Goal: Communication & Community: Share content

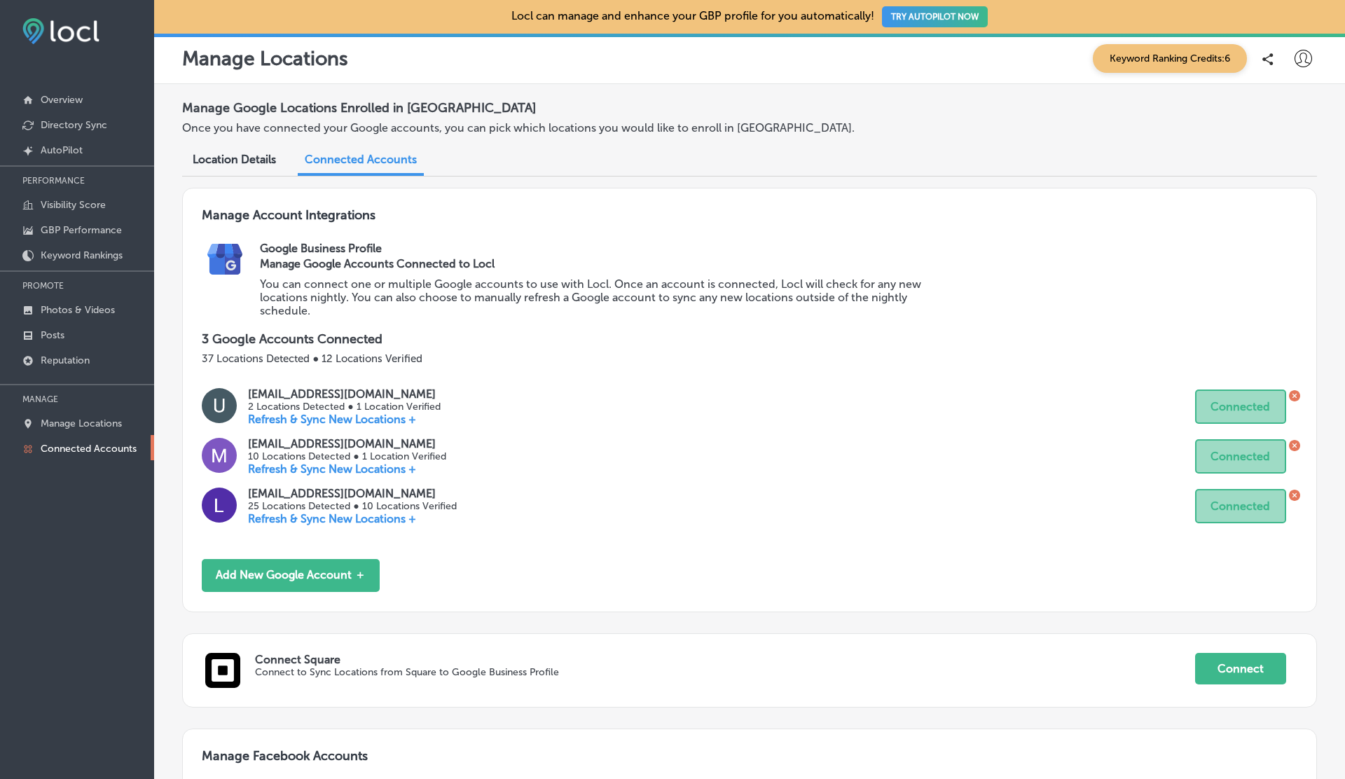
click at [1310, 53] on icon at bounding box center [1304, 59] width 18 height 18
click at [1287, 107] on p "My Account" at bounding box center [1283, 109] width 63 height 17
select select "US"
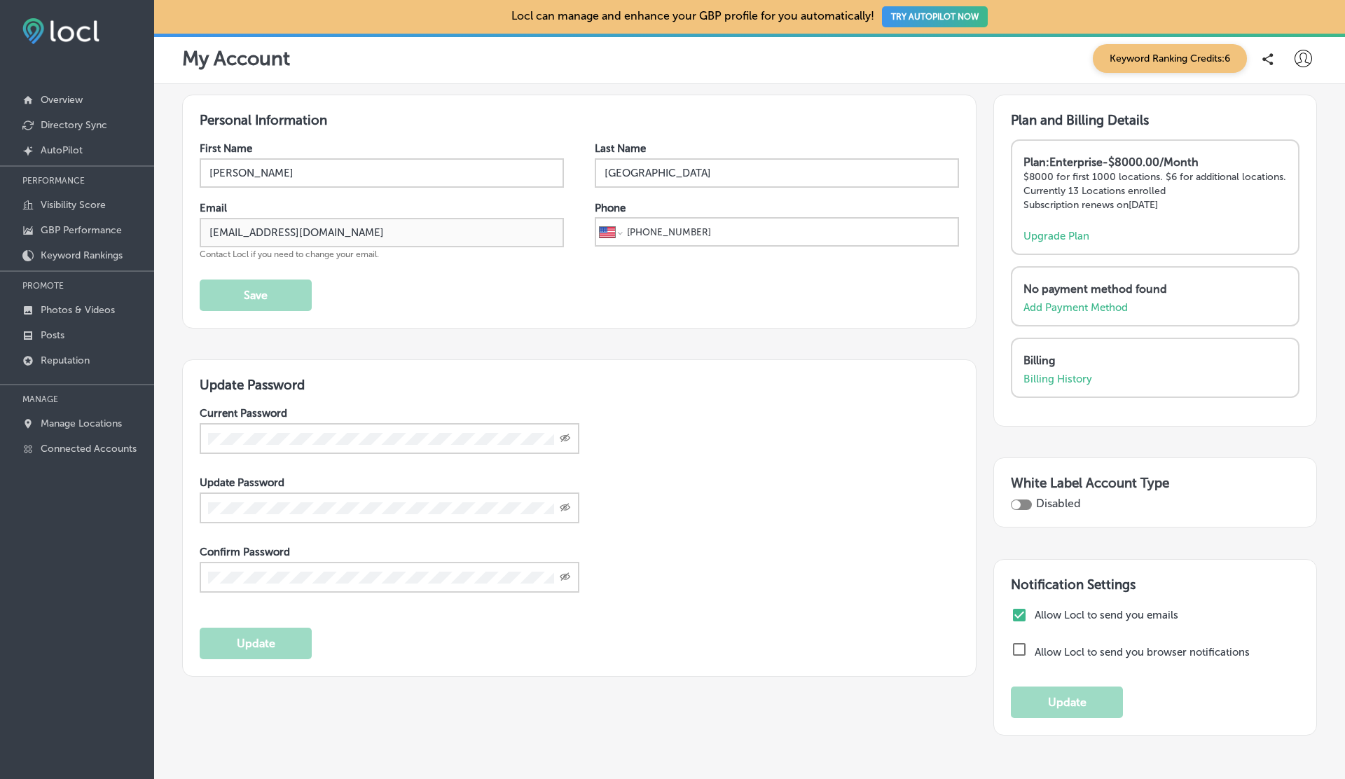
click at [1306, 51] on icon at bounding box center [1304, 59] width 18 height 18
click at [1270, 187] on p "Log Out" at bounding box center [1273, 180] width 42 height 17
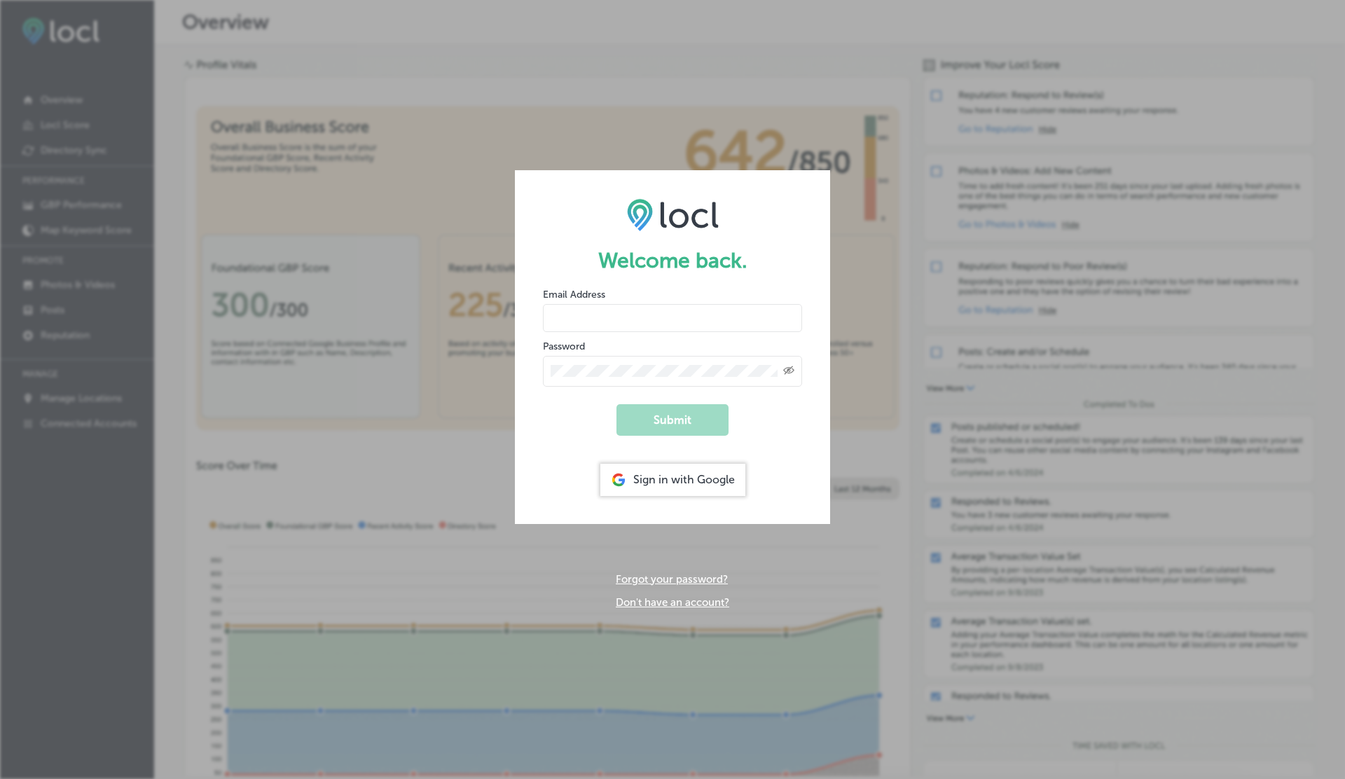
click at [622, 314] on input "email" at bounding box center [672, 318] width 259 height 28
paste input "[EMAIL_ADDRESS][DOMAIN_NAME]"
type input "[EMAIL_ADDRESS][DOMAIN_NAME]"
click at [788, 369] on icon "Toggle password visibility" at bounding box center [788, 370] width 11 height 8
click at [659, 414] on button "Submit" at bounding box center [673, 420] width 112 height 32
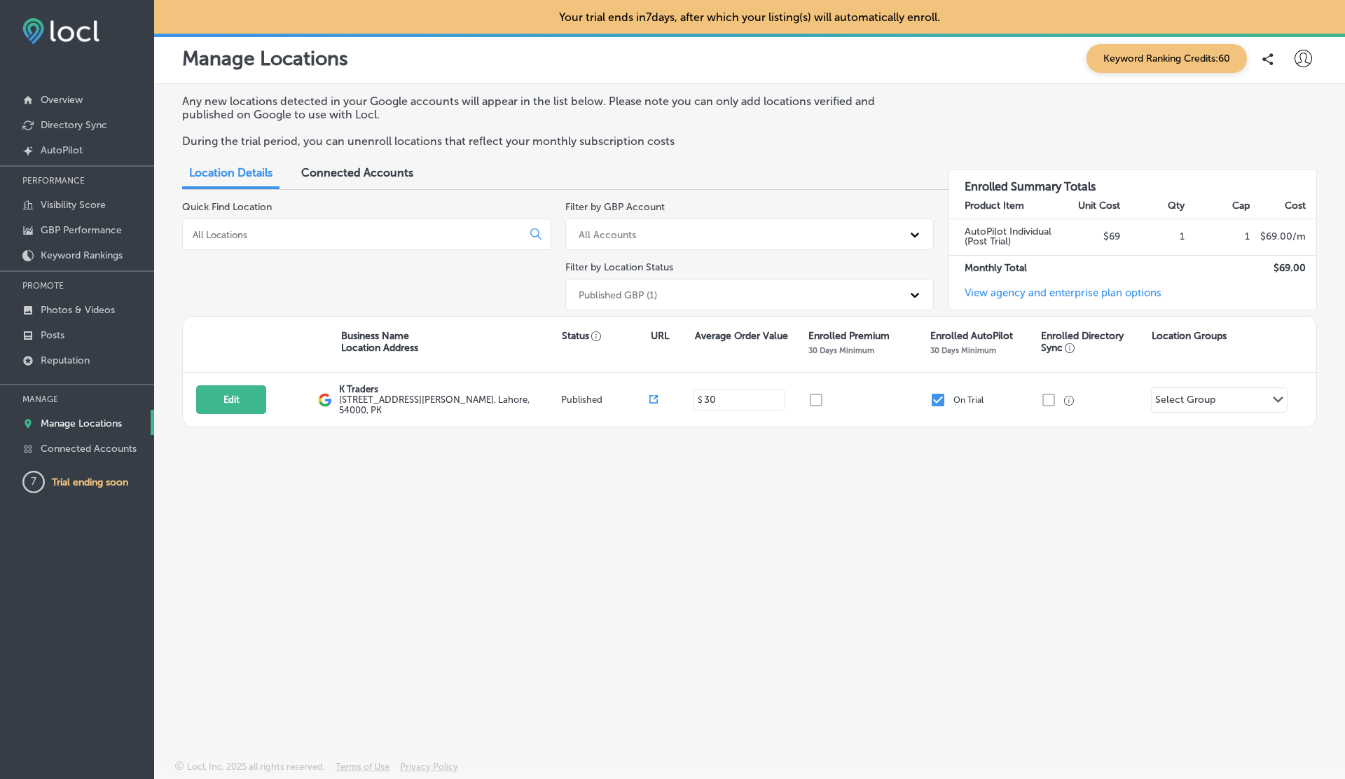
click at [357, 177] on span "Connected Accounts" at bounding box center [357, 172] width 112 height 13
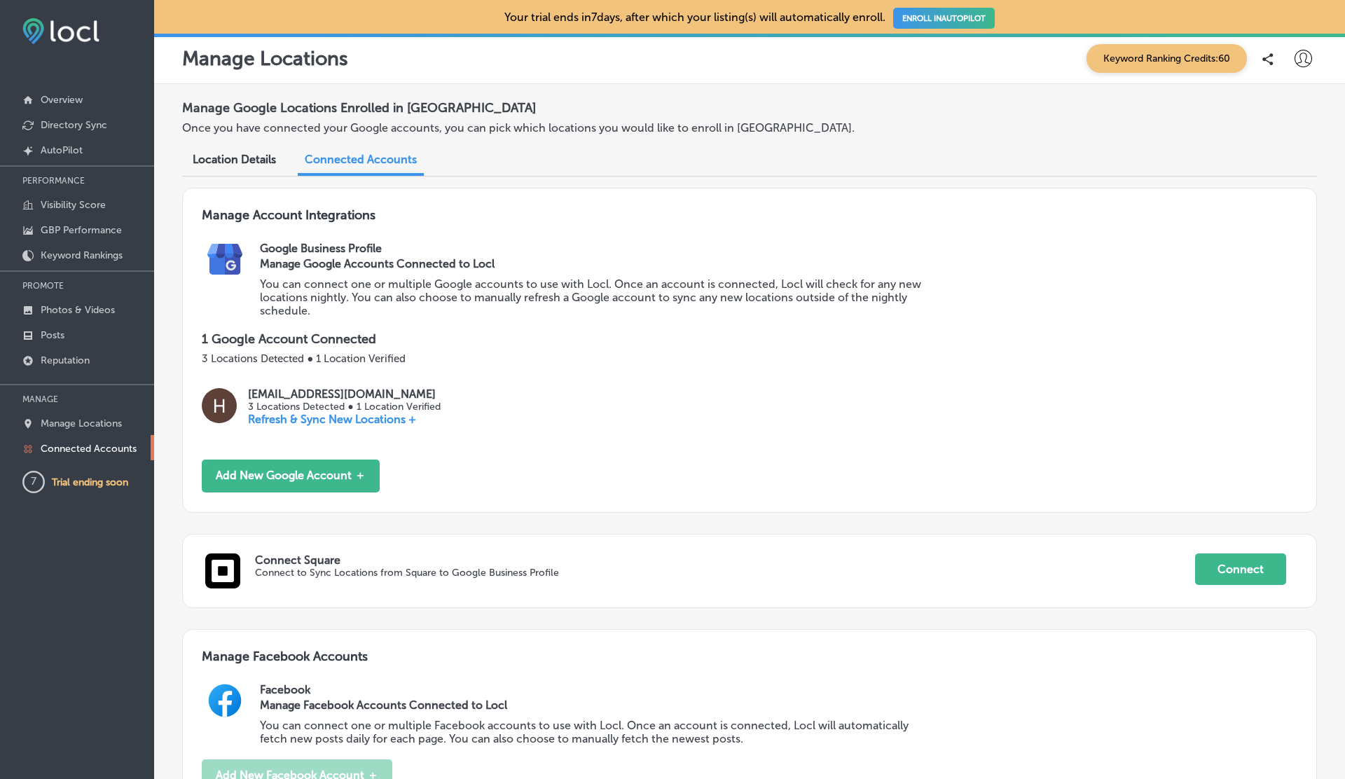
scroll to position [577, 0]
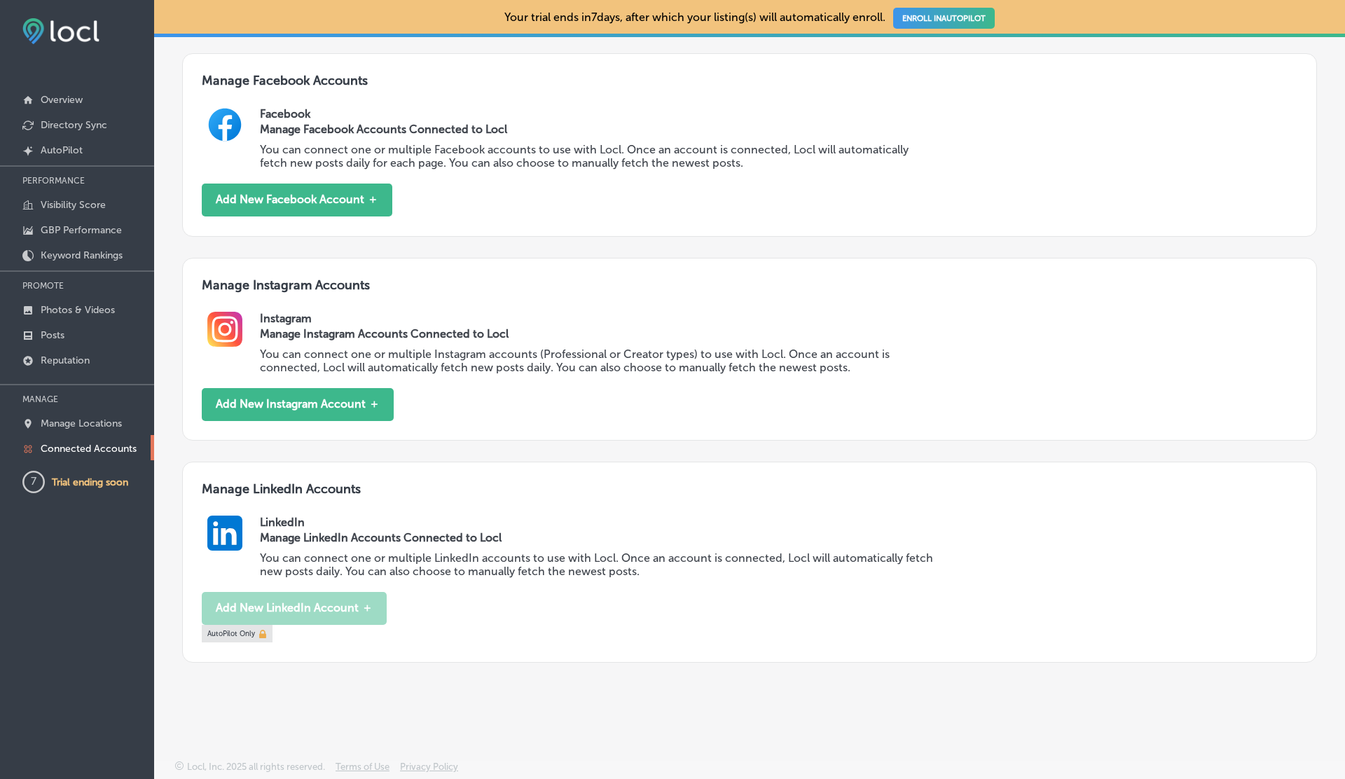
click at [331, 425] on div "Manage Instagram Accounts Instagram Manage Instagram Accounts Connected to Locl…" at bounding box center [749, 350] width 1135 height 184
click at [326, 407] on button "Add New Instagram Account ＋" at bounding box center [298, 404] width 192 height 33
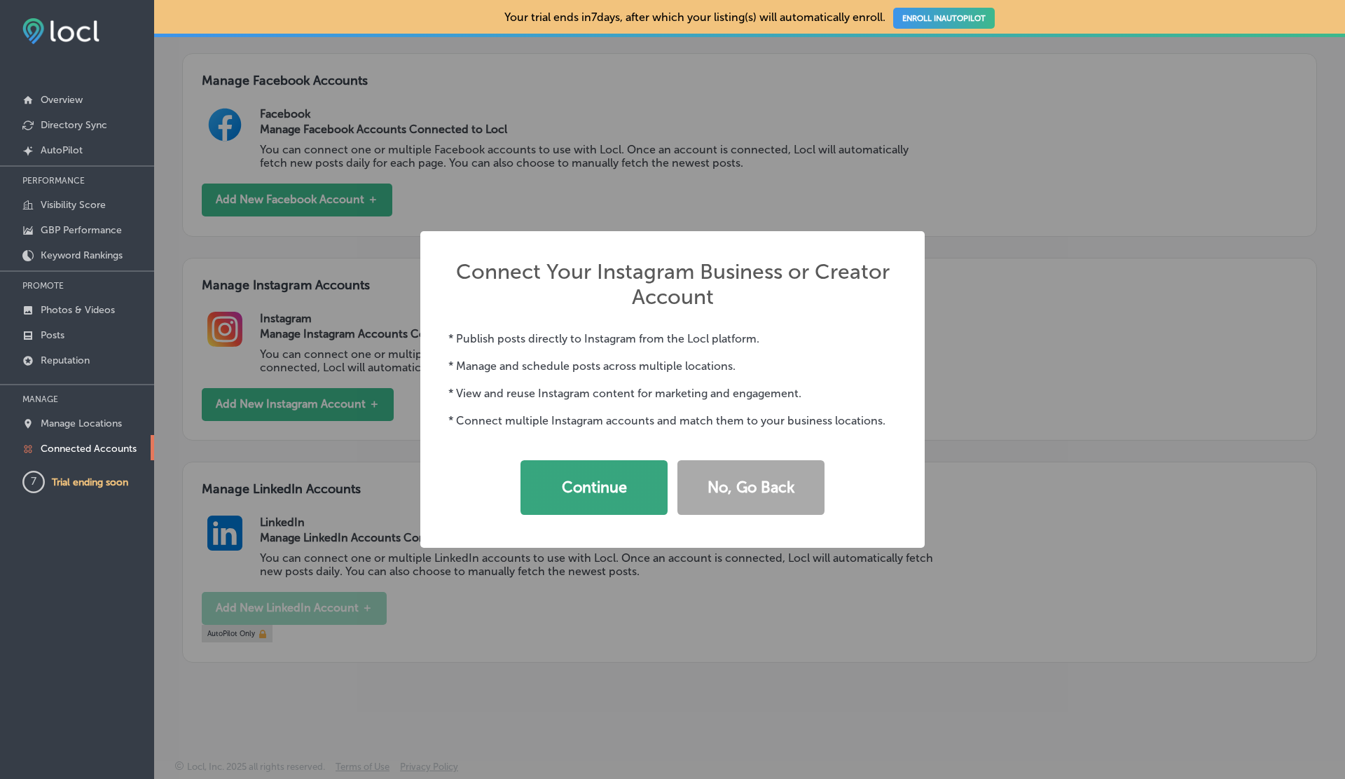
click at [619, 490] on button "Continue" at bounding box center [594, 487] width 147 height 55
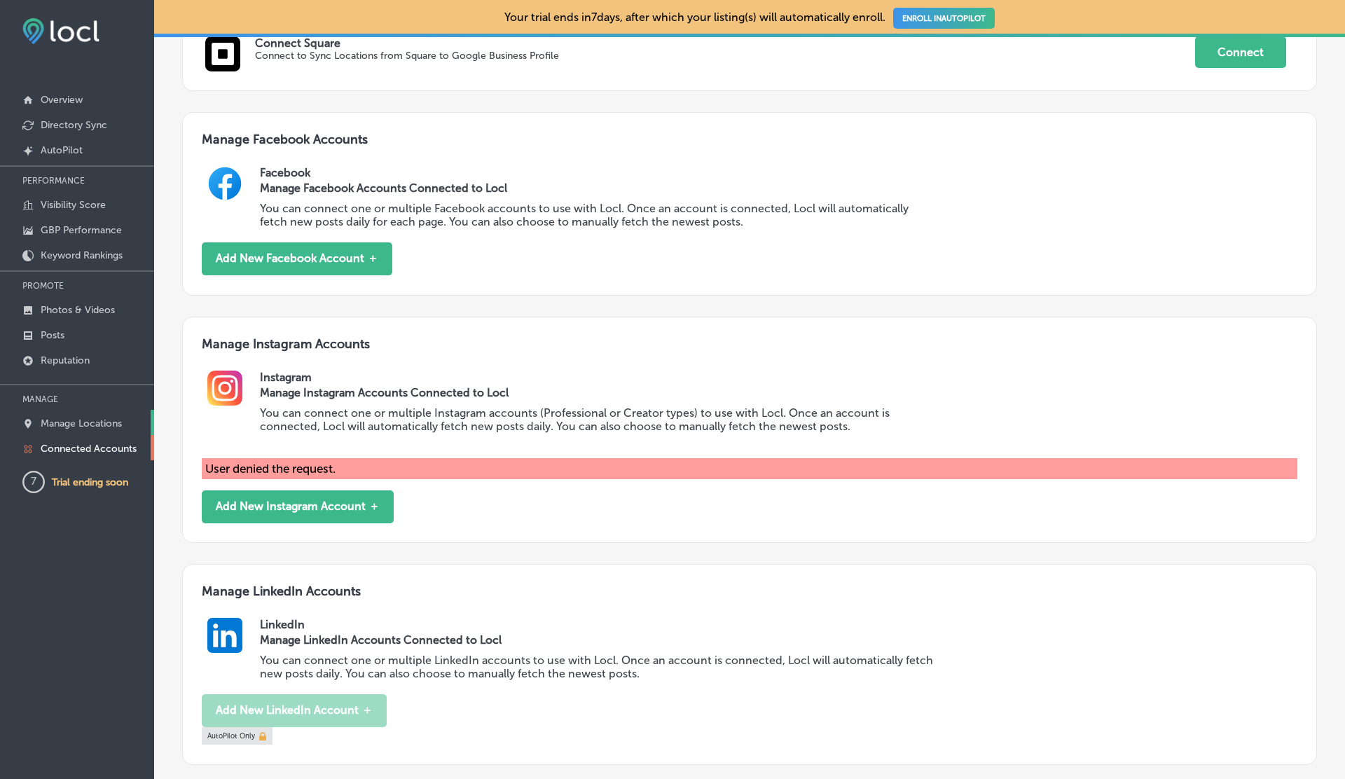
scroll to position [524, 0]
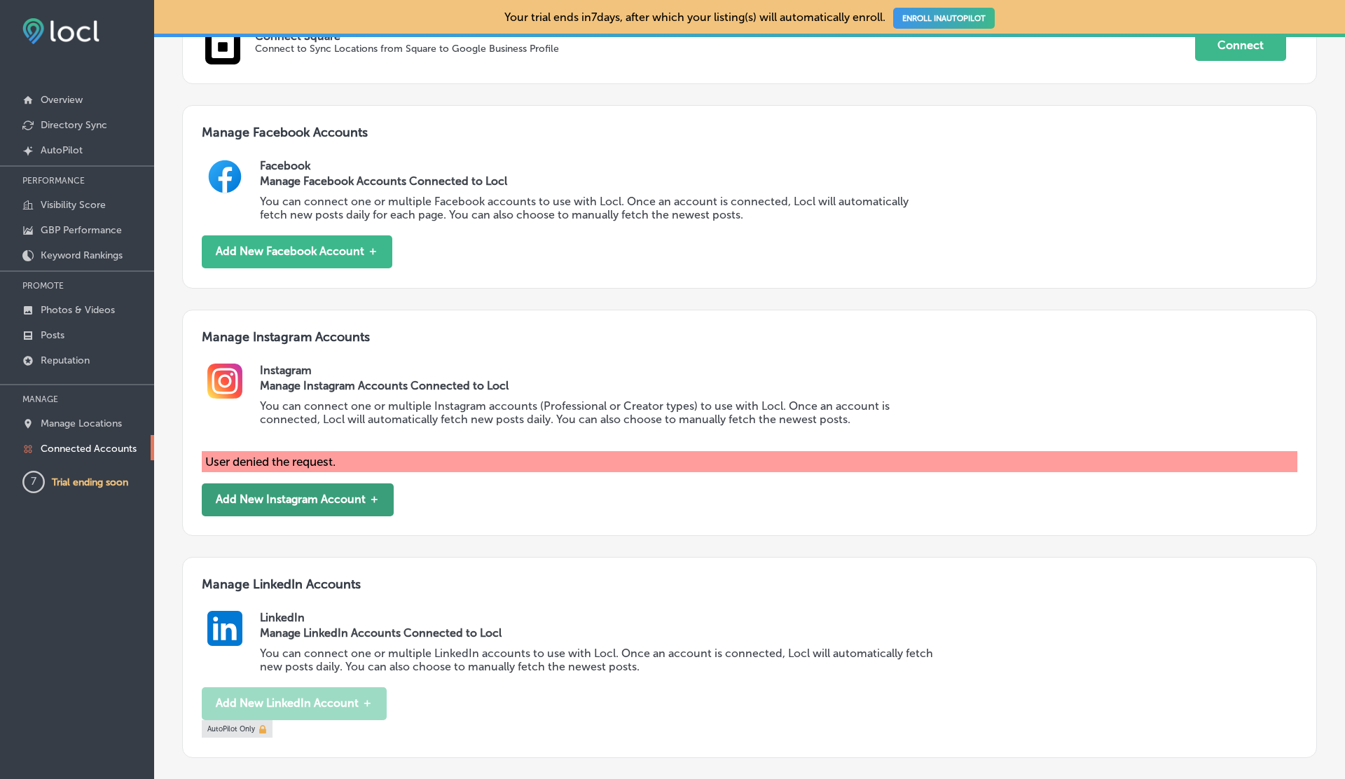
click at [299, 507] on button "Add New Instagram Account ＋" at bounding box center [298, 500] width 192 height 33
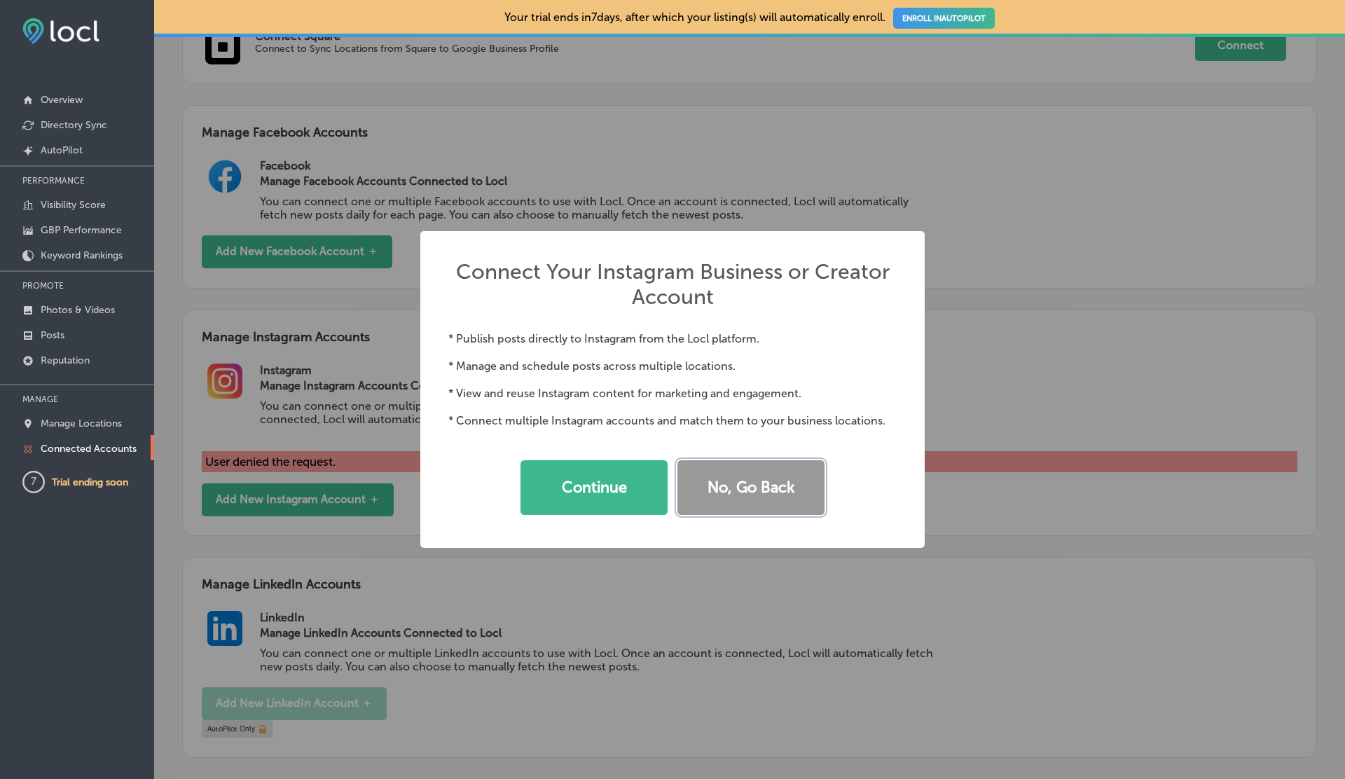
click at [743, 478] on button "No, Go Back" at bounding box center [751, 487] width 147 height 55
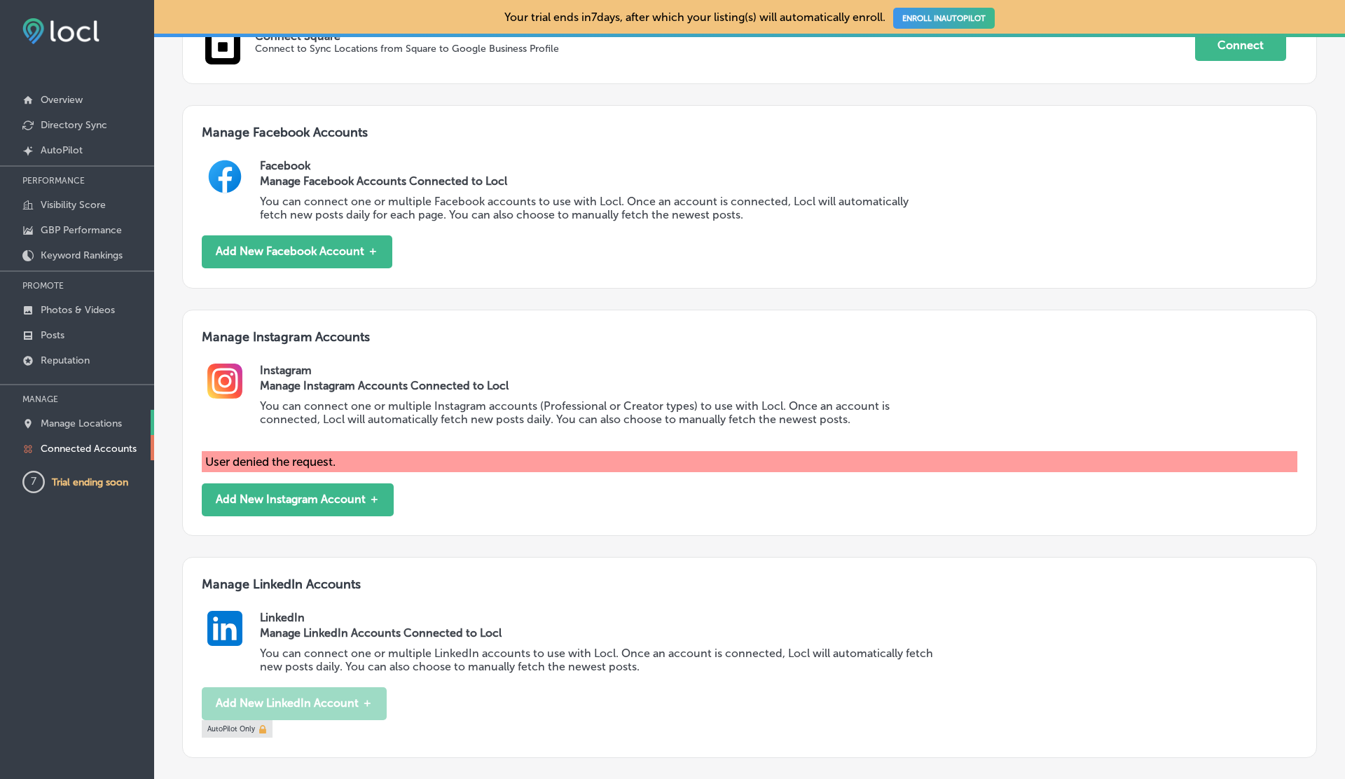
click at [54, 414] on link "Manage Locations" at bounding box center [77, 422] width 154 height 25
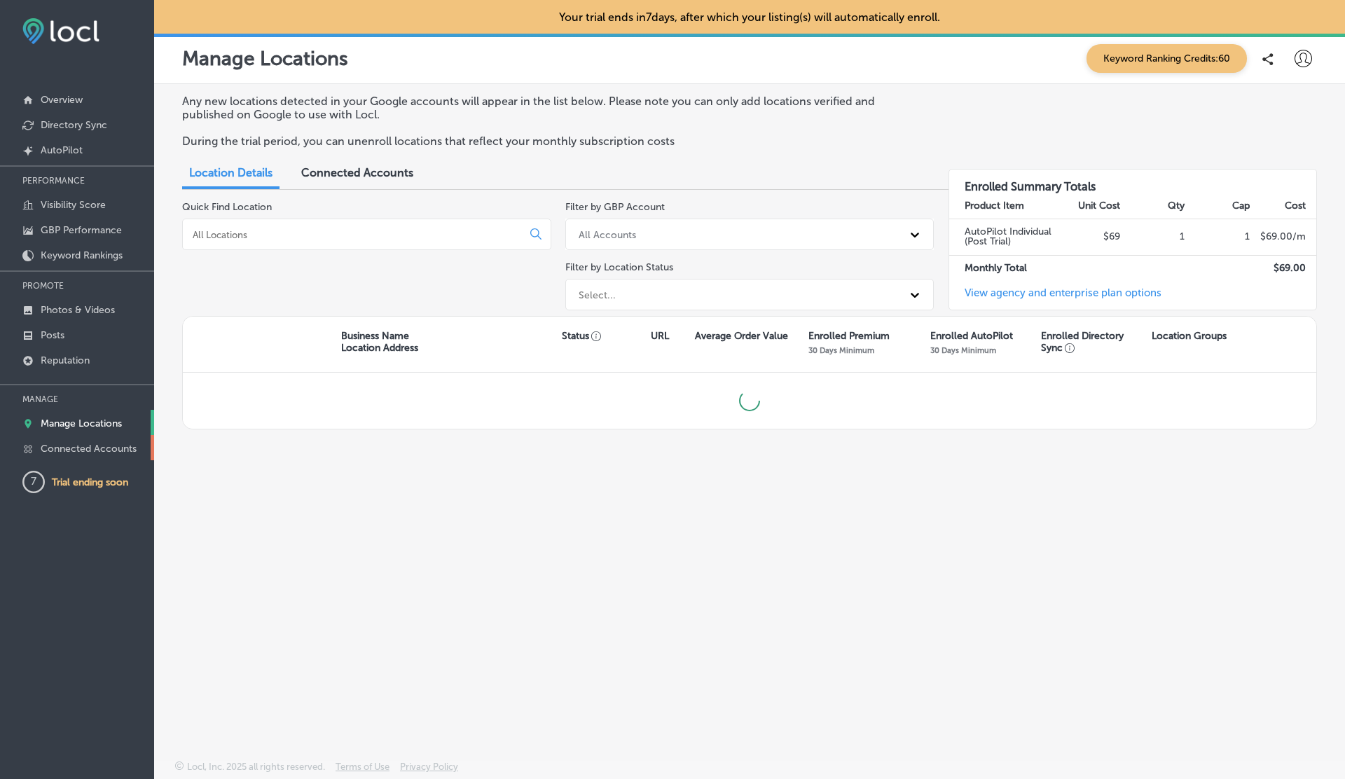
click at [55, 443] on p "Connected Accounts" at bounding box center [89, 449] width 96 height 12
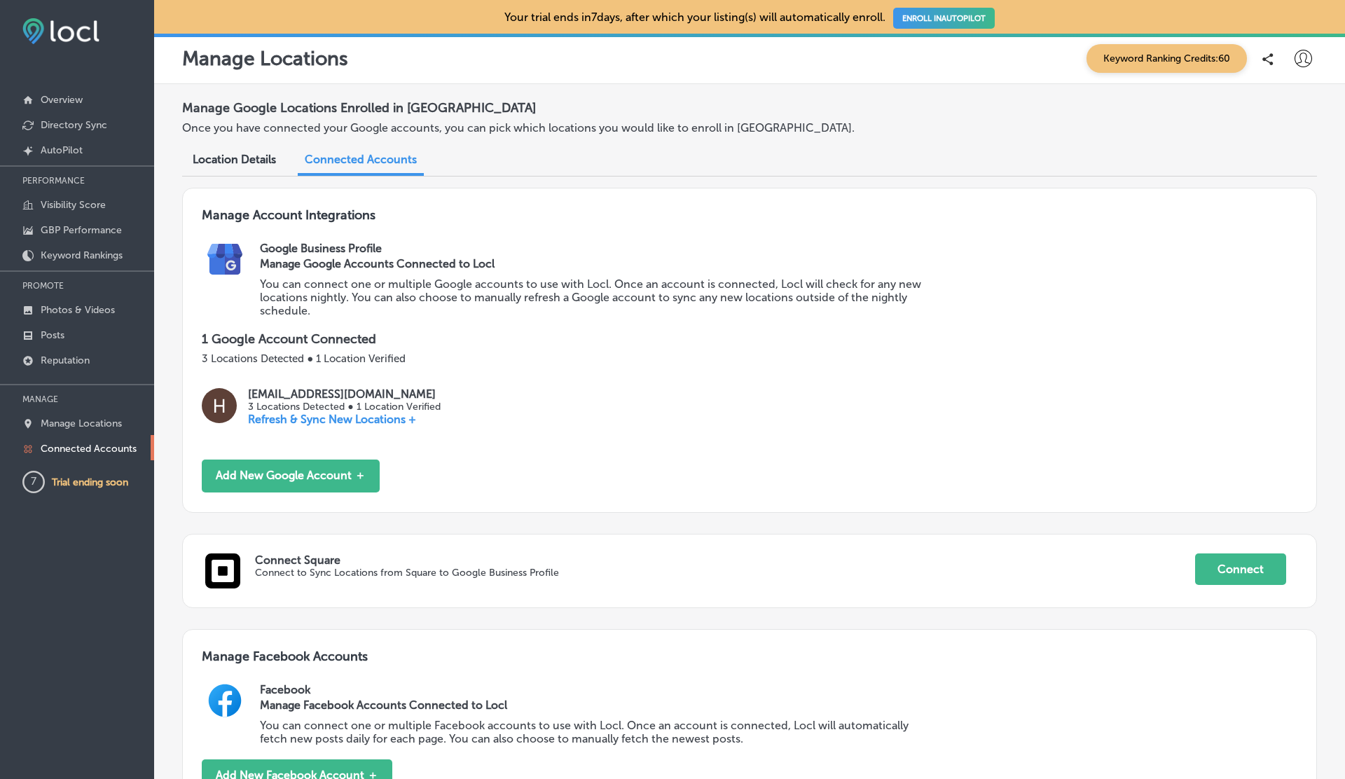
click at [1062, 82] on div "Manage Locations Keyword Ranking Credits: 60" at bounding box center [749, 59] width 1191 height 50
click at [1299, 57] on icon at bounding box center [1304, 59] width 18 height 18
click at [1259, 181] on p "Log Out" at bounding box center [1273, 180] width 42 height 17
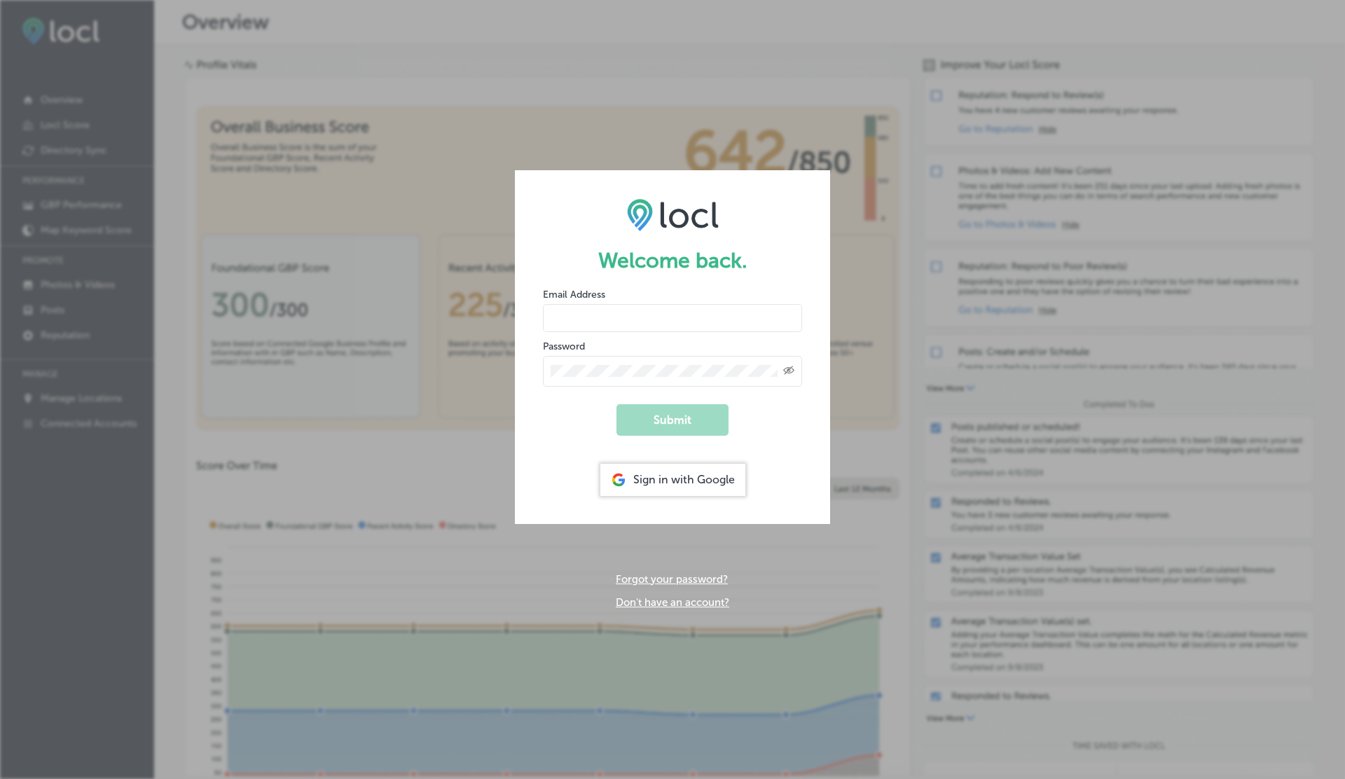
click at [601, 321] on input "email" at bounding box center [672, 318] width 259 height 28
type input "vasilikigreece69+testhghjb@gmail.com"
click at [617, 404] on button "Submit" at bounding box center [673, 420] width 112 height 32
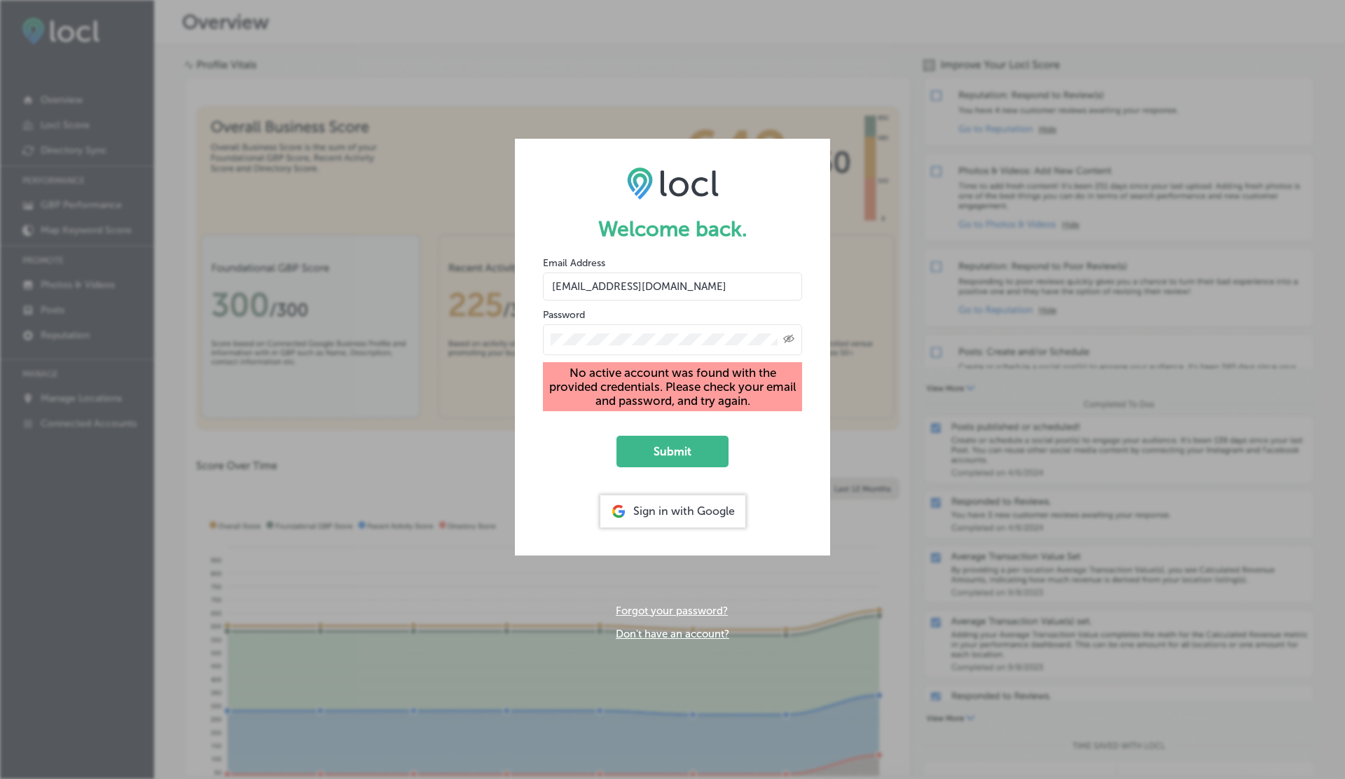
click at [648, 292] on input "vasilikigreece69+testhghjb@gmail.com" at bounding box center [672, 287] width 259 height 28
click at [666, 635] on link "Don't have an account?" at bounding box center [673, 634] width 114 height 13
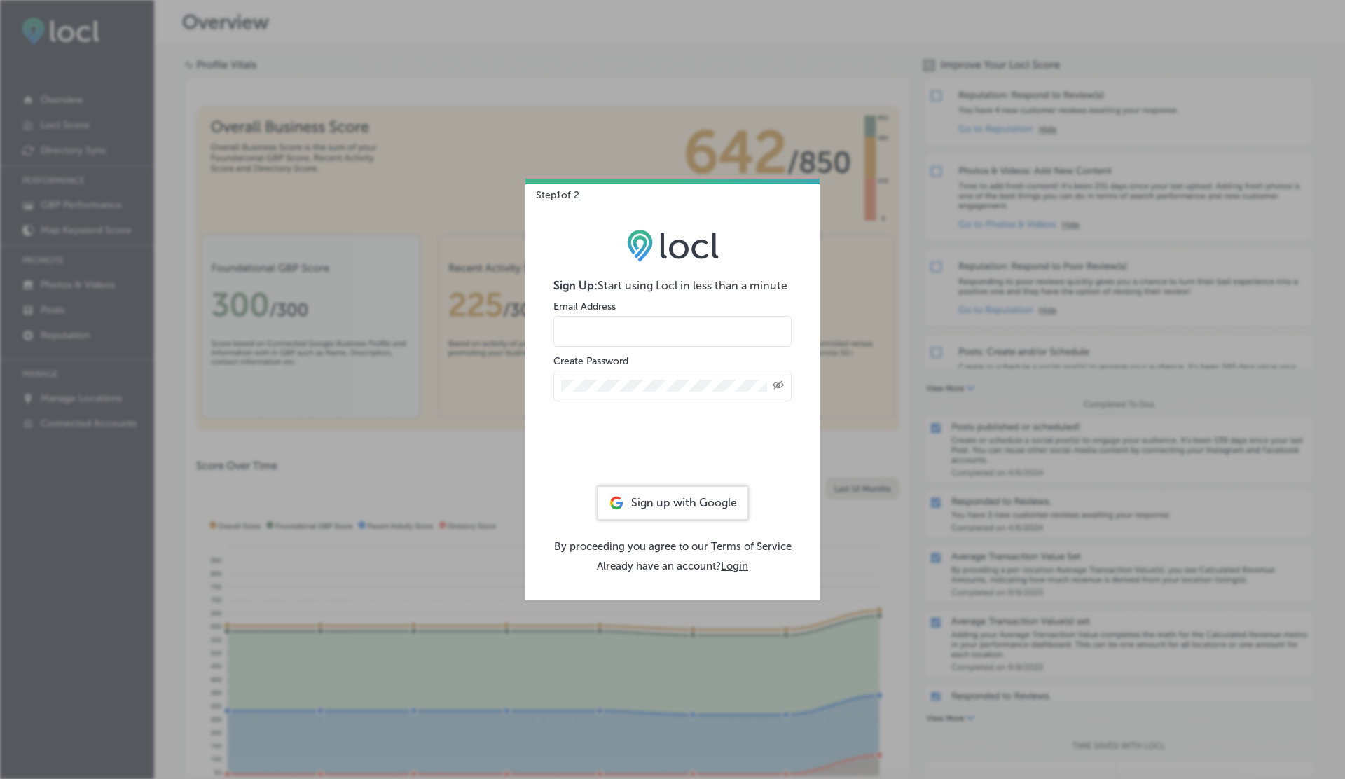
click at [590, 327] on input "email" at bounding box center [673, 331] width 238 height 31
type input "vasilikigreece69+testjygvj@gmail.com"
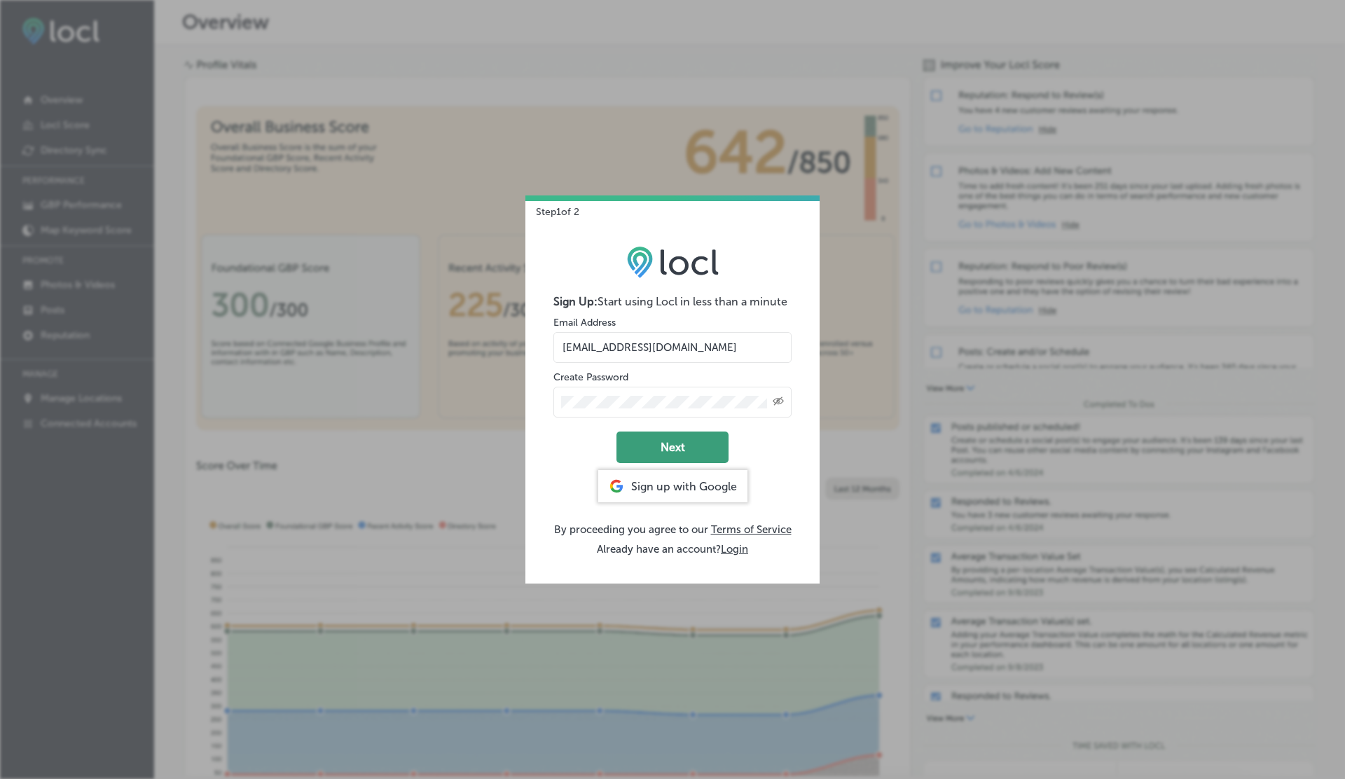
click at [656, 437] on button "Next" at bounding box center [673, 448] width 112 height 32
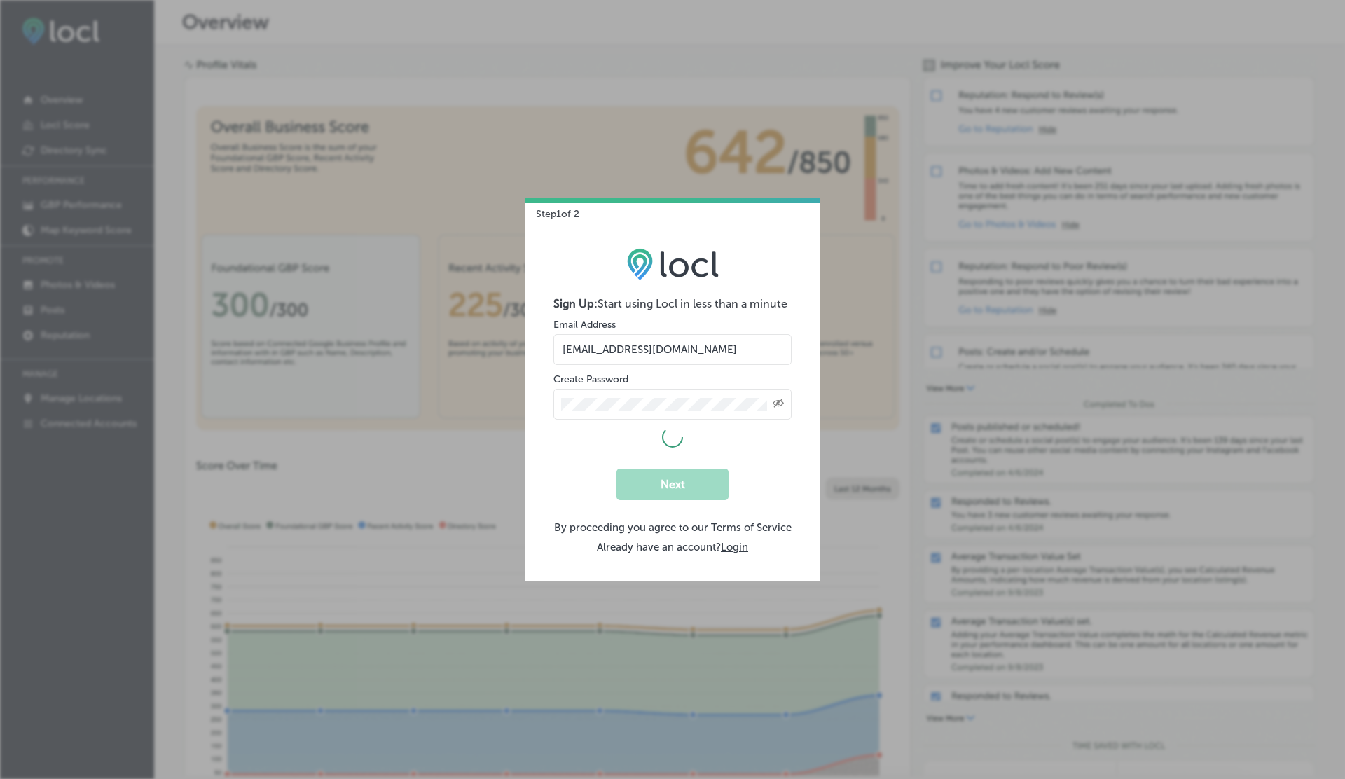
select select "US"
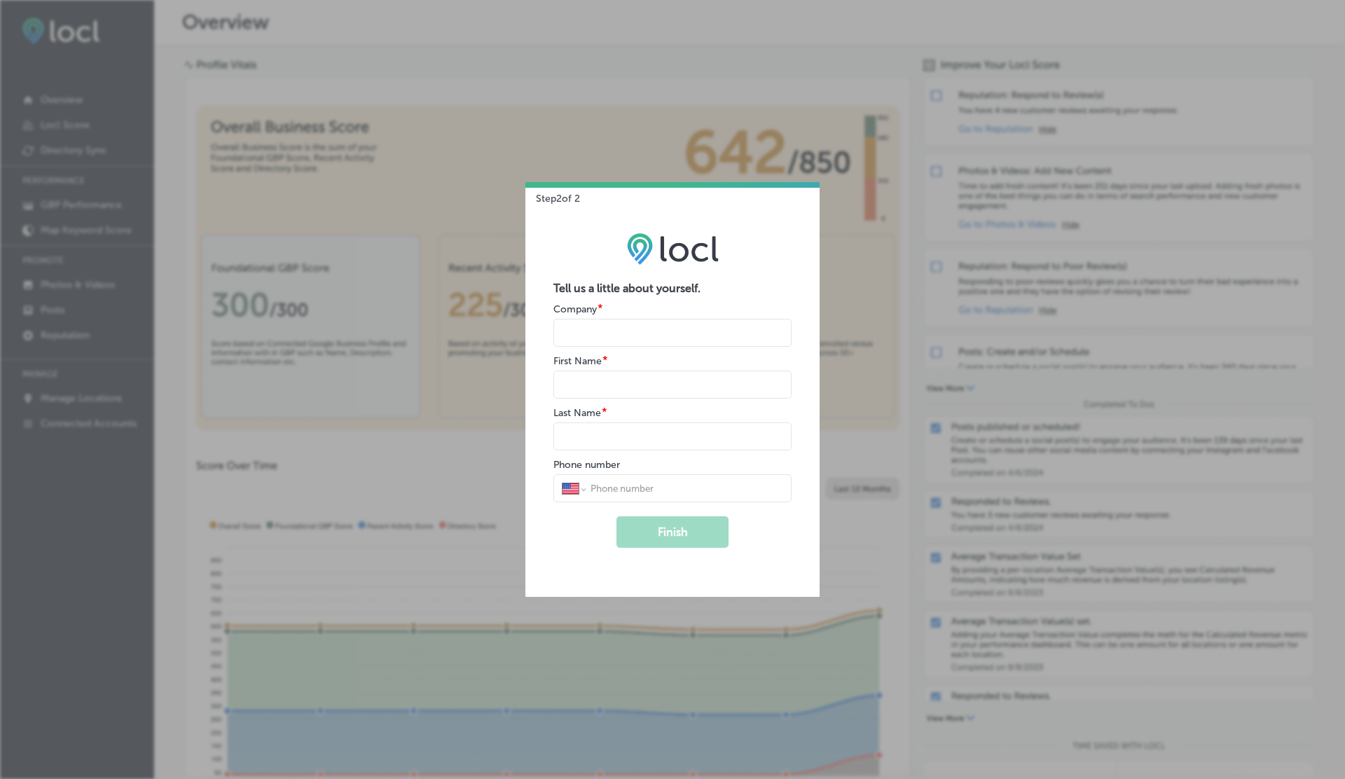
click at [602, 333] on input "name" at bounding box center [673, 333] width 238 height 28
type input "V"
type input "G"
click at [617, 516] on button "Finish" at bounding box center [673, 532] width 112 height 32
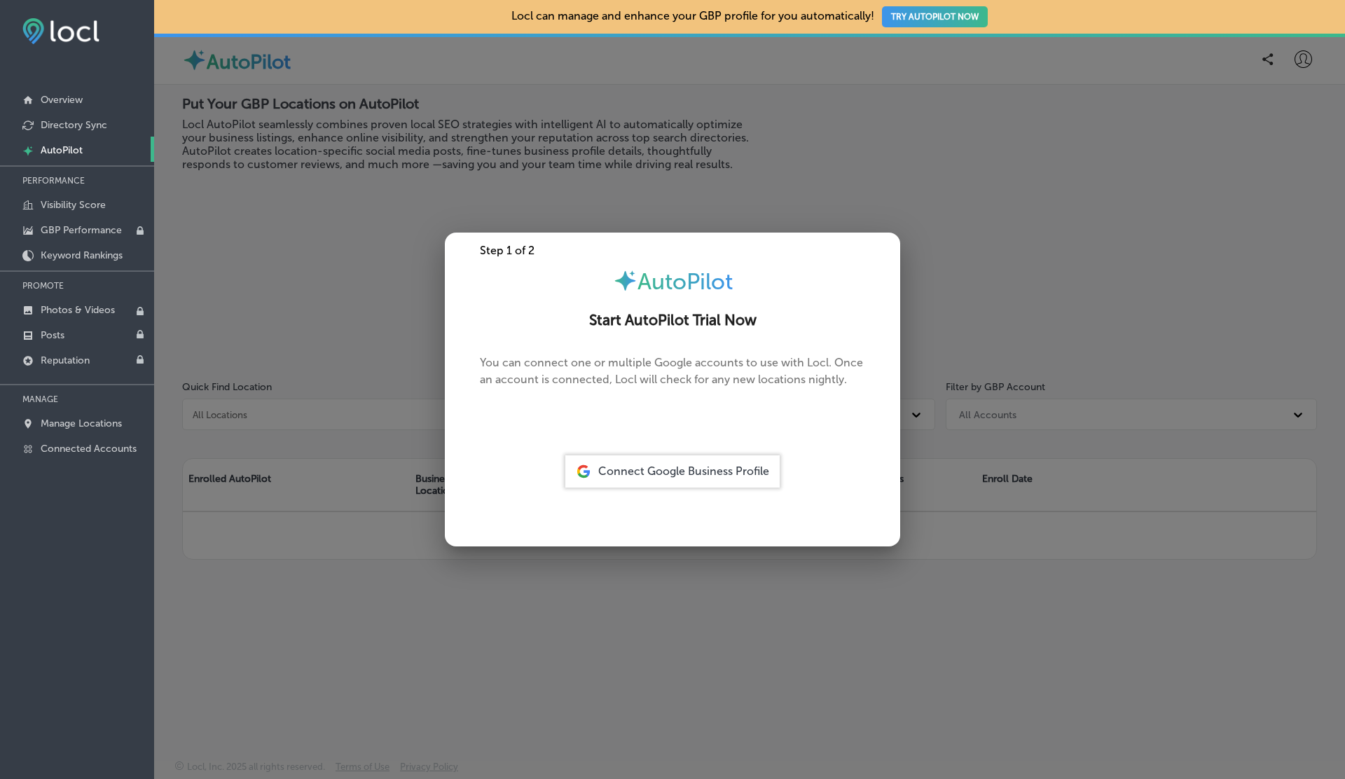
click at [1111, 299] on div at bounding box center [672, 389] width 1345 height 779
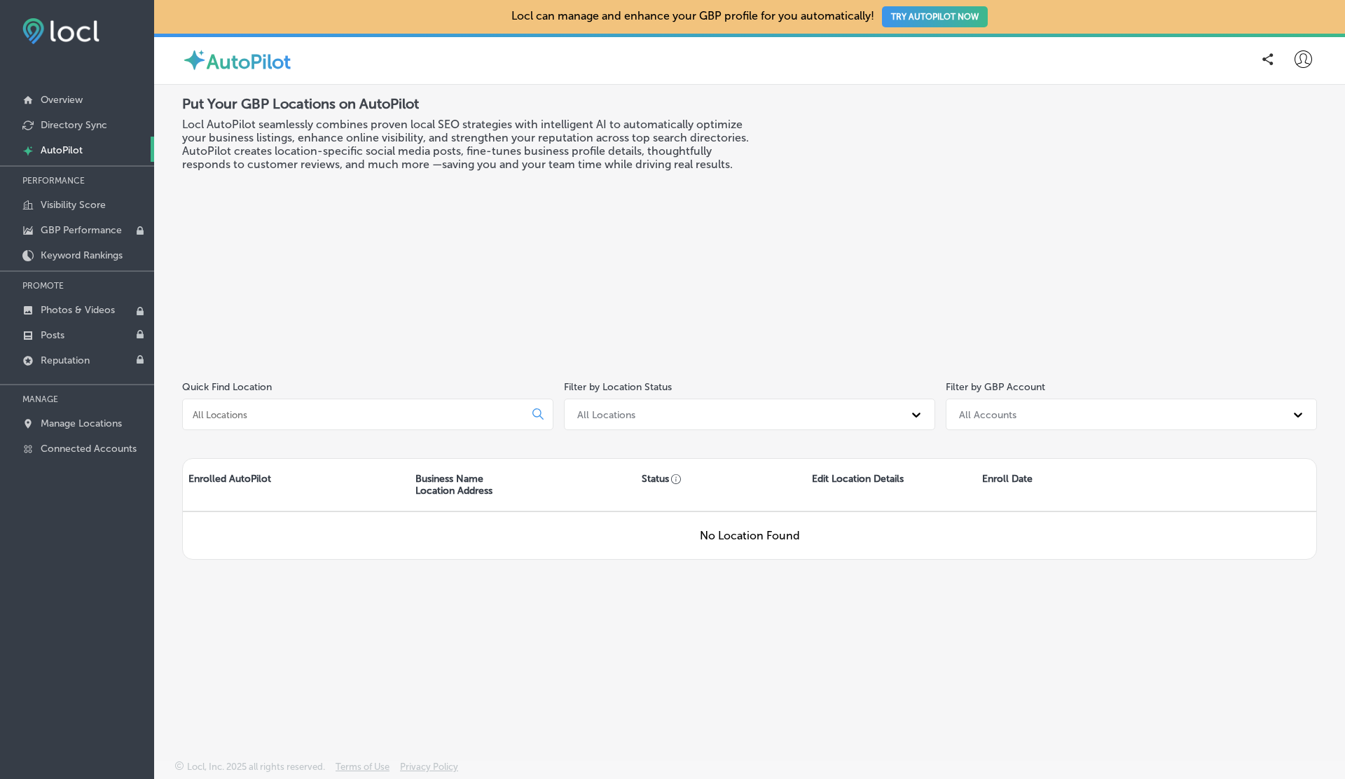
click at [1292, 62] on div at bounding box center [1303, 59] width 28 height 28
click at [1250, 189] on li "Log Out" at bounding box center [1278, 181] width 97 height 32
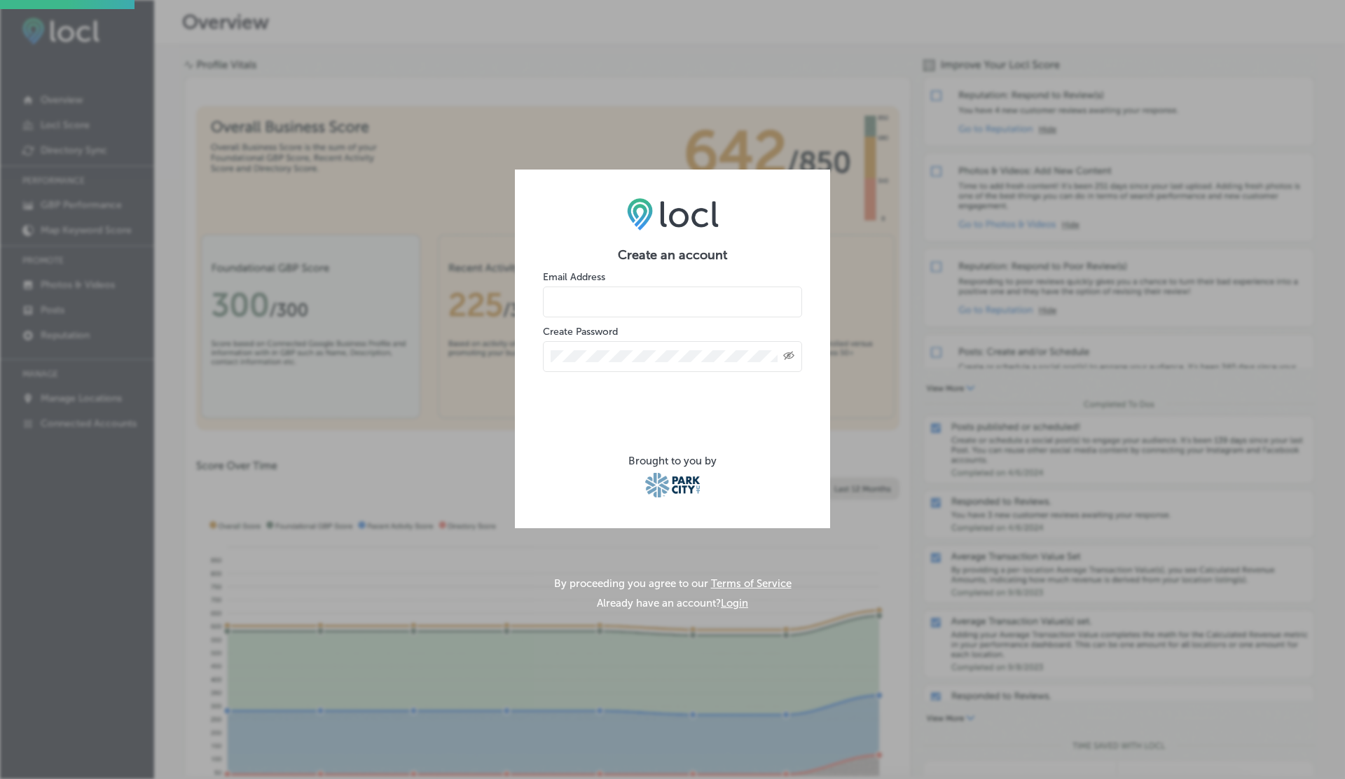
click at [602, 296] on input "email" at bounding box center [672, 302] width 259 height 31
type input "vasilikigreece69+testfjh@gmail.com"
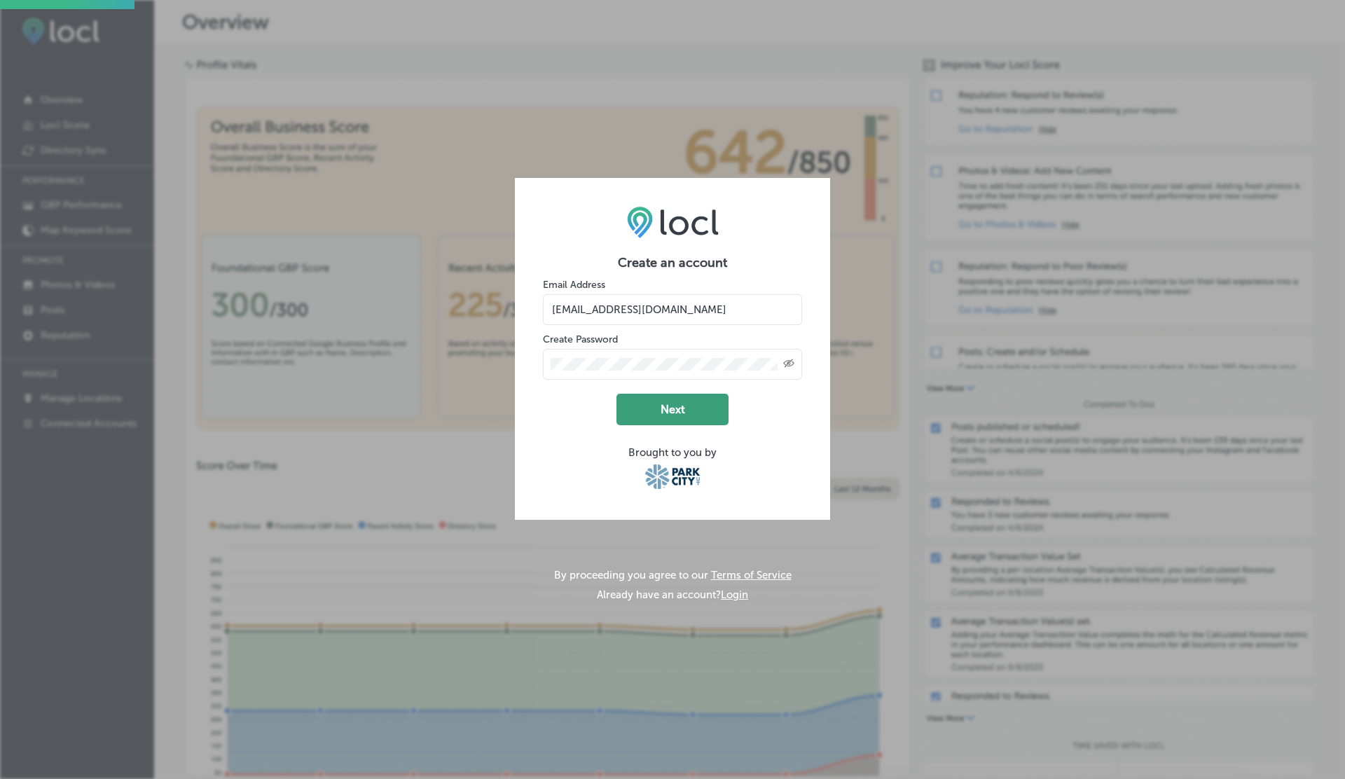
click at [662, 402] on button "Next" at bounding box center [673, 410] width 112 height 32
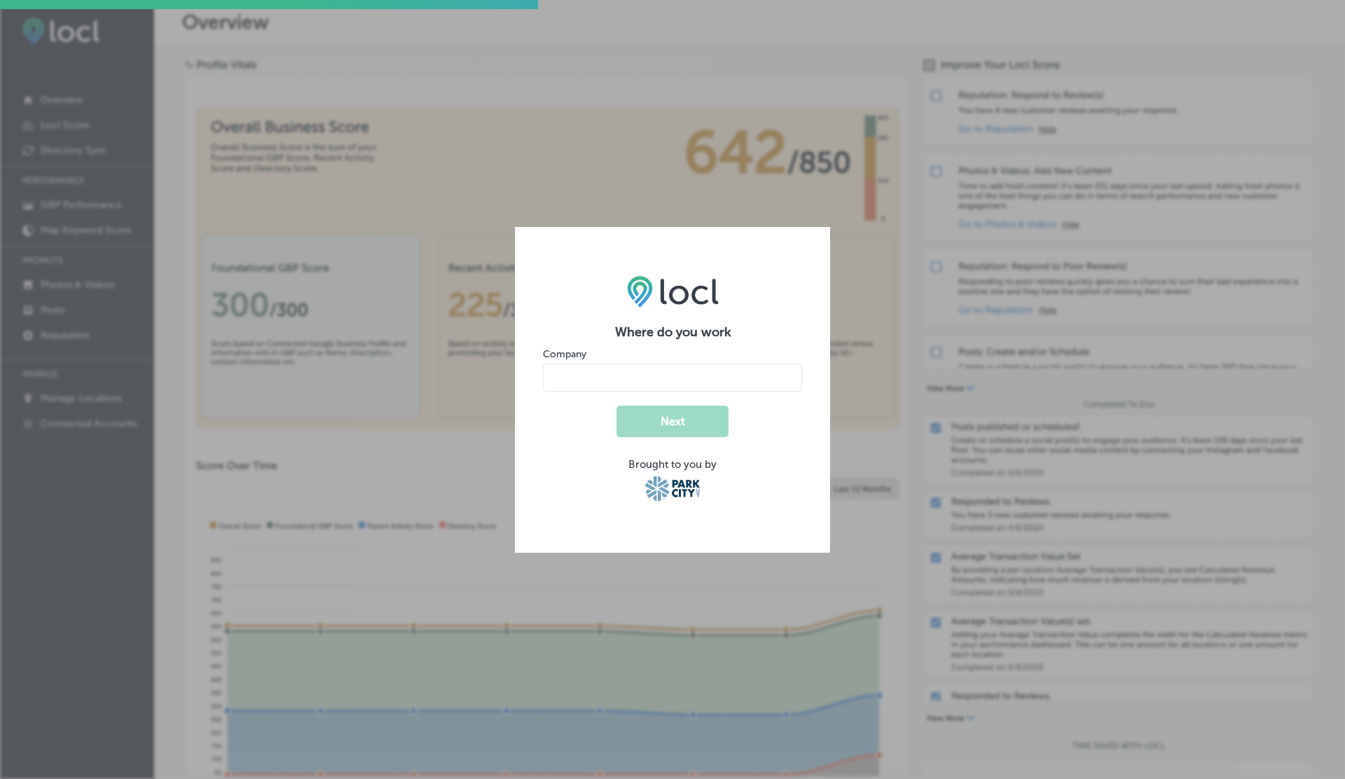
click at [605, 379] on input "name" at bounding box center [672, 378] width 259 height 28
type input "V"
click at [617, 406] on button "Next" at bounding box center [673, 422] width 112 height 32
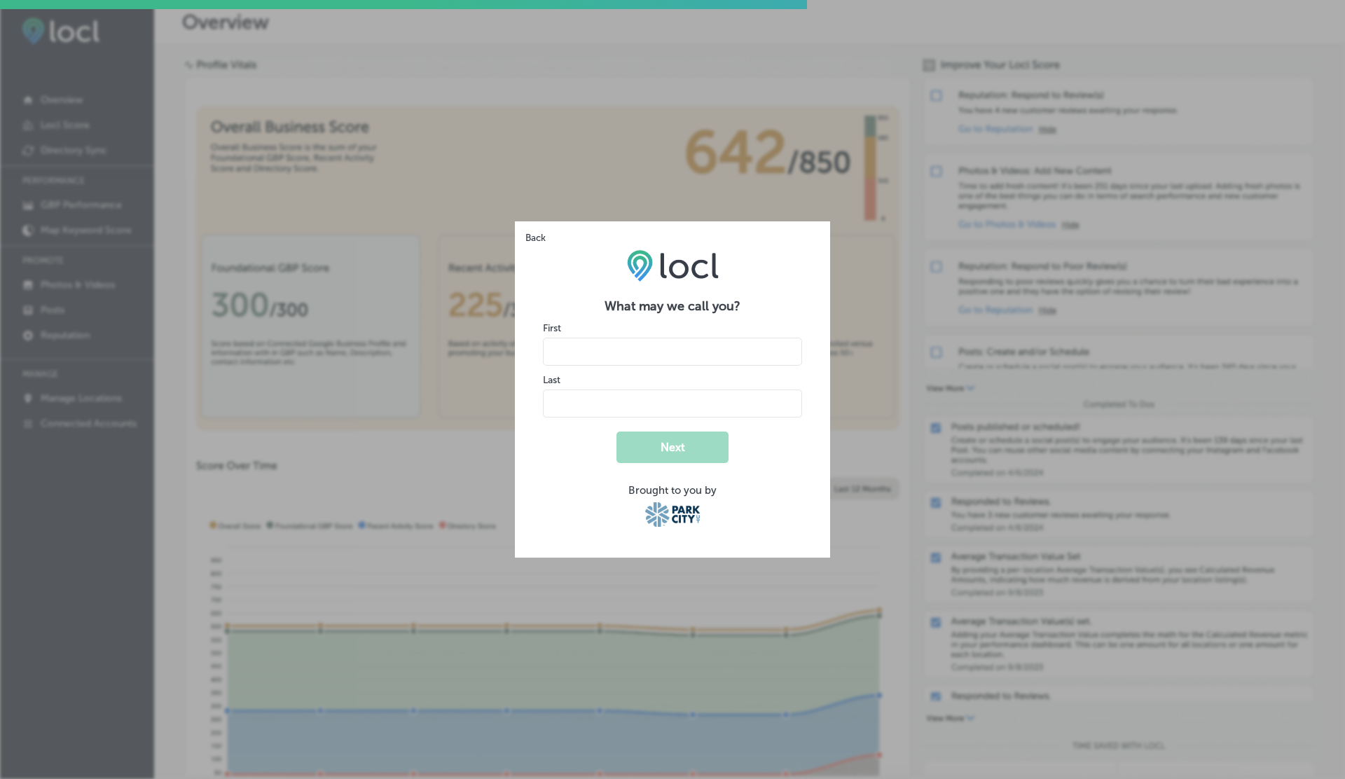
click at [605, 364] on input "name" at bounding box center [672, 352] width 259 height 28
type input "V"
type input "G"
click at [617, 432] on button "Next" at bounding box center [673, 448] width 112 height 32
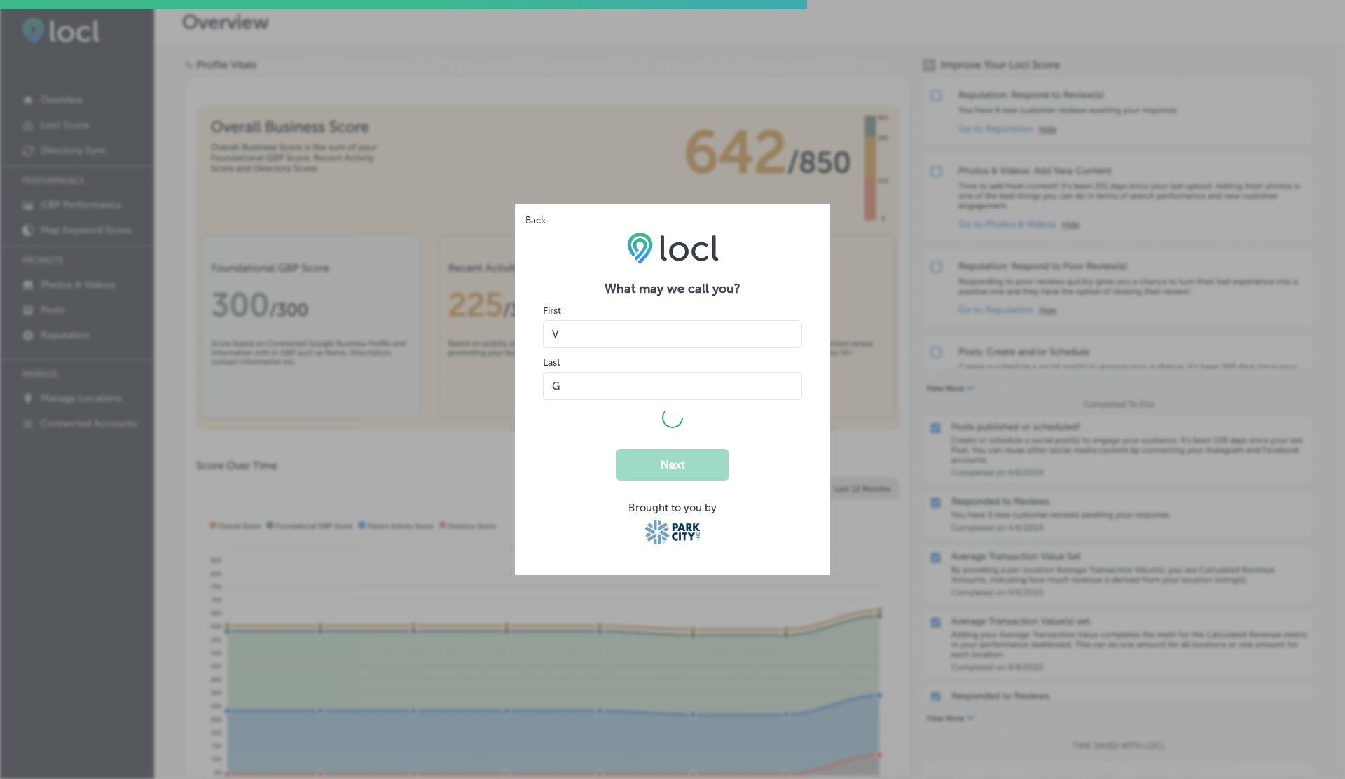
select select "US"
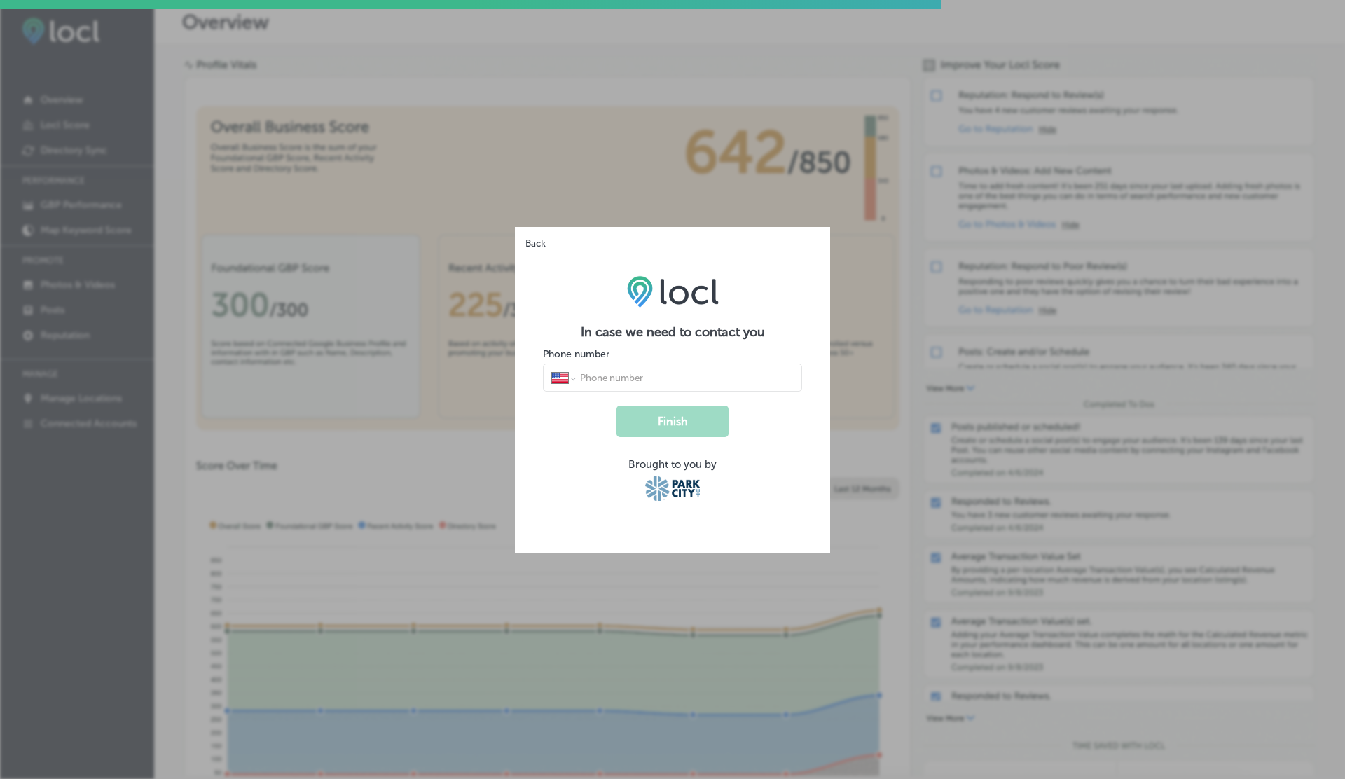
click at [593, 390] on div "International Afghanistan Åland Islands Albania Algeria American Samoa Andorra …" at bounding box center [672, 378] width 259 height 28
click at [595, 384] on div "International Afghanistan Åland Islands Albania Algeria American Samoa Andorra …" at bounding box center [672, 378] width 259 height 28
click at [608, 376] on input "tel" at bounding box center [686, 377] width 215 height 13
type input "1 (234) 567-8900"
click at [617, 406] on button "Finish" at bounding box center [673, 422] width 112 height 32
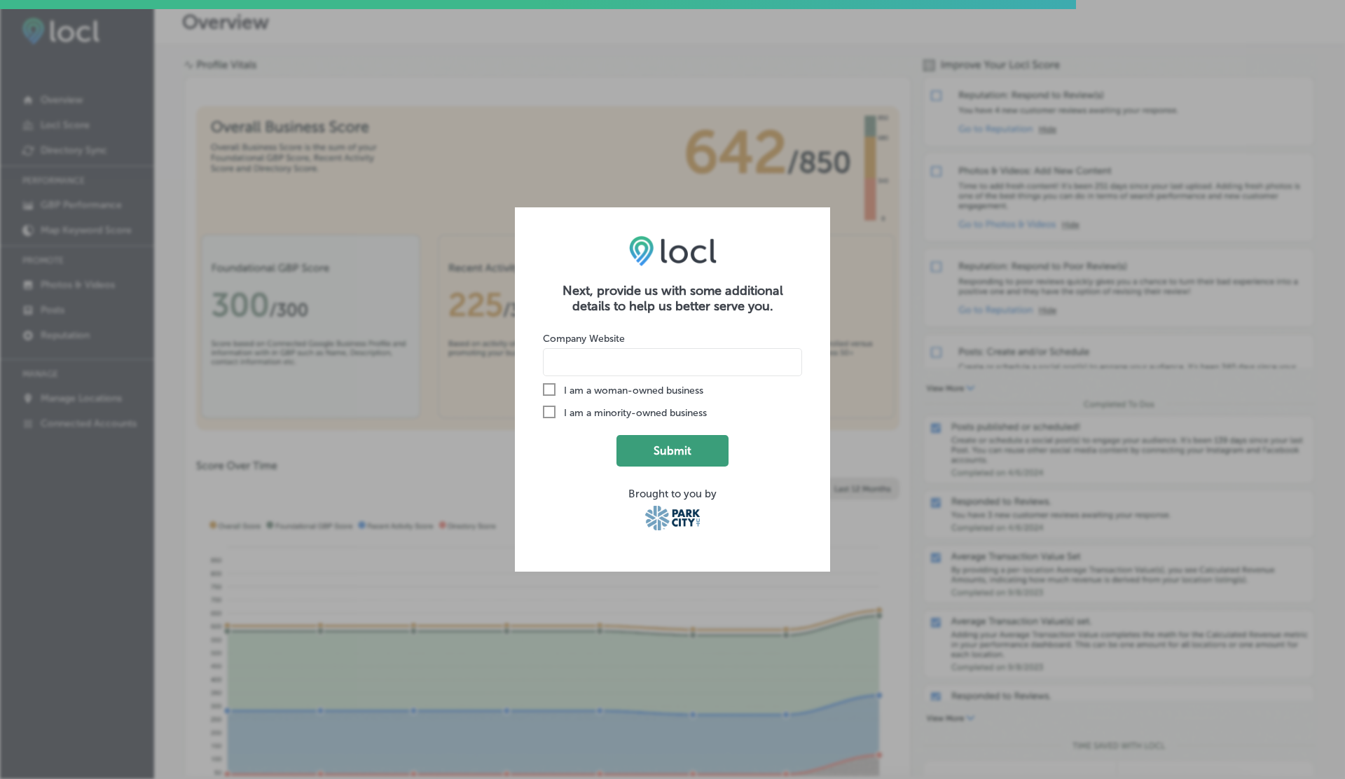
click at [670, 445] on button "Submit" at bounding box center [673, 451] width 112 height 32
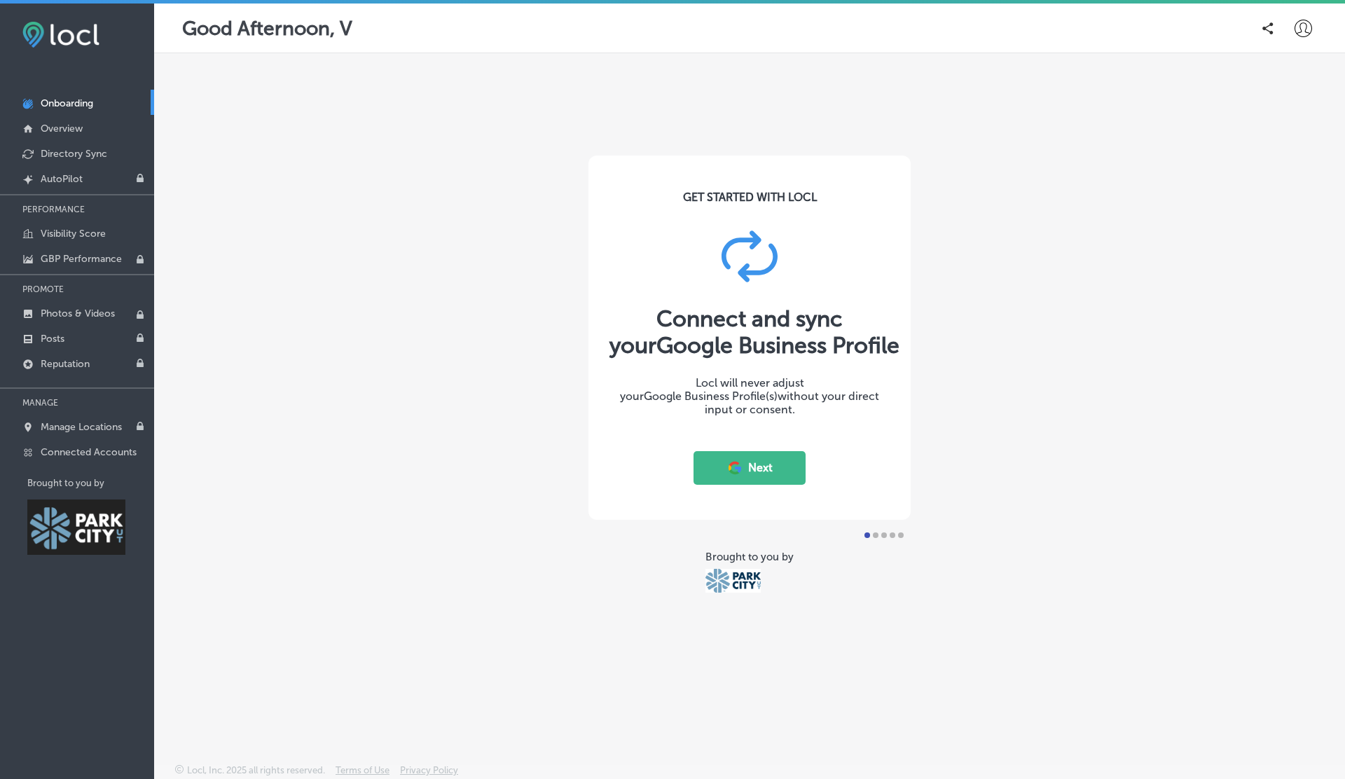
click at [742, 459] on button "Next" at bounding box center [750, 468] width 112 height 34
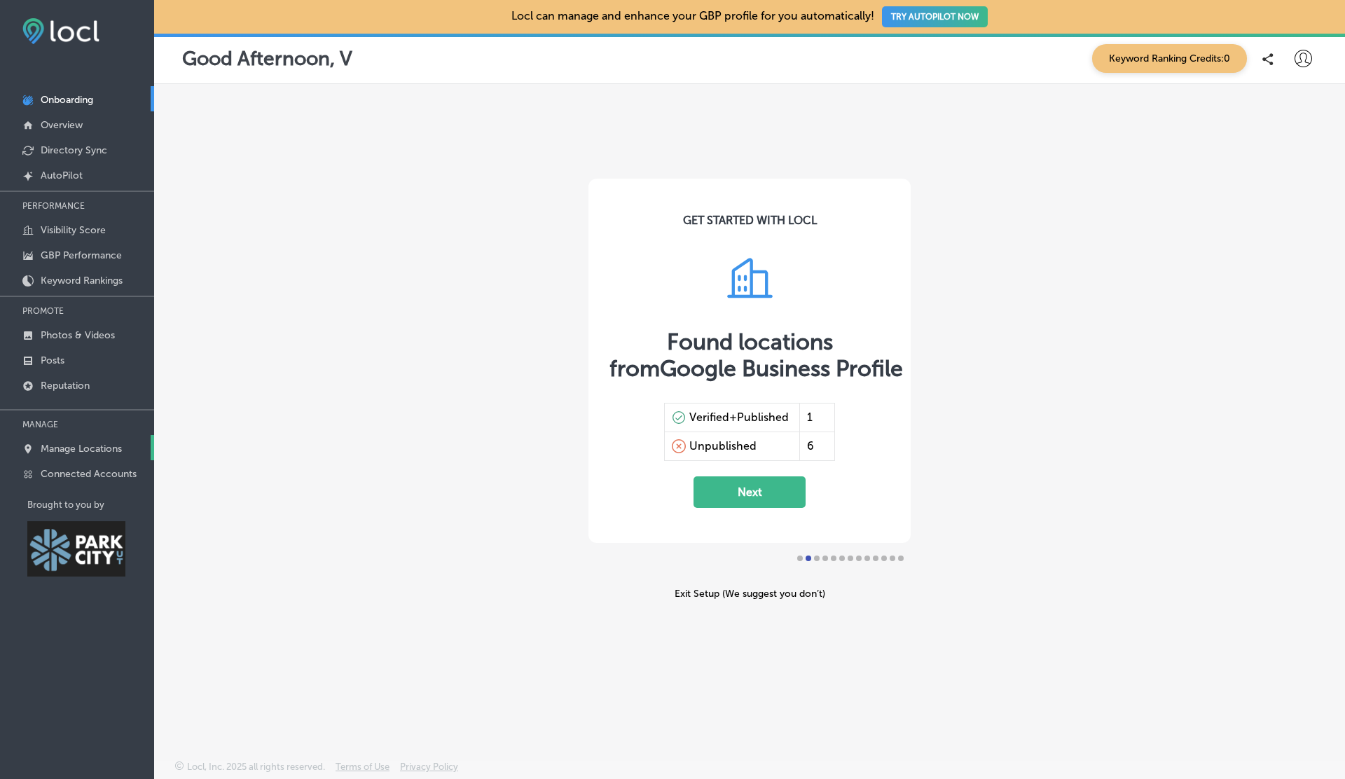
click at [102, 447] on p "Manage Locations" at bounding box center [81, 449] width 81 height 12
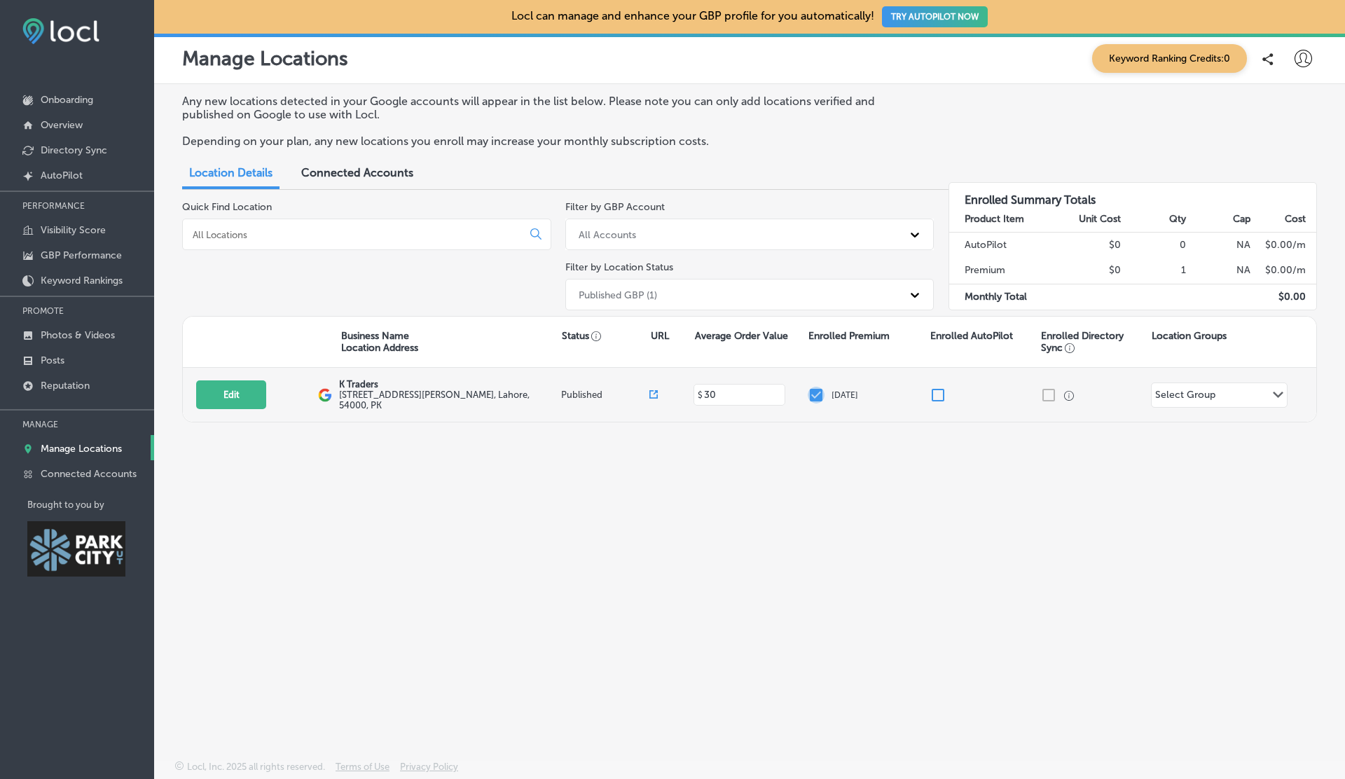
click at [814, 394] on input "checkbox" at bounding box center [816, 395] width 17 height 17
checkbox input "false"
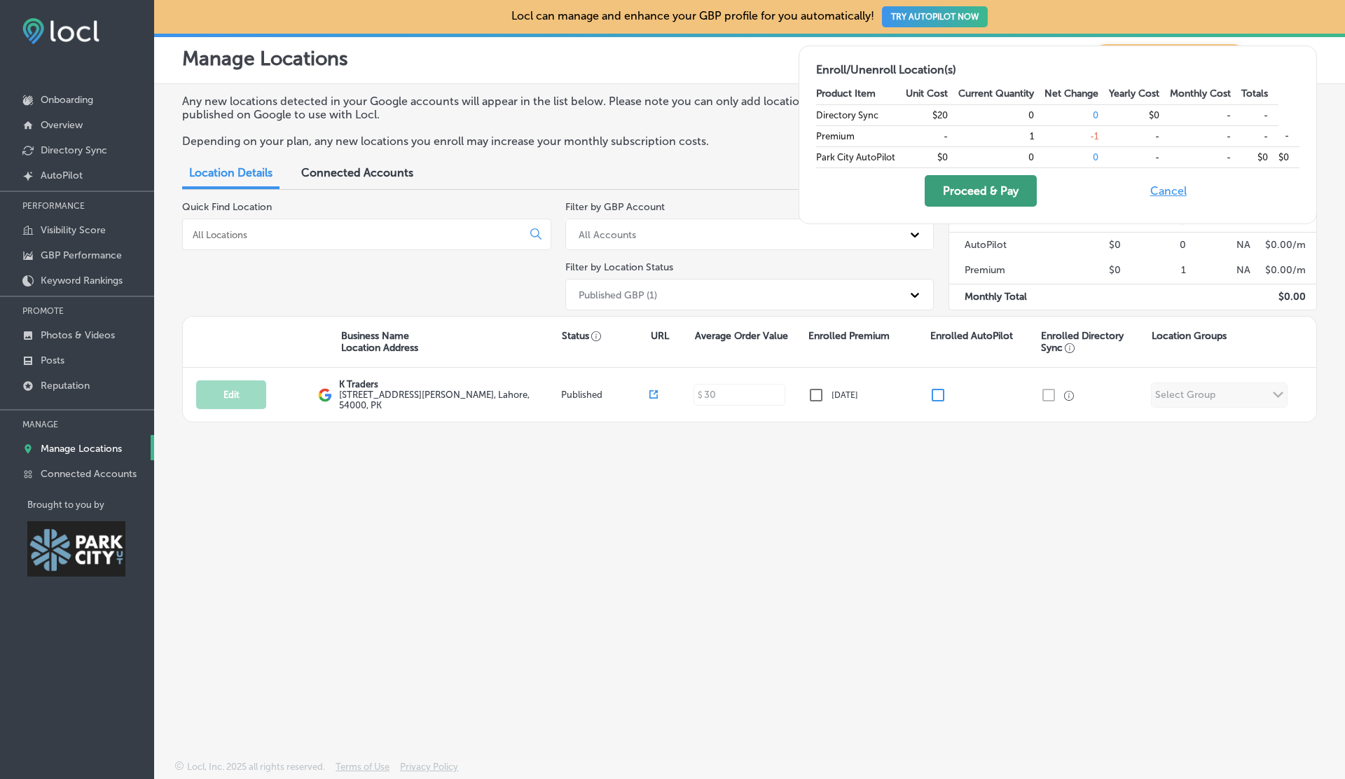
click at [987, 191] on button "Proceed & Pay" at bounding box center [981, 191] width 112 height 32
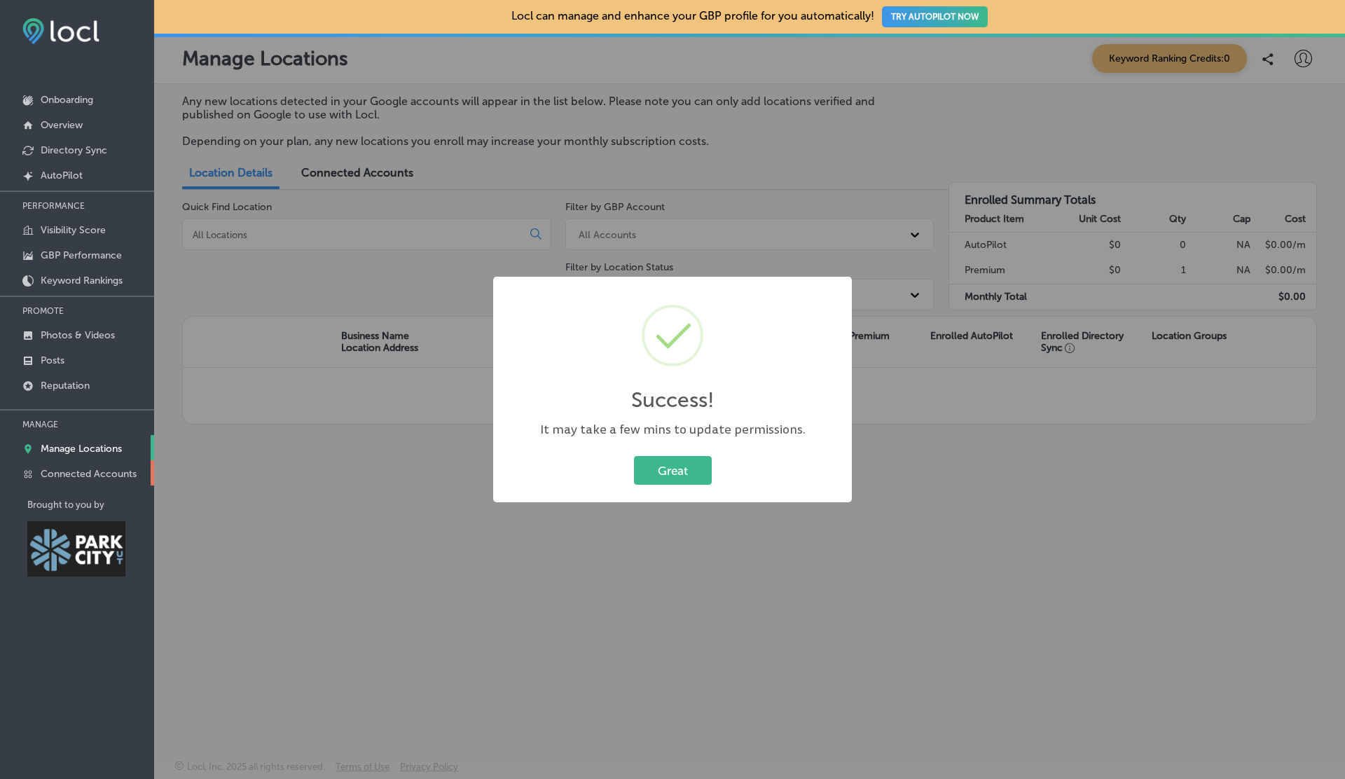
click at [76, 468] on p "Connected Accounts" at bounding box center [89, 474] width 96 height 12
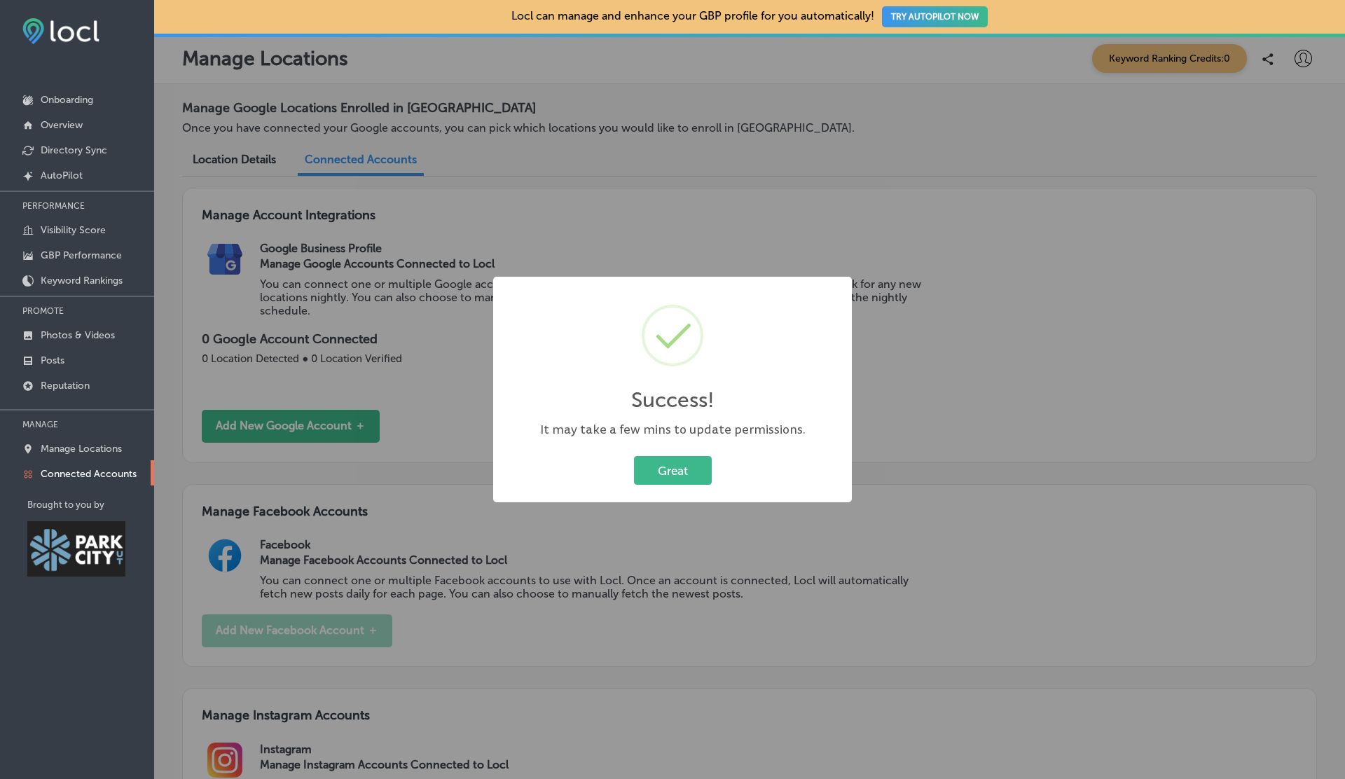
click at [76, 468] on p "Connected Accounts" at bounding box center [89, 474] width 96 height 12
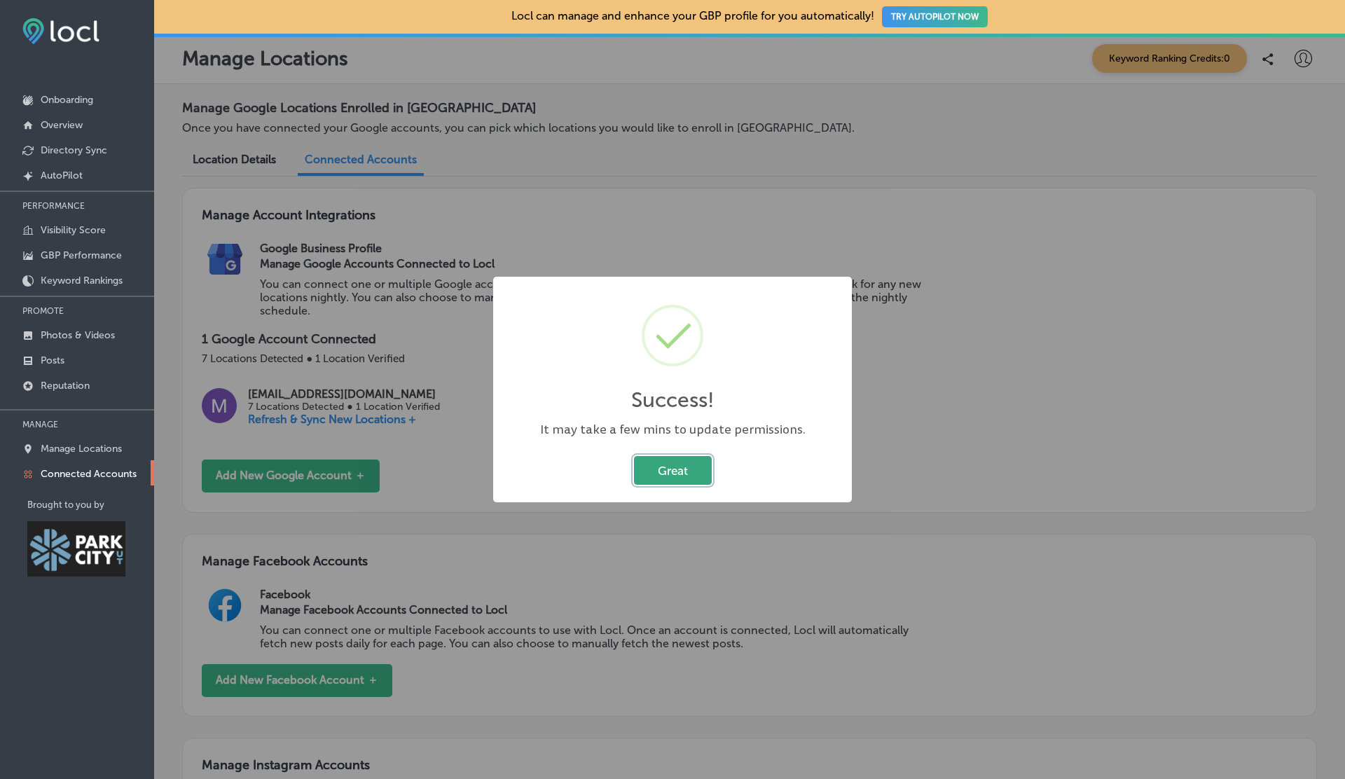
click at [689, 458] on button "Great" at bounding box center [673, 470] width 78 height 29
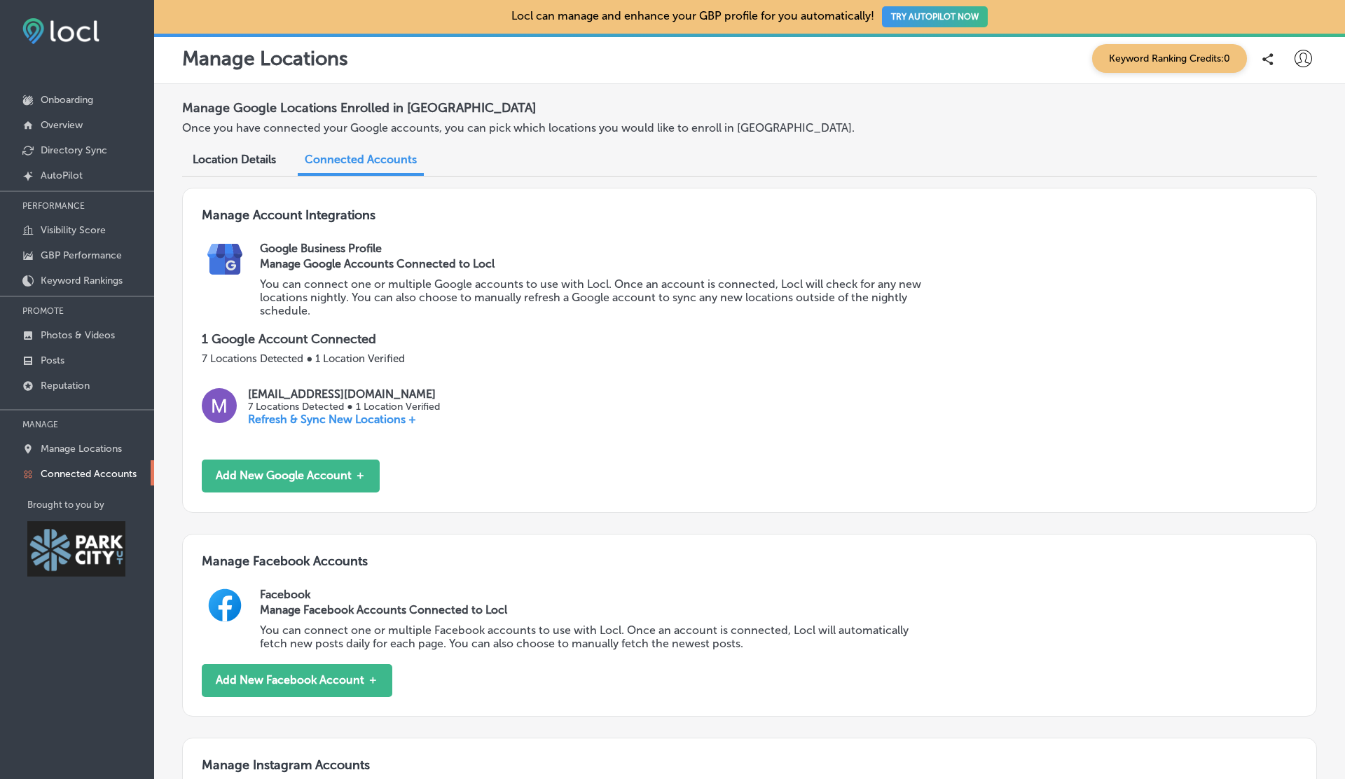
scroll to position [4, 0]
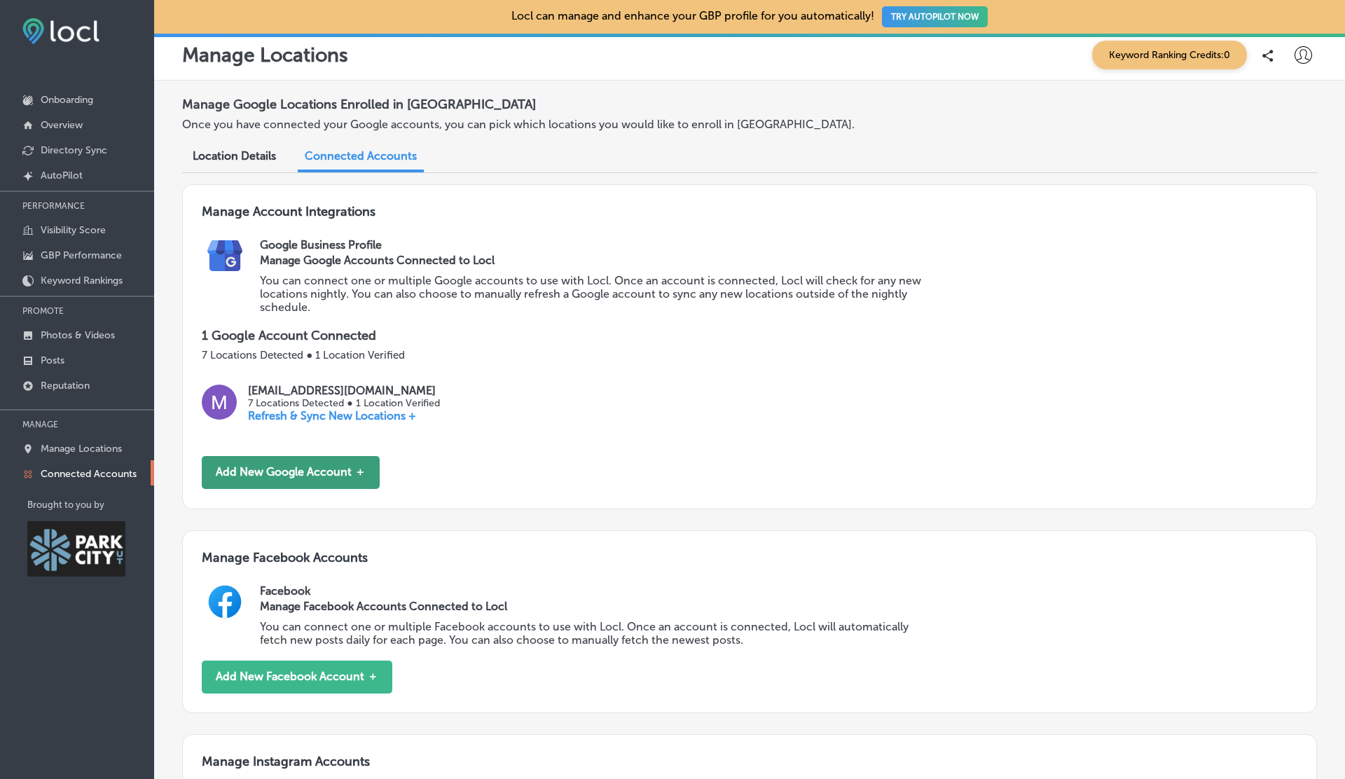
click at [283, 484] on button "Add New Google Account ＋" at bounding box center [291, 472] width 178 height 33
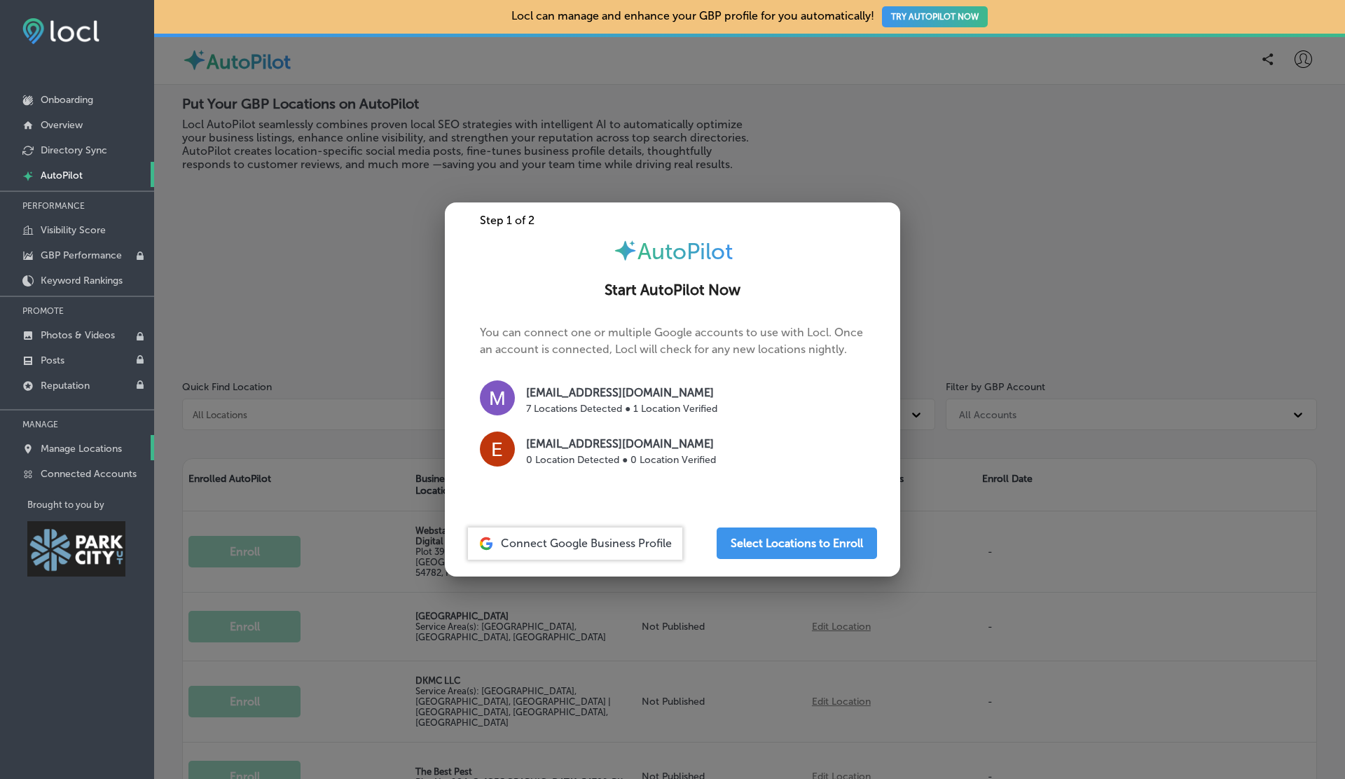
click at [86, 444] on p "Manage Locations" at bounding box center [81, 449] width 81 height 12
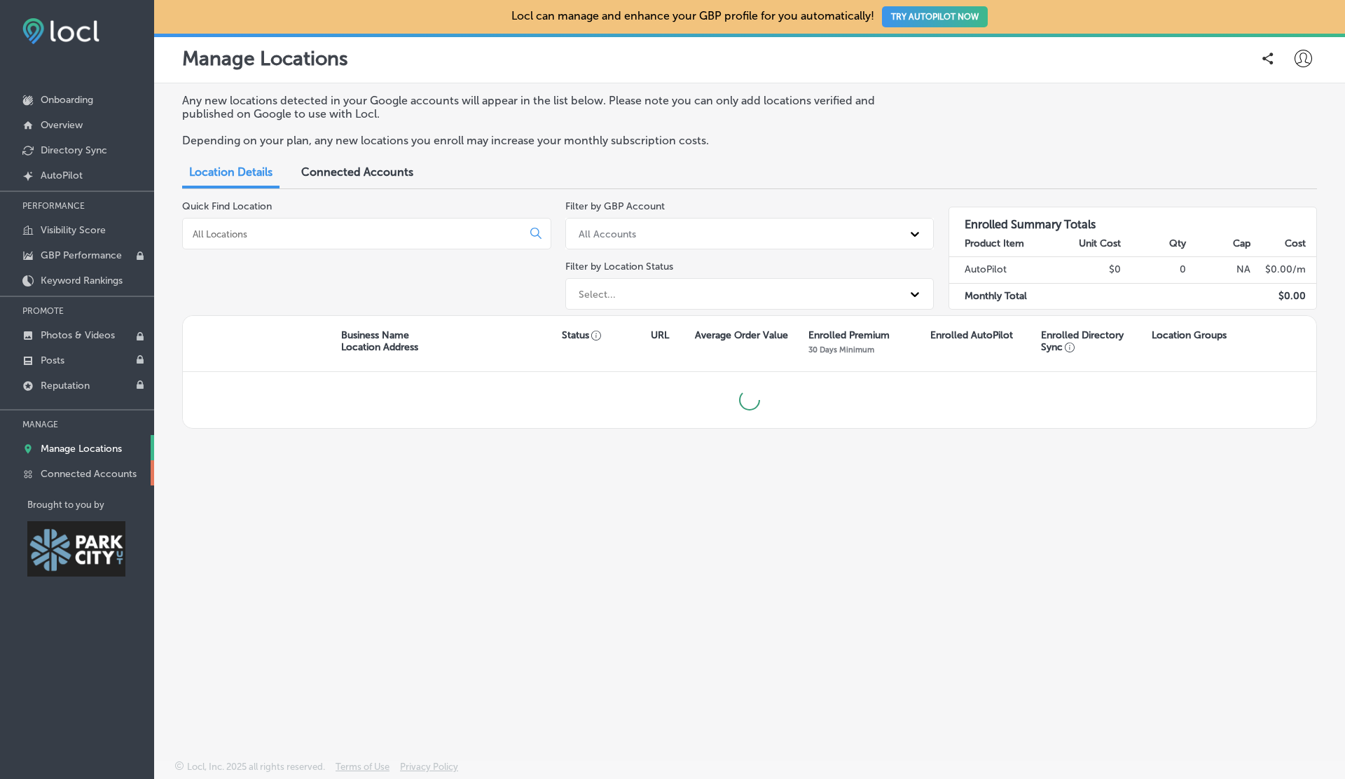
click at [93, 471] on p "Connected Accounts" at bounding box center [89, 474] width 96 height 12
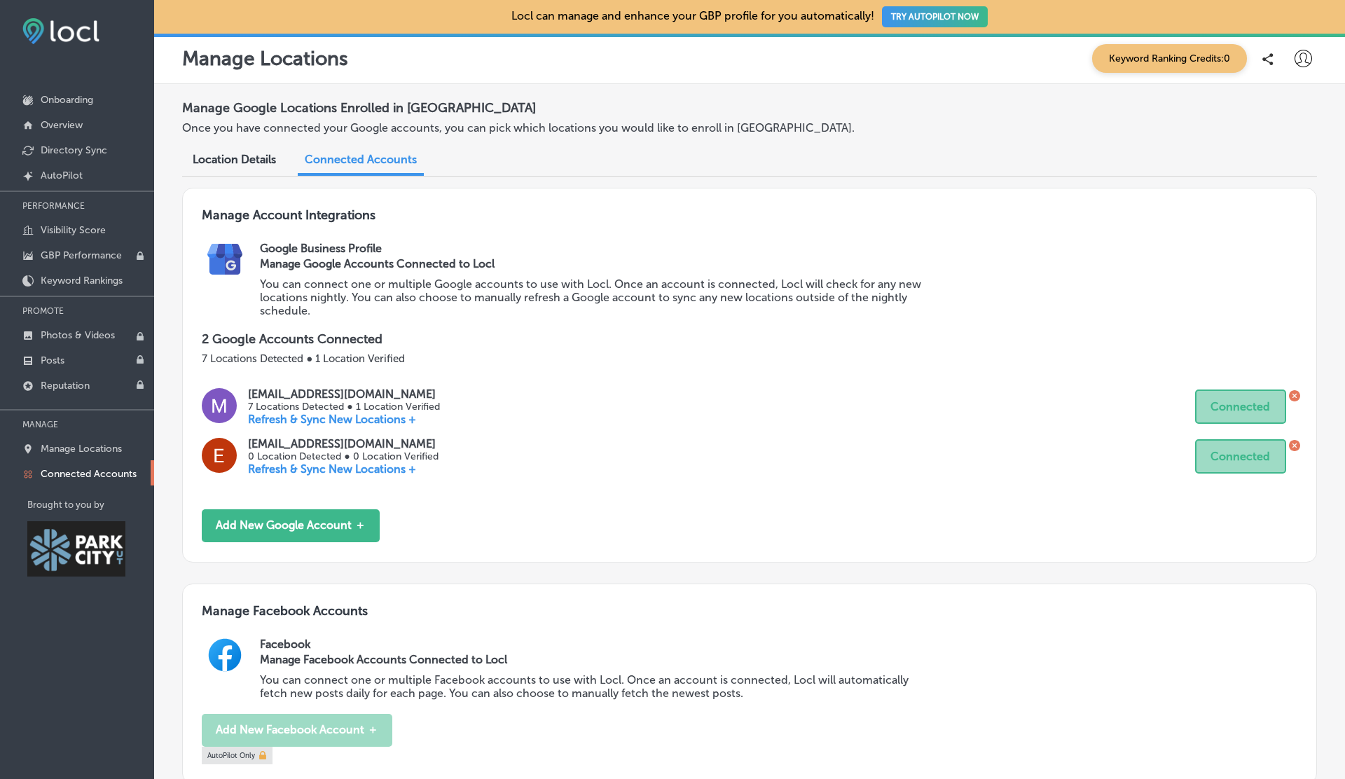
click at [1295, 444] on icon at bounding box center [1295, 446] width 4 height 4
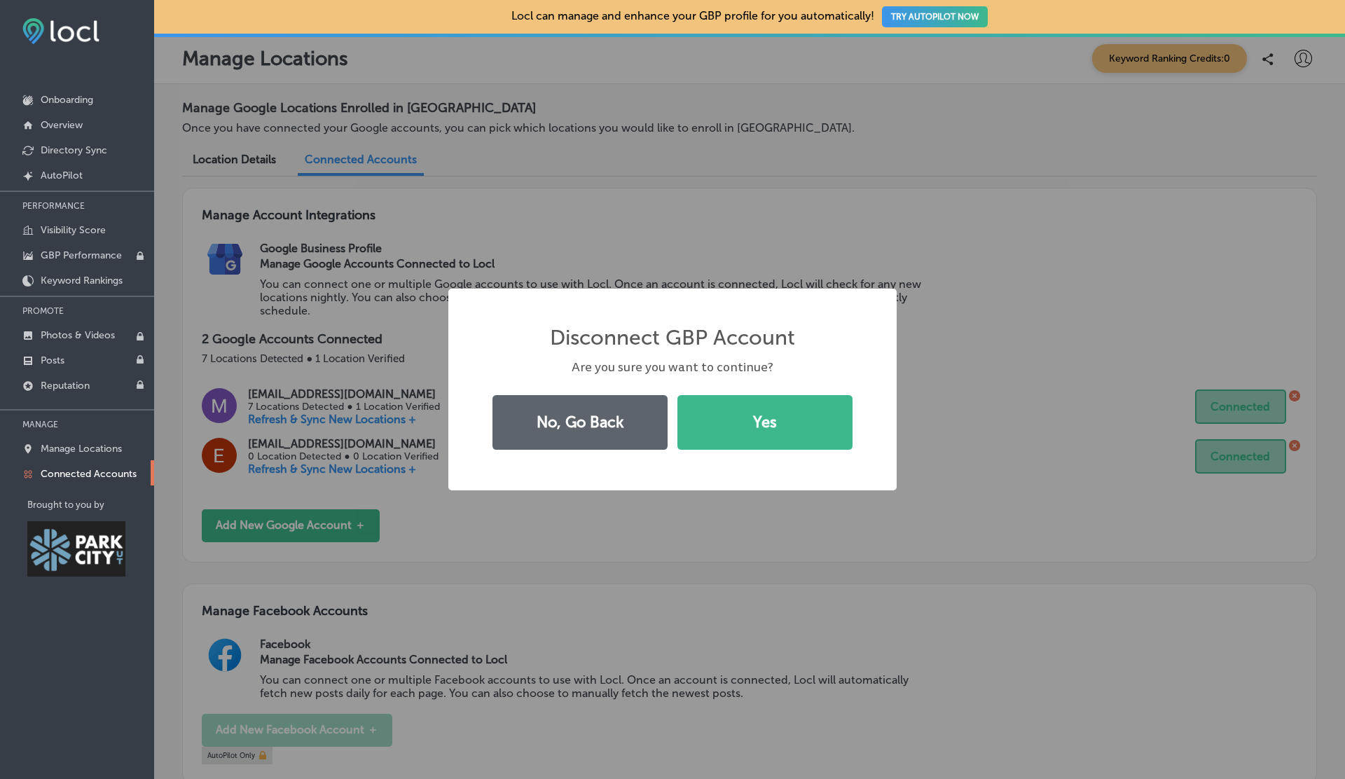
click at [678, 395] on button "Yes" at bounding box center [765, 422] width 175 height 55
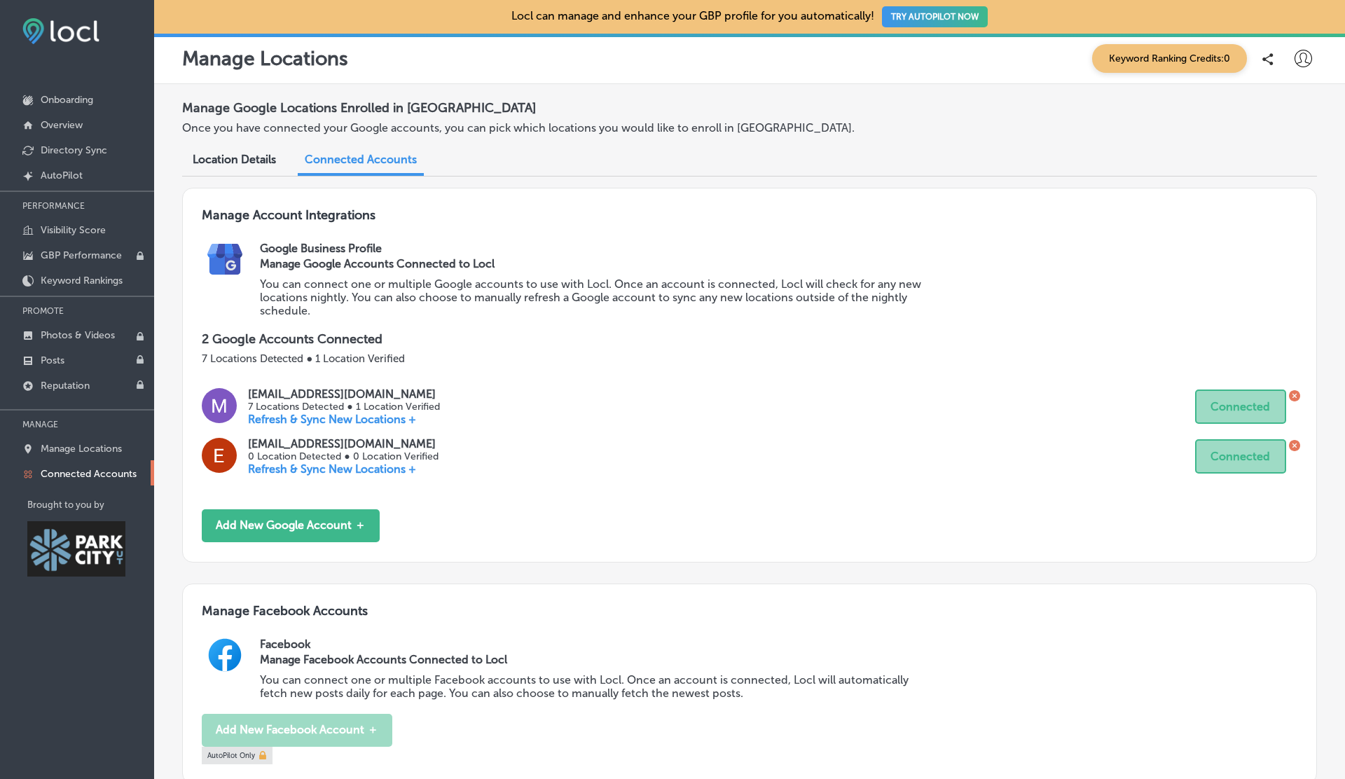
click at [1294, 446] on body "iconmonstr-menu-thin copy Created with Sketch. Onboarding Overview Directory Sy…" at bounding box center [672, 389] width 1345 height 779
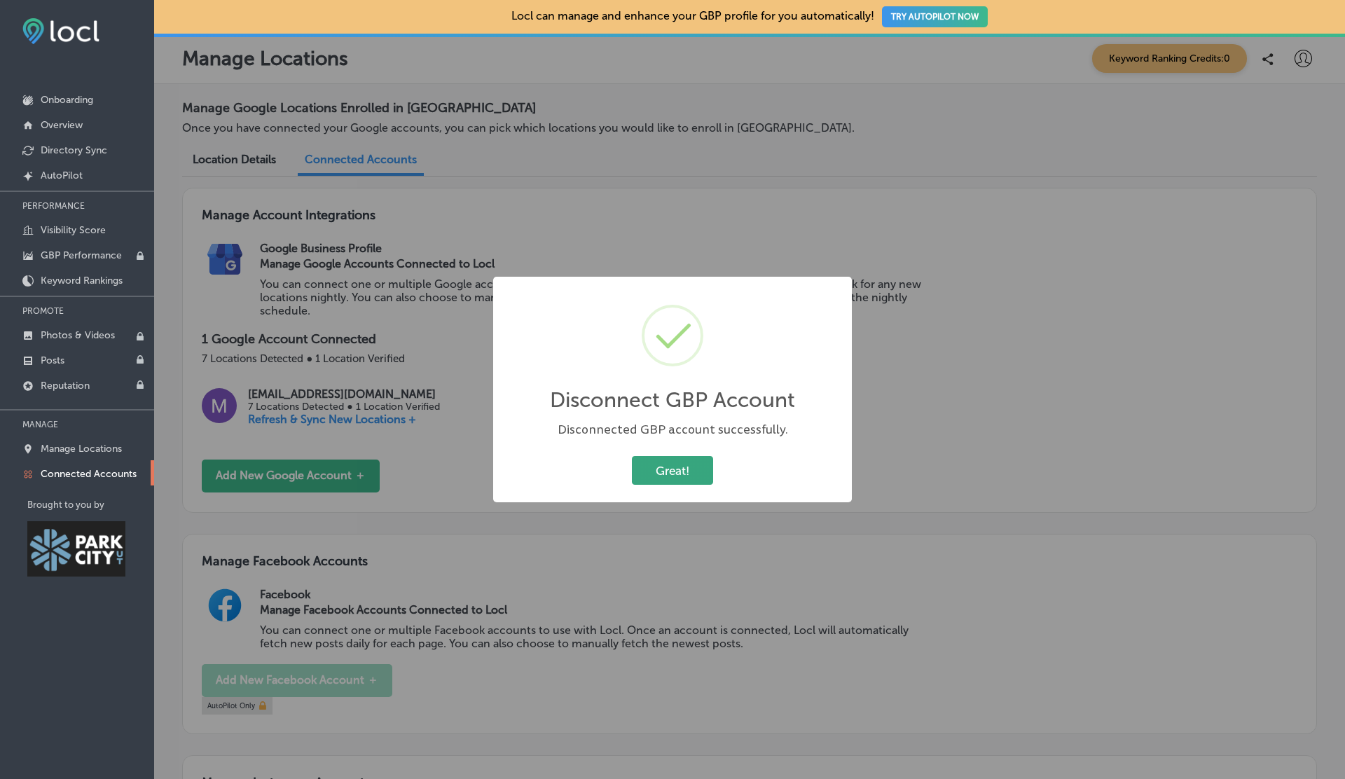
click at [670, 470] on button "Great!" at bounding box center [672, 470] width 81 height 29
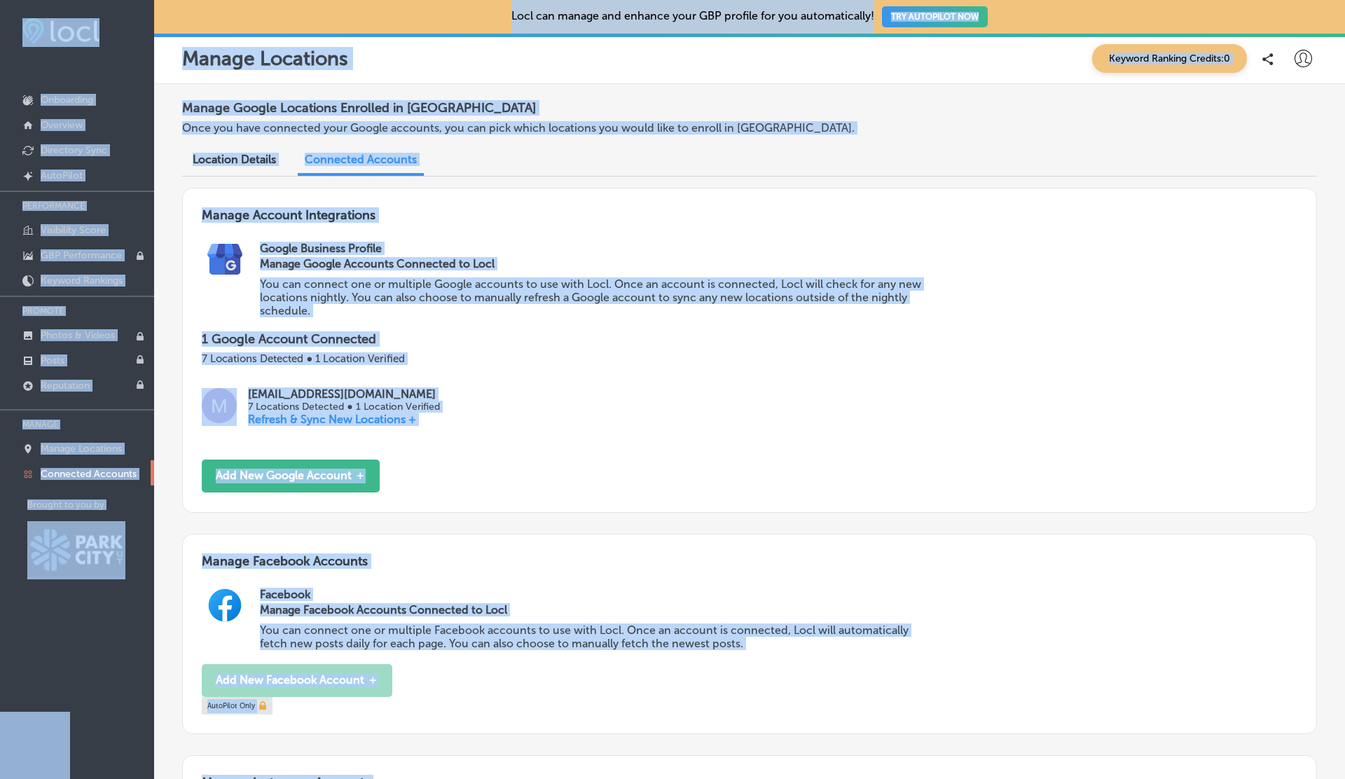
click at [732, 383] on div "Manage Account Integrations Google Business Profile Manage Google Accounts Conn…" at bounding box center [749, 350] width 1135 height 325
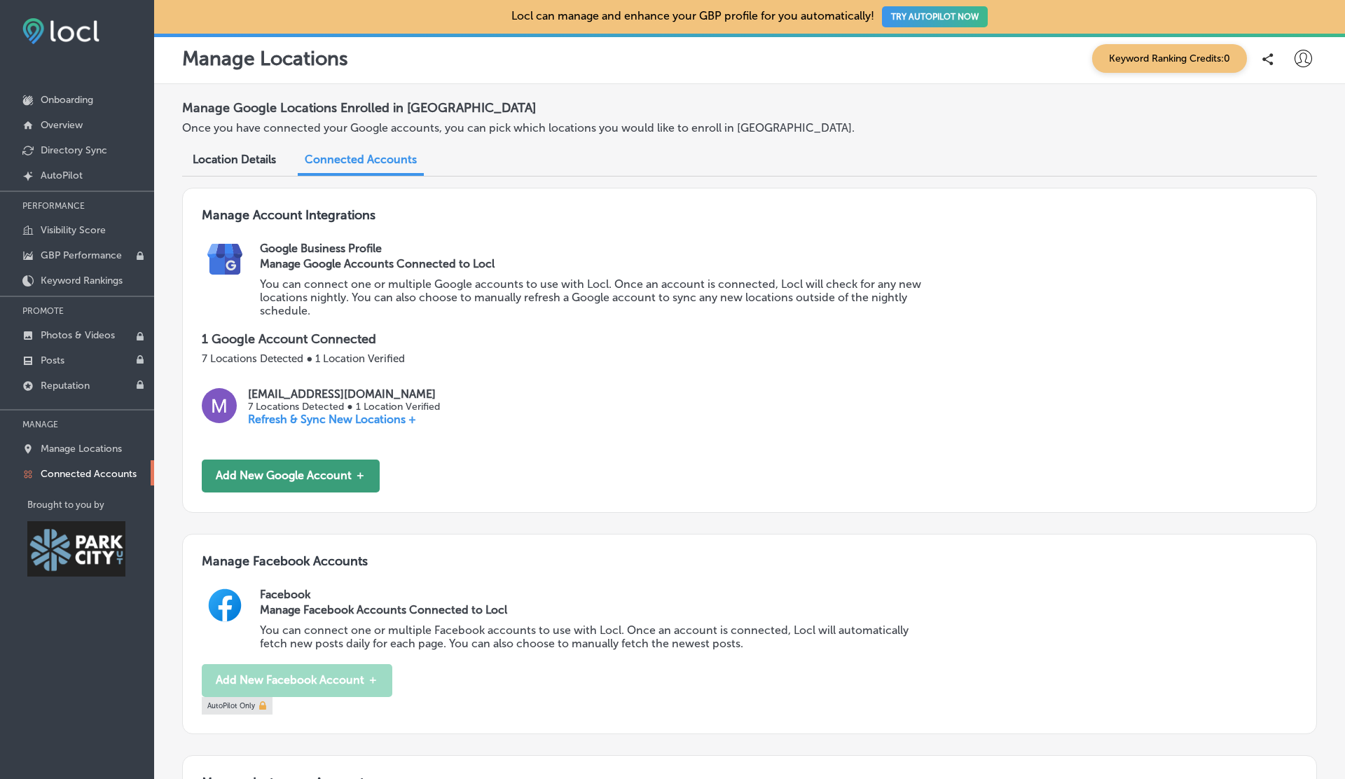
click at [315, 467] on button "Add New Google Account ＋" at bounding box center [291, 476] width 178 height 33
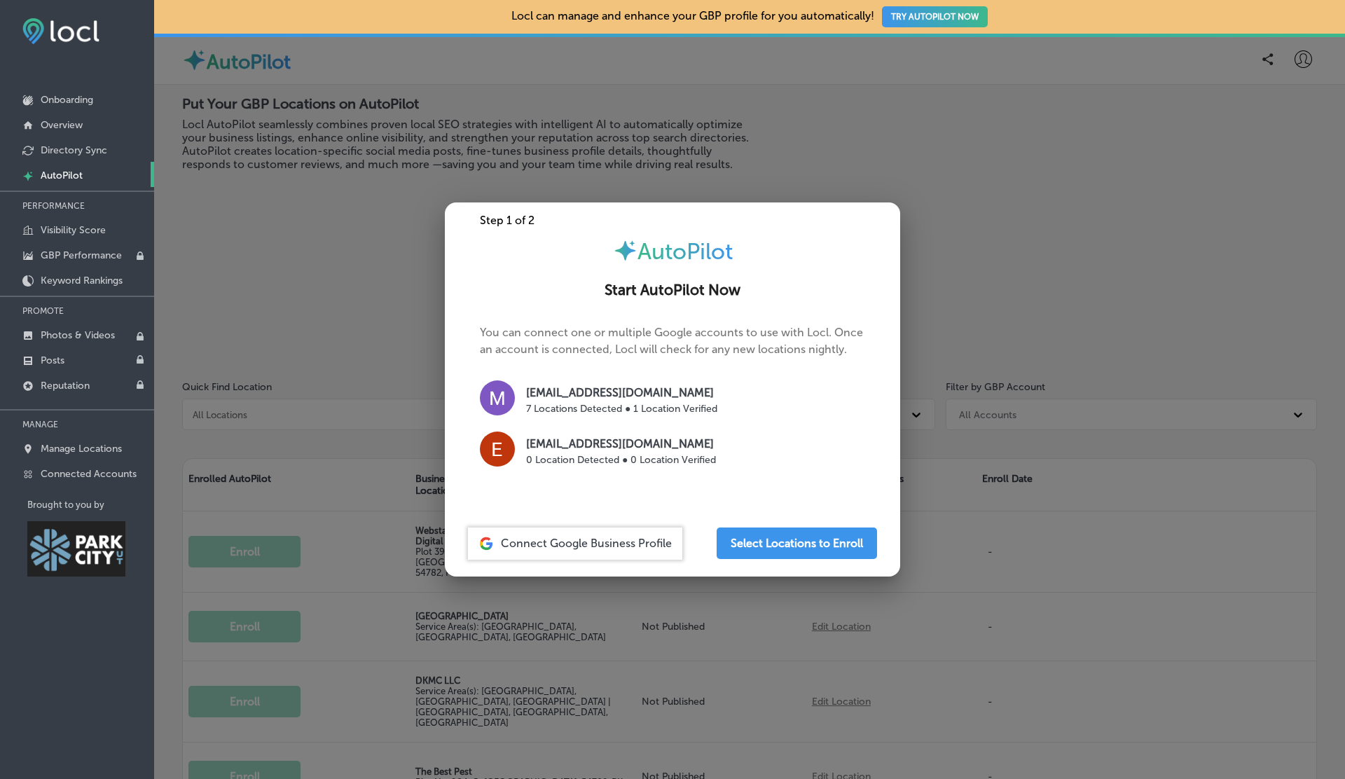
click at [787, 68] on div at bounding box center [672, 389] width 1345 height 779
click at [761, 149] on div at bounding box center [672, 389] width 1345 height 779
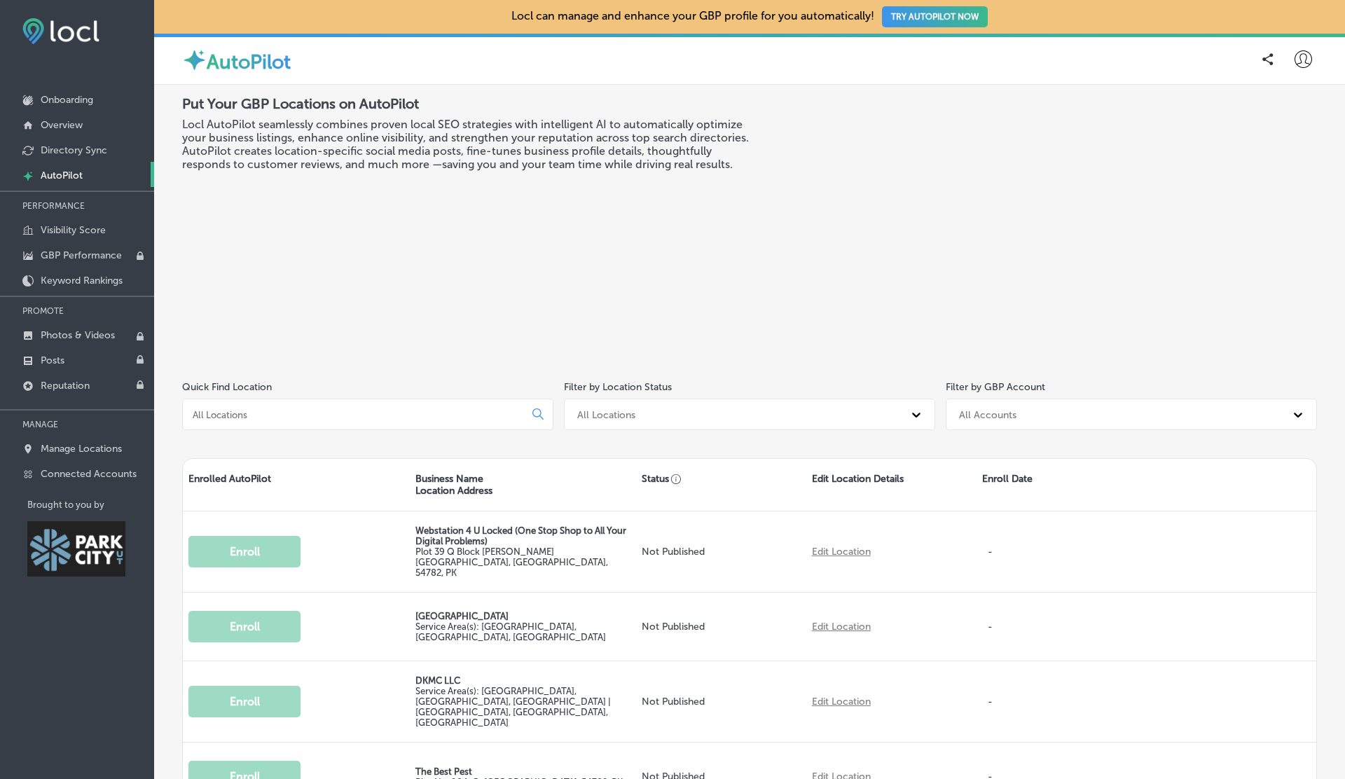
click at [1308, 52] on icon at bounding box center [1304, 59] width 18 height 18
click at [1259, 182] on p "Log Out" at bounding box center [1273, 180] width 42 height 17
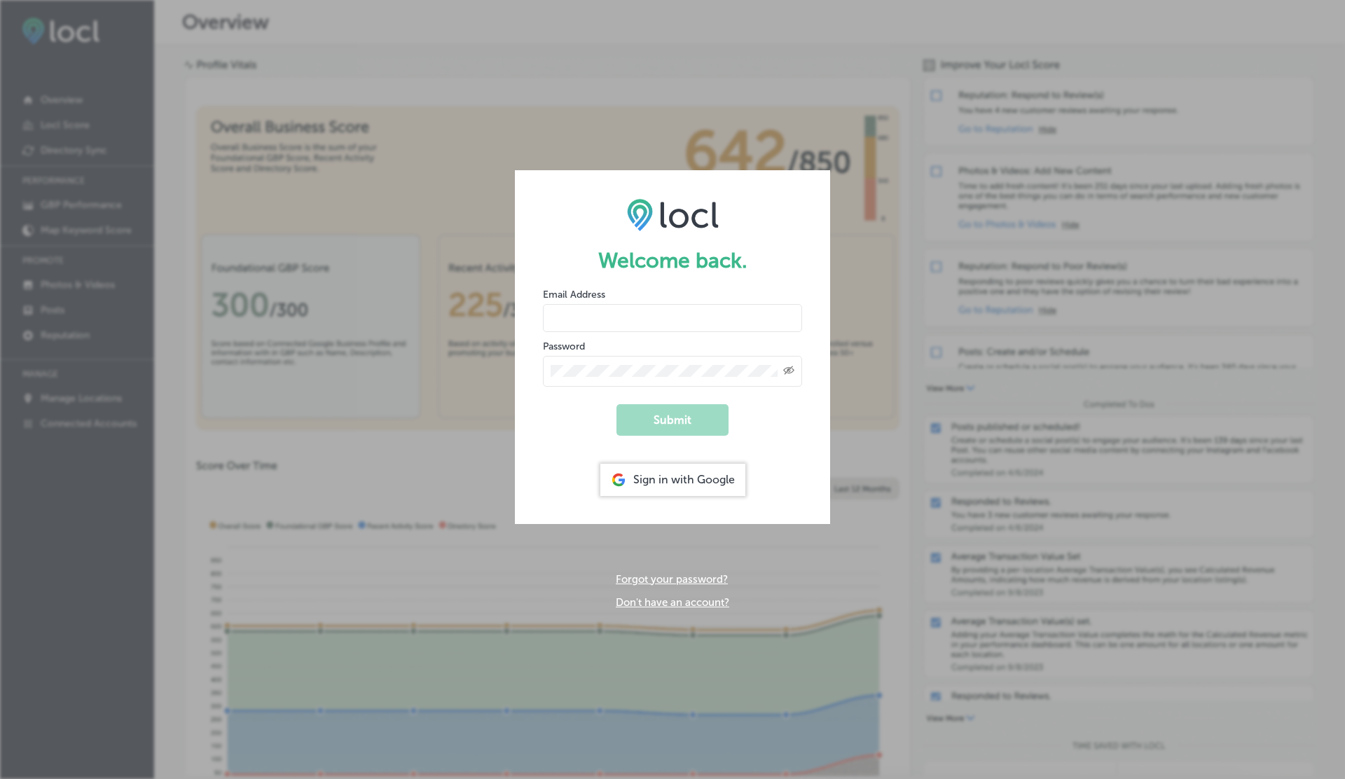
click at [587, 313] on input "email" at bounding box center [672, 318] width 259 height 28
paste input "vasilikigreece69+testjygvj@gmail.com"
type input "vasilikigreece69+testjygvj@gmail.com"
click at [617, 404] on button "Submit" at bounding box center [673, 420] width 112 height 32
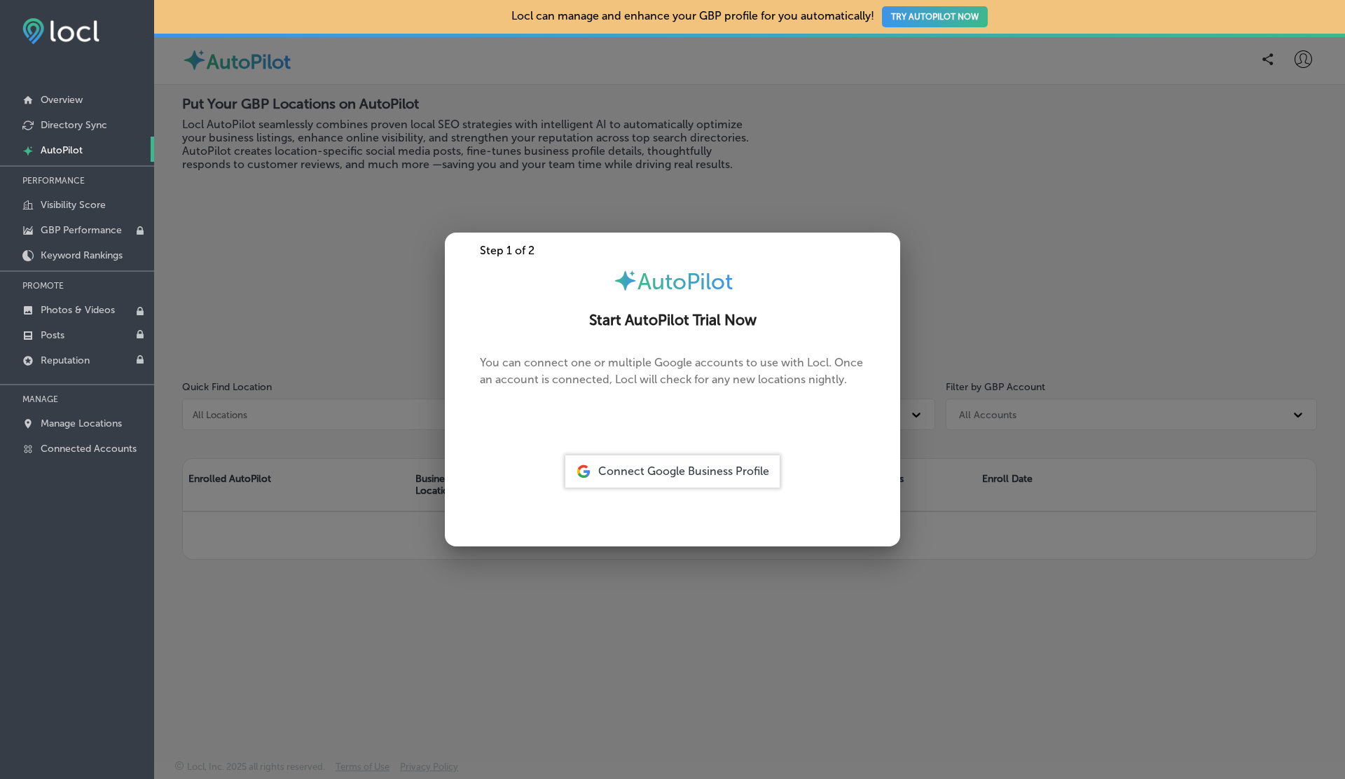
click at [669, 470] on span "Connect Google Business Profile" at bounding box center [683, 471] width 171 height 13
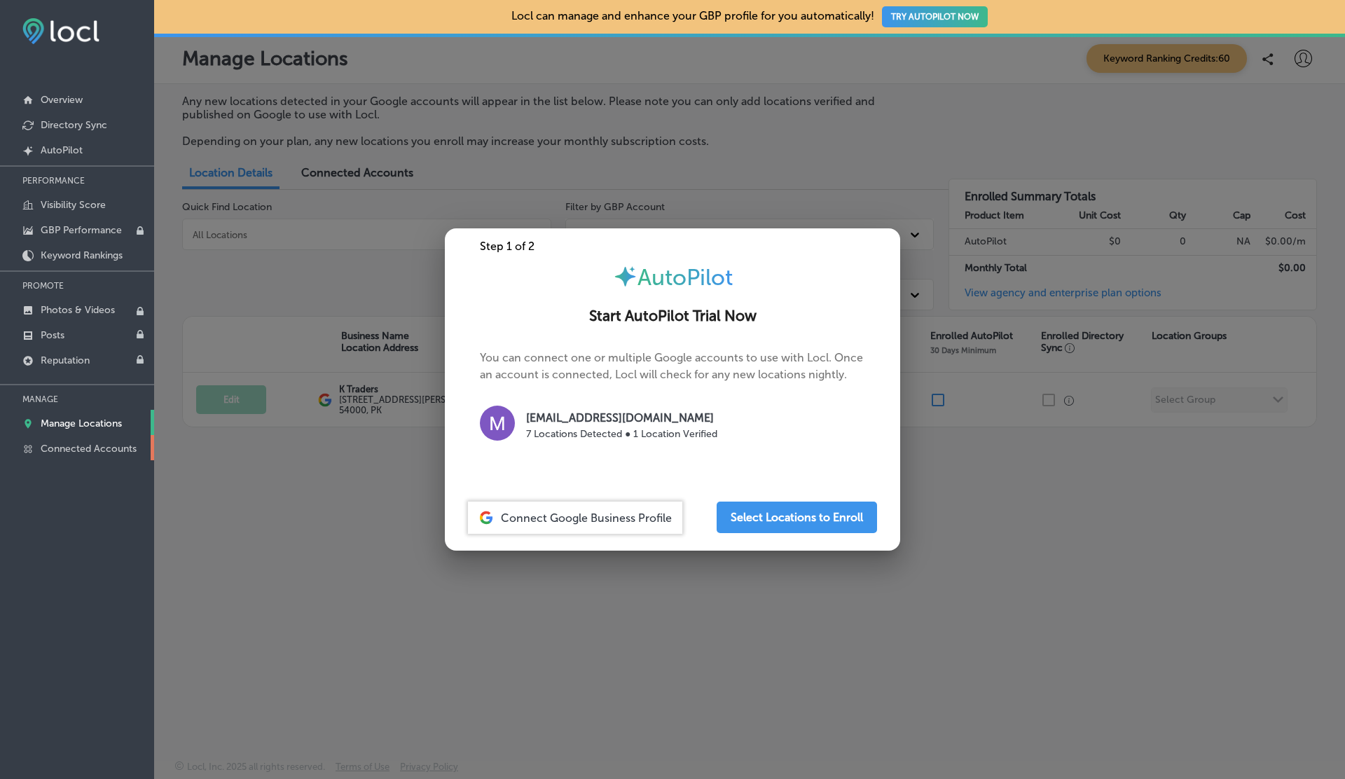
click at [102, 451] on p "Connected Accounts" at bounding box center [89, 449] width 96 height 12
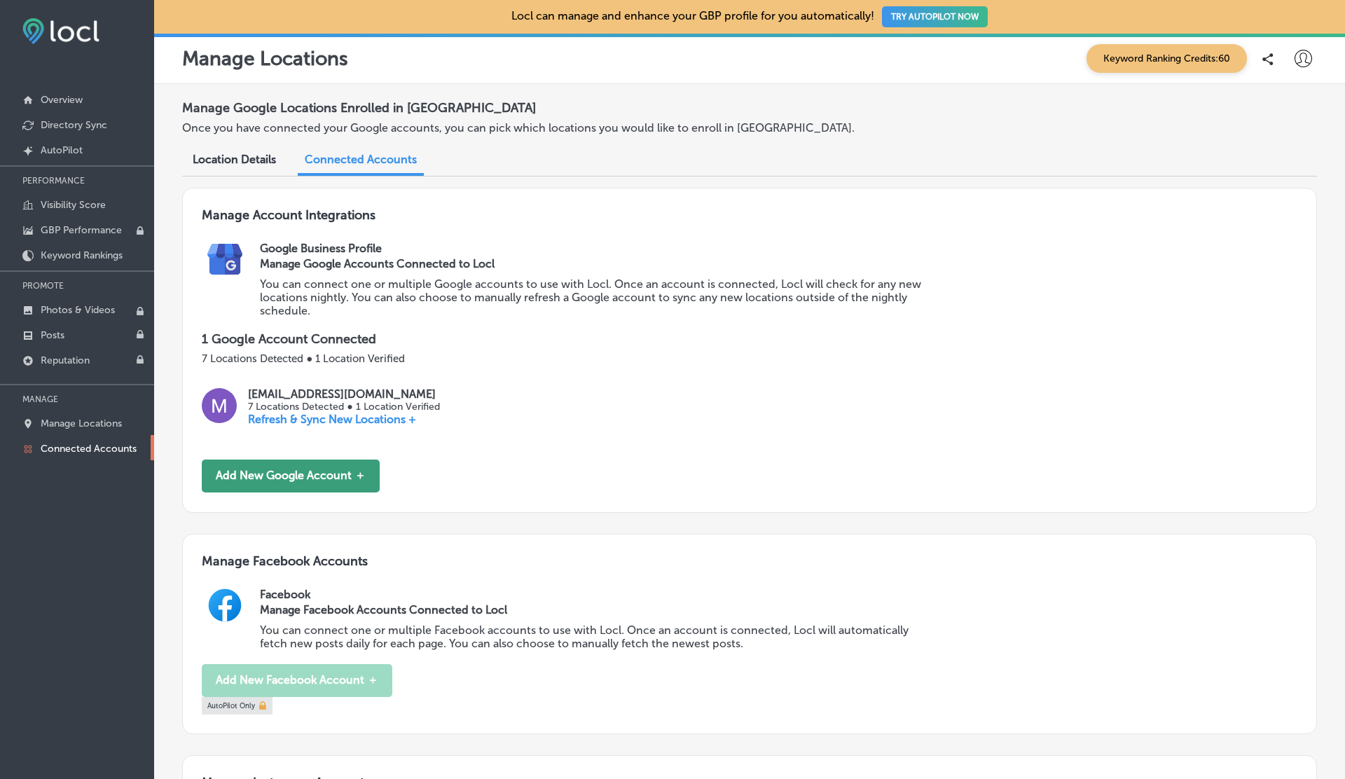
click at [312, 471] on button "Add New Google Account ＋" at bounding box center [291, 476] width 178 height 33
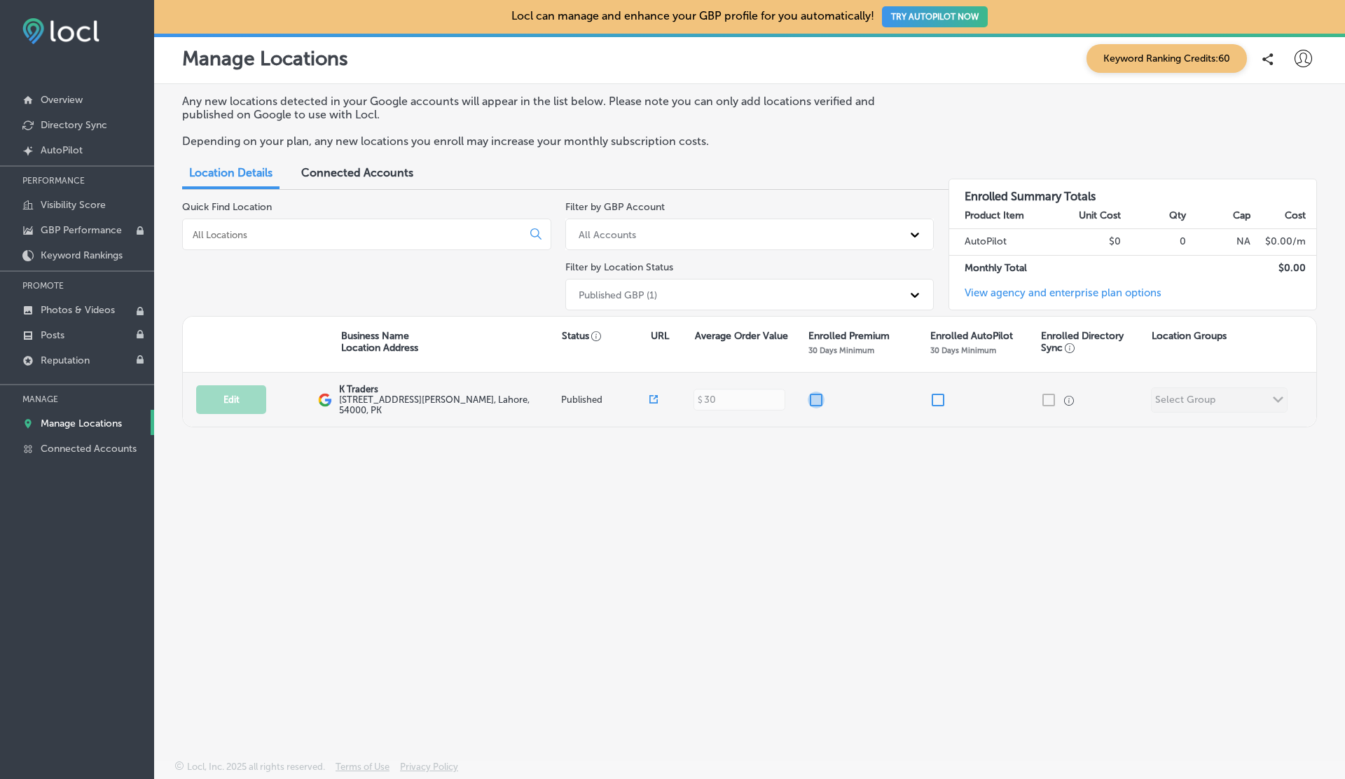
click at [816, 399] on input "checkbox" at bounding box center [816, 400] width 17 height 17
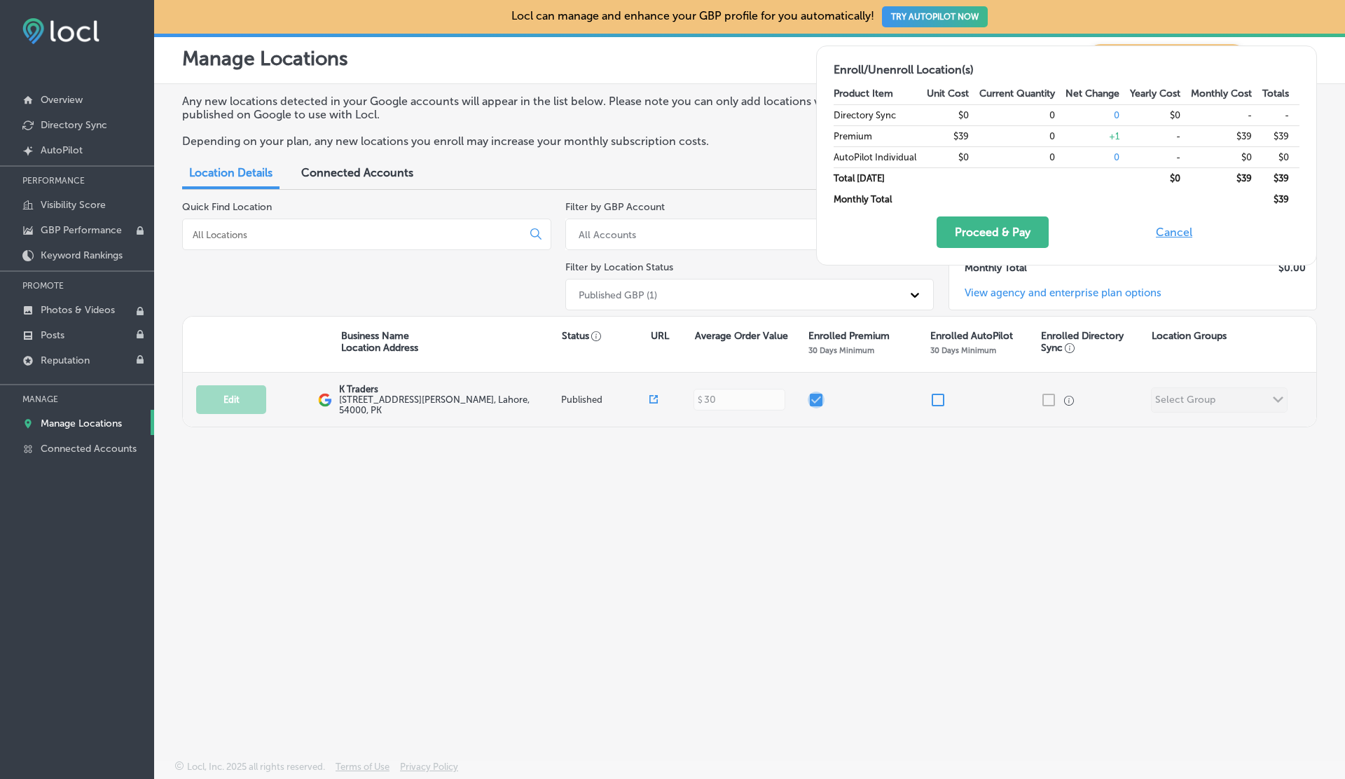
click at [816, 398] on input "checkbox" at bounding box center [816, 400] width 17 height 17
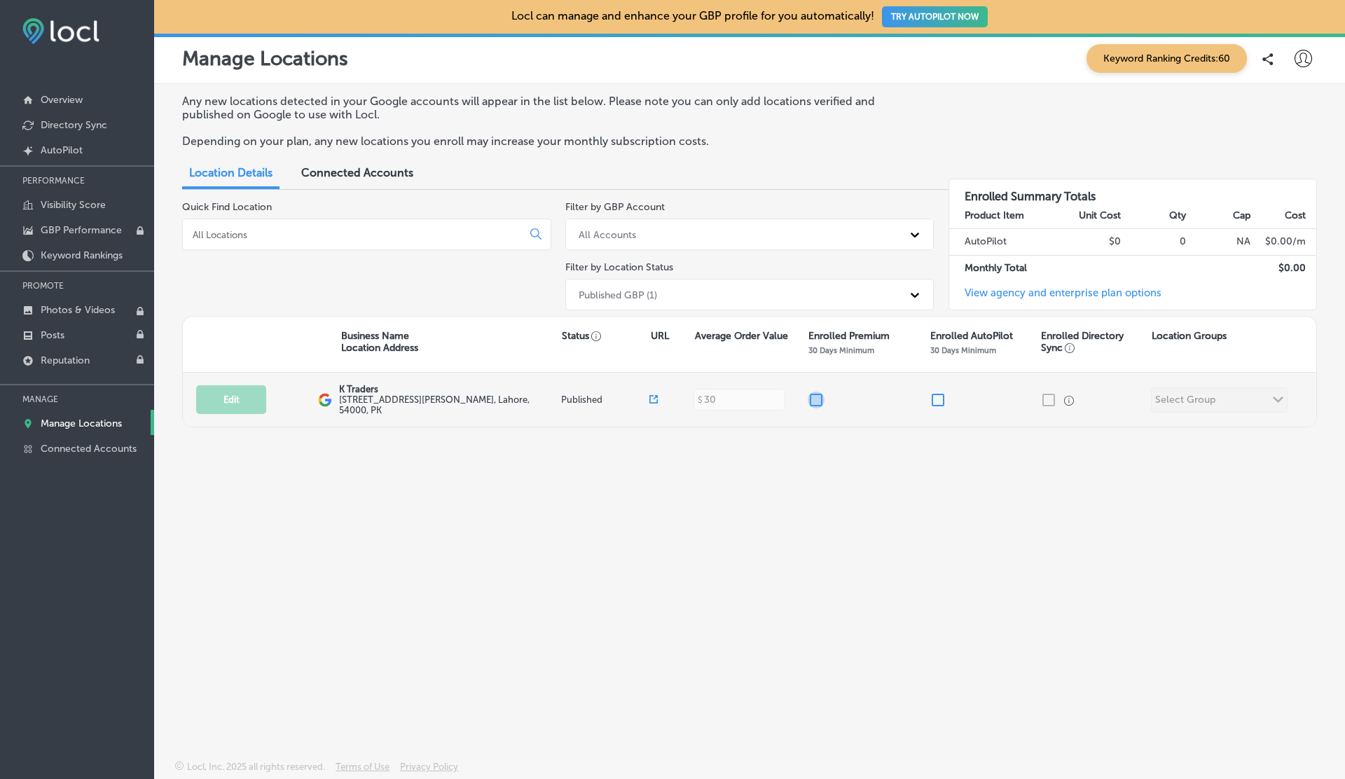
click at [816, 398] on input "checkbox" at bounding box center [816, 400] width 17 height 17
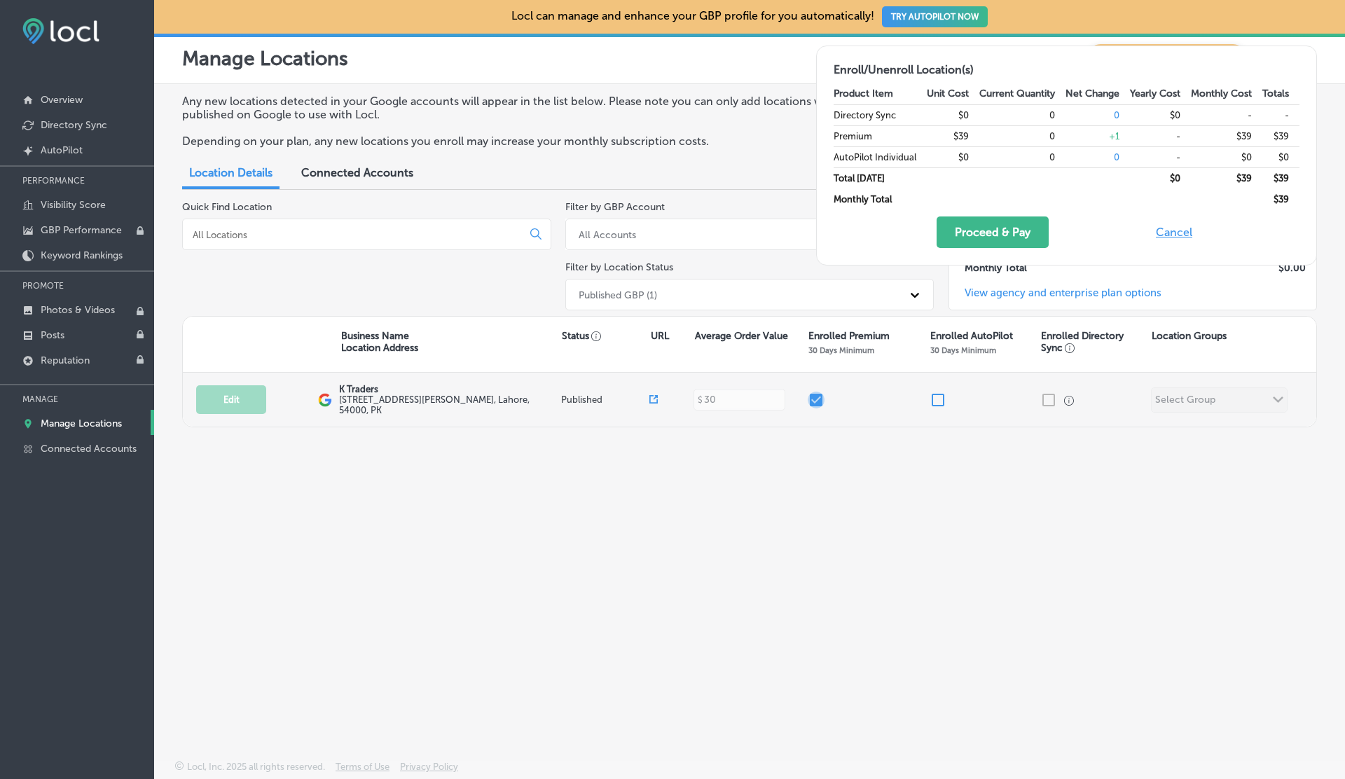
click at [816, 398] on input "checkbox" at bounding box center [816, 400] width 17 height 17
checkbox input "false"
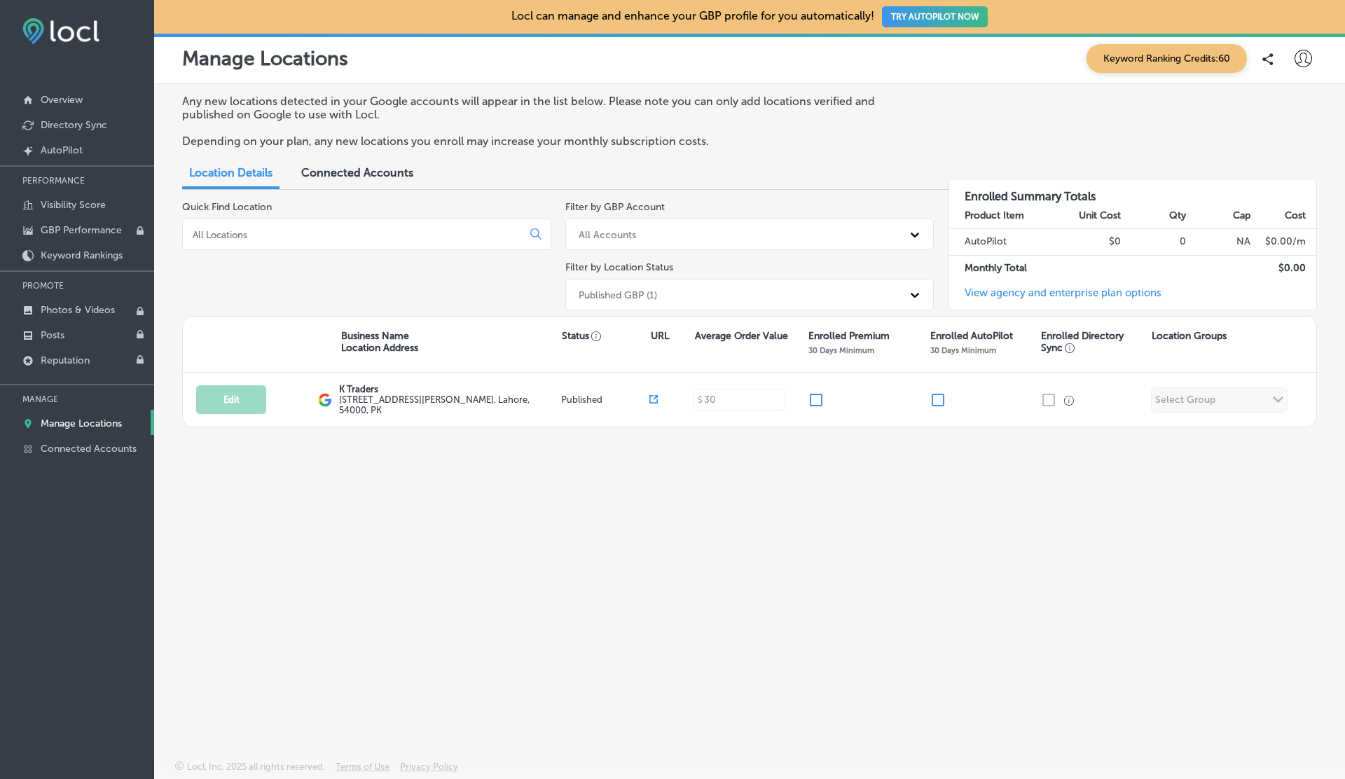
click at [1299, 60] on icon at bounding box center [1304, 59] width 18 height 18
click at [1299, 60] on div at bounding box center [672, 389] width 1345 height 779
click at [1301, 64] on icon at bounding box center [1304, 59] width 18 height 18
click at [1285, 172] on li "Log Out" at bounding box center [1278, 181] width 97 height 32
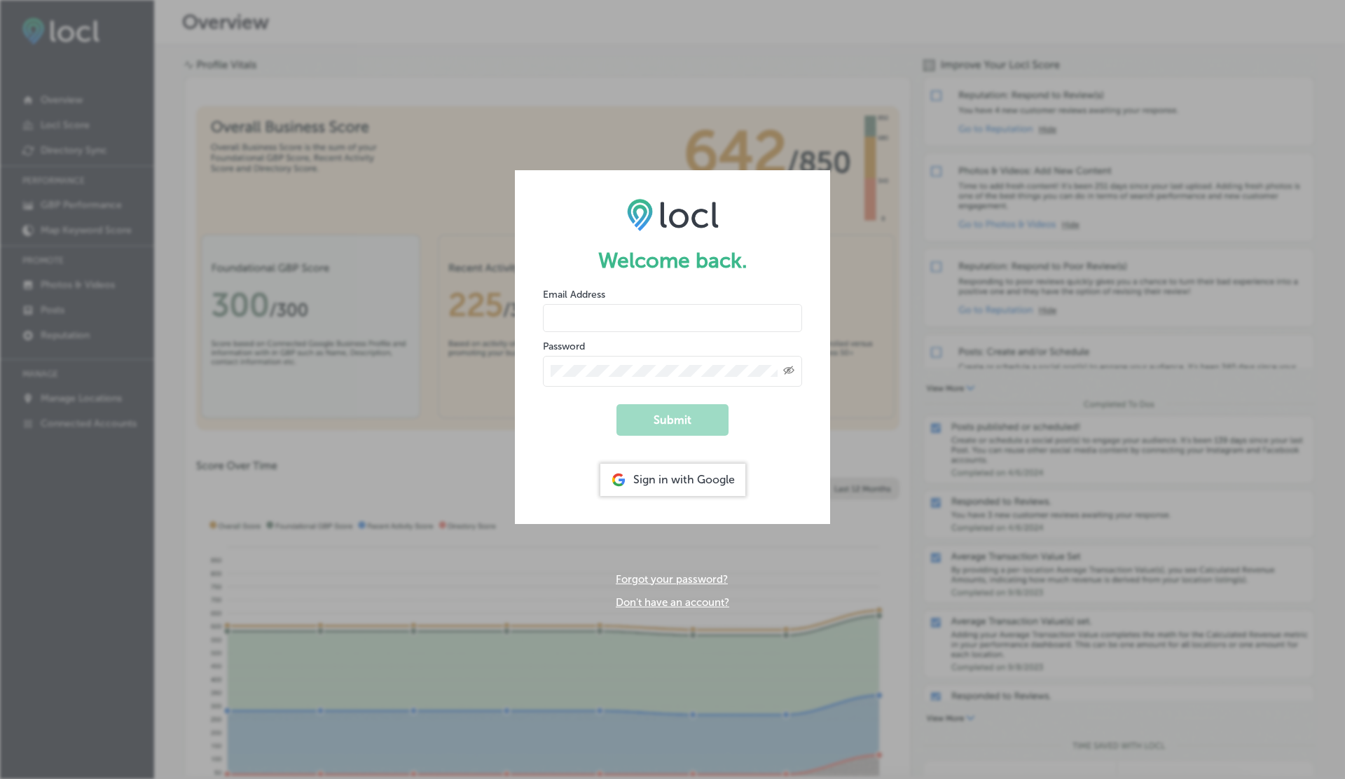
click at [621, 296] on div "Email Address" at bounding box center [672, 309] width 259 height 45
click at [621, 317] on input "email" at bounding box center [672, 318] width 259 height 28
type input "vasilikigreece69+ap01@gmail.com"
click at [617, 404] on button "Submit" at bounding box center [673, 420] width 112 height 32
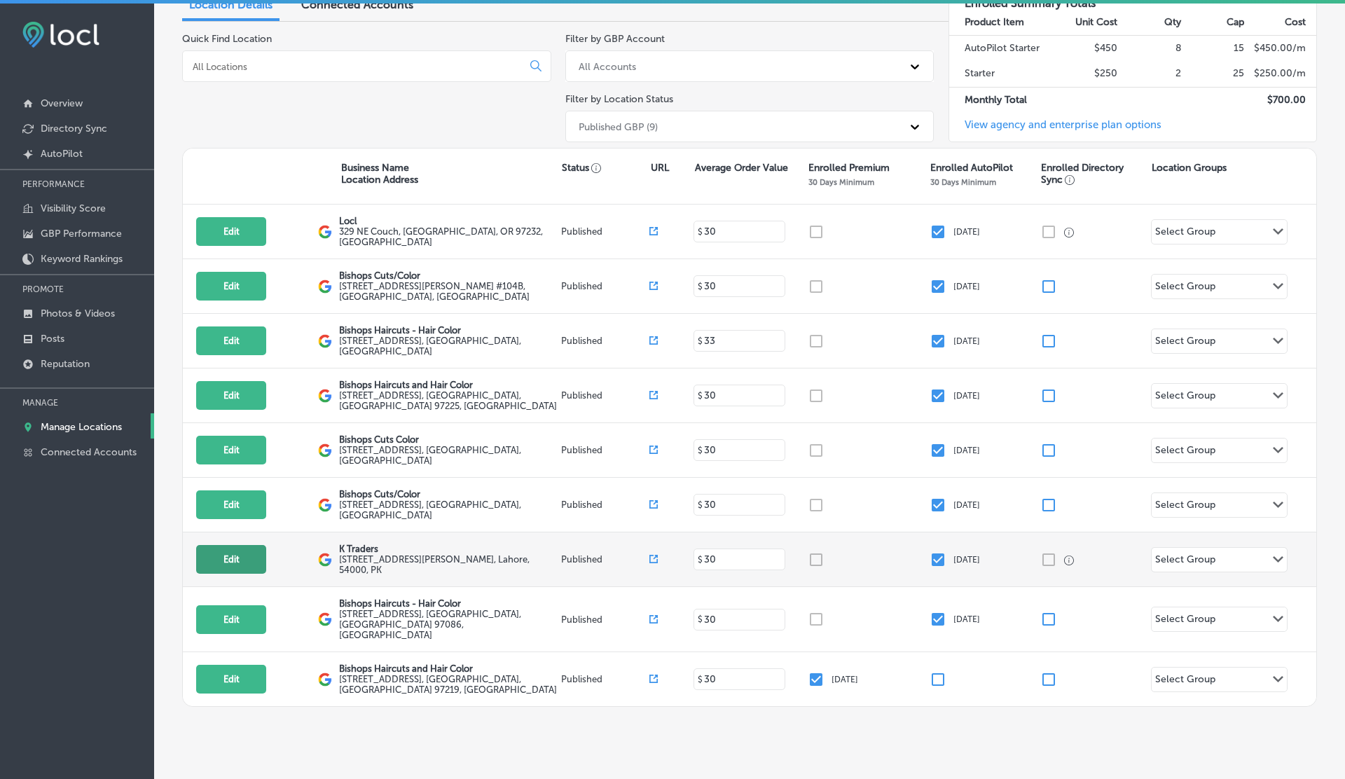
click at [250, 549] on button "Edit" at bounding box center [231, 559] width 70 height 29
select select "US"
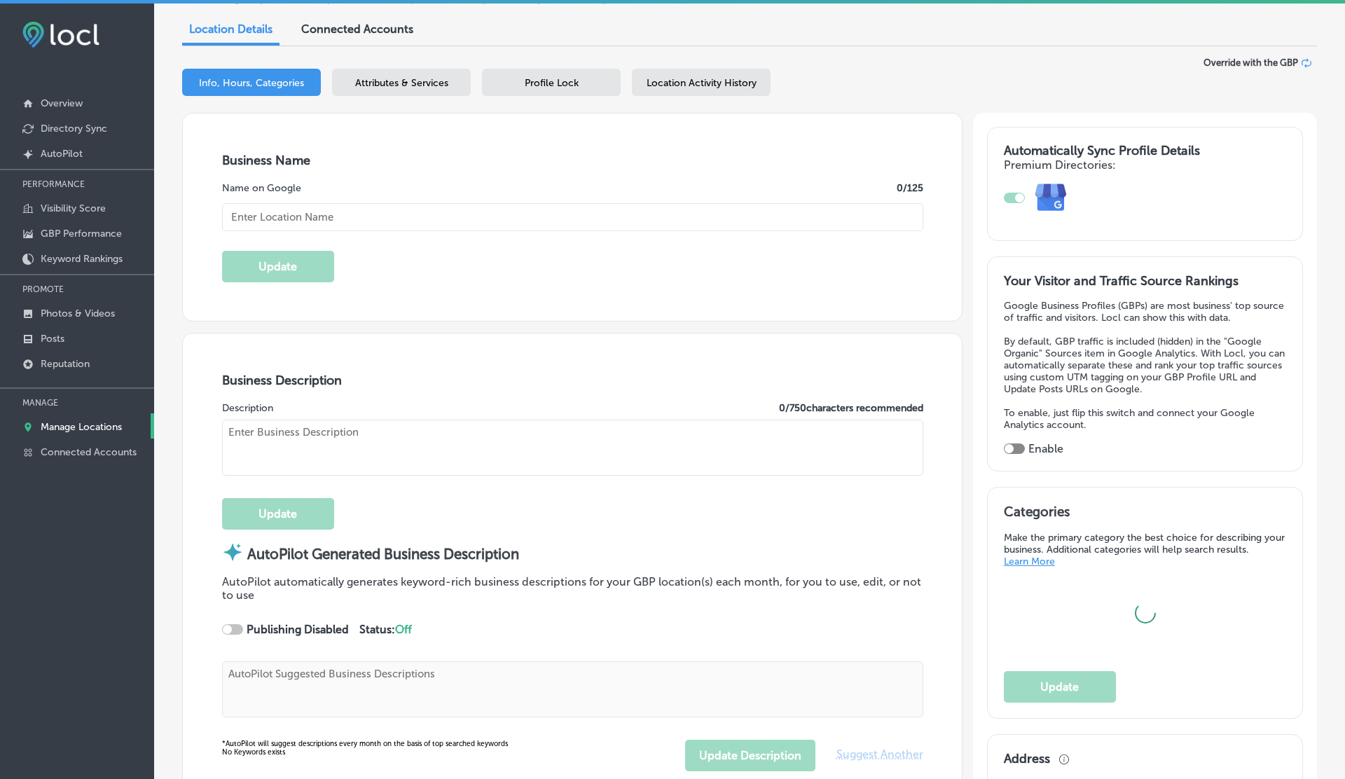
scroll to position [163, 0]
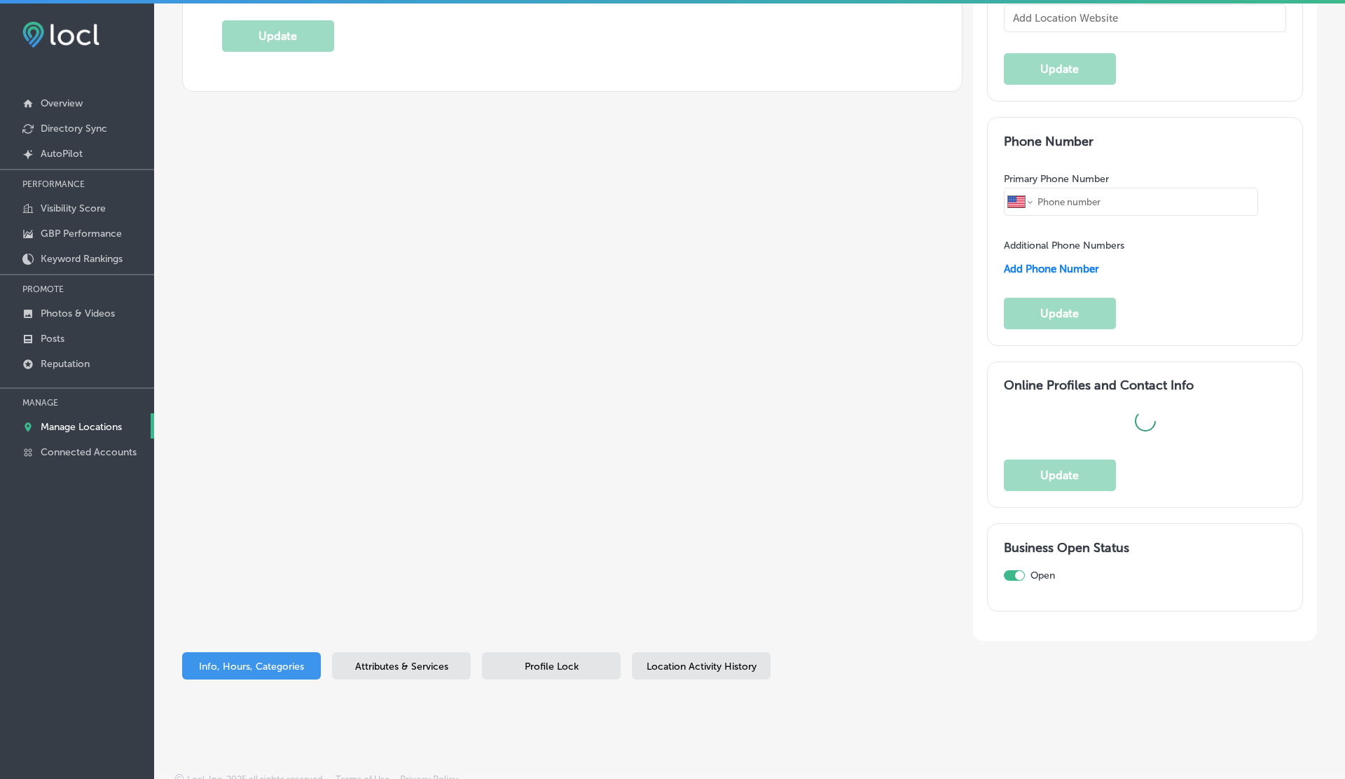
type input "505 A1 Block Johar Town"
type input "Lahore"
type input "54000"
type input "PK"
type input "https://app.locl.io/?utm_source=google-gmb-maps&utm_medium=gmb-website-button&u…"
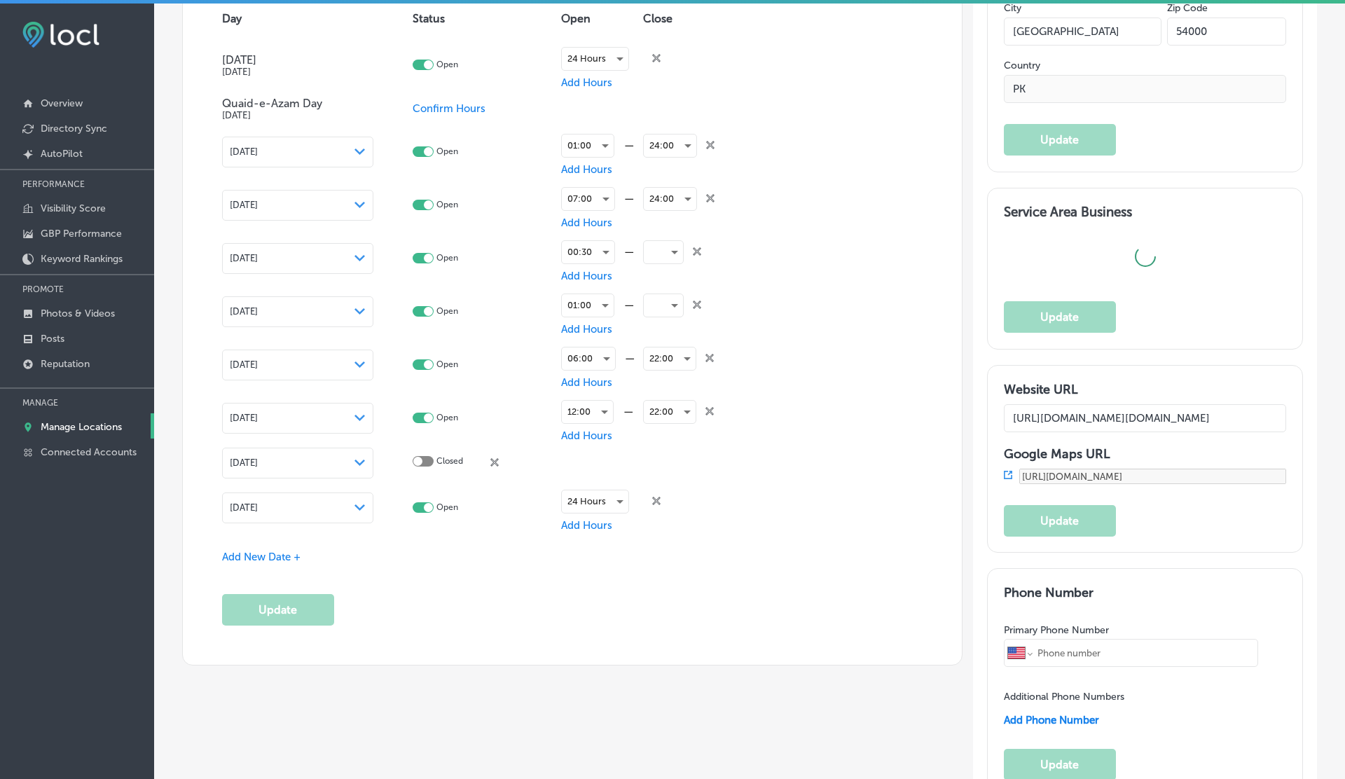
type input "K Traders"
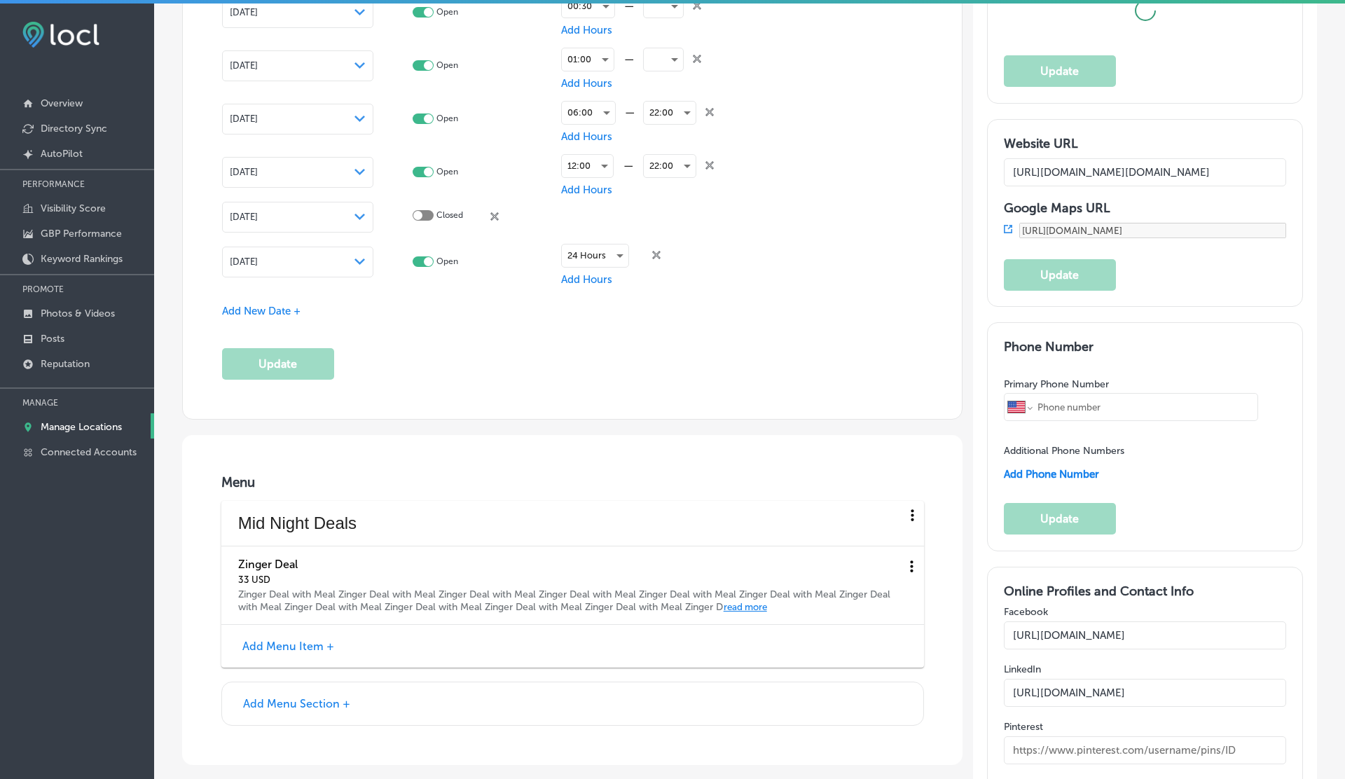
select select "PK"
type input "+92 310 4170286"
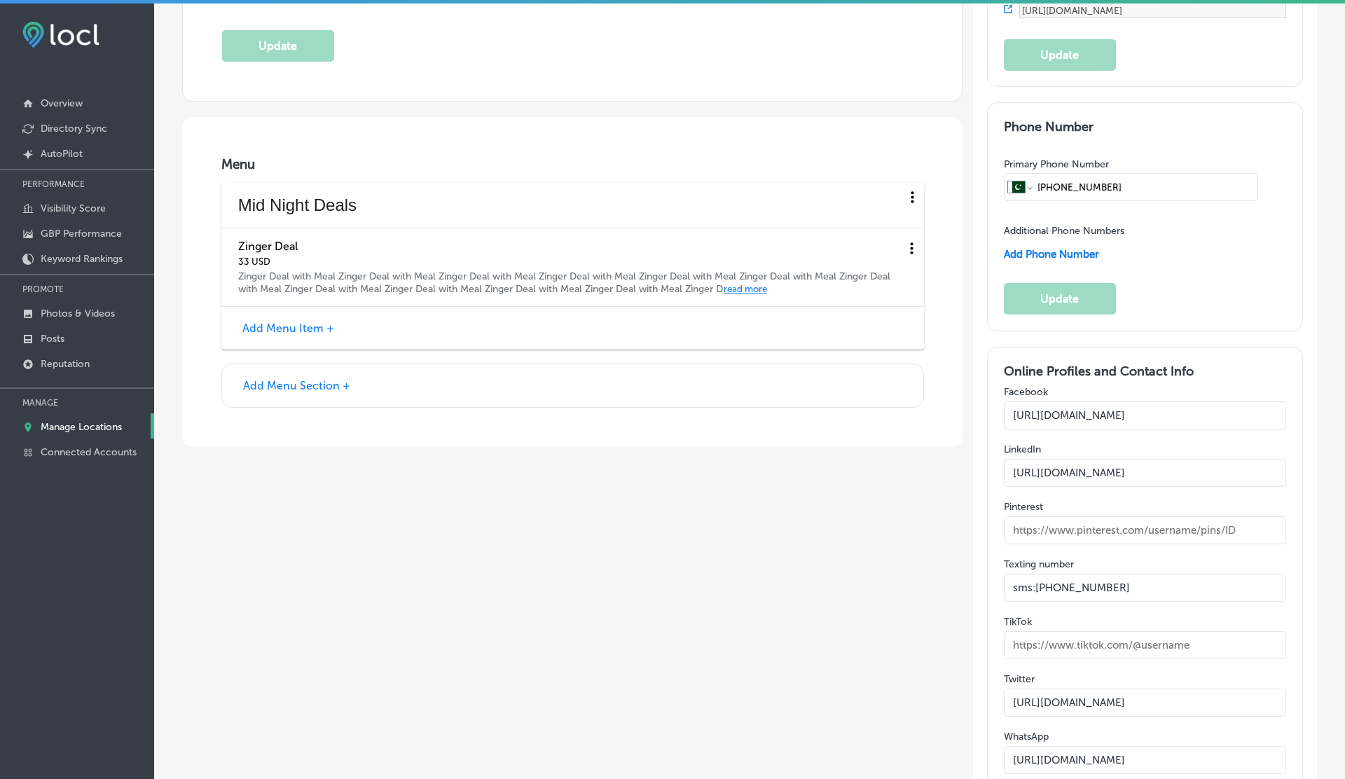
scroll to position [1914, 0]
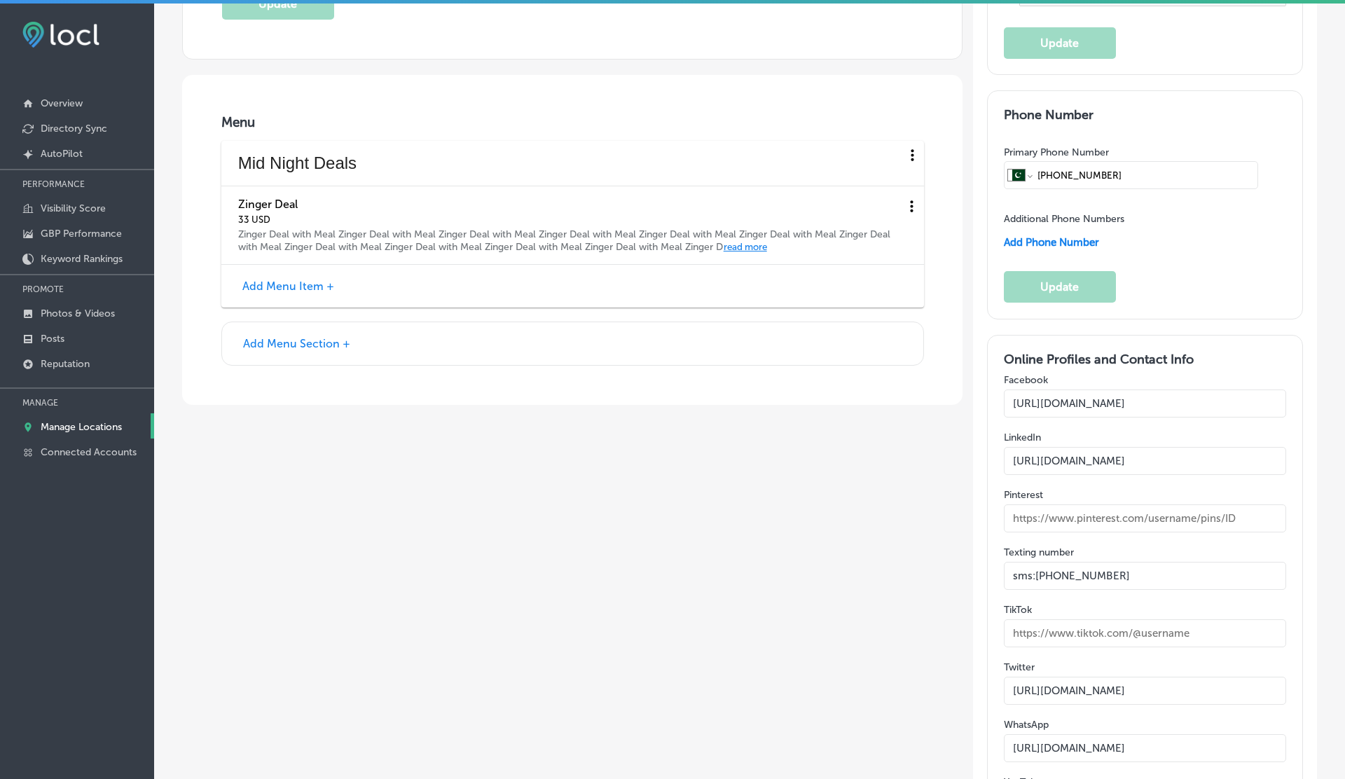
click at [910, 148] on icon at bounding box center [913, 155] width 18 height 18
click at [719, 408] on div at bounding box center [672, 389] width 1345 height 779
click at [914, 152] on icon at bounding box center [913, 155] width 18 height 18
click at [881, 208] on li "Delete" at bounding box center [875, 206] width 55 height 32
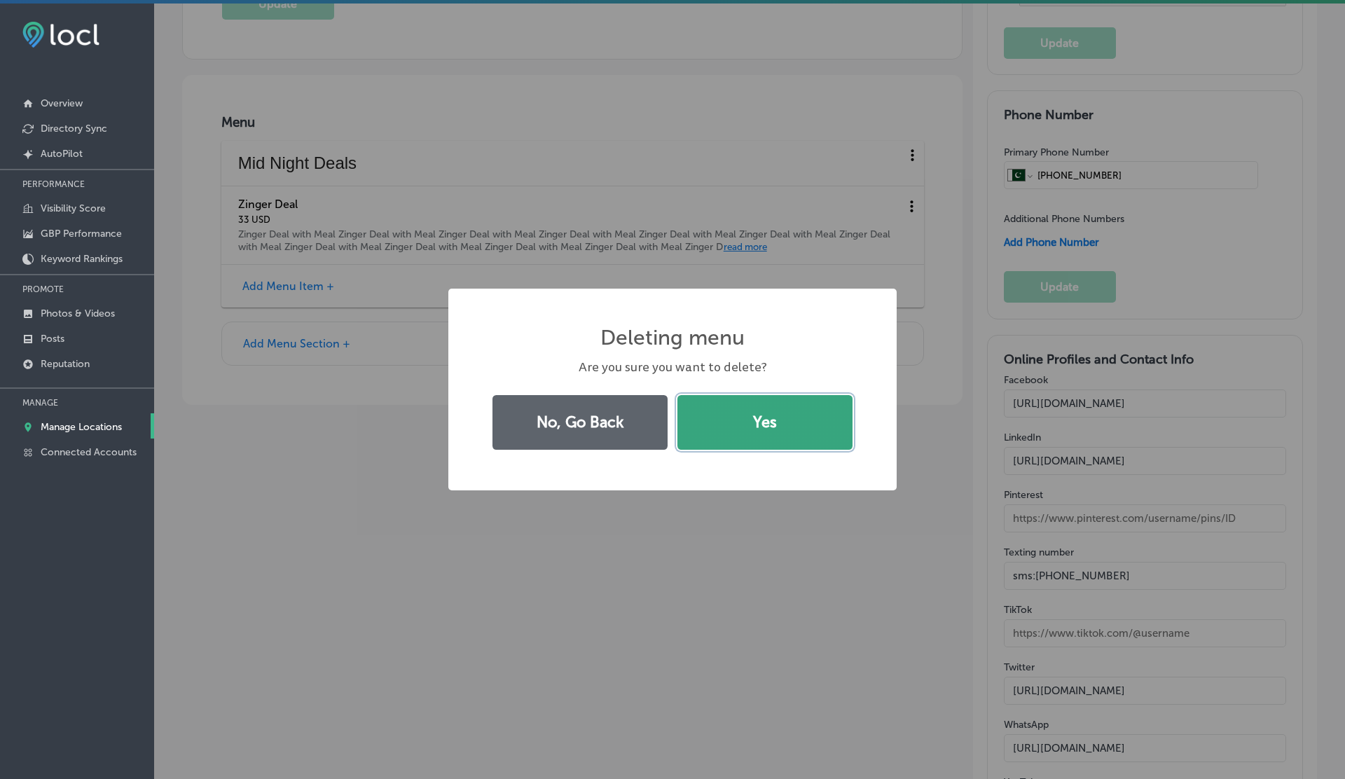
click at [752, 420] on button "Yes" at bounding box center [765, 422] width 175 height 55
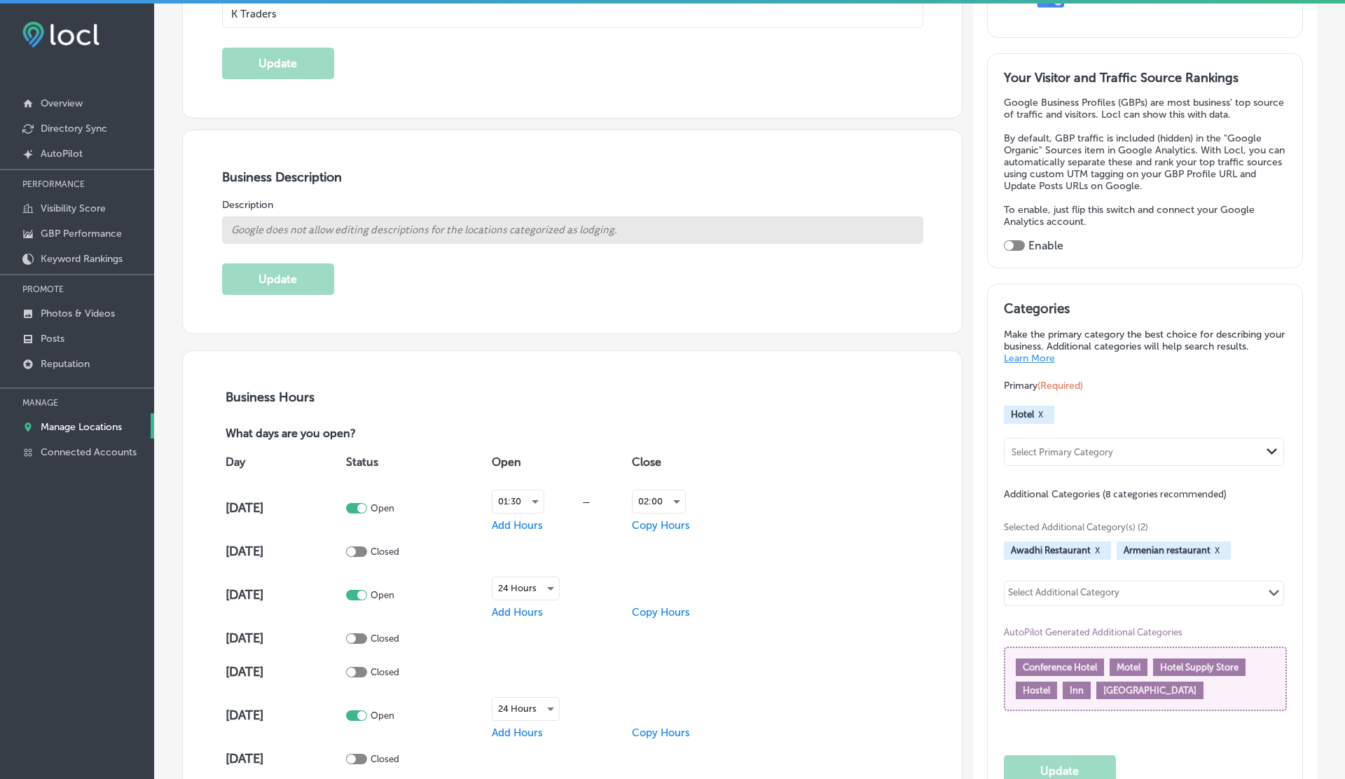
scroll to position [0, 0]
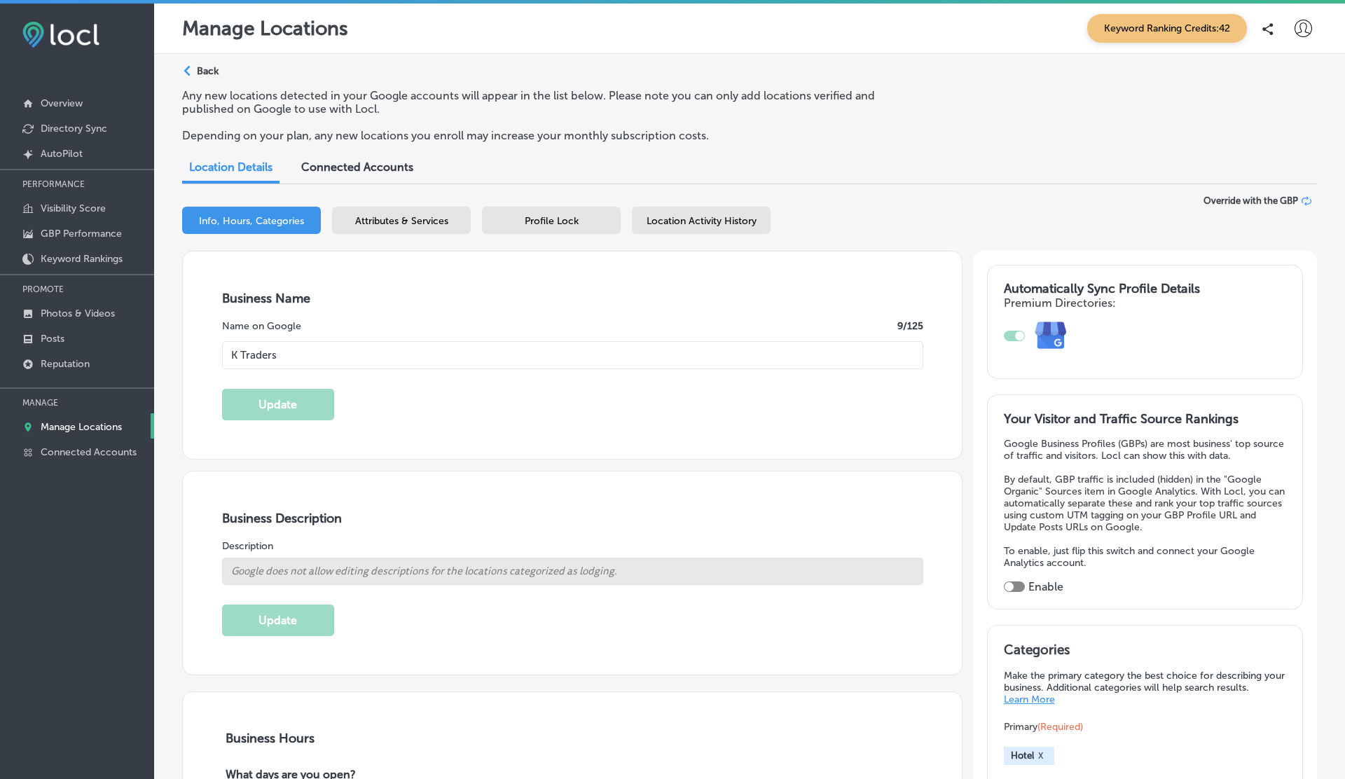
click at [697, 226] on span "Location Activity History" at bounding box center [702, 221] width 110 height 12
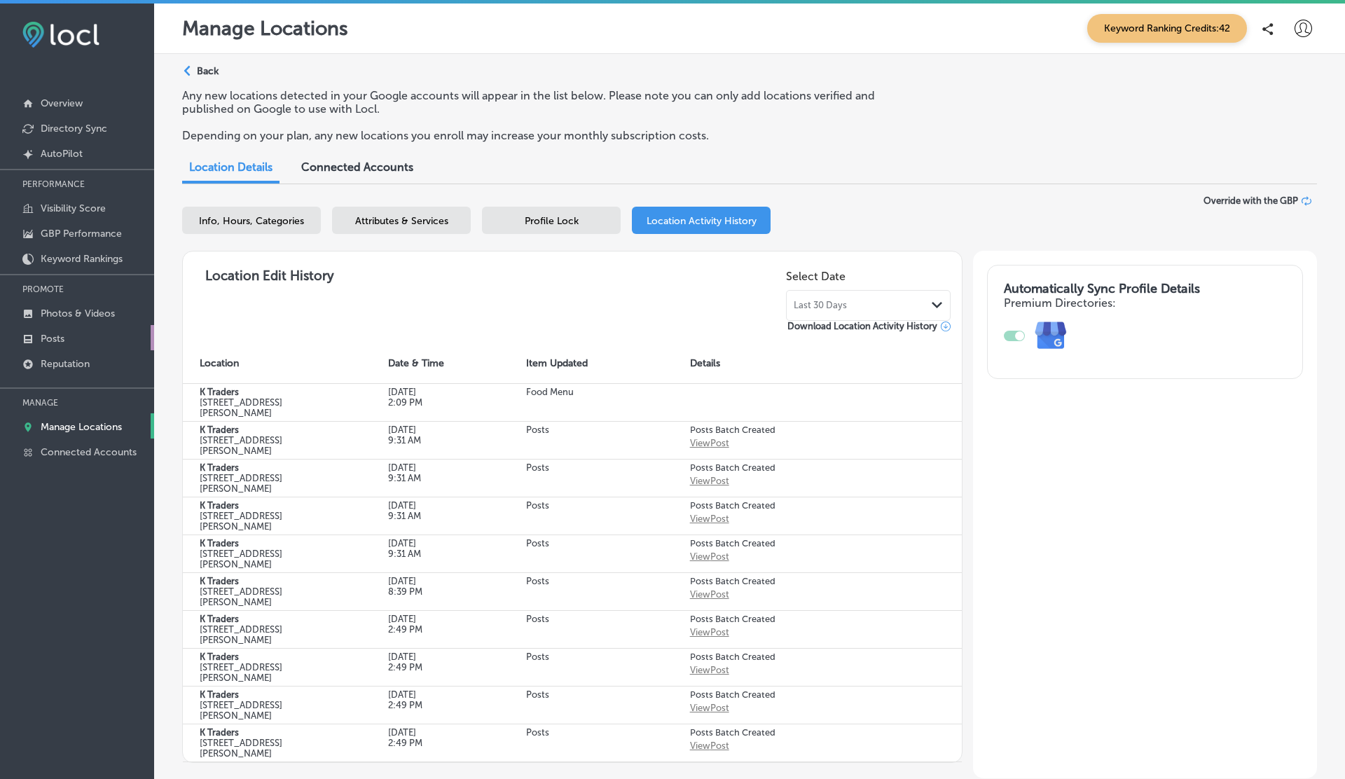
click at [68, 343] on link "Posts" at bounding box center [77, 337] width 154 height 25
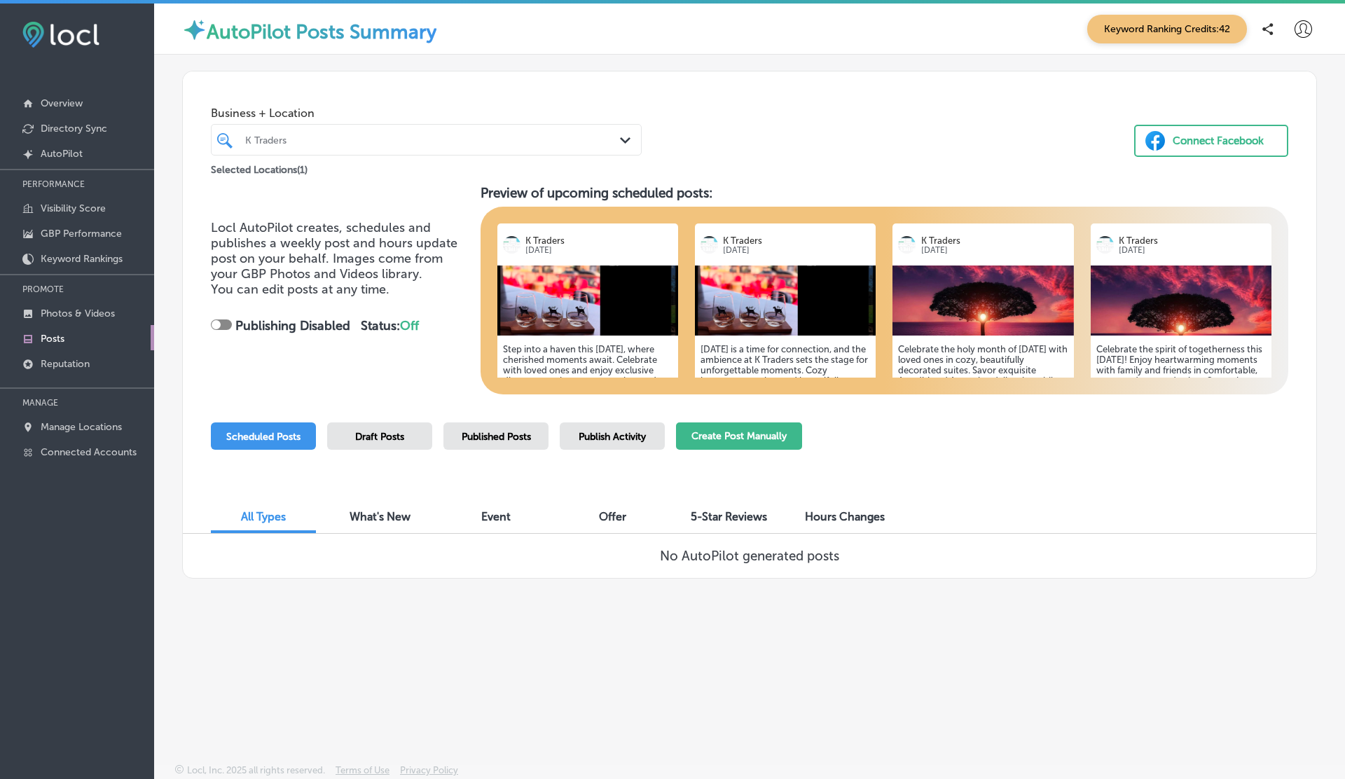
click at [740, 425] on button "Create Post Manually" at bounding box center [739, 436] width 126 height 27
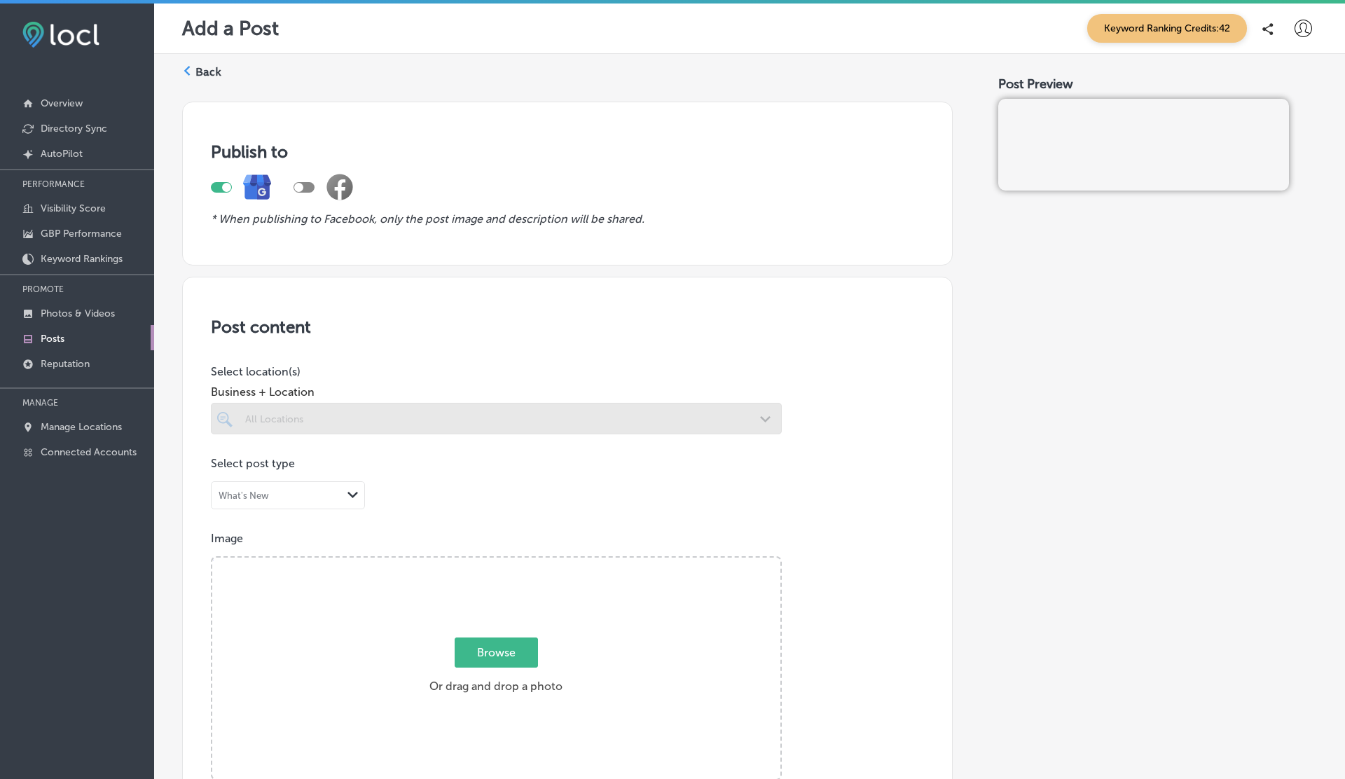
click at [468, 415] on div at bounding box center [496, 419] width 571 height 32
click at [427, 428] on div at bounding box center [496, 419] width 571 height 32
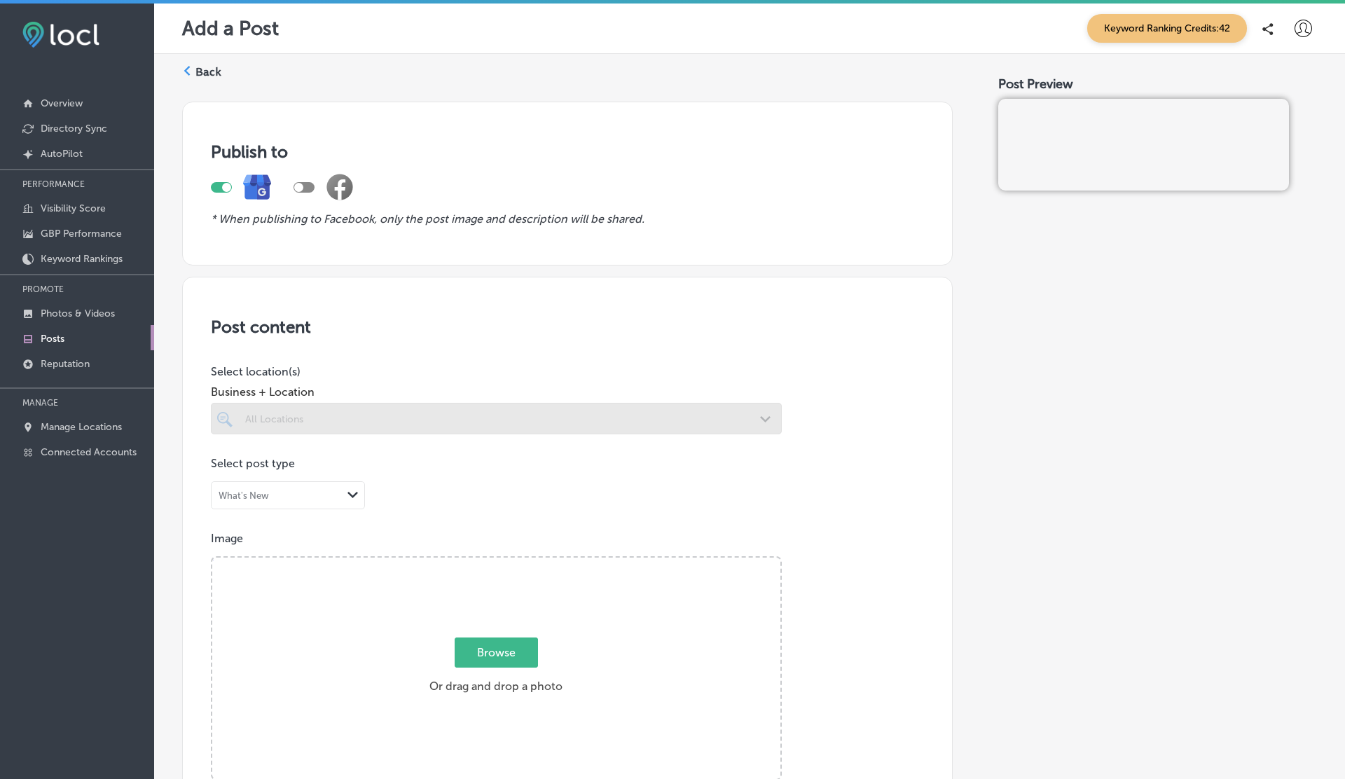
click at [427, 428] on div at bounding box center [496, 419] width 571 height 32
click at [306, 185] on div at bounding box center [304, 187] width 21 height 11
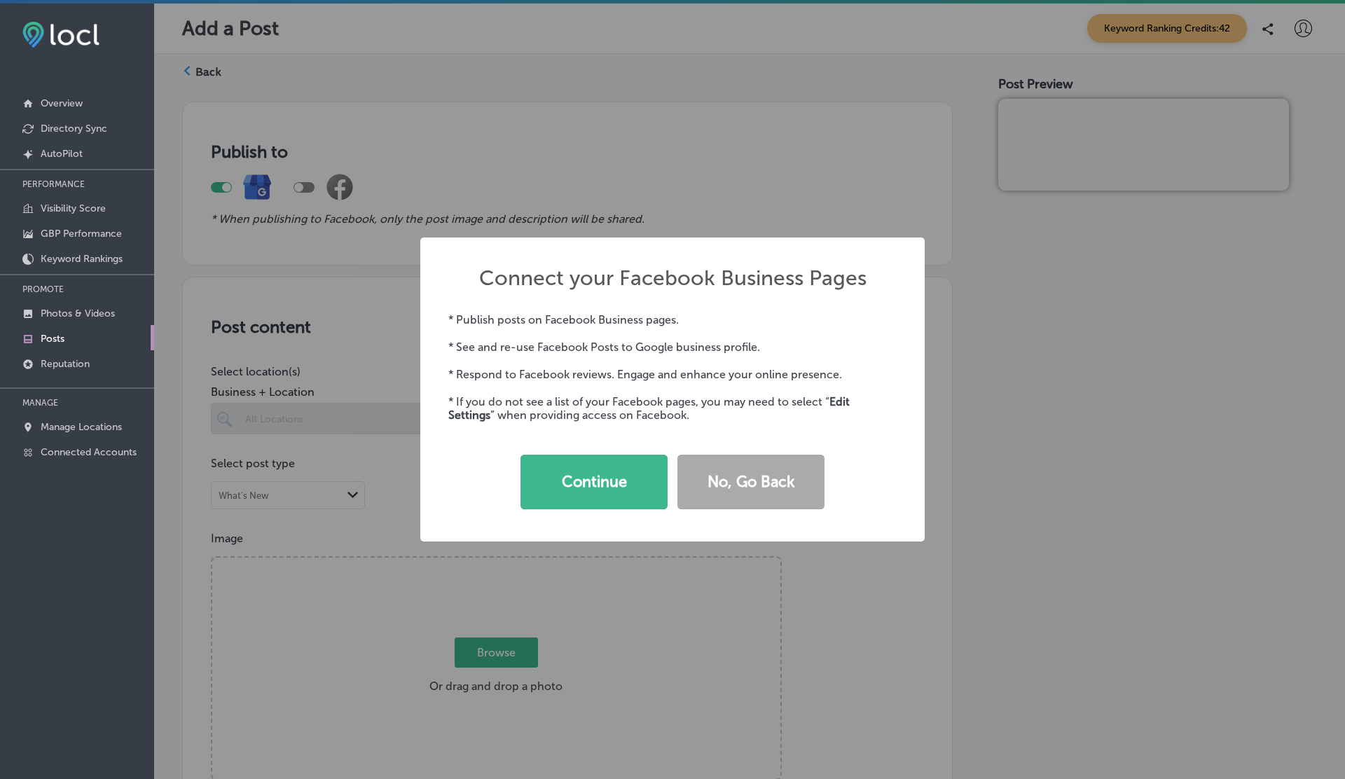
click at [435, 155] on div "Connect your Facebook Business Pages × * Publish posts on Facebook Business pag…" at bounding box center [672, 389] width 1345 height 779
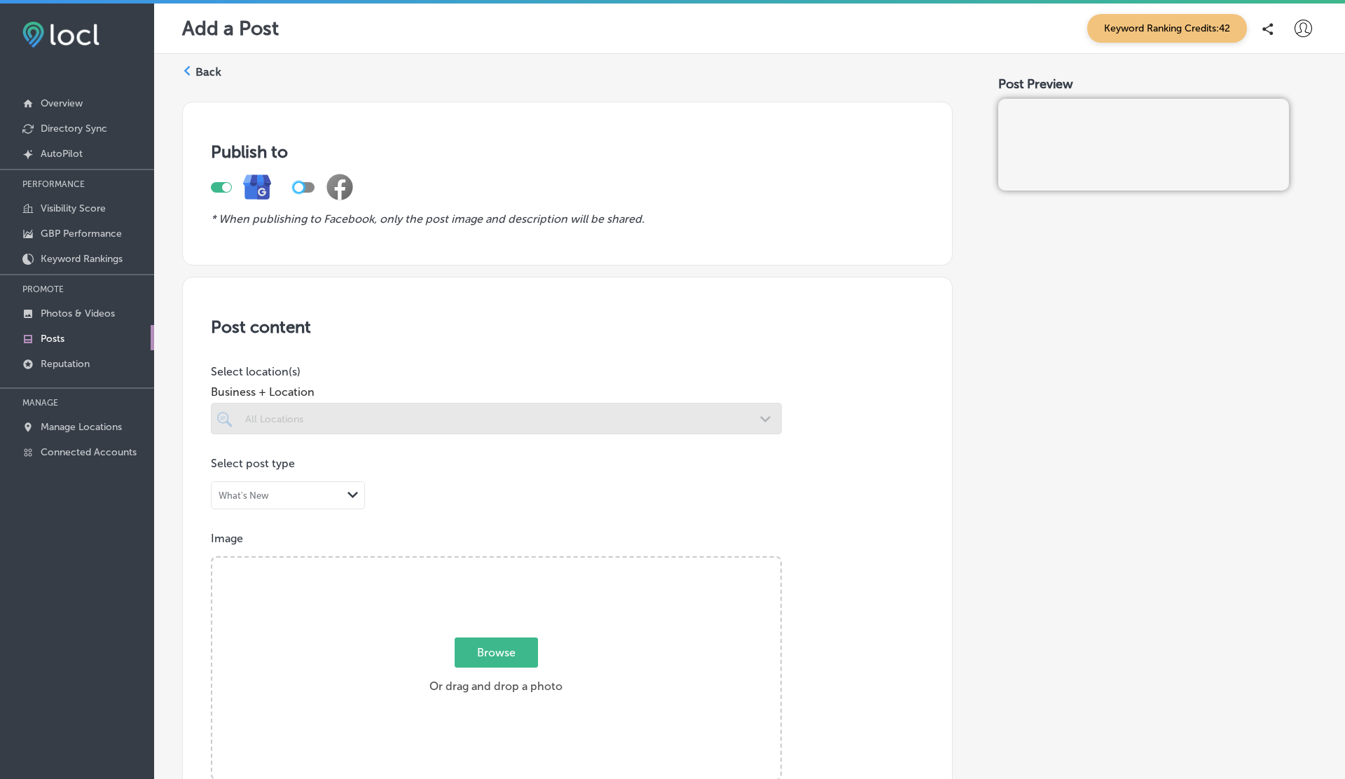
click at [220, 189] on div at bounding box center [221, 187] width 21 height 11
click at [220, 189] on div at bounding box center [216, 187] width 9 height 9
click at [220, 189] on div at bounding box center [221, 187] width 21 height 11
checkbox input "false"
click at [64, 334] on p "Posts" at bounding box center [53, 339] width 24 height 12
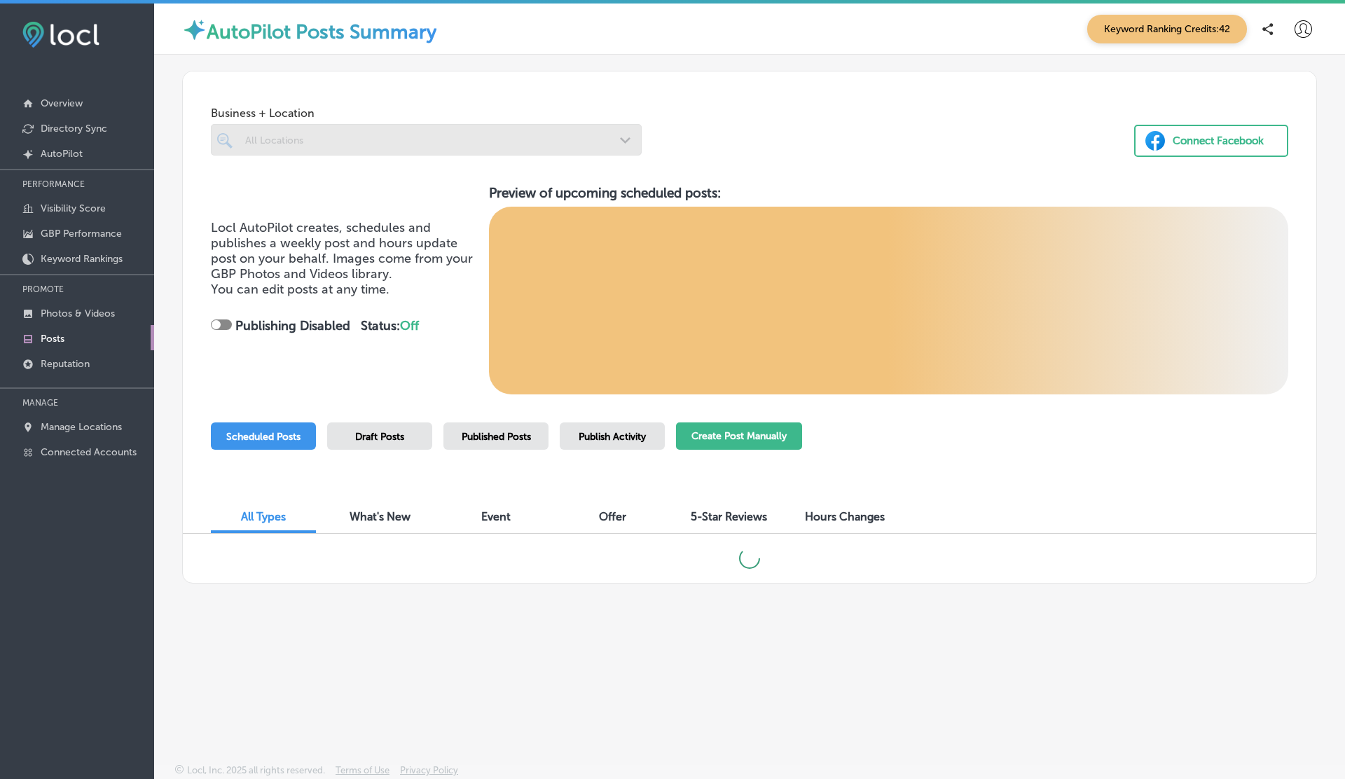
click at [741, 438] on button "Create Post Manually" at bounding box center [739, 436] width 126 height 27
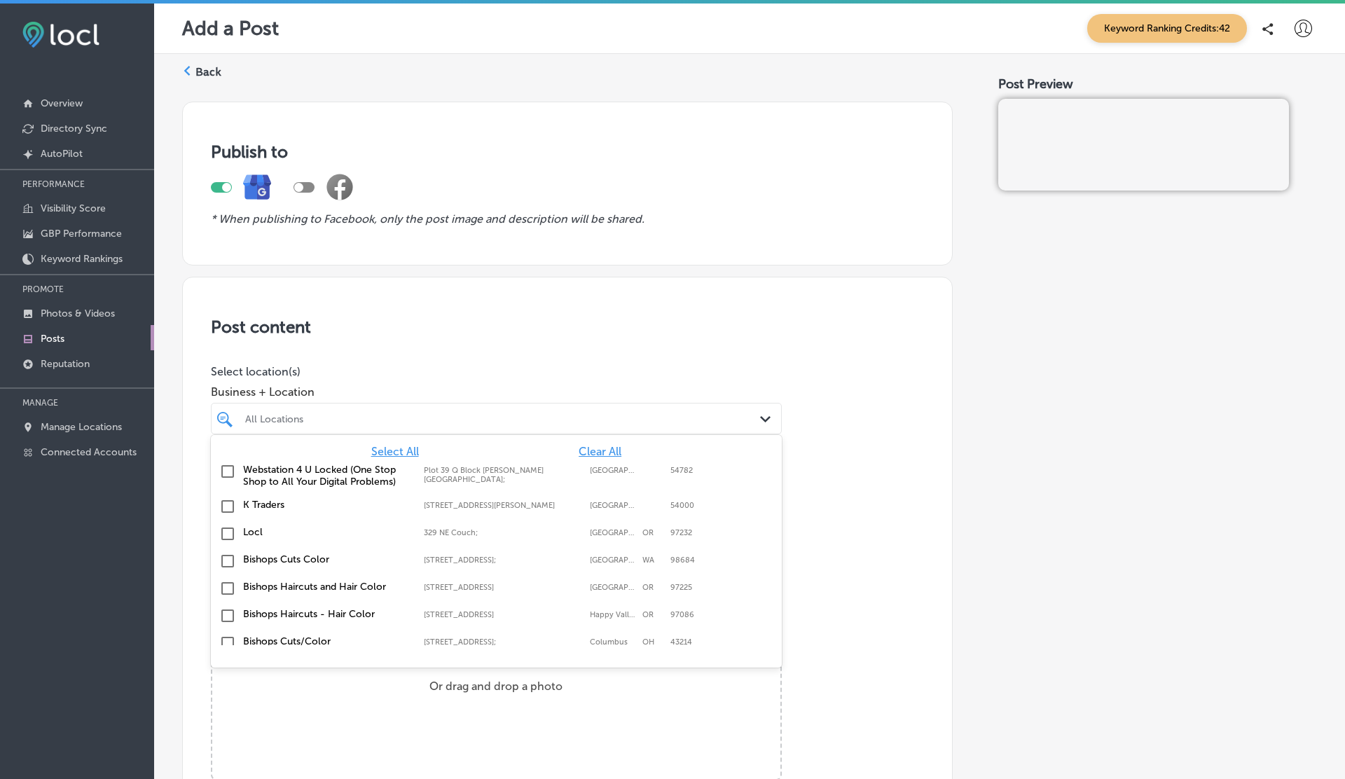
click at [362, 420] on div "All Locations" at bounding box center [503, 419] width 516 height 12
click at [254, 499] on label "K Traders" at bounding box center [326, 505] width 167 height 12
click at [454, 322] on h3 "Post content" at bounding box center [567, 327] width 713 height 20
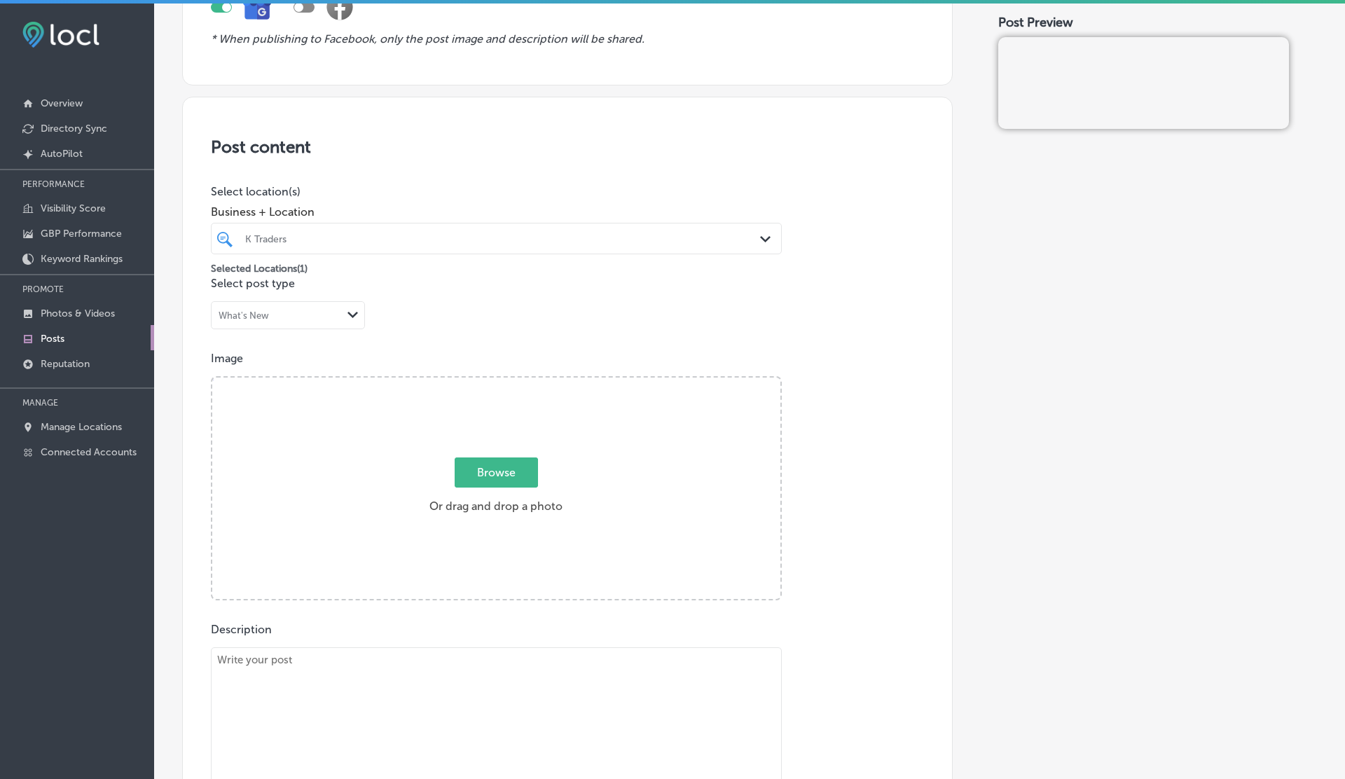
scroll to position [252, 0]
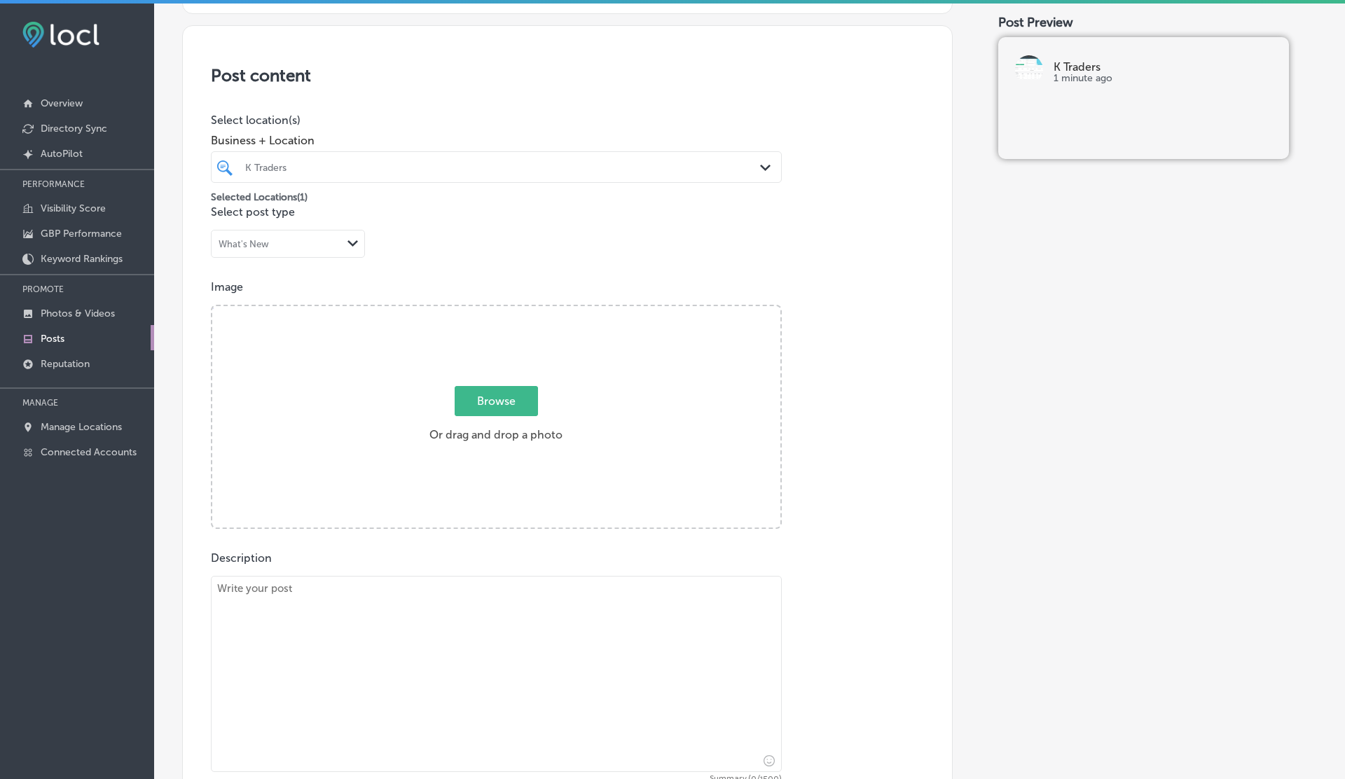
click at [516, 405] on span "Browse" at bounding box center [496, 401] width 83 height 30
click at [516, 310] on input "Browse Or drag and drop a photo" at bounding box center [496, 308] width 568 height 4
type input "C:\fakepath\278044108_140003795218032_8071878743168997487_n.jpg"
click at [1033, 342] on div "Post Preview K Traders 1 minute ago" at bounding box center [1158, 549] width 319 height 1420
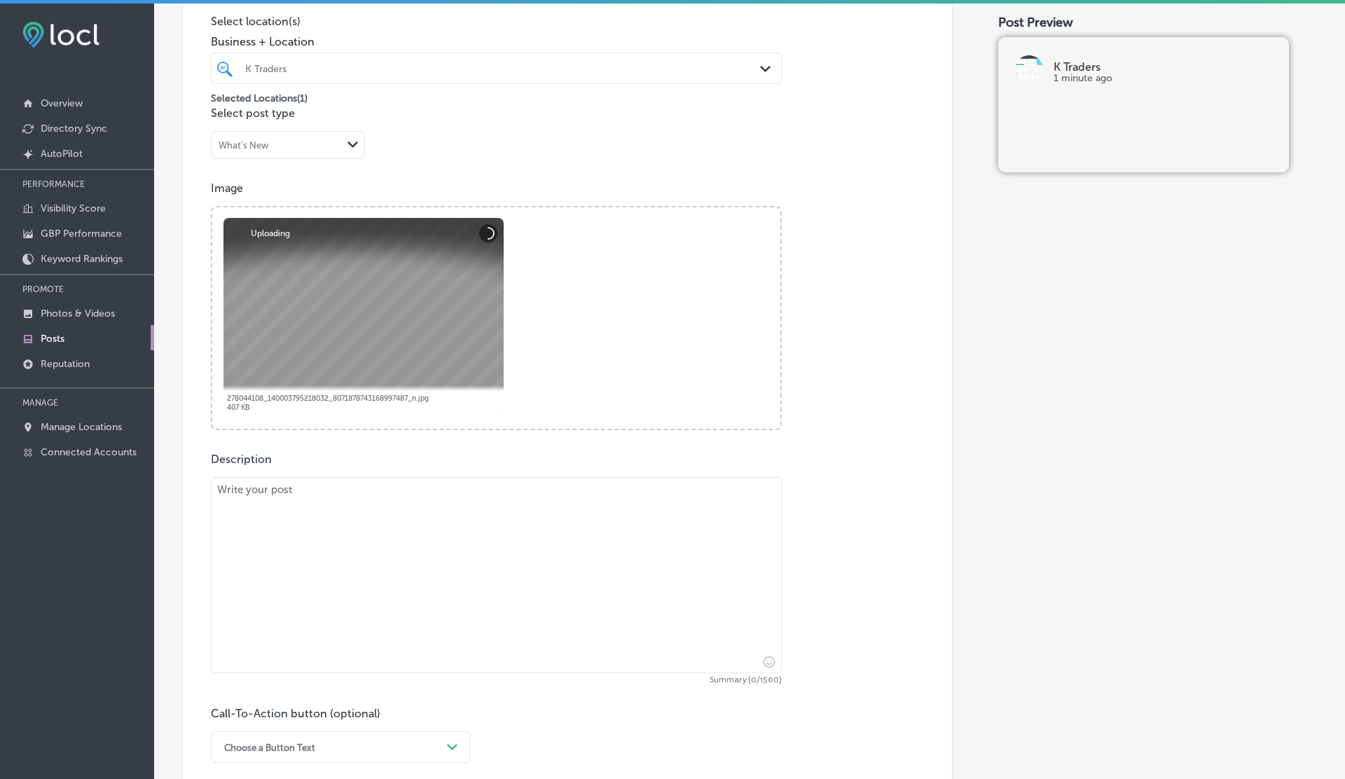
scroll to position [470, 0]
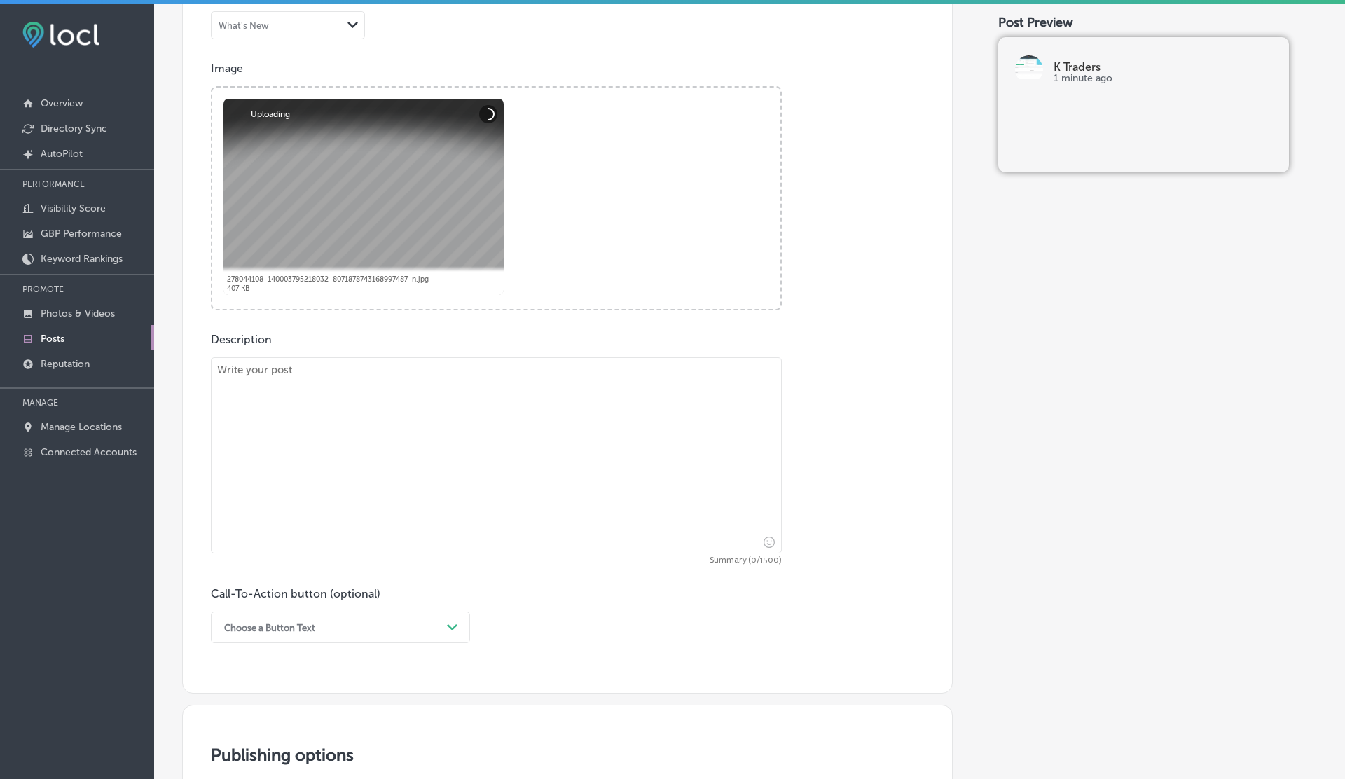
click at [462, 432] on textarea at bounding box center [496, 455] width 571 height 196
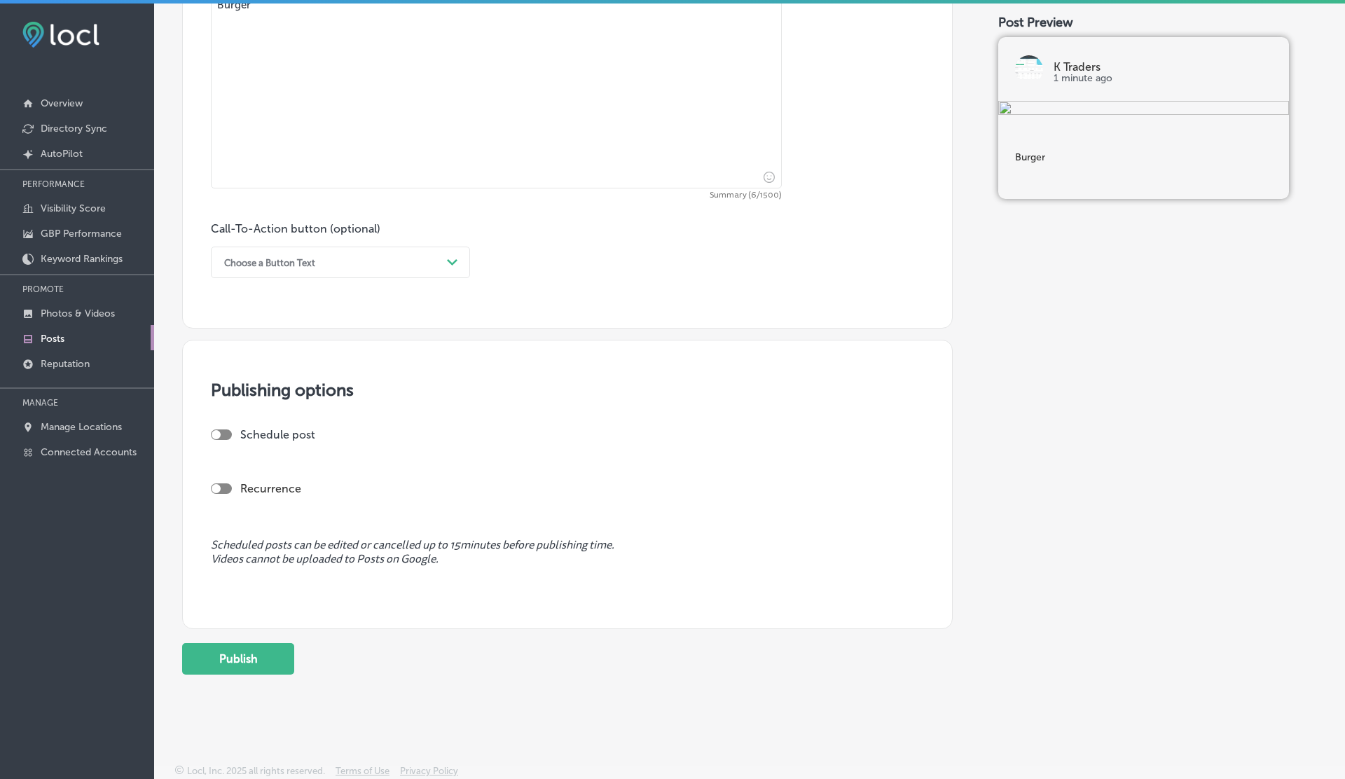
type textarea "Burger"
click at [291, 423] on div "Publishing options Schedule post Recurrence Scheduled posts can be edited or ca…" at bounding box center [567, 484] width 771 height 289
click at [222, 436] on div at bounding box center [221, 435] width 21 height 11
checkbox input "true"
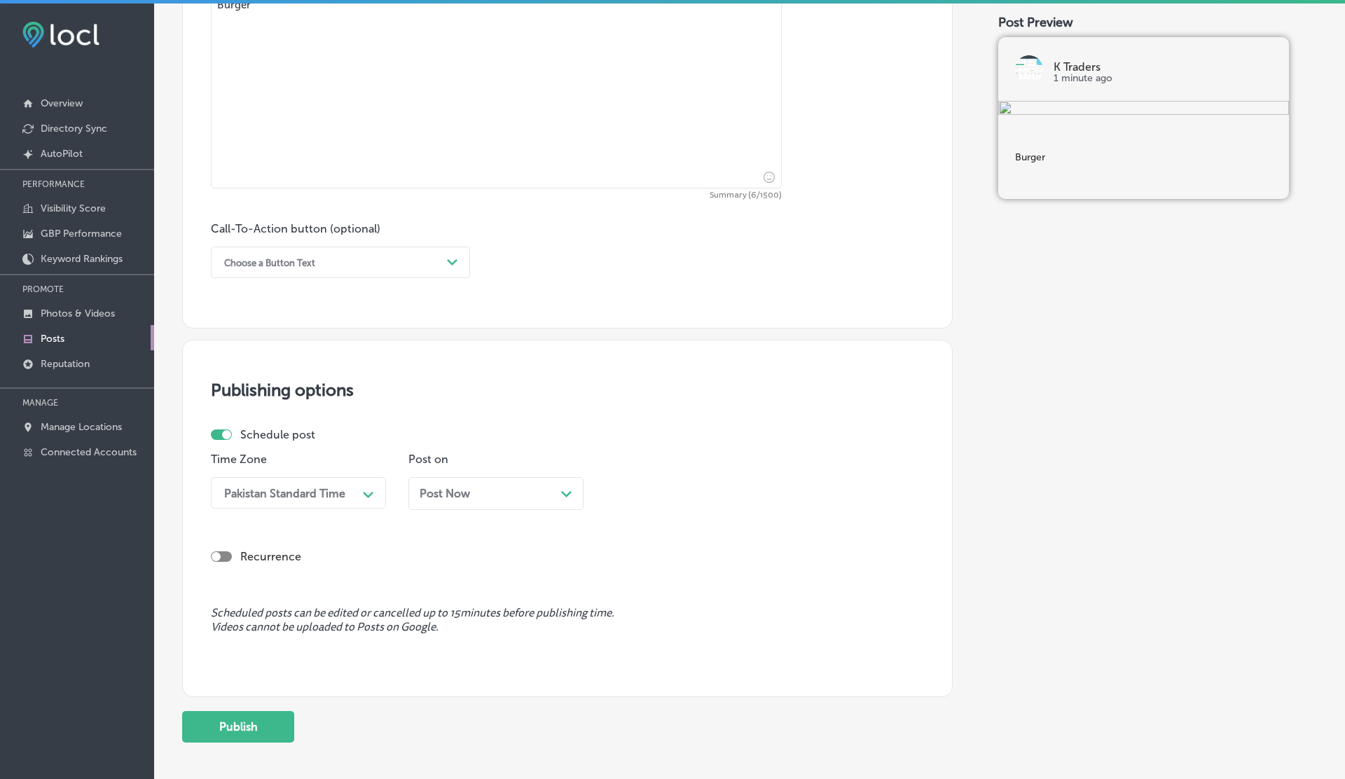
click at [434, 502] on div "Post Now Path Created with Sketch." at bounding box center [496, 493] width 175 height 33
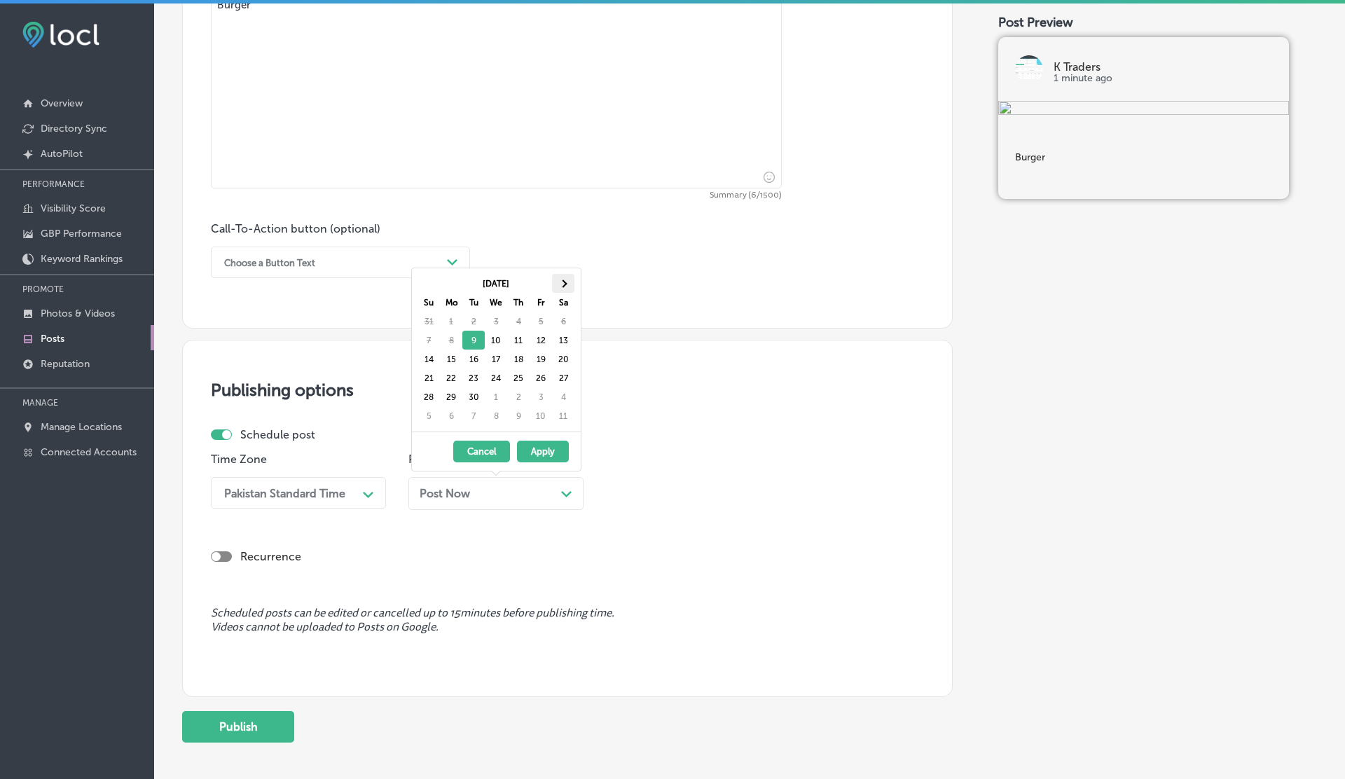
click at [567, 285] on th at bounding box center [563, 283] width 22 height 19
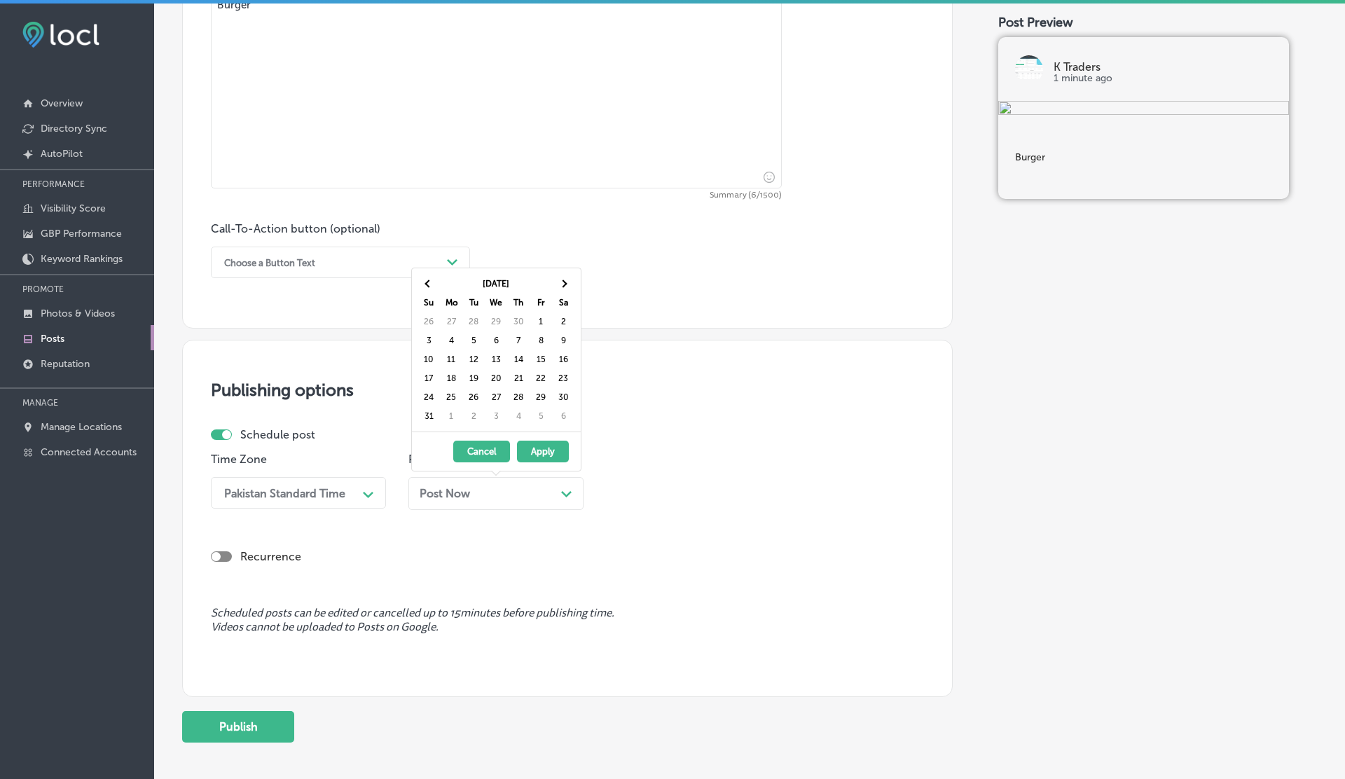
click at [567, 285] on th at bounding box center [563, 283] width 22 height 19
click at [576, 278] on div "Jan 2027 Su Mo Tu We Th Fr Sa 27 28 29 30 31 1 2 3 4 5 6 7 8 9 10 11 12 13 14 1…" at bounding box center [499, 350] width 163 height 152
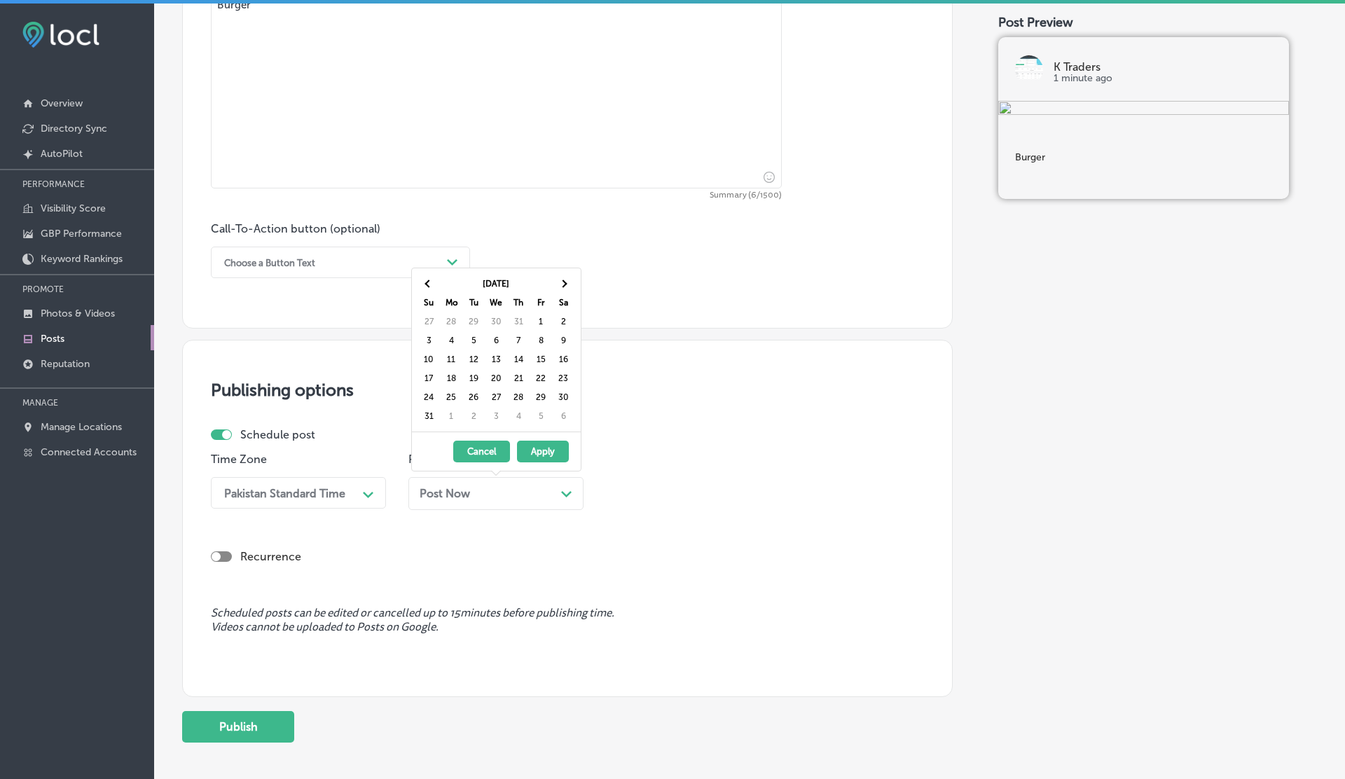
click at [576, 278] on div "Jan 2027 Su Mo Tu We Th Fr Sa 27 28 29 30 31 1 2 3 4 5 6 7 8 9 10 11 12 13 14 1…" at bounding box center [499, 350] width 163 height 152
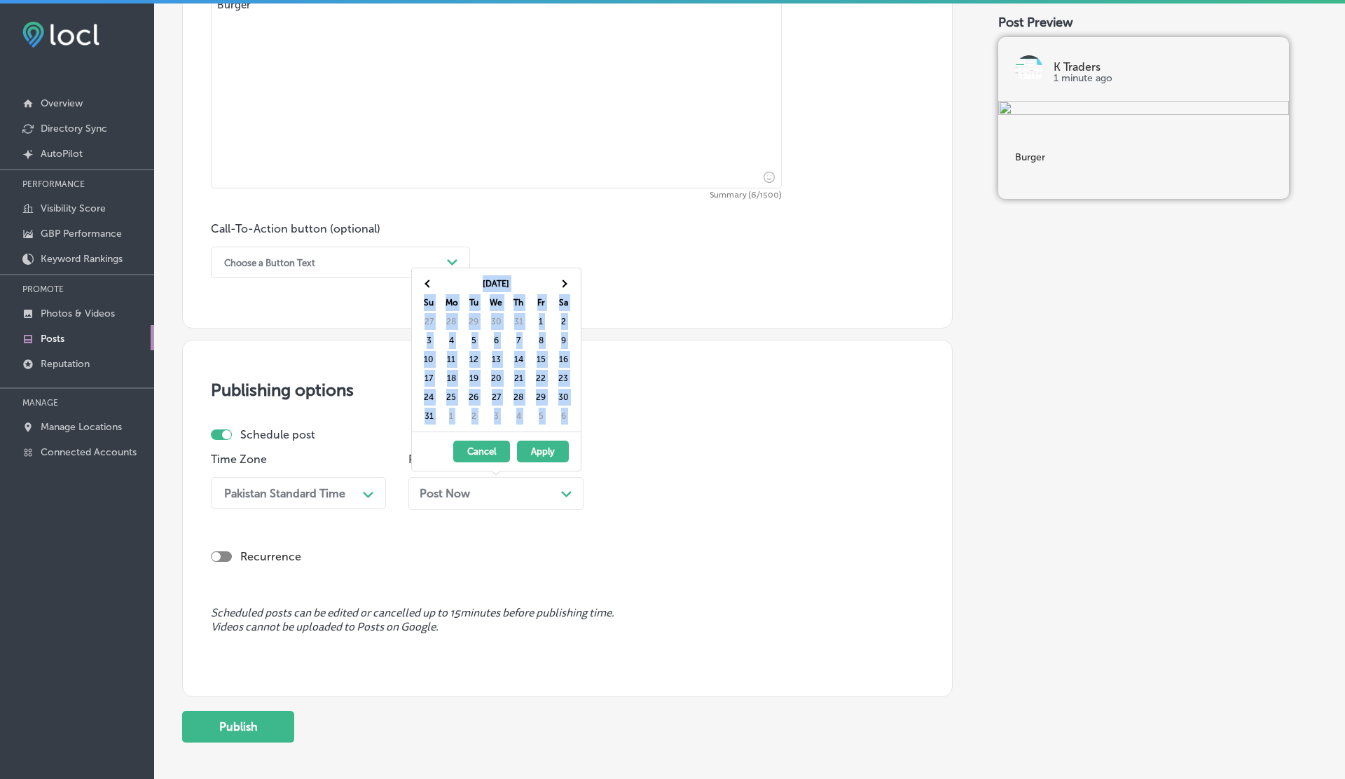
click at [576, 278] on div "Jan 2027 Su Mo Tu We Th Fr Sa 27 28 29 30 31 1 2 3 4 5 6 7 8 9 10 11 12 13 14 1…" at bounding box center [499, 350] width 163 height 152
click at [563, 285] on span at bounding box center [563, 284] width 8 height 8
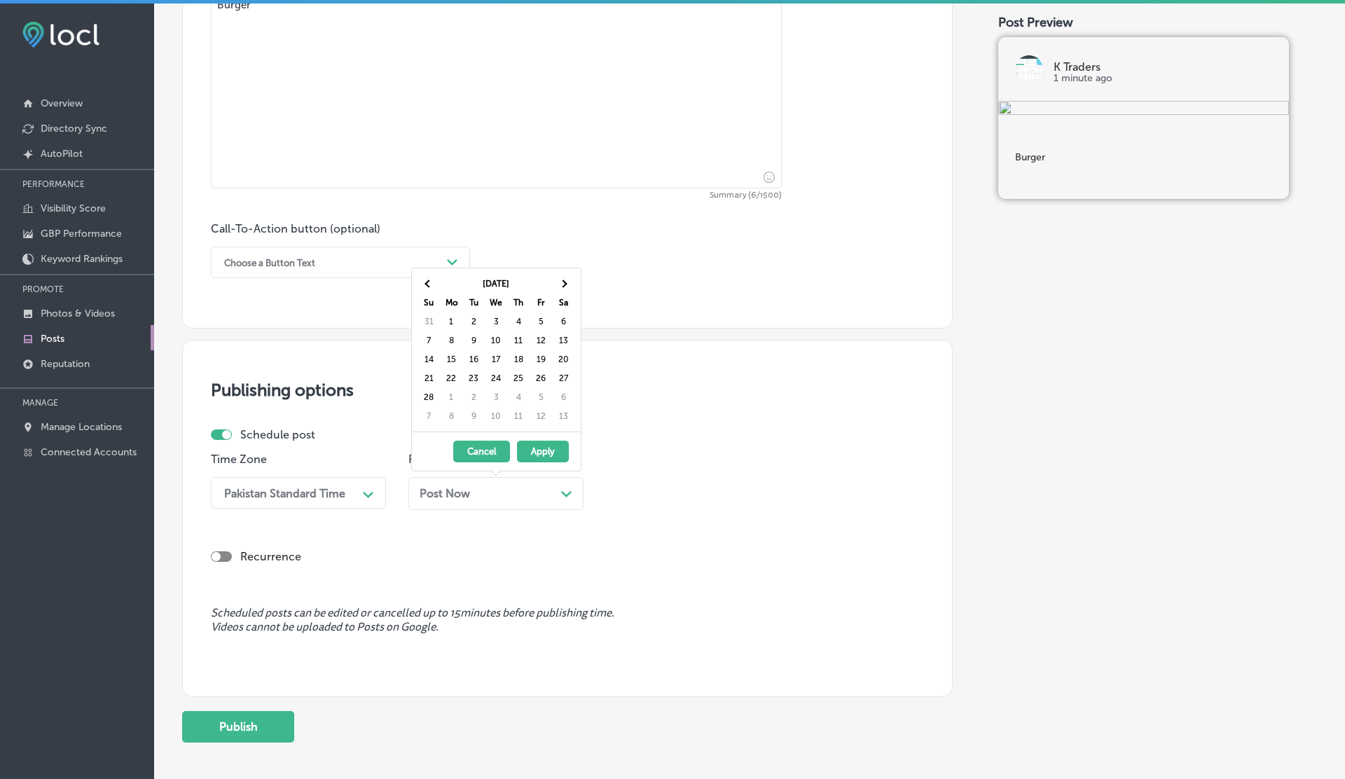
click at [563, 285] on span at bounding box center [563, 284] width 8 height 8
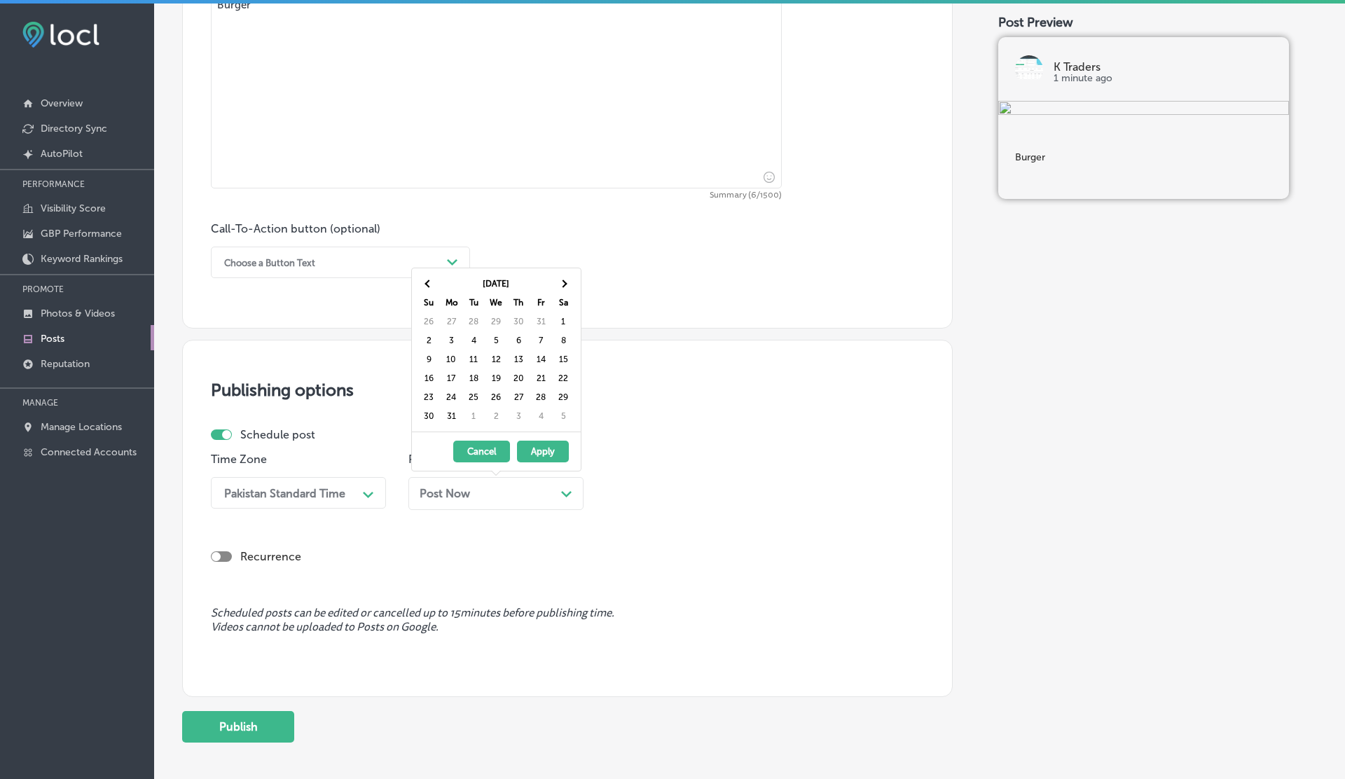
click at [563, 285] on span at bounding box center [563, 284] width 8 height 8
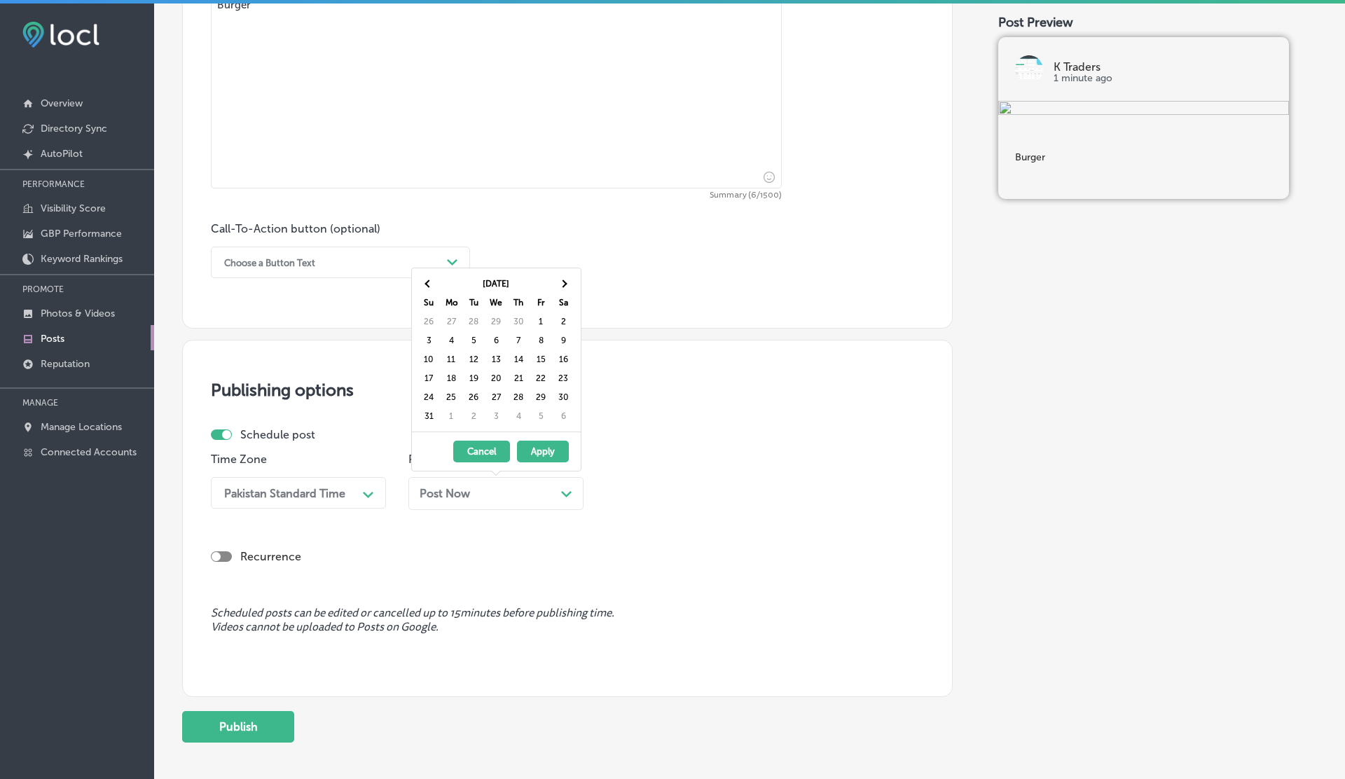
click at [563, 285] on span at bounding box center [563, 284] width 8 height 8
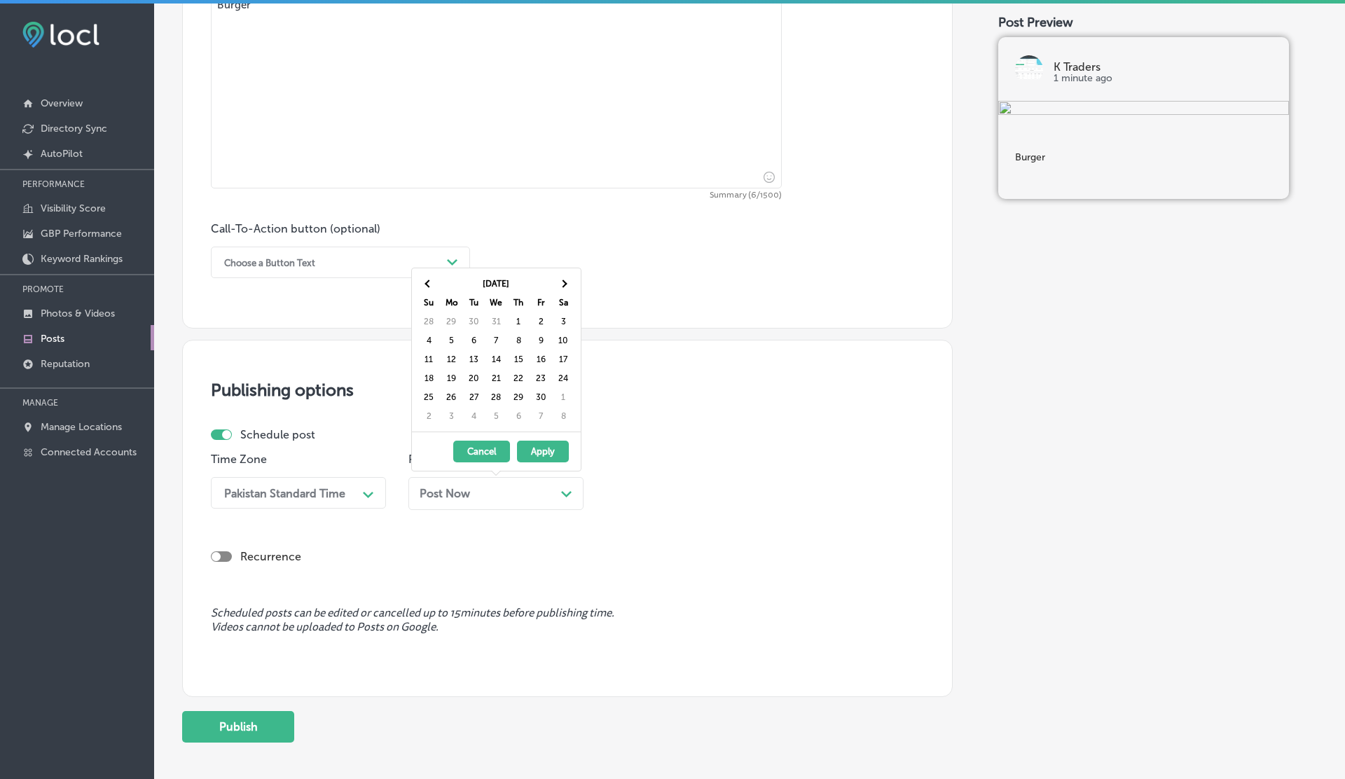
click at [563, 285] on span at bounding box center [563, 284] width 8 height 8
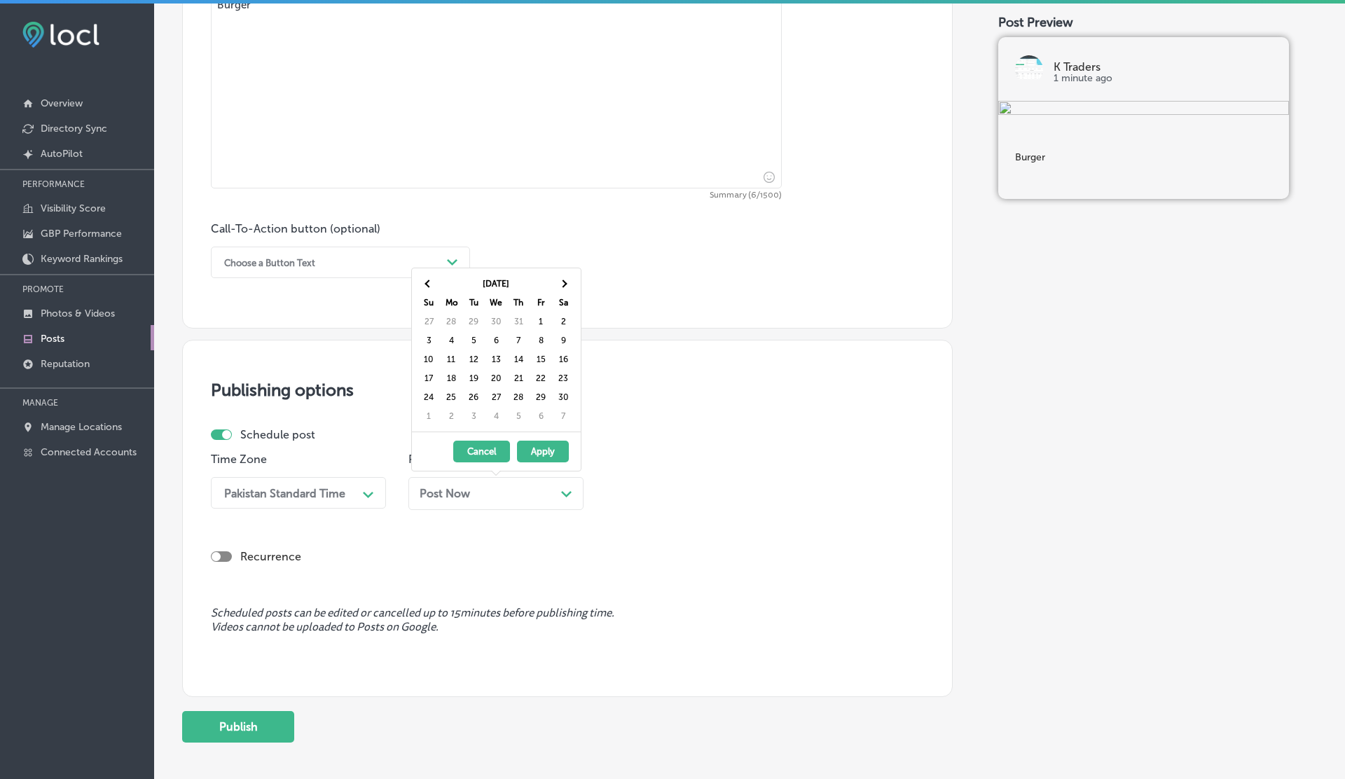
click at [563, 285] on span at bounding box center [563, 284] width 8 height 8
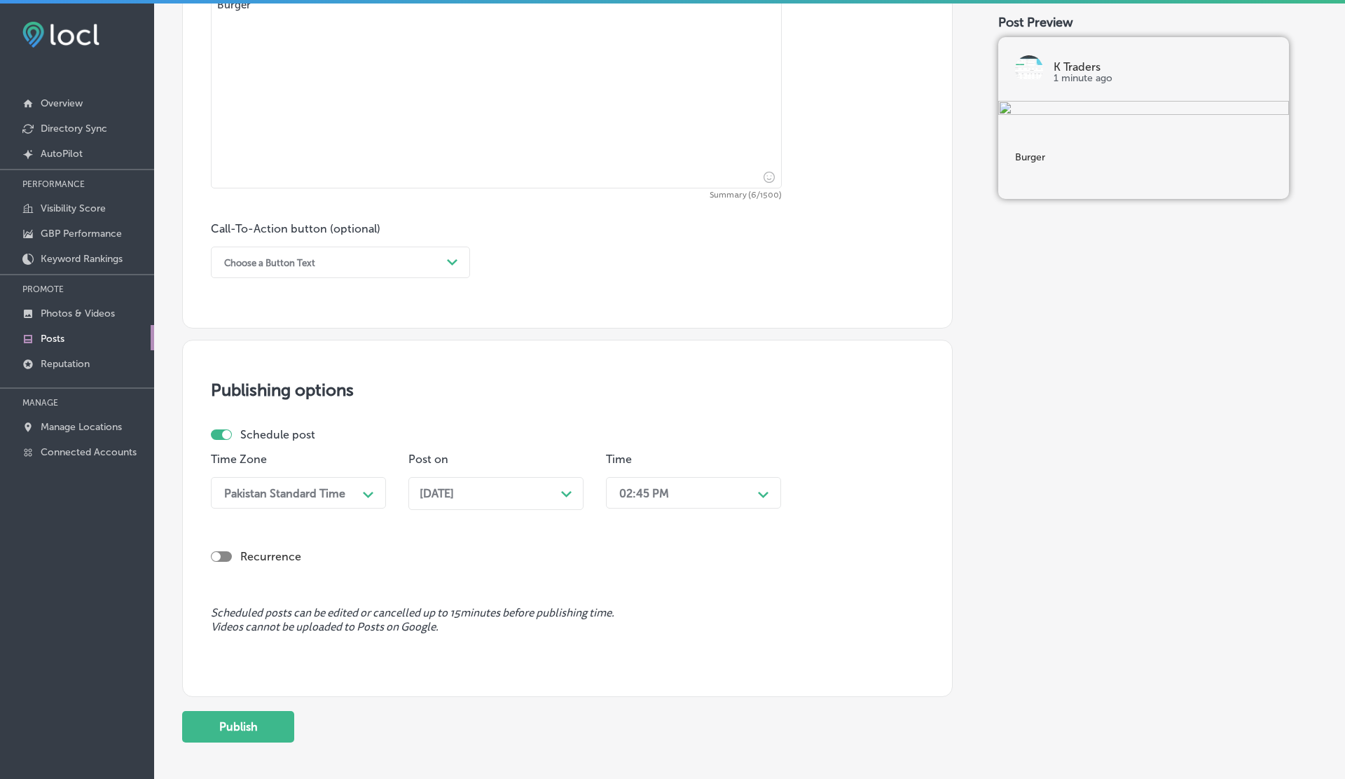
click at [652, 493] on div "02:45 PM" at bounding box center [644, 492] width 50 height 13
click at [633, 640] on div "12:00 PM" at bounding box center [693, 638] width 175 height 25
click at [249, 724] on button "Publish" at bounding box center [238, 727] width 112 height 32
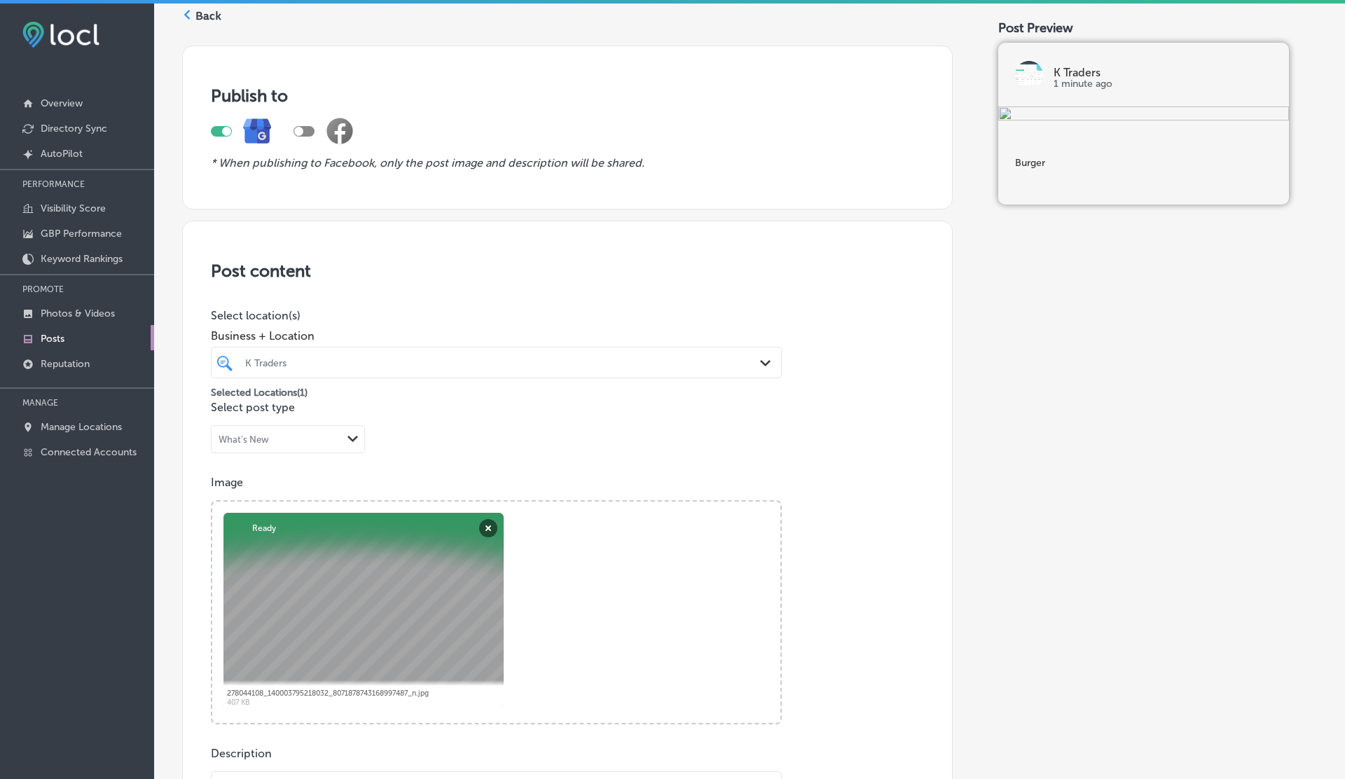
scroll to position [0, 0]
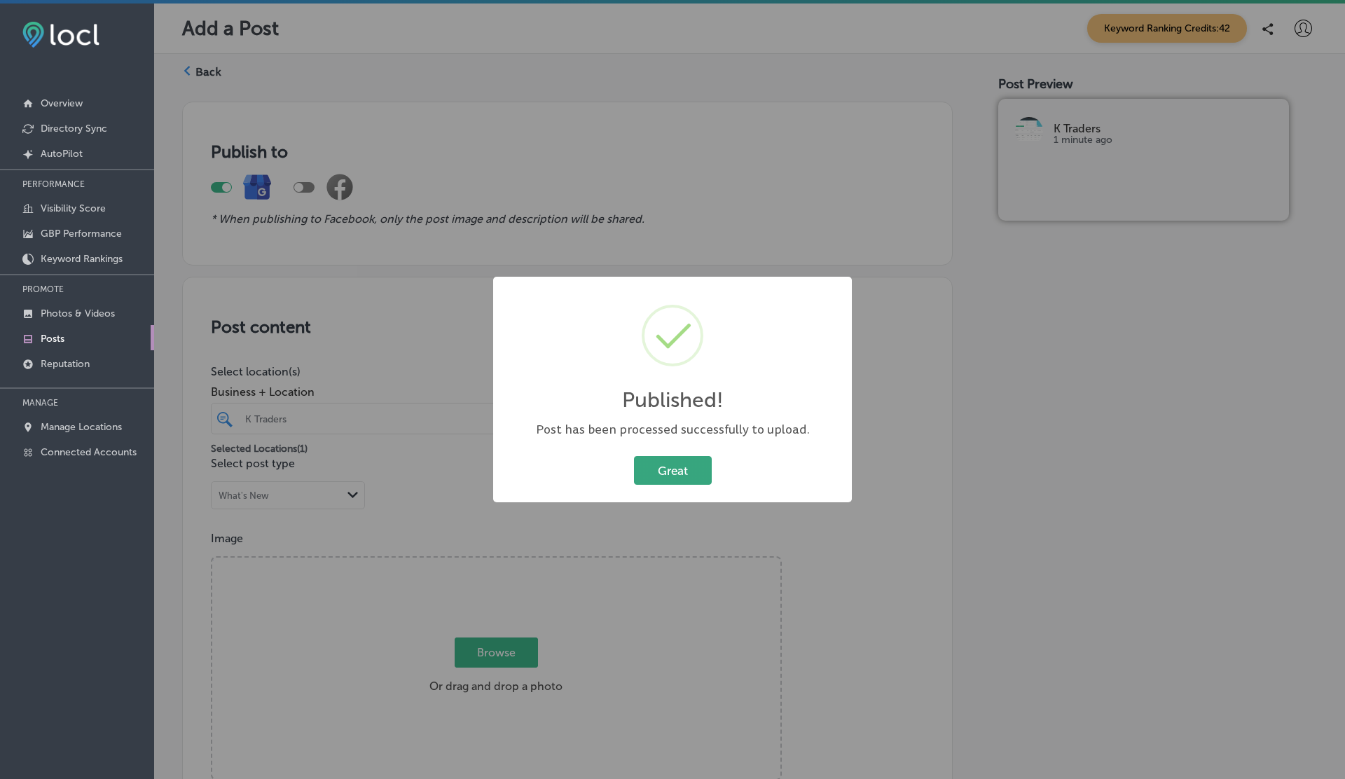
click at [690, 465] on button "Great" at bounding box center [673, 470] width 78 height 29
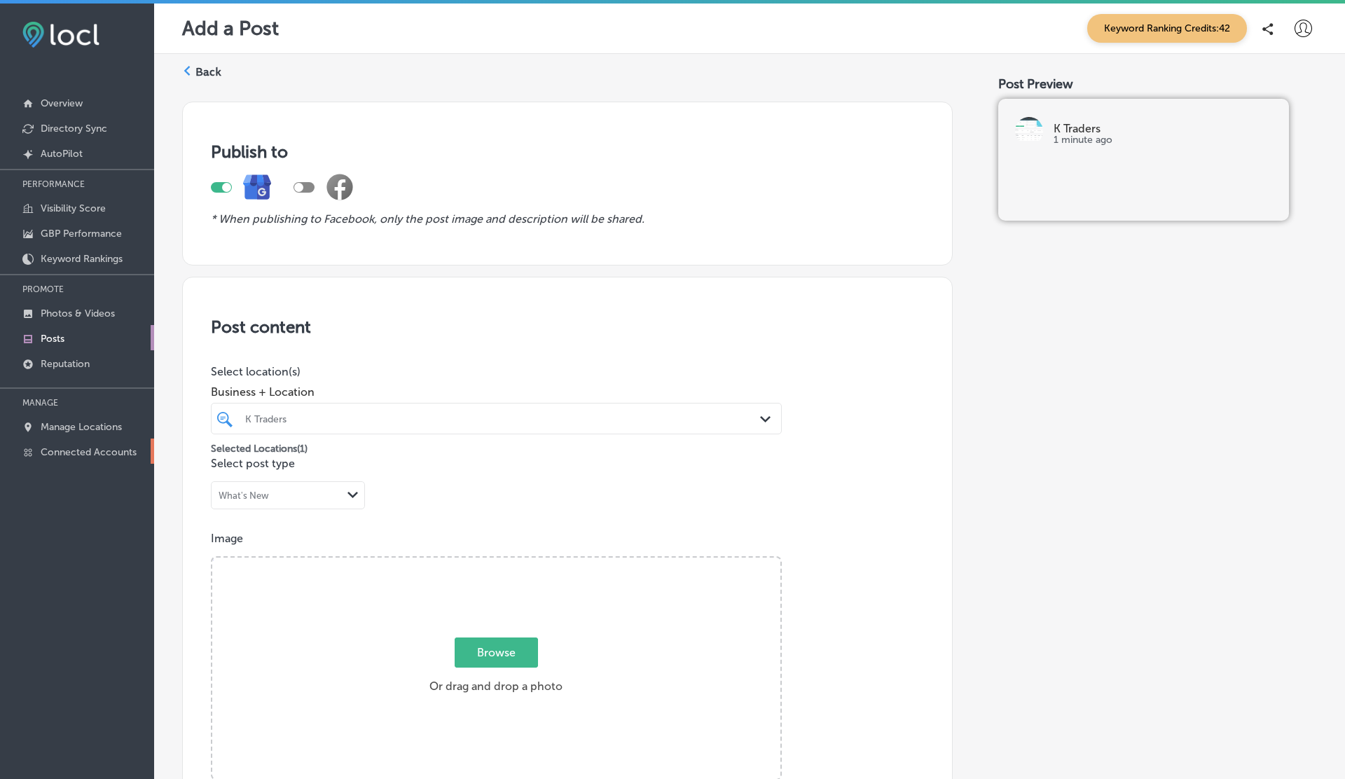
click at [97, 446] on p "Connected Accounts" at bounding box center [89, 452] width 96 height 12
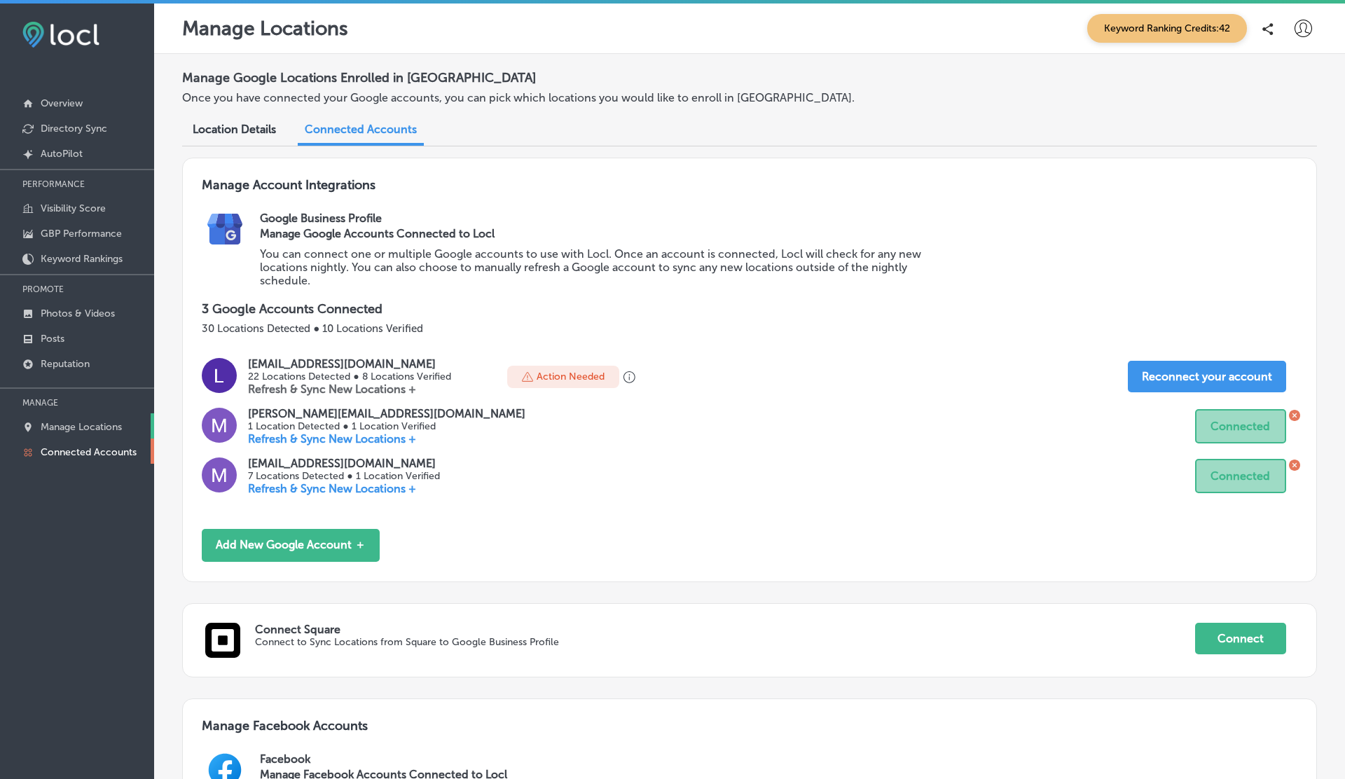
click at [84, 418] on link "Manage Locations" at bounding box center [77, 425] width 154 height 25
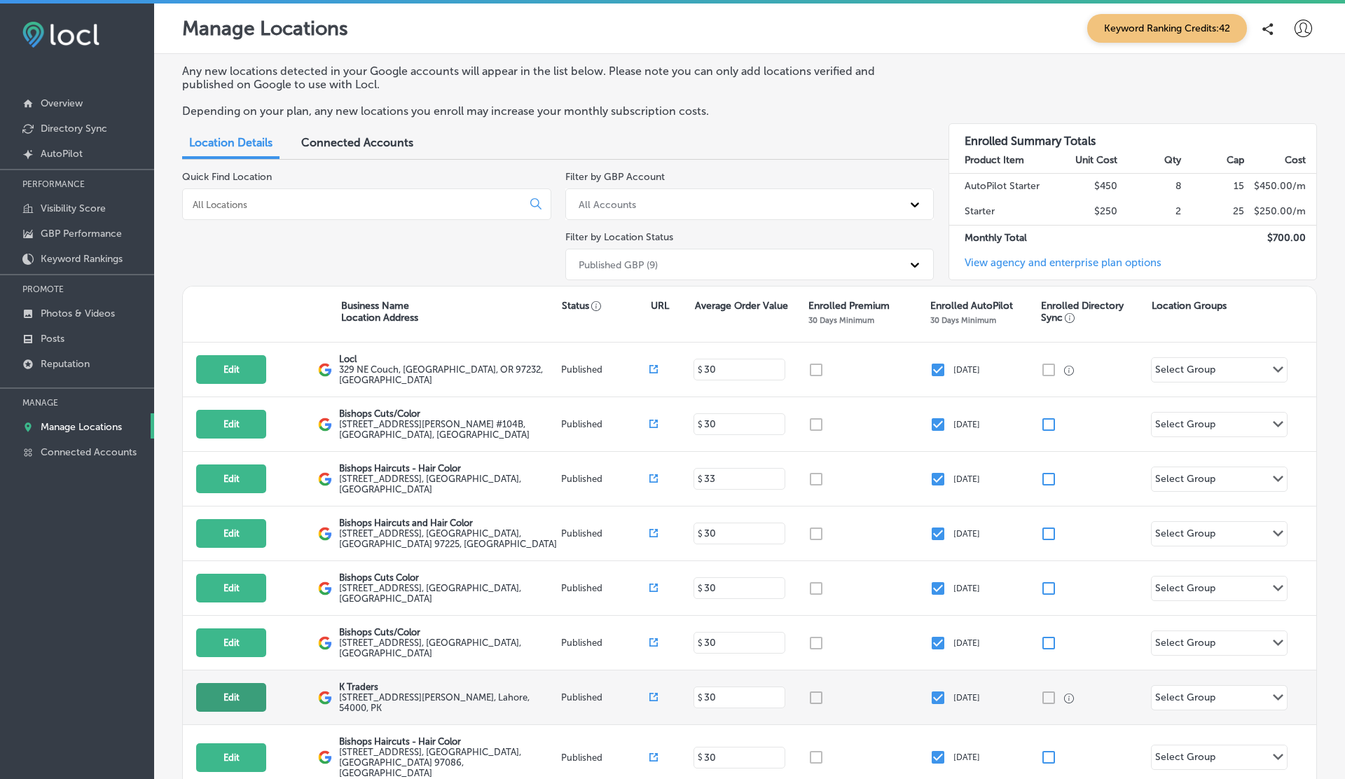
click at [235, 695] on button "Edit" at bounding box center [231, 697] width 70 height 29
select select "US"
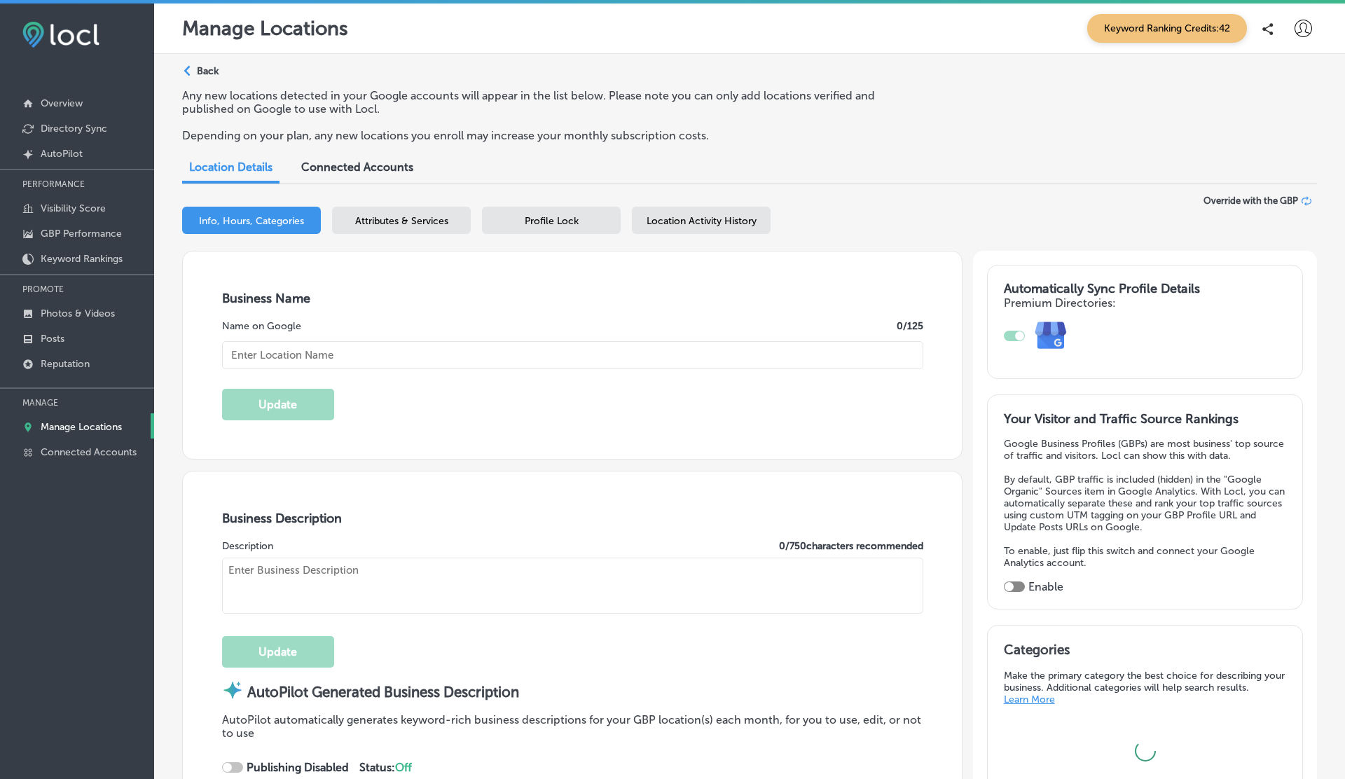
type input "K Traders"
click at [676, 227] on div "Location Activity History" at bounding box center [701, 220] width 139 height 27
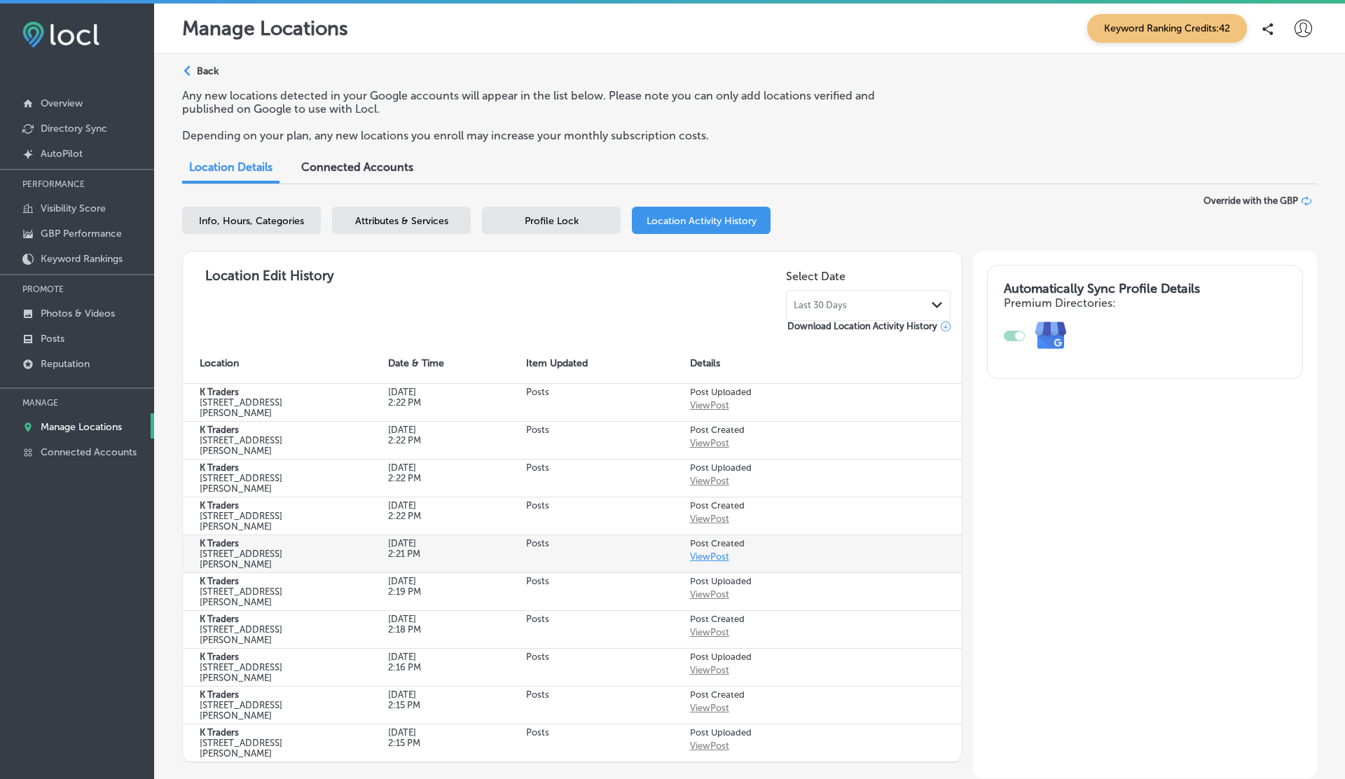
click at [713, 562] on link "View Post" at bounding box center [709, 556] width 39 height 11
click at [1301, 26] on icon at bounding box center [1304, 29] width 18 height 18
click at [1273, 154] on p "Log Out" at bounding box center [1273, 150] width 42 height 17
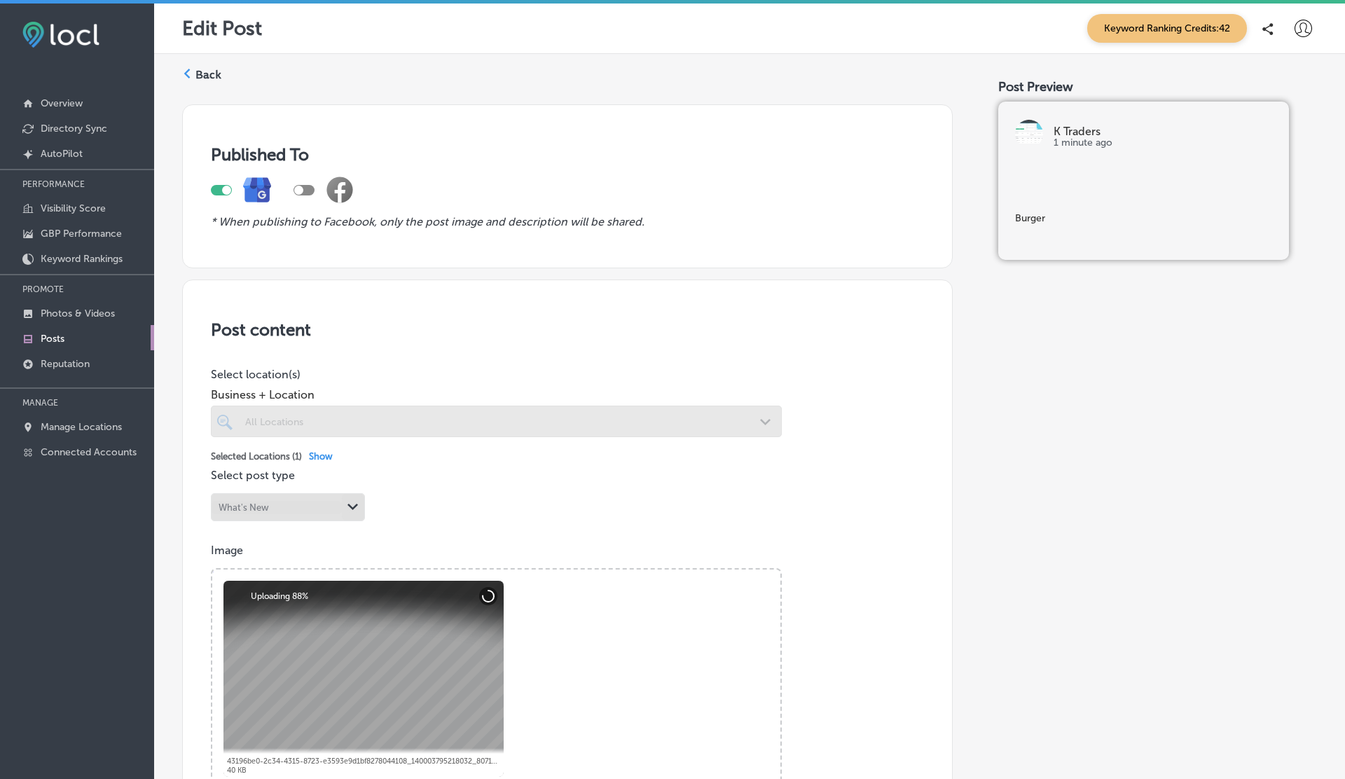
checkbox input "true"
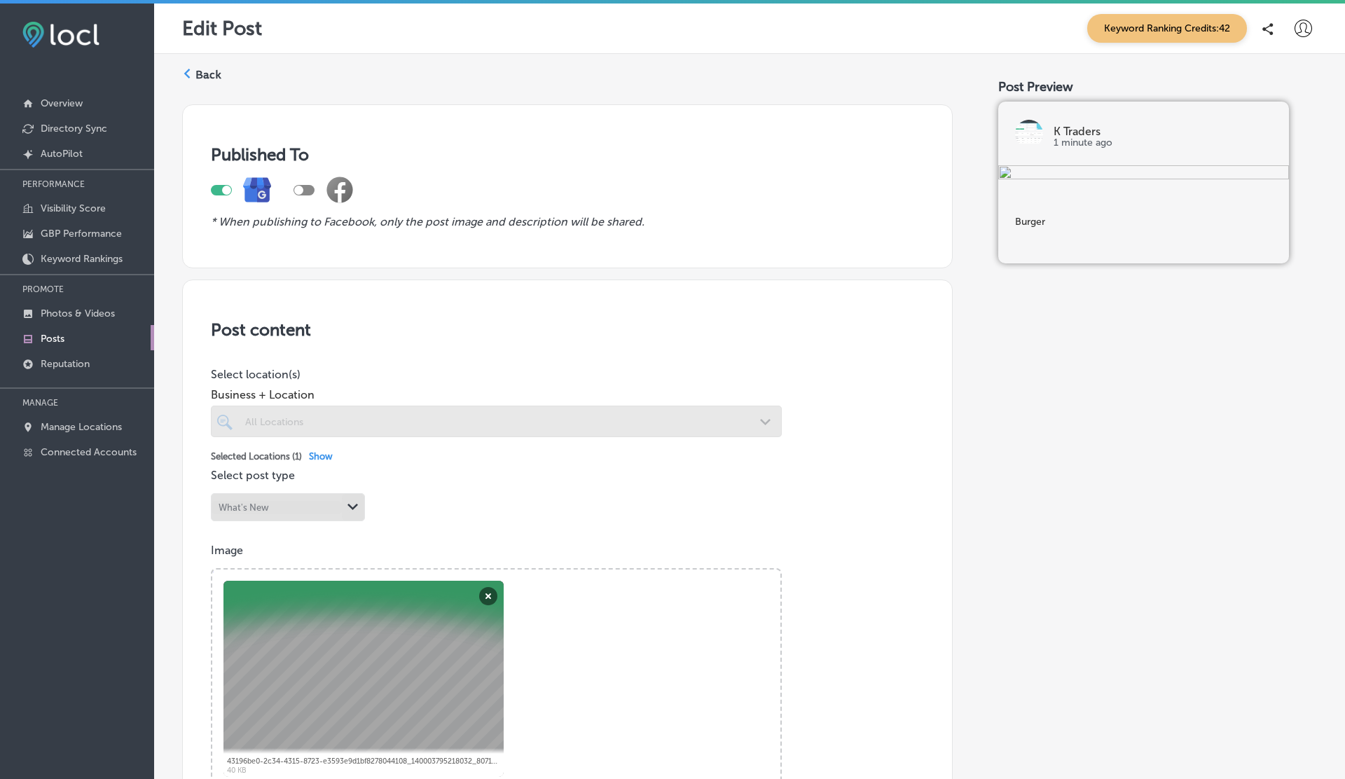
click at [1306, 28] on icon at bounding box center [1304, 29] width 18 height 18
click at [1268, 109] on p "My Teams" at bounding box center [1277, 115] width 51 height 17
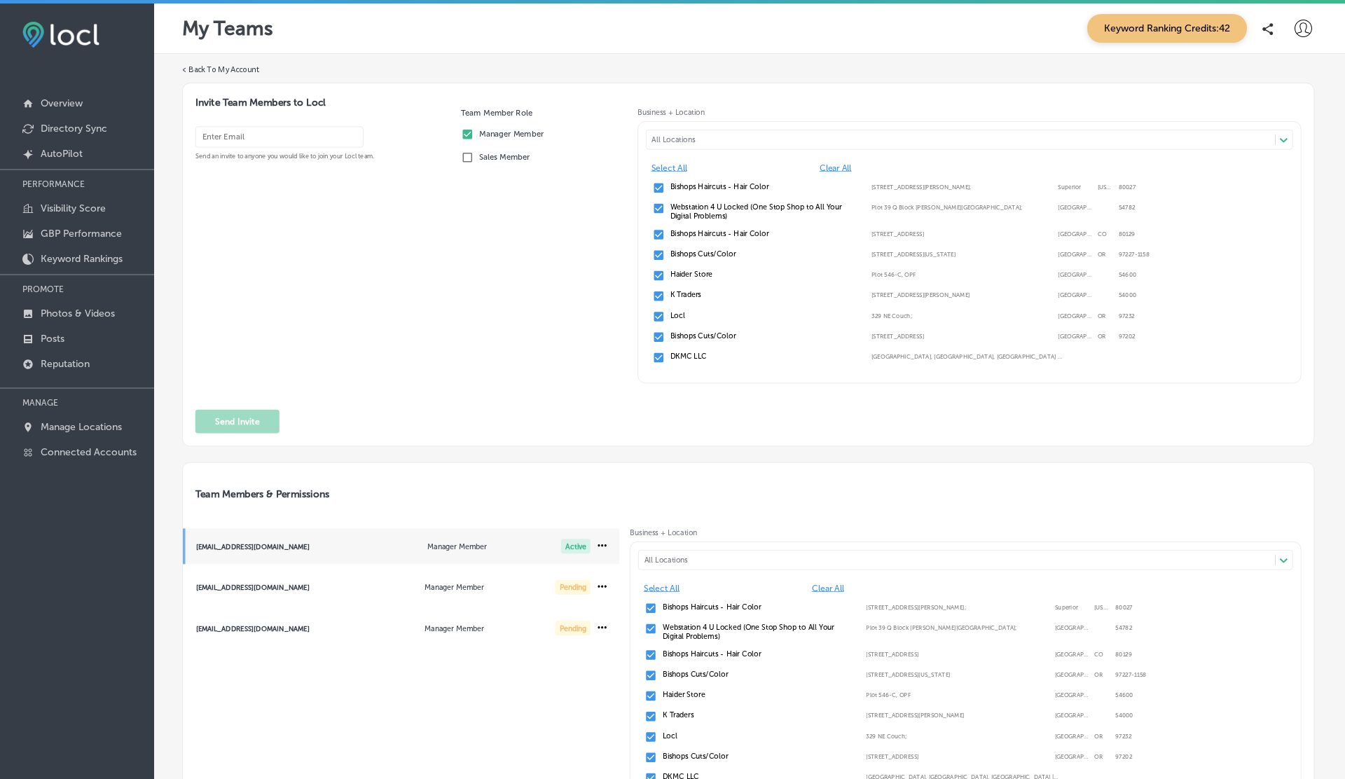
scroll to position [41, 0]
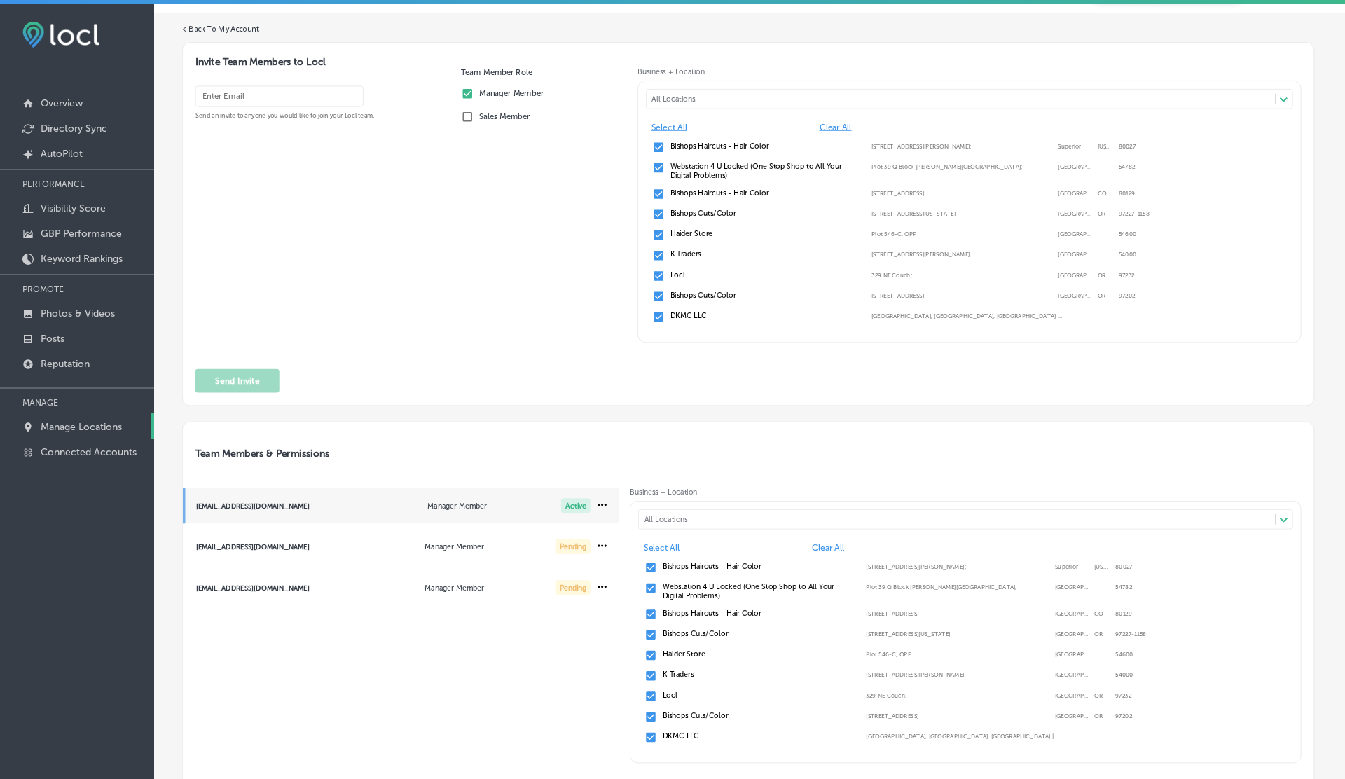
click at [87, 427] on p "Manage Locations" at bounding box center [81, 427] width 81 height 12
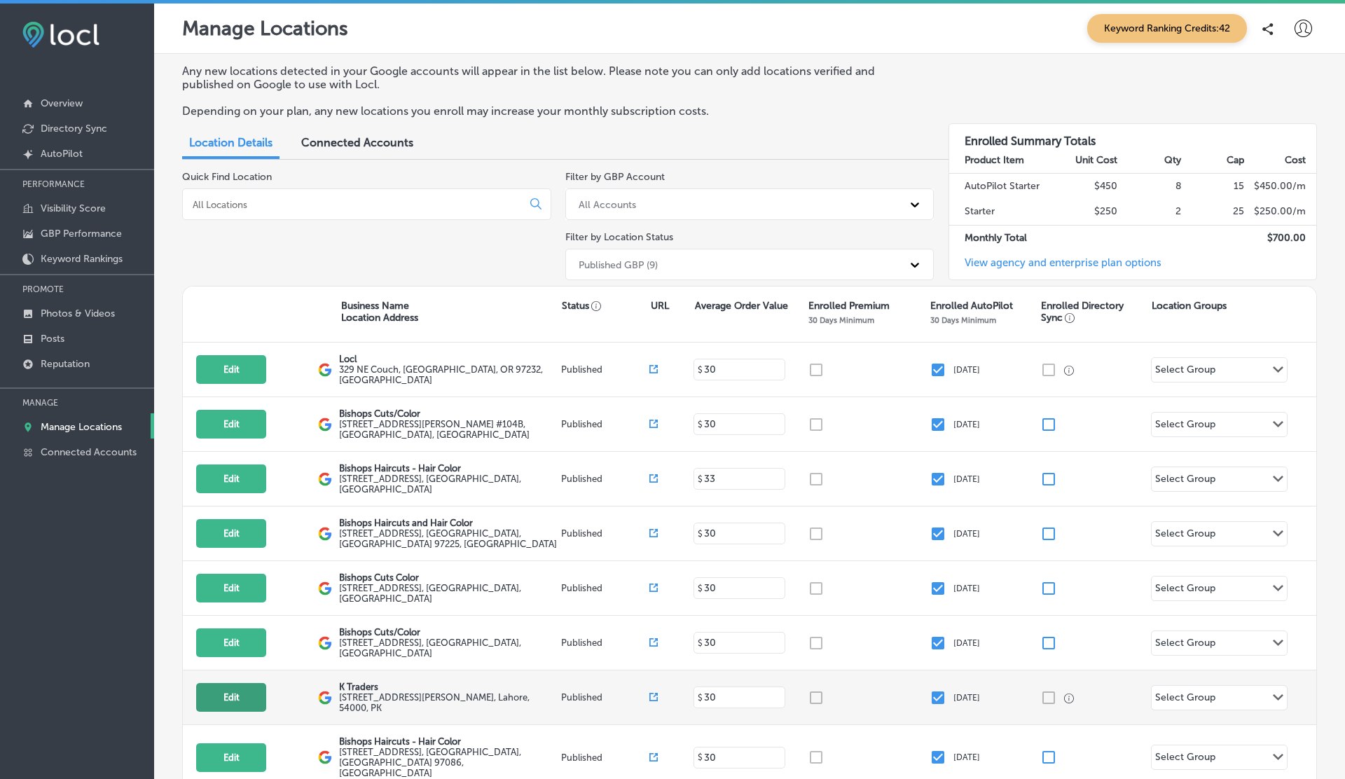
click at [245, 683] on button "Edit" at bounding box center [231, 697] width 70 height 29
select select "US"
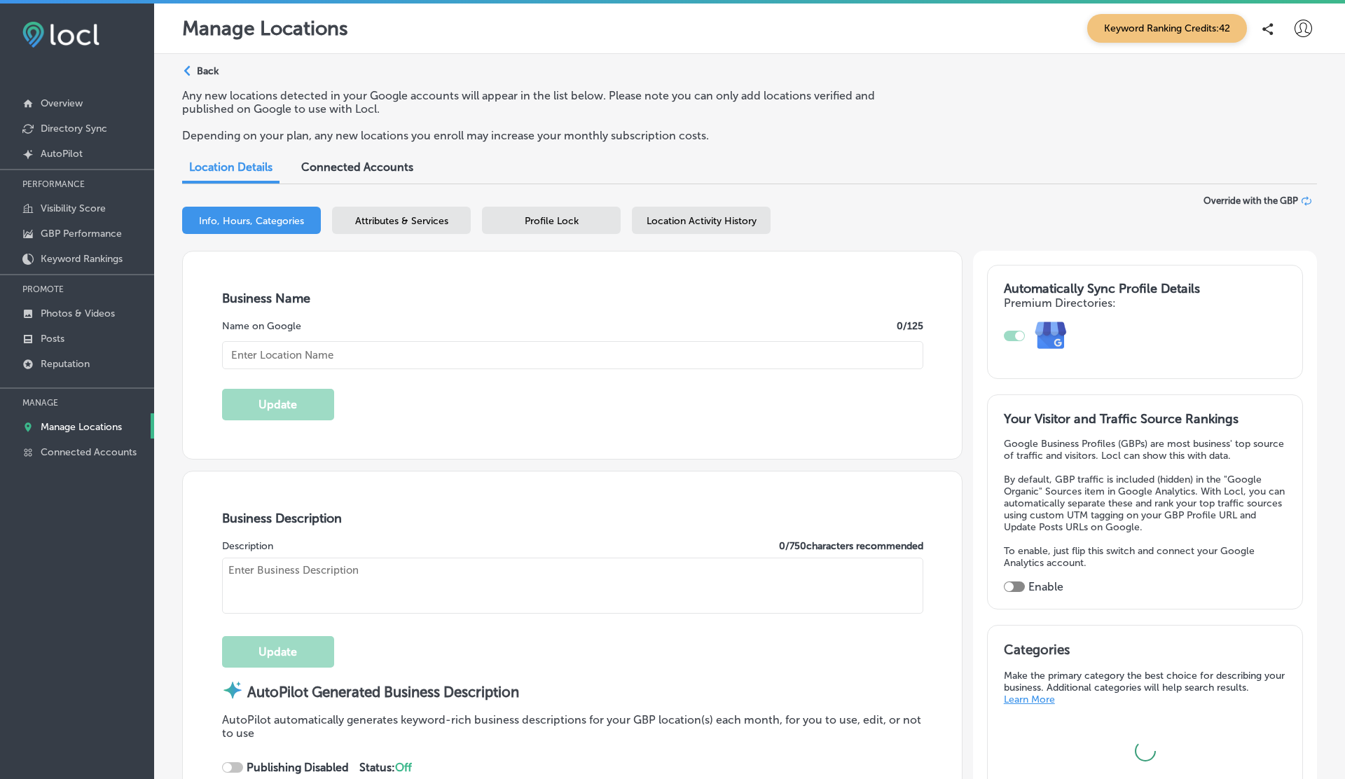
type input "K Traders"
type input "505 A1 Block Johar Town"
type input "Lahore"
type input "54000"
type input "PK"
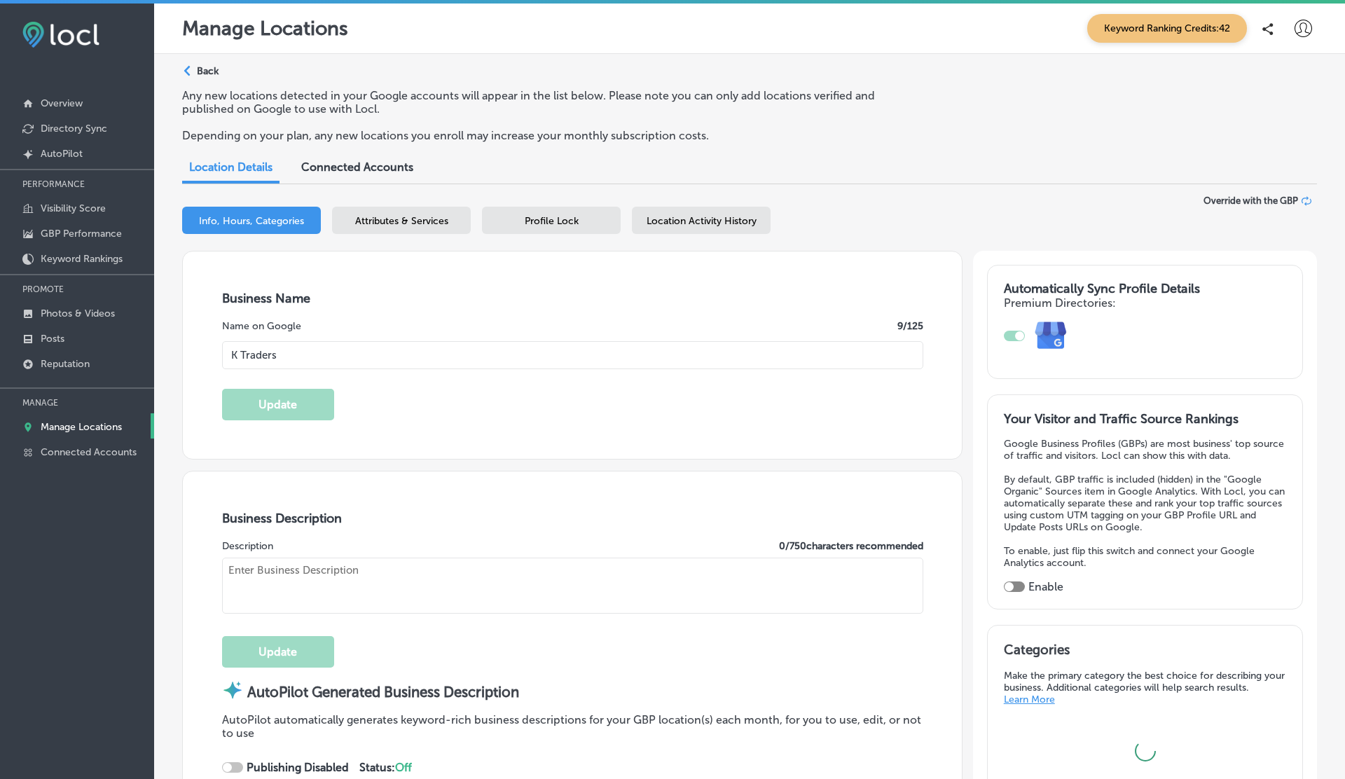
type input "https://app.locl.io/?utm_source=google-gmb-maps&utm_medium=gmb-website-button&u…"
checkbox input "true"
select select "PK"
type input "+92 310 4170286"
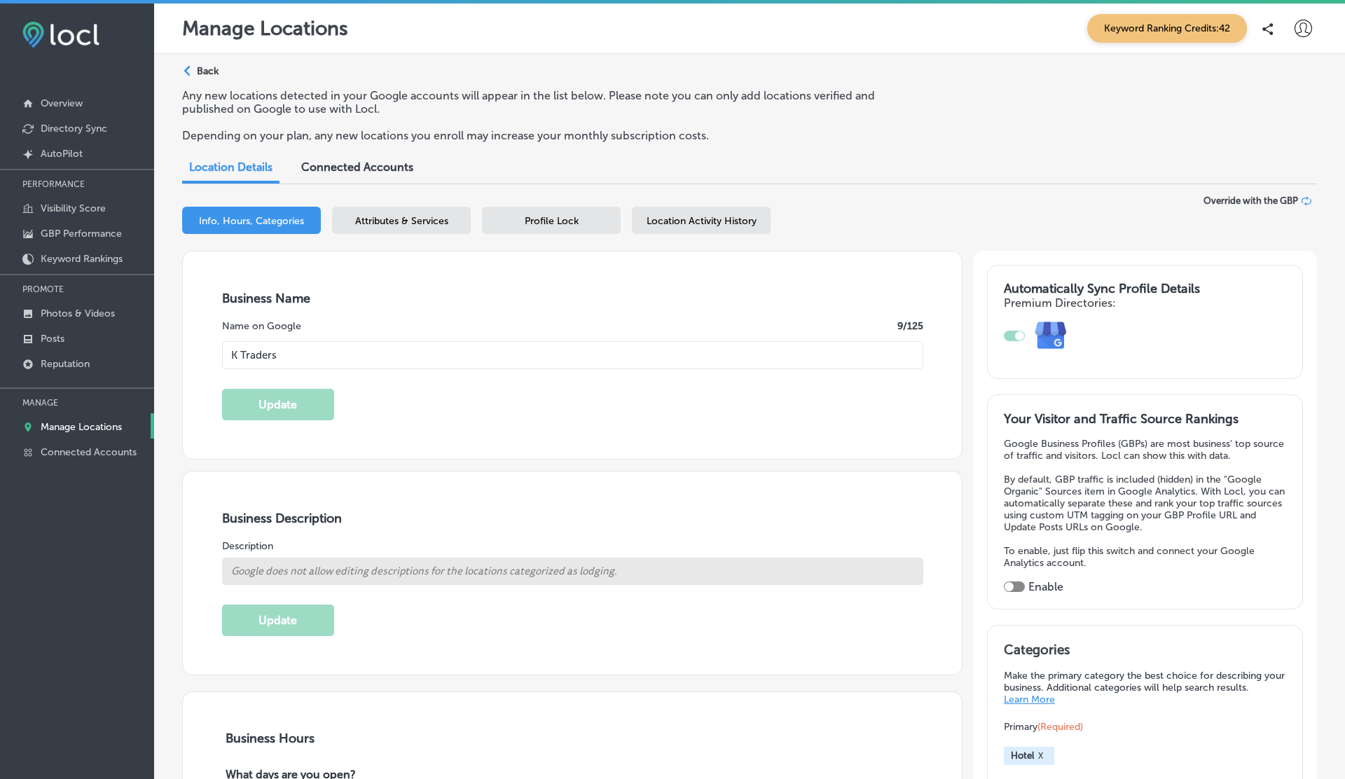
click at [714, 221] on span "Location Activity History" at bounding box center [702, 221] width 110 height 12
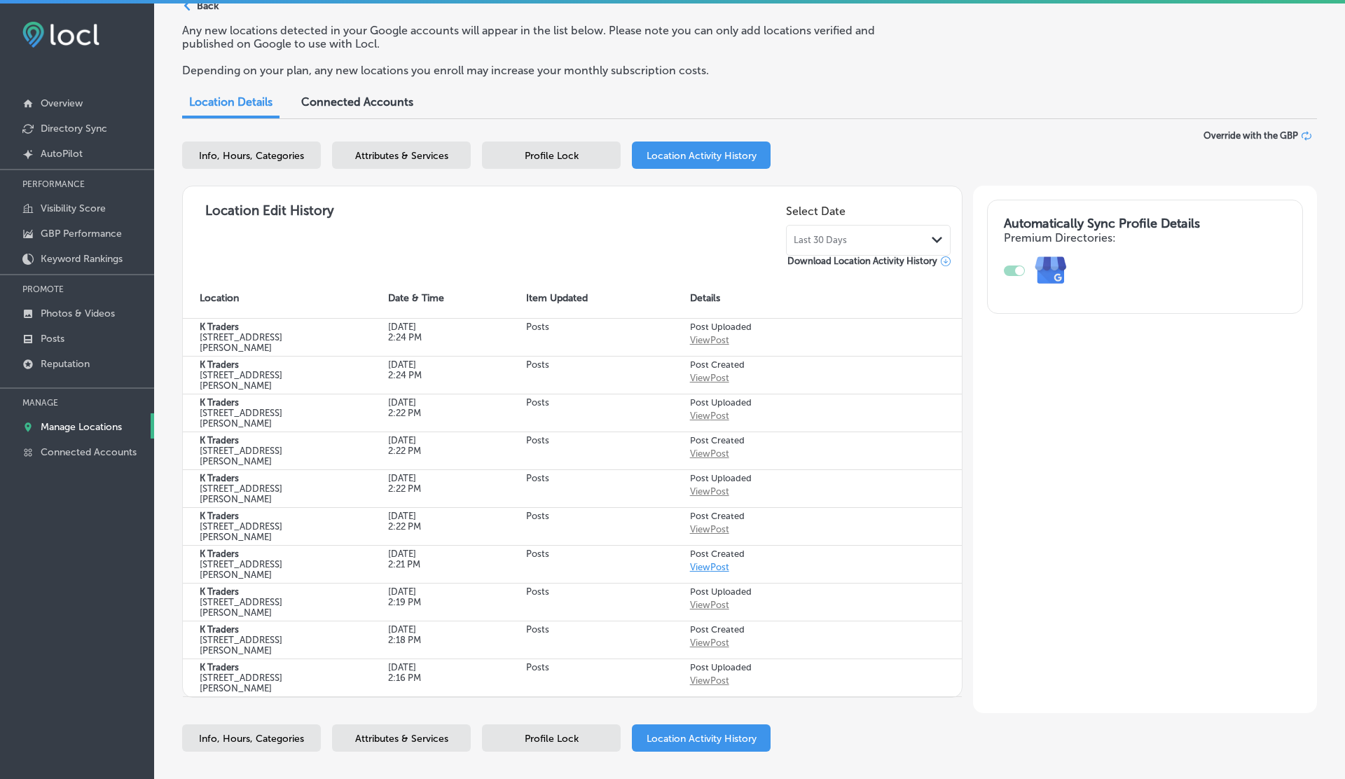
scroll to position [69, 0]
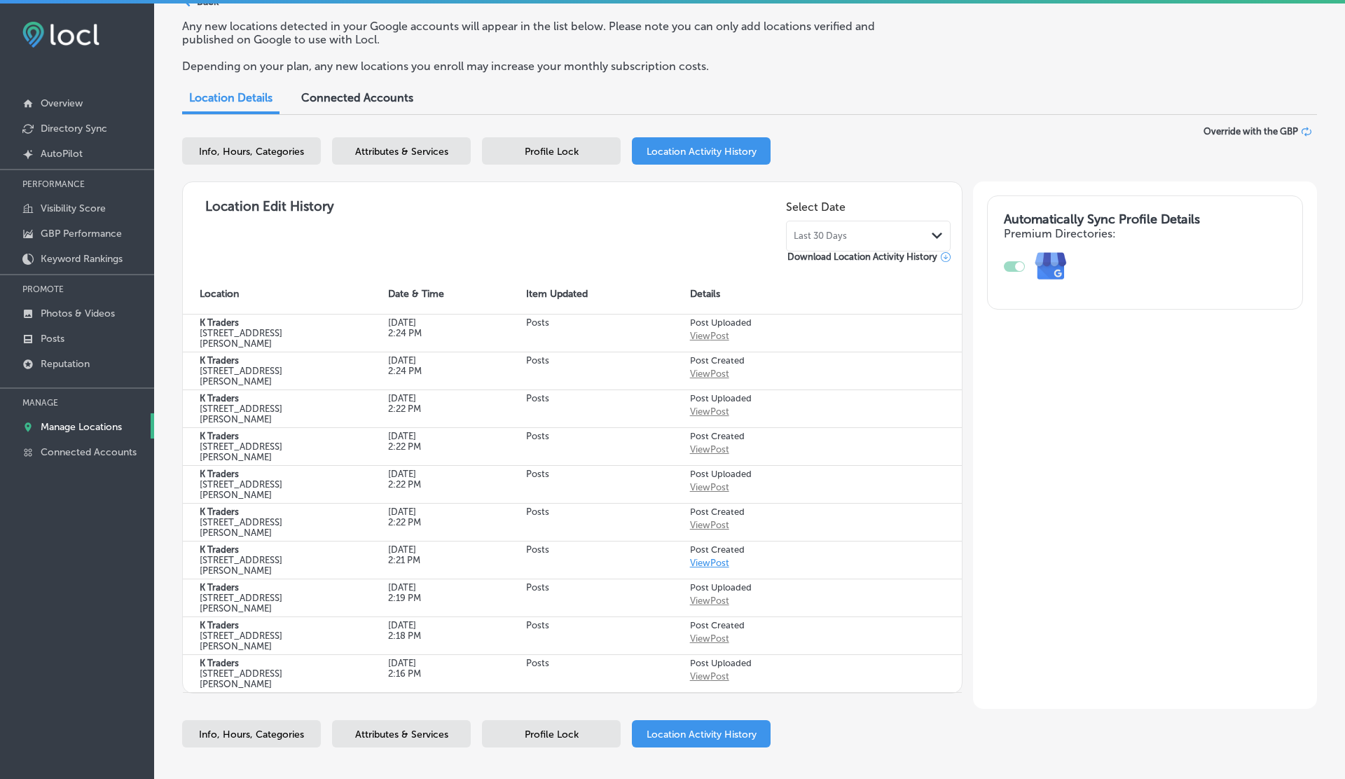
click at [554, 146] on span "Profile Lock" at bounding box center [552, 152] width 54 height 12
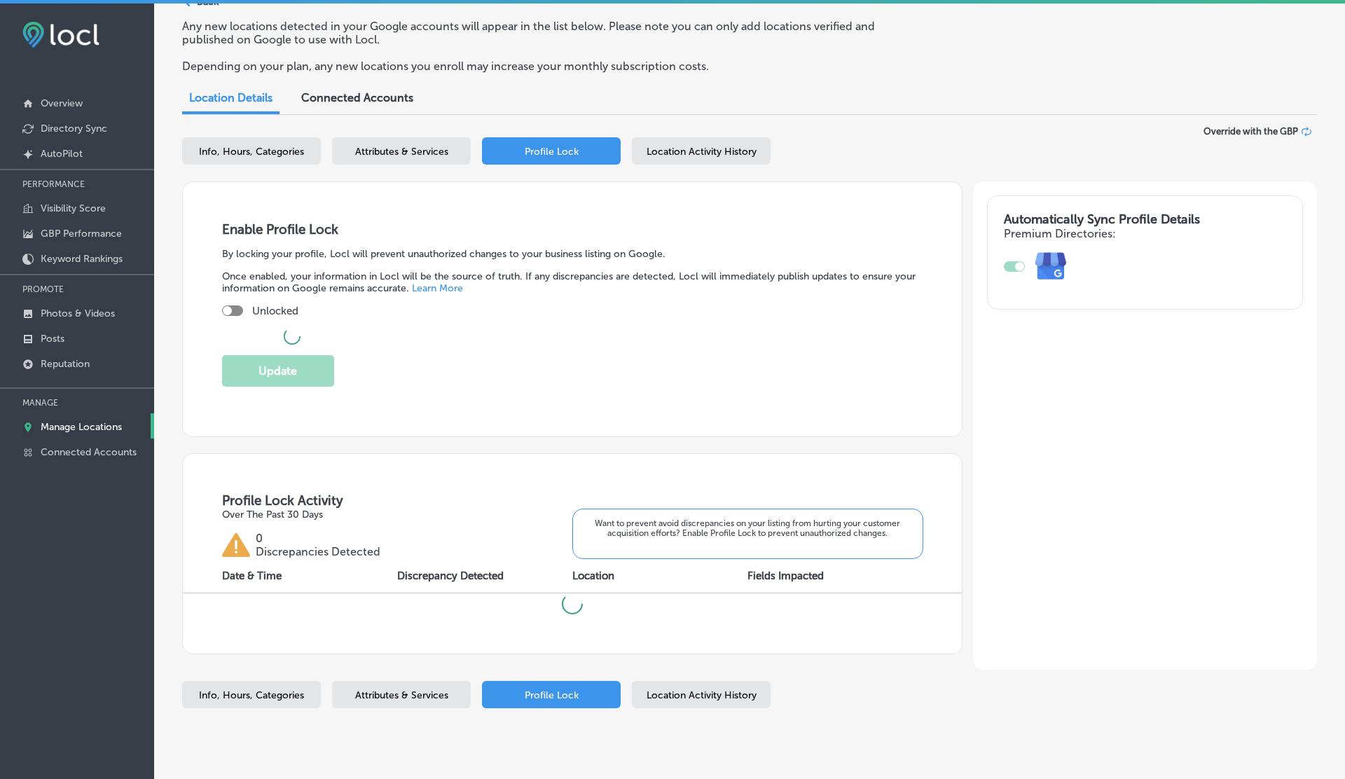
click at [718, 147] on span "Location Activity History" at bounding box center [702, 152] width 110 height 12
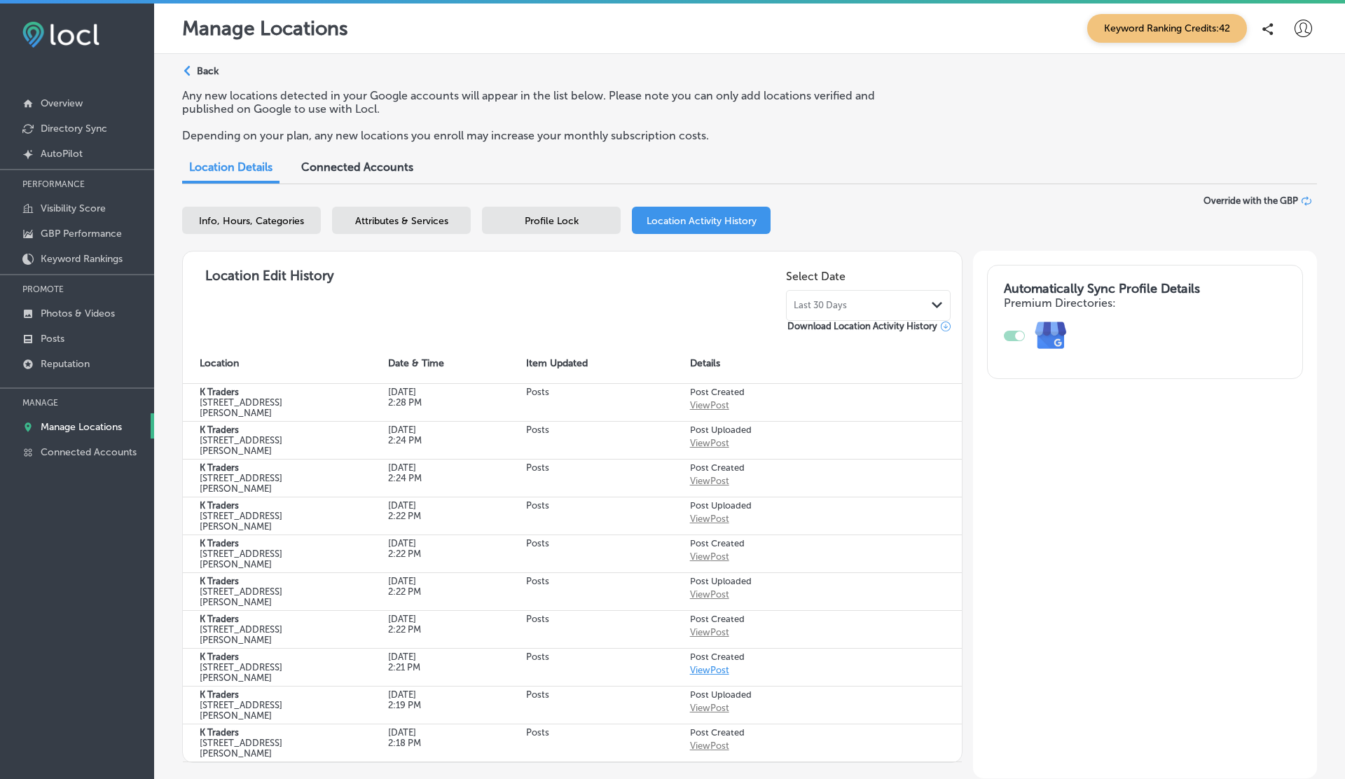
click at [254, 218] on span "Info, Hours, Categories" at bounding box center [251, 221] width 105 height 12
select select "US"
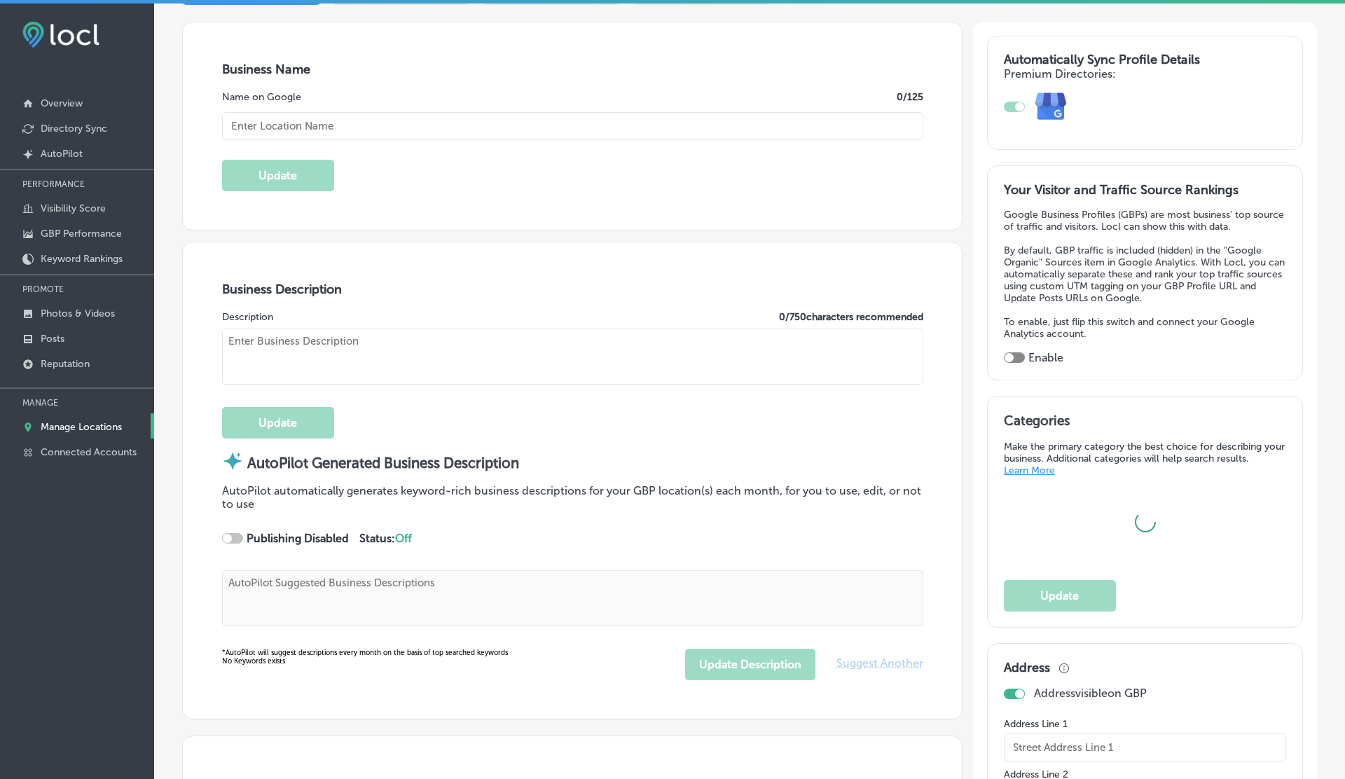
type input "https://app.locl.io/?utm_source=google-gmb-maps&utm_medium=gmb-website-button&u…"
type input "K Traders"
checkbox input "true"
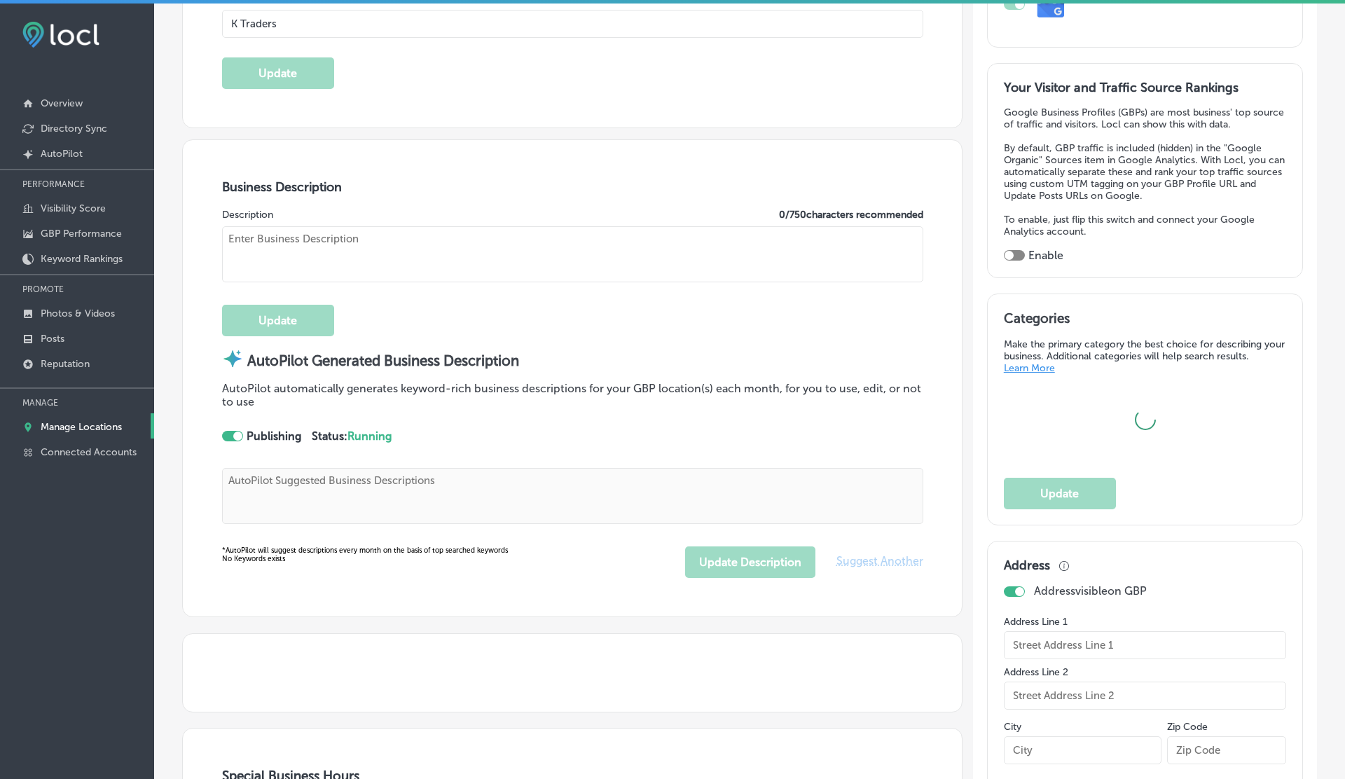
type input "505 A1 Block Johar Town"
type input "Lahore"
type input "54000"
type input "PK"
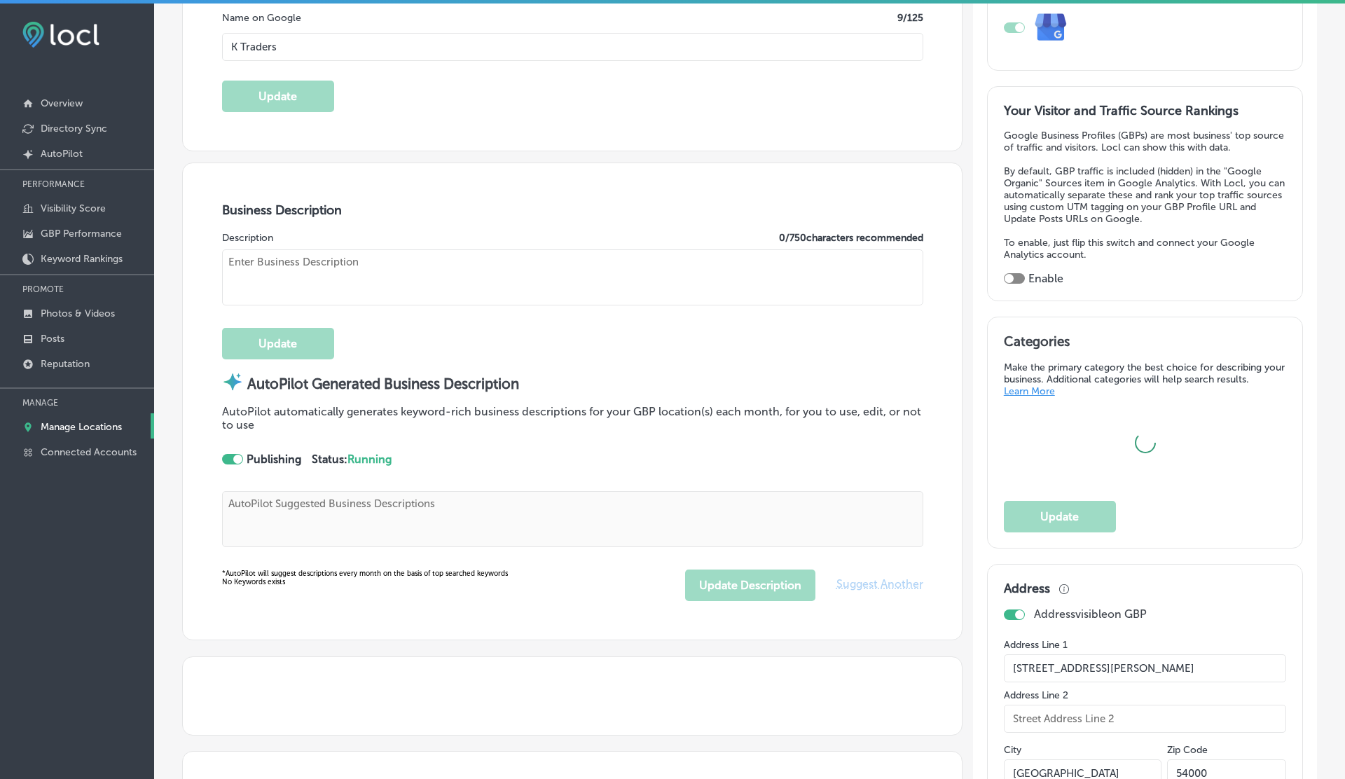
scroll to position [108, 0]
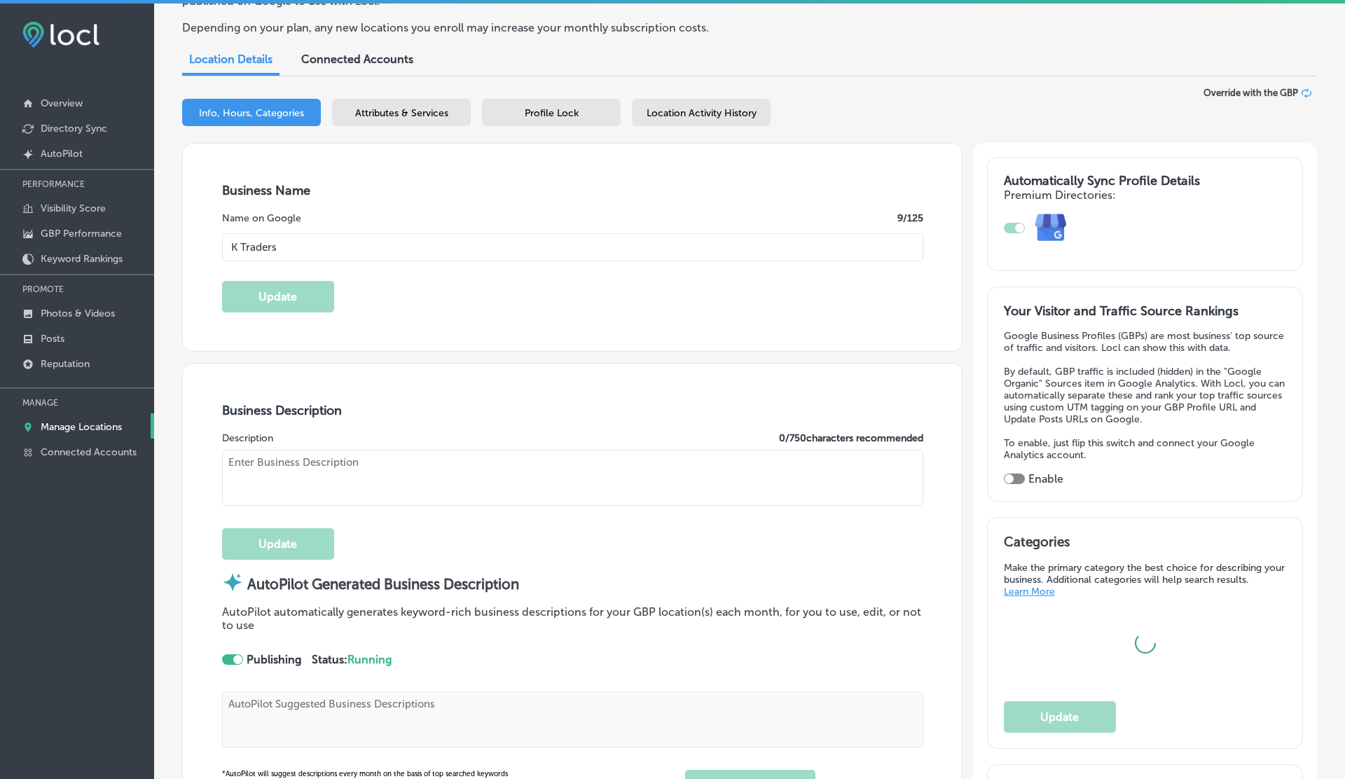
select select "PK"
type input "+92 310 4170286"
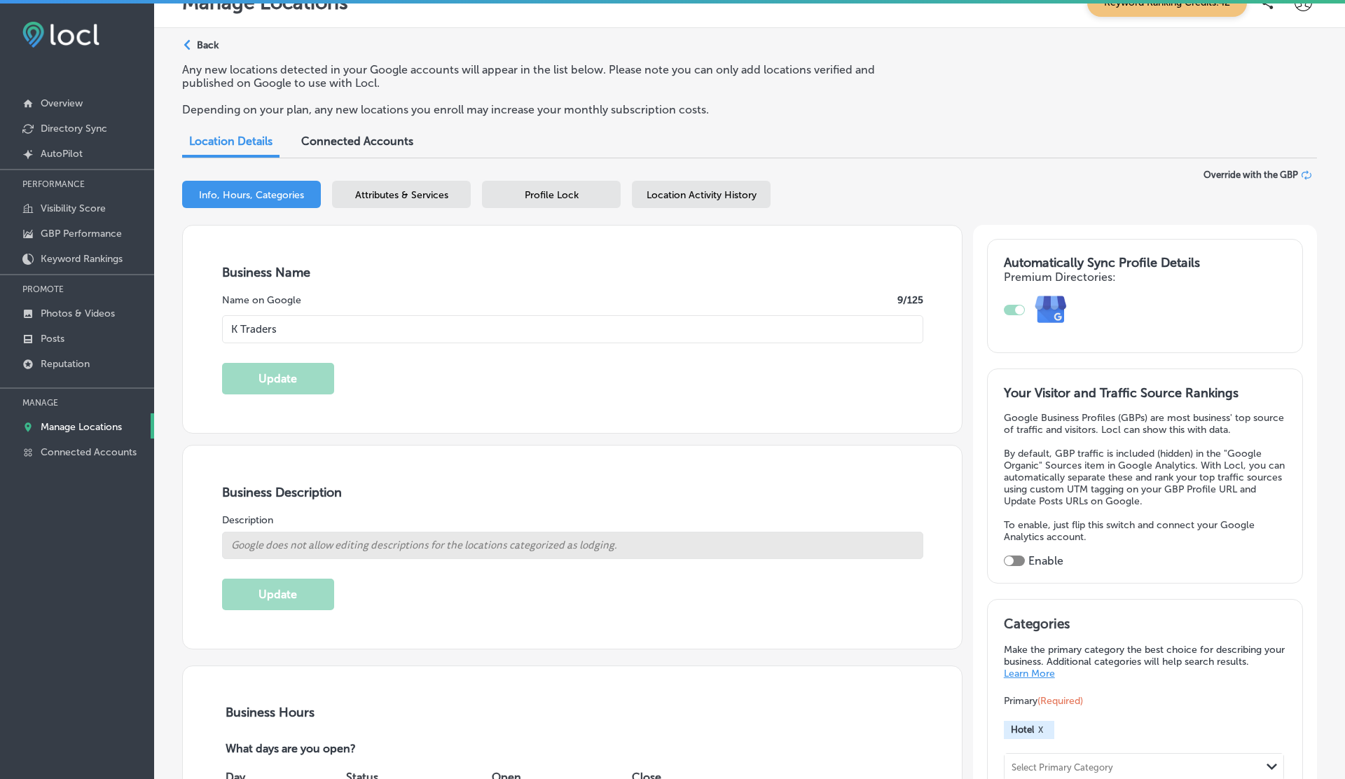
scroll to position [27, 0]
click at [81, 424] on p "Manage Locations" at bounding box center [81, 427] width 81 height 12
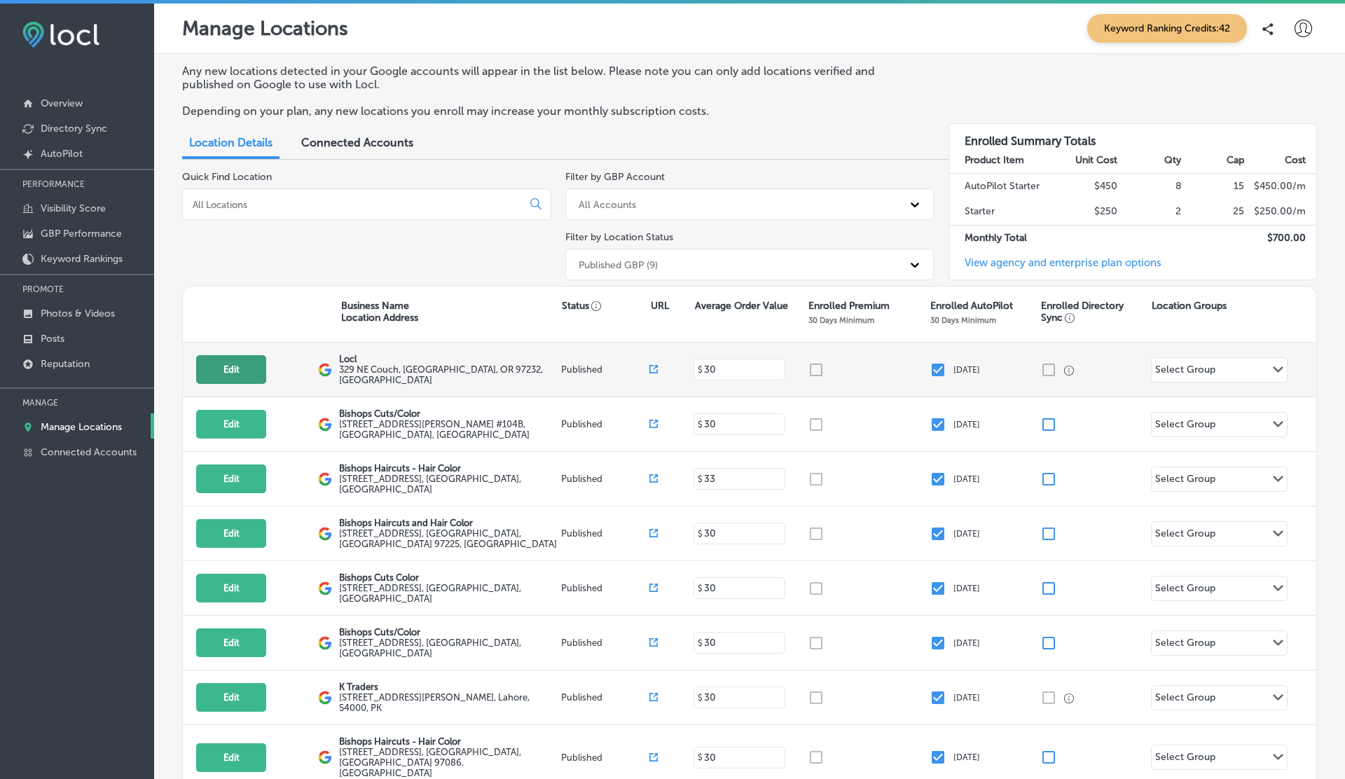
click at [244, 368] on button "Edit" at bounding box center [231, 369] width 70 height 29
select select "US"
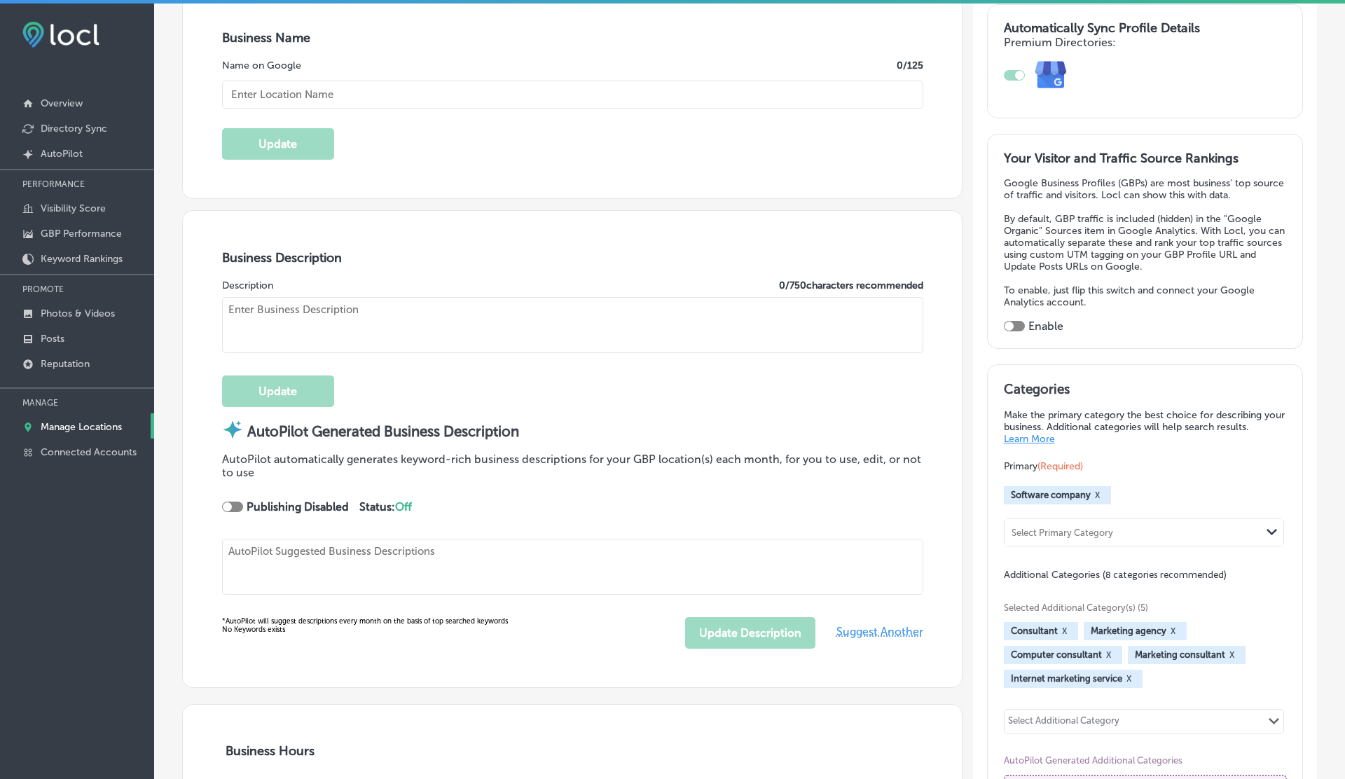
scroll to position [266, 0]
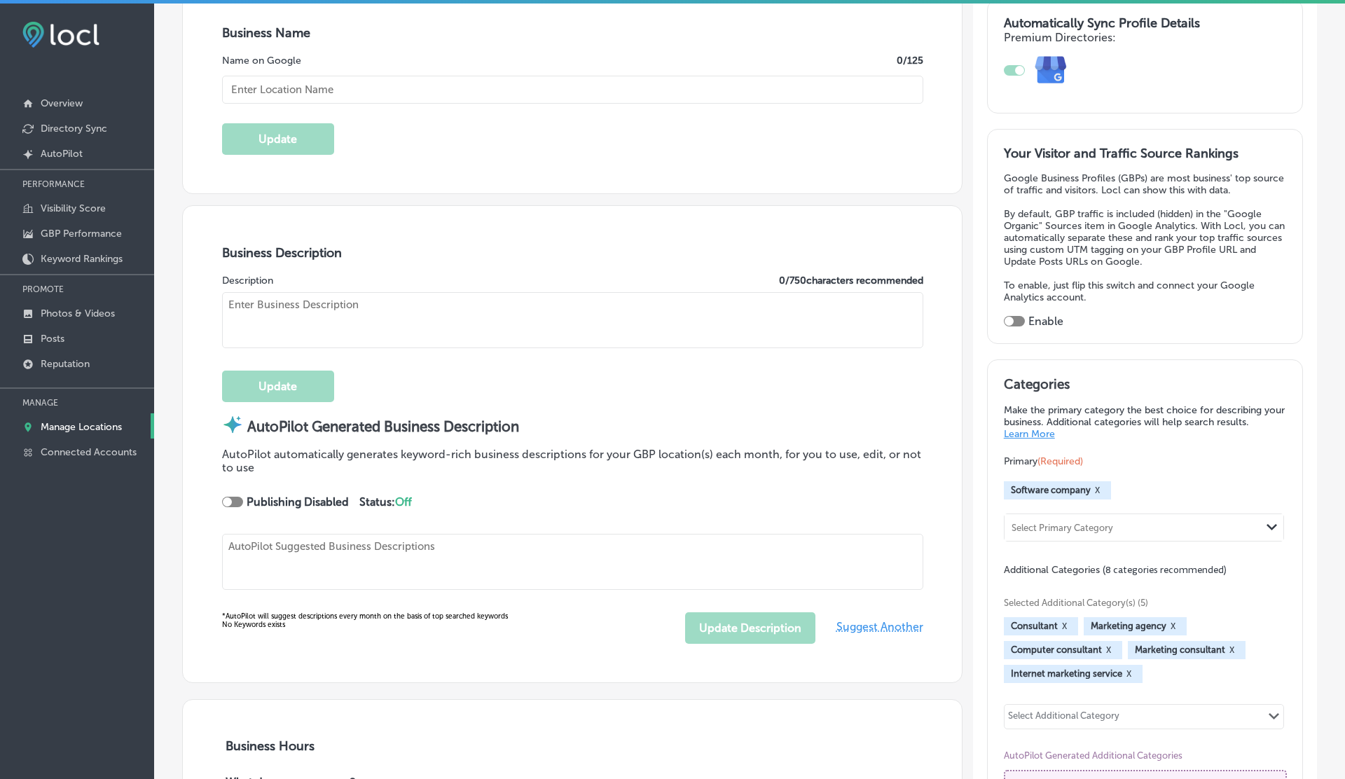
checkbox input "true"
type input "Locl"
type textarea "Locl delivers powerful, intuitive software tailored for brick-and-mortar busine…"
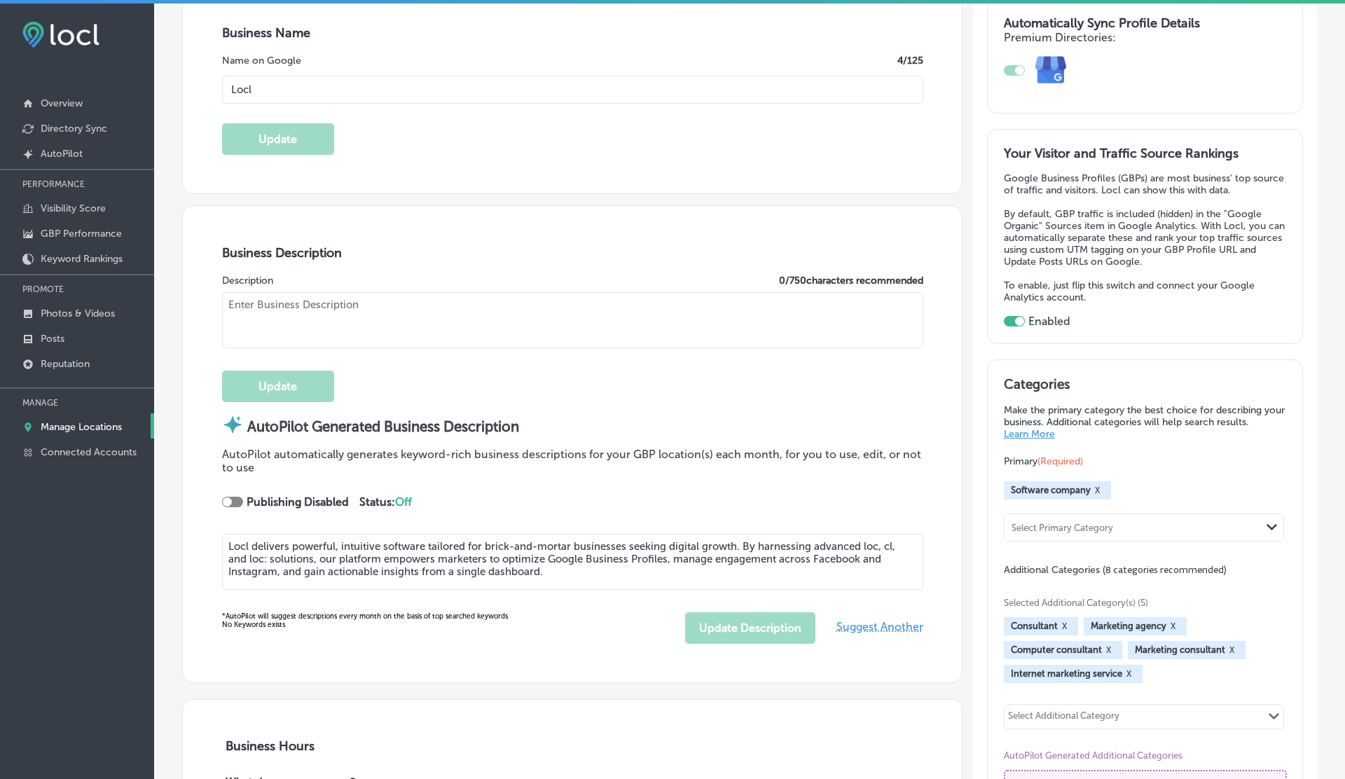
type input "329 NE Couch"
type input "Portland"
type input "97232"
type input "US"
type input "https://www.locl.ai/"
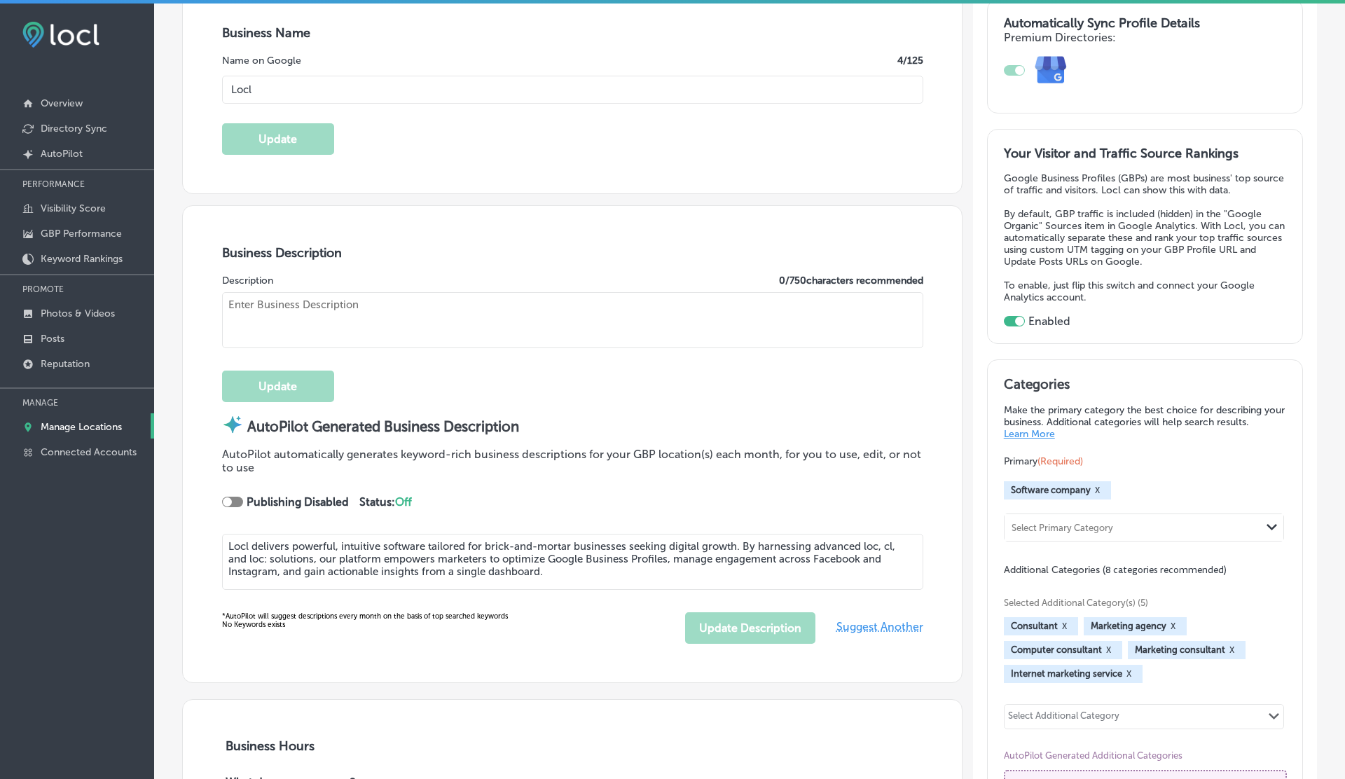
type textarea "Locl empowers brick-and-mortar businesses to thrive in today’s digital landscap…"
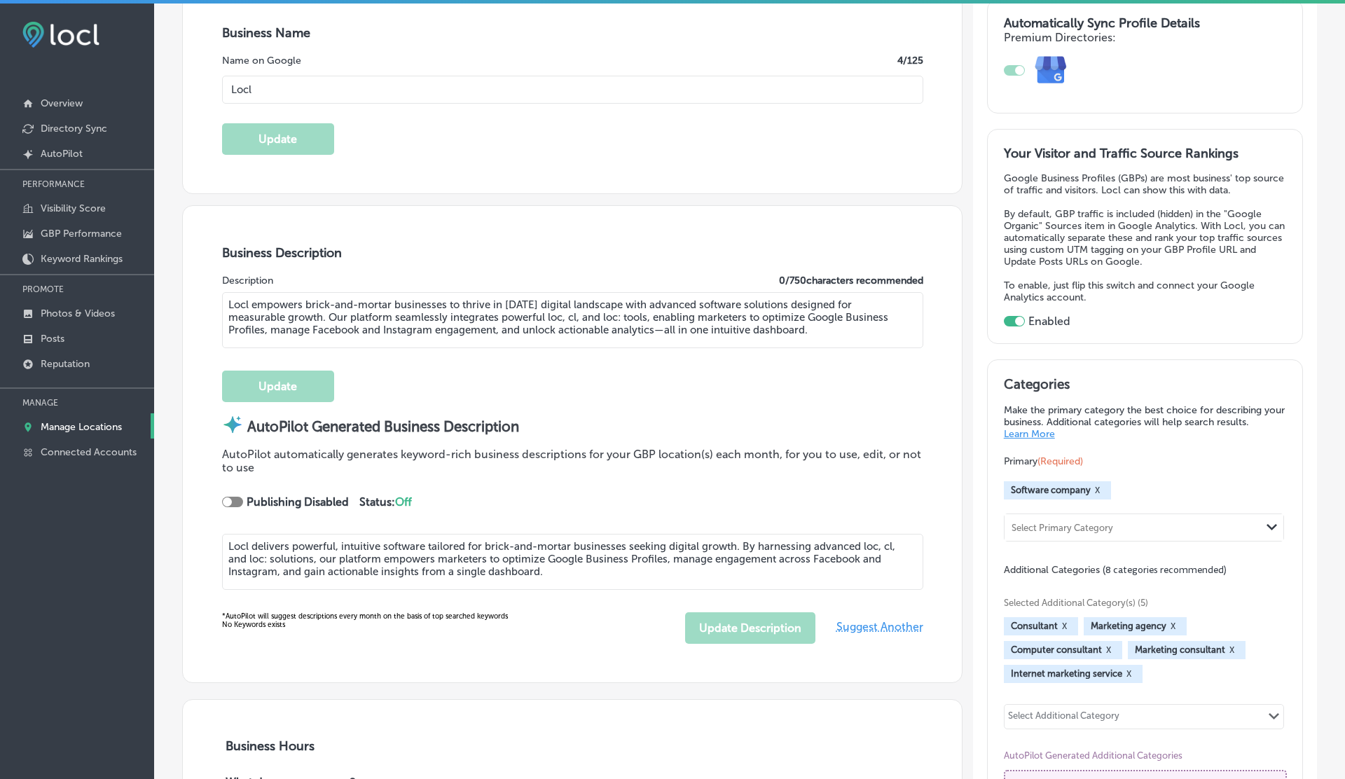
type input "+1 503 956 6101"
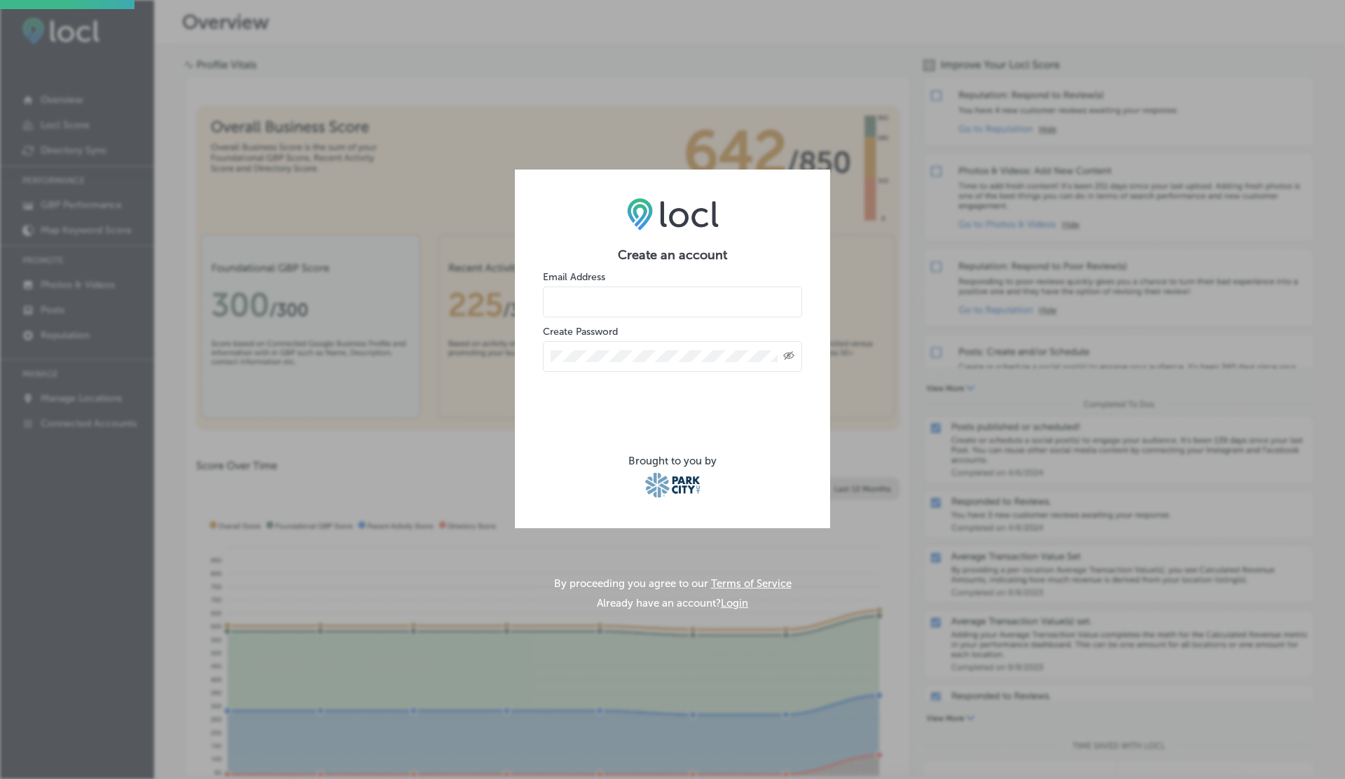
click at [593, 305] on input "email" at bounding box center [672, 302] width 259 height 31
type input "[EMAIL_ADDRESS][DOMAIN_NAME]"
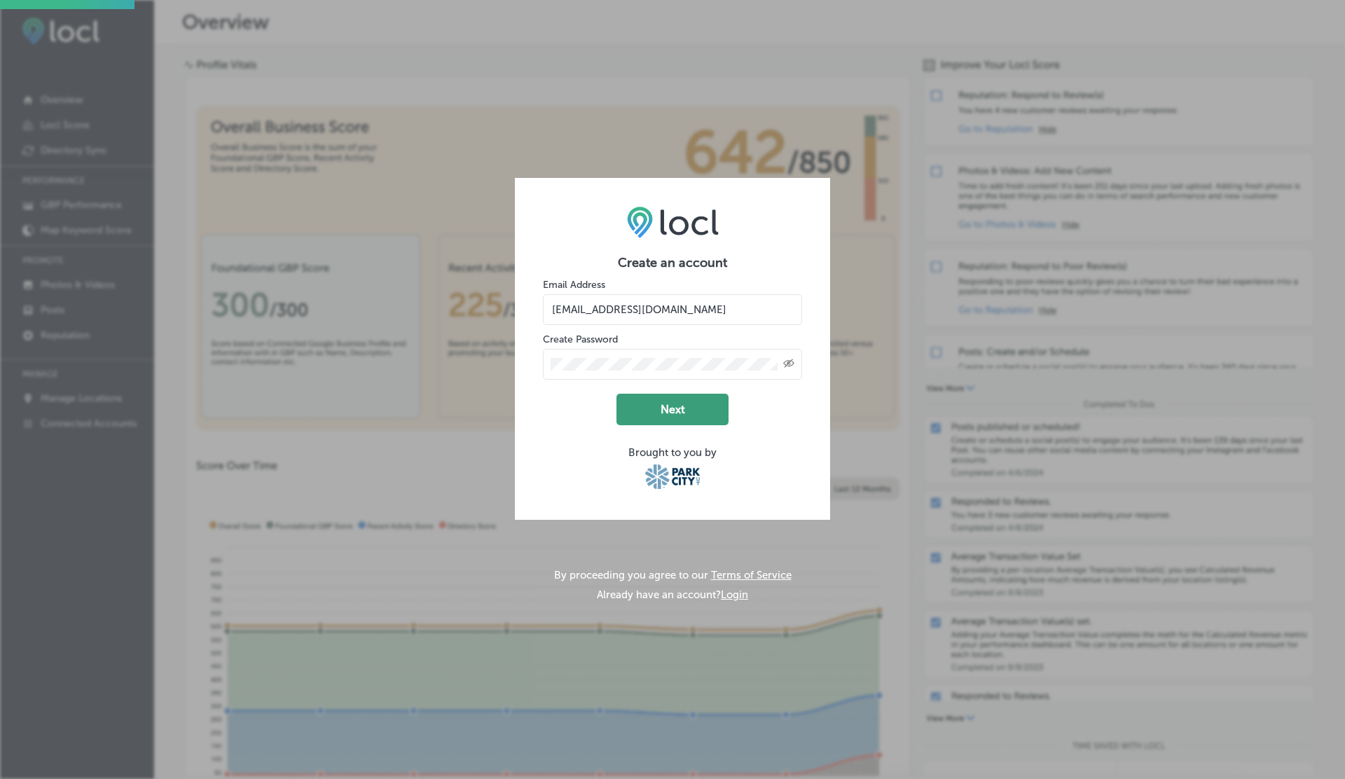
click at [692, 413] on button "Next" at bounding box center [673, 410] width 112 height 32
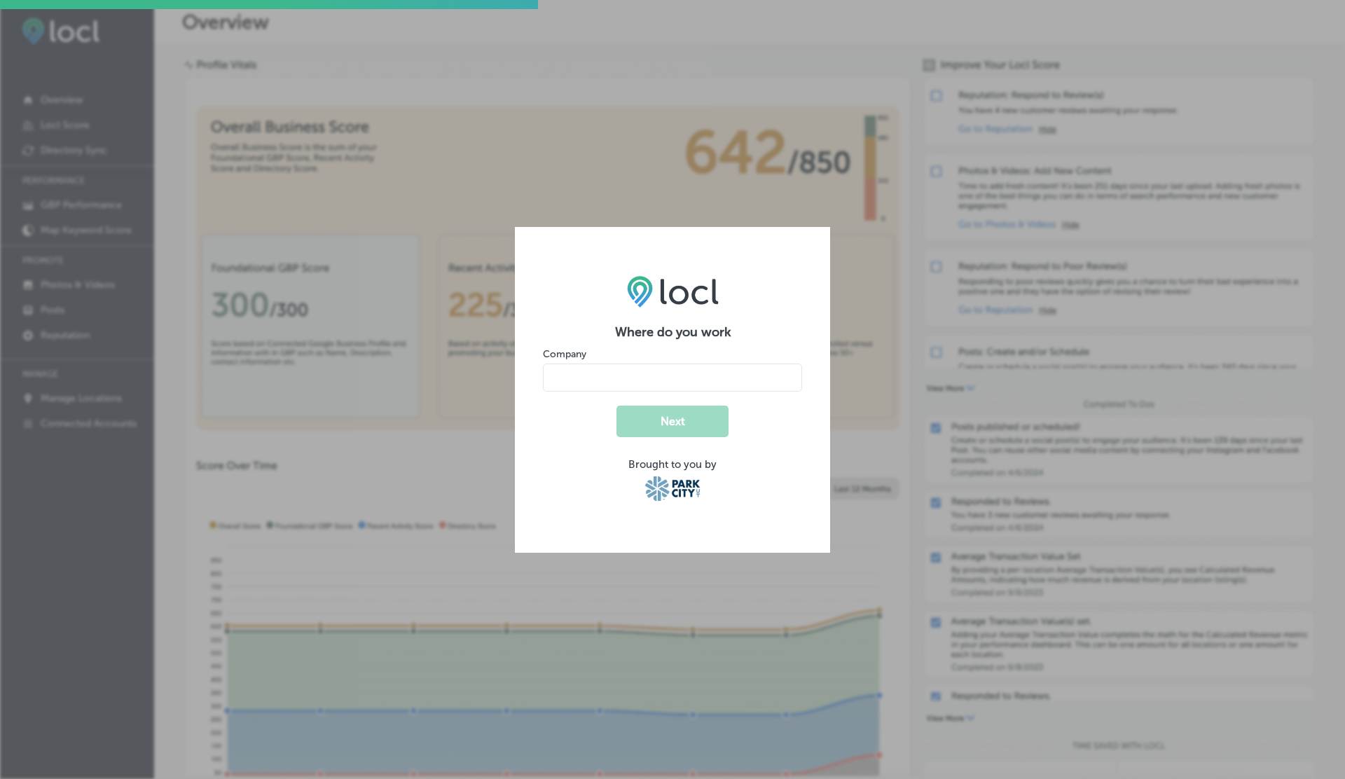
click at [588, 381] on input "name" at bounding box center [672, 378] width 259 height 28
type input "V"
click at [617, 406] on button "Next" at bounding box center [673, 422] width 112 height 32
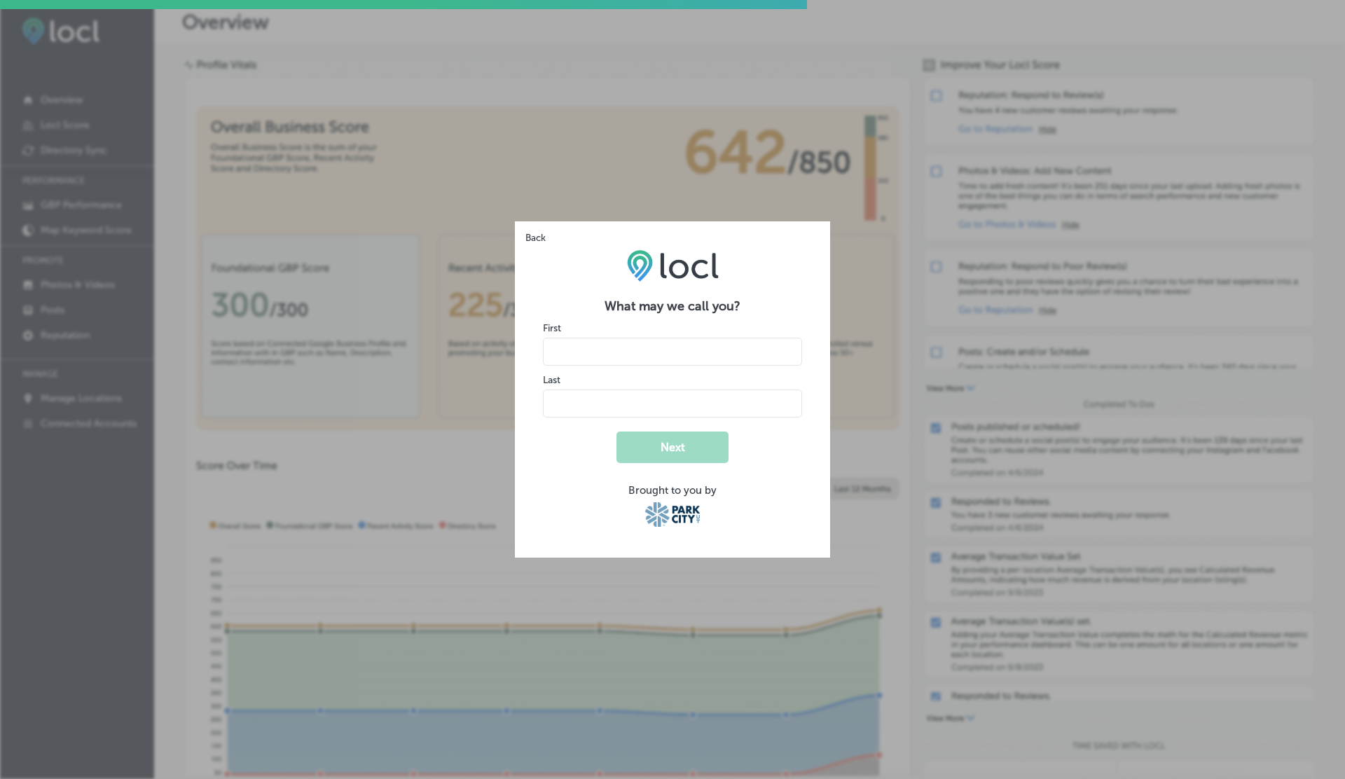
click at [595, 358] on input "name" at bounding box center [672, 352] width 259 height 28
type input "V"
type input "G"
click at [617, 432] on button "Next" at bounding box center [673, 448] width 112 height 32
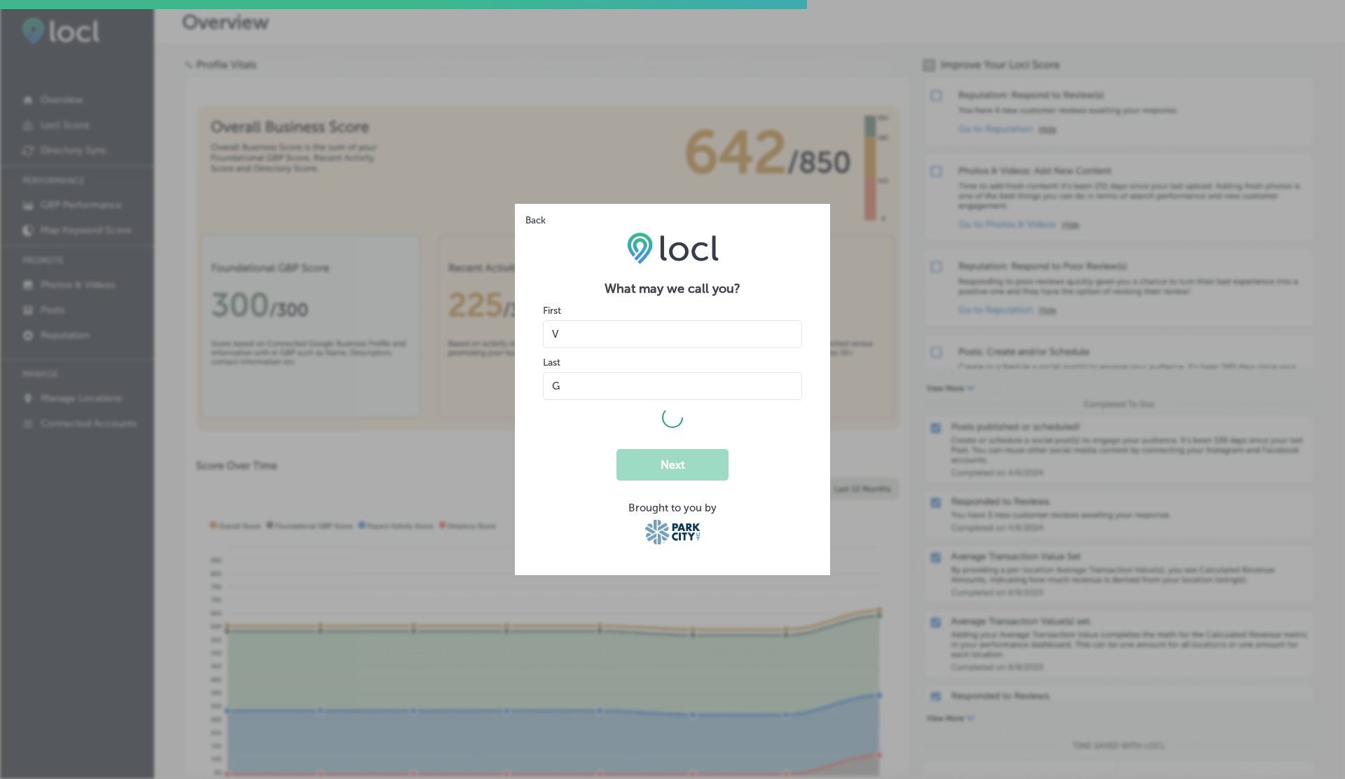
select select "US"
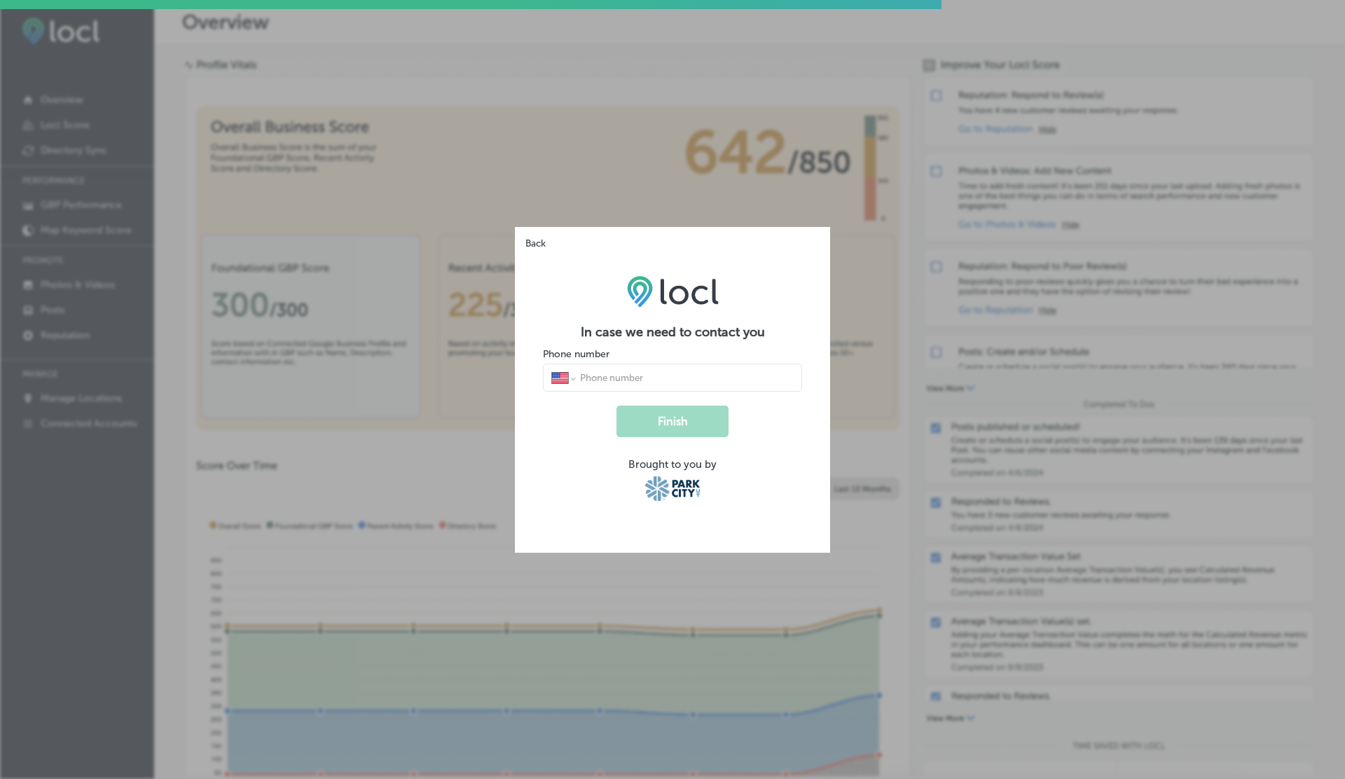
click at [603, 379] on input "tel" at bounding box center [686, 377] width 215 height 13
type input "[PHONE_NUMBER]"
click at [617, 406] on button "Finish" at bounding box center [673, 422] width 112 height 32
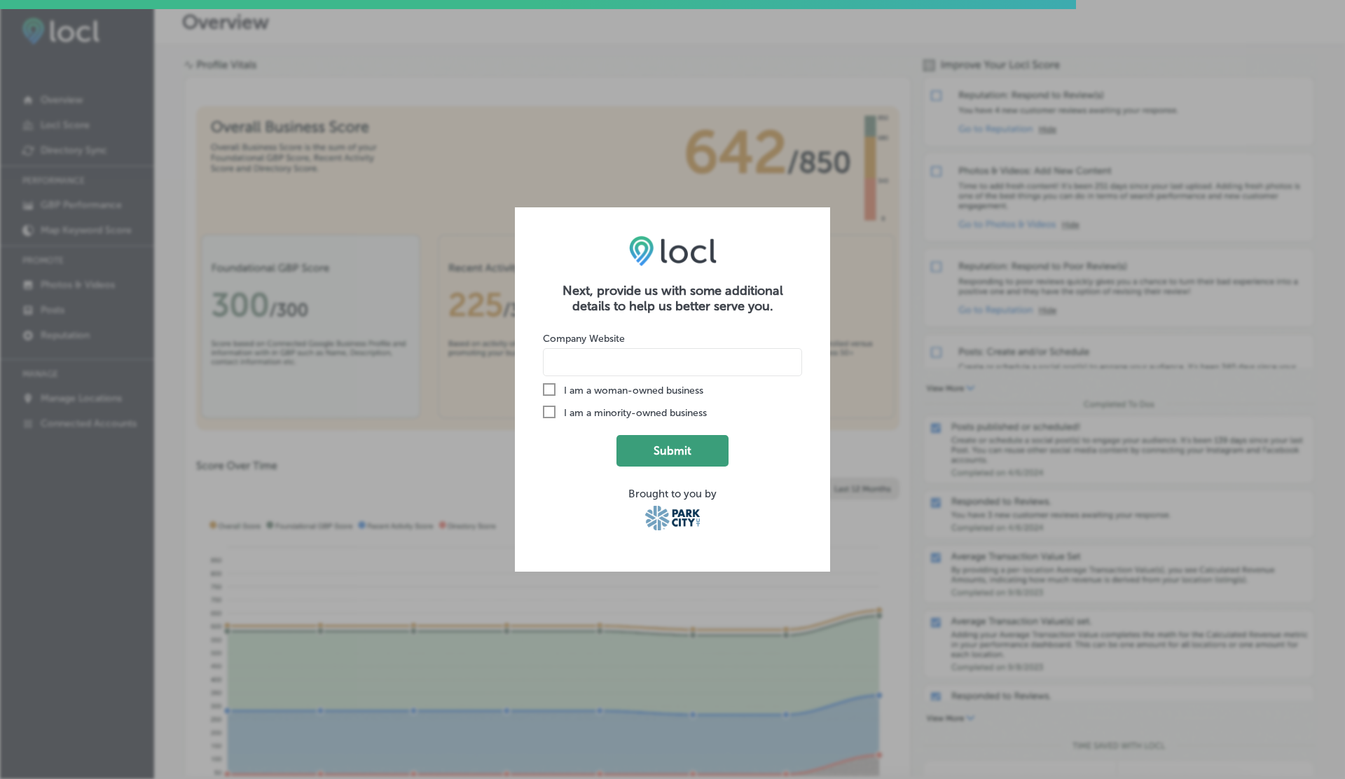
click at [683, 443] on button "Submit" at bounding box center [673, 451] width 112 height 32
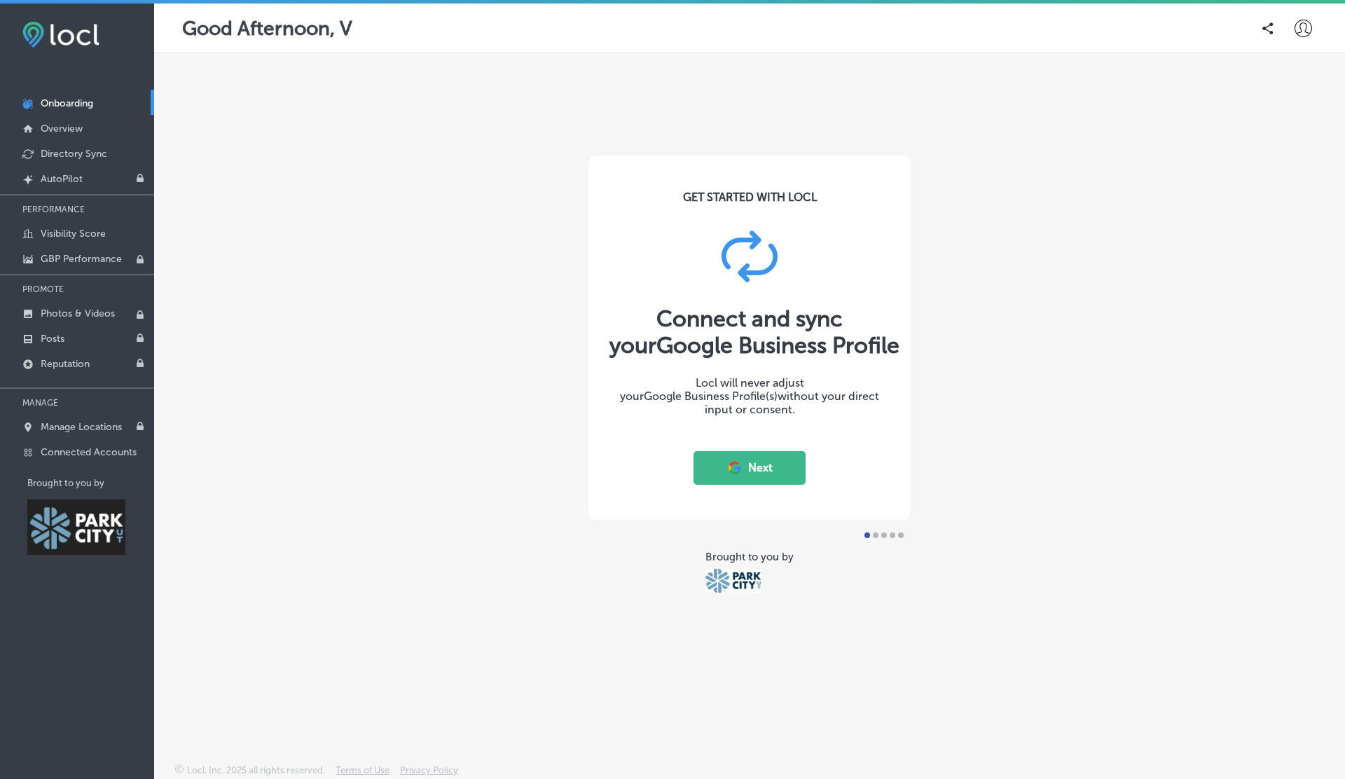
click at [752, 472] on button "Next" at bounding box center [750, 468] width 112 height 34
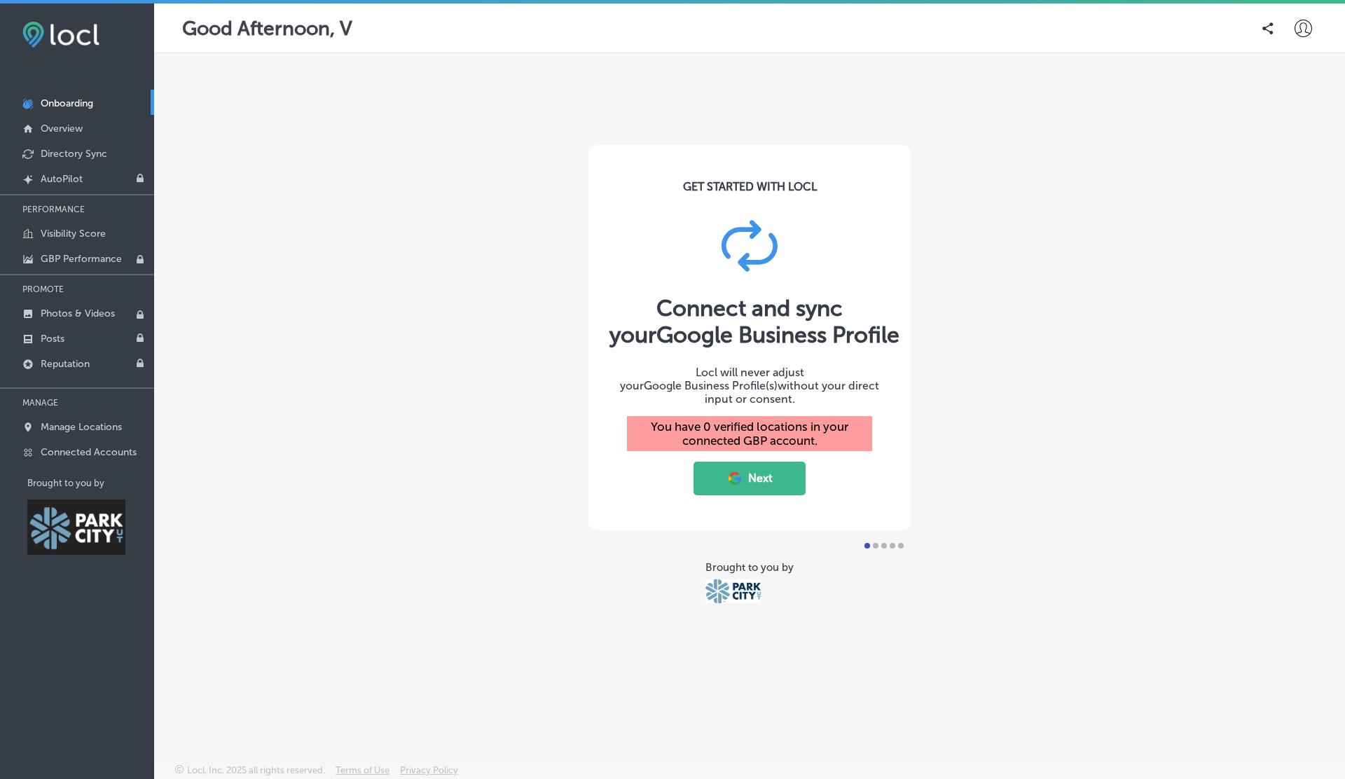
click at [769, 474] on button "Next" at bounding box center [750, 479] width 112 height 34
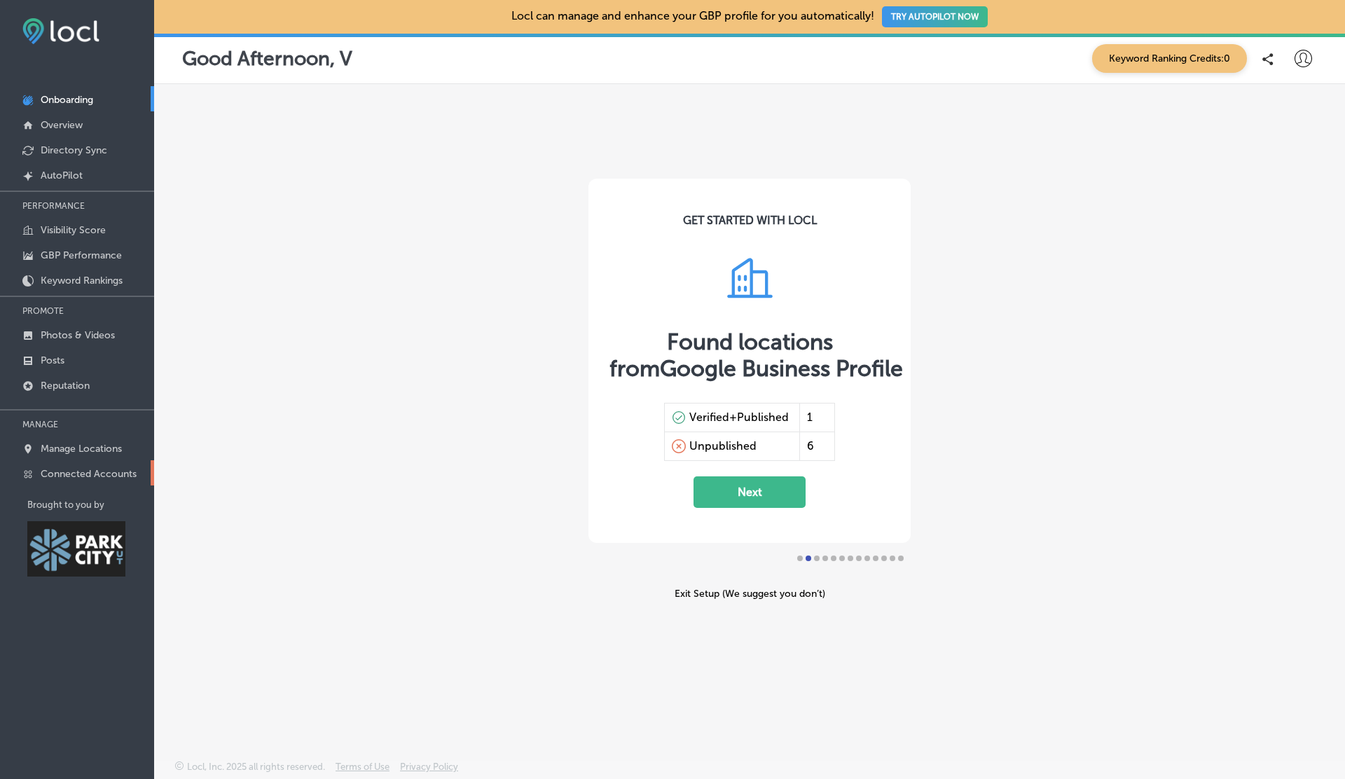
click at [67, 470] on p "Connected Accounts" at bounding box center [89, 474] width 96 height 12
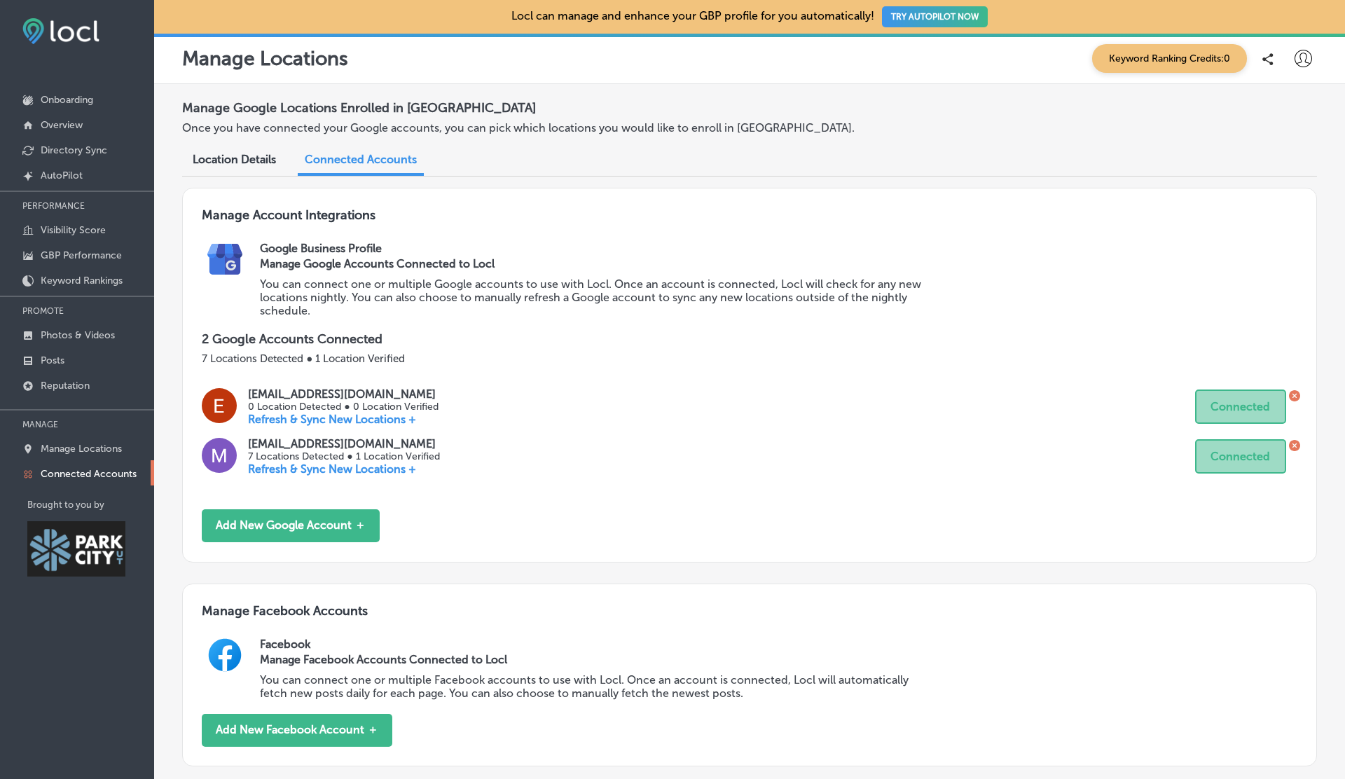
click at [1296, 394] on icon at bounding box center [1295, 396] width 4 height 4
click at [1298, 392] on icon at bounding box center [1294, 395] width 11 height 11
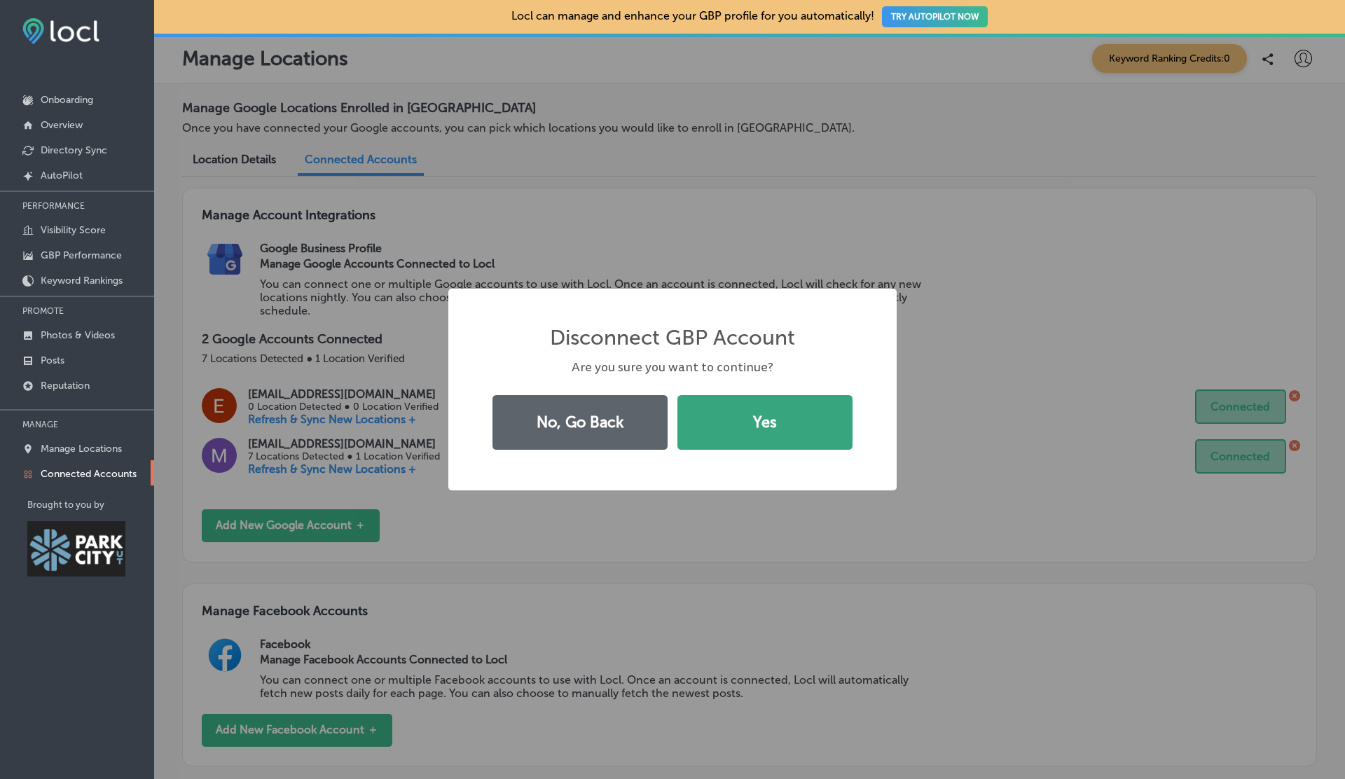
click at [822, 411] on button "Yes" at bounding box center [765, 422] width 175 height 55
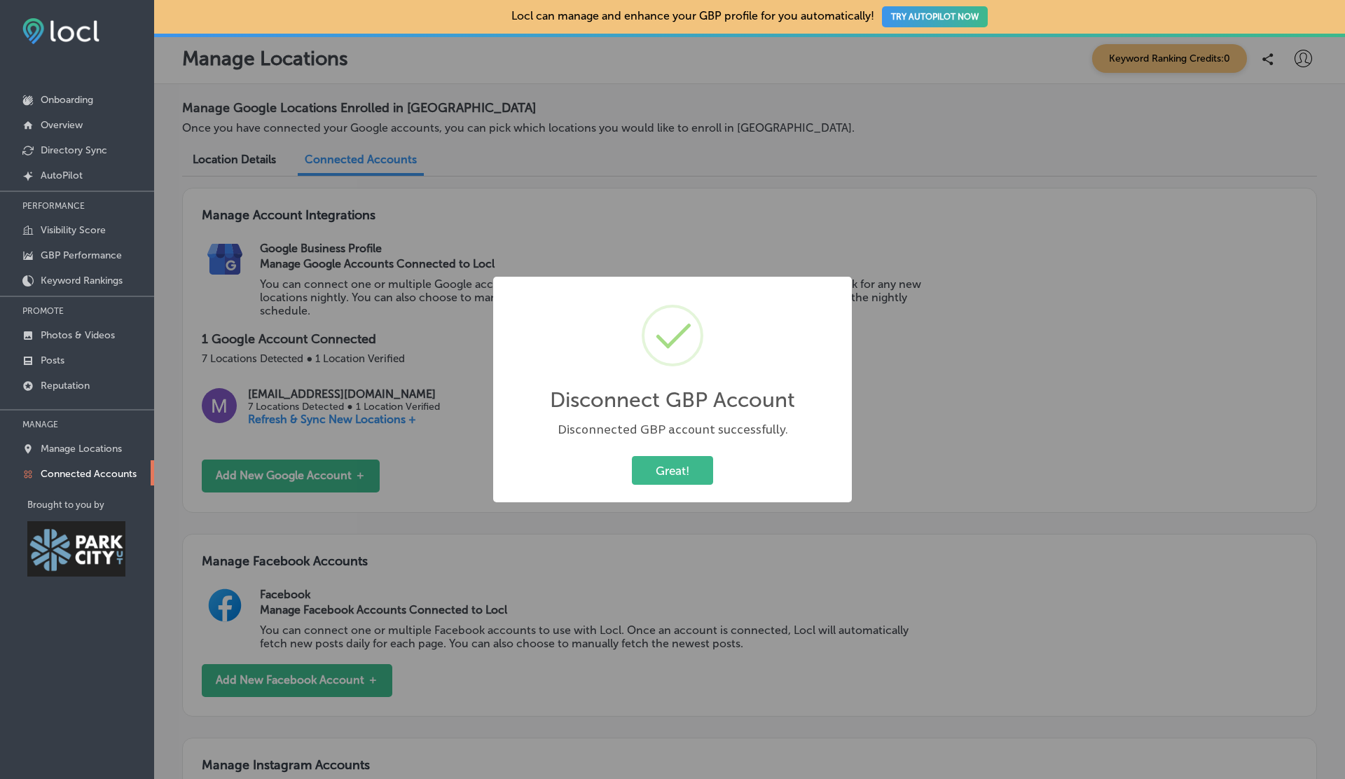
click at [632, 456] on button "Great!" at bounding box center [672, 470] width 81 height 29
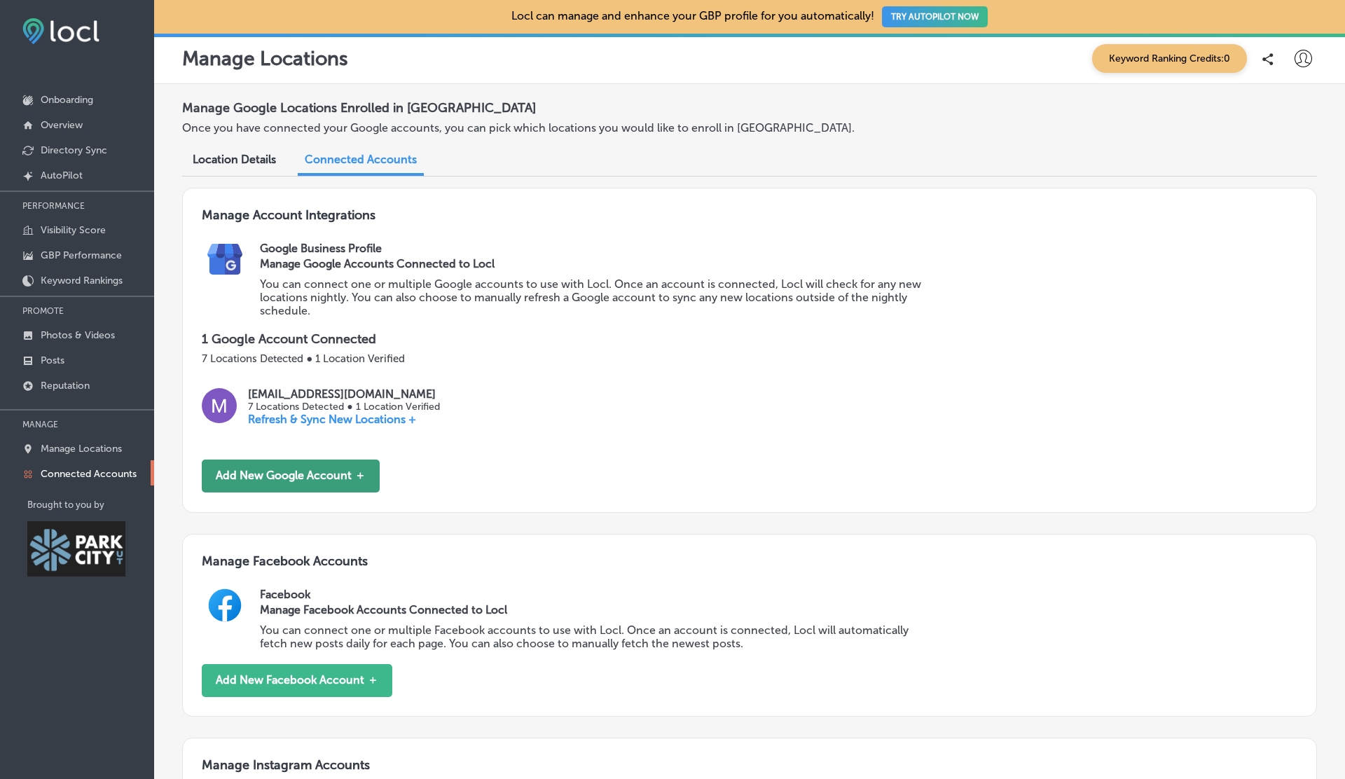
click at [296, 475] on button "Add New Google Account ＋" at bounding box center [291, 476] width 178 height 33
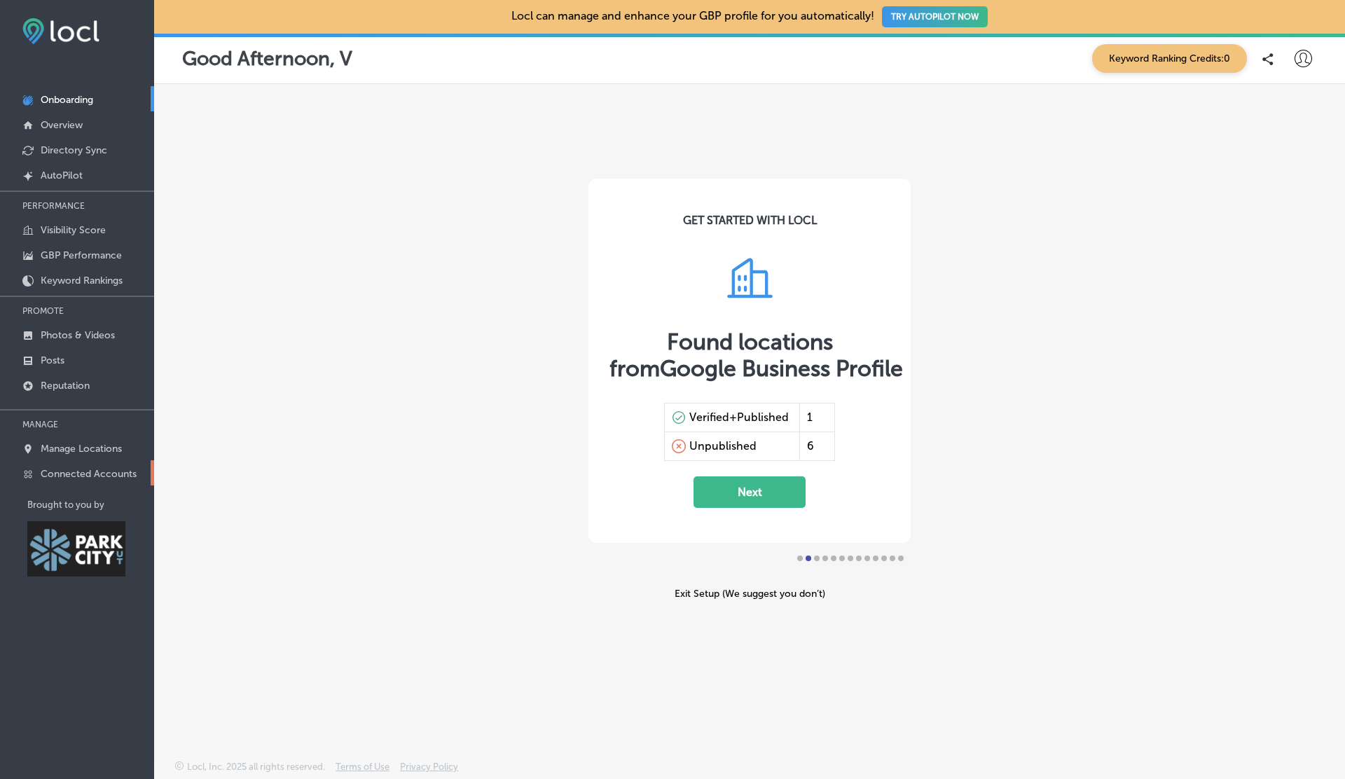
click at [104, 477] on p "Connected Accounts" at bounding box center [89, 474] width 96 height 12
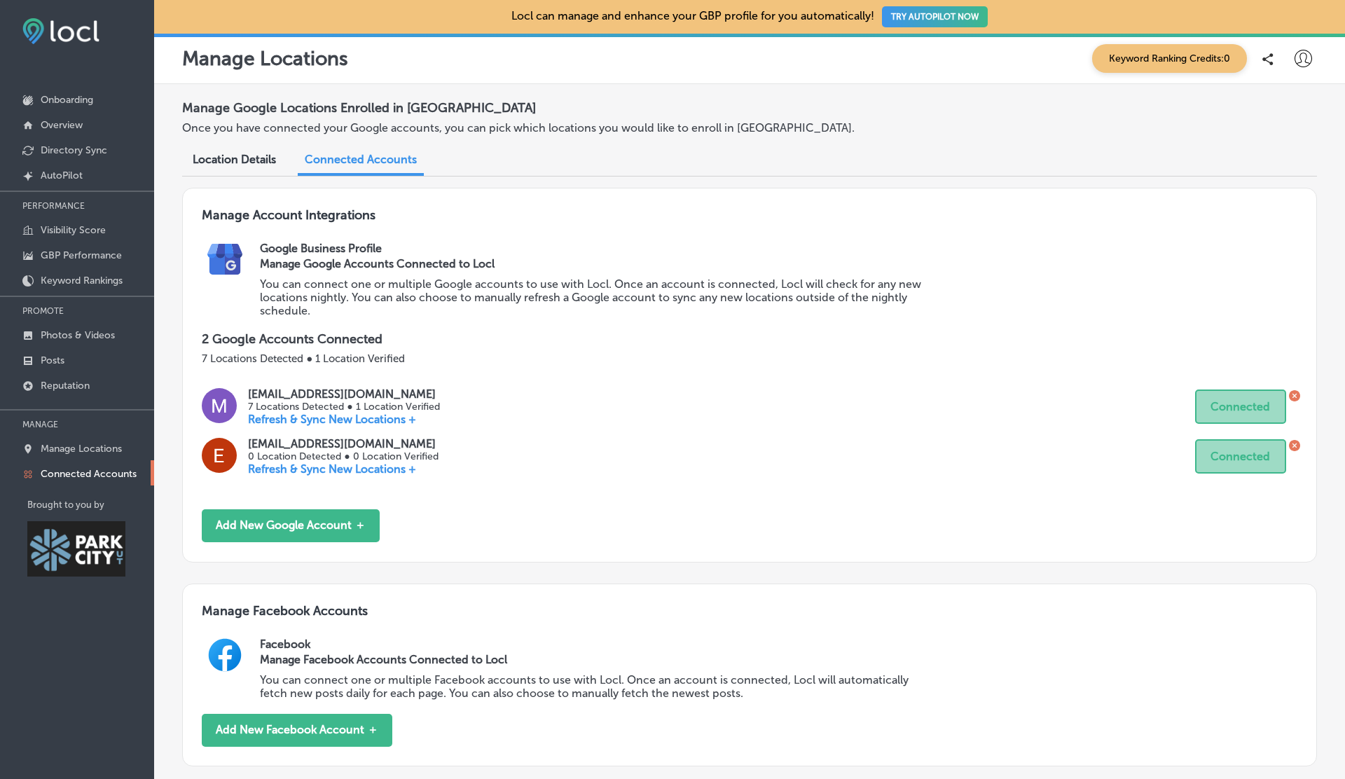
click at [1294, 442] on icon at bounding box center [1294, 445] width 11 height 11
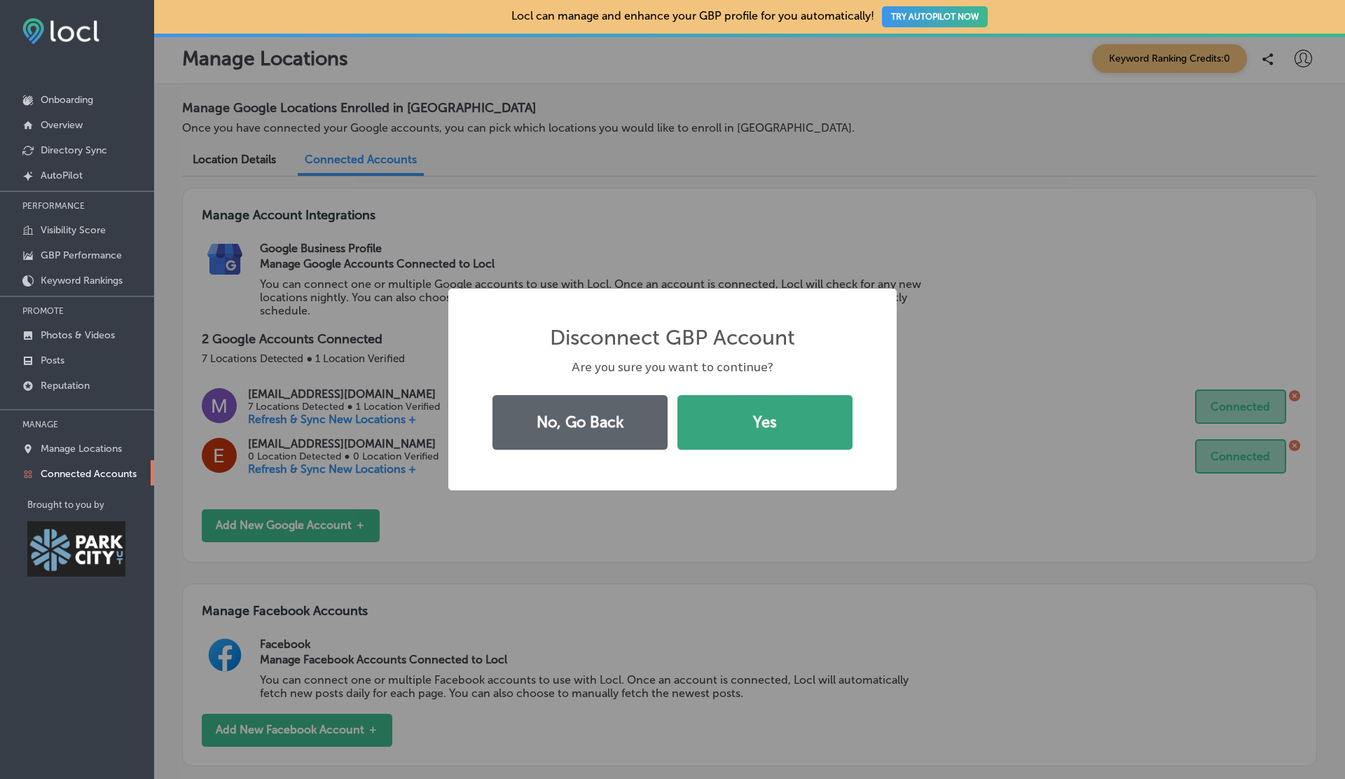
click at [729, 418] on button "Yes" at bounding box center [765, 422] width 175 height 55
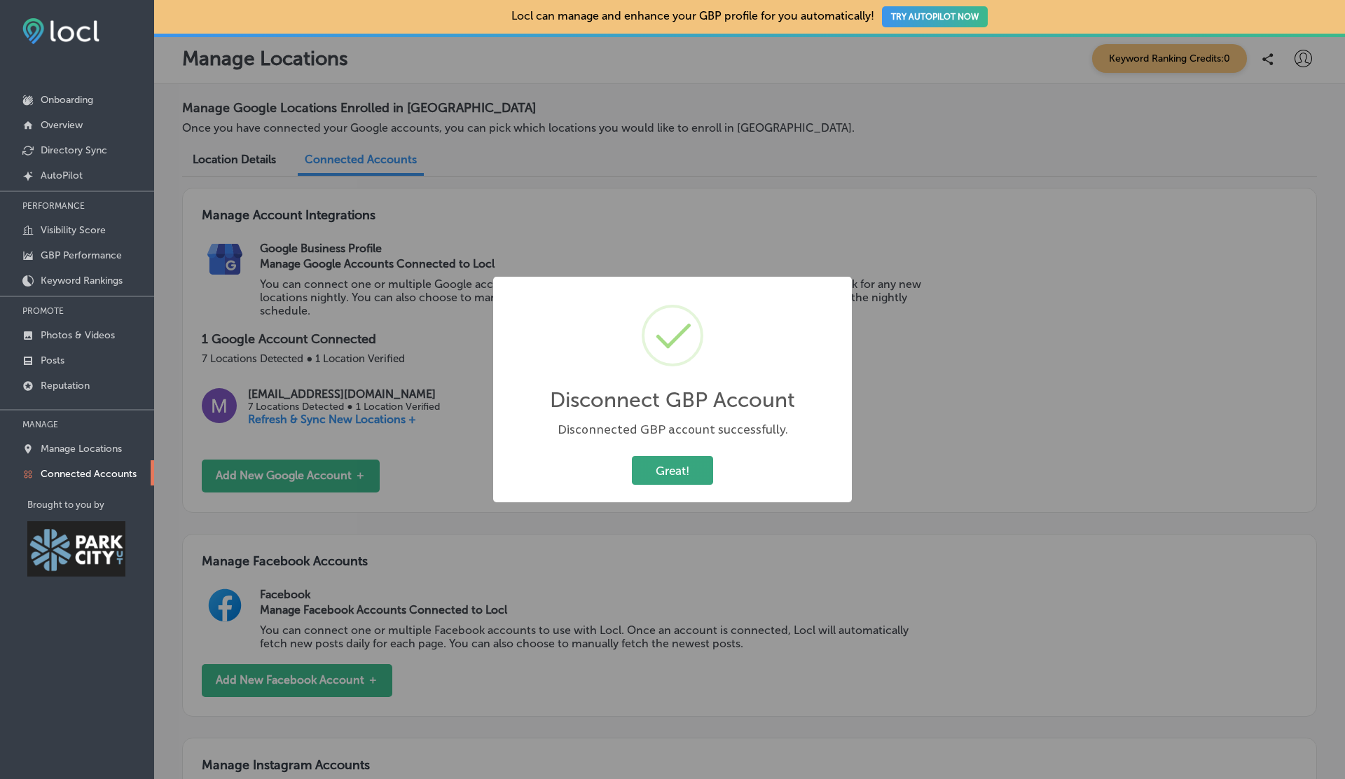
click at [664, 469] on button "Great!" at bounding box center [672, 470] width 81 height 29
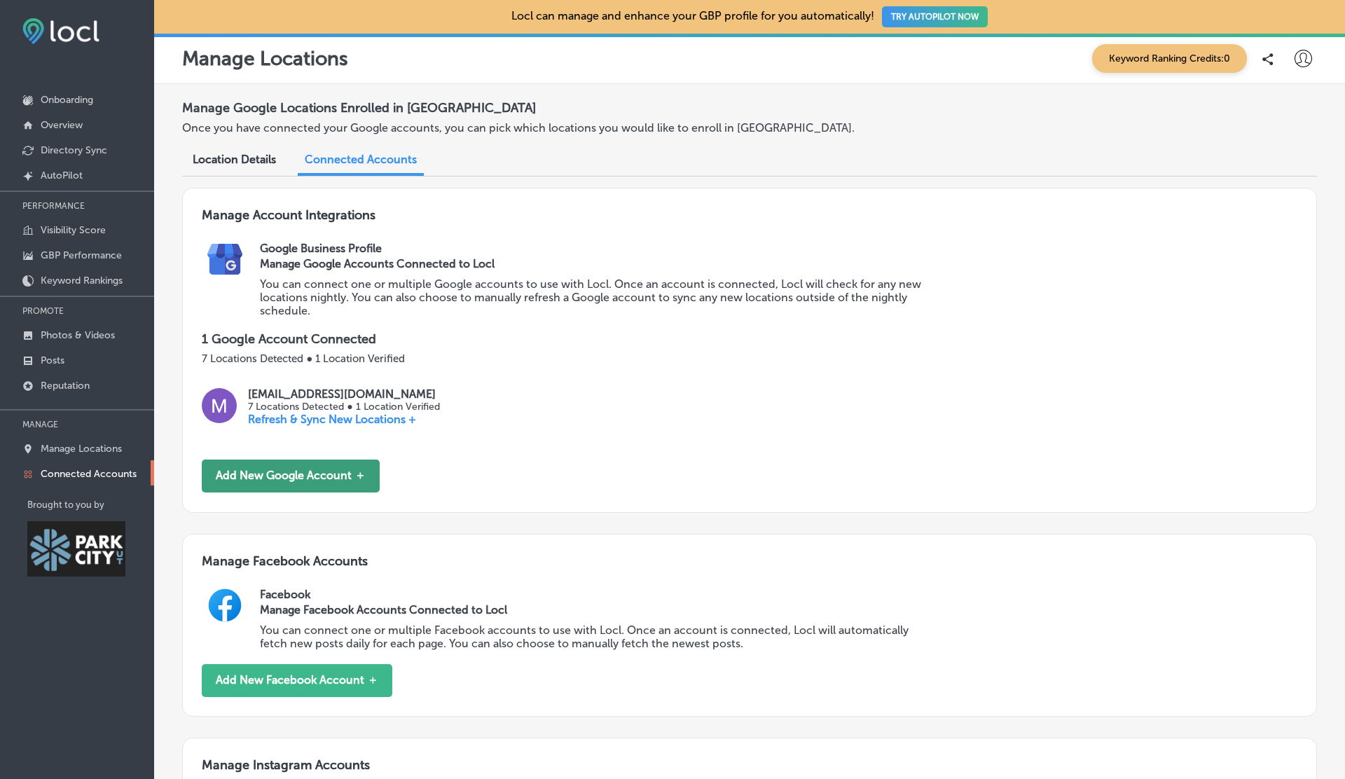
click at [299, 465] on button "Add New Google Account ＋" at bounding box center [291, 476] width 178 height 33
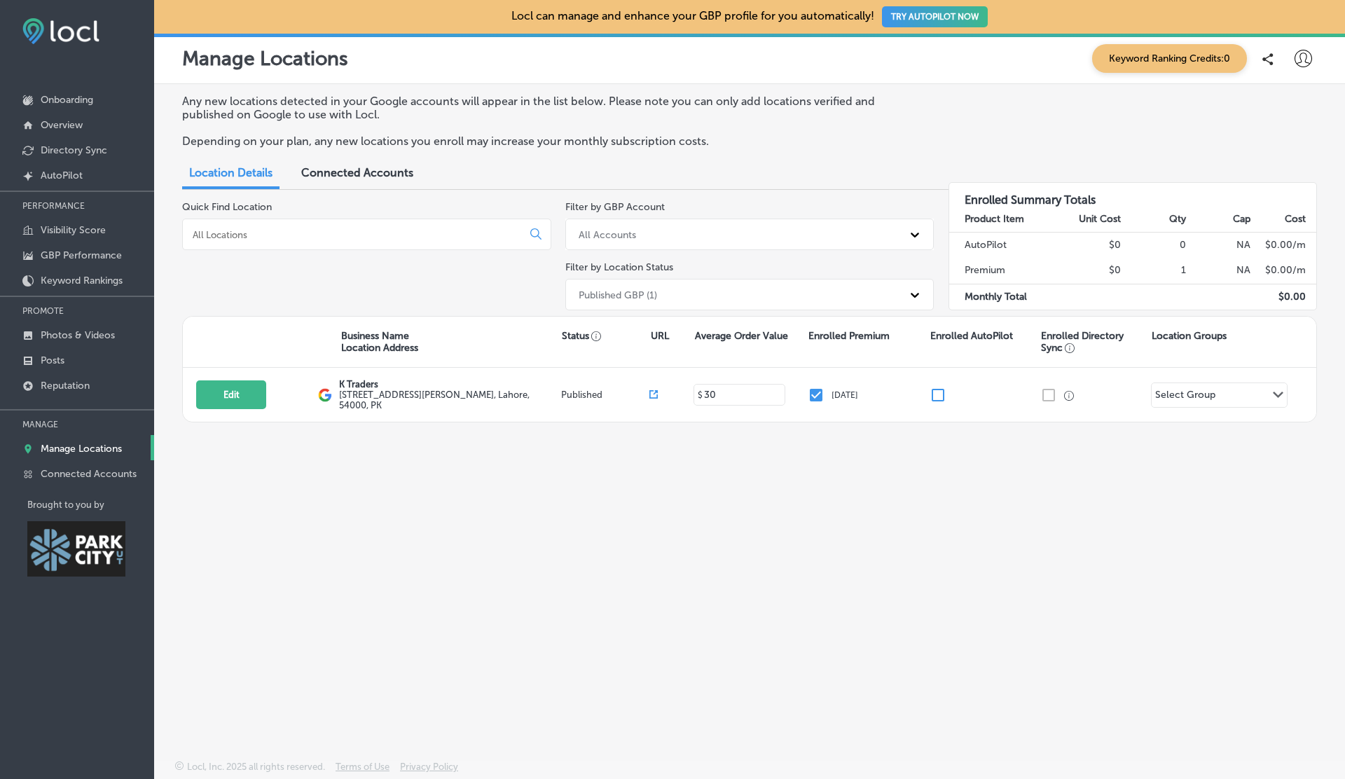
click at [362, 166] on span "Connected Accounts" at bounding box center [357, 172] width 112 height 13
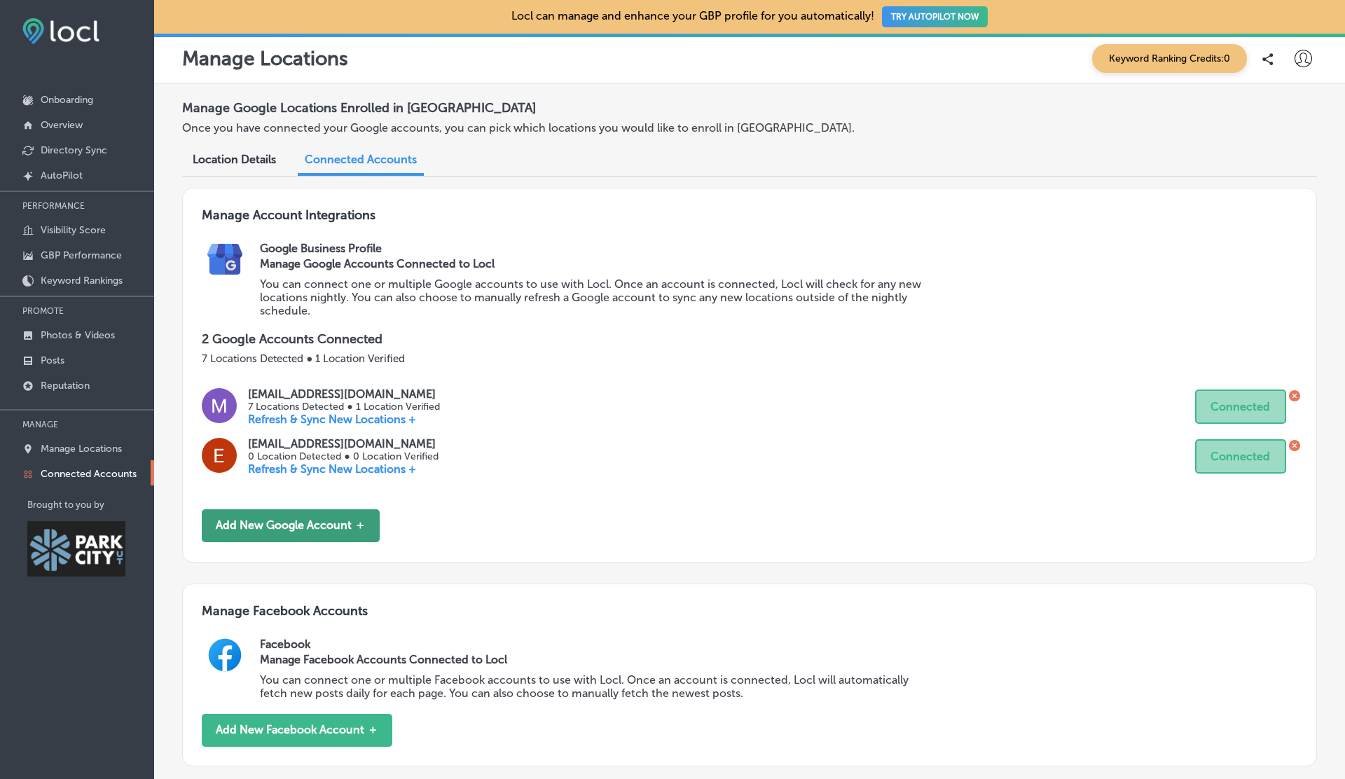
click at [302, 521] on button "Add New Google Account ＋" at bounding box center [291, 525] width 178 height 33
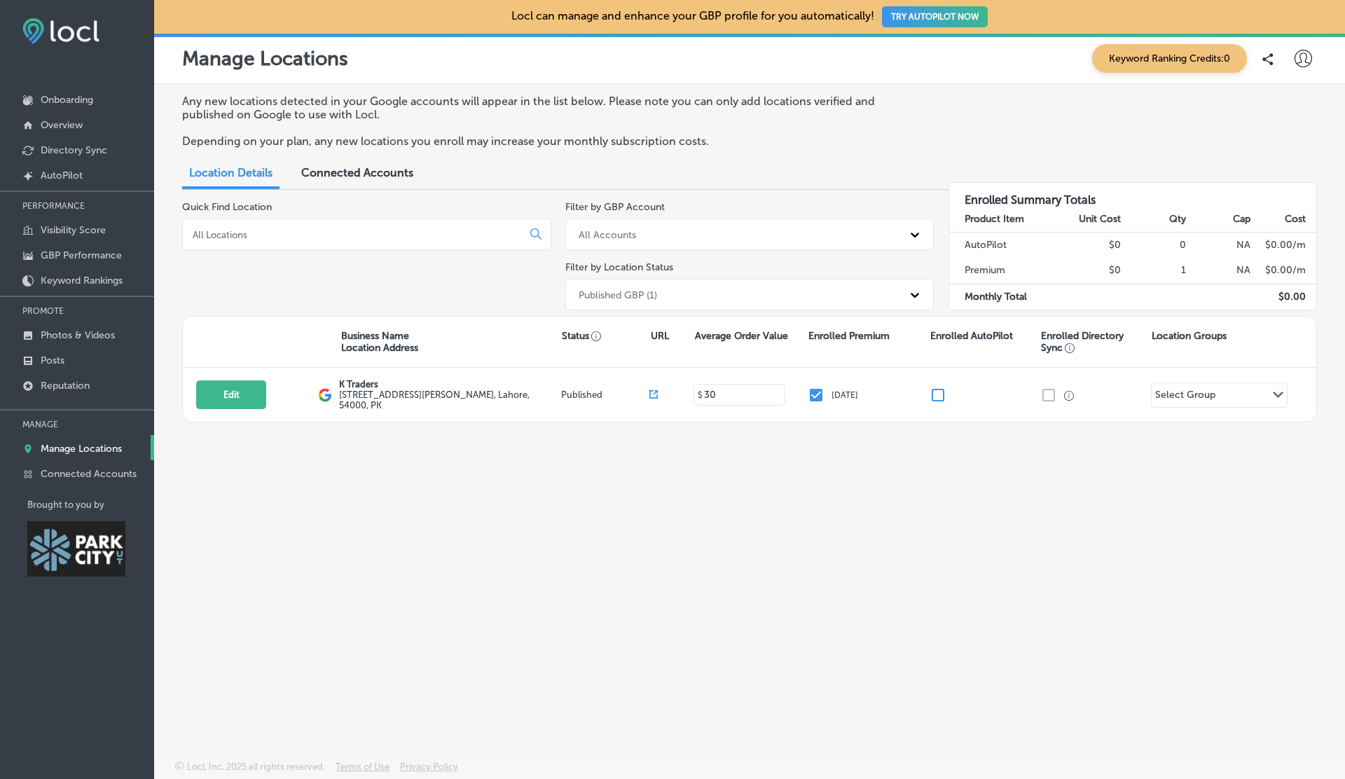
click at [369, 160] on div "Connected Accounts" at bounding box center [357, 174] width 133 height 30
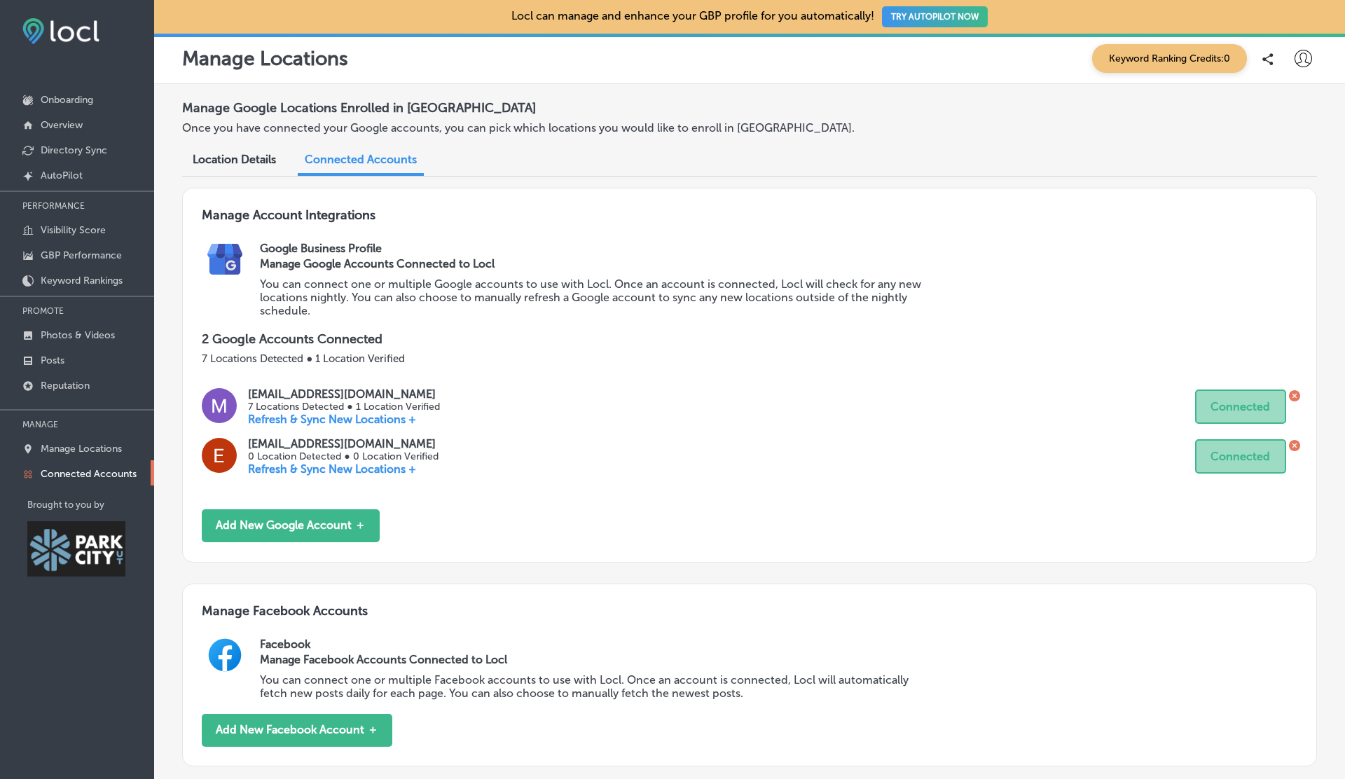
click at [1296, 444] on icon at bounding box center [1294, 445] width 11 height 11
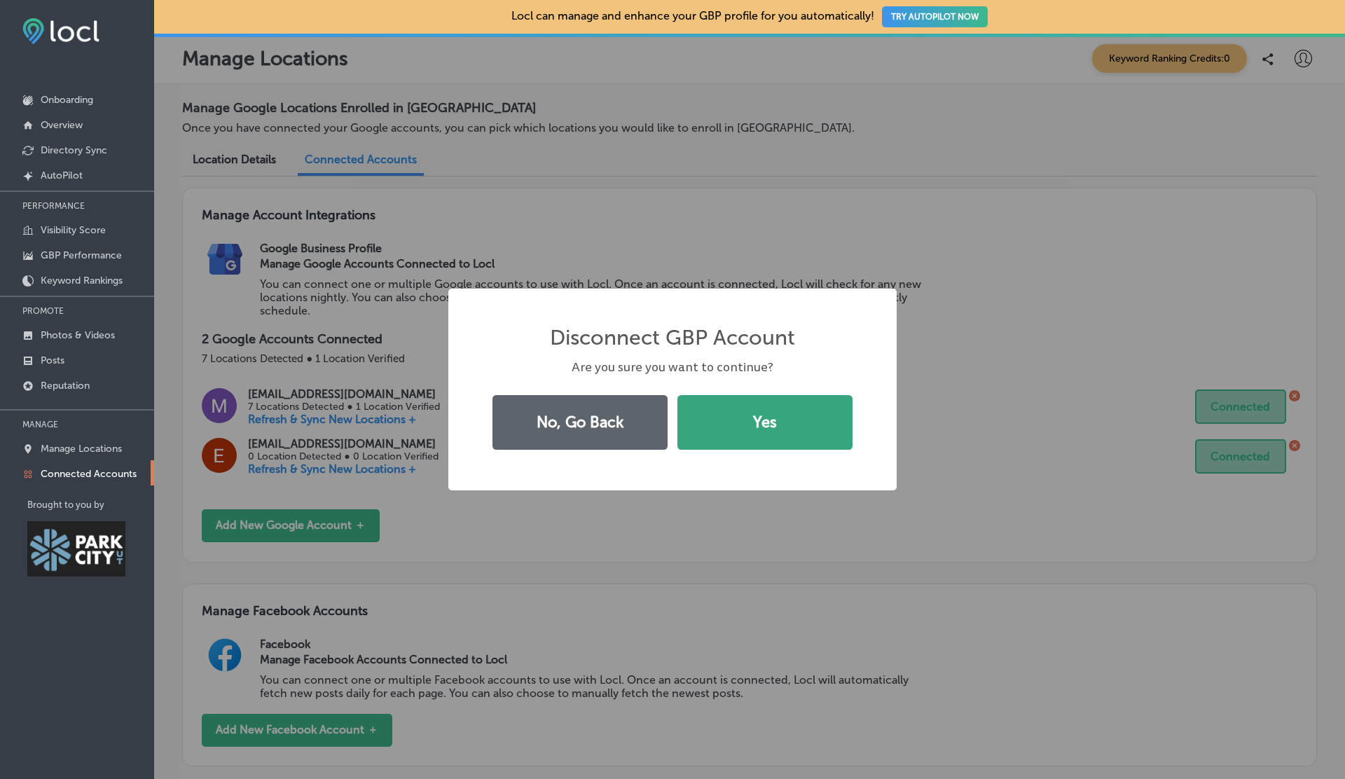
click at [753, 413] on button "Yes" at bounding box center [765, 422] width 175 height 55
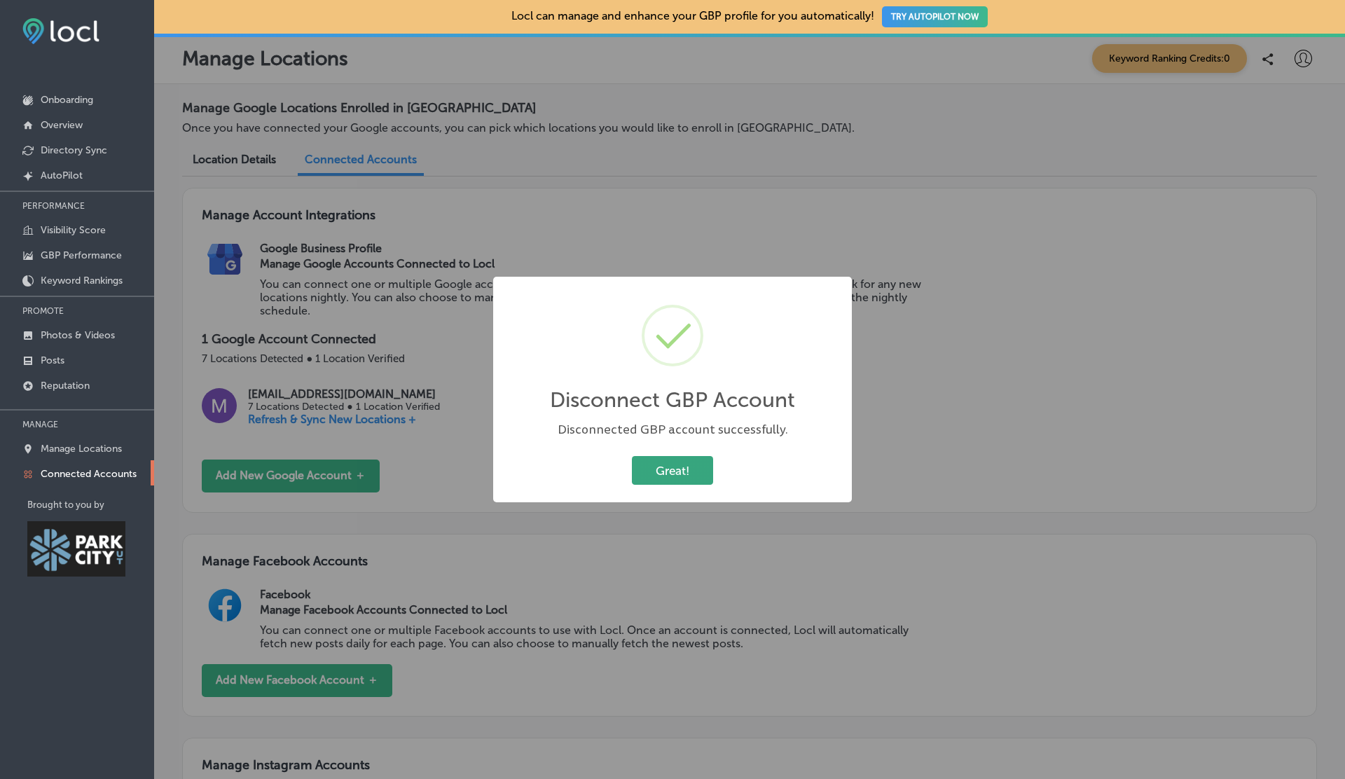
click at [670, 472] on button "Great!" at bounding box center [672, 470] width 81 height 29
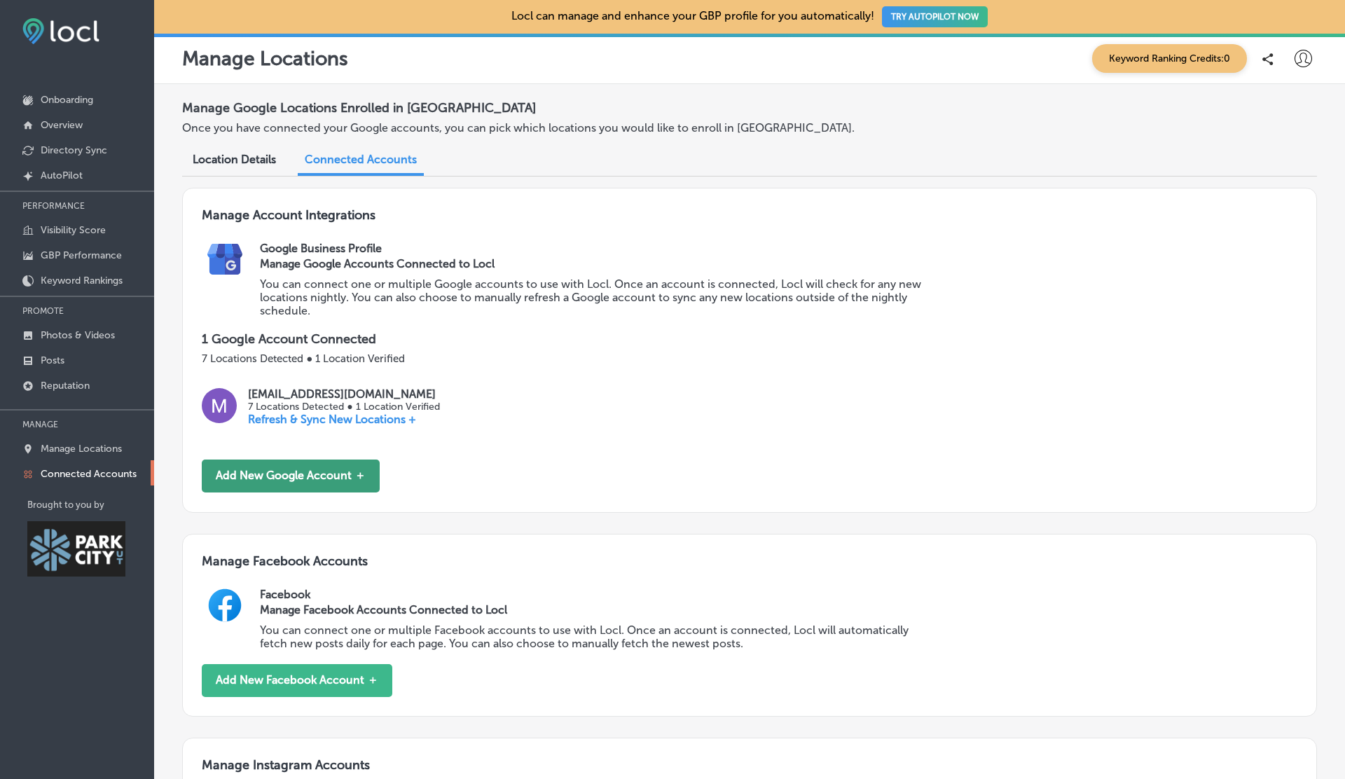
click at [305, 470] on button "Add New Google Account ＋" at bounding box center [291, 476] width 178 height 33
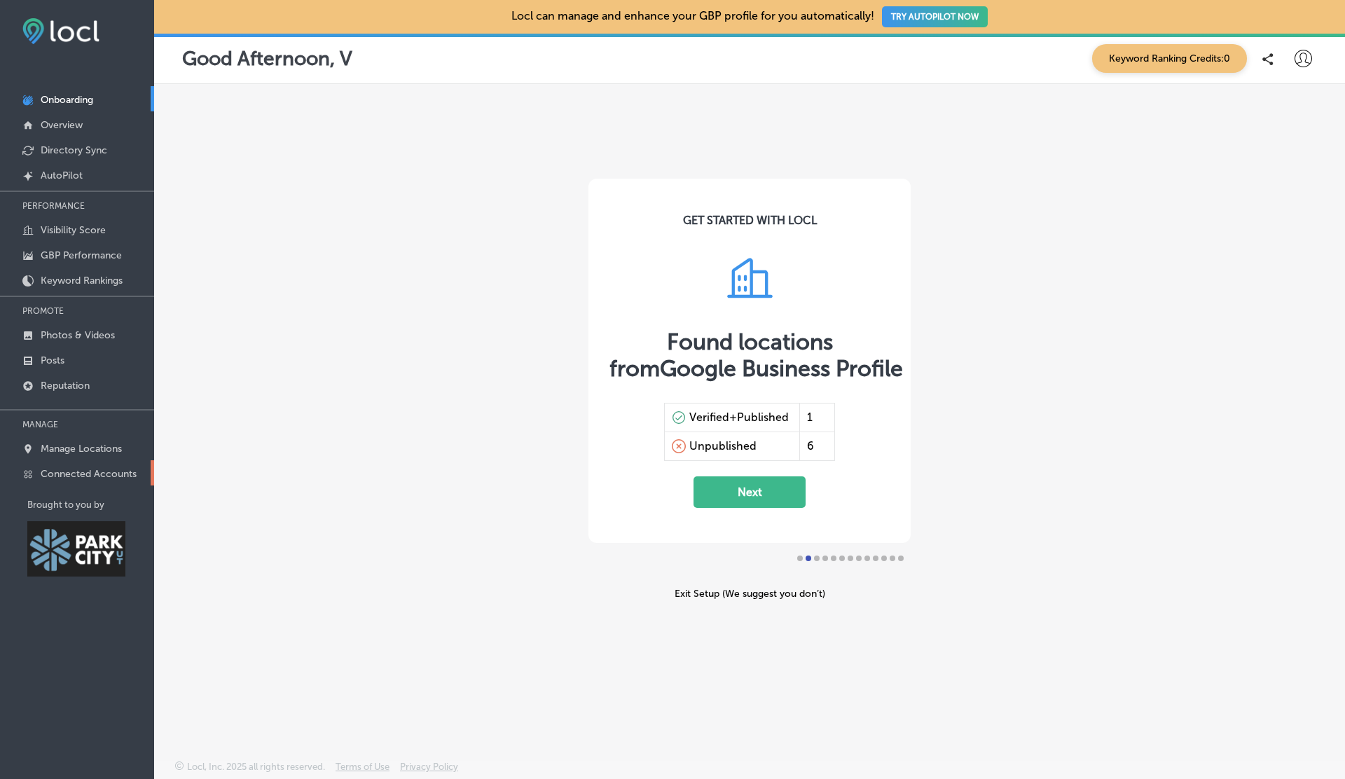
click at [107, 475] on p "Connected Accounts" at bounding box center [89, 474] width 96 height 12
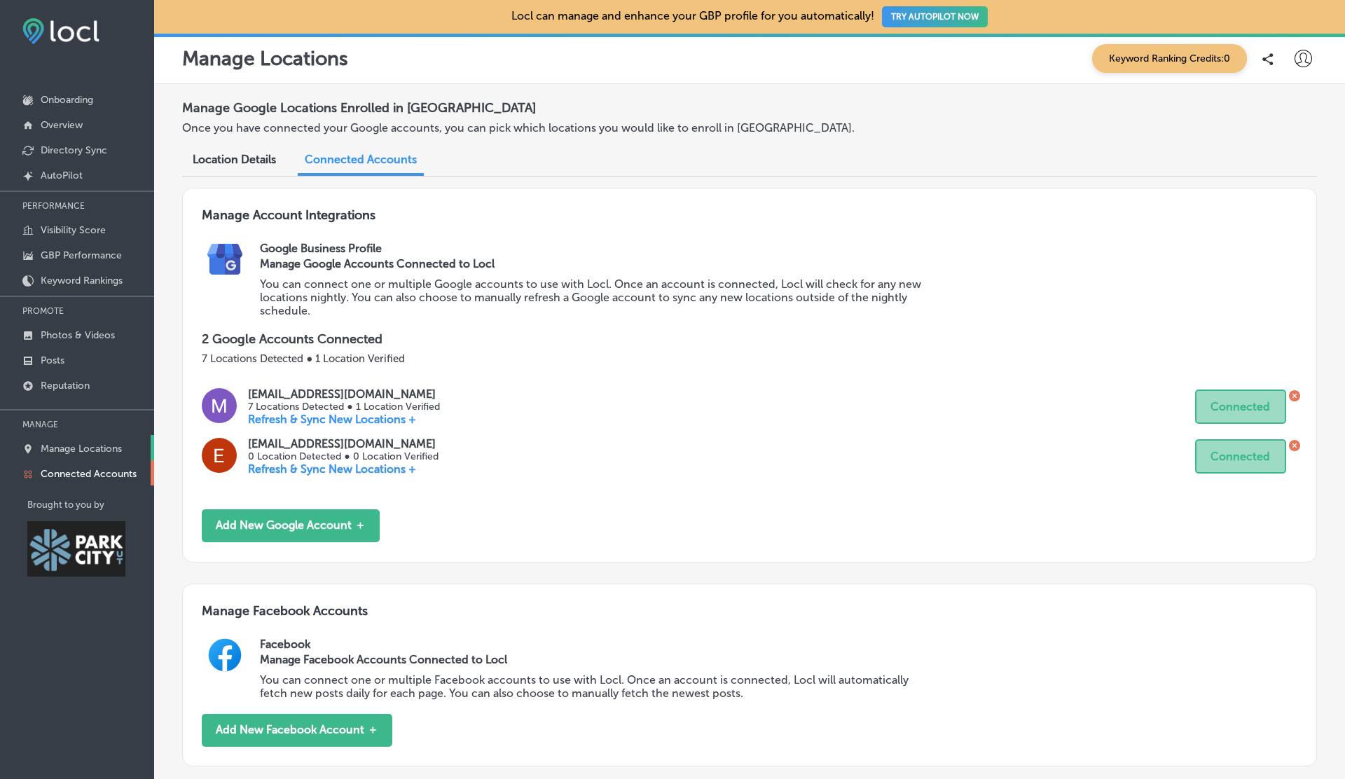
click at [76, 446] on p "Manage Locations" at bounding box center [81, 449] width 81 height 12
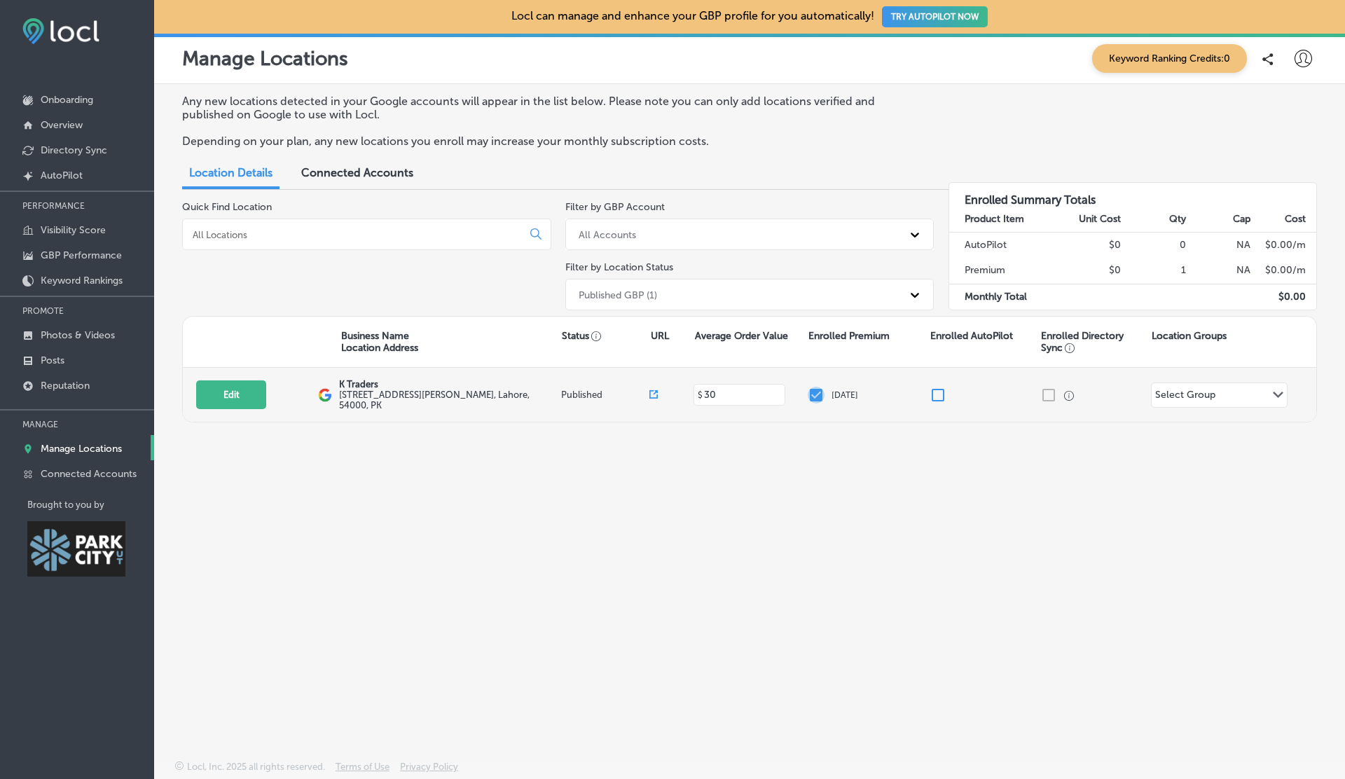
click at [817, 388] on input "checkbox" at bounding box center [816, 395] width 17 height 17
checkbox input "false"
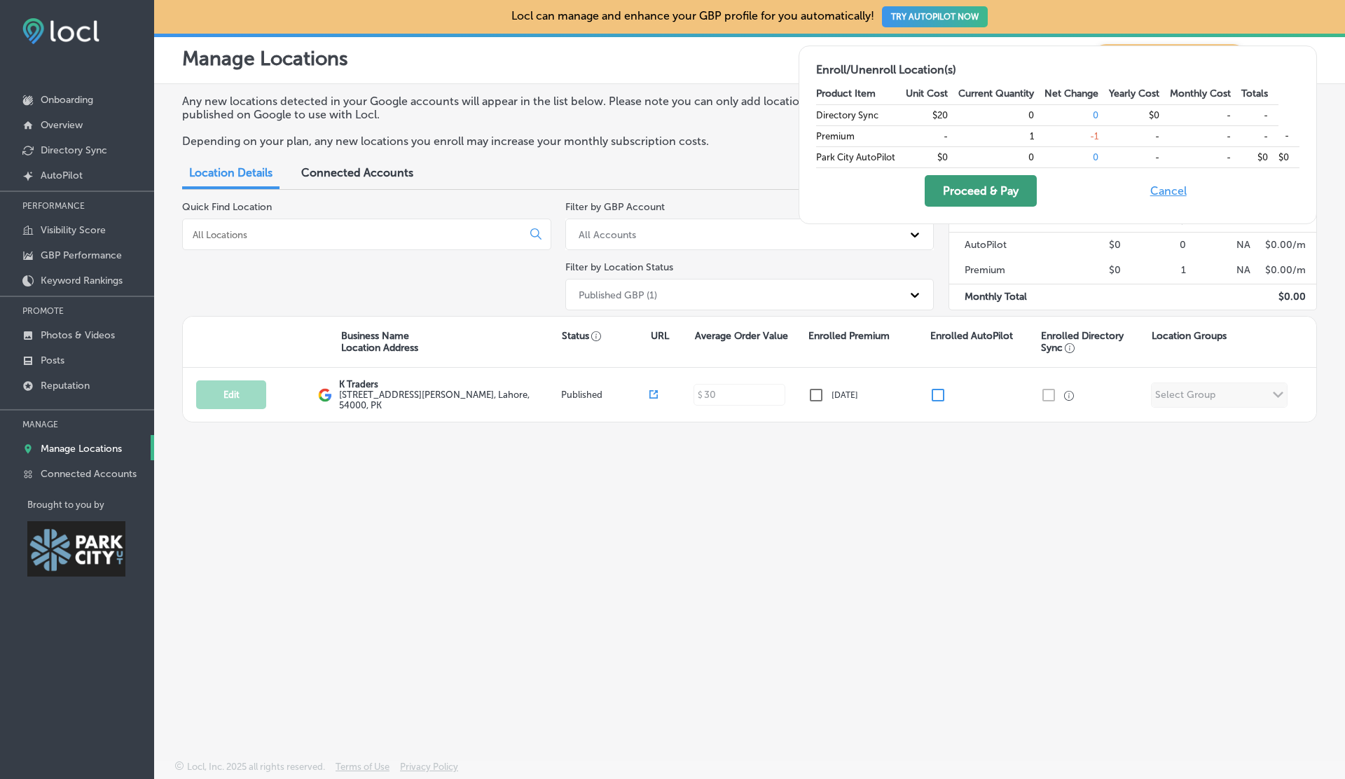
click at [977, 184] on button "Proceed & Pay" at bounding box center [981, 191] width 112 height 32
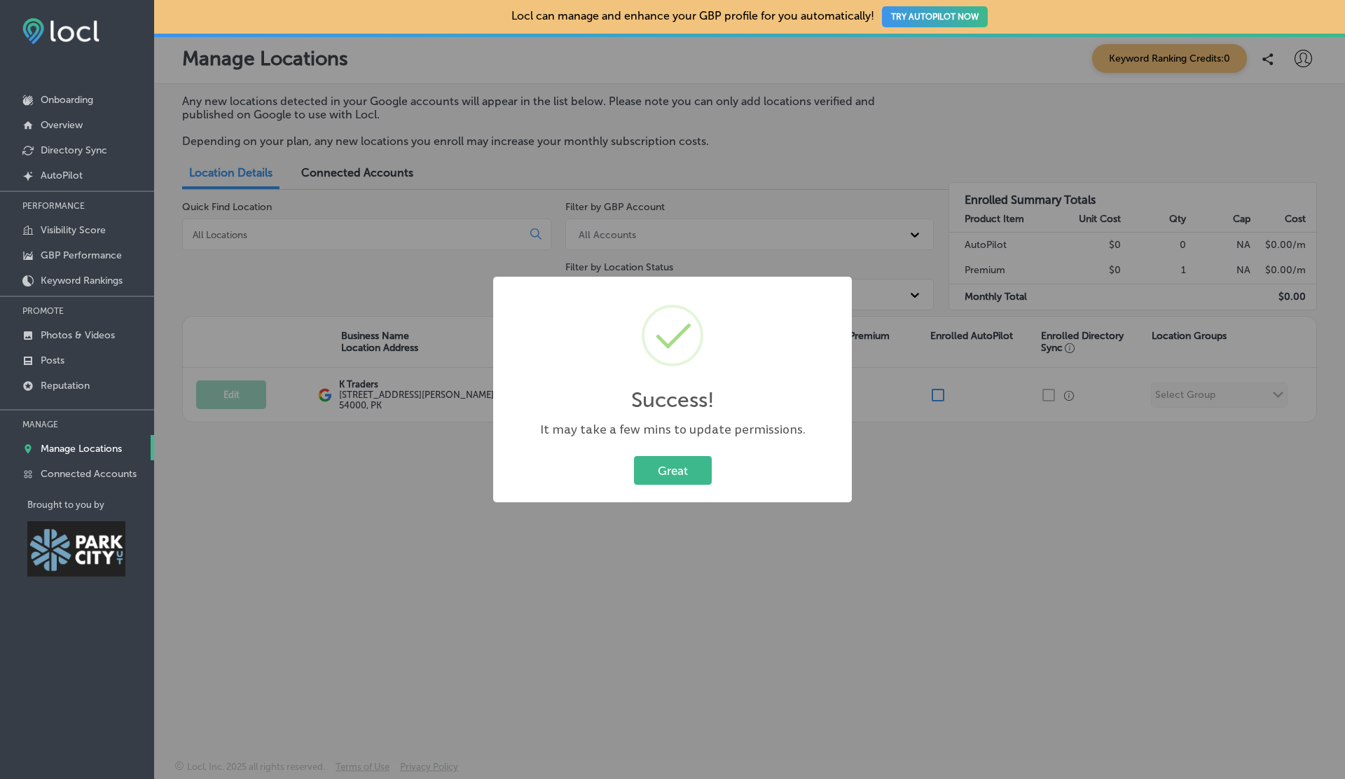
click at [724, 471] on div "Great Cancel" at bounding box center [672, 471] width 331 height 36
click at [706, 471] on button "Great" at bounding box center [673, 470] width 78 height 29
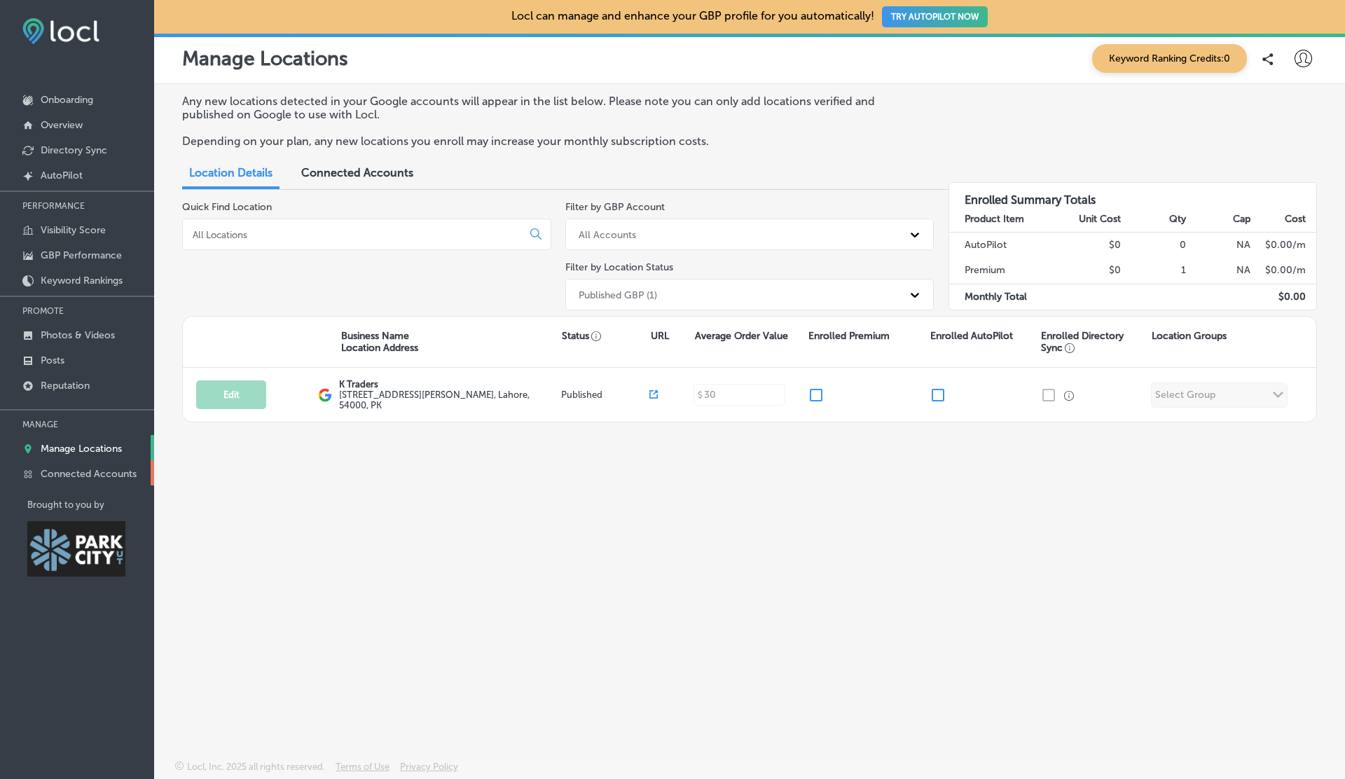
click at [113, 474] on p "Connected Accounts" at bounding box center [89, 474] width 96 height 12
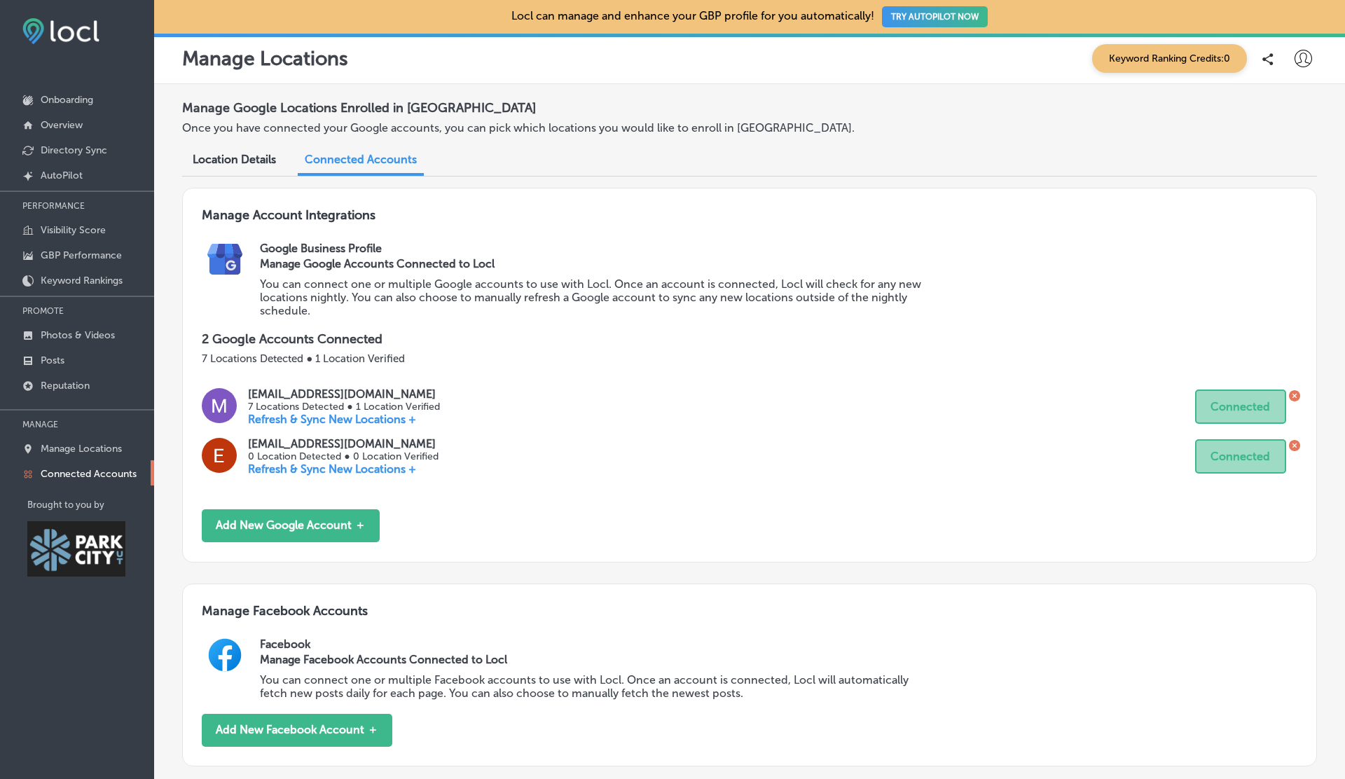
click at [1294, 392] on icon at bounding box center [1294, 395] width 11 height 11
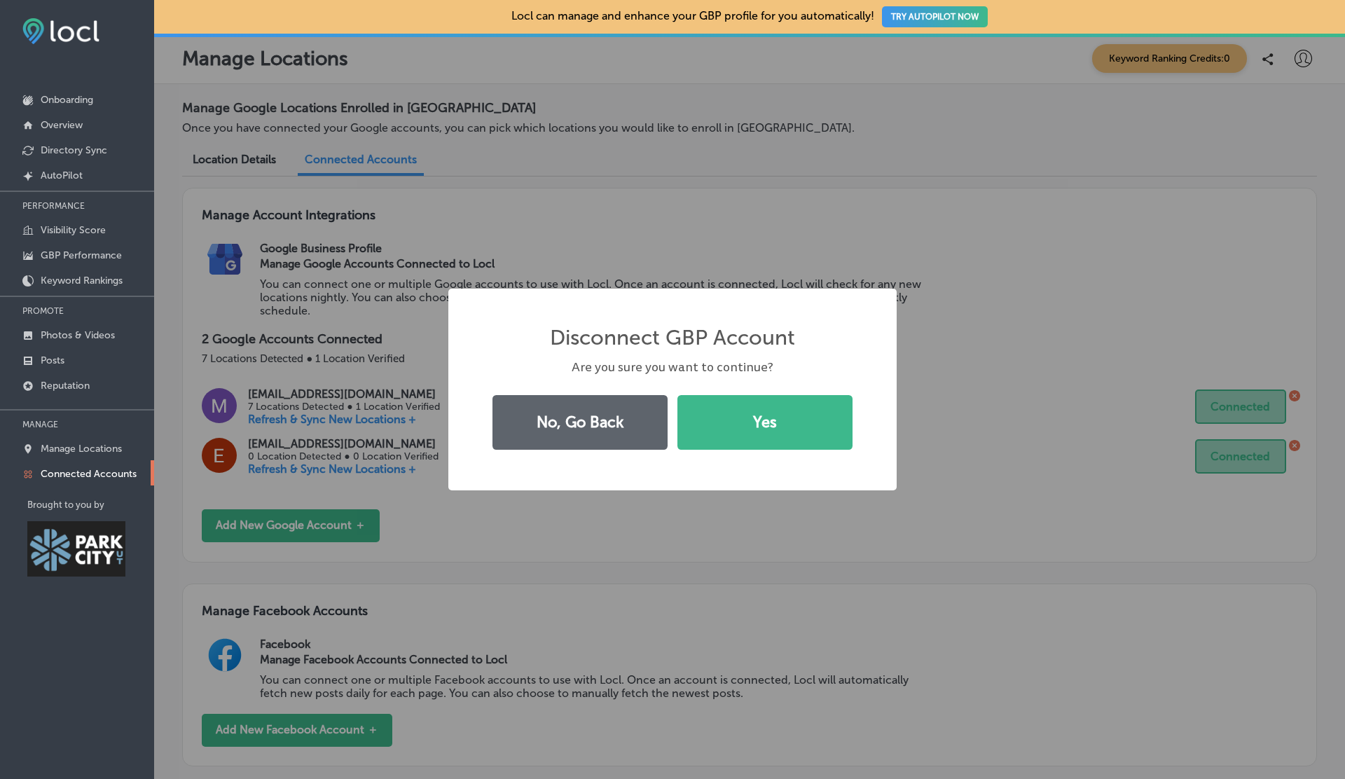
click at [761, 366] on div "Are you sure you want to continue?" at bounding box center [673, 368] width 376 height 18
click at [678, 395] on button "Yes" at bounding box center [765, 422] width 175 height 55
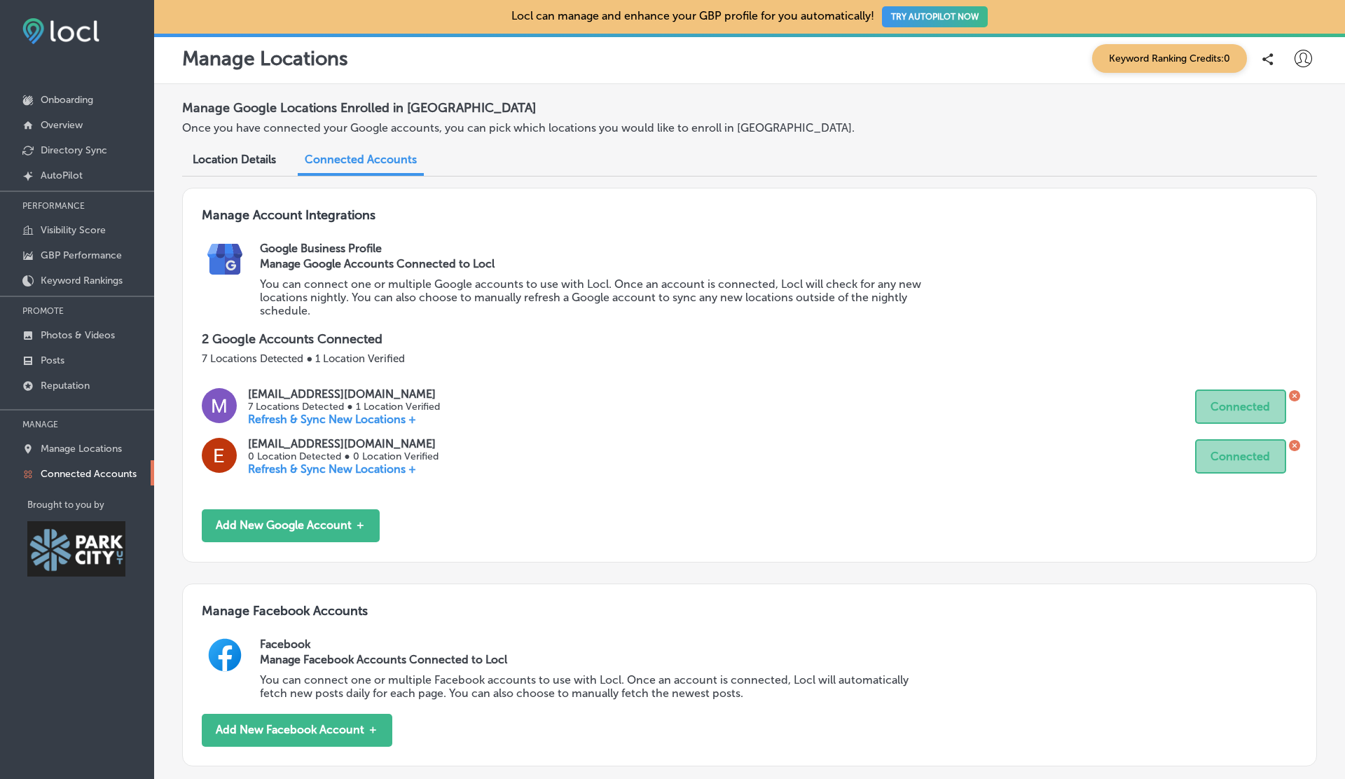
click at [1295, 442] on icon at bounding box center [1294, 445] width 11 height 11
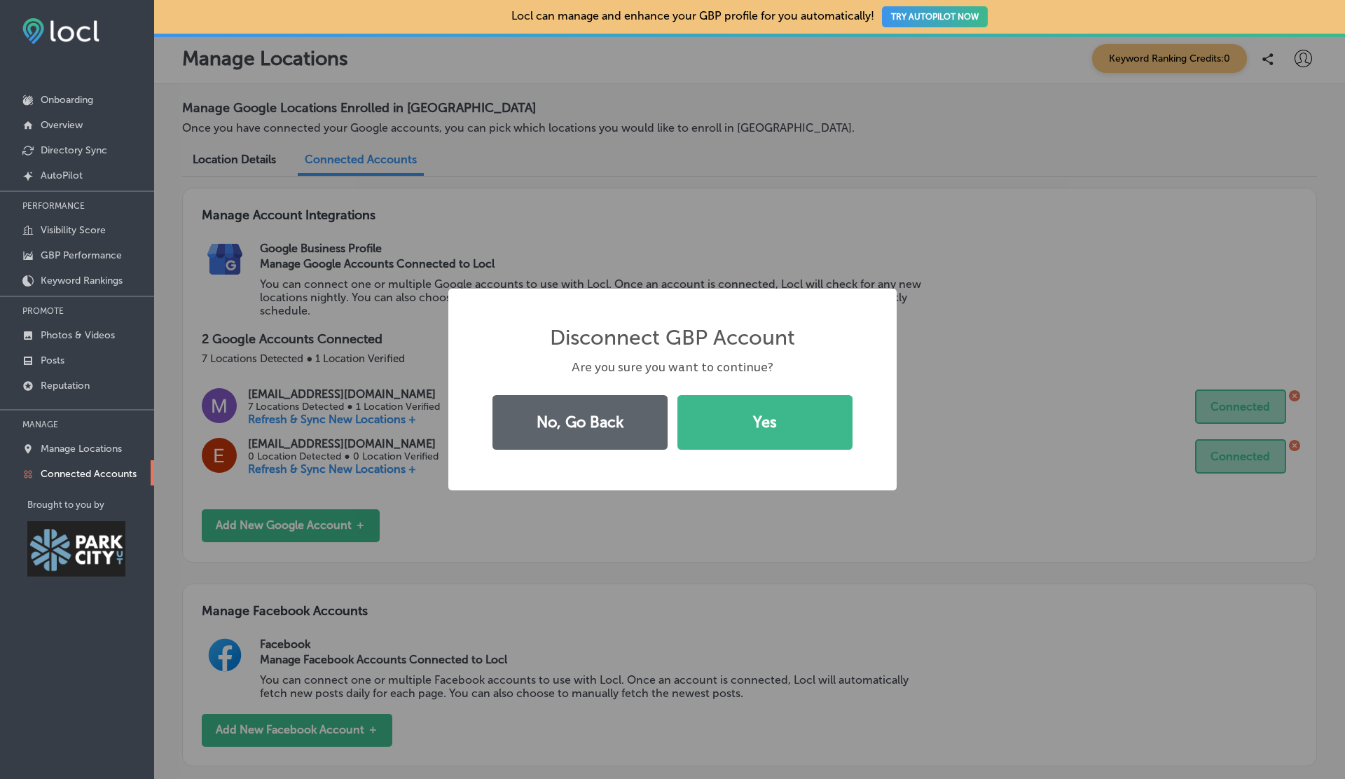
click at [678, 395] on button "Yes" at bounding box center [765, 422] width 175 height 55
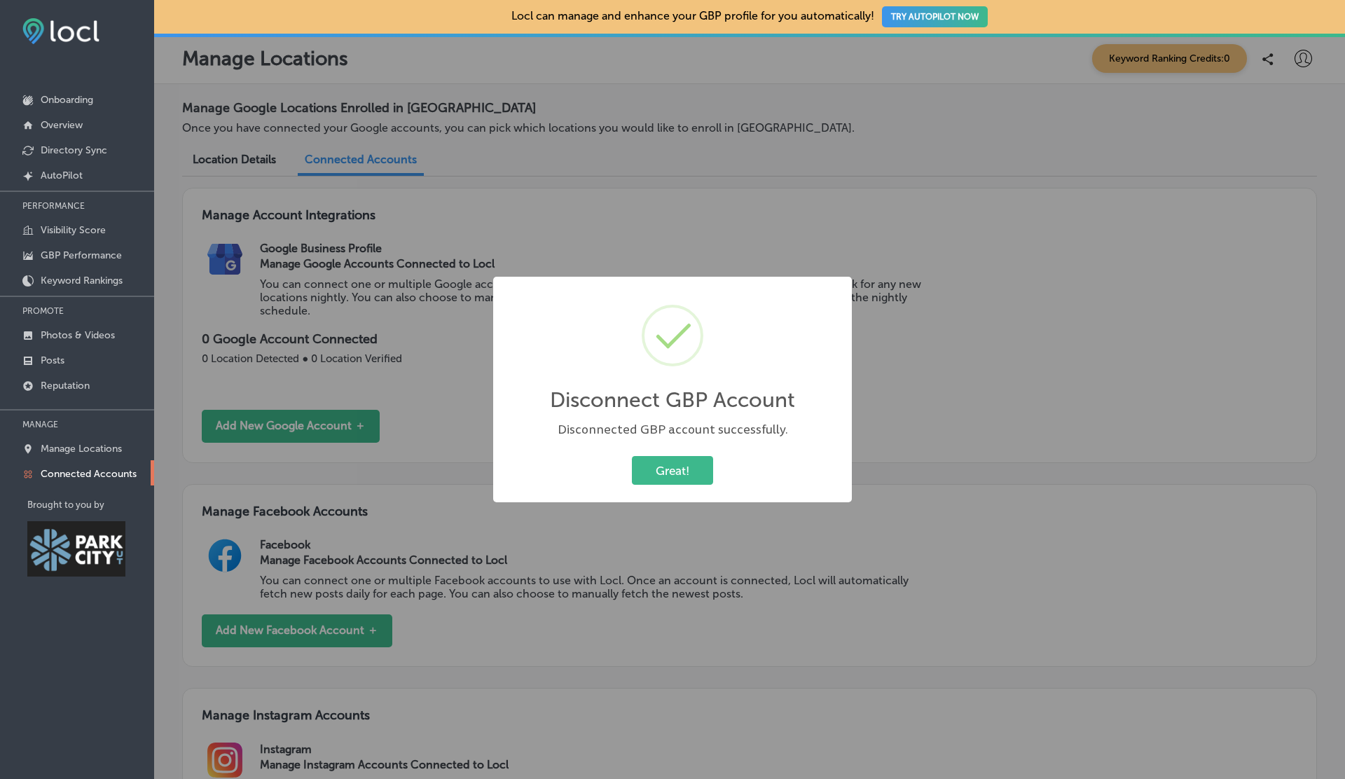
click at [632, 456] on button "Great!" at bounding box center [672, 470] width 81 height 29
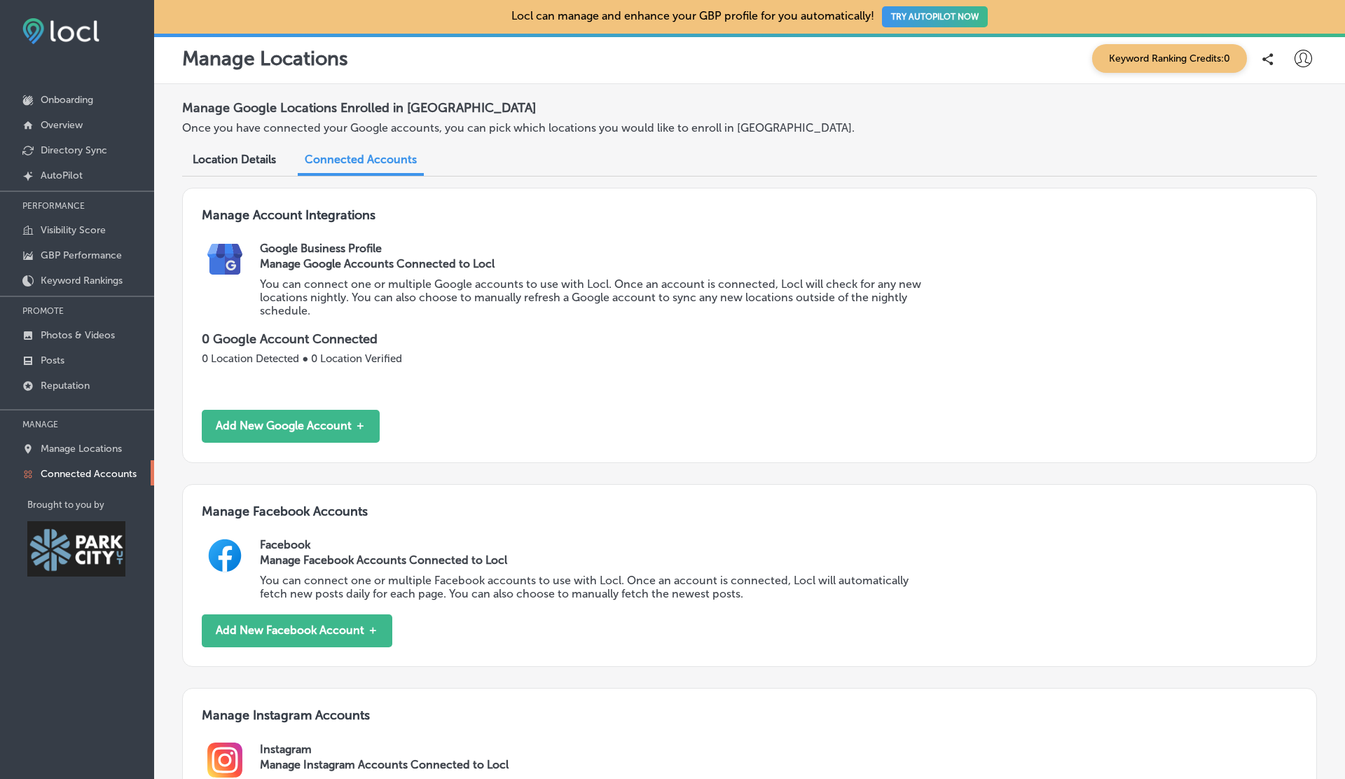
click at [1025, 209] on h3 "Manage Account Integrations" at bounding box center [750, 224] width 1096 height 34
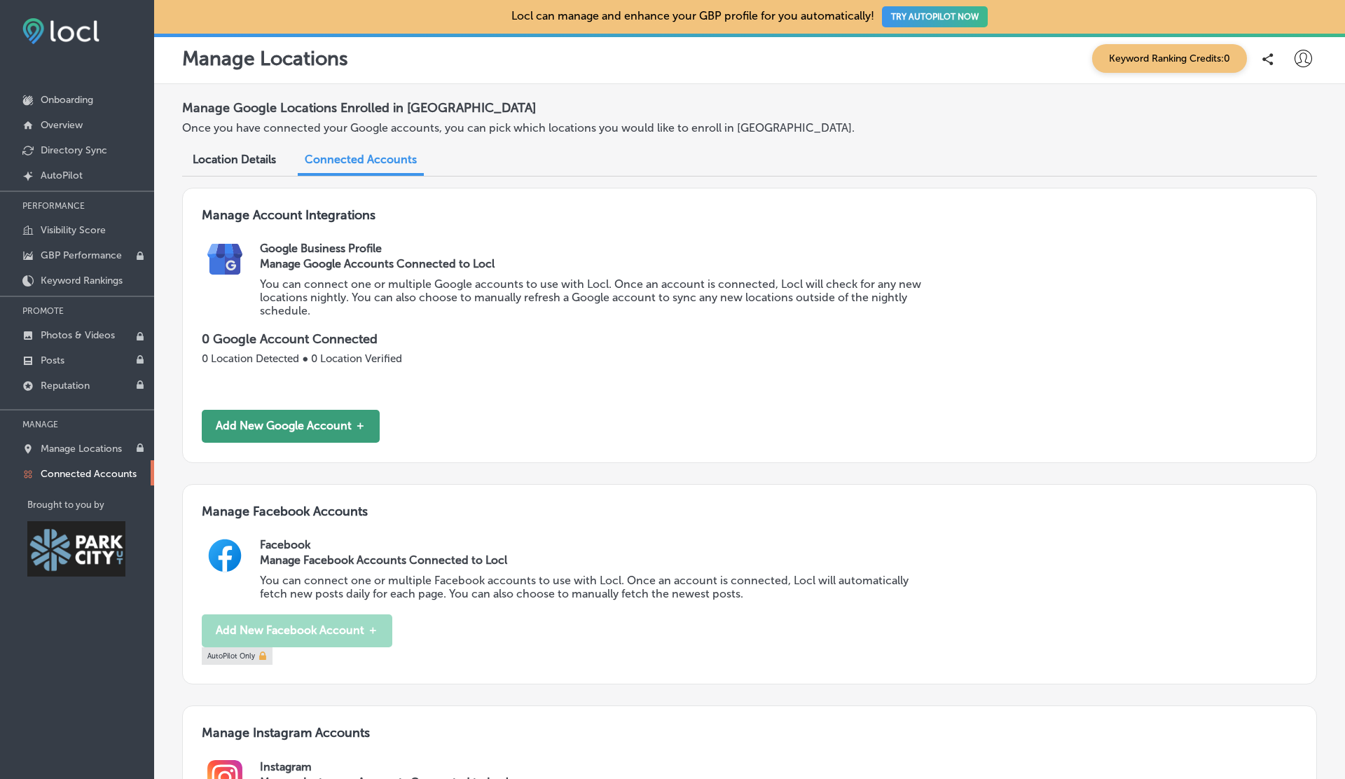
click at [285, 412] on button "Add New Google Account ＋" at bounding box center [291, 426] width 178 height 33
click at [67, 92] on link "Onboarding" at bounding box center [77, 98] width 154 height 25
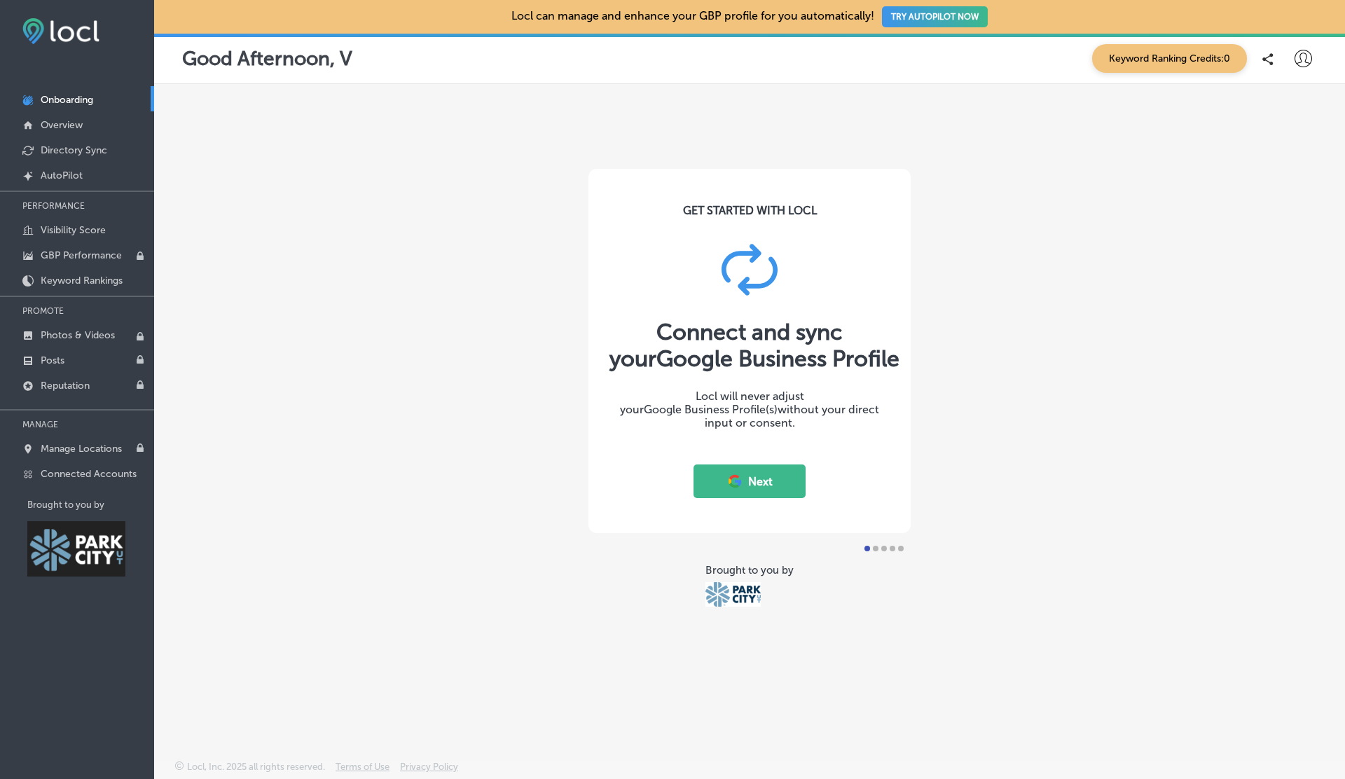
click at [769, 472] on button "Next" at bounding box center [750, 482] width 112 height 34
click at [767, 472] on button "Next" at bounding box center [750, 482] width 112 height 34
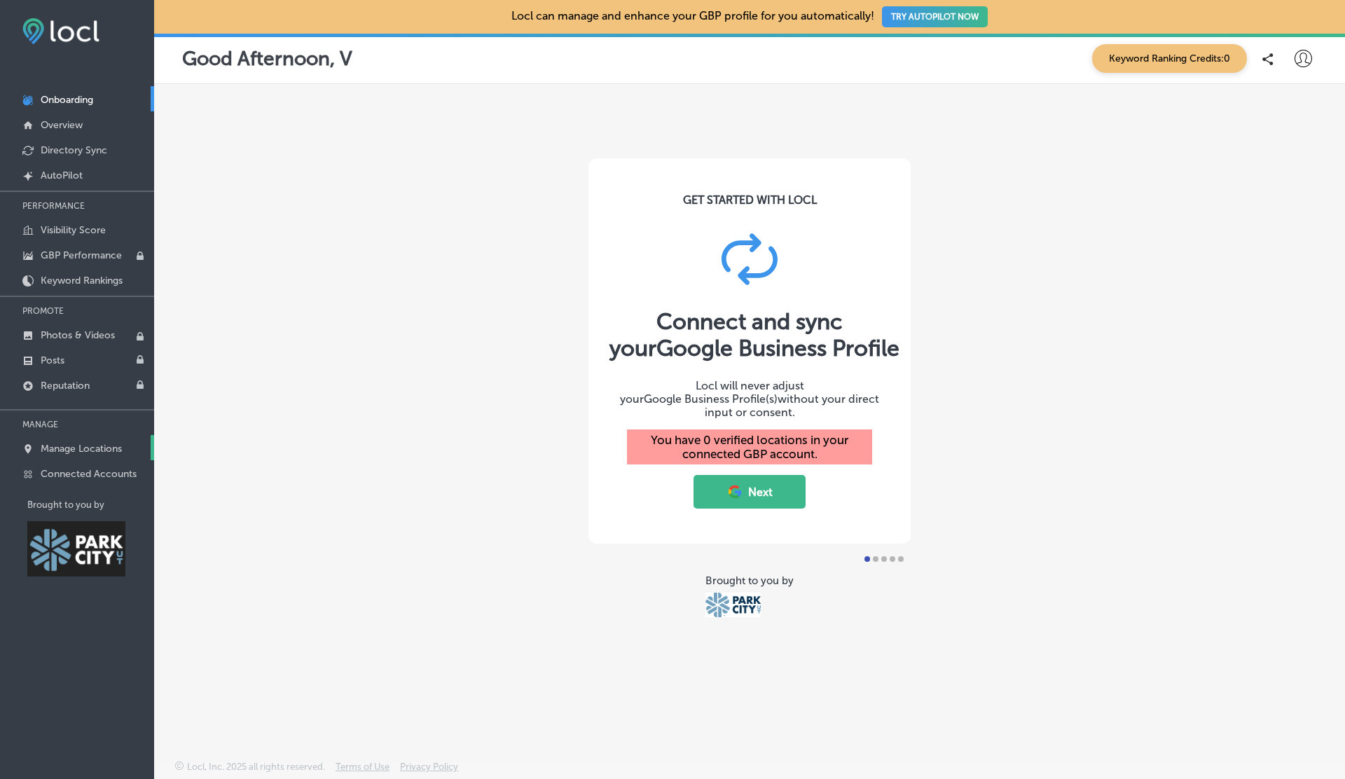
click at [123, 437] on link "Manage Locations" at bounding box center [77, 447] width 154 height 25
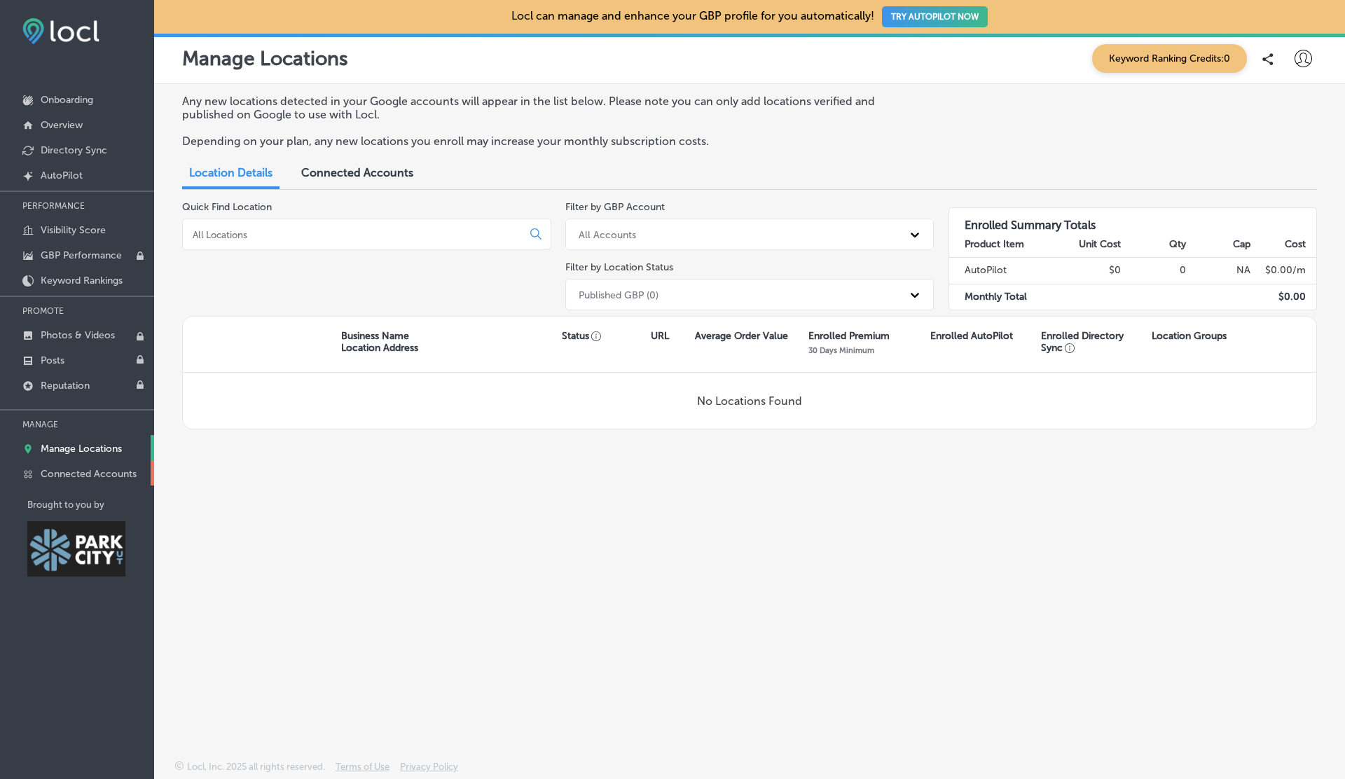
click at [95, 471] on p "Connected Accounts" at bounding box center [89, 474] width 96 height 12
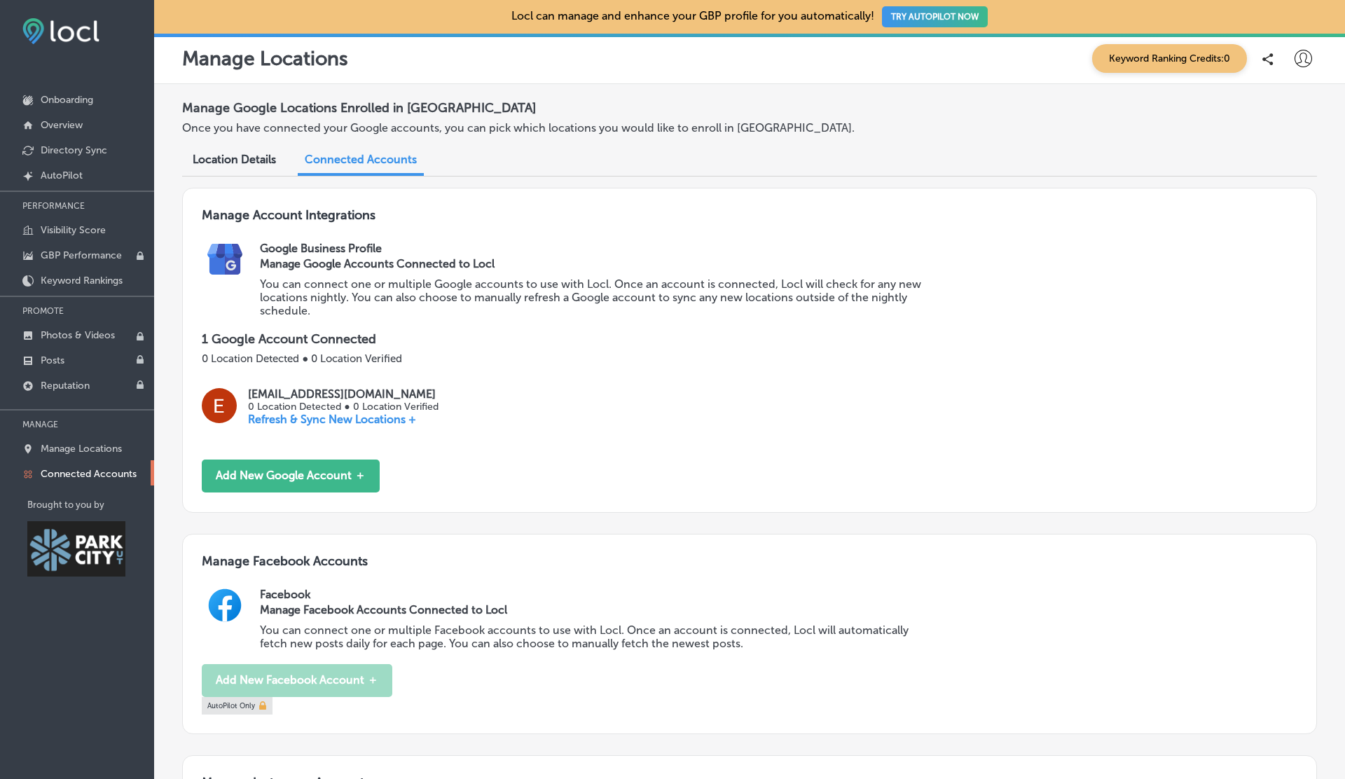
click at [1303, 60] on icon at bounding box center [1304, 59] width 18 height 18
click at [1256, 180] on p "Log Out" at bounding box center [1273, 180] width 42 height 17
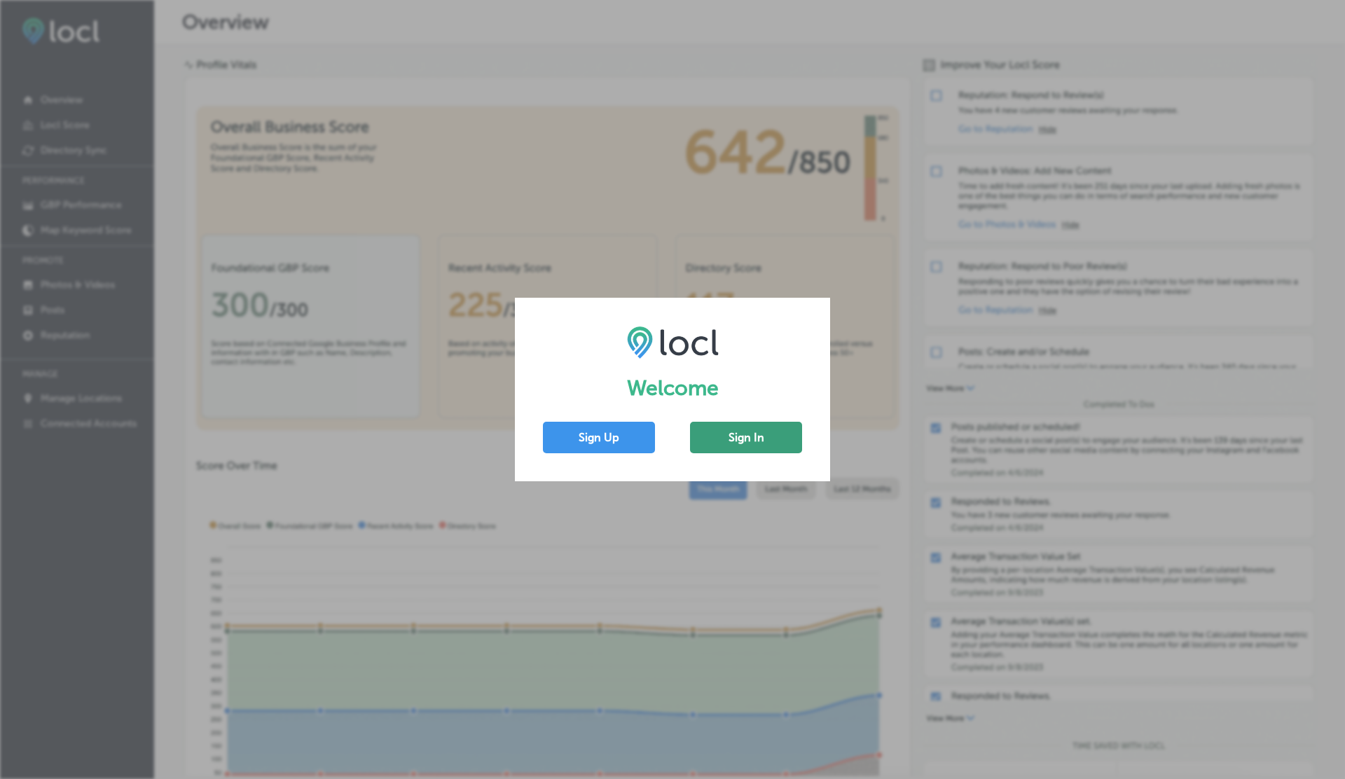
click at [715, 439] on button "Sign In" at bounding box center [746, 438] width 112 height 32
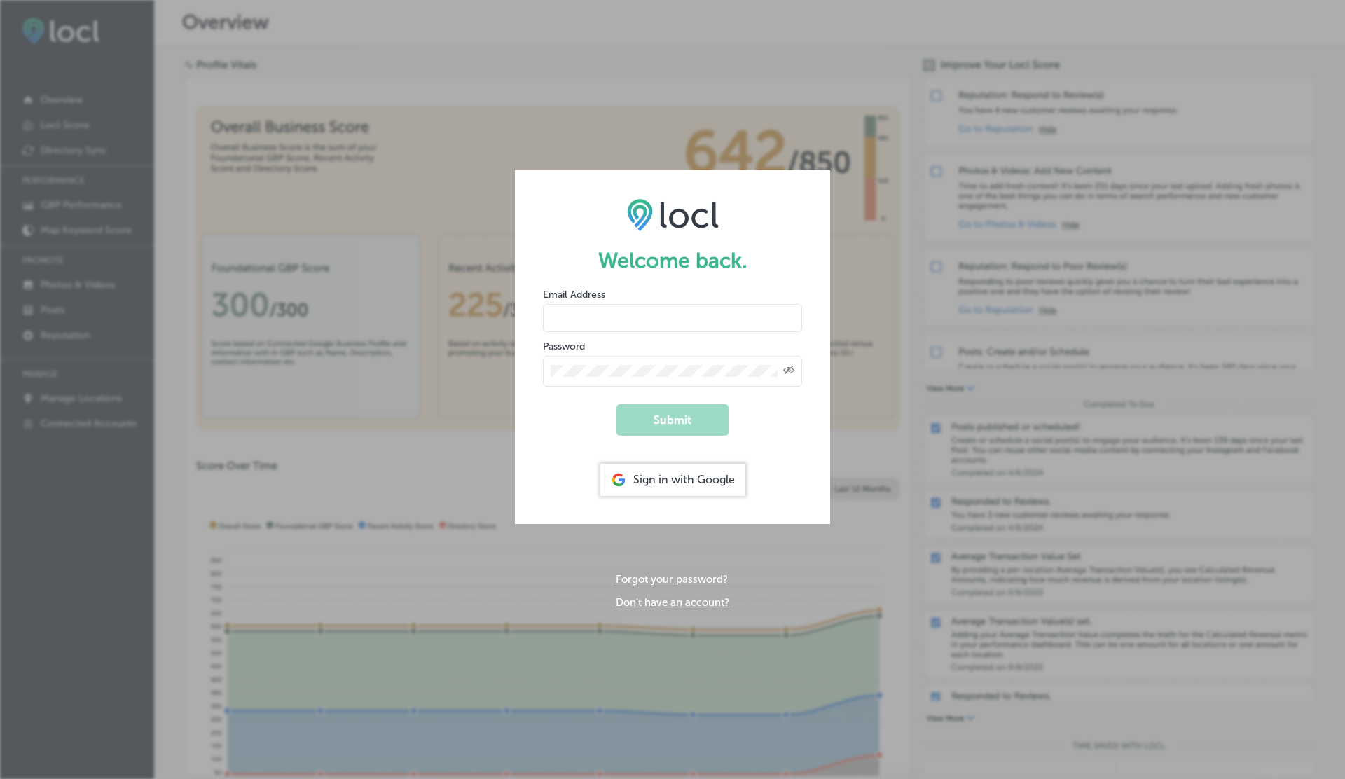
click at [715, 439] on form "Welcome back. Email Address Password Created with Sketch. Submit Sign in with G…" at bounding box center [672, 346] width 315 height 353
click at [626, 306] on input "email" at bounding box center [672, 318] width 259 height 28
type input "vasilikigreece69+ap01@gmail.com"
click at [617, 404] on button "Submit" at bounding box center [673, 420] width 112 height 32
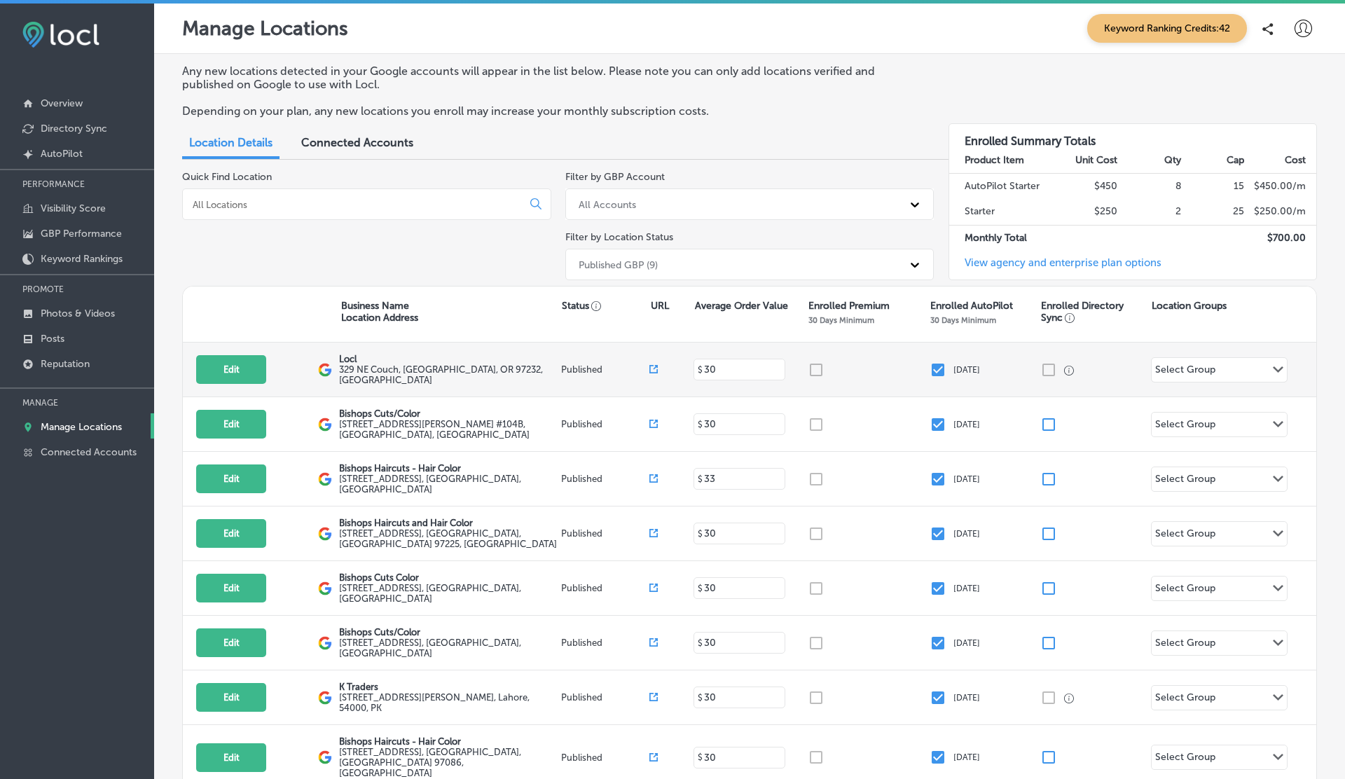
click at [255, 350] on div "Edit This location is not published yet. Locl 329 NE Couch , Portland, OR 97232…" at bounding box center [750, 370] width 1134 height 55
click at [254, 355] on button "Edit" at bounding box center [231, 369] width 70 height 29
select select "US"
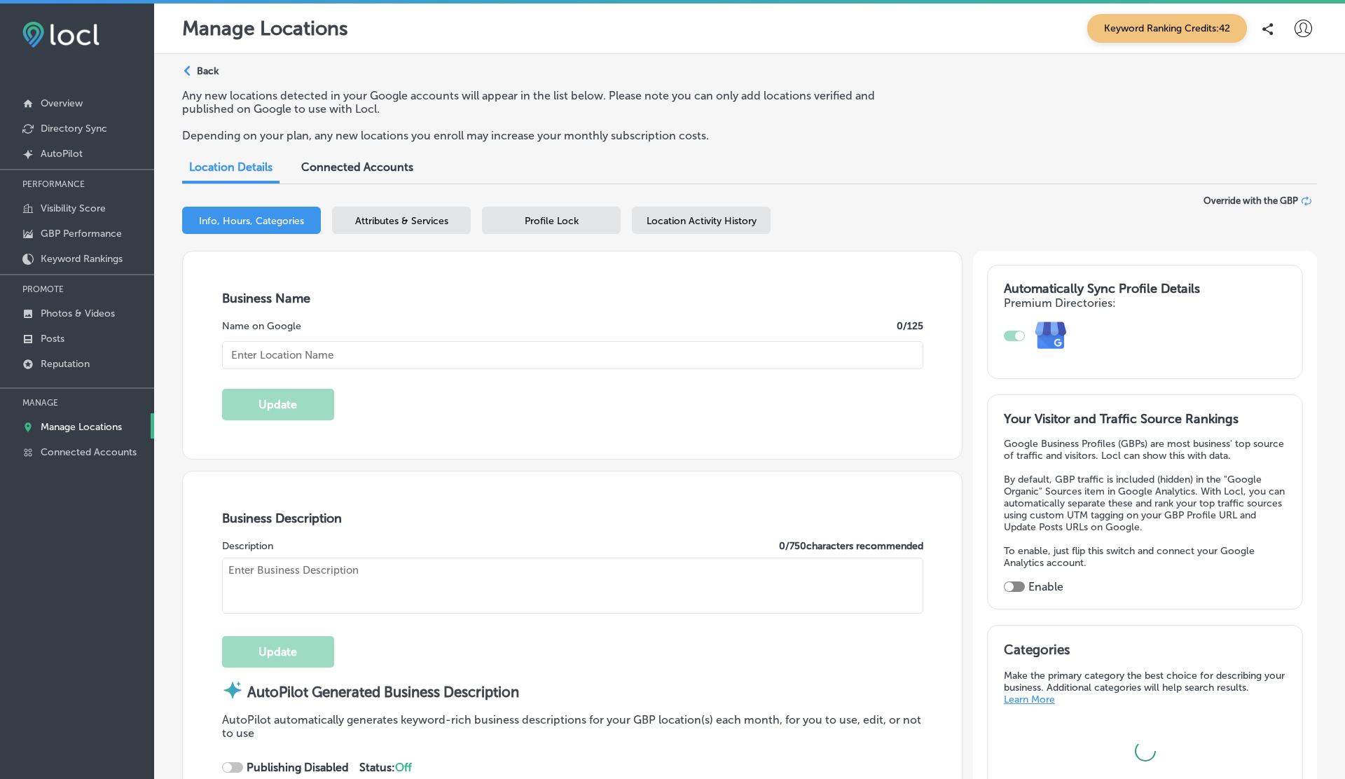
type textarea "Locl delivers powerful, intuitive software tailored for brick-and-mortar busine…"
type input "Locl"
type textarea "Locl empowers brick-and-mortar businesses to thrive in today’s digital landscap…"
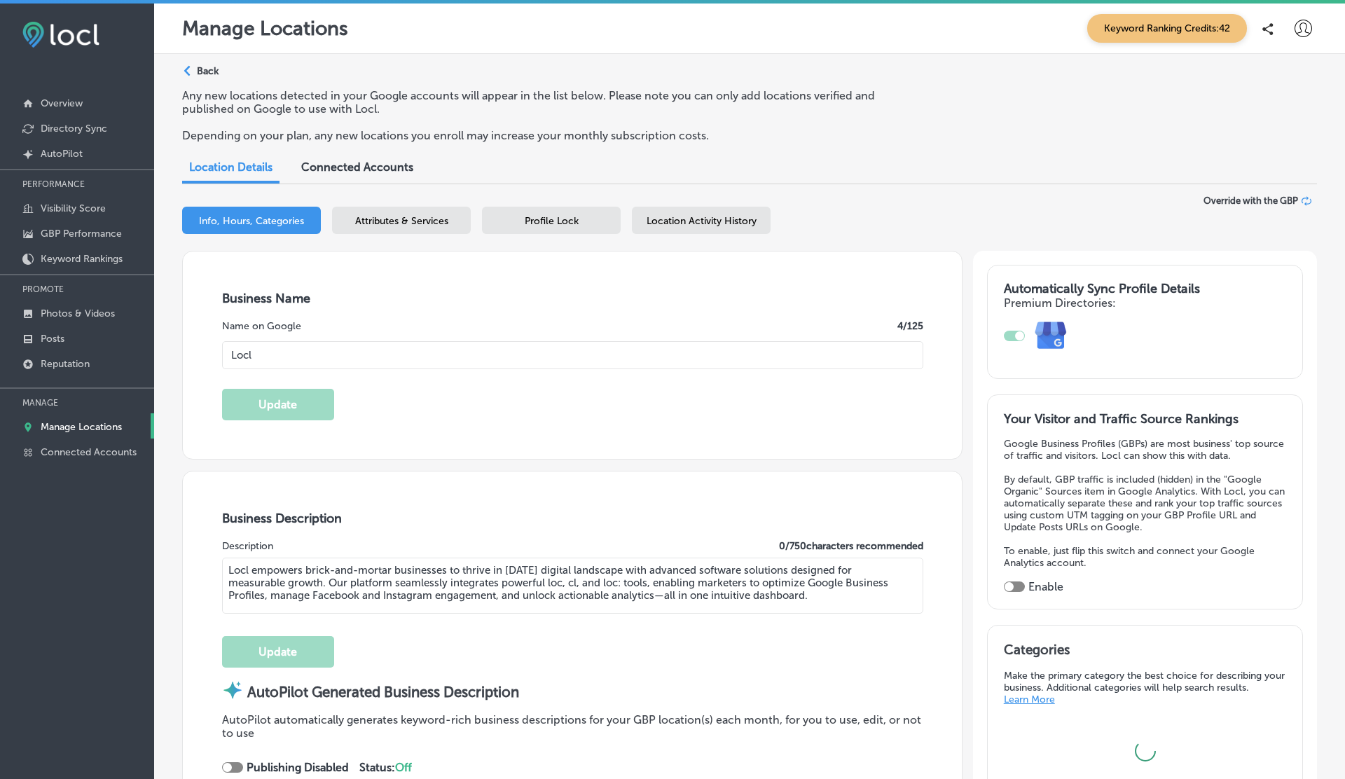
type input "329 NE Couch"
type input "Portland"
type input "97232"
type input "US"
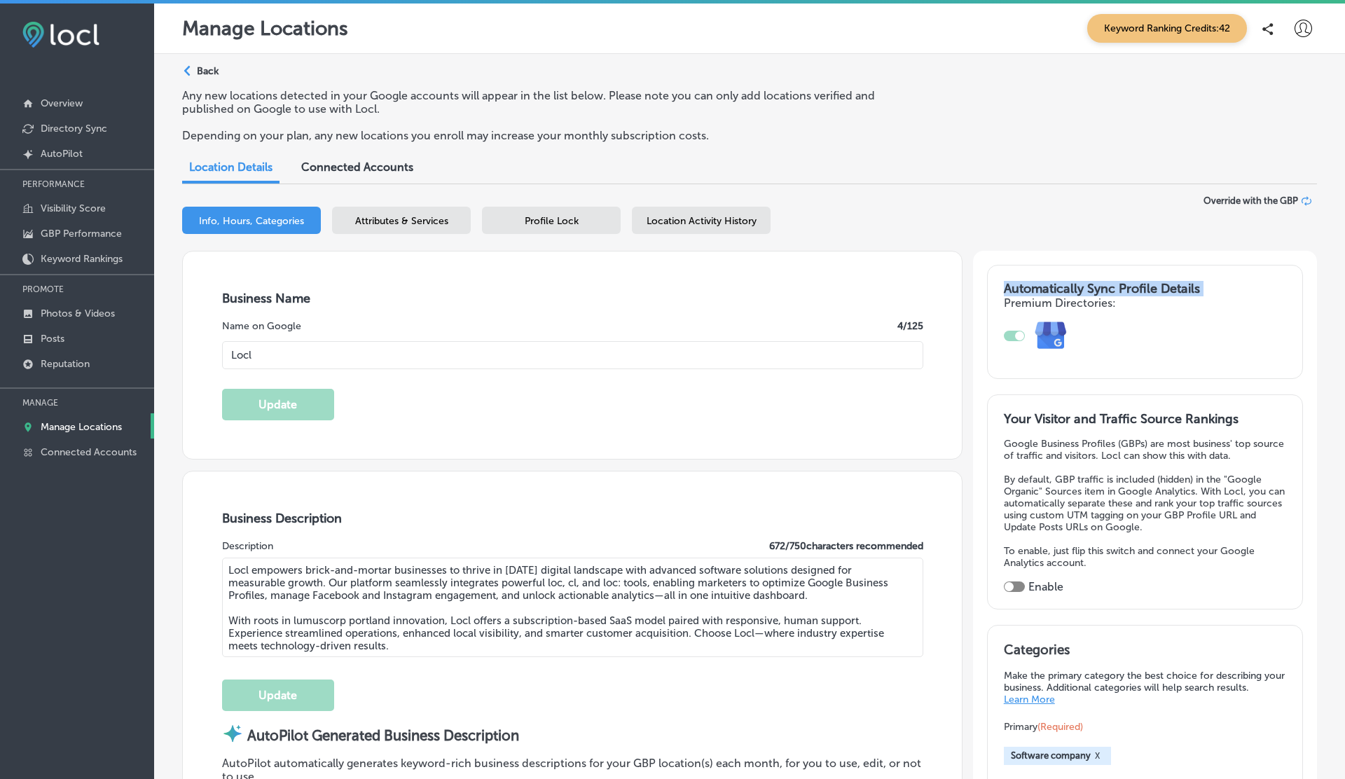
drag, startPoint x: 1006, startPoint y: 289, endPoint x: 1200, endPoint y: 296, distance: 194.2
click at [1200, 296] on div "Automatically Sync Profile Details Premium Directories:" at bounding box center [1145, 322] width 315 height 113
checkbox input "true"
type input "https://www.locl.ai/"
type input "+1 503 956 6101"
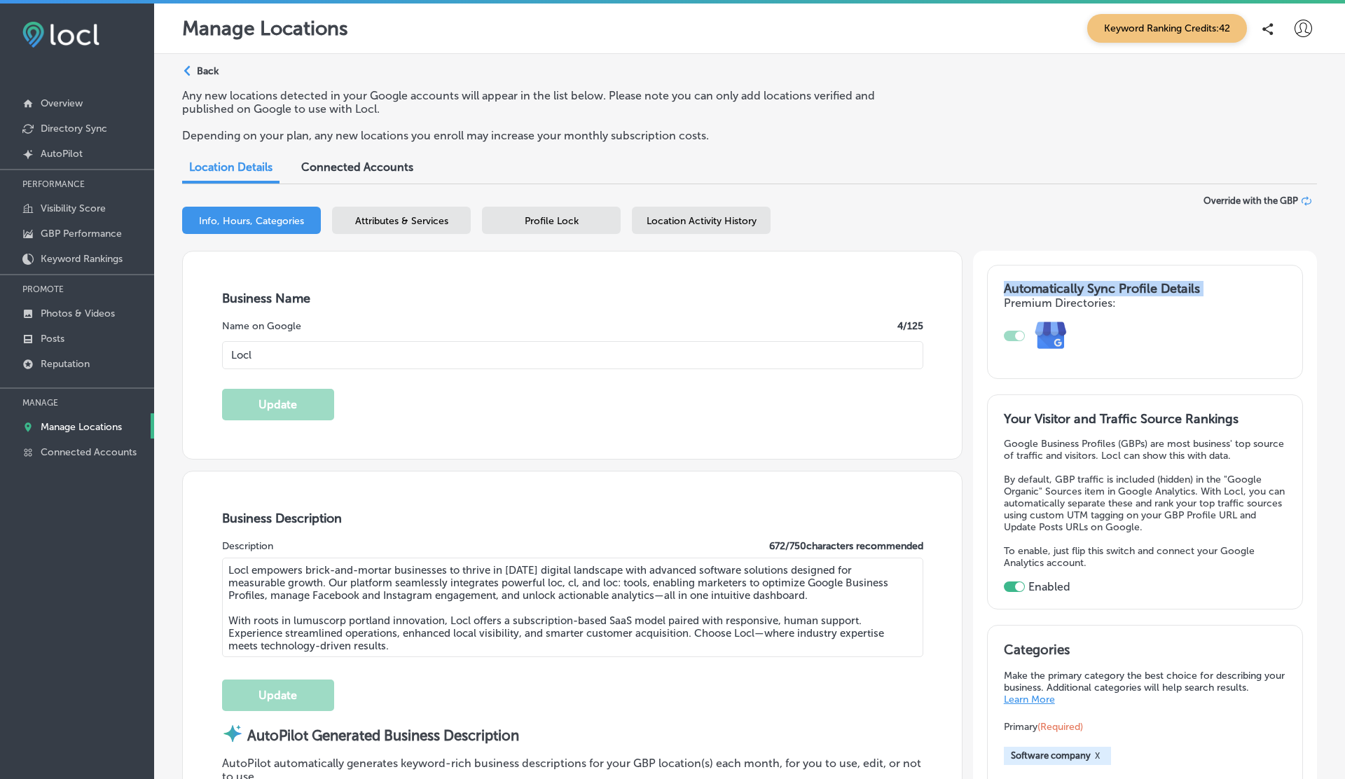
copy h3 "Automatically Sync Profile Details"
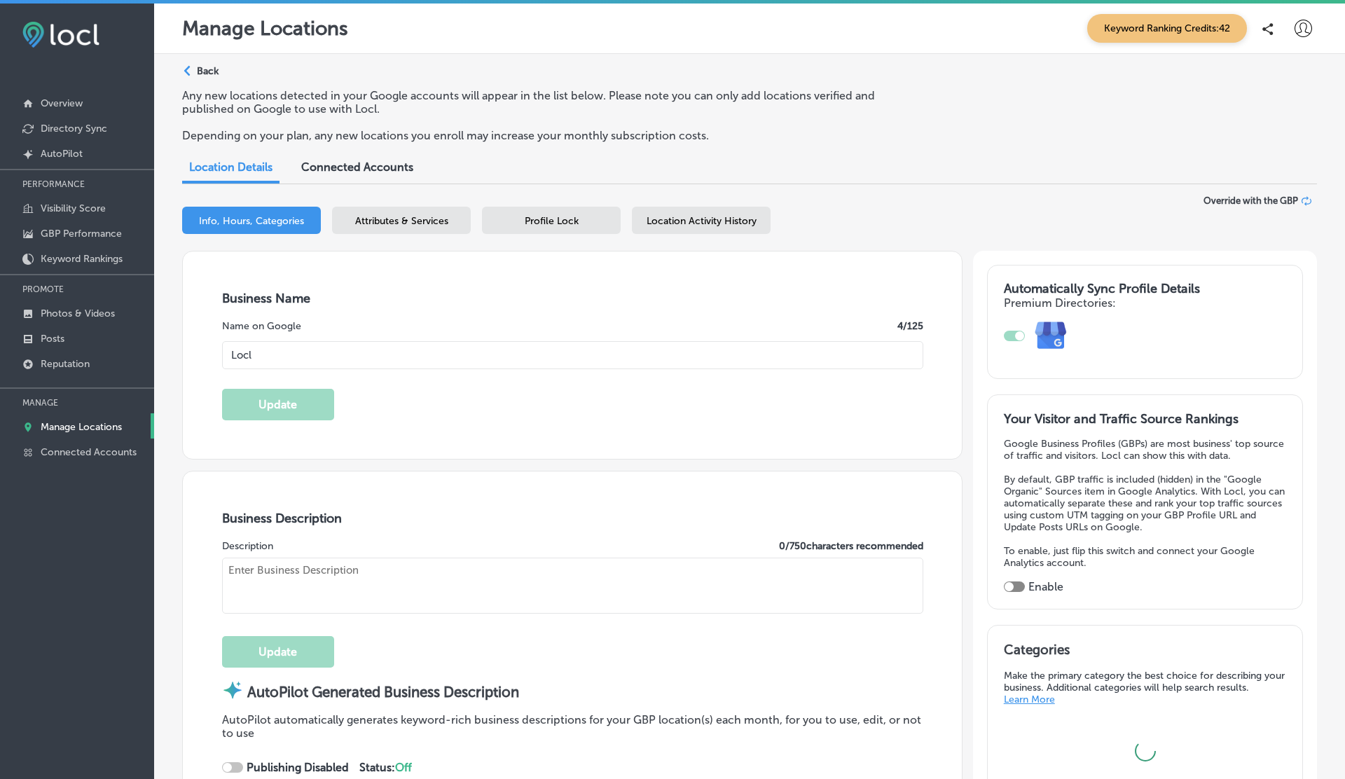
select select "US"
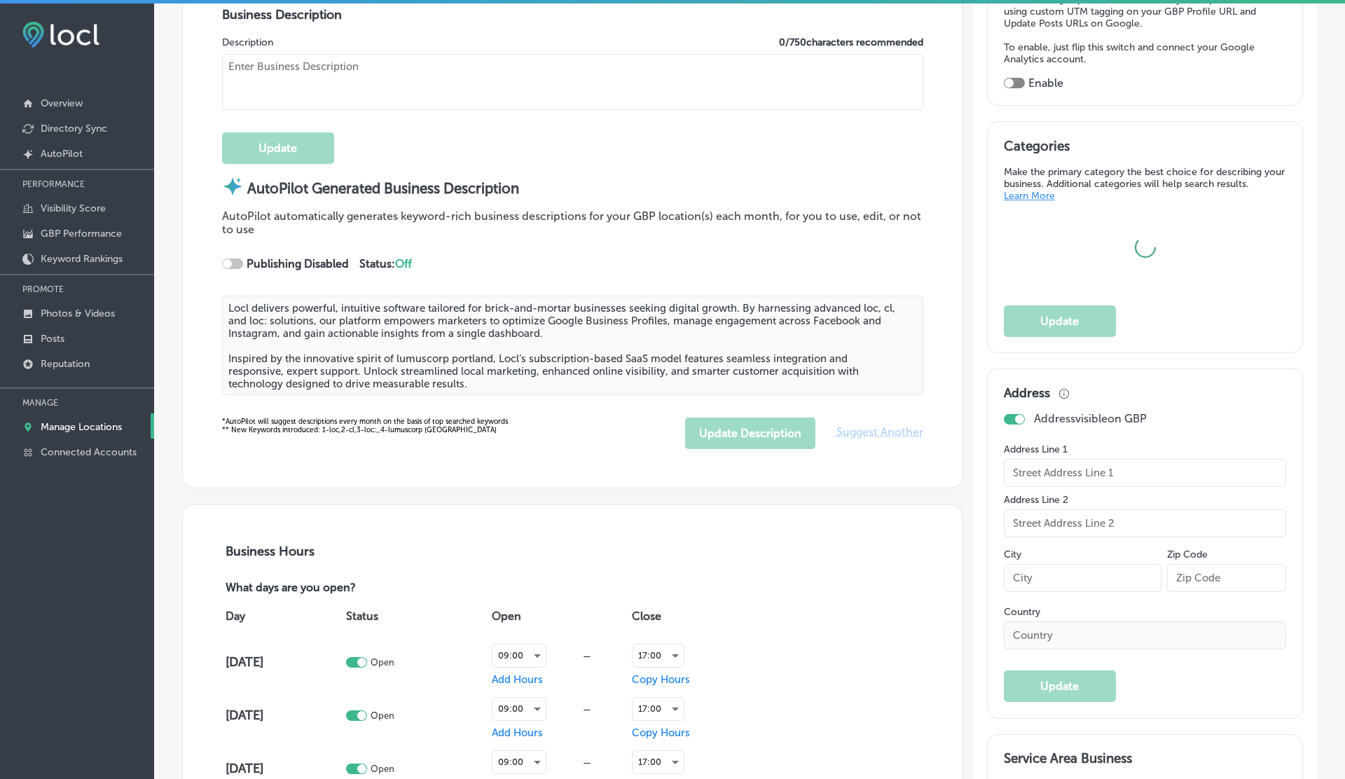
type input "329 NE Couch"
type input "[GEOGRAPHIC_DATA]"
type input "97232"
type input "US"
type input "[URL]"
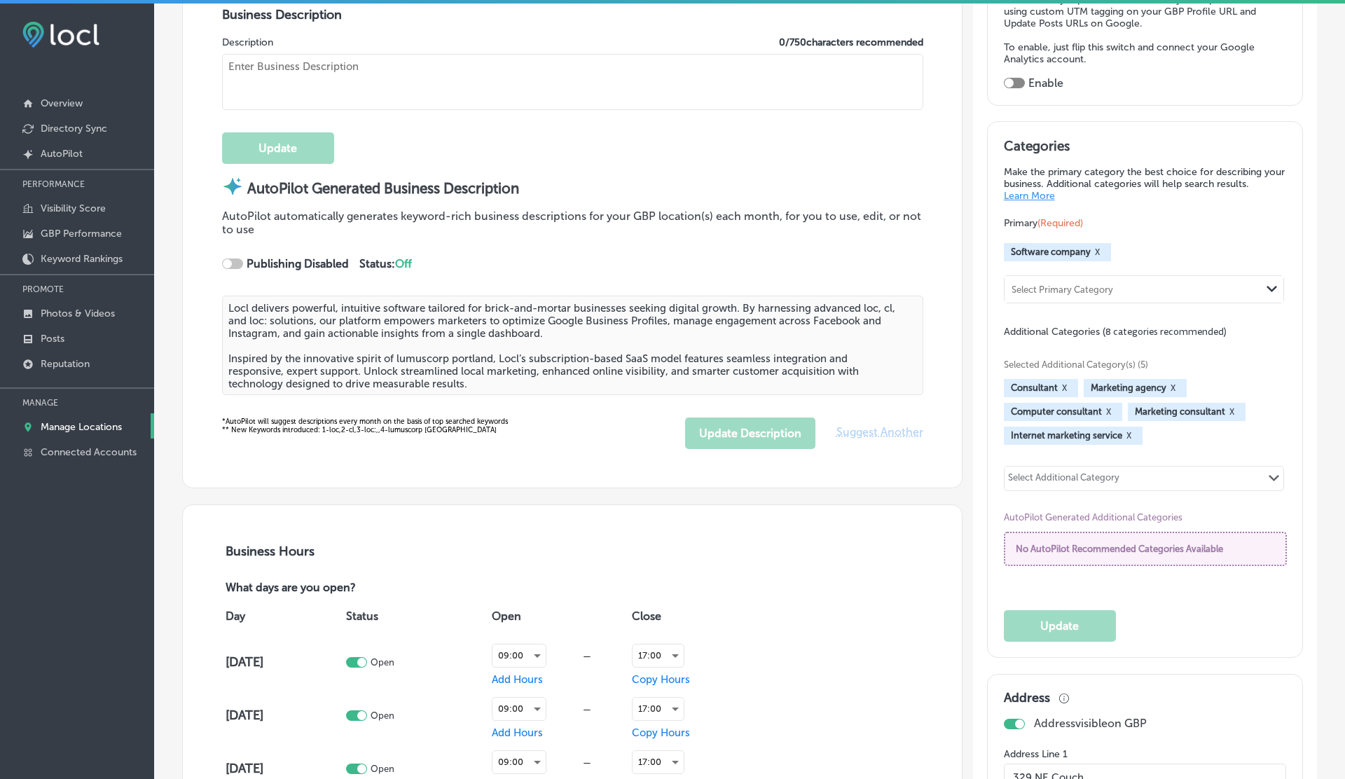
scroll to position [0, 0]
checkbox input "true"
type input "[PHONE_NUMBER]"
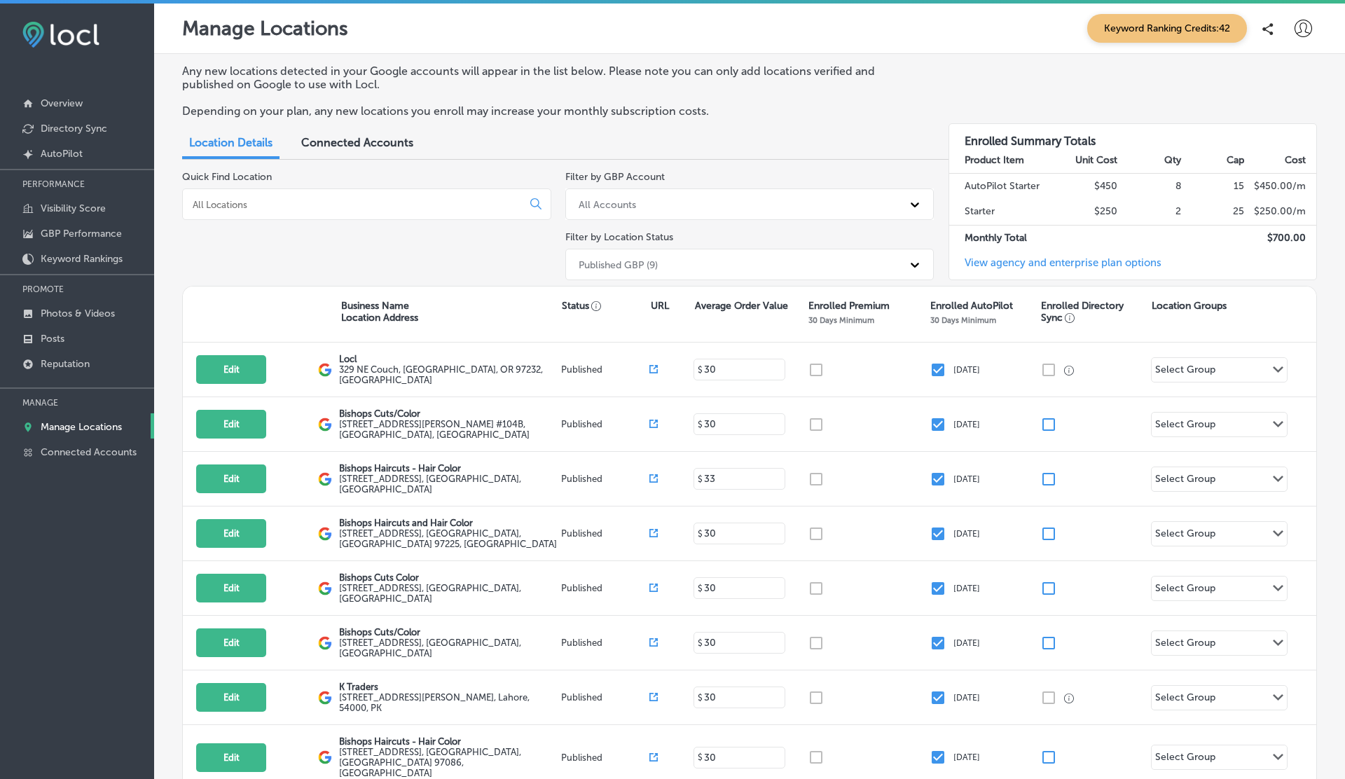
click at [1305, 25] on icon at bounding box center [1304, 29] width 18 height 18
click at [1275, 151] on p "Log Out" at bounding box center [1273, 150] width 42 height 17
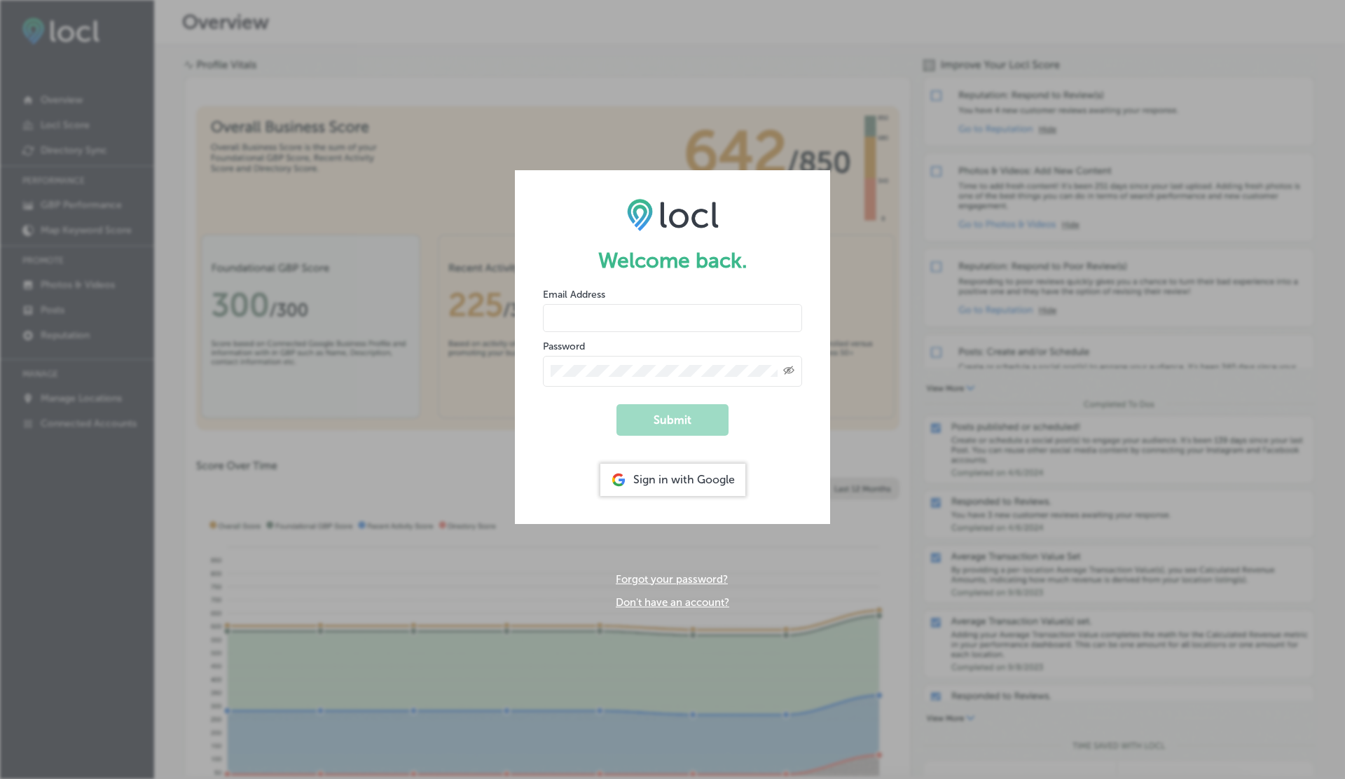
click at [566, 322] on input "email" at bounding box center [672, 318] width 259 height 28
click at [685, 315] on input "[EMAIL_ADDRESS][DOMAIN_NAME]" at bounding box center [672, 318] width 259 height 28
click at [617, 404] on button "Submit" at bounding box center [673, 420] width 112 height 32
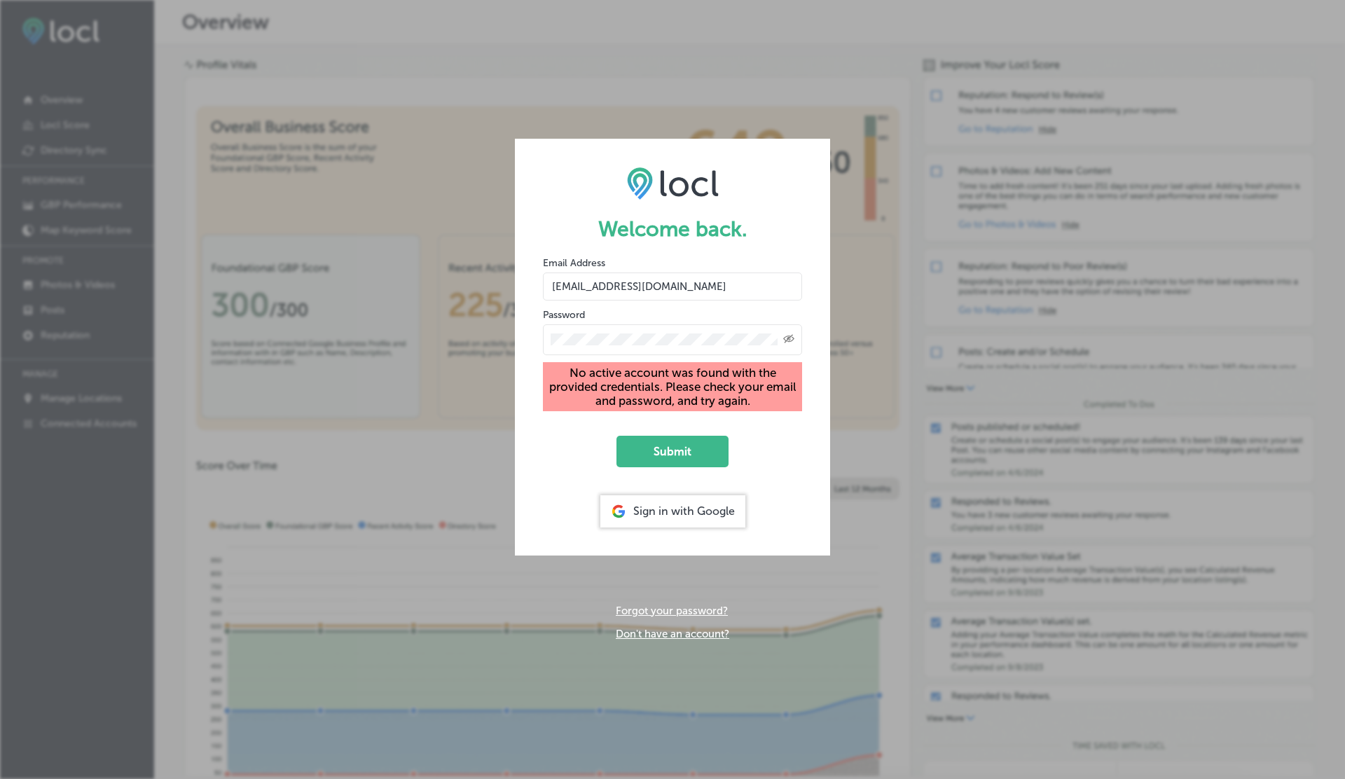
click at [792, 341] on icon "Created with Sketch." at bounding box center [788, 338] width 11 height 9
click at [761, 285] on input "[EMAIL_ADDRESS][DOMAIN_NAME]" at bounding box center [672, 287] width 259 height 28
click at [617, 436] on button "Submit" at bounding box center [673, 452] width 112 height 32
click at [647, 282] on input "[EMAIL_ADDRESS][DOMAIN_NAME]" at bounding box center [672, 287] width 259 height 28
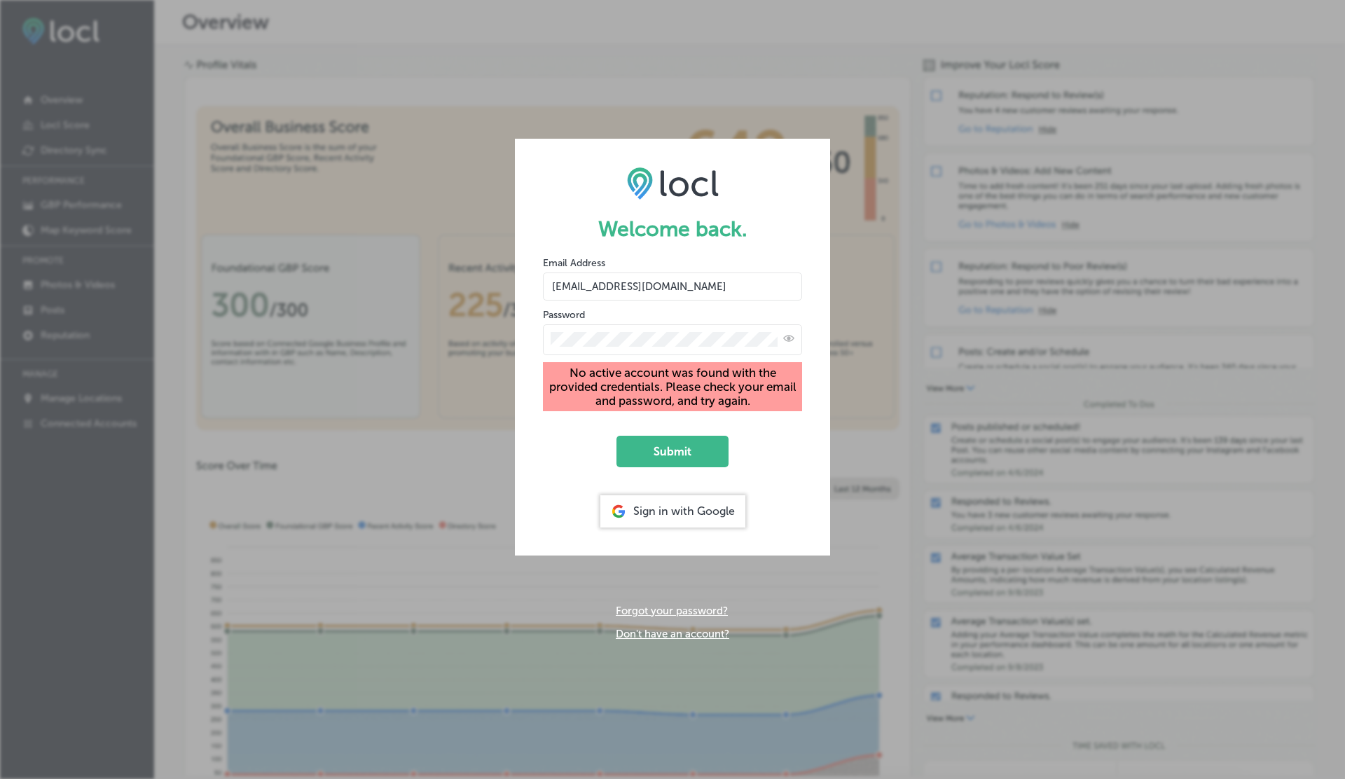
click at [647, 282] on input "[EMAIL_ADDRESS][DOMAIN_NAME]" at bounding box center [672, 287] width 259 height 28
paste input "email"
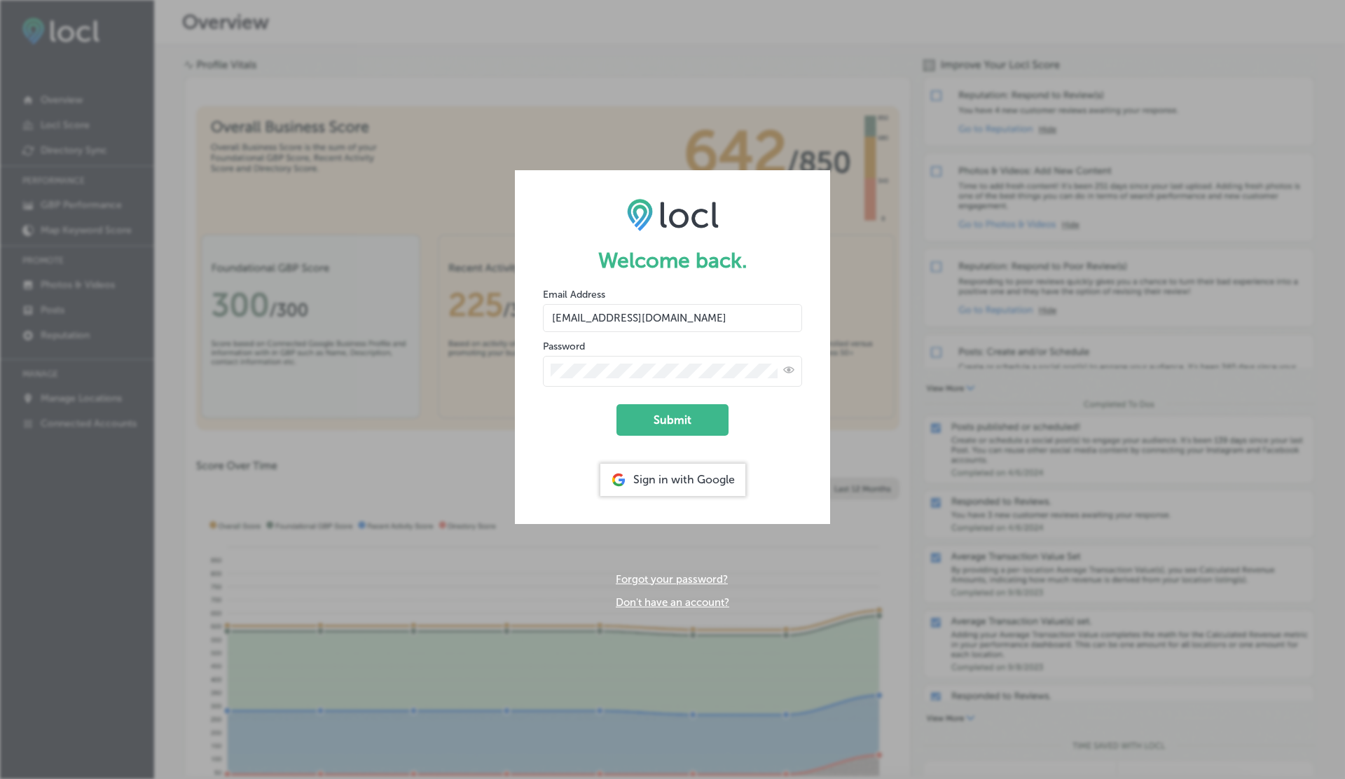
type input "[EMAIL_ADDRESS][DOMAIN_NAME]"
click at [587, 453] on form "Welcome back. Email Address [EMAIL_ADDRESS][DOMAIN_NAME] Password Submit Sign i…" at bounding box center [672, 346] width 315 height 353
click at [673, 425] on button "Submit" at bounding box center [673, 420] width 112 height 32
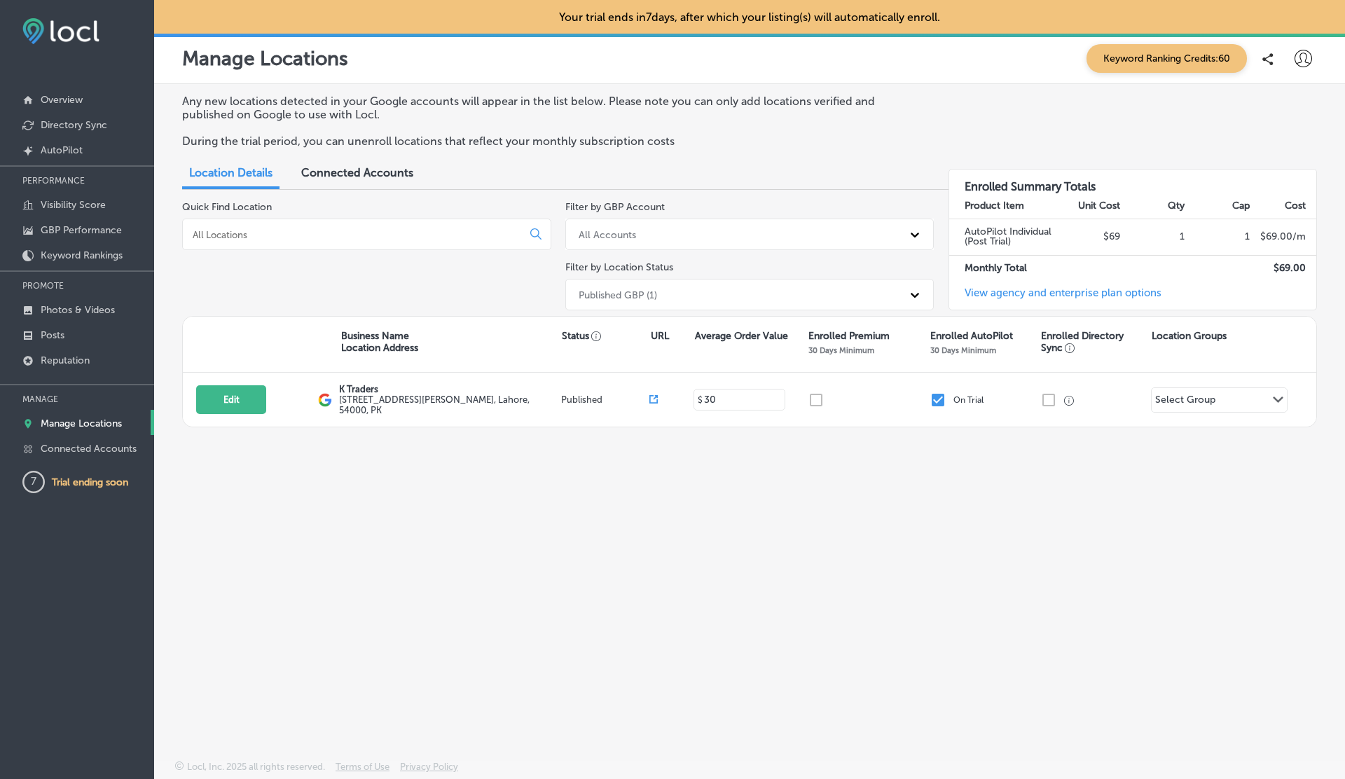
click at [352, 179] on span "Connected Accounts" at bounding box center [357, 172] width 112 height 13
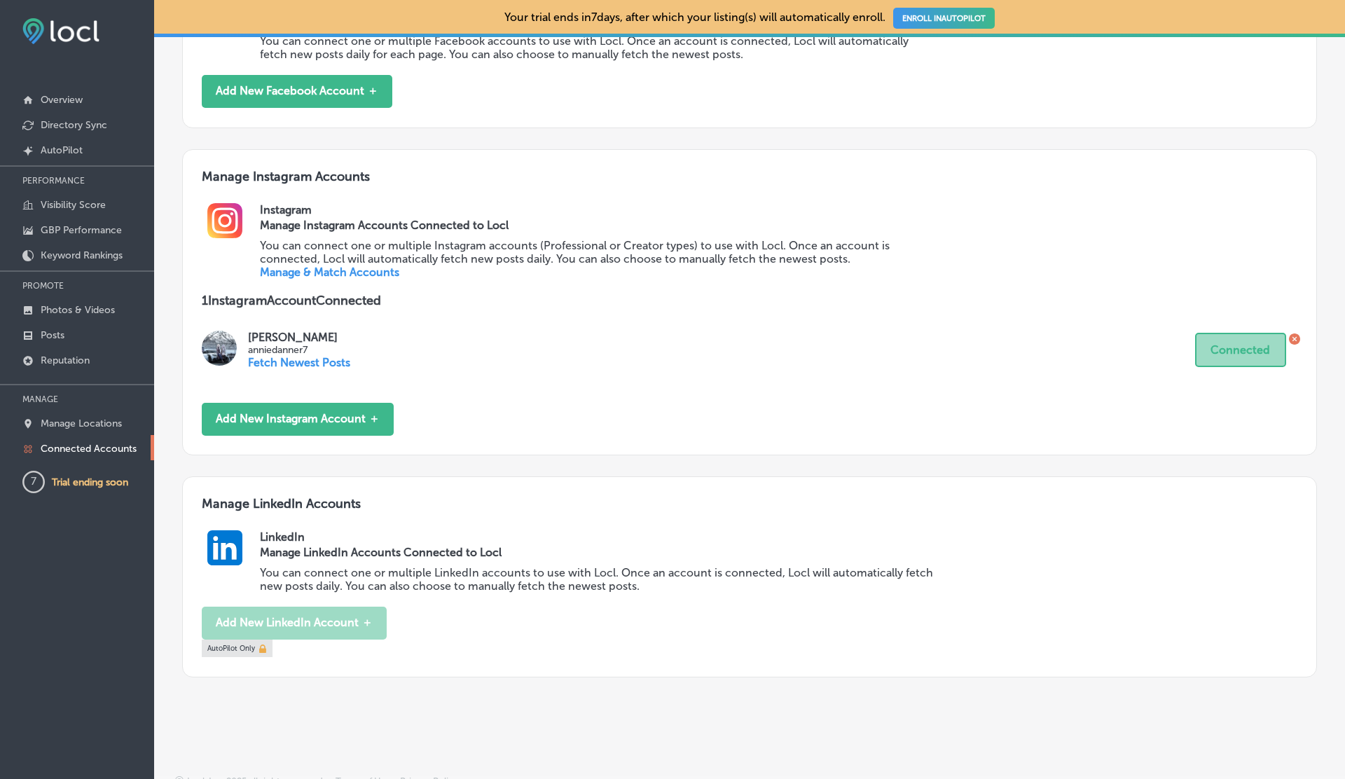
scroll to position [700, 0]
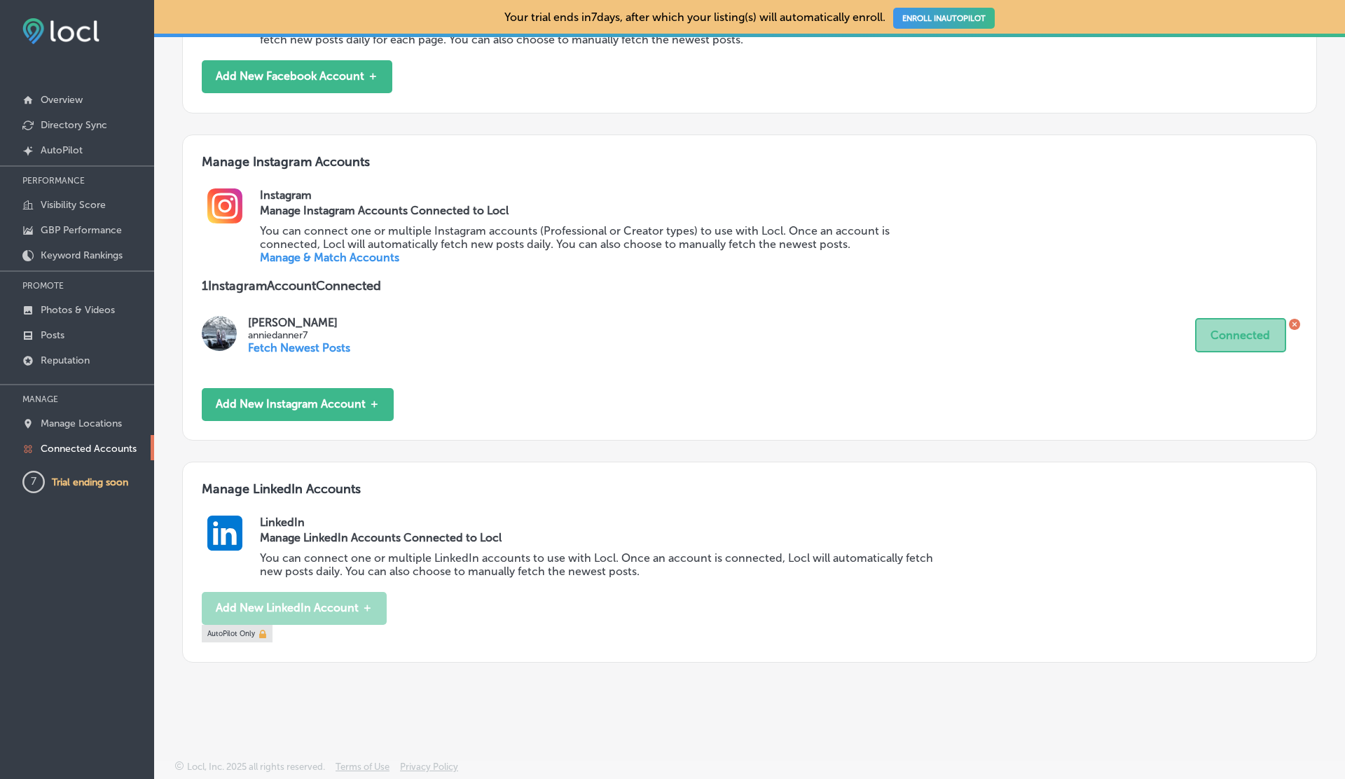
click at [345, 255] on link "Manage & Match Accounts" at bounding box center [329, 257] width 139 height 13
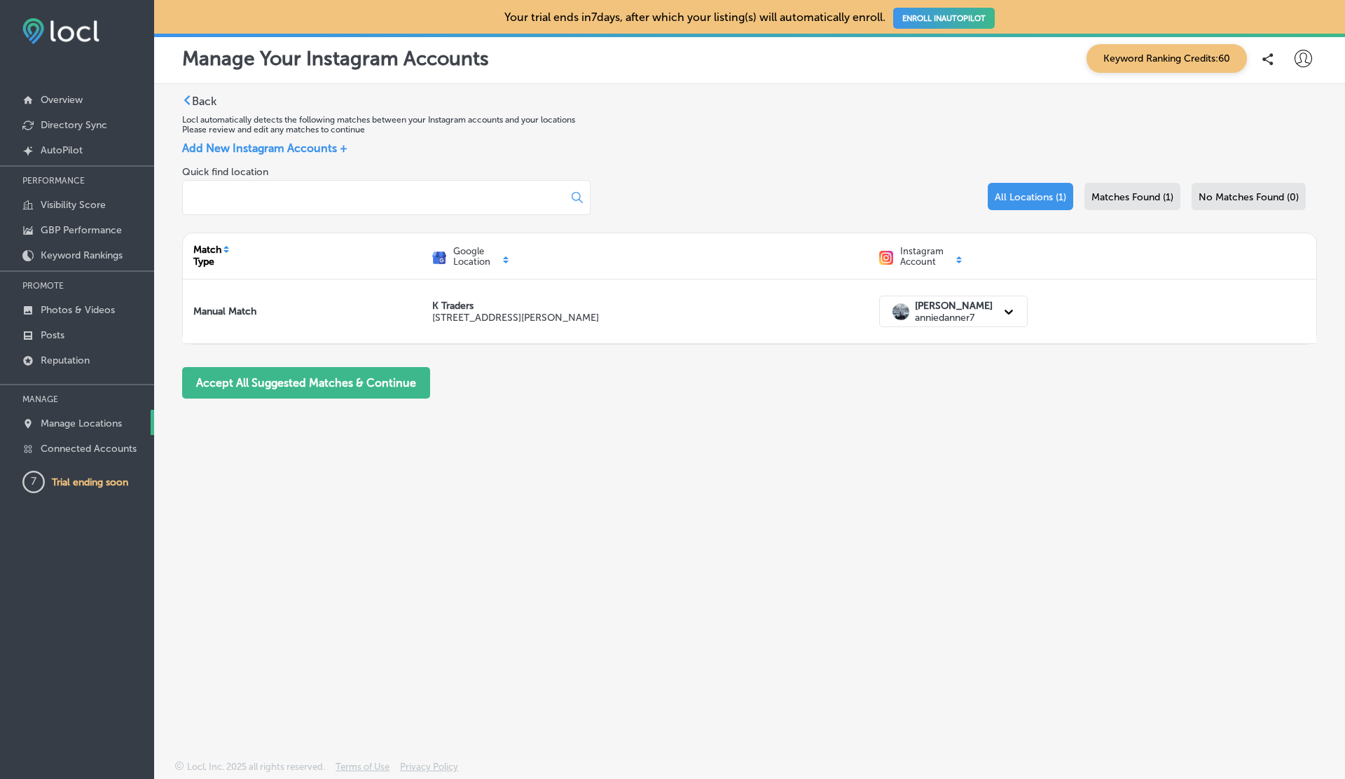
click at [87, 429] on link "Manage Locations" at bounding box center [77, 422] width 154 height 25
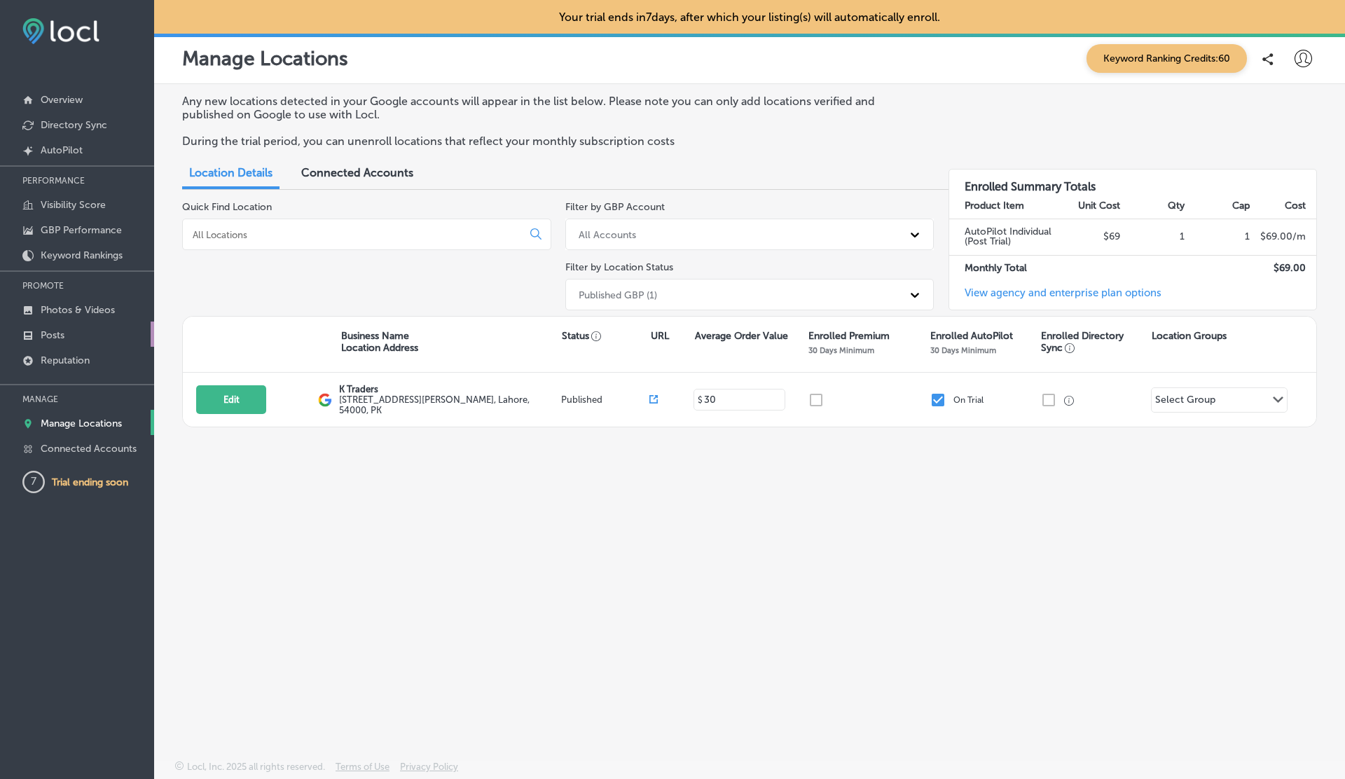
click at [70, 324] on link "Posts" at bounding box center [77, 334] width 154 height 25
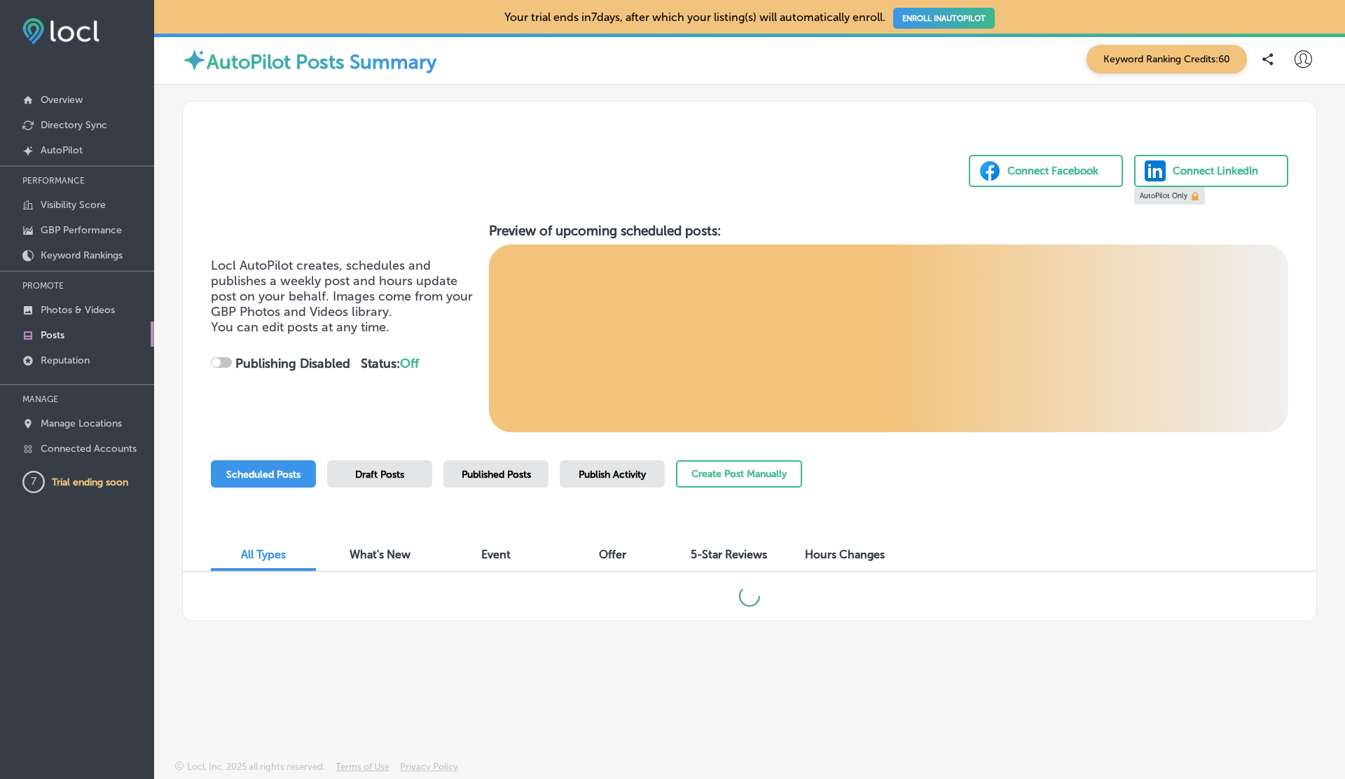
click at [606, 472] on span "Publish Activity" at bounding box center [612, 475] width 67 height 12
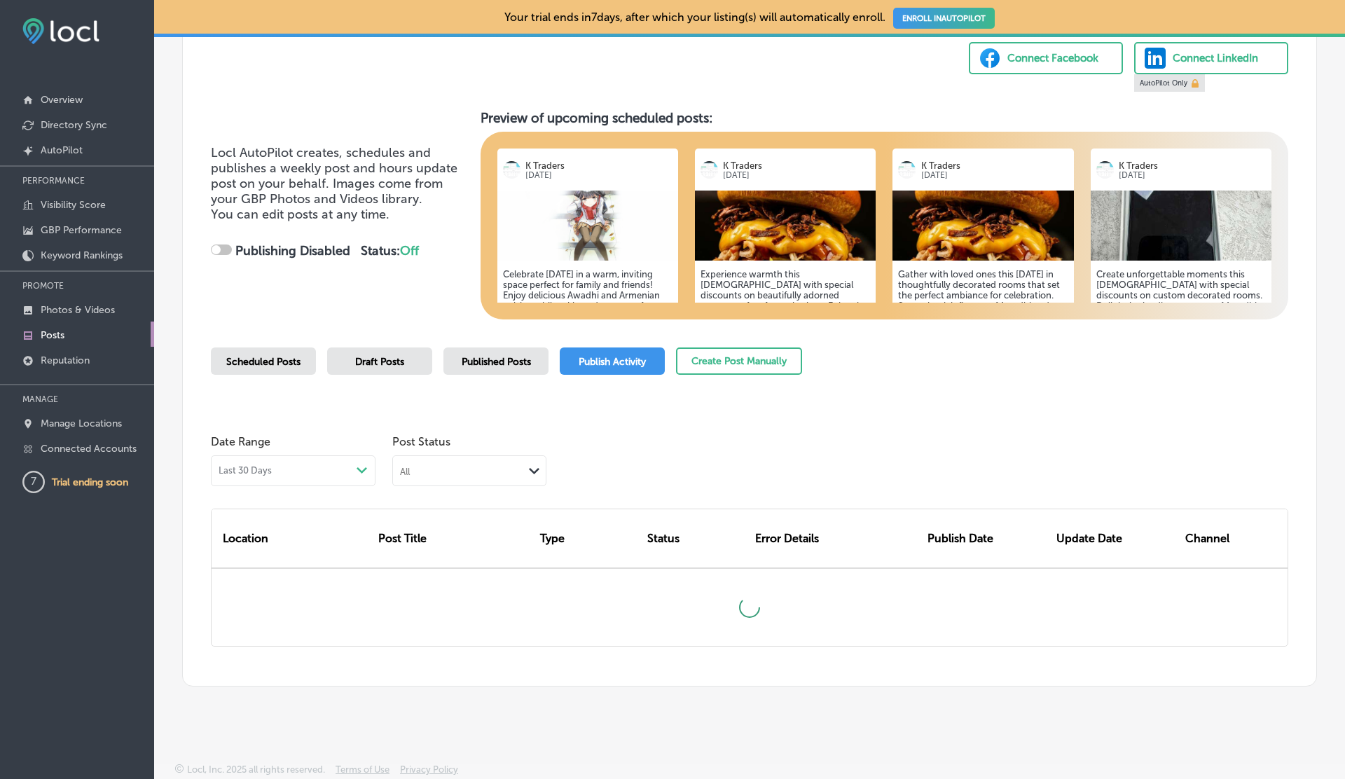
scroll to position [116, 0]
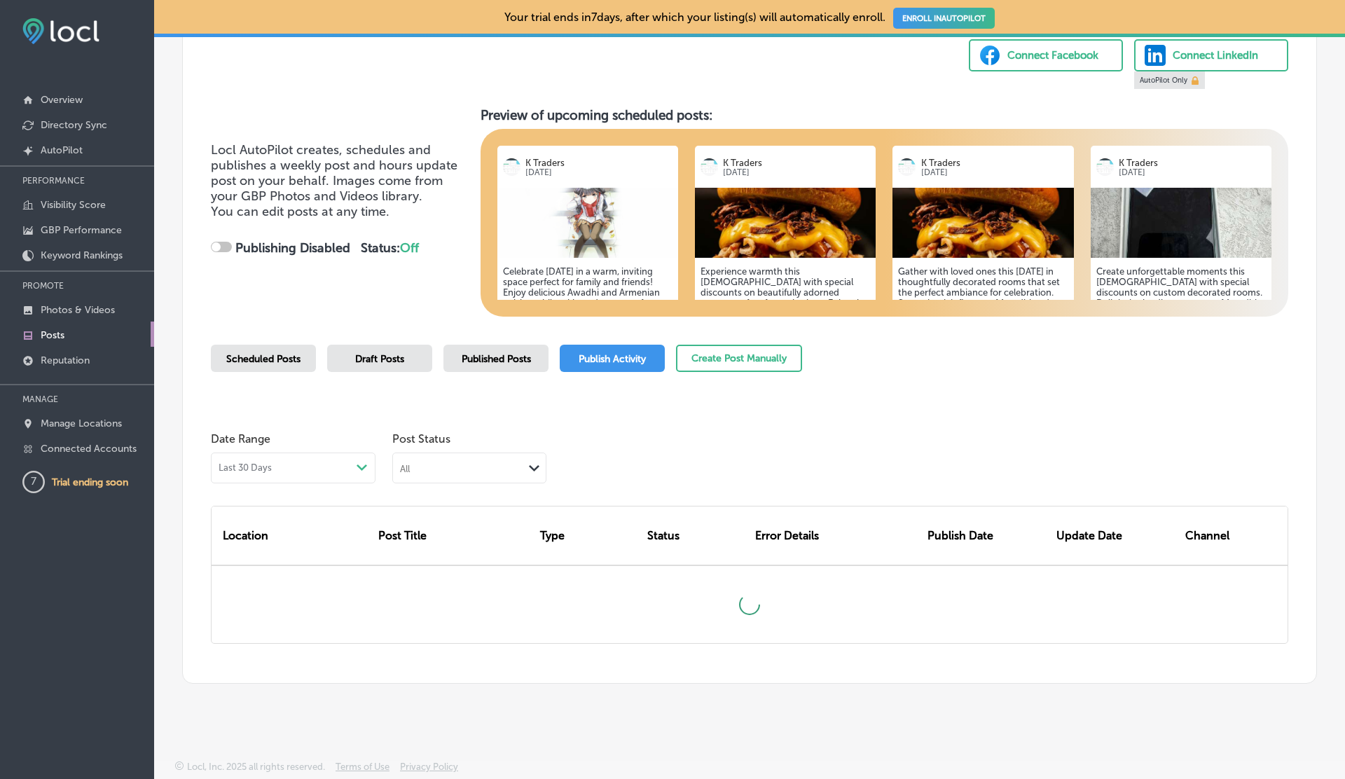
checkbox input "true"
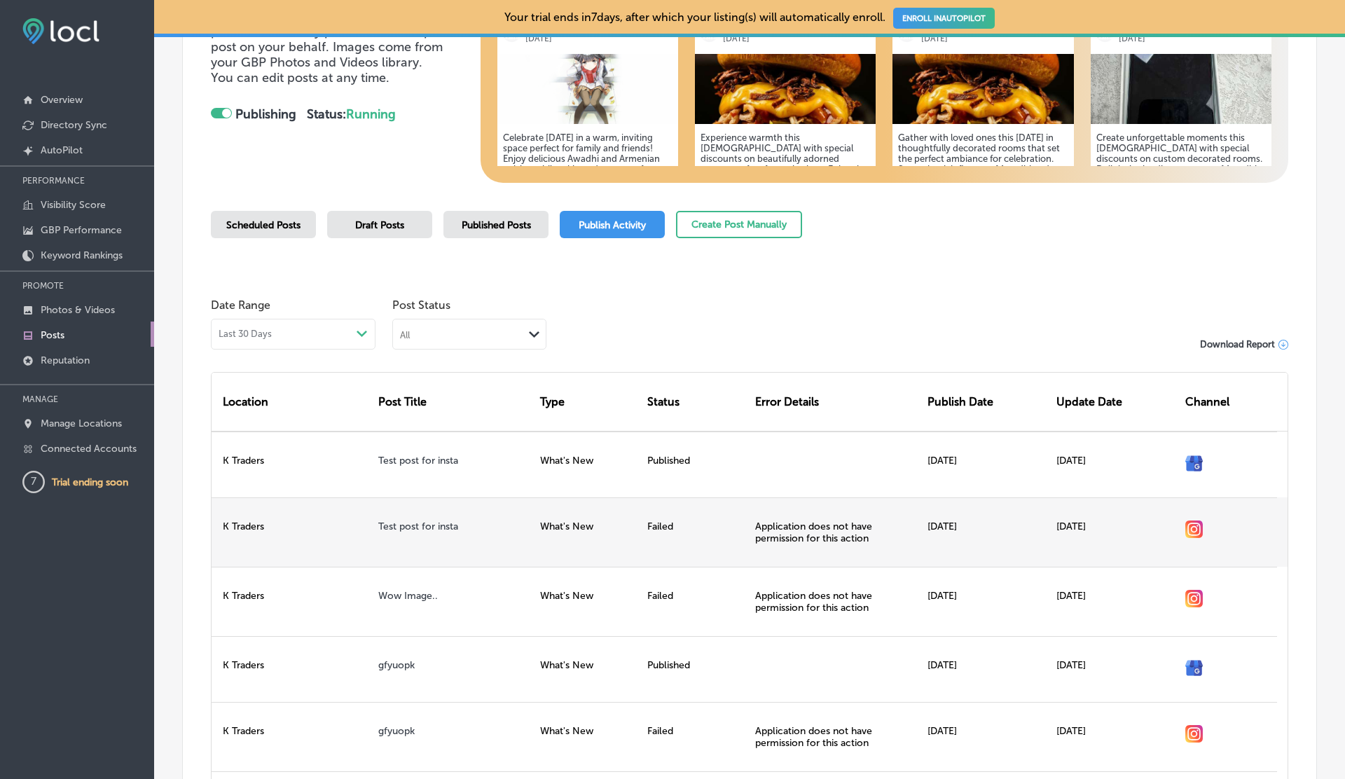
scroll to position [253, 0]
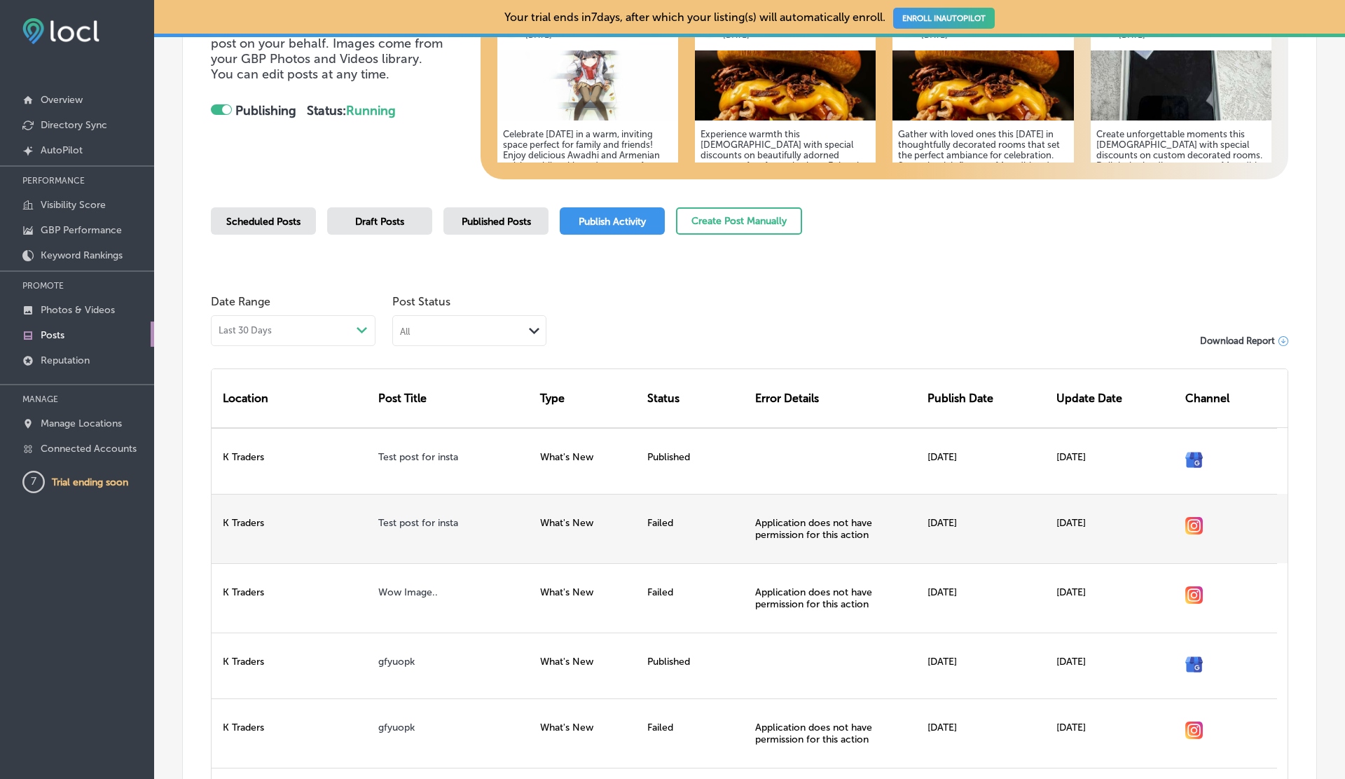
click at [809, 527] on div "Application does not have permission for this action" at bounding box center [836, 528] width 172 height 69
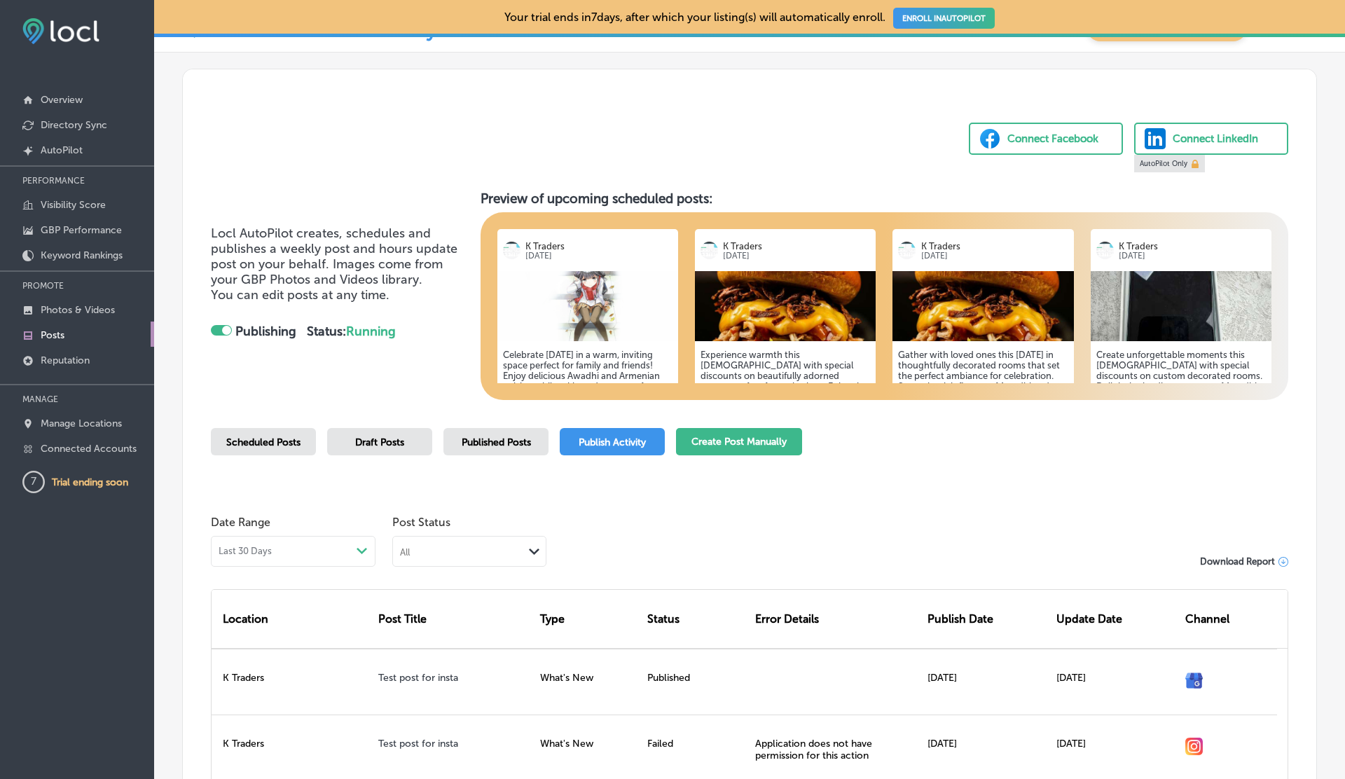
scroll to position [0, 0]
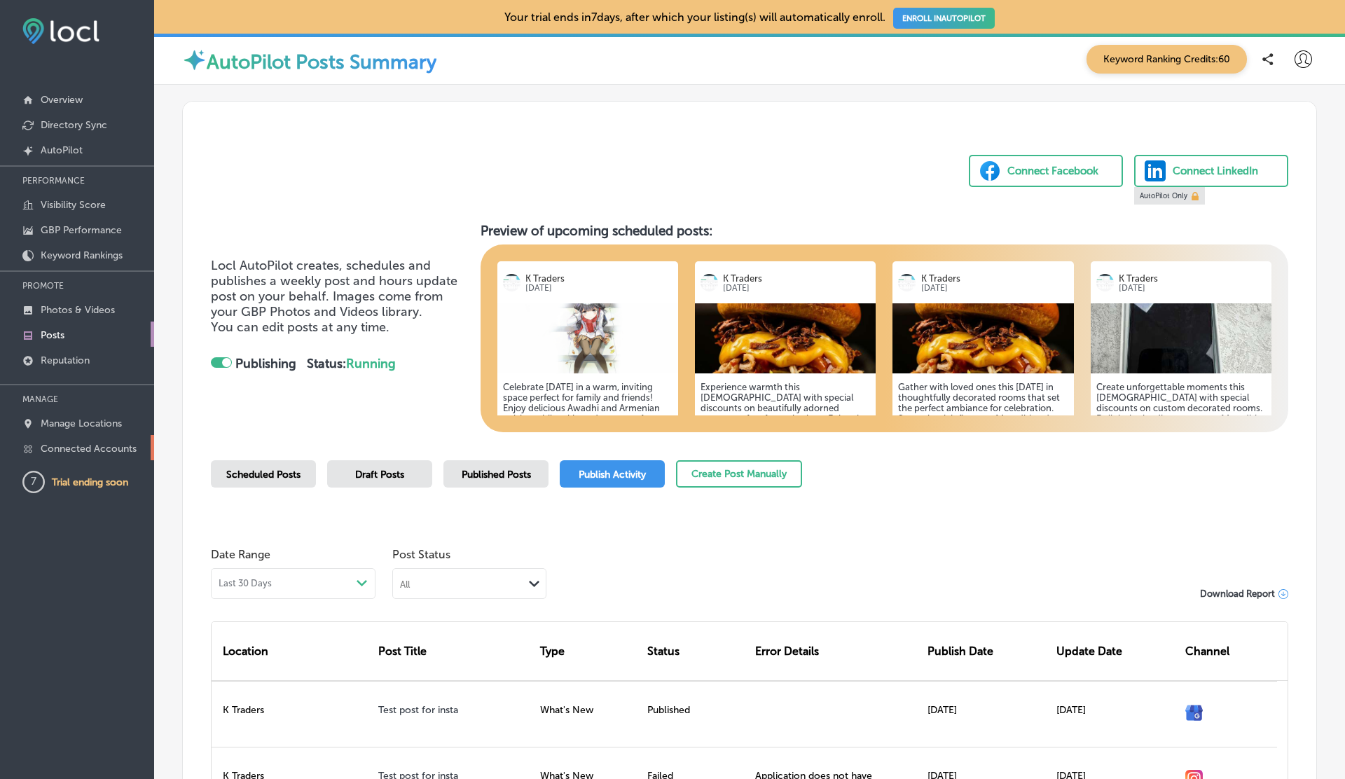
click at [99, 443] on p "Connected Accounts" at bounding box center [89, 449] width 96 height 12
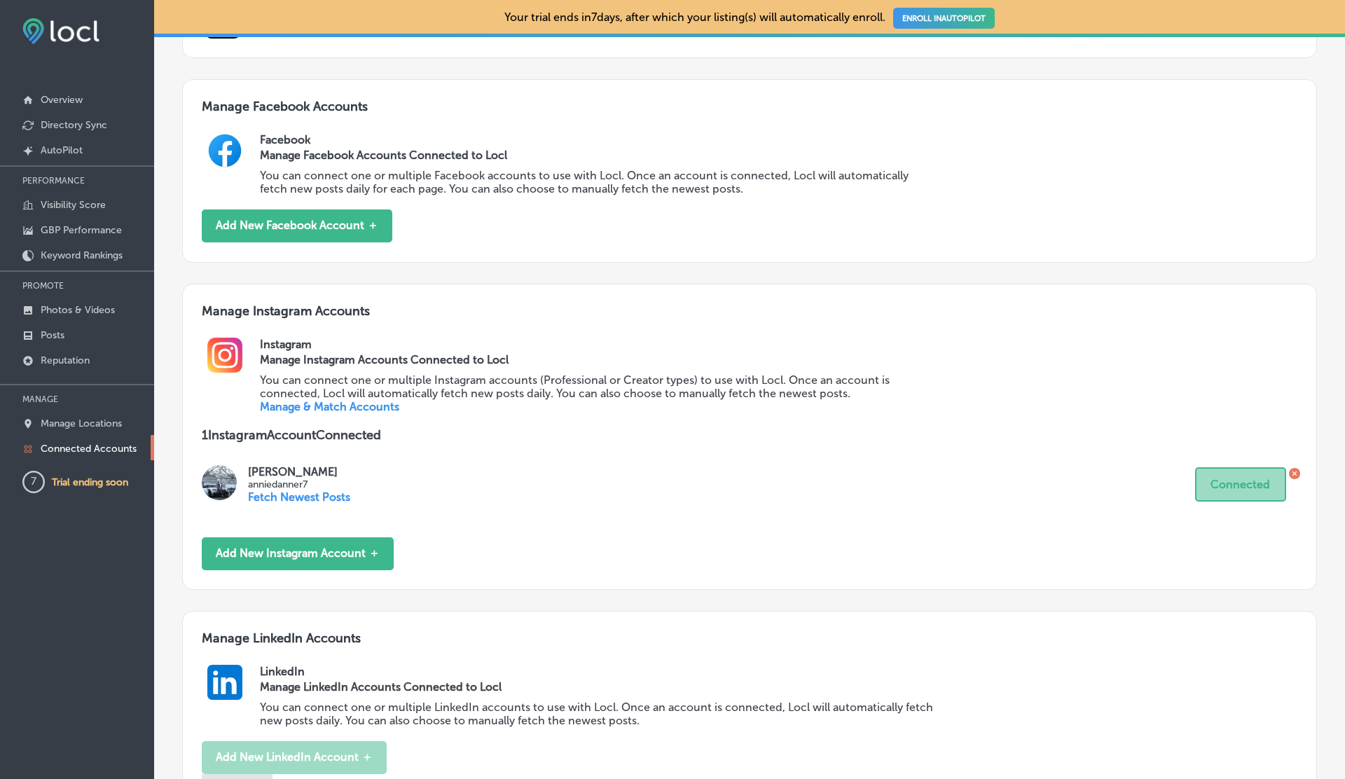
scroll to position [566, 0]
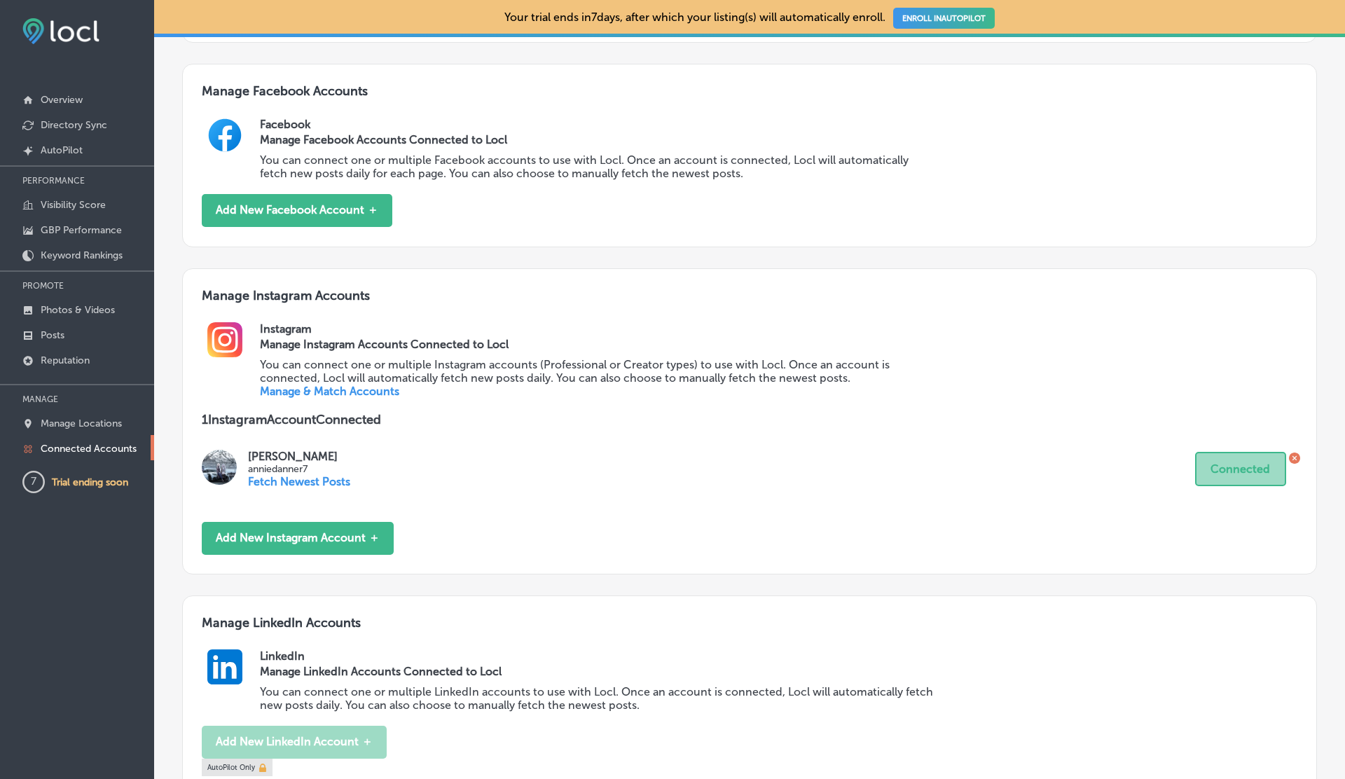
click at [1294, 462] on icon at bounding box center [1294, 458] width 11 height 11
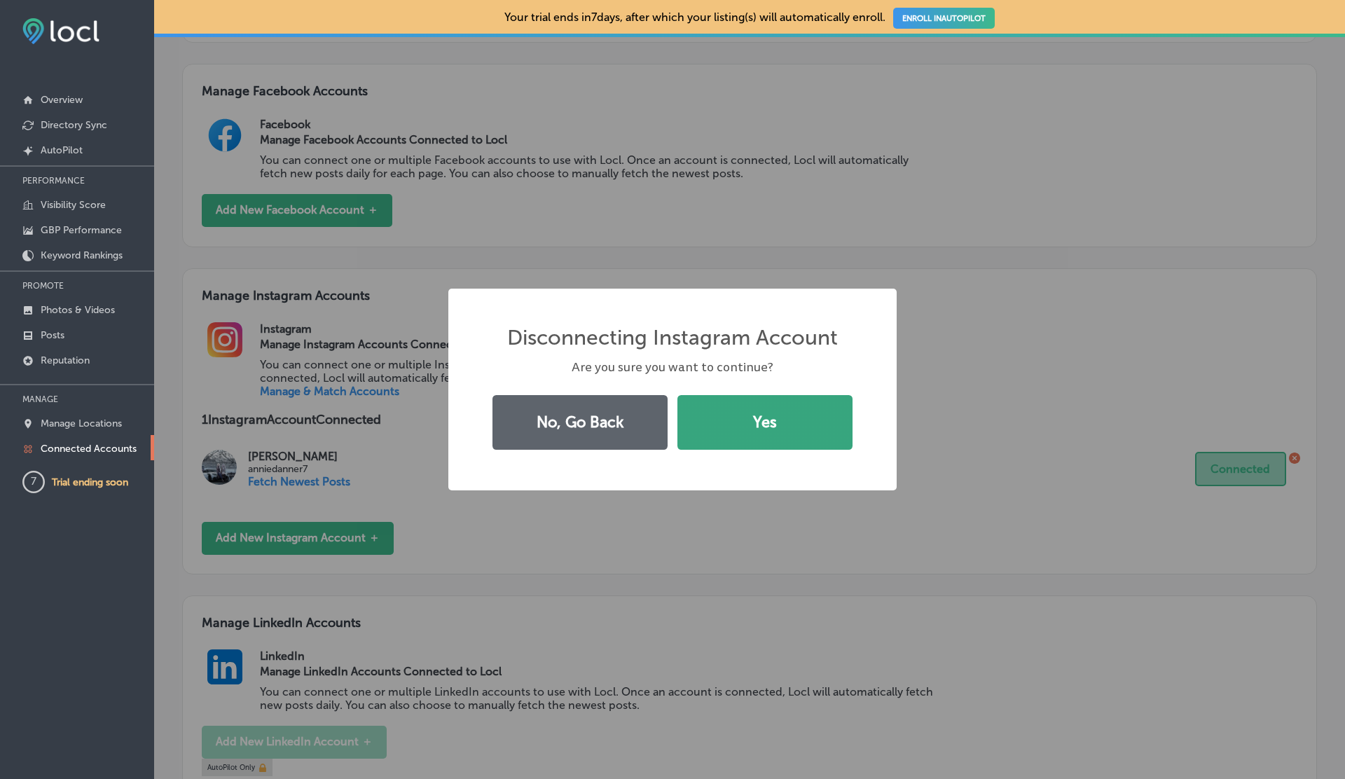
click at [734, 421] on button "Yes" at bounding box center [765, 422] width 175 height 55
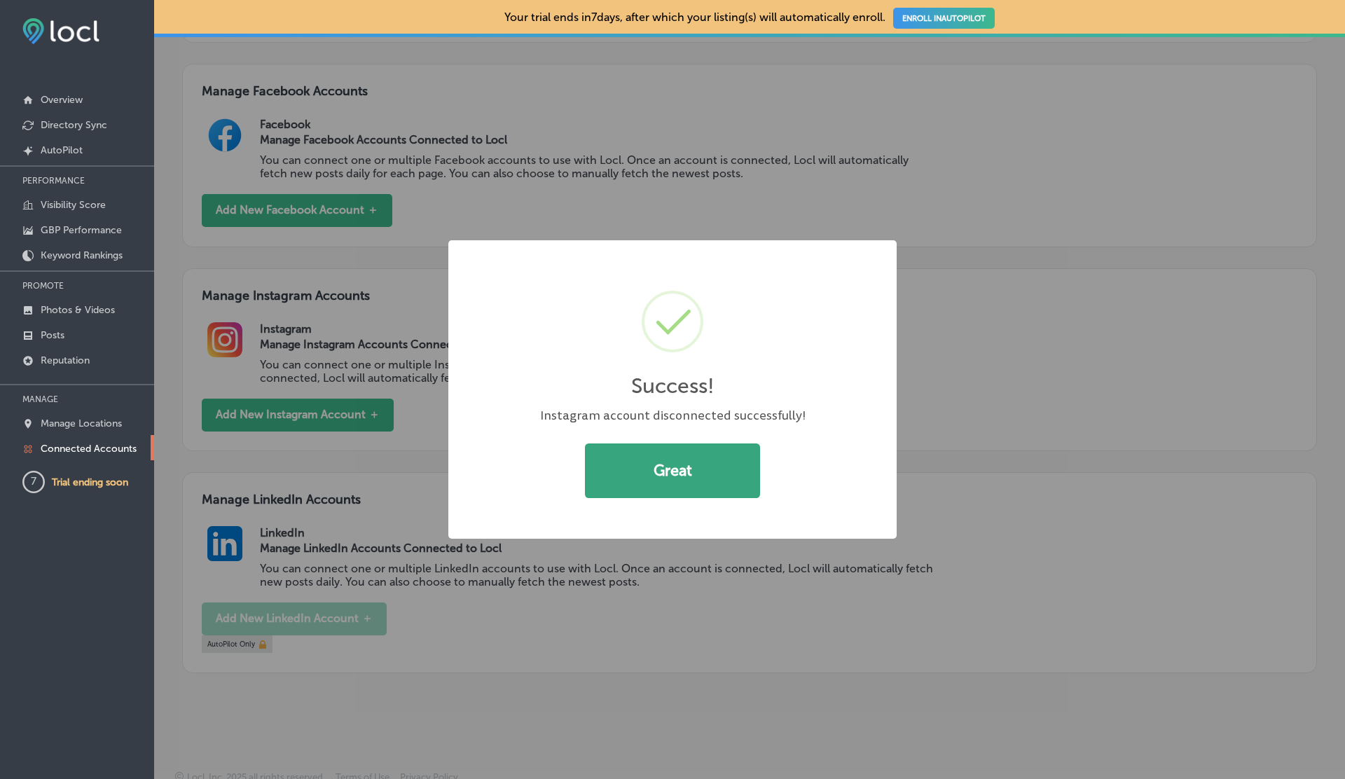
click at [680, 465] on button "Great" at bounding box center [672, 471] width 175 height 55
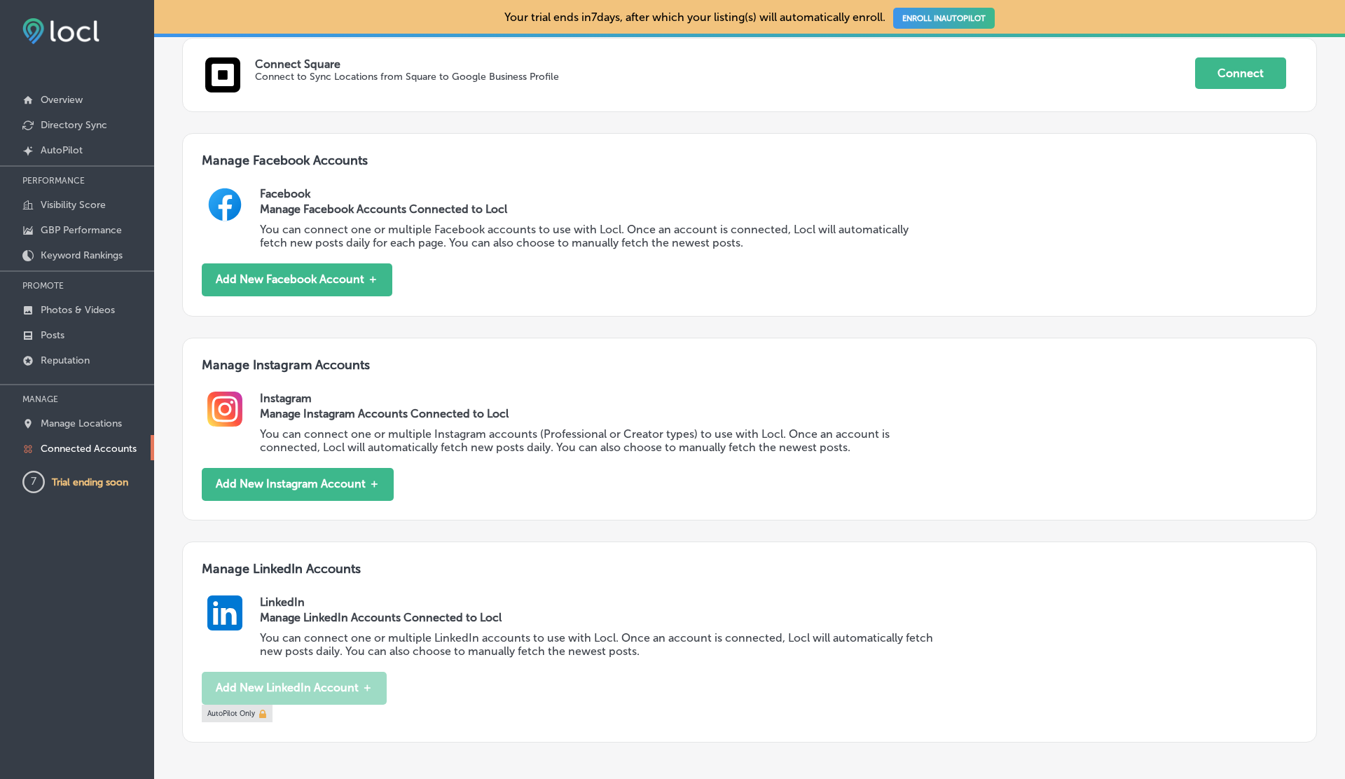
scroll to position [577, 0]
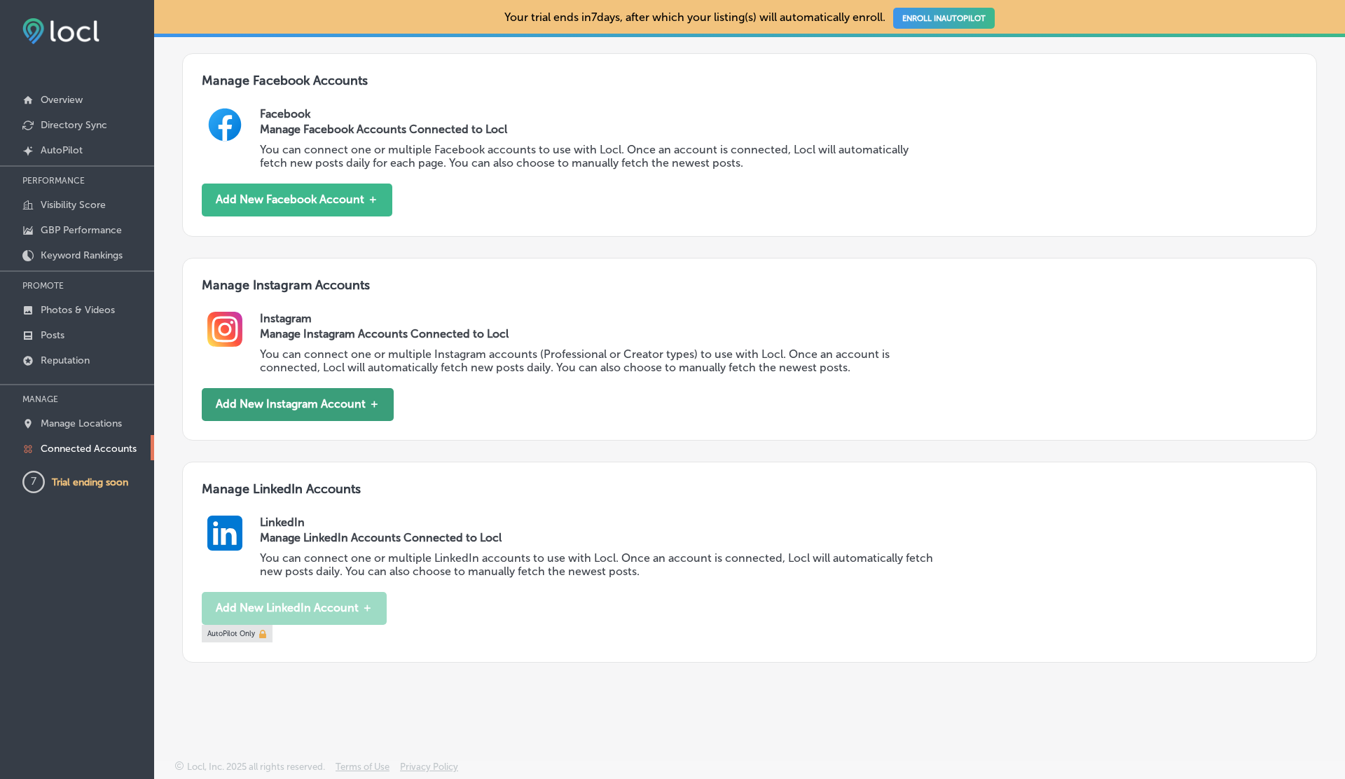
click at [319, 407] on button "Add New Instagram Account ＋" at bounding box center [298, 404] width 192 height 33
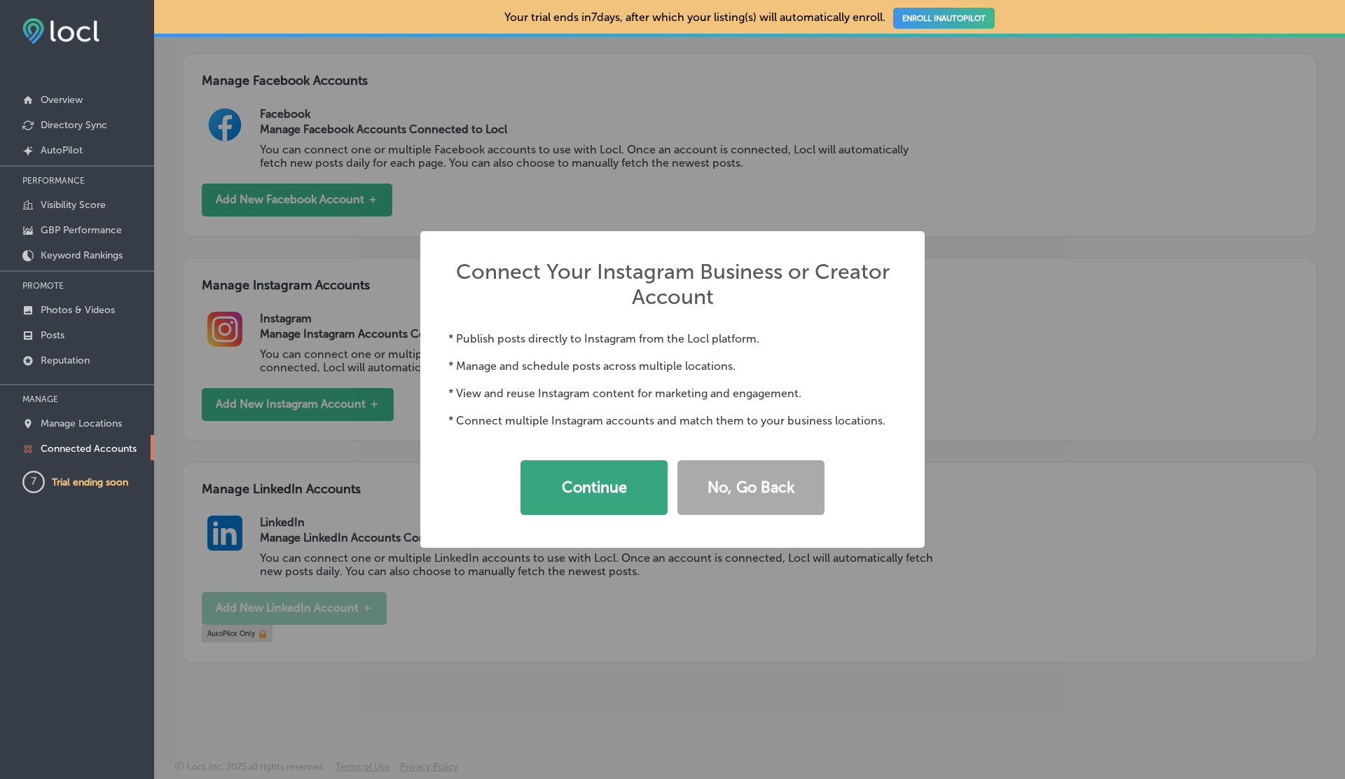
click at [573, 486] on button "Continue" at bounding box center [594, 487] width 147 height 55
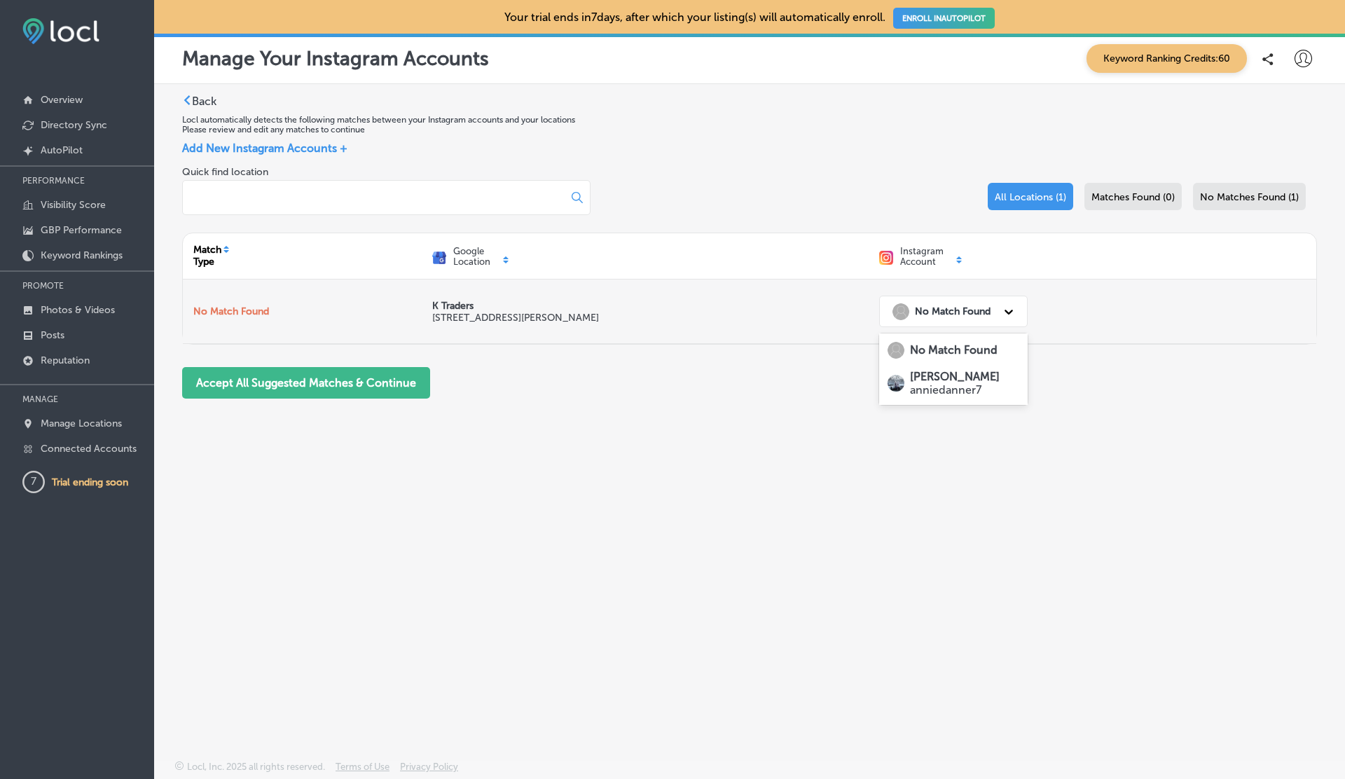
click at [937, 301] on div "No Match Found" at bounding box center [941, 311] width 110 height 29
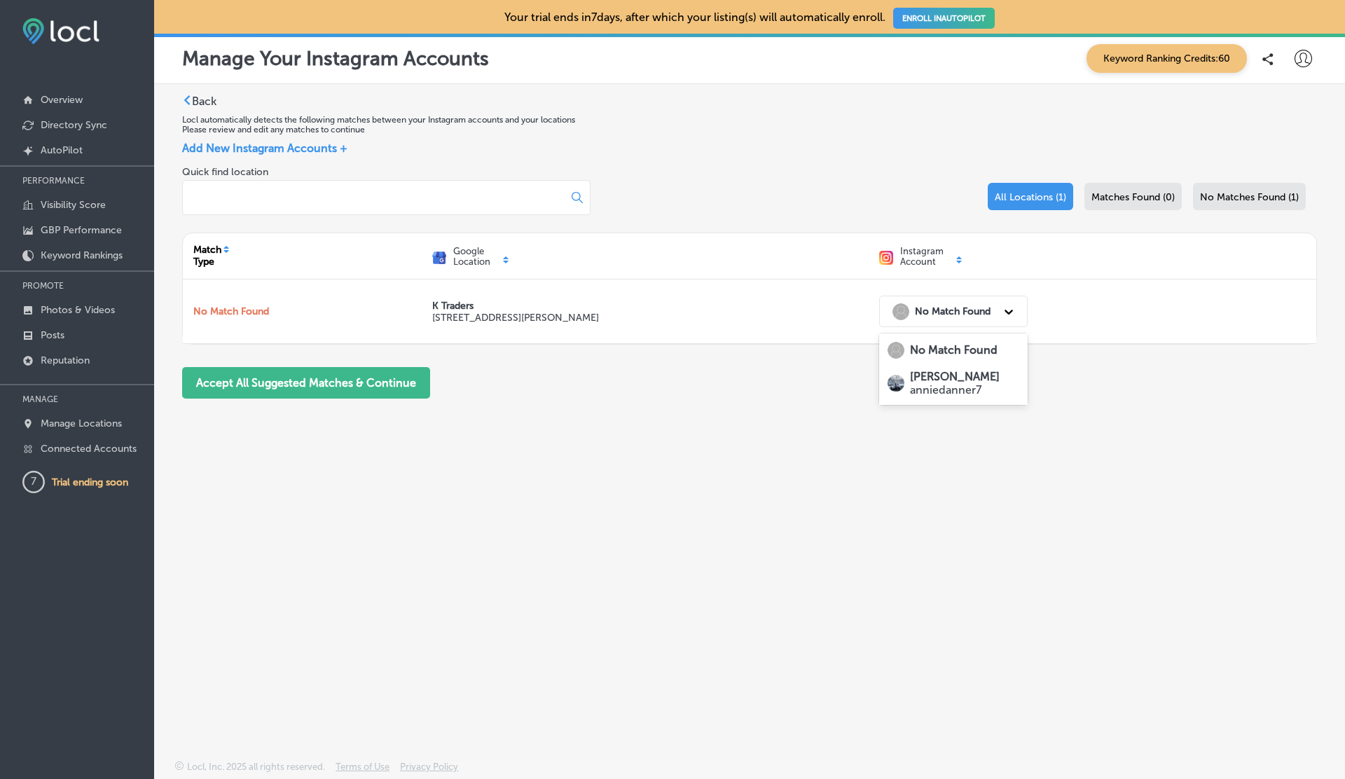
click at [920, 376] on strong "Annie Danner" at bounding box center [955, 376] width 90 height 13
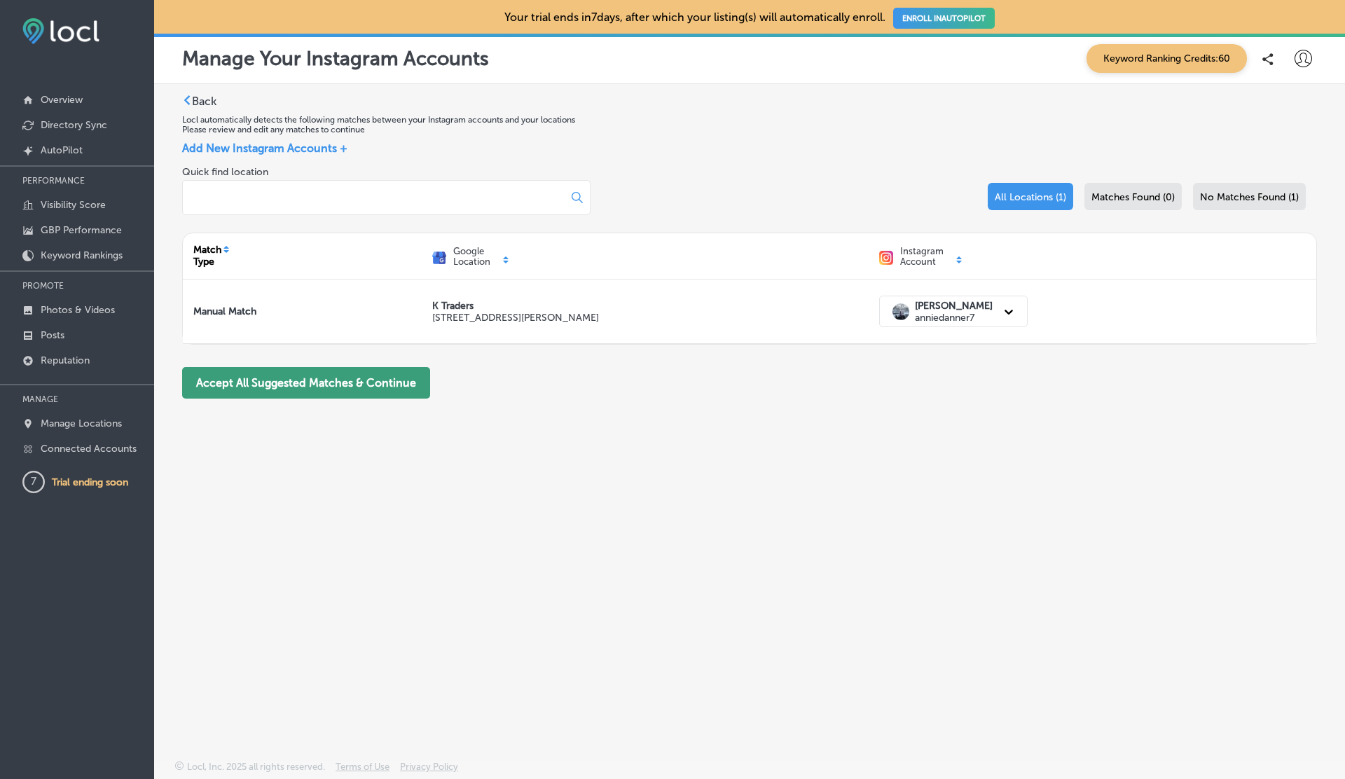
click at [285, 379] on button "Accept All Suggested Matches & Continue" at bounding box center [306, 383] width 248 height 32
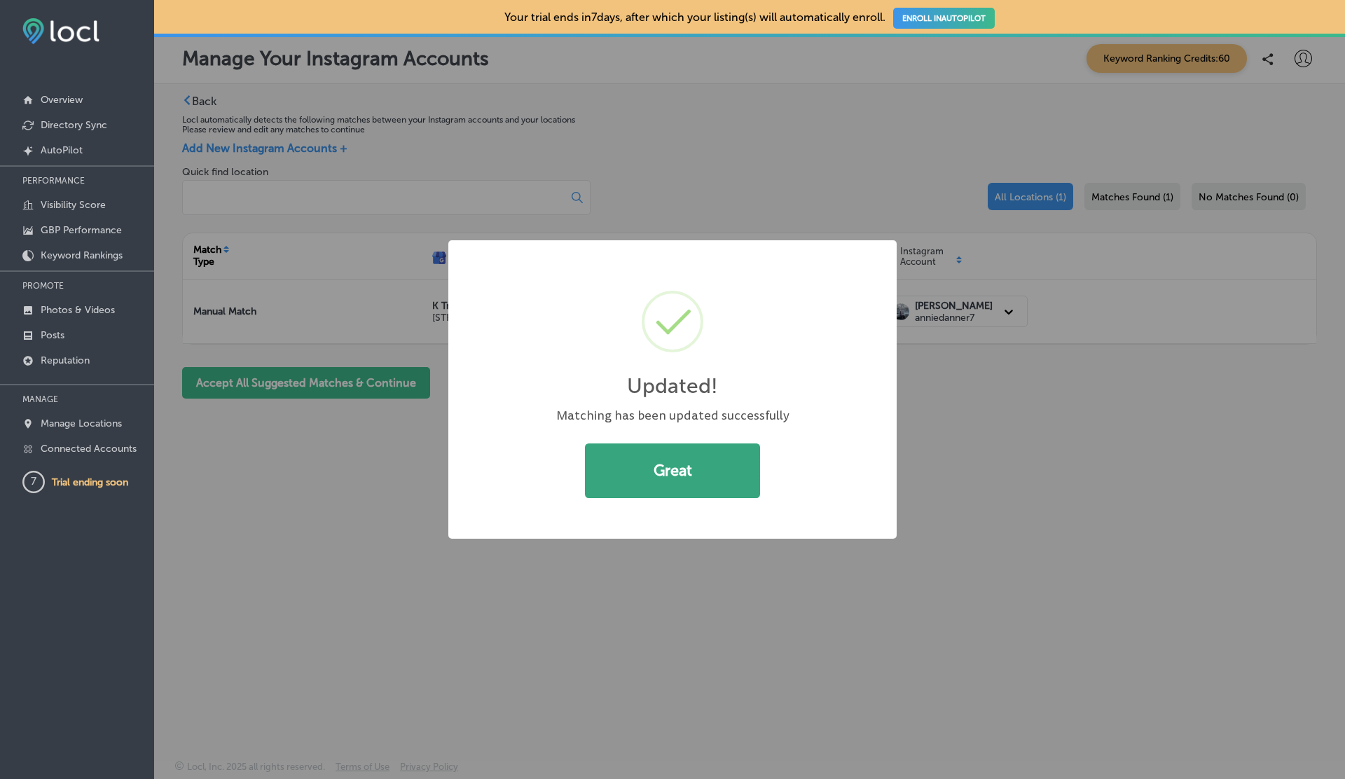
click at [646, 472] on button "Great" at bounding box center [672, 471] width 175 height 55
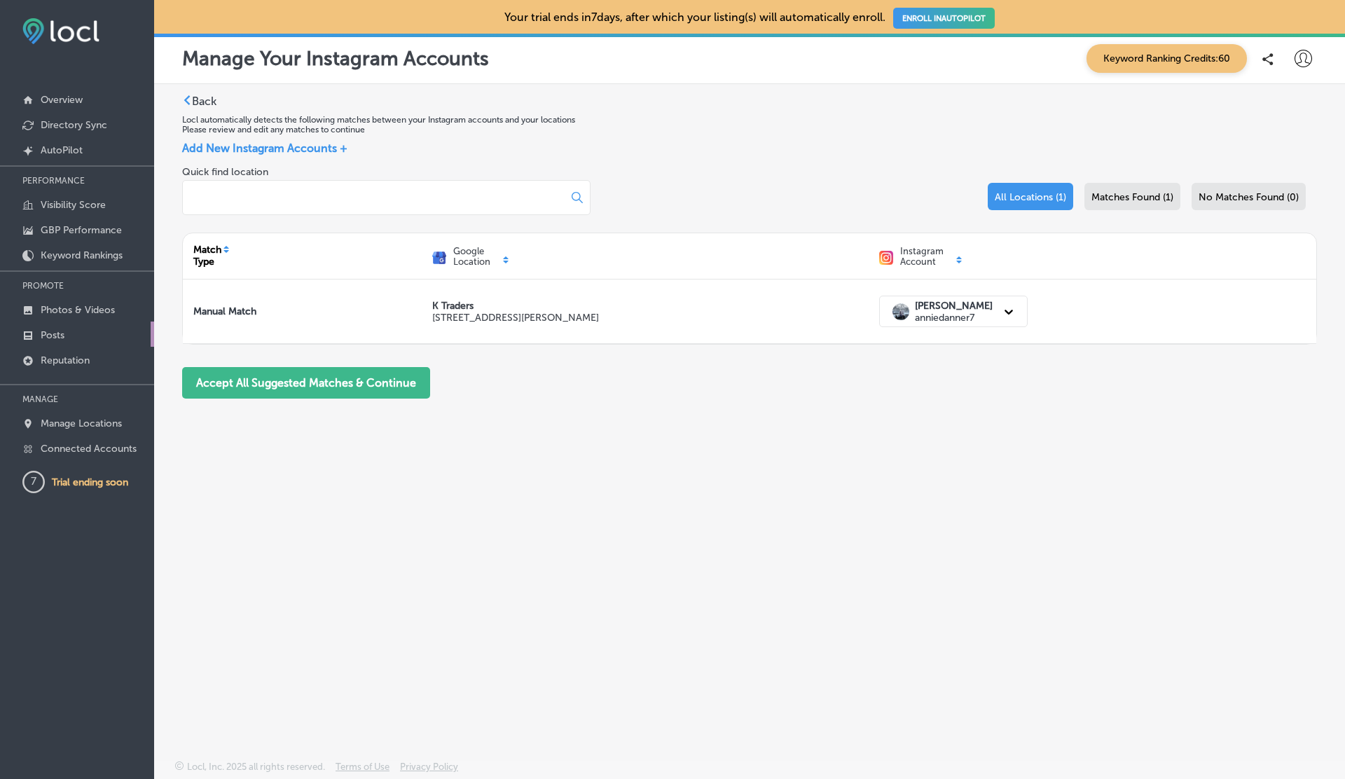
click at [66, 332] on link "Posts" at bounding box center [77, 334] width 154 height 25
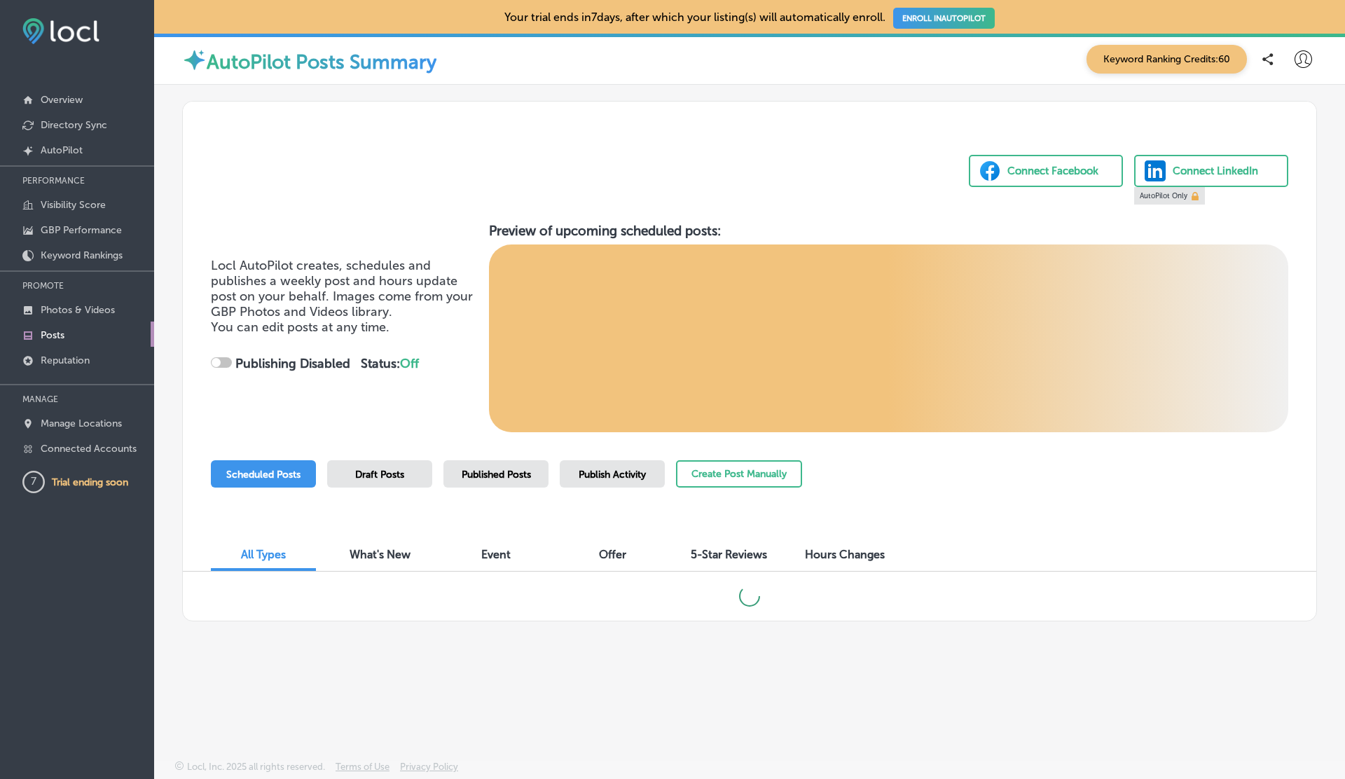
checkbox input "true"
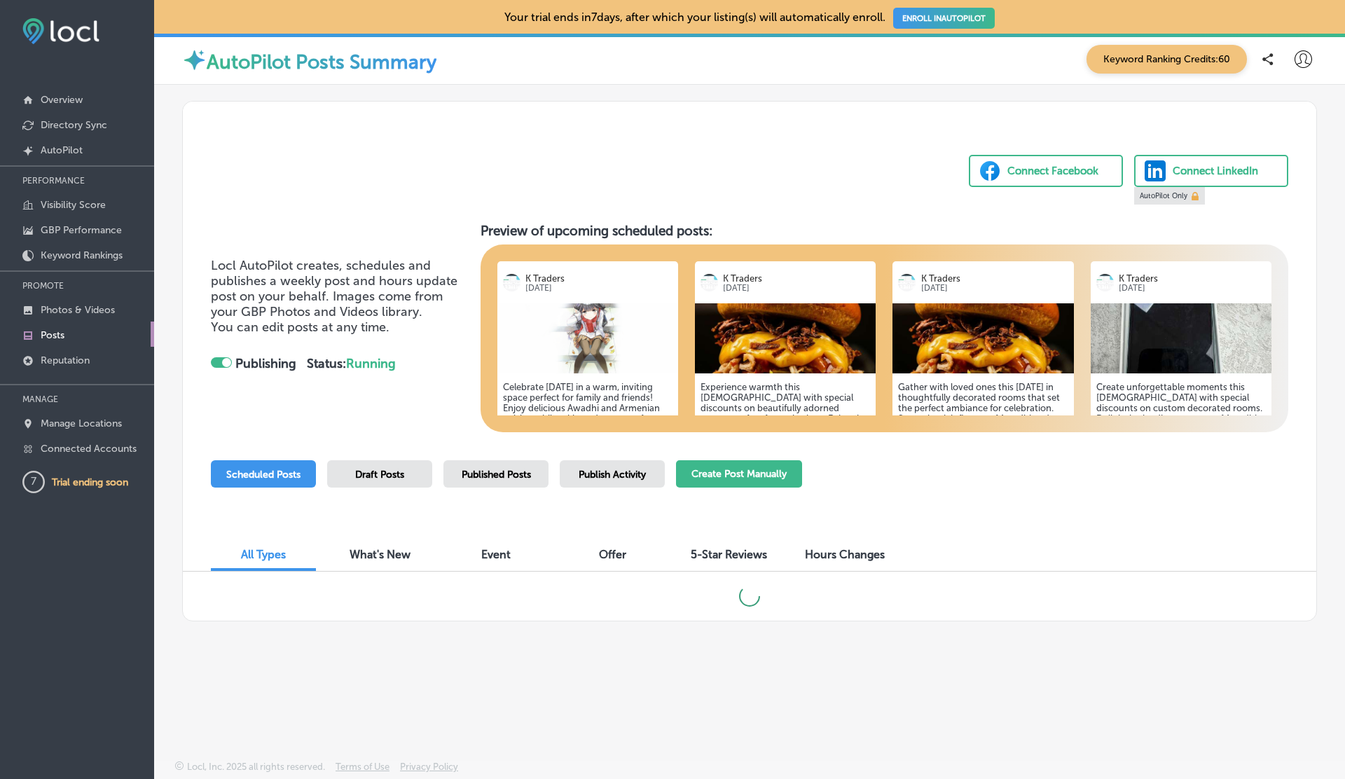
click at [727, 481] on button "Create Post Manually" at bounding box center [739, 473] width 126 height 27
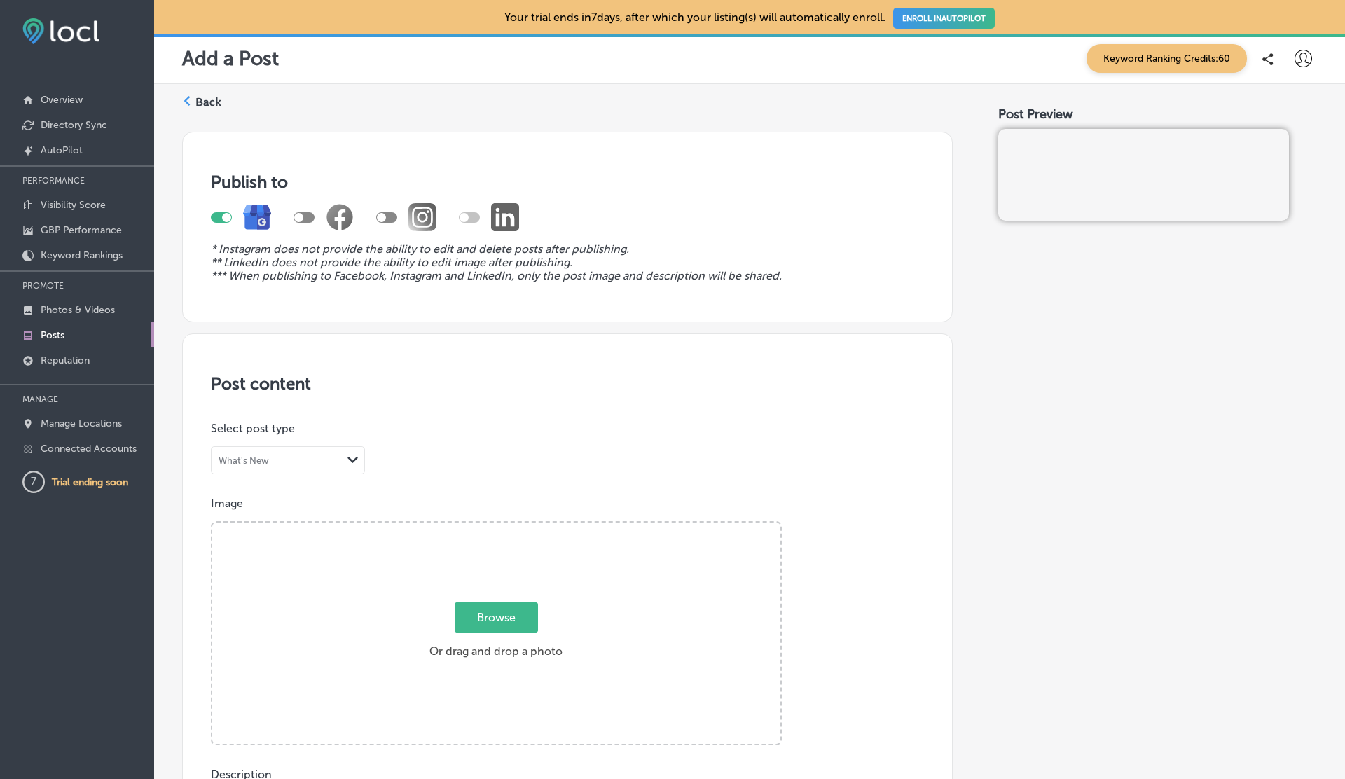
click at [390, 219] on div at bounding box center [386, 217] width 21 height 11
checkbox input "true"
click at [217, 218] on div at bounding box center [221, 217] width 21 height 11
checkbox input "false"
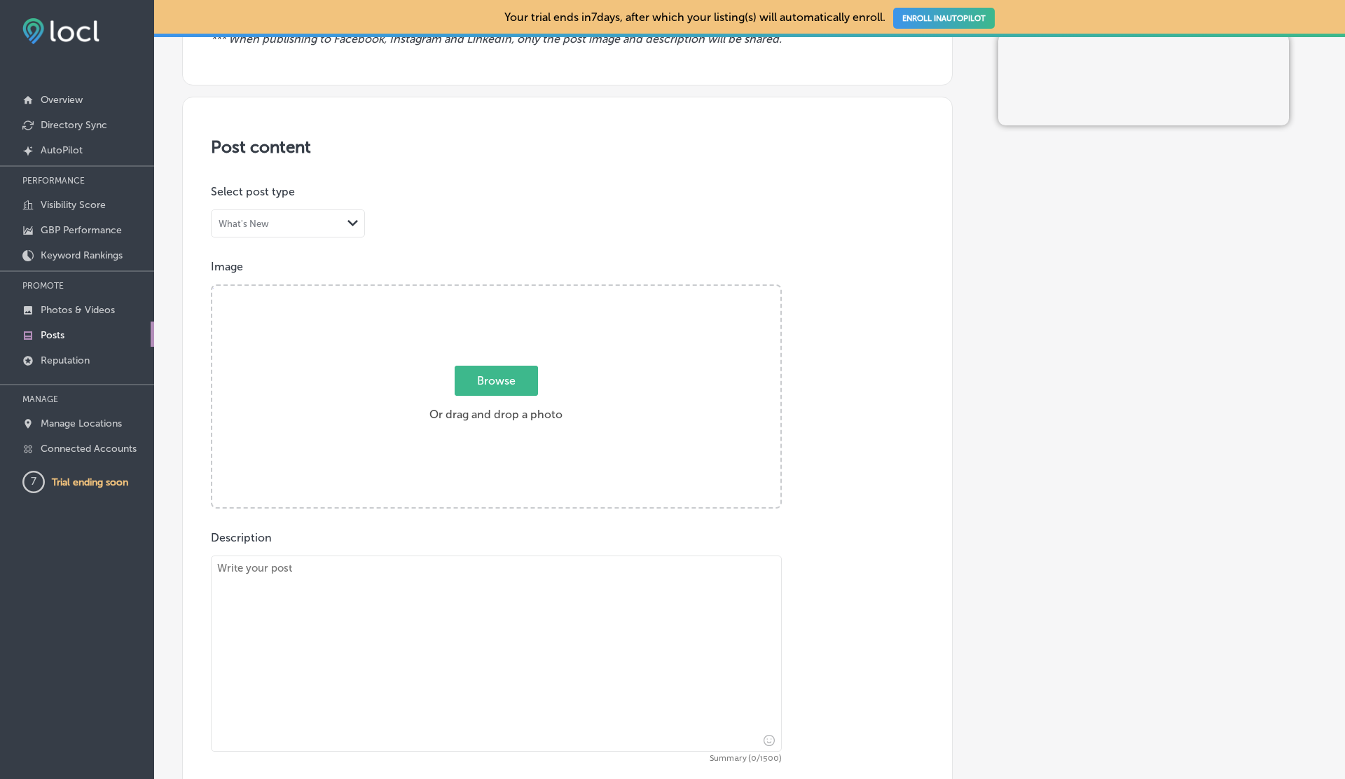
scroll to position [315, 0]
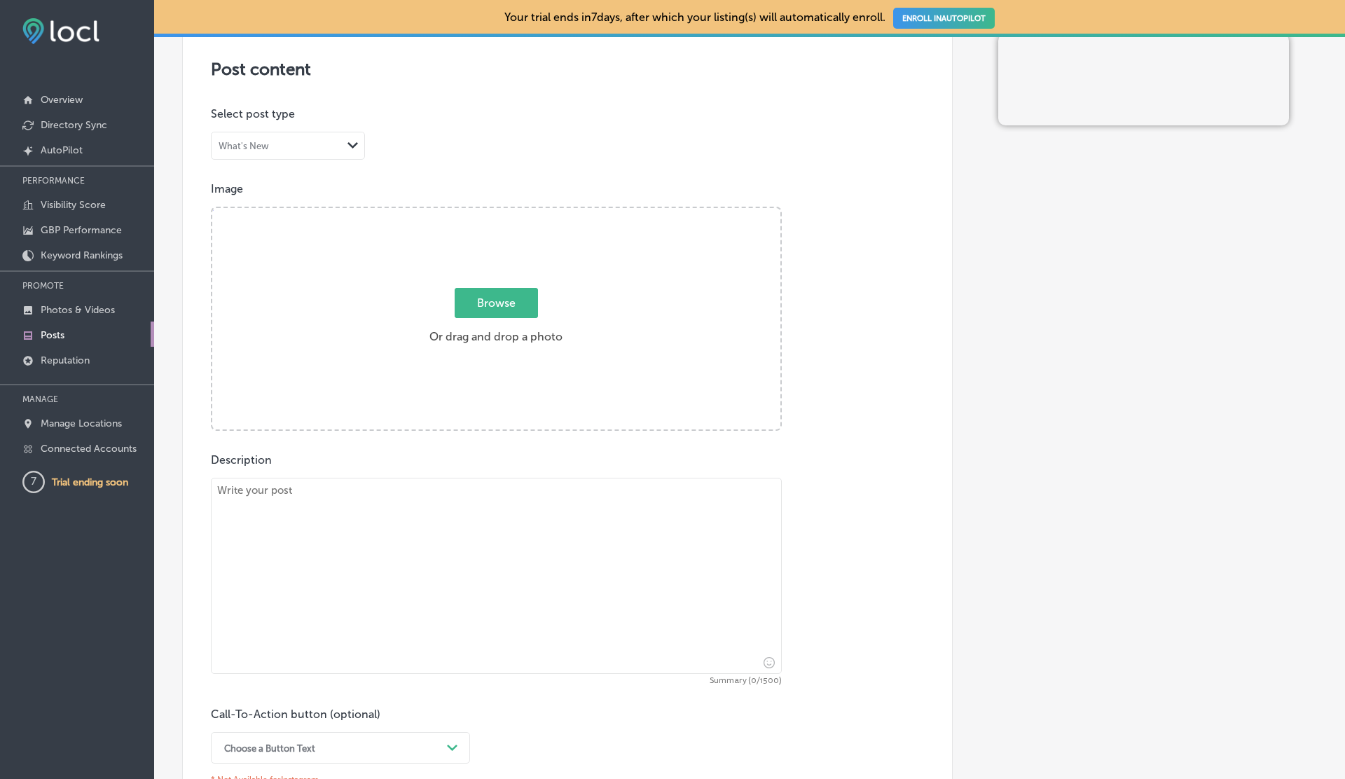
click at [458, 281] on div "Browse Or drag and drop a photo" at bounding box center [496, 320] width 568 height 224
click at [212, 208] on input "Browse Or drag and drop a photo" at bounding box center [496, 210] width 568 height 4
type input "C:\fakepath\insecticide.png"
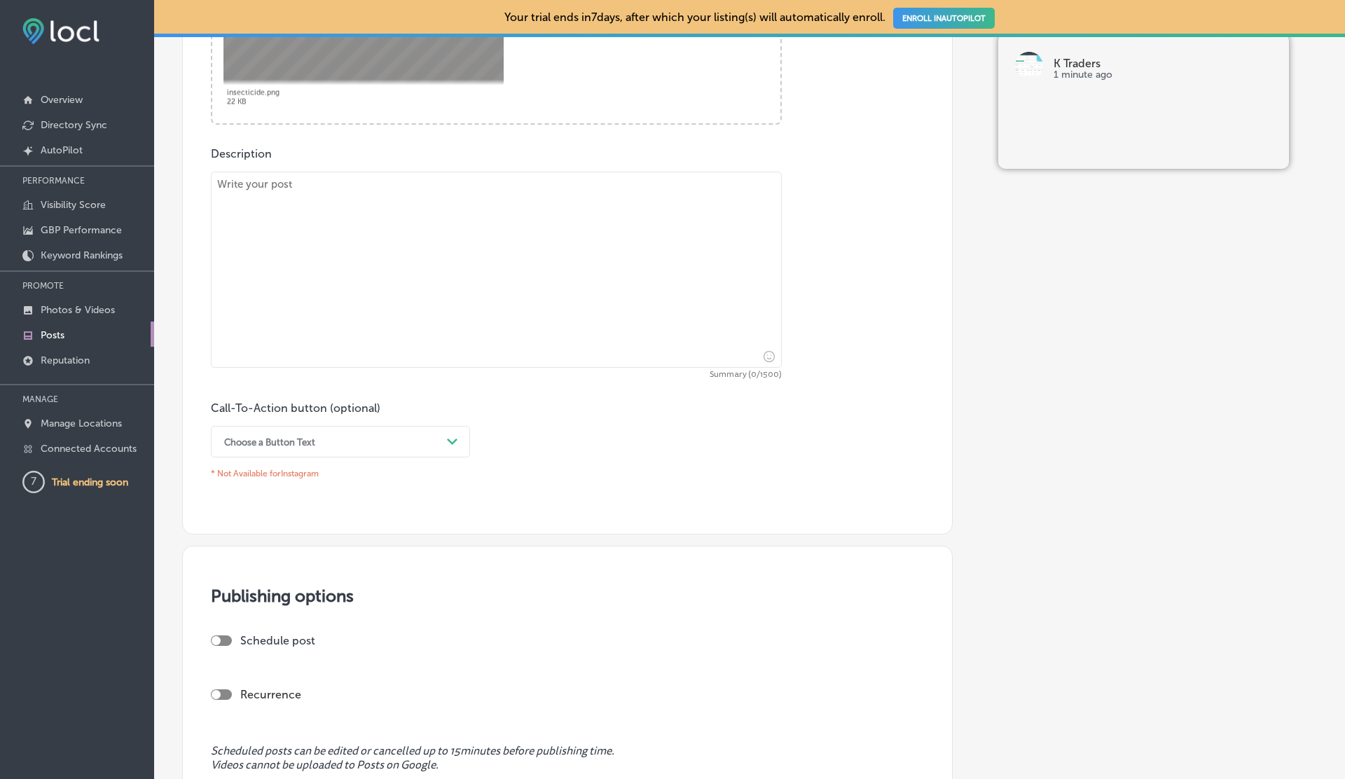
scroll to position [747, 0]
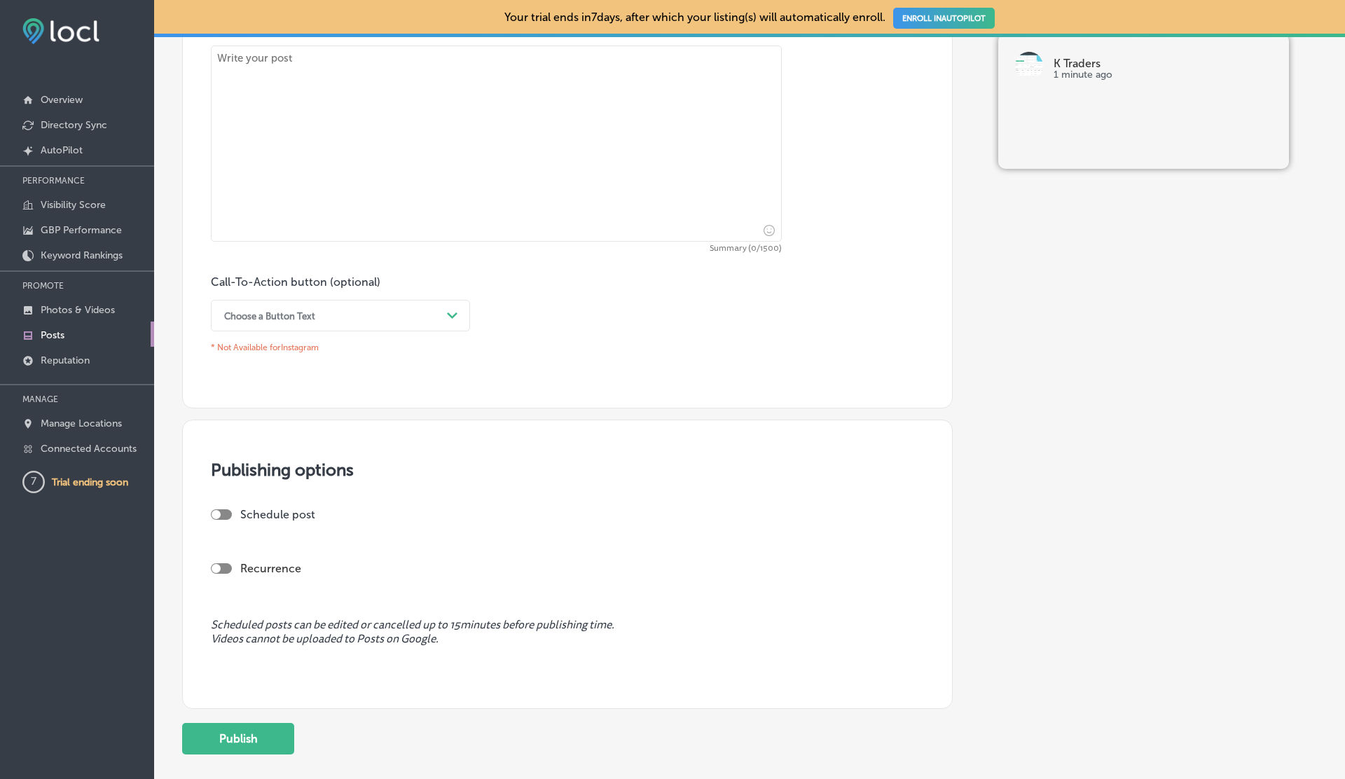
click at [399, 144] on textarea at bounding box center [496, 144] width 571 height 196
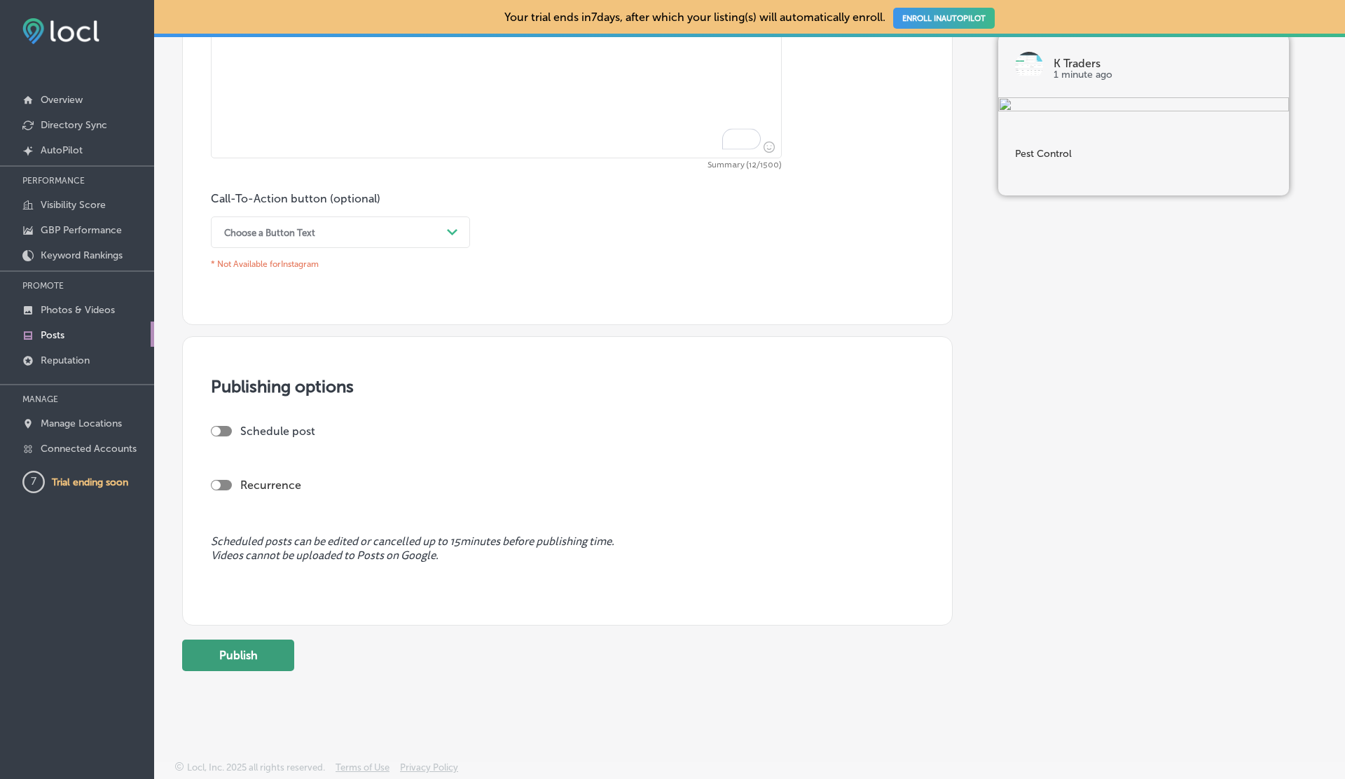
type textarea "Pest Control"
click at [242, 663] on button "Publish" at bounding box center [238, 656] width 112 height 32
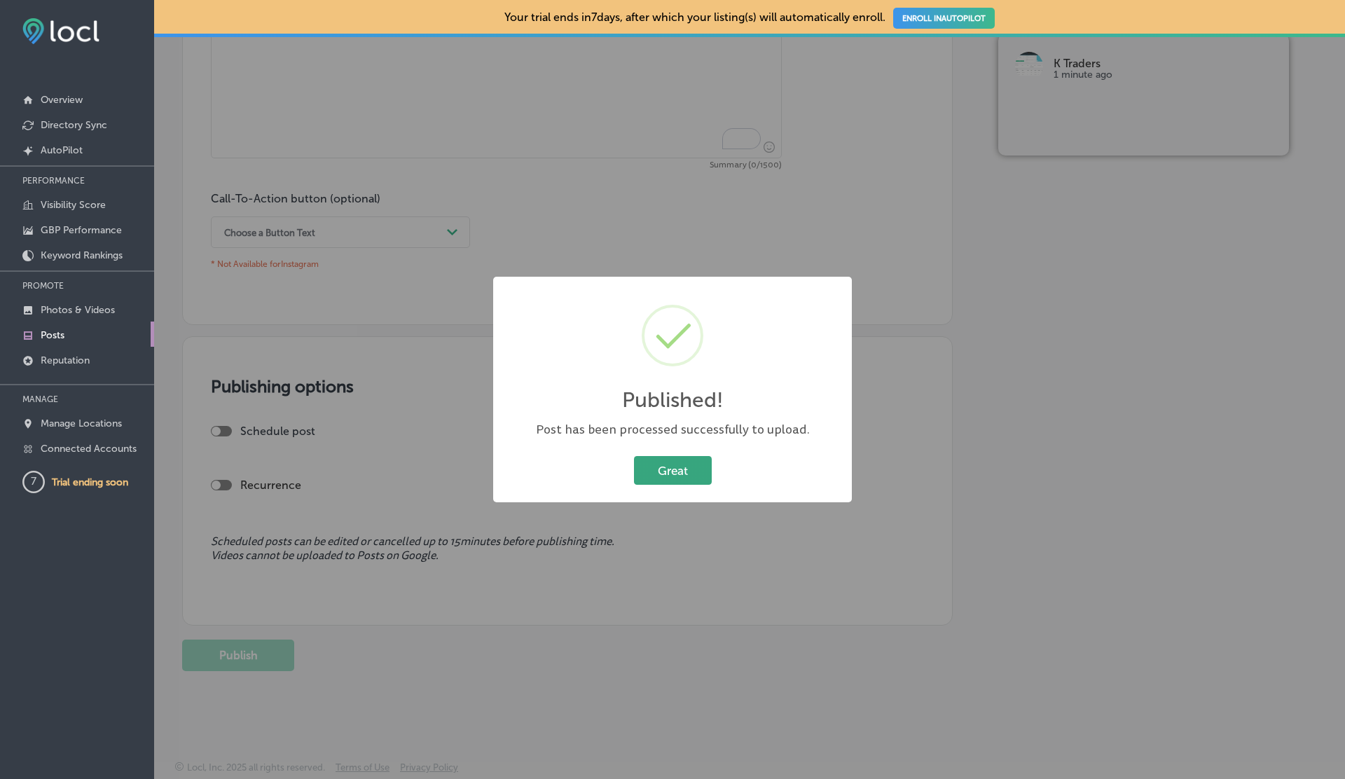
click at [687, 465] on button "Great" at bounding box center [673, 470] width 78 height 29
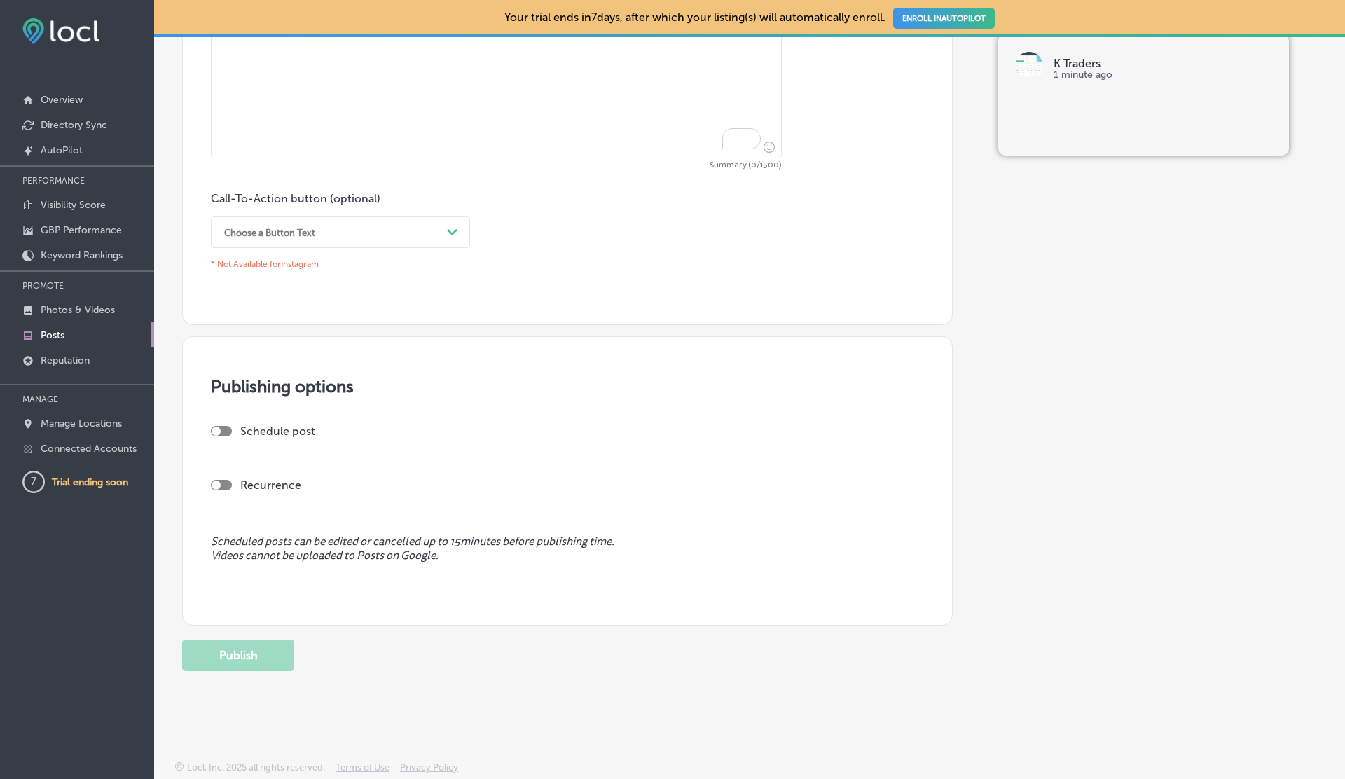
scroll to position [0, 0]
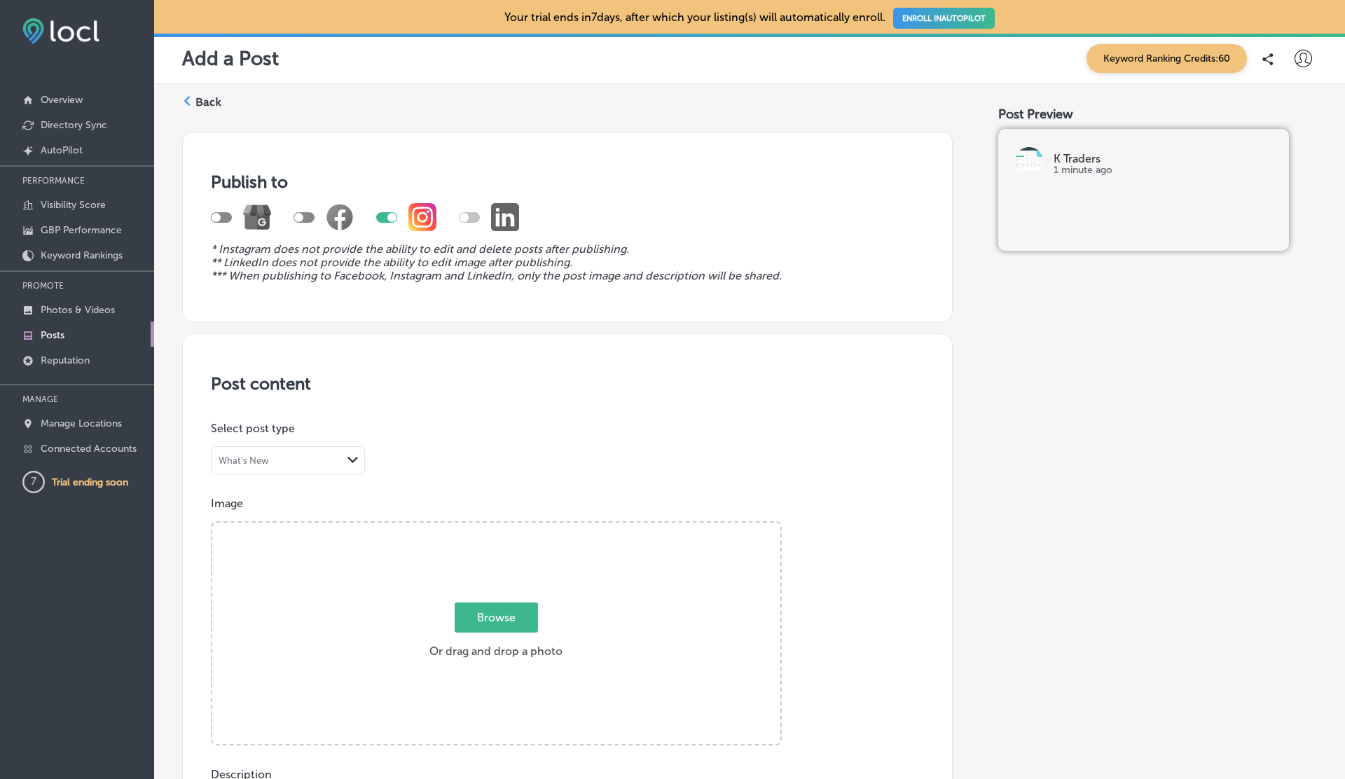
click at [53, 335] on p "Posts" at bounding box center [53, 335] width 24 height 12
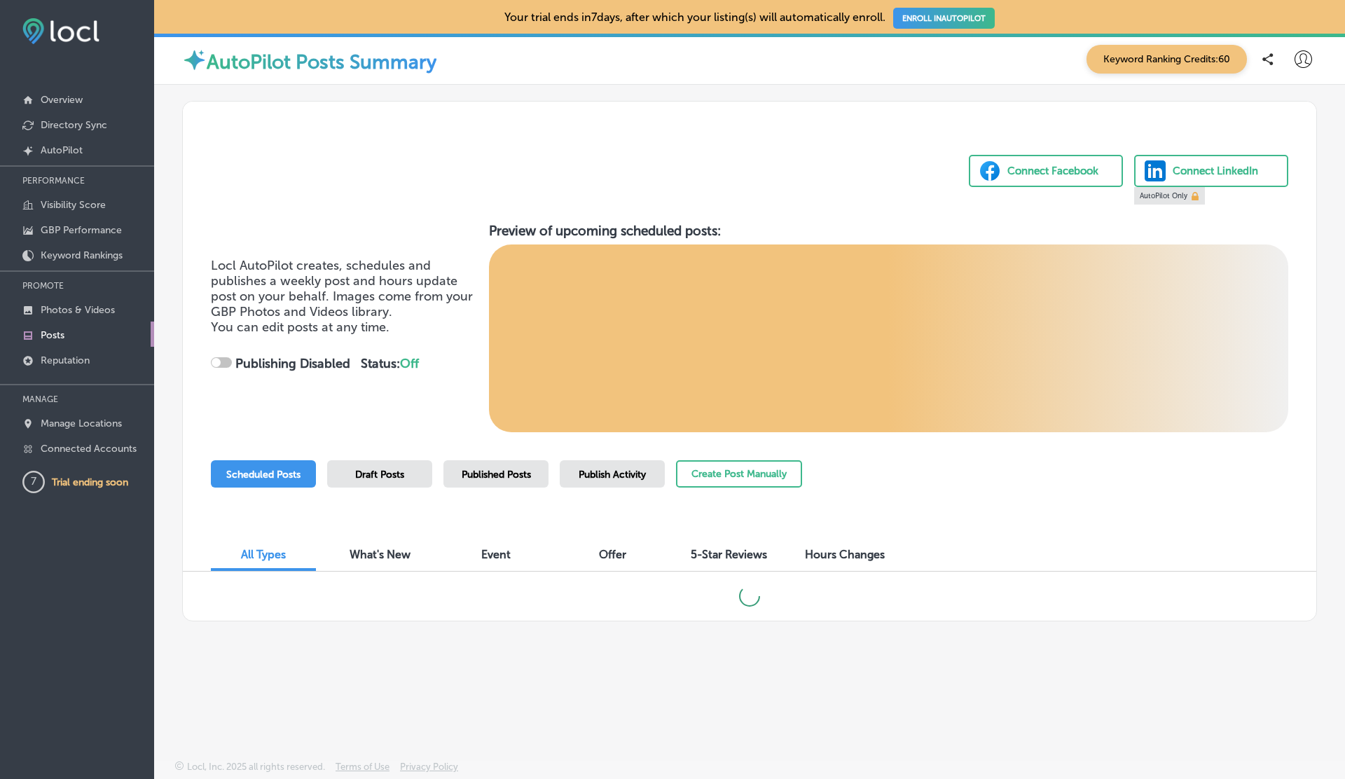
checkbox input "true"
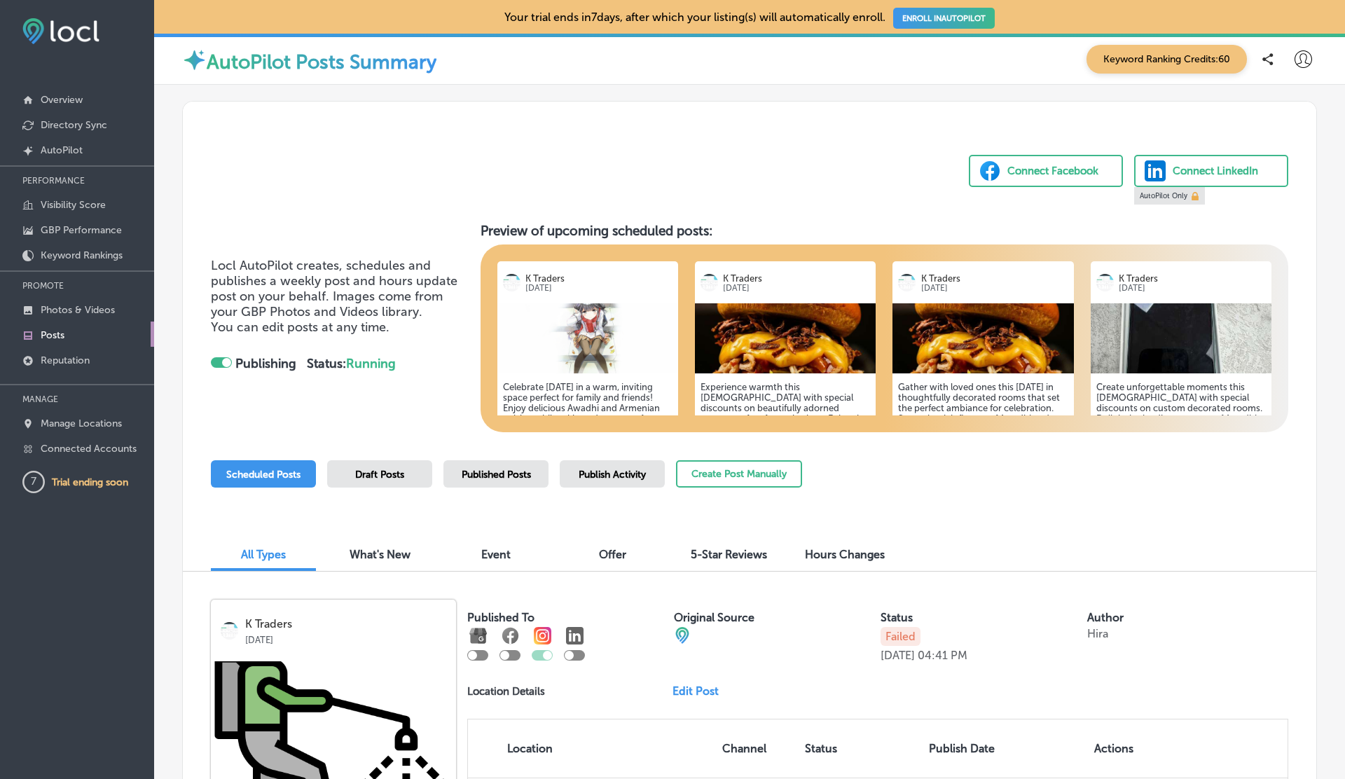
click at [1307, 66] on icon at bounding box center [1304, 59] width 18 height 18
click at [83, 446] on p "Connected Accounts" at bounding box center [89, 449] width 96 height 12
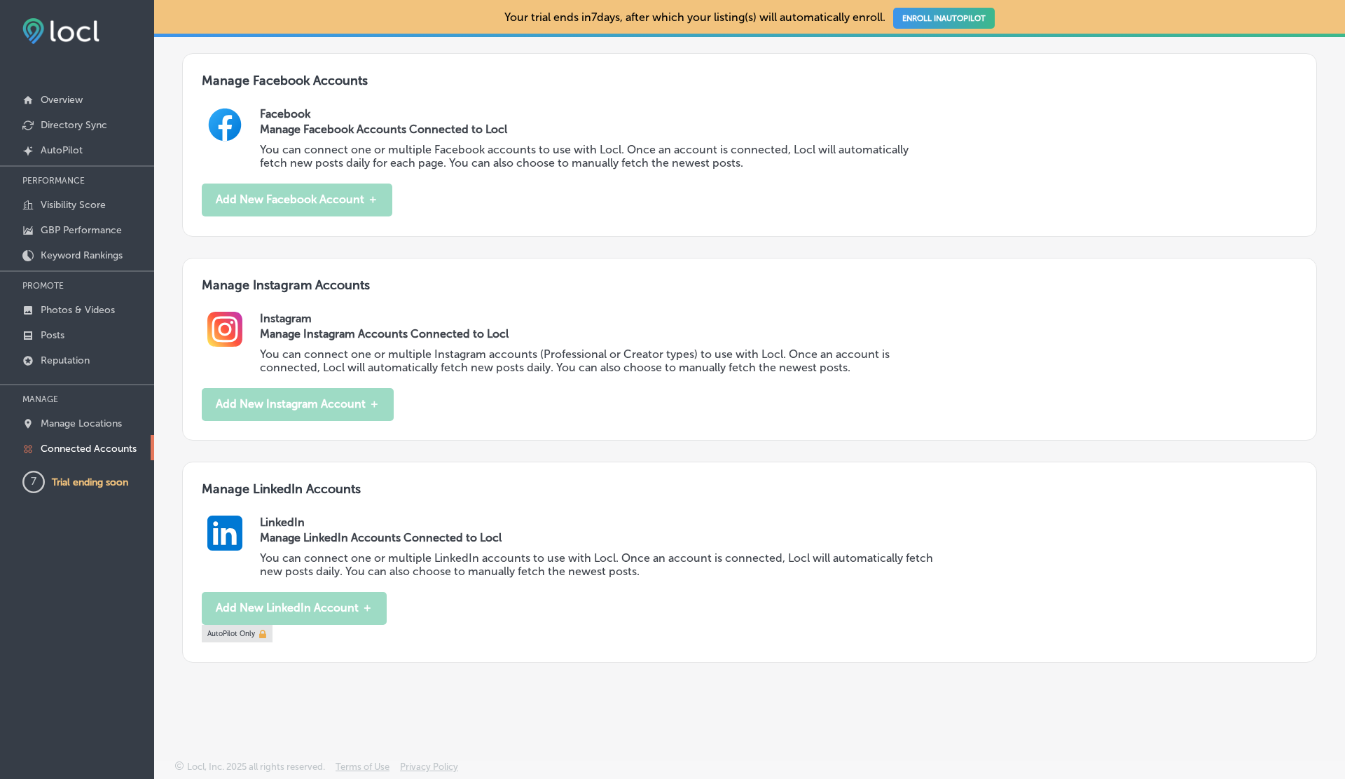
scroll to position [577, 0]
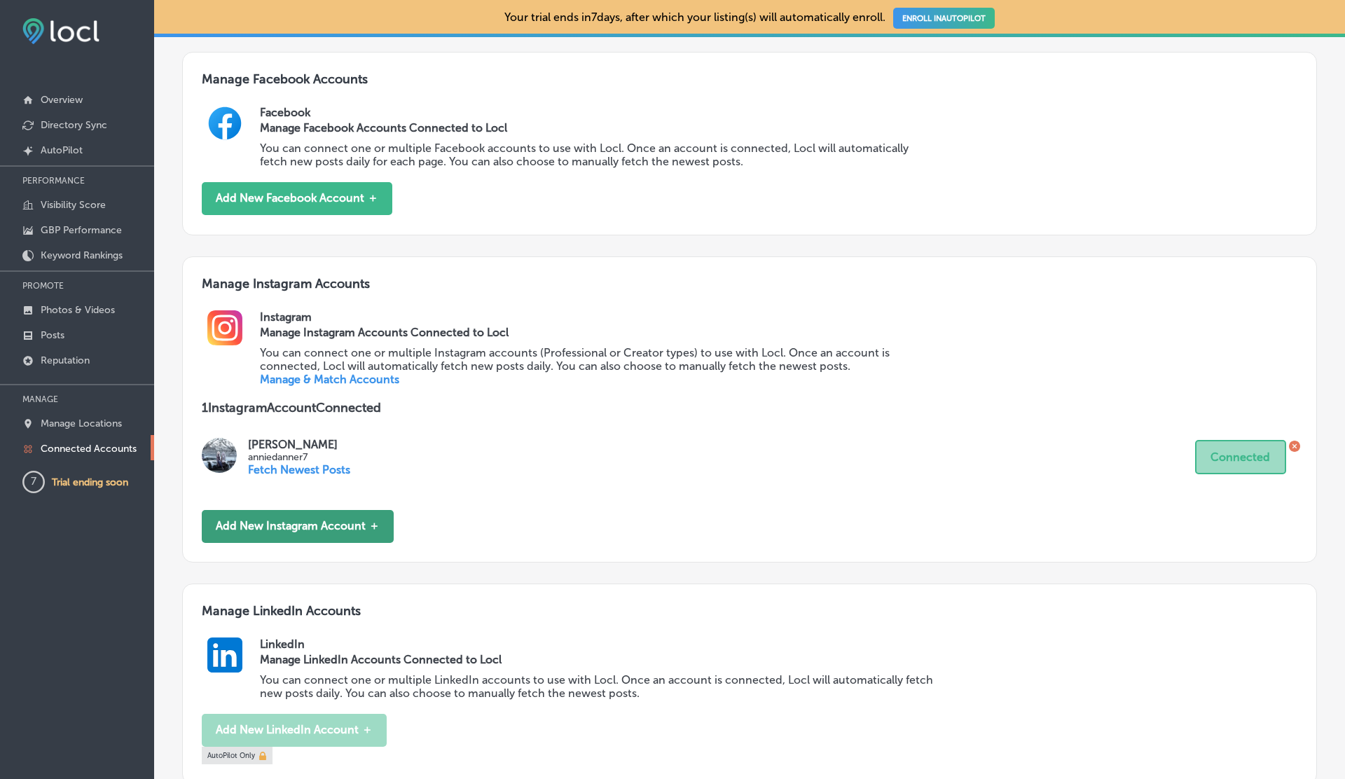
click at [324, 517] on button "Add New Instagram Account ＋" at bounding box center [298, 526] width 192 height 33
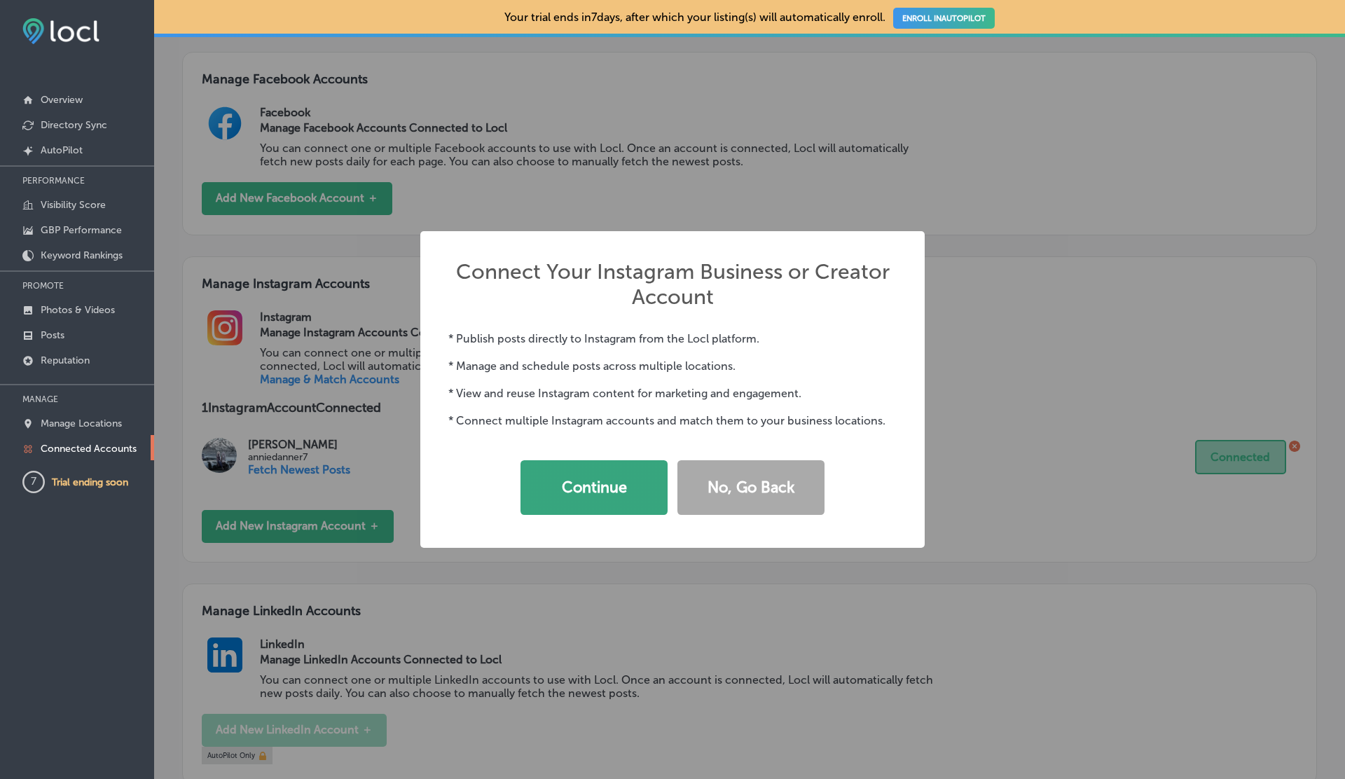
click at [594, 495] on button "Continue" at bounding box center [594, 487] width 147 height 55
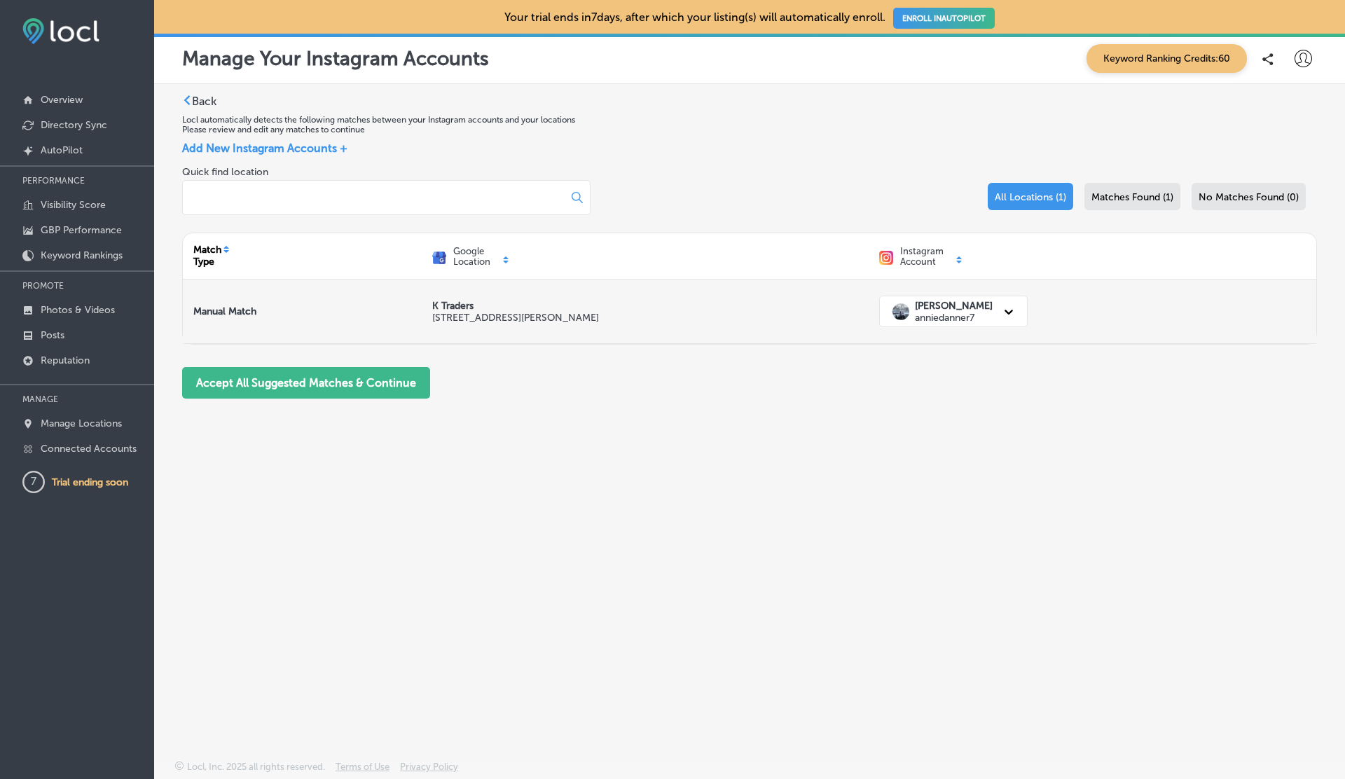
click at [979, 313] on div "Annie Danner anniedanner7" at bounding box center [941, 311] width 110 height 29
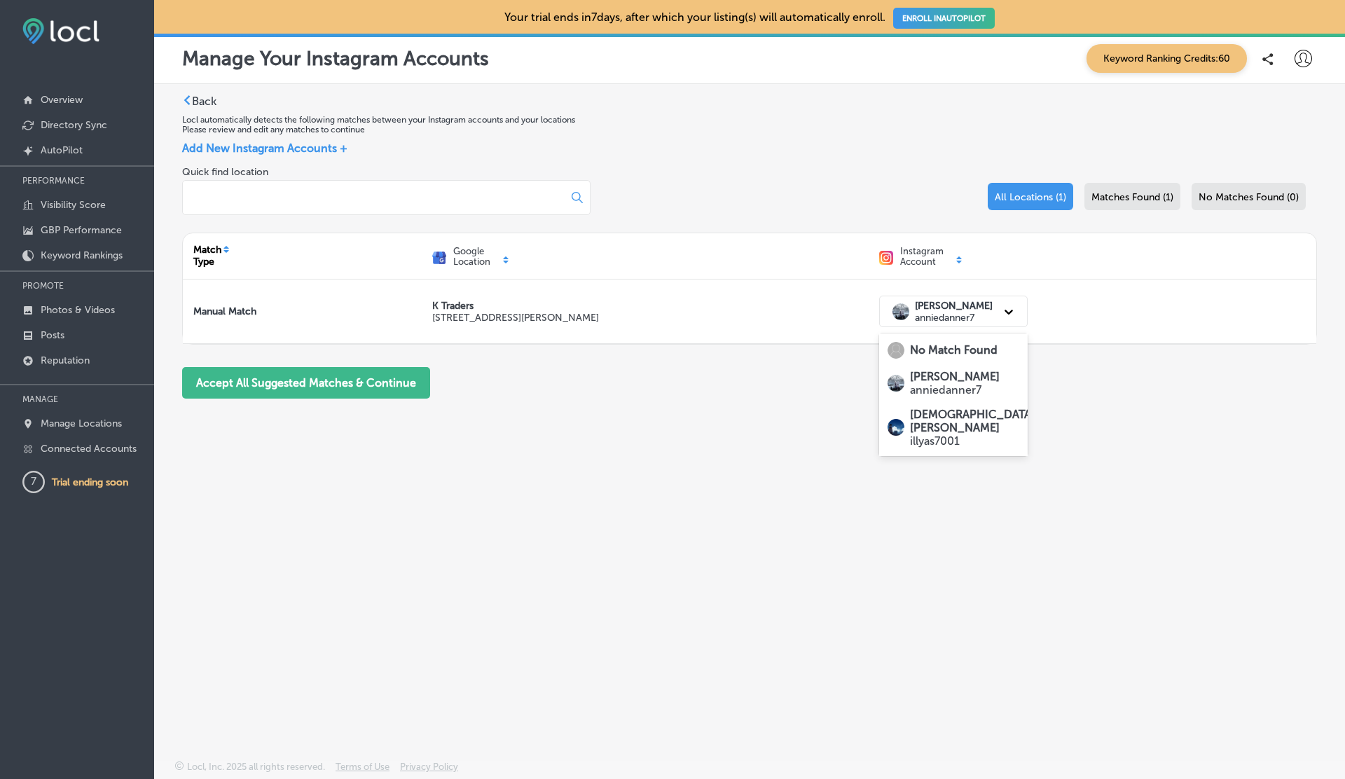
click at [928, 434] on p "illyas7001" at bounding box center [972, 440] width 125 height 13
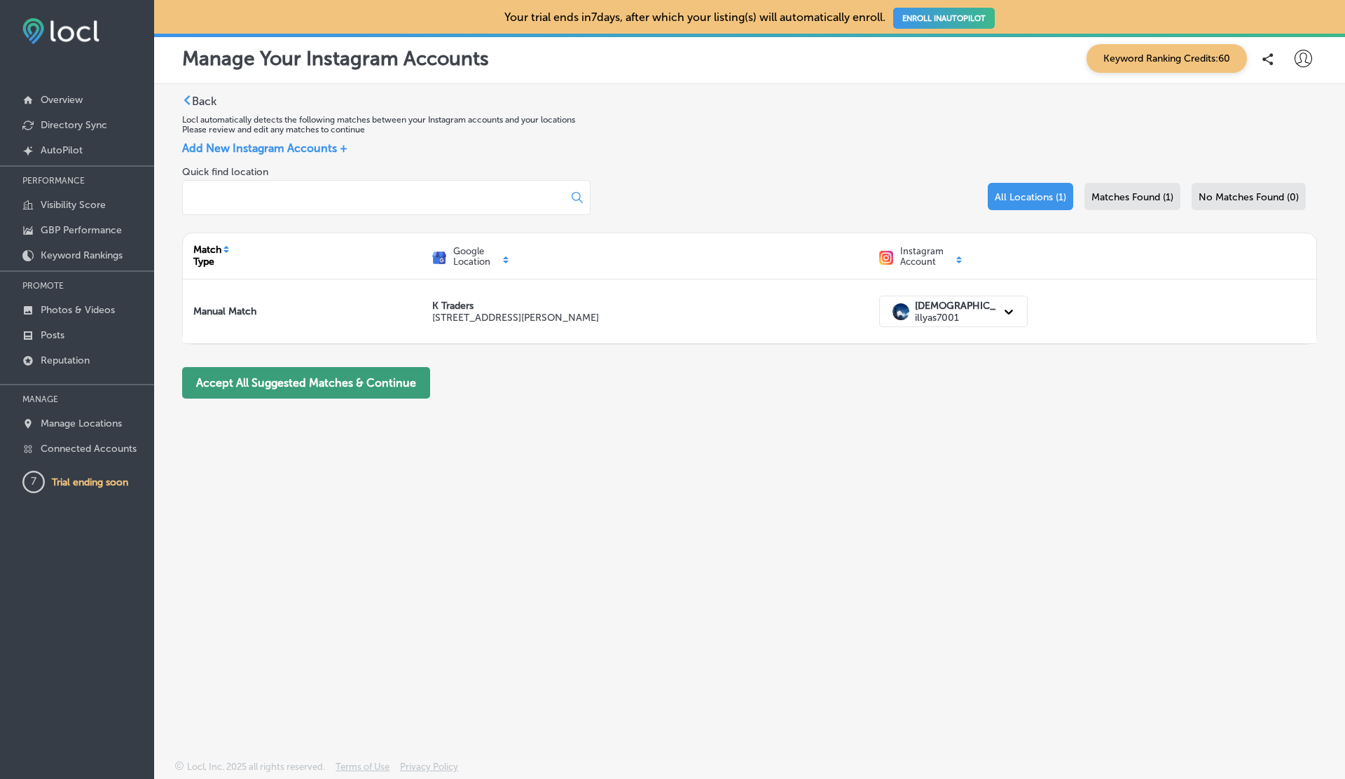
click at [348, 385] on button "Accept All Suggested Matches & Continue" at bounding box center [306, 383] width 248 height 32
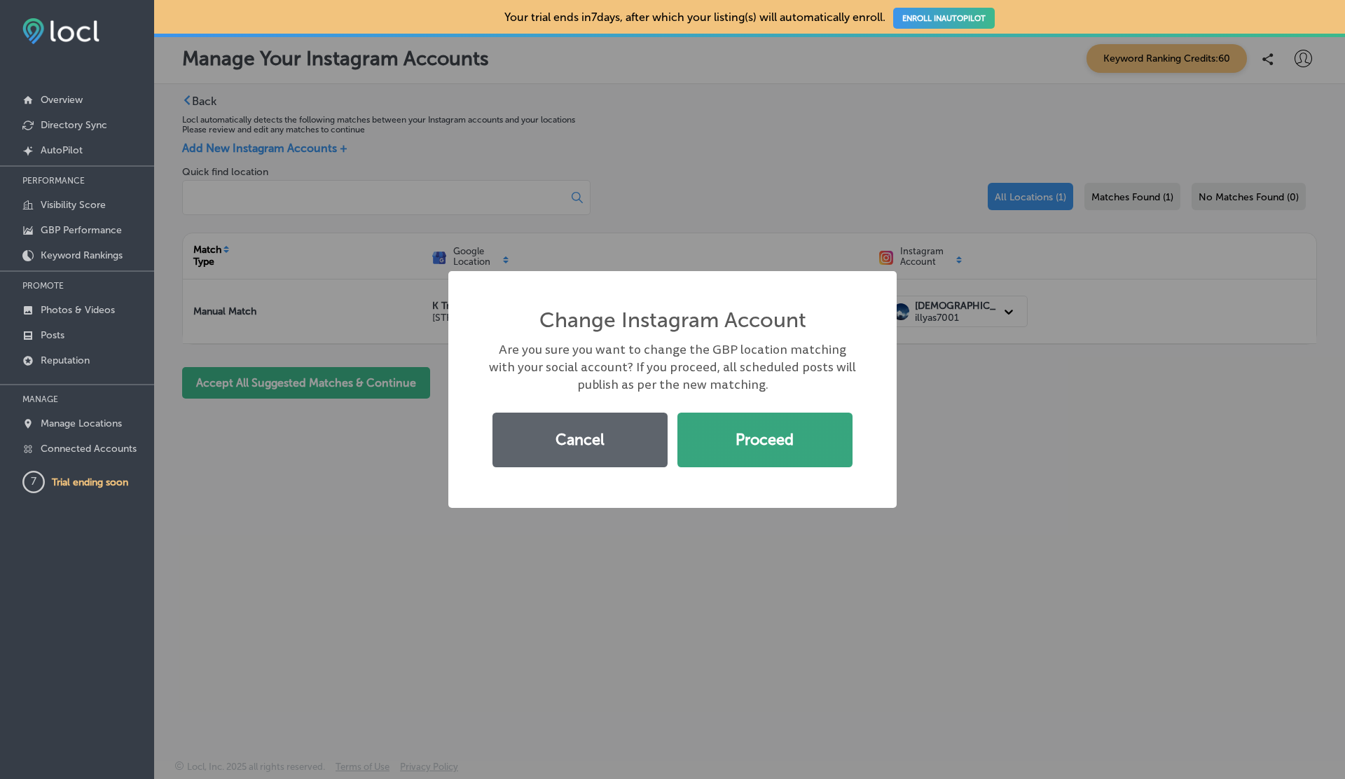
click at [749, 445] on button "Proceed" at bounding box center [765, 440] width 175 height 55
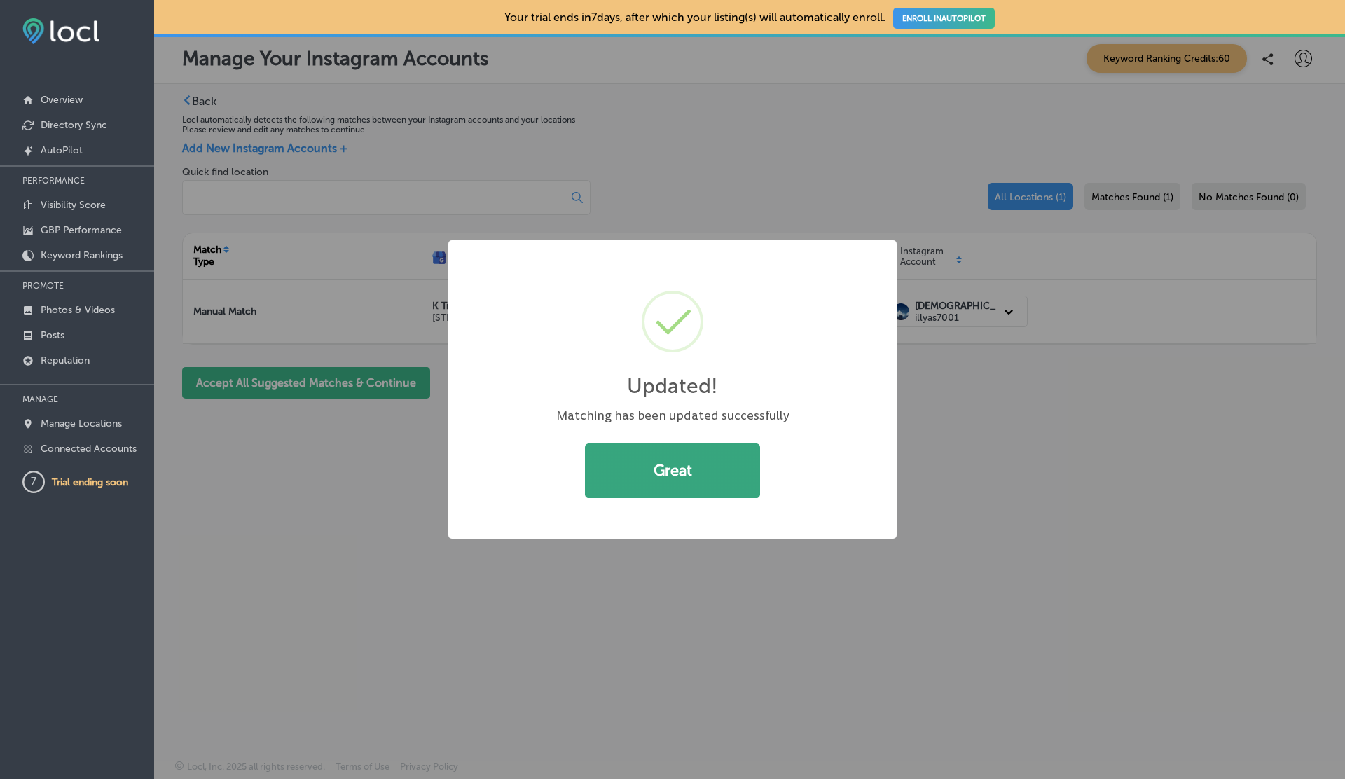
click at [671, 477] on button "Great" at bounding box center [672, 471] width 175 height 55
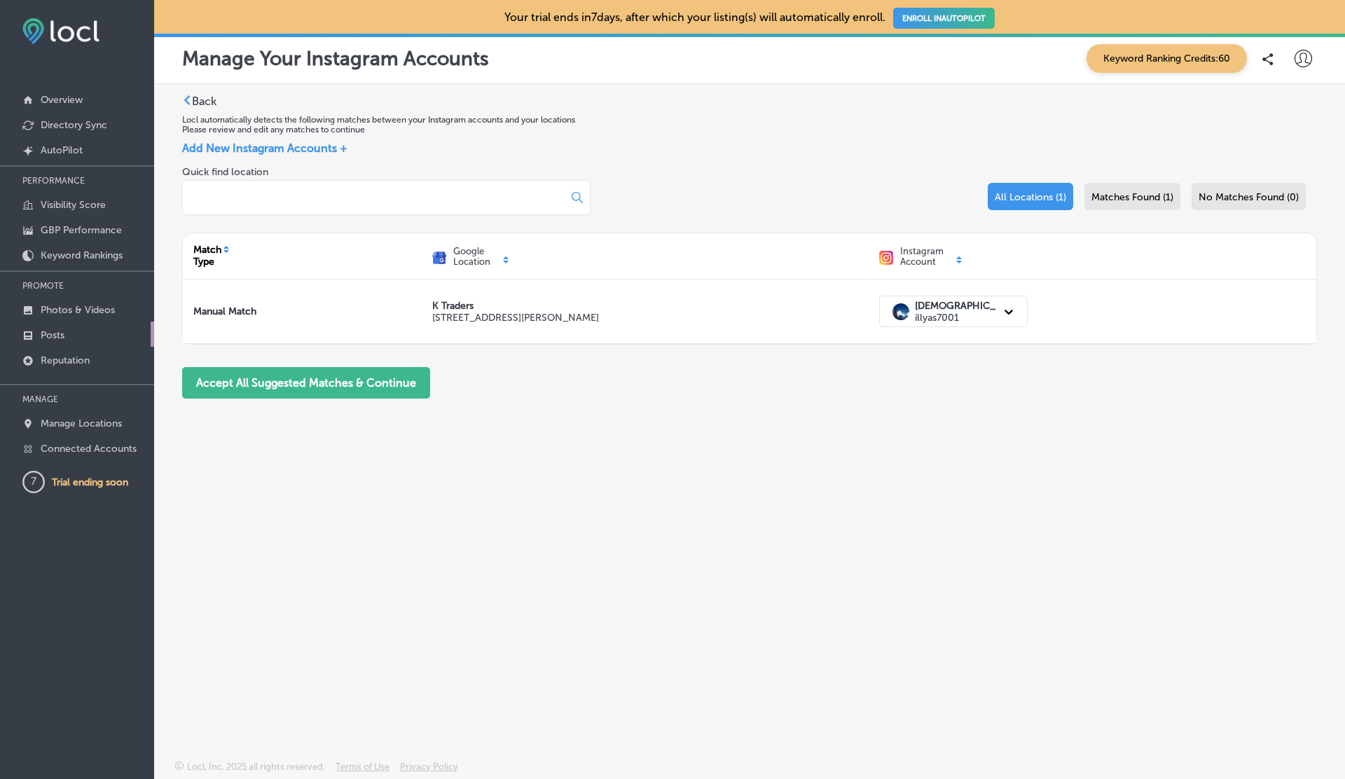
click at [62, 335] on p "Posts" at bounding box center [53, 335] width 24 height 12
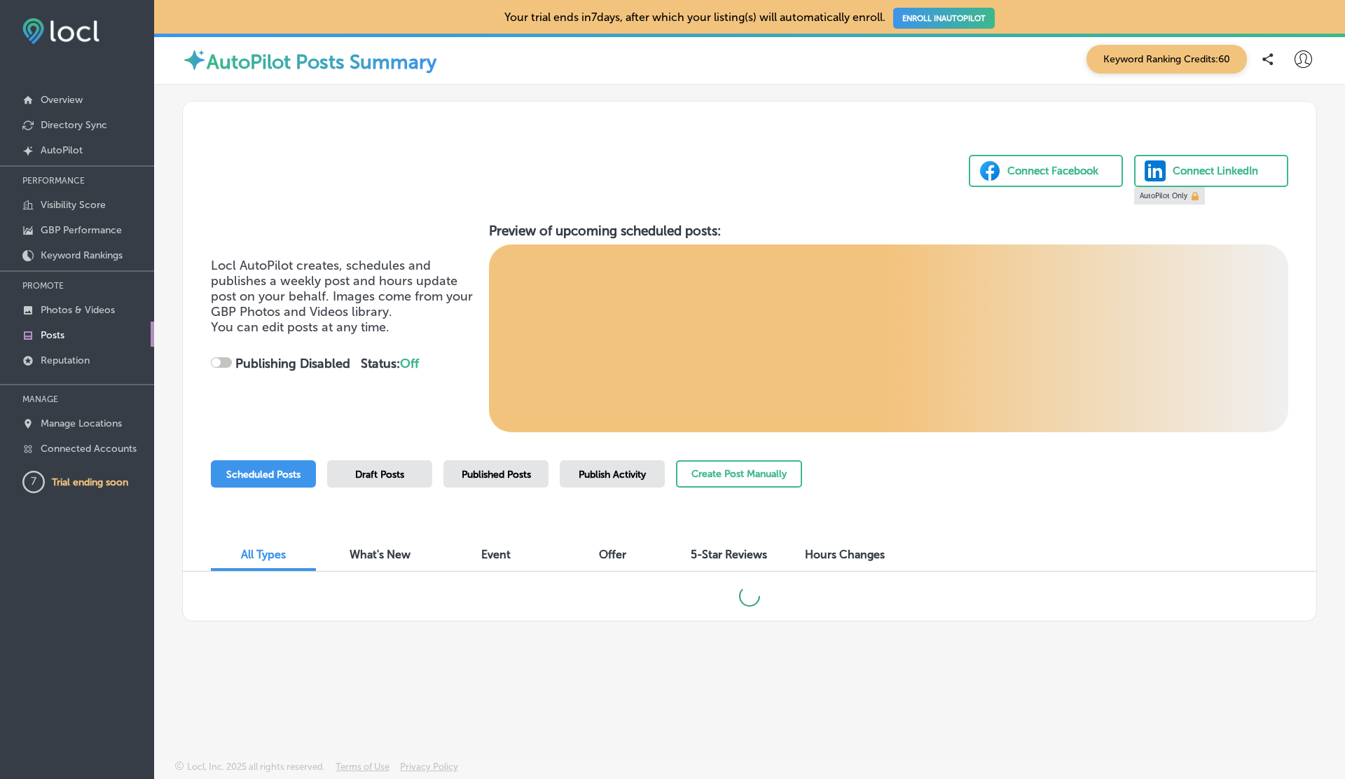
click at [596, 469] on span "Publish Activity" at bounding box center [612, 475] width 67 height 12
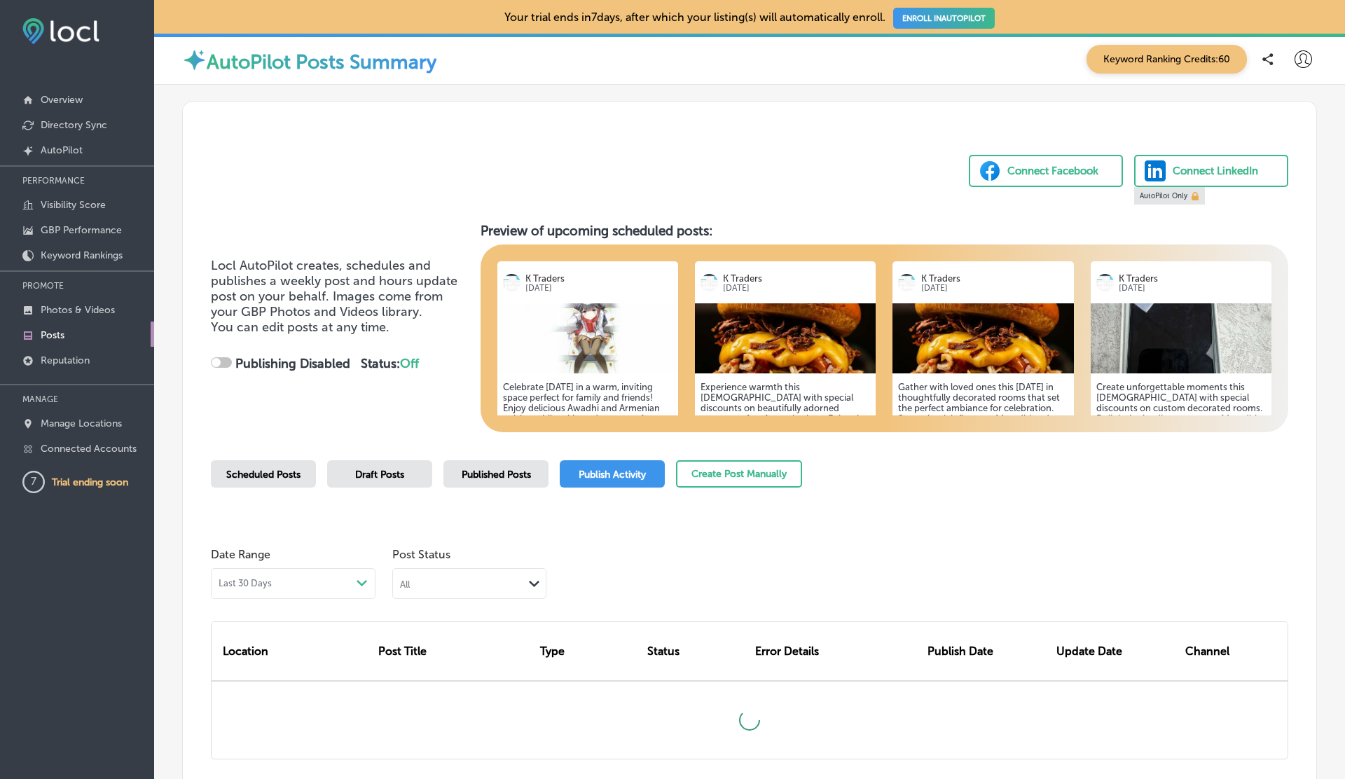
checkbox input "true"
click at [470, 470] on span "Published Posts" at bounding box center [496, 475] width 69 height 12
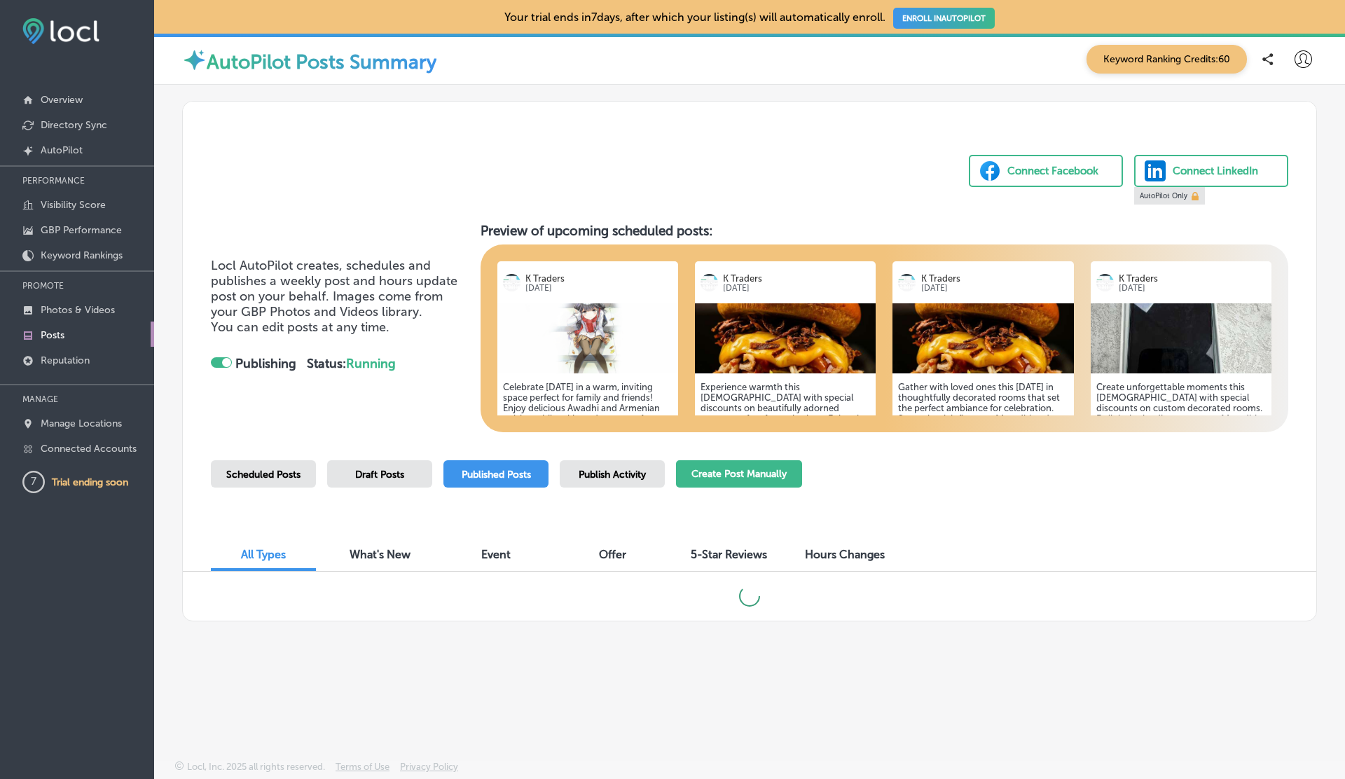
click at [734, 472] on button "Create Post Manually" at bounding box center [739, 473] width 126 height 27
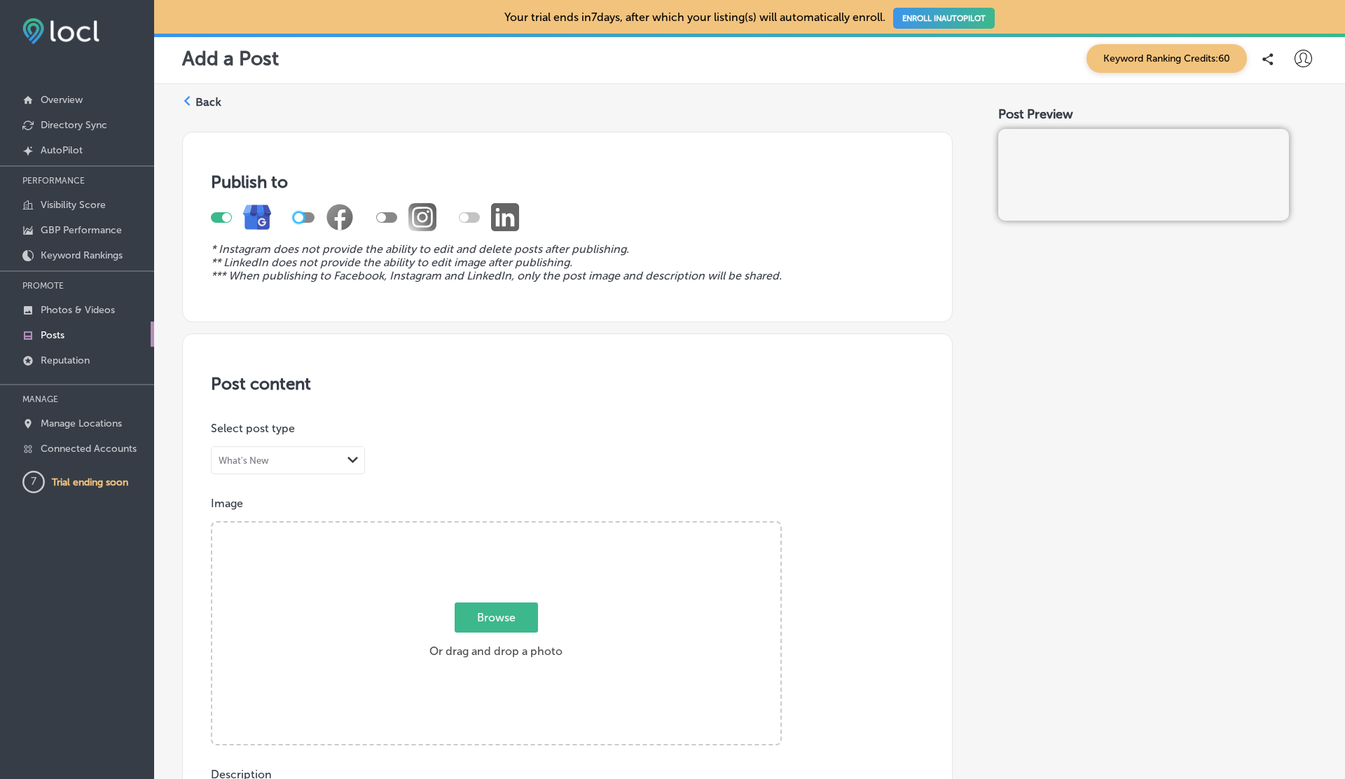
click at [298, 213] on div at bounding box center [298, 217] width 9 height 9
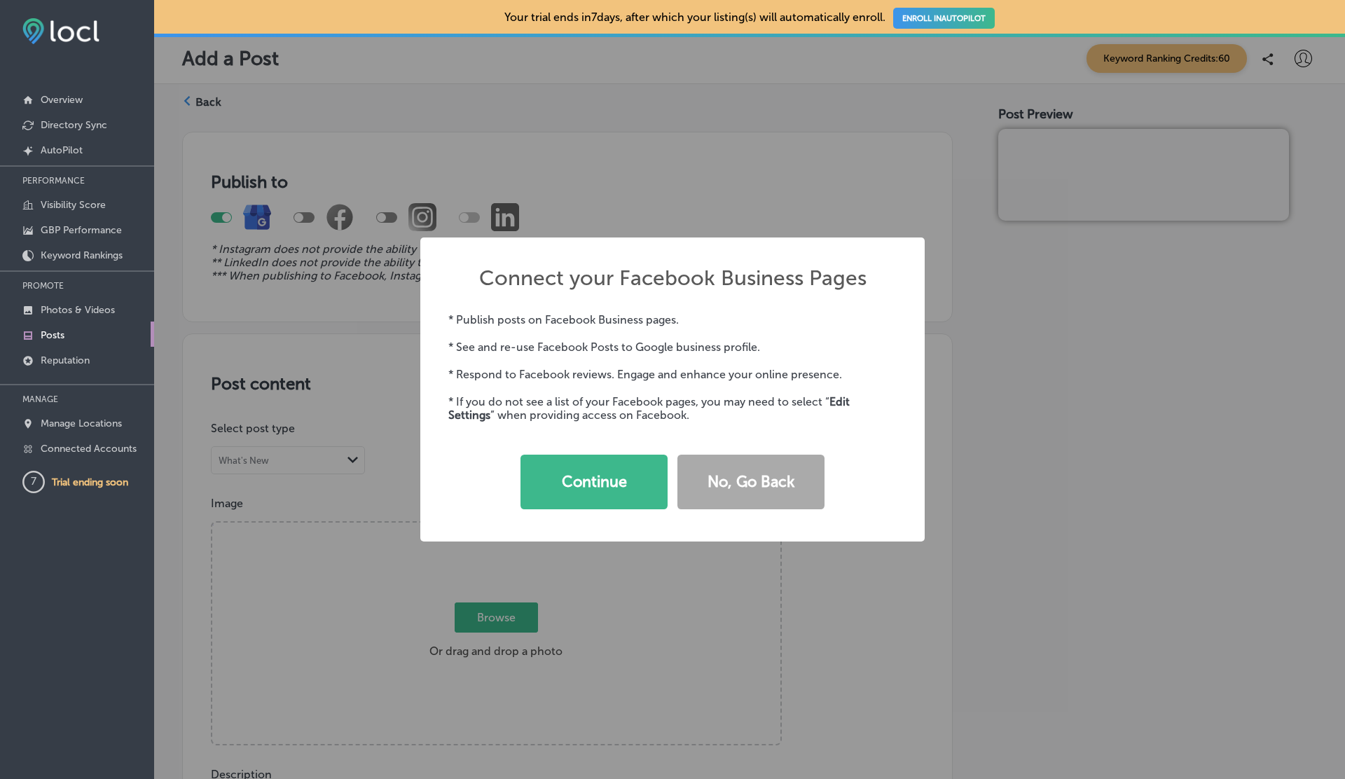
click at [226, 217] on div "Connect your Facebook Business Pages × * Publish posts on Facebook Business pag…" at bounding box center [672, 389] width 1345 height 779
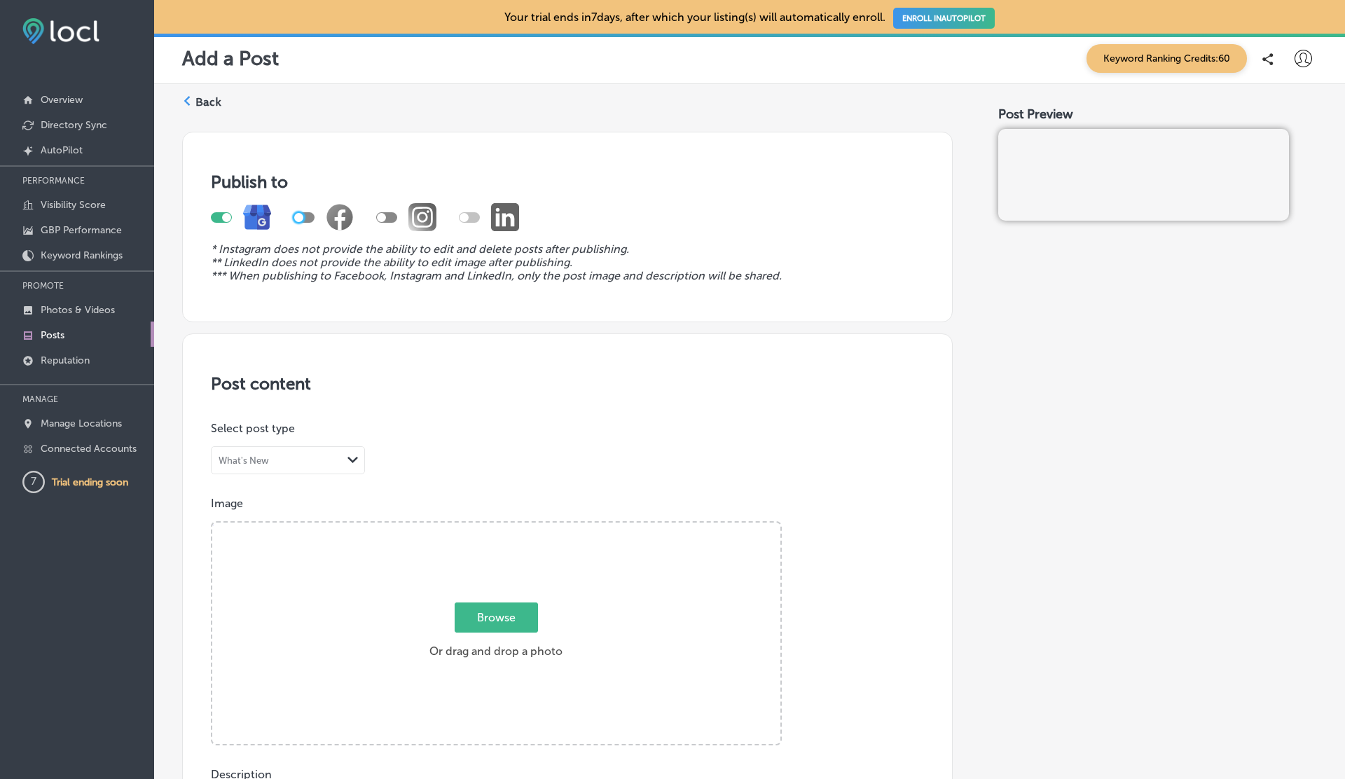
click at [383, 214] on div at bounding box center [381, 217] width 9 height 9
checkbox input "true"
click at [209, 214] on div "Publish to * Instagram does not provide the ability to edit and delete posts af…" at bounding box center [567, 227] width 771 height 191
click at [219, 215] on div at bounding box center [221, 217] width 21 height 11
checkbox input "false"
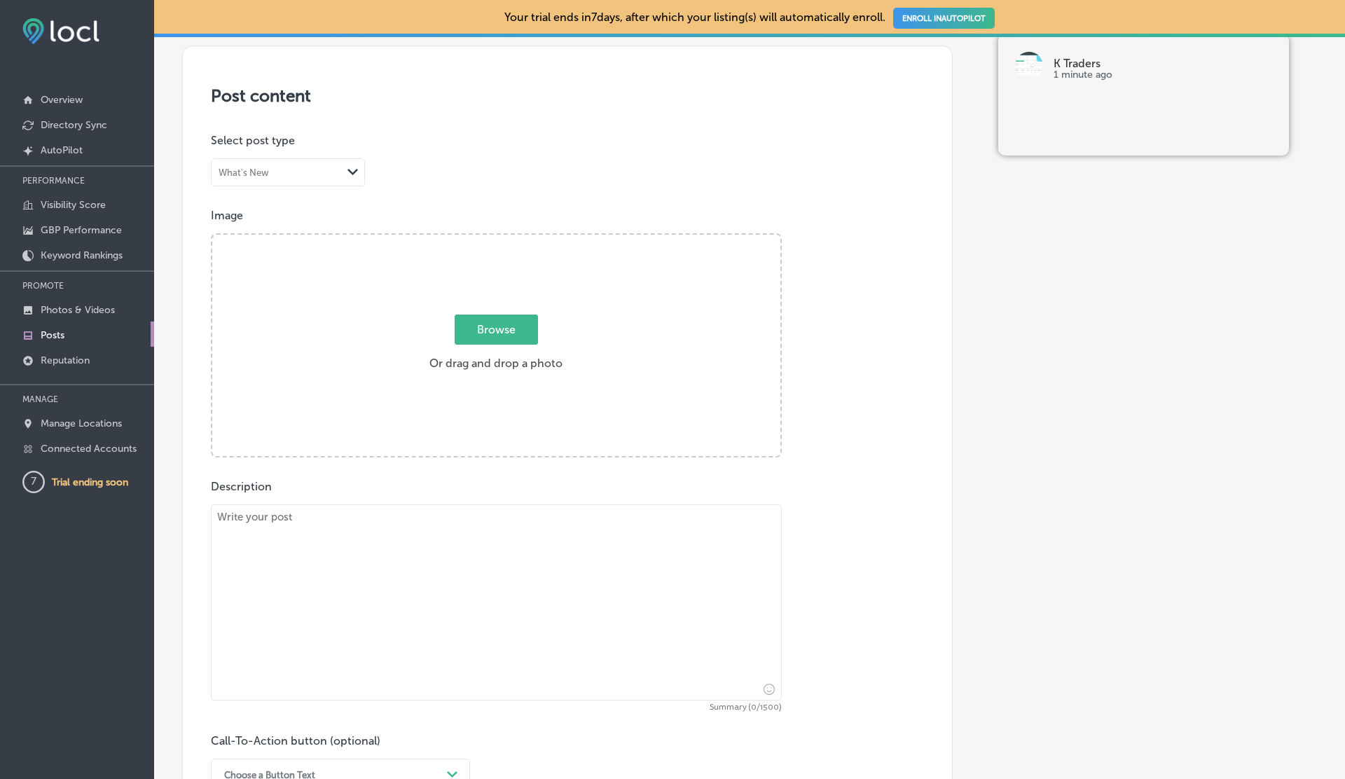
scroll to position [306, 0]
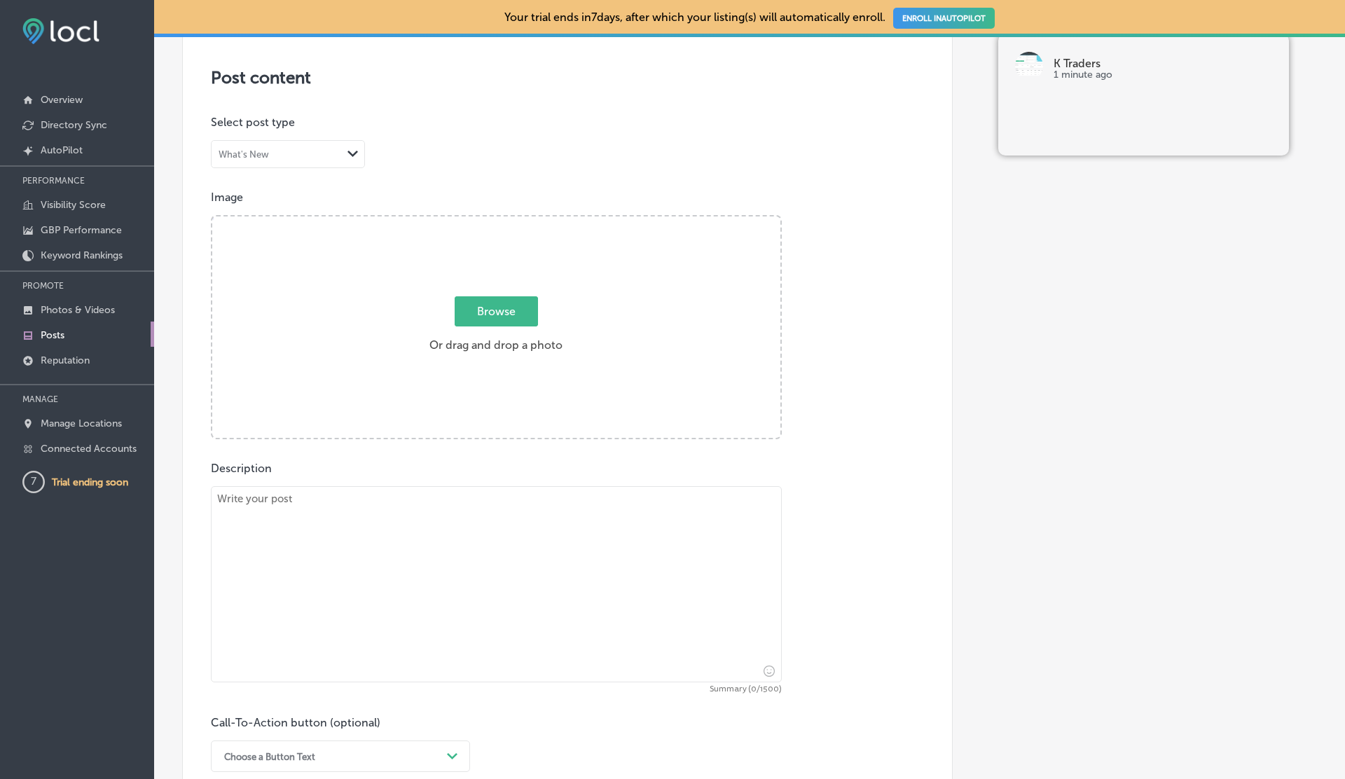
click at [486, 305] on span "Browse" at bounding box center [496, 311] width 83 height 30
click at [486, 221] on input "Browse Or drag and drop a photo" at bounding box center [496, 219] width 568 height 4
type input "C:\fakepath\sign.png"
click at [345, 296] on div "Powered by PQINA Browse Or drag and drop a photo" at bounding box center [496, 327] width 568 height 221
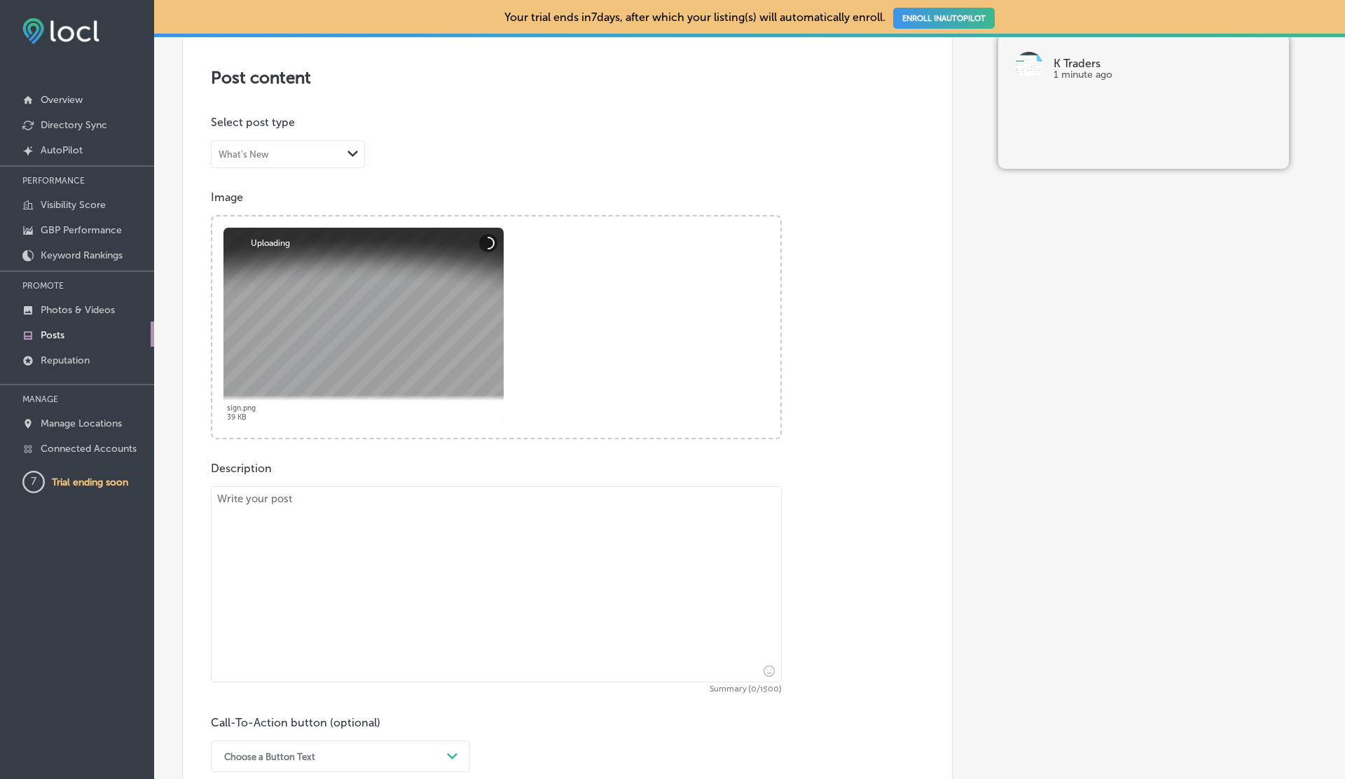
click at [315, 483] on div "Description Summary (0/1500) Call-To-Action button (optional) Choose a Button T…" at bounding box center [567, 630] width 713 height 337
click at [315, 523] on textarea at bounding box center [496, 584] width 571 height 196
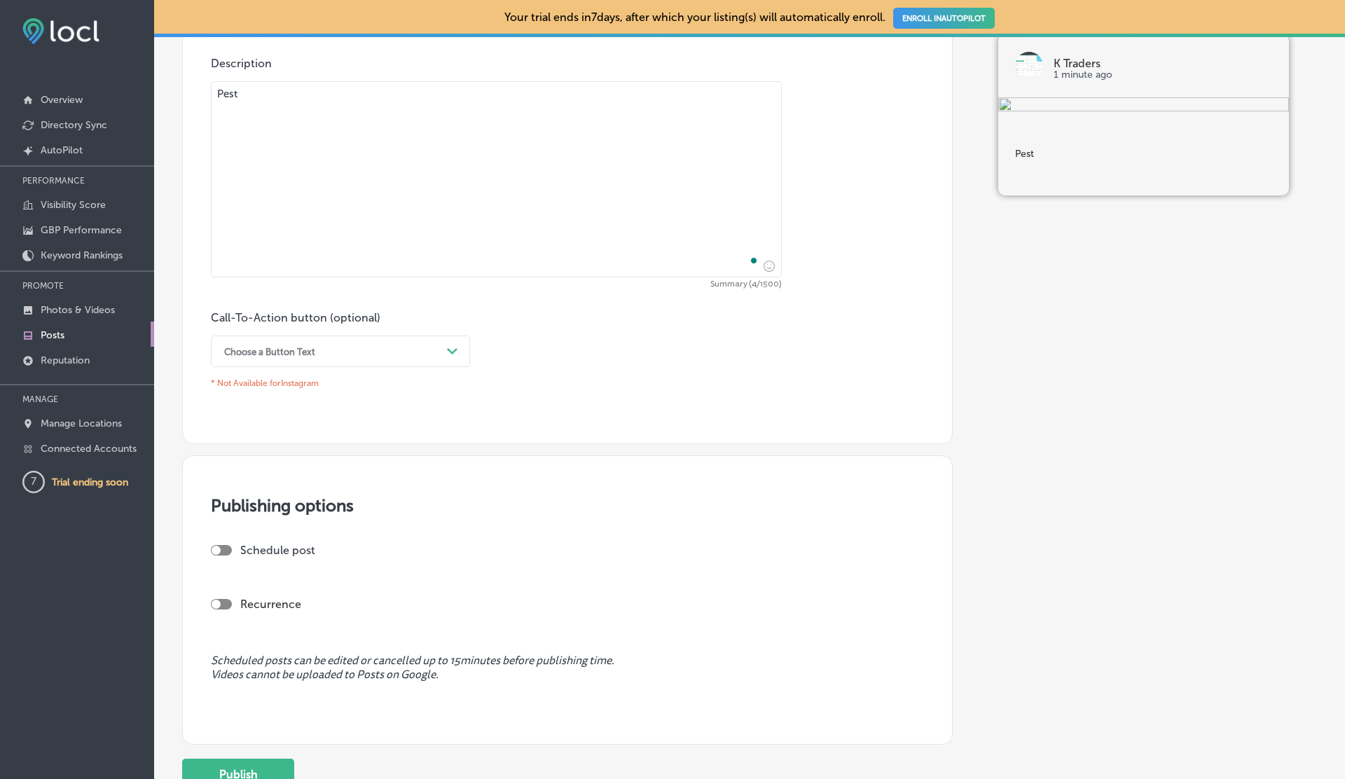
scroll to position [804, 0]
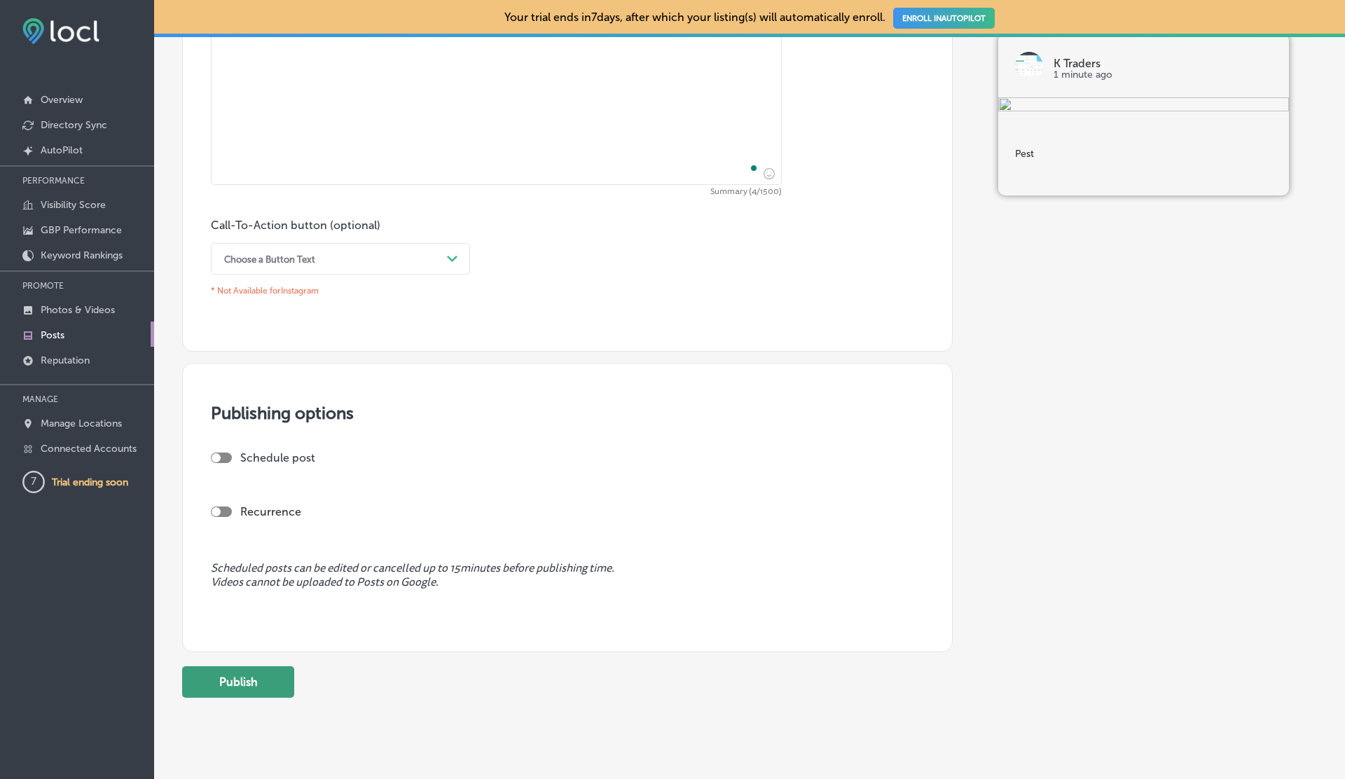
type textarea "Pest"
click at [261, 670] on button "Publish" at bounding box center [238, 682] width 112 height 32
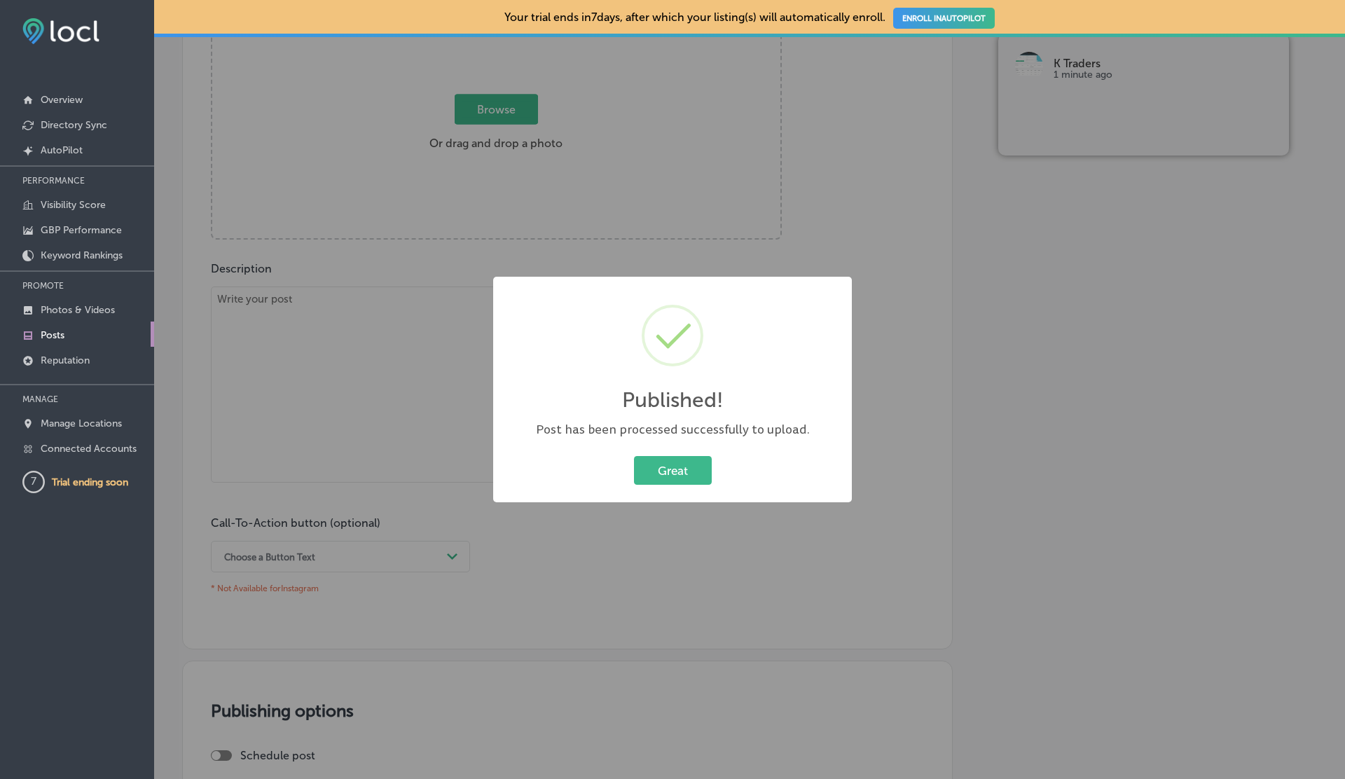
scroll to position [408, 0]
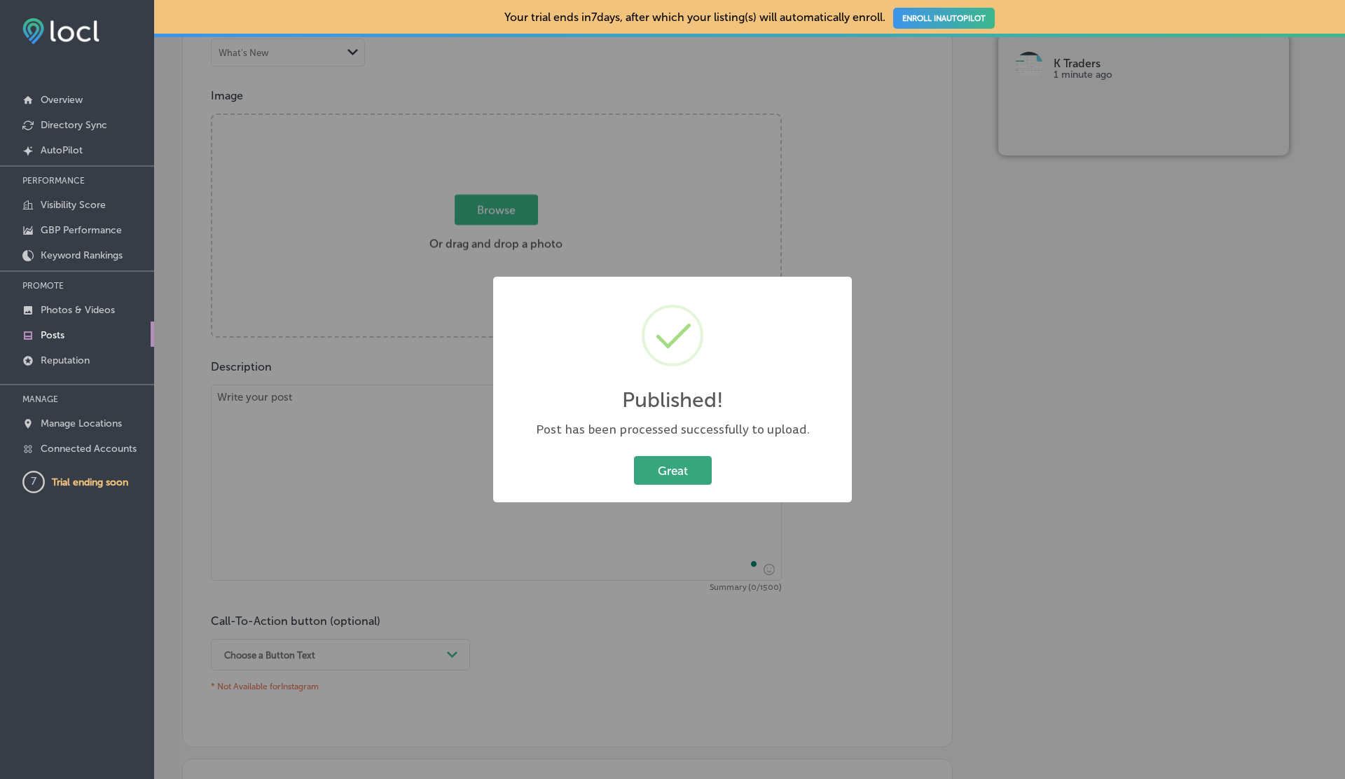
click at [661, 470] on button "Great" at bounding box center [673, 470] width 78 height 29
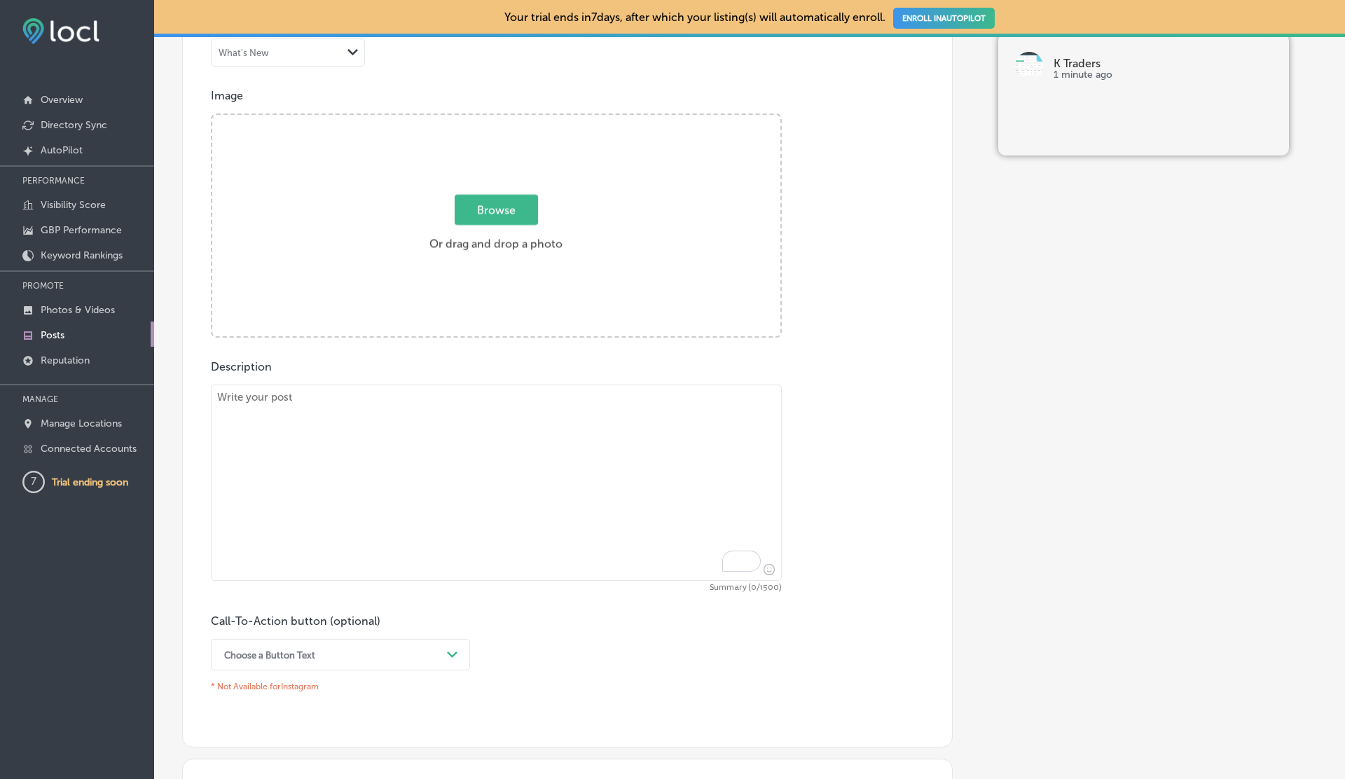
click at [63, 325] on link "Posts" at bounding box center [77, 334] width 154 height 25
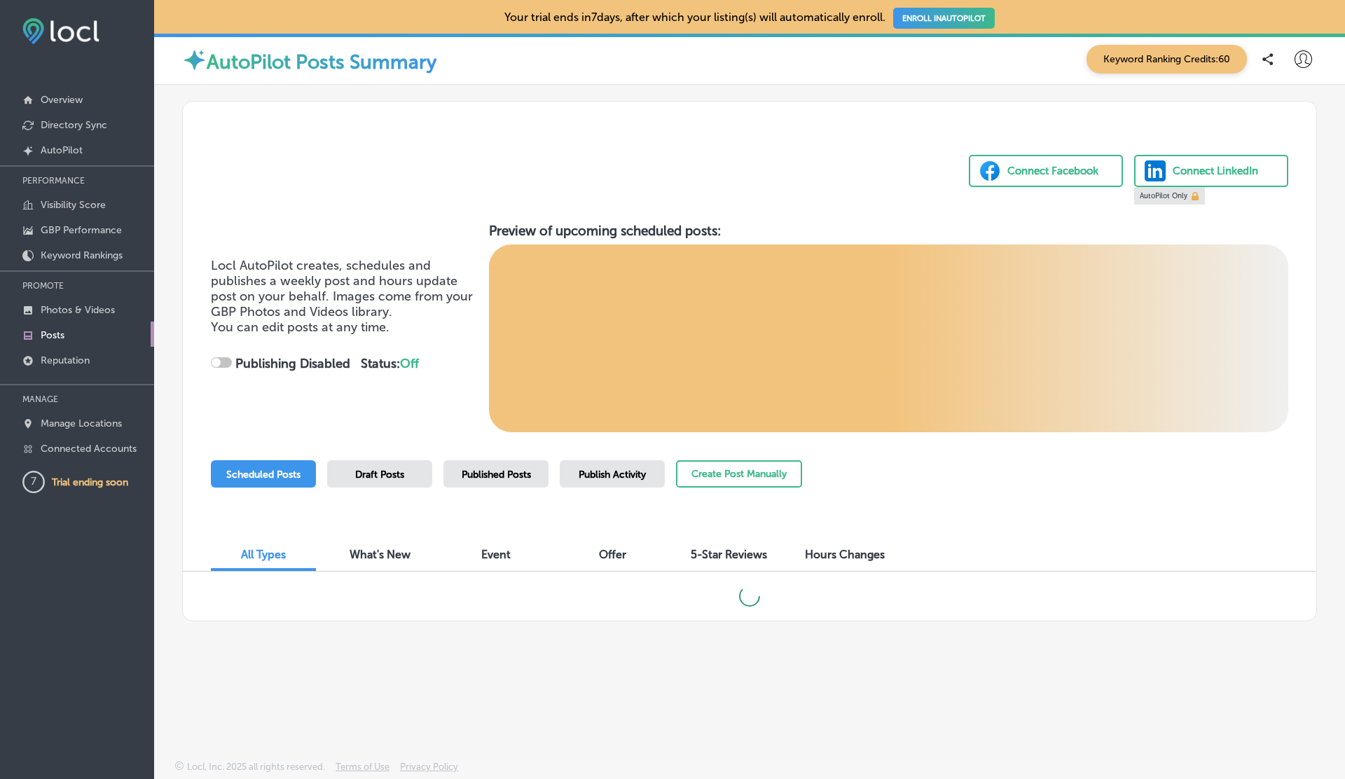
checkbox input "true"
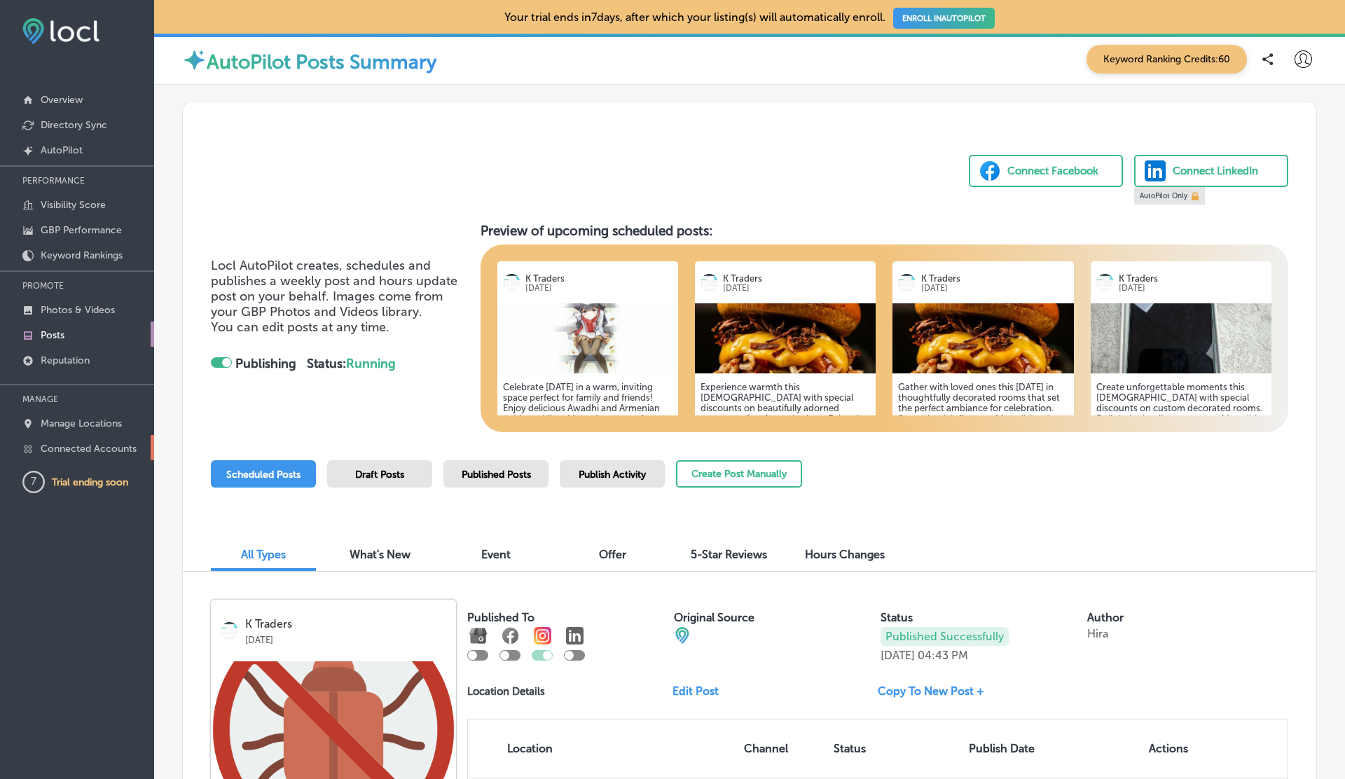
click at [79, 453] on link "Connected Accounts" at bounding box center [77, 447] width 154 height 25
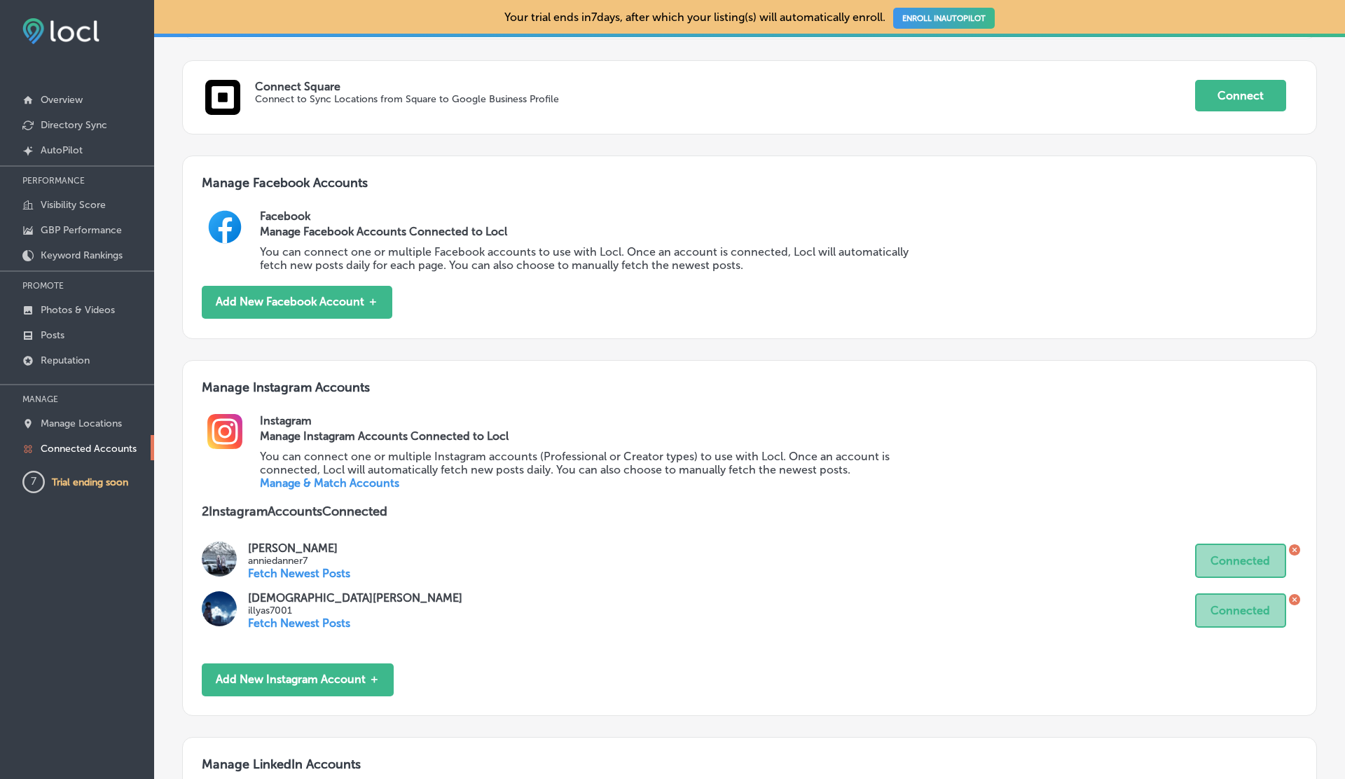
scroll to position [708, 0]
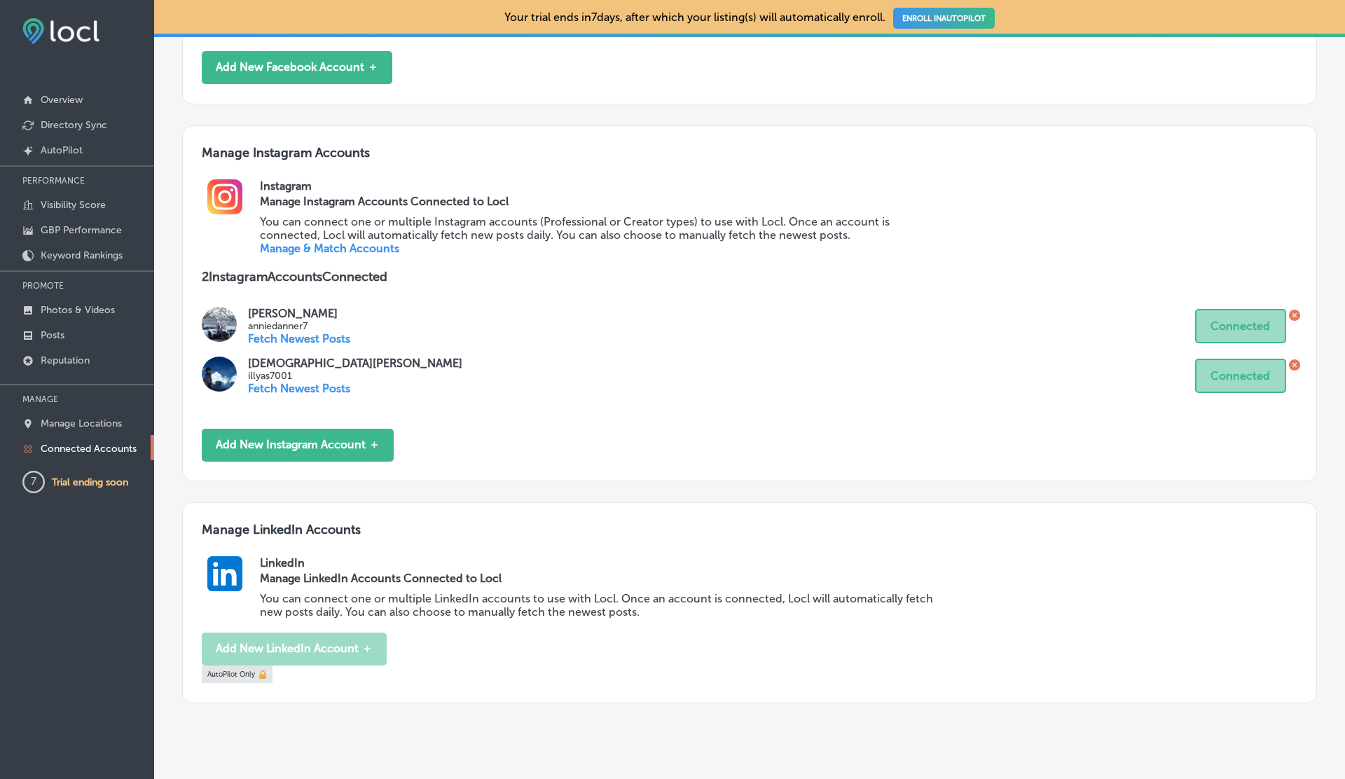
click at [338, 245] on link "Manage & Match Accounts" at bounding box center [329, 248] width 139 height 13
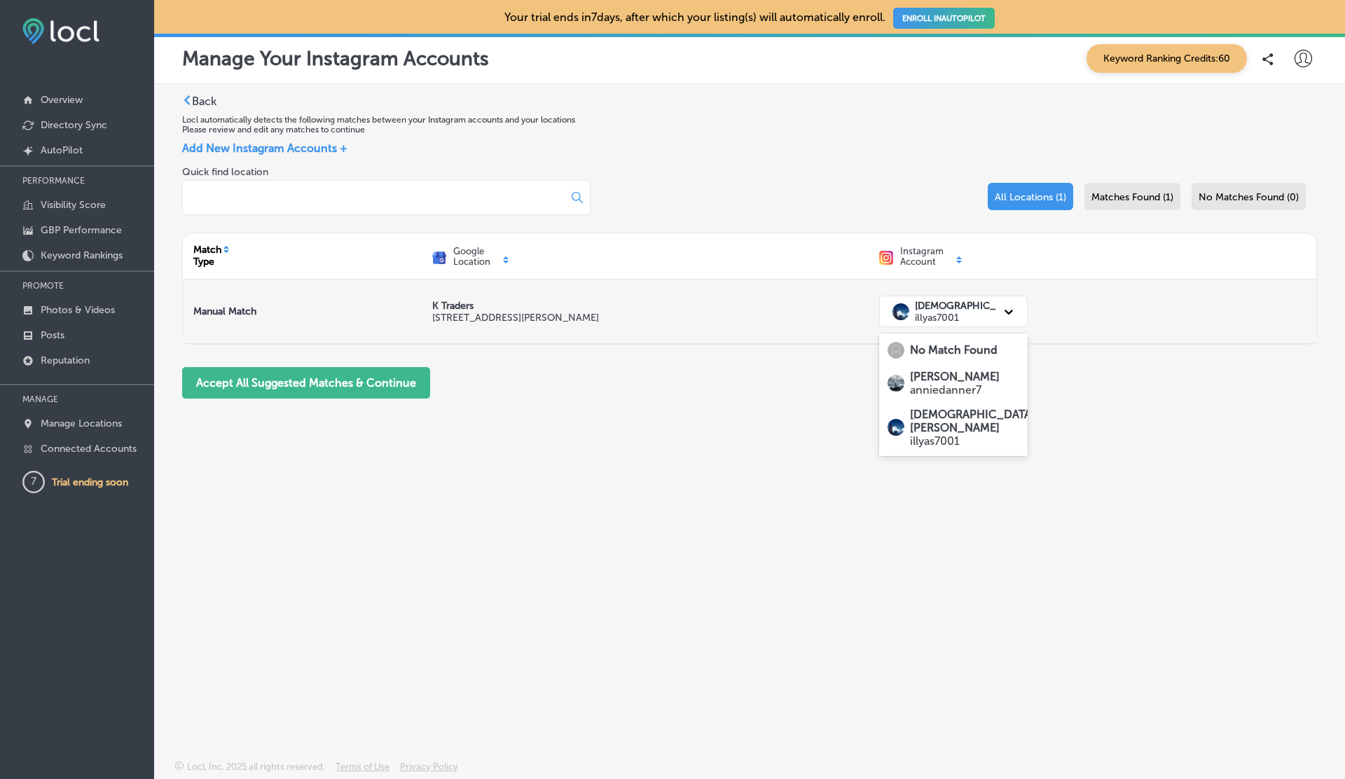
click at [975, 315] on p "illyas7001" at bounding box center [1007, 318] width 185 height 12
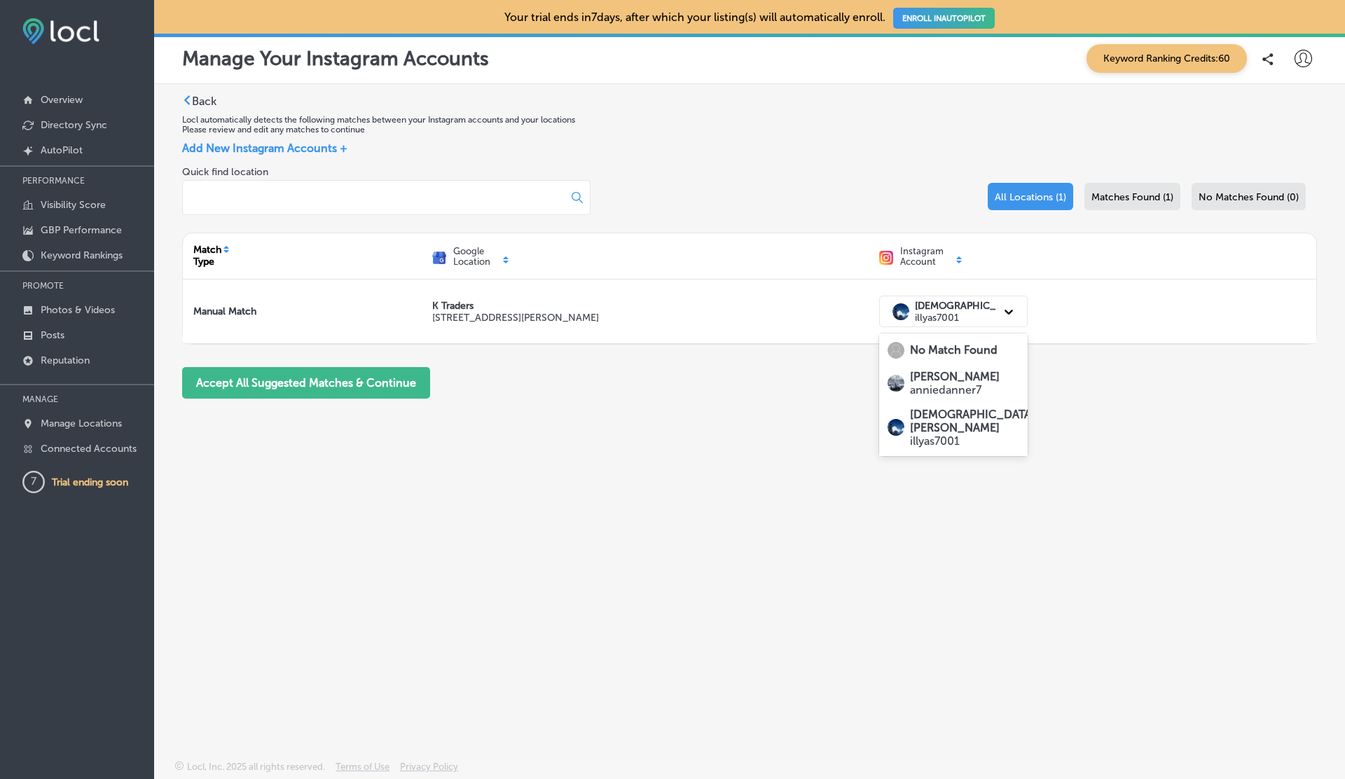
click at [950, 385] on p "anniedanner7" at bounding box center [955, 389] width 90 height 13
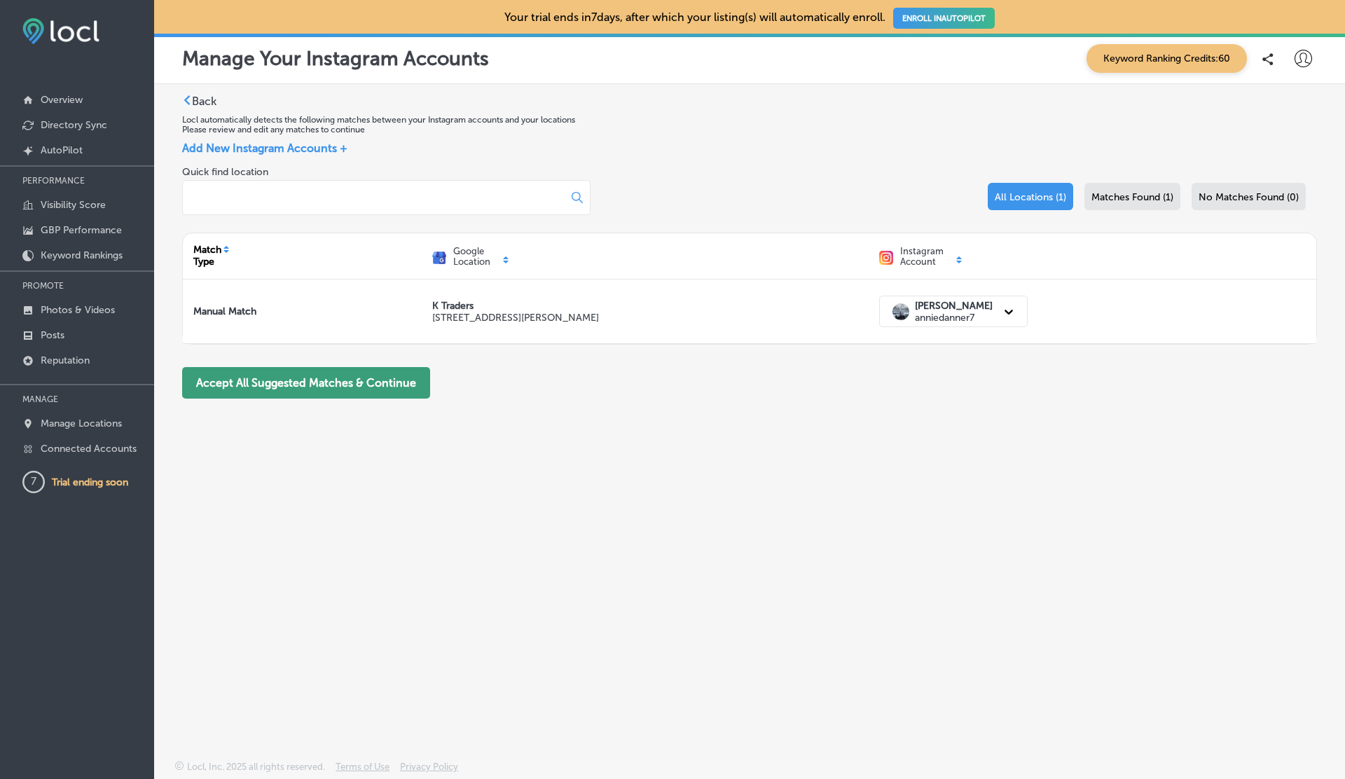
click at [299, 384] on button "Accept All Suggested Matches & Continue" at bounding box center [306, 383] width 248 height 32
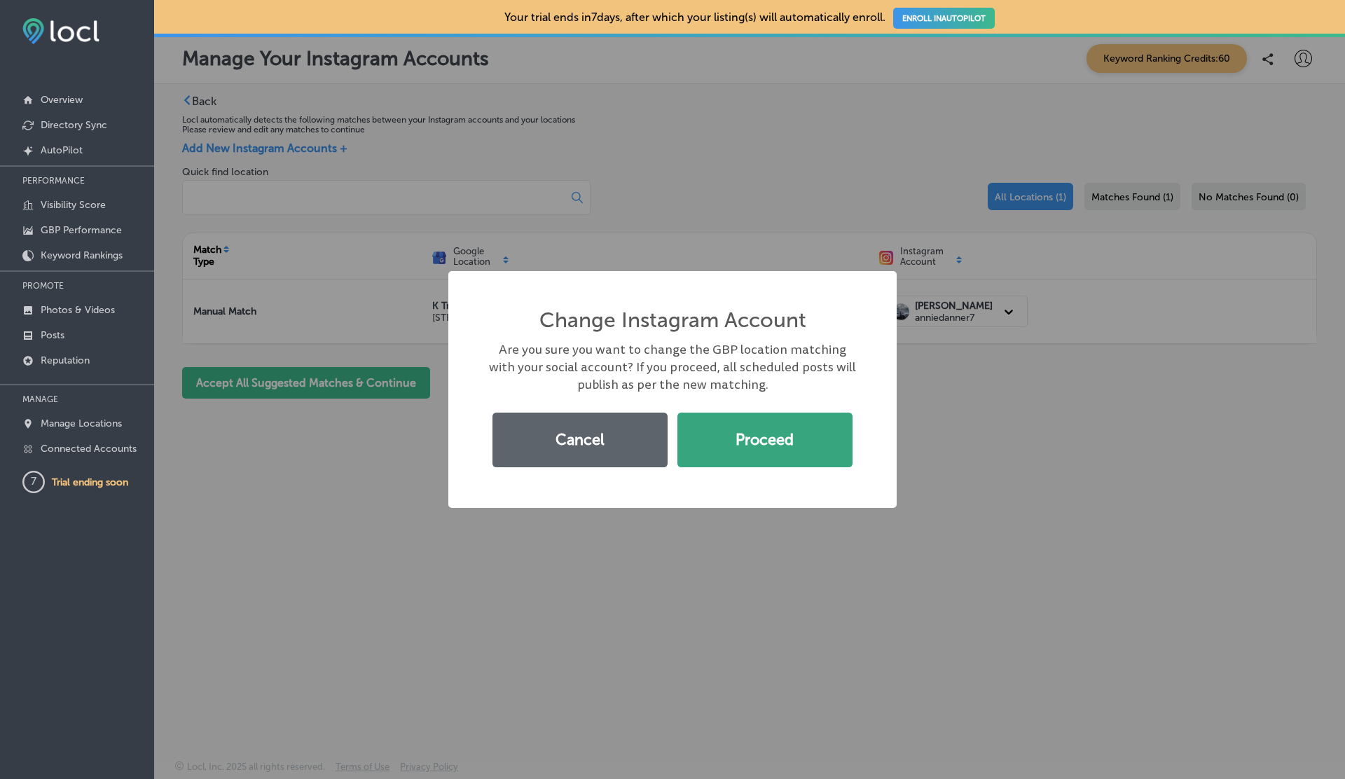
click at [743, 429] on button "Proceed" at bounding box center [765, 440] width 175 height 55
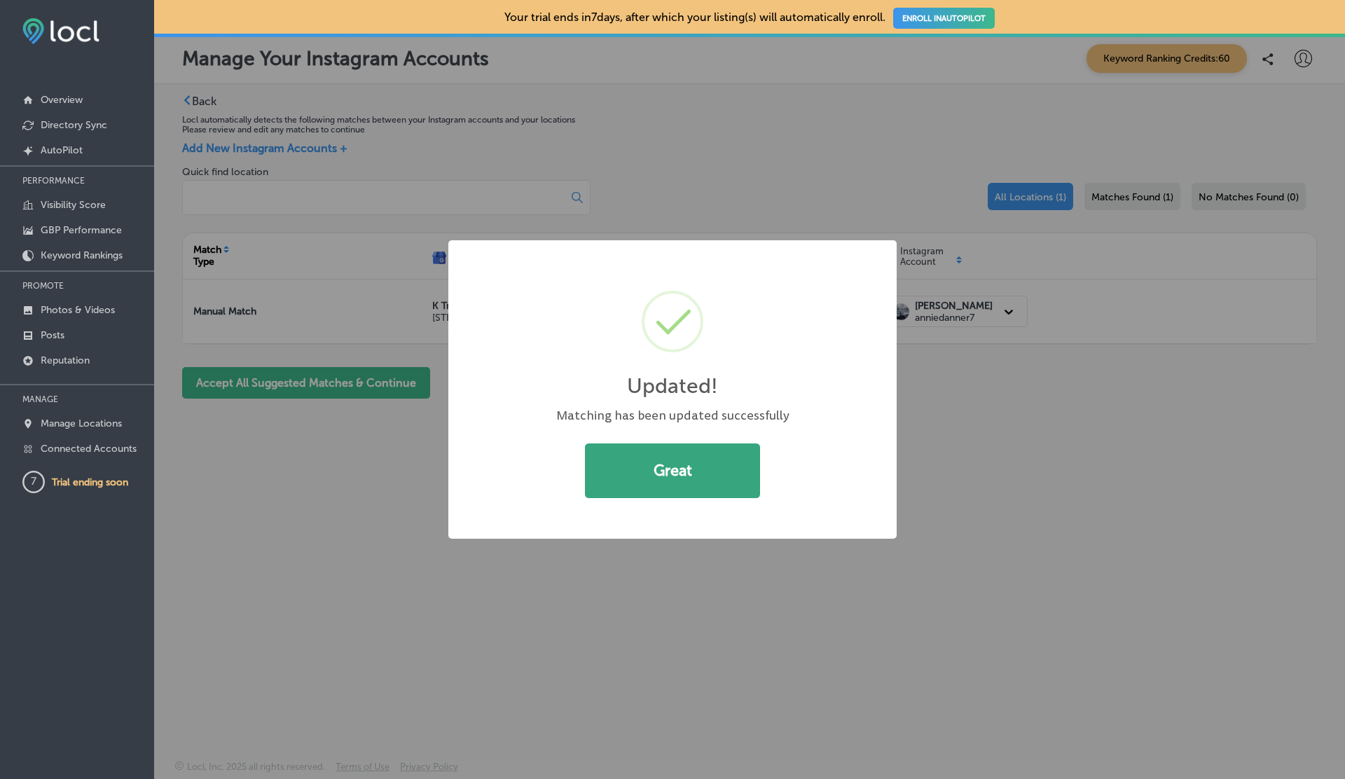
click at [662, 468] on button "Great" at bounding box center [672, 471] width 175 height 55
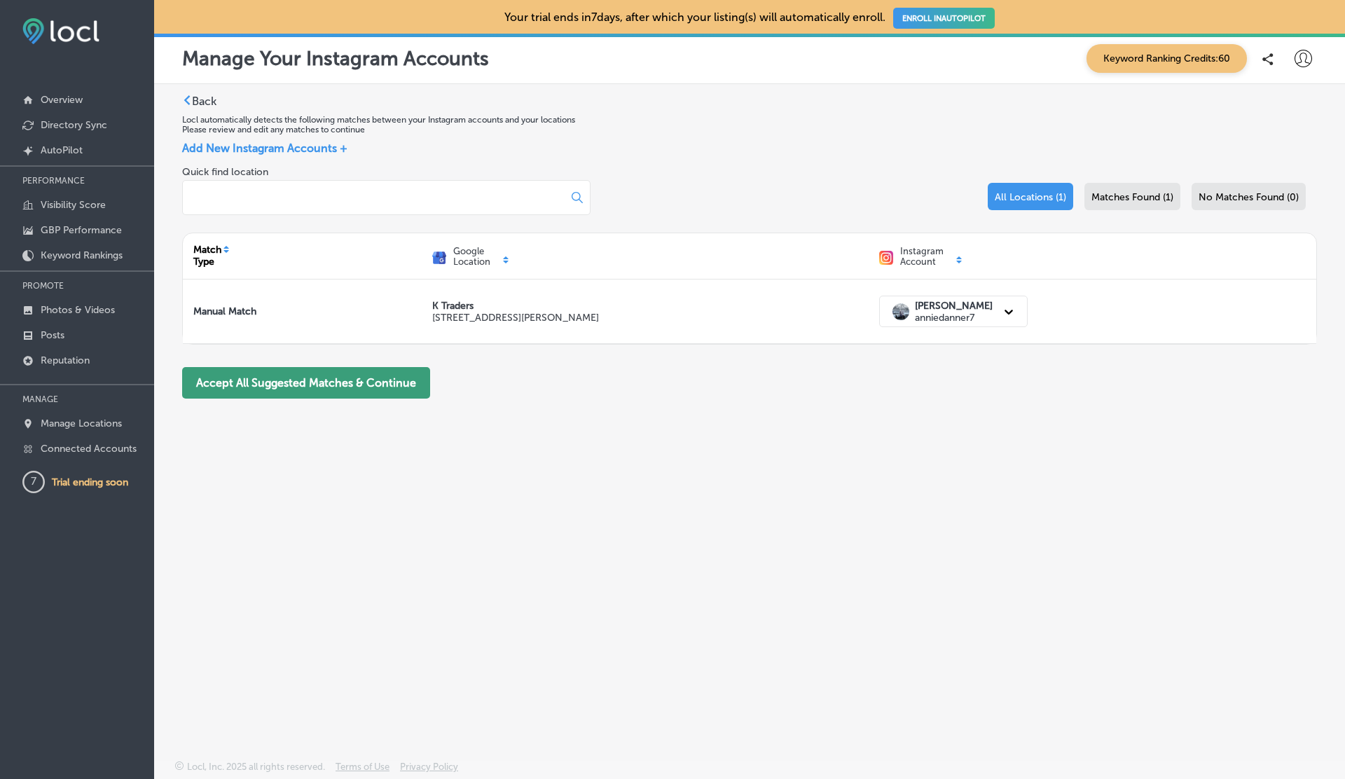
click at [366, 369] on button "Accept All Suggested Matches & Continue" at bounding box center [306, 383] width 248 height 32
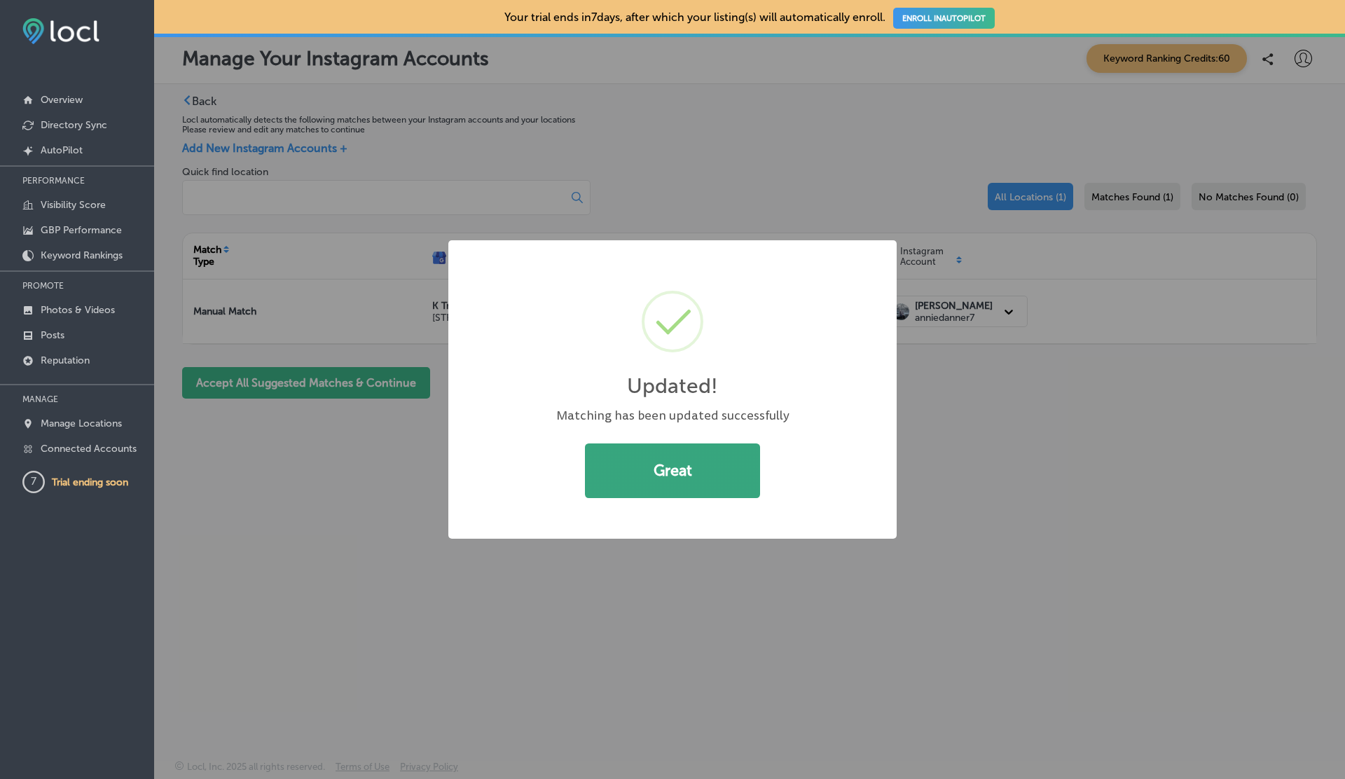
click at [610, 464] on button "Great" at bounding box center [672, 471] width 175 height 55
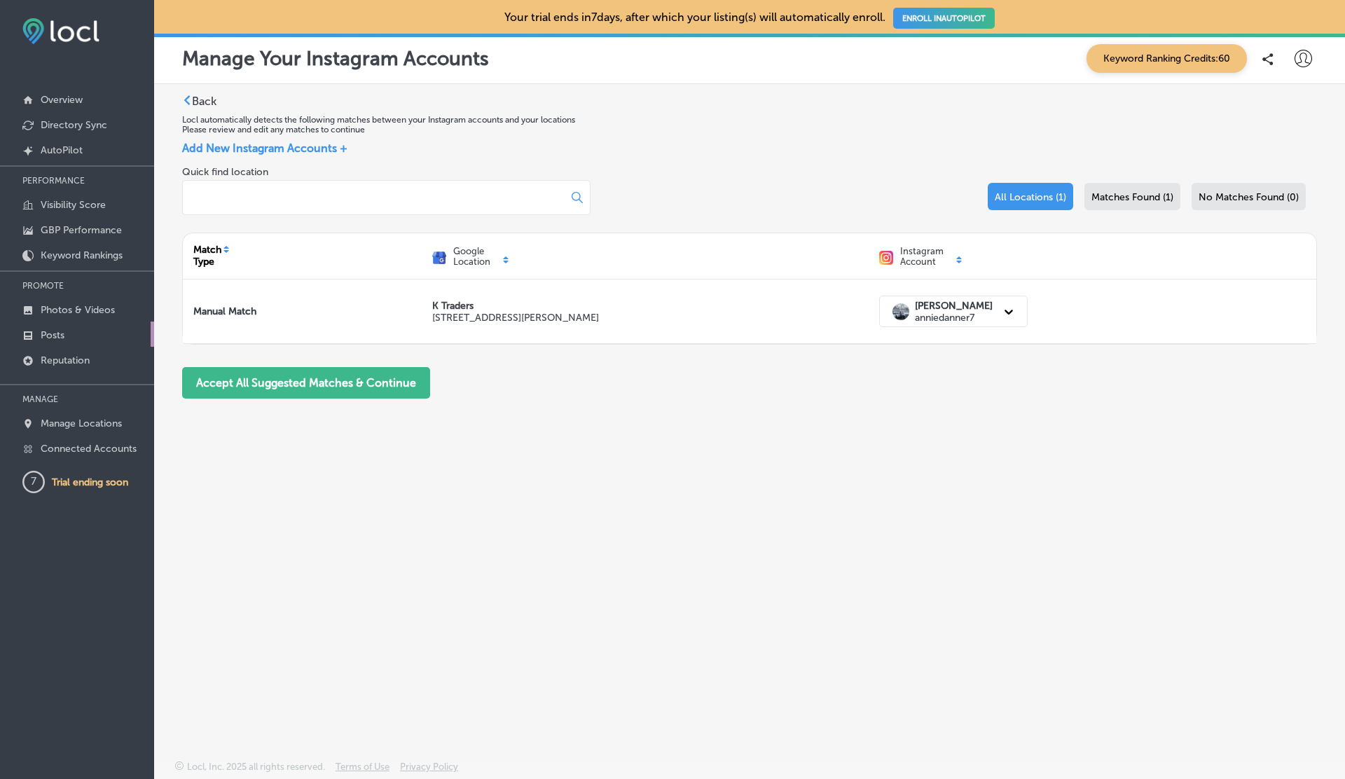
click at [68, 331] on link "Posts" at bounding box center [77, 334] width 154 height 25
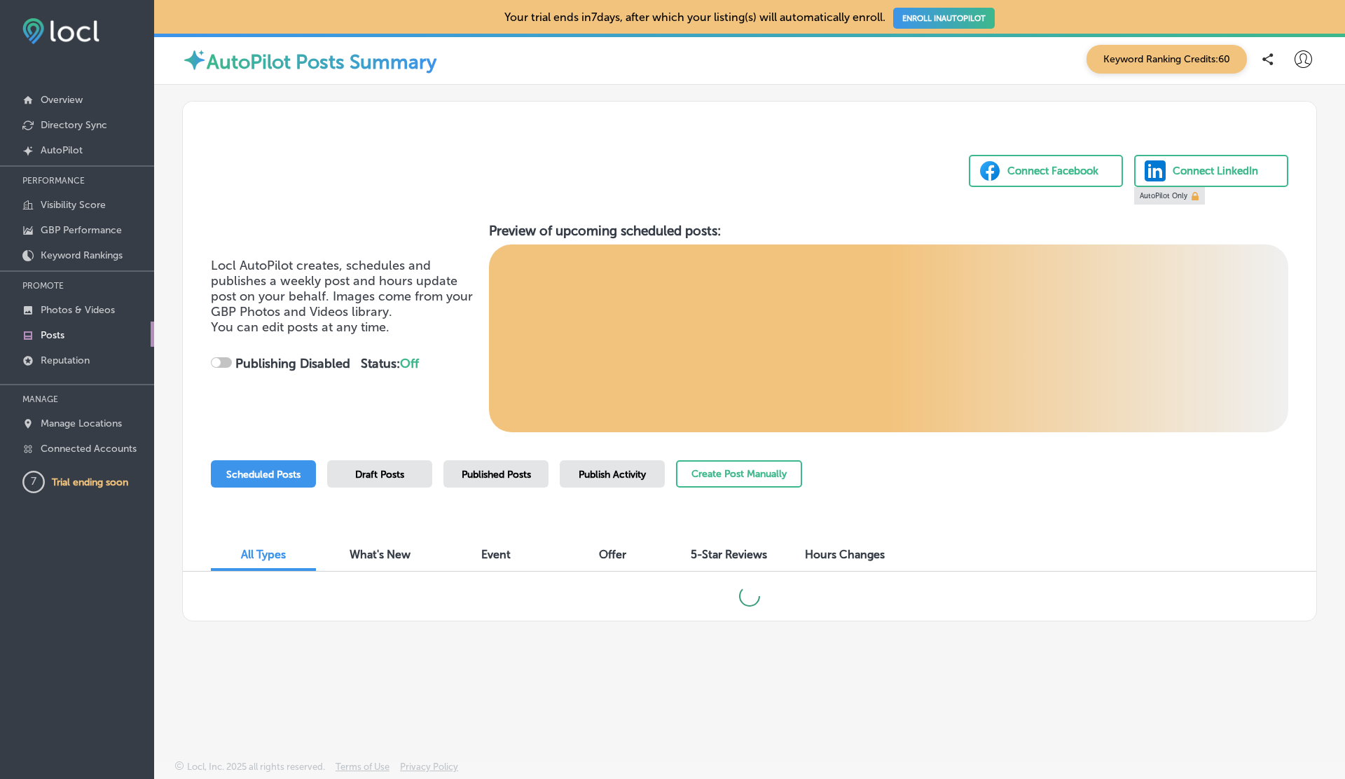
checkbox input "true"
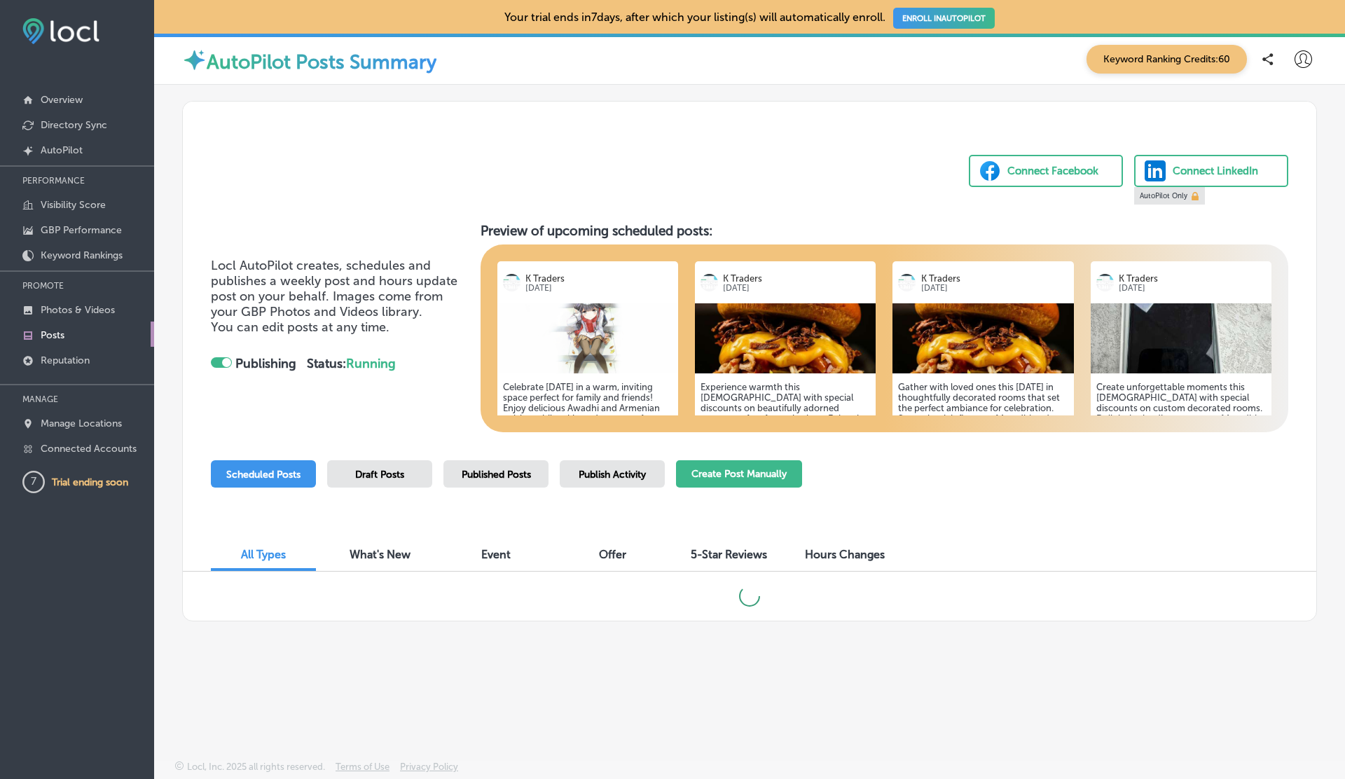
click at [720, 479] on button "Create Post Manually" at bounding box center [739, 473] width 126 height 27
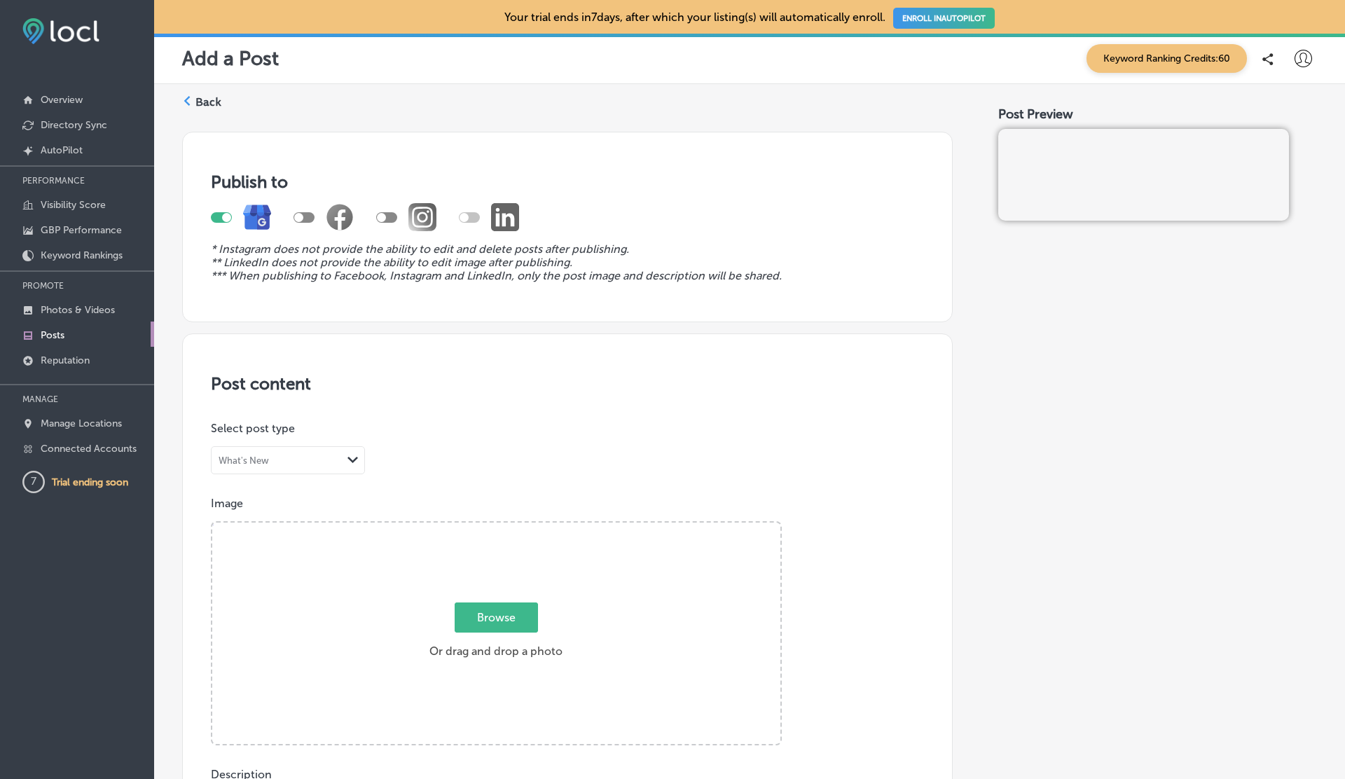
click at [387, 215] on div at bounding box center [386, 217] width 21 height 11
checkbox input "true"
click at [216, 214] on div at bounding box center [221, 217] width 21 height 11
checkbox input "false"
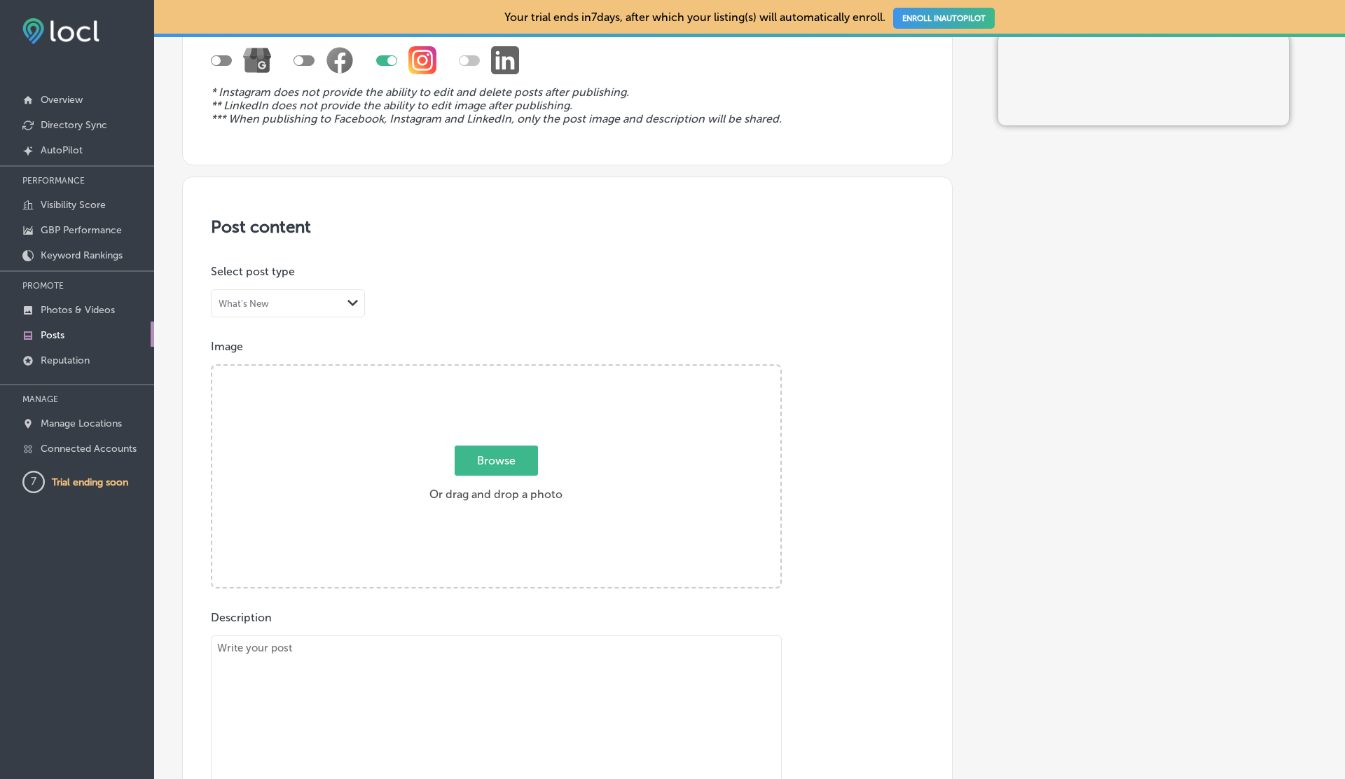
click at [497, 460] on span "Browse" at bounding box center [496, 461] width 83 height 30
click at [497, 370] on input "Browse Or drag and drop a photo" at bounding box center [496, 368] width 568 height 4
type input "C:\fakepath\Locl Icon.png"
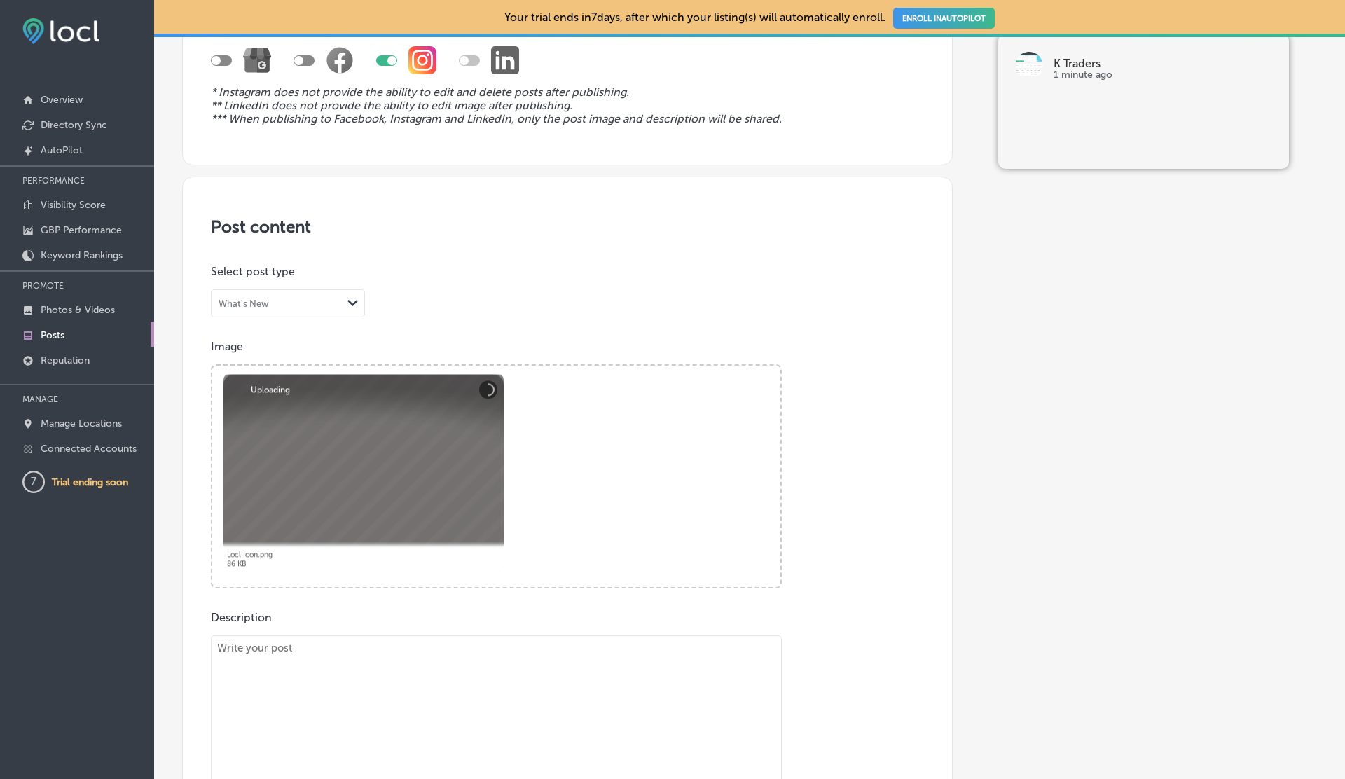
scroll to position [322, 0]
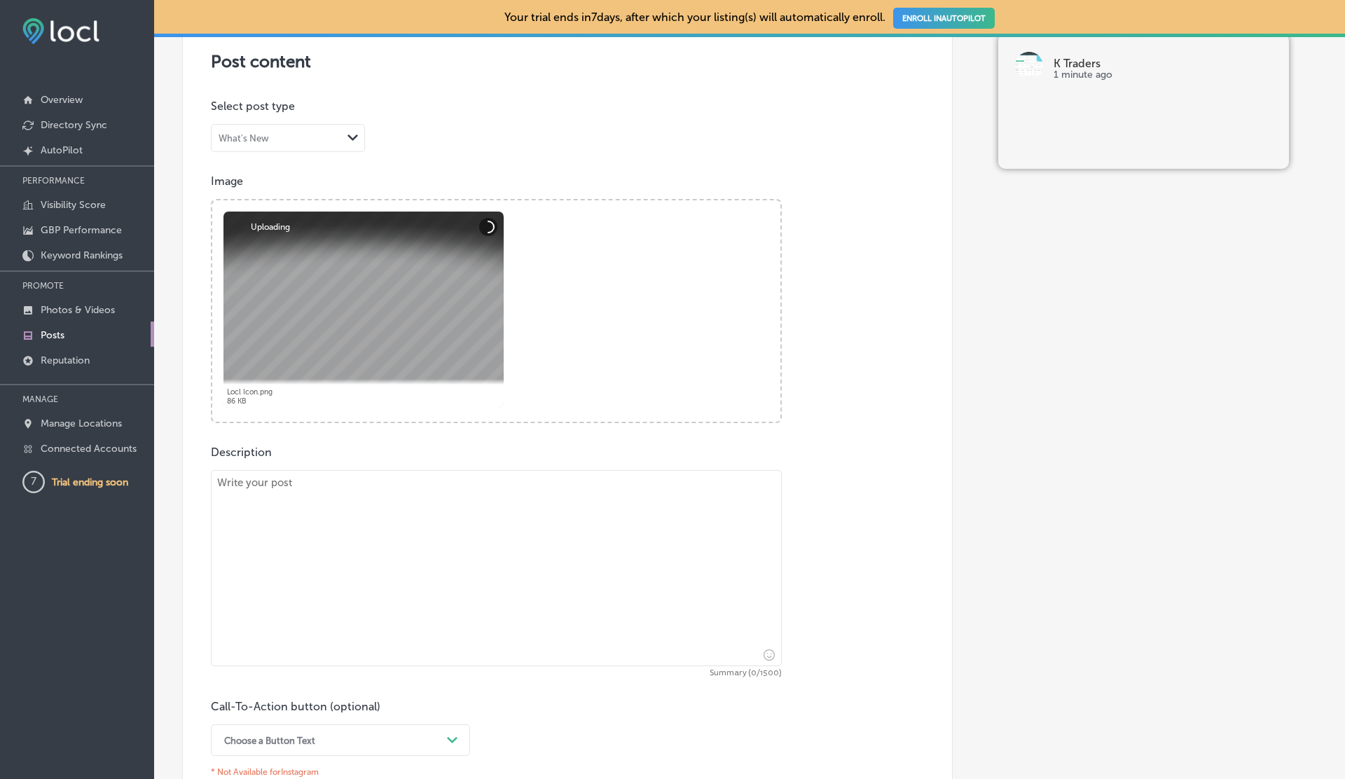
click at [409, 484] on textarea at bounding box center [496, 568] width 571 height 196
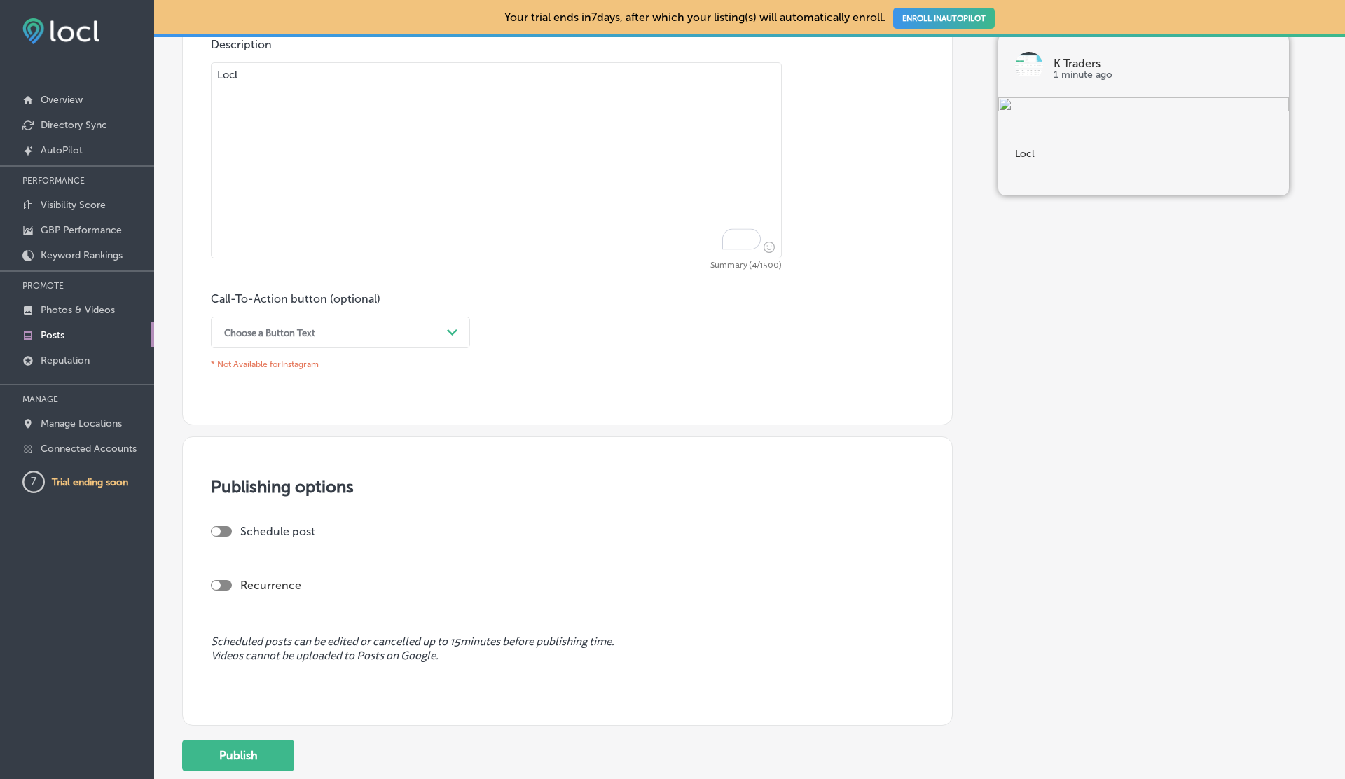
scroll to position [830, 0]
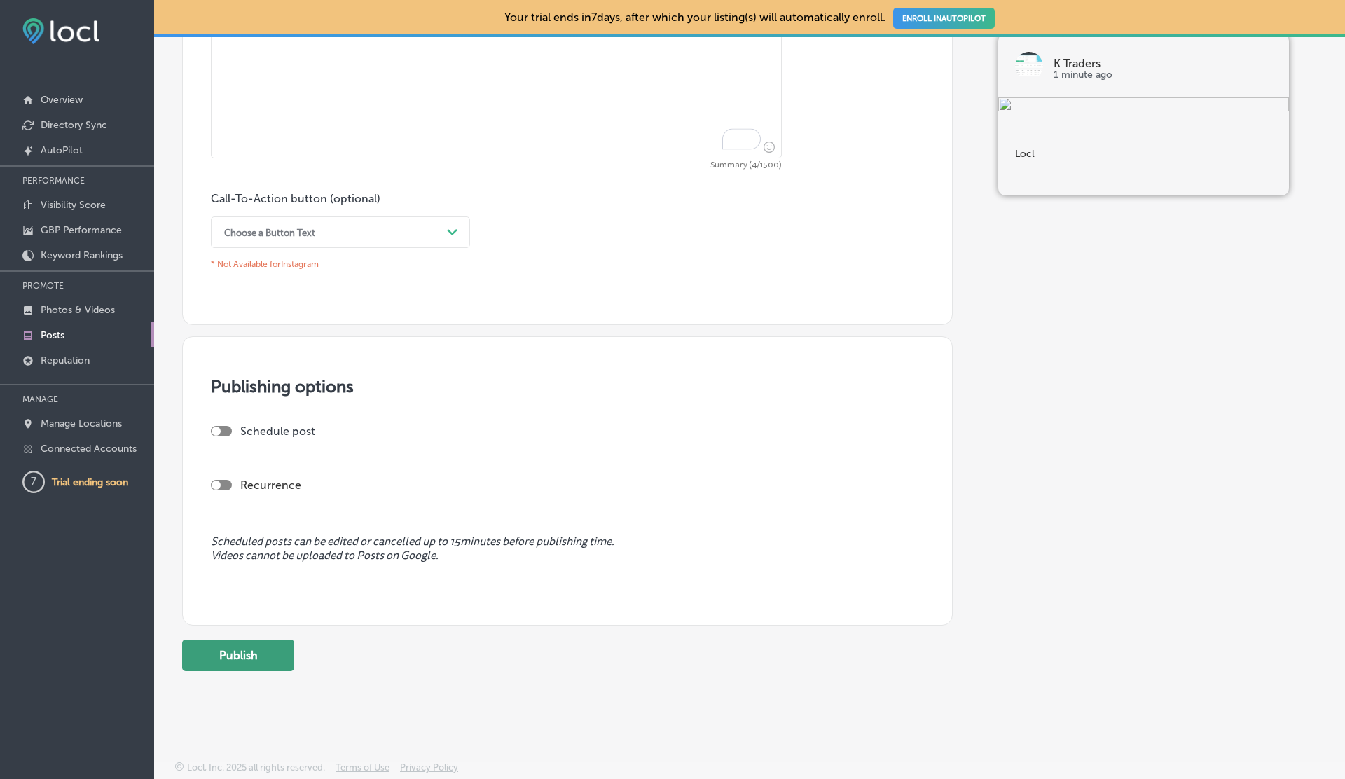
type textarea "Locl"
click at [254, 653] on button "Publish" at bounding box center [238, 656] width 112 height 32
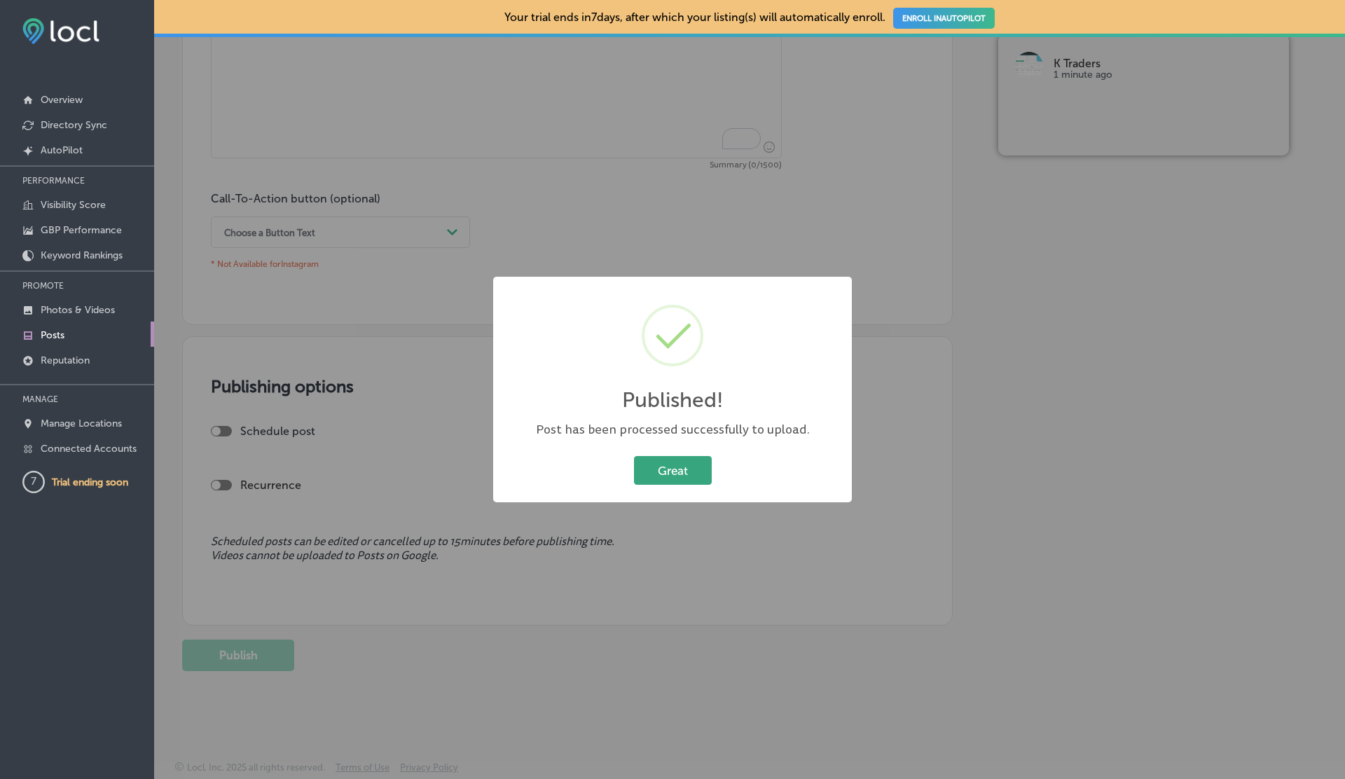
click at [655, 474] on button "Great" at bounding box center [673, 470] width 78 height 29
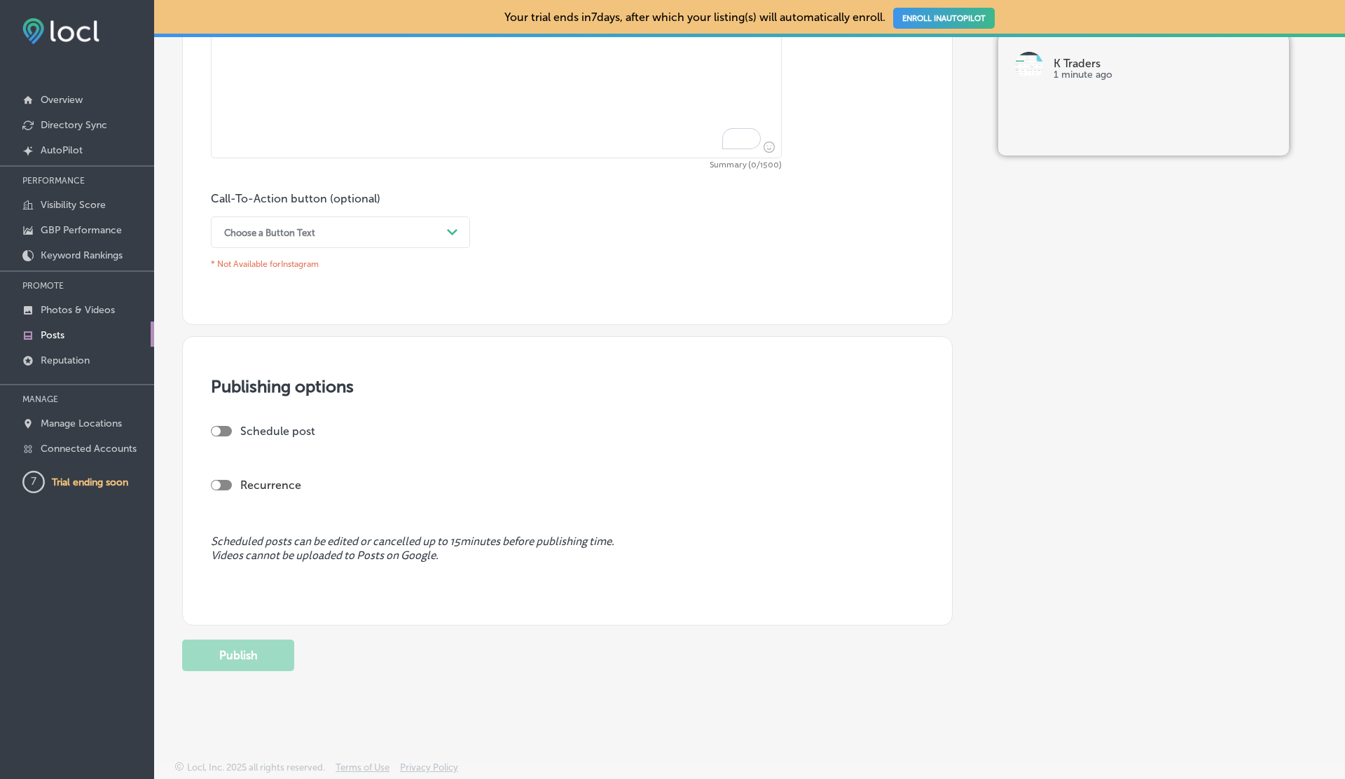
click at [69, 322] on link "Posts" at bounding box center [77, 334] width 154 height 25
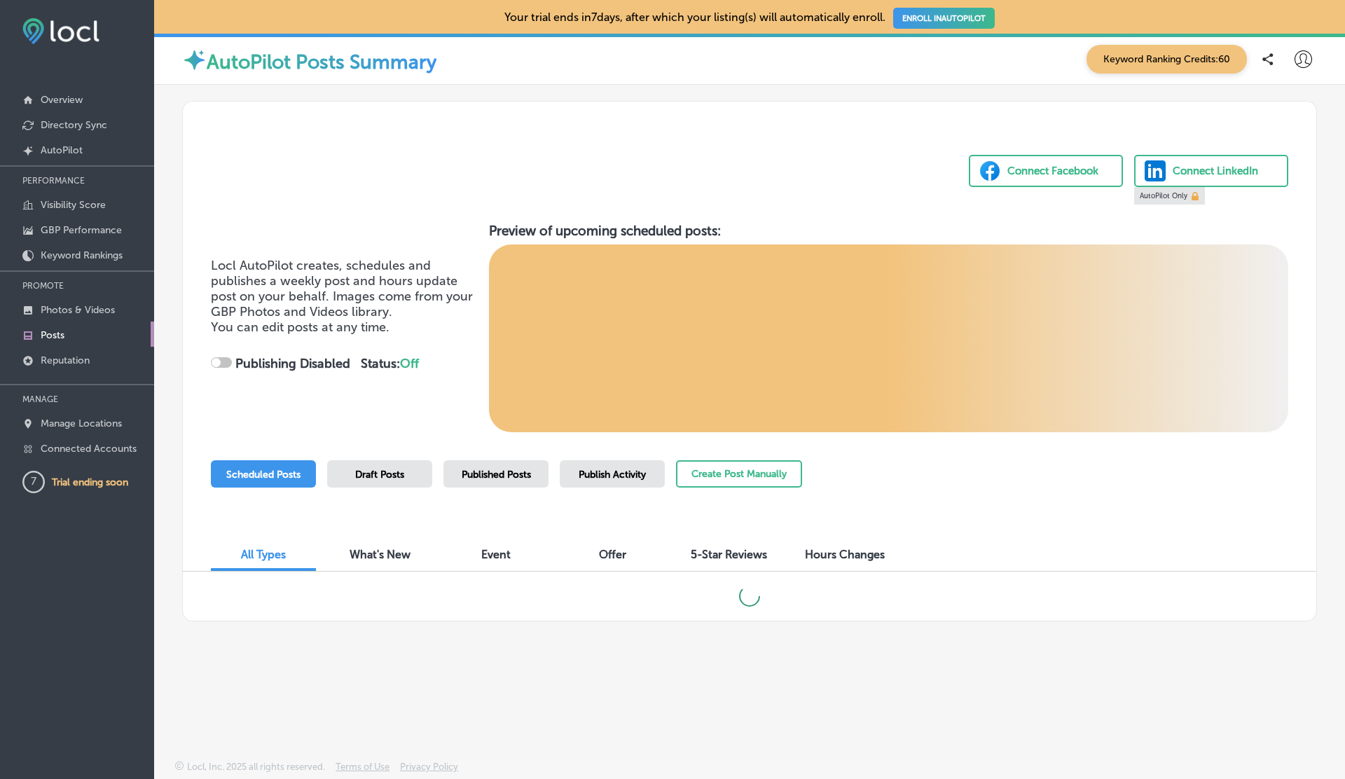
checkbox input "true"
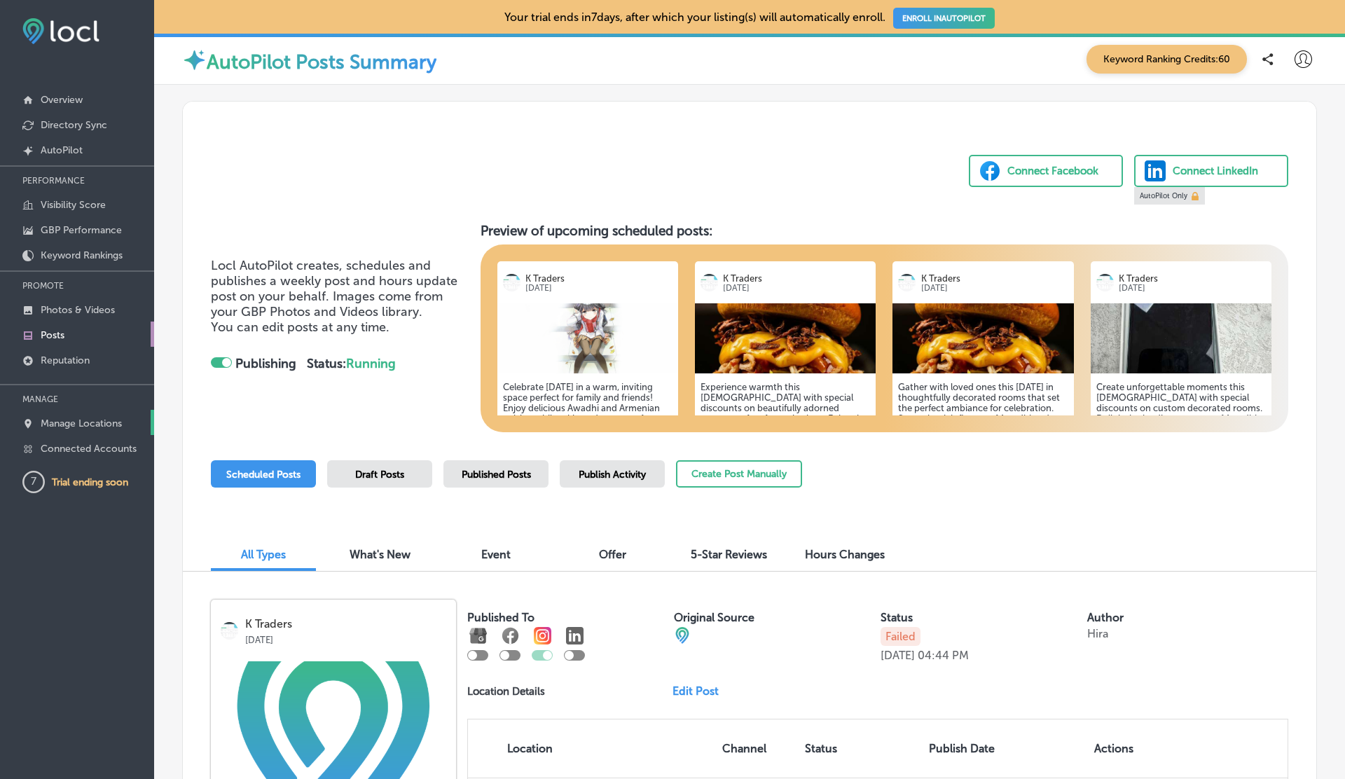
click at [97, 422] on p "Manage Locations" at bounding box center [81, 424] width 81 height 12
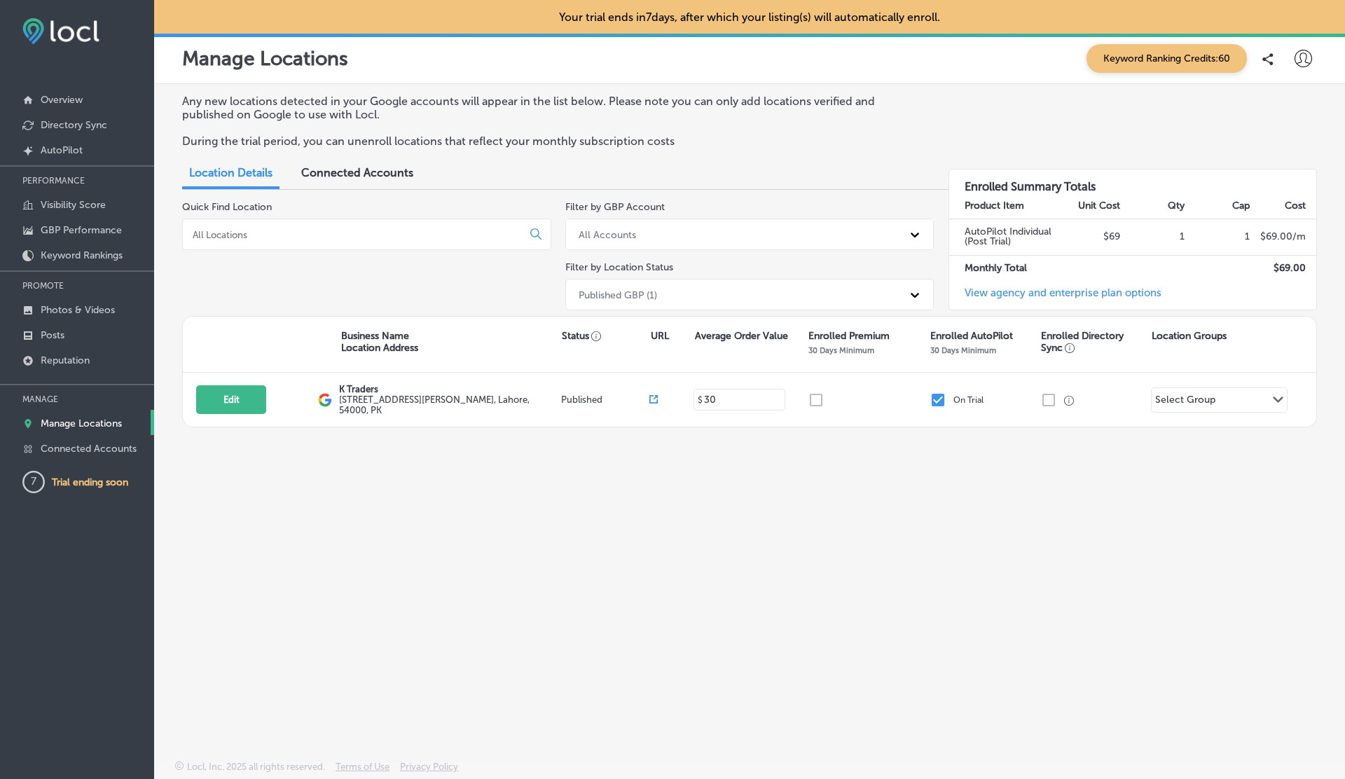
click at [367, 182] on div "Connected Accounts" at bounding box center [357, 174] width 133 height 30
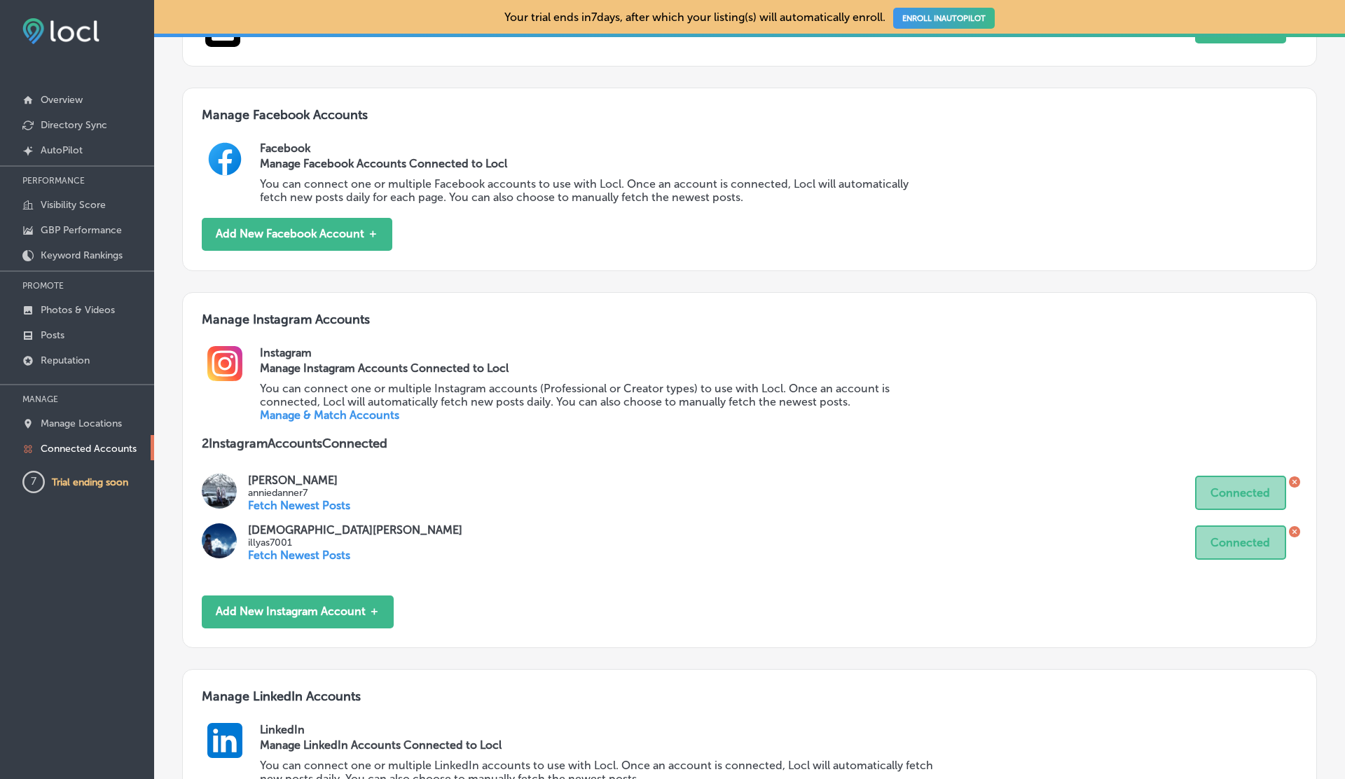
scroll to position [632, 0]
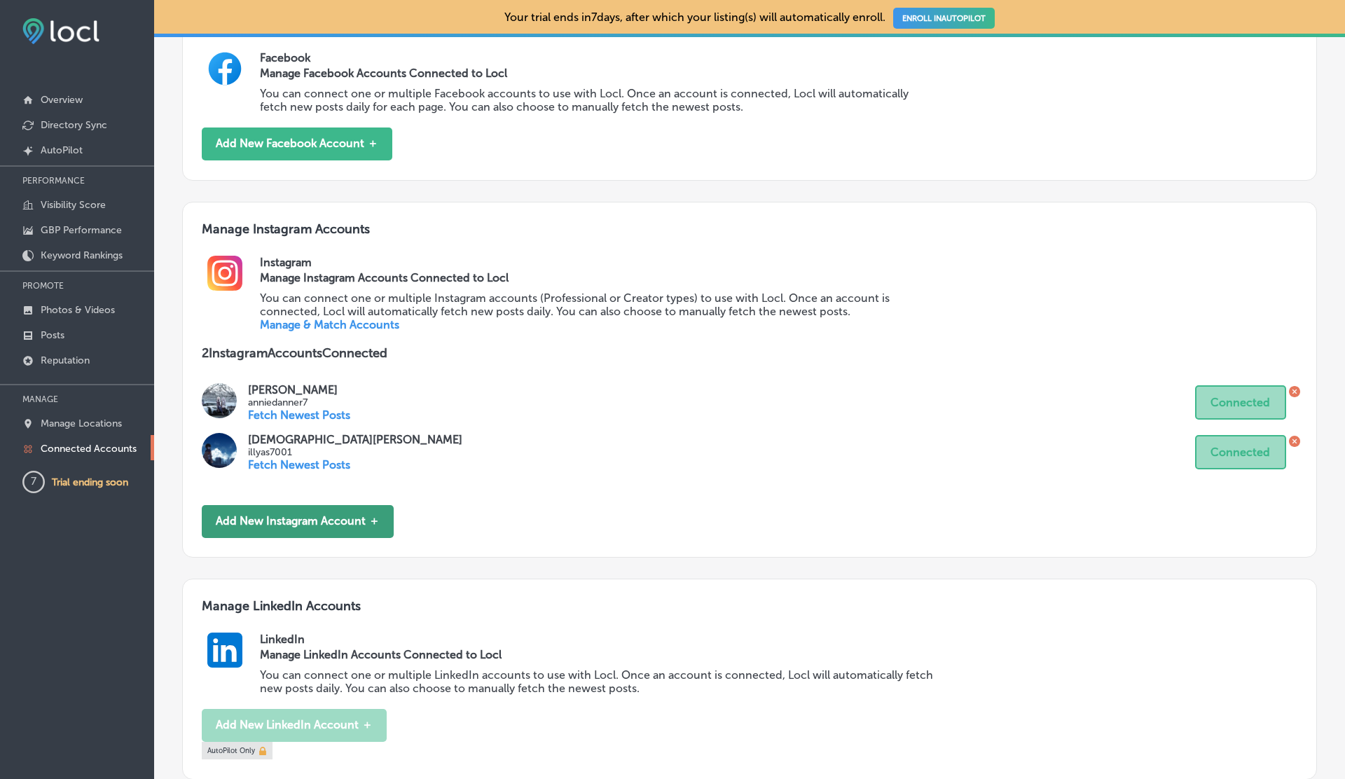
click at [315, 519] on button "Add New Instagram Account ＋" at bounding box center [298, 521] width 192 height 33
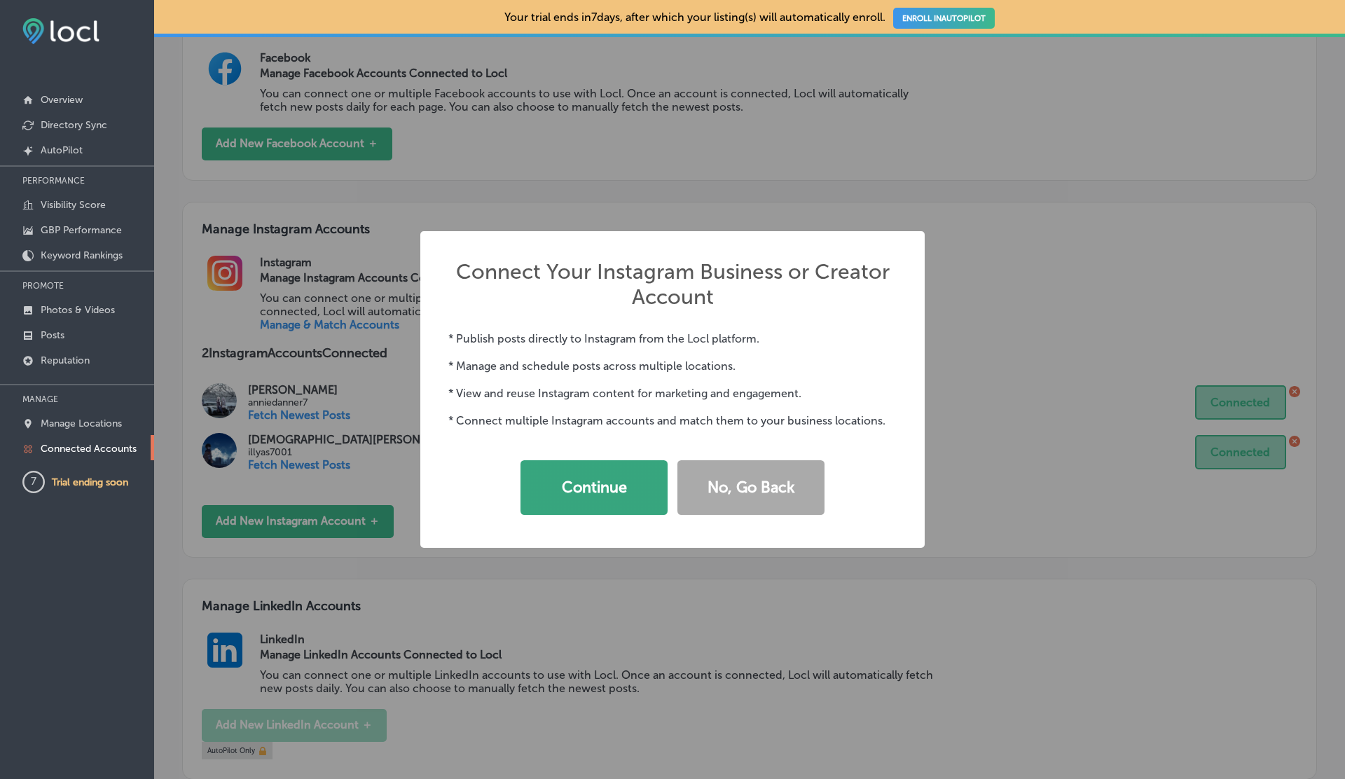
click at [605, 466] on button "Continue" at bounding box center [594, 487] width 147 height 55
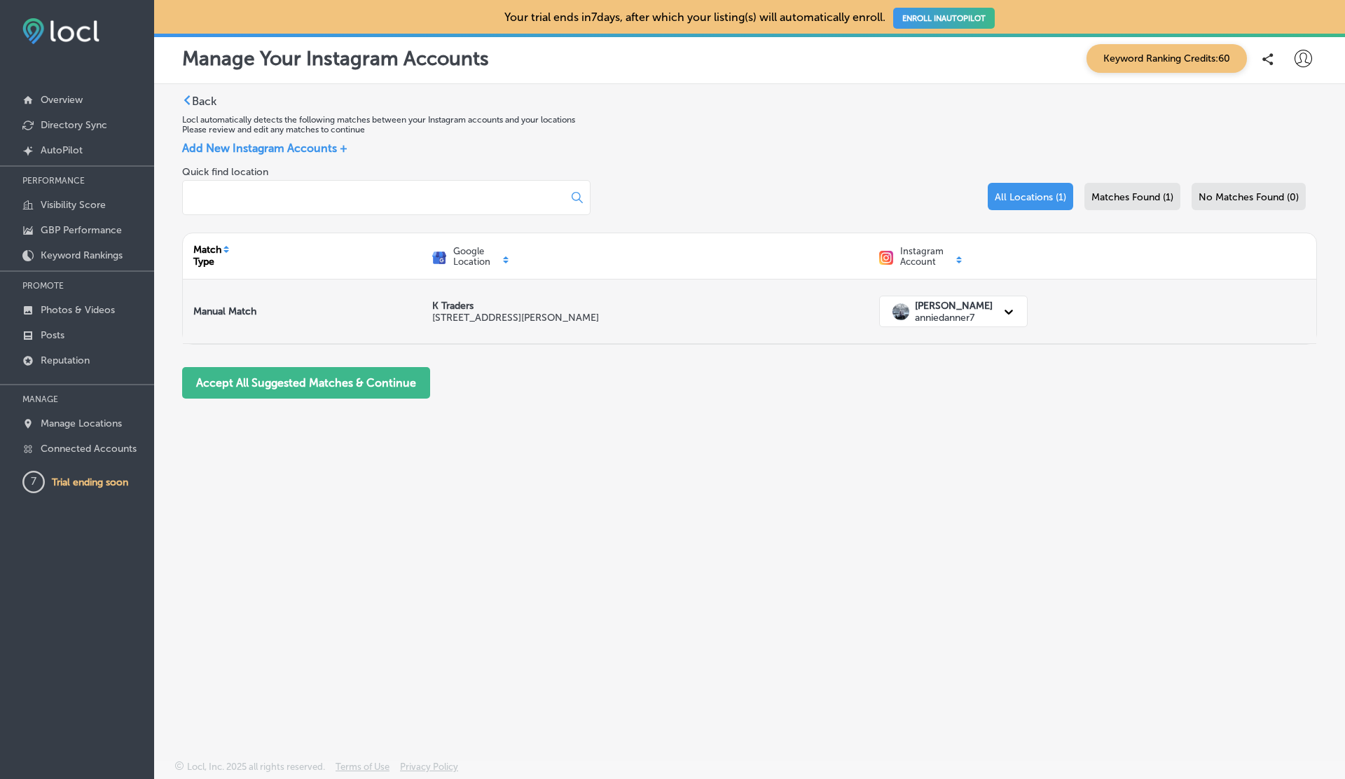
click at [927, 313] on p "anniedanner7" at bounding box center [954, 318] width 78 height 12
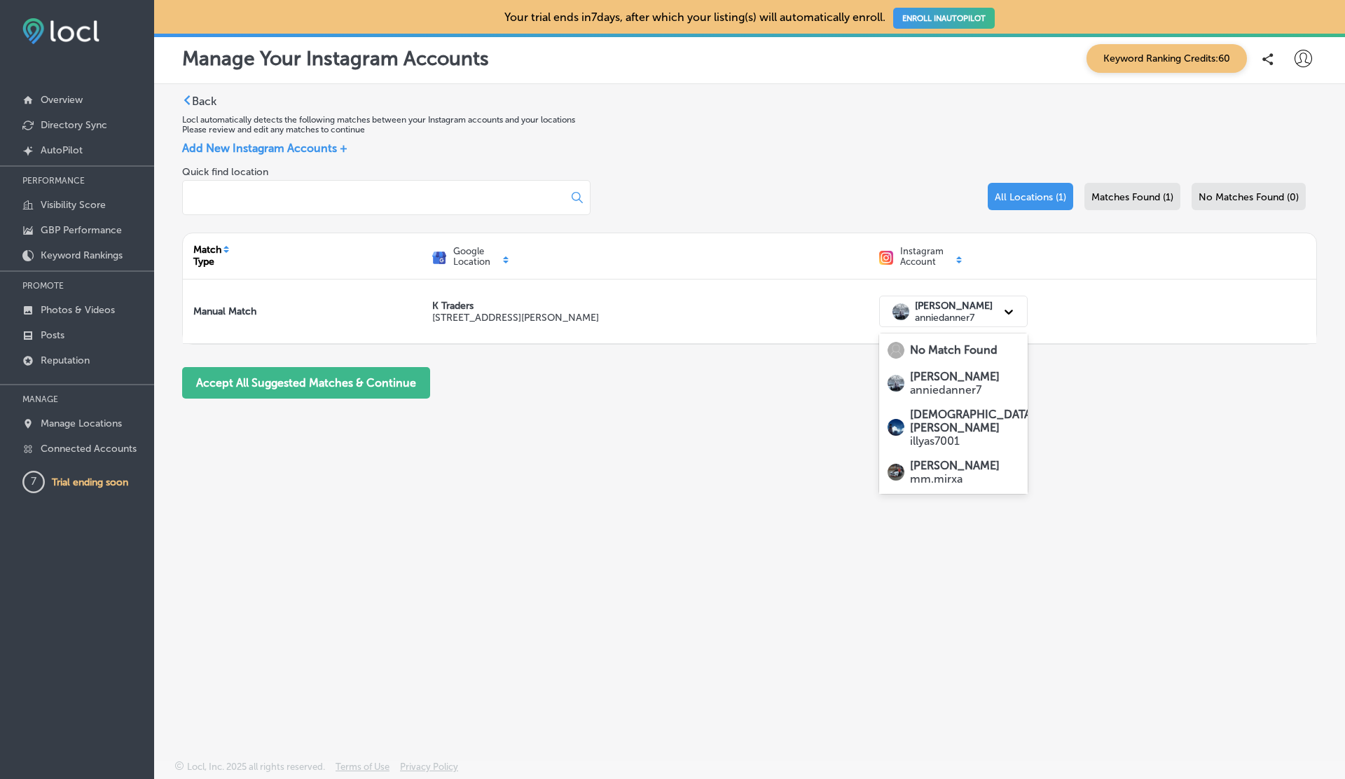
click at [936, 472] on p "mm.mirxa" at bounding box center [955, 478] width 90 height 13
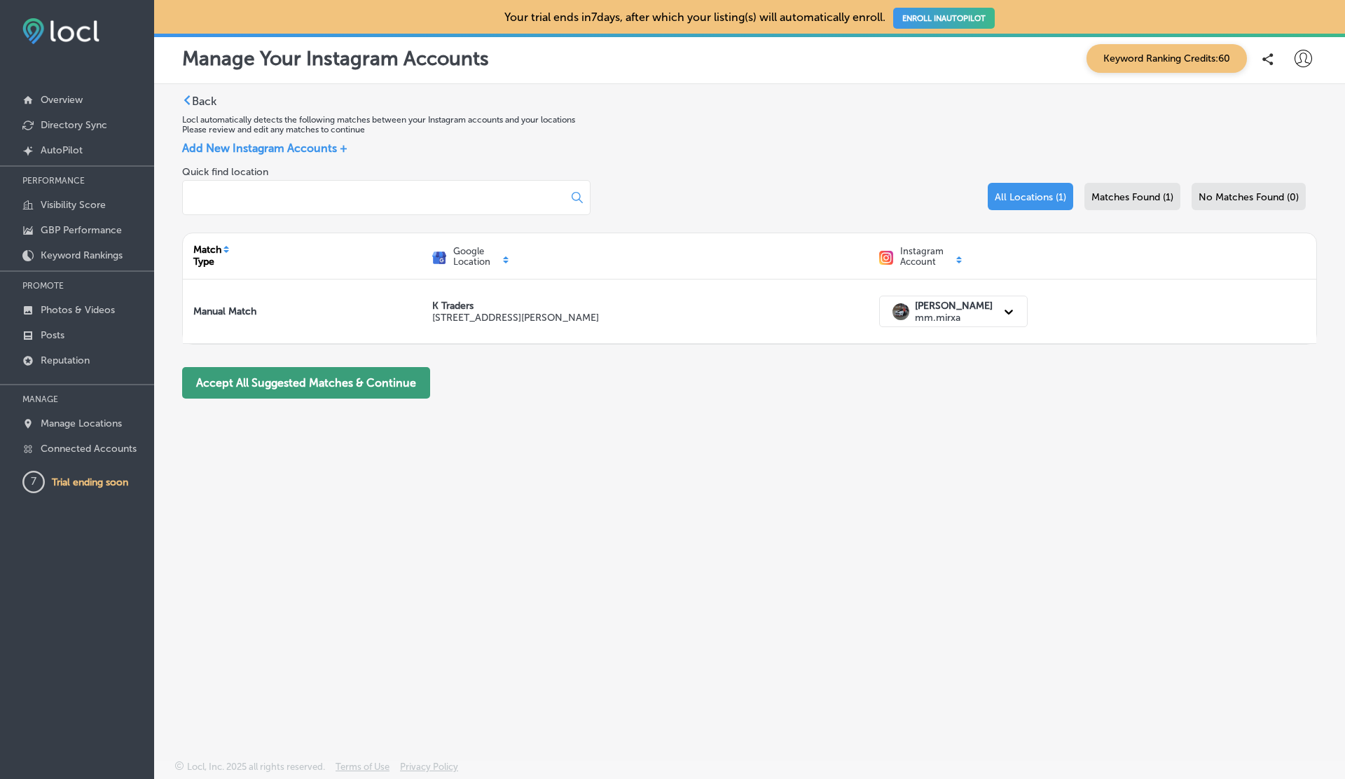
click at [313, 392] on button "Accept All Suggested Matches & Continue" at bounding box center [306, 383] width 248 height 32
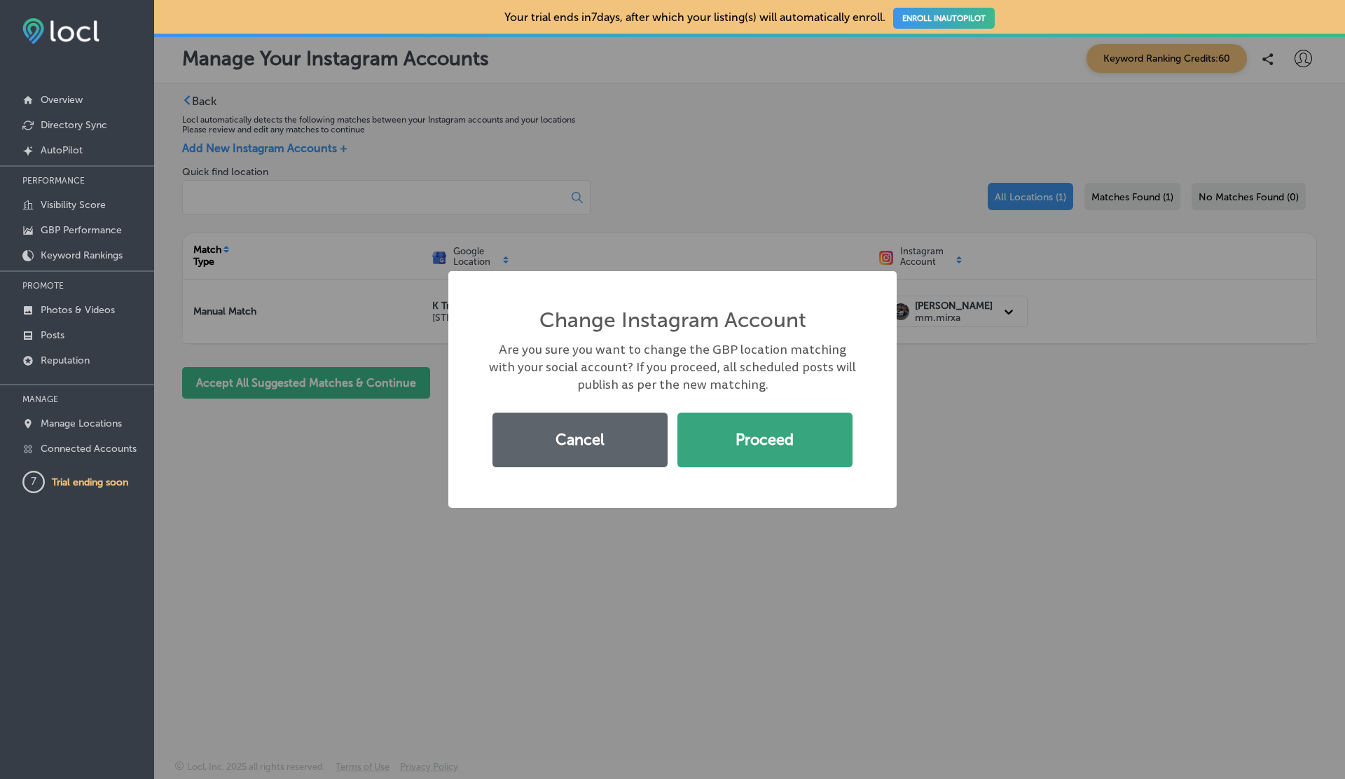
click at [778, 439] on button "Proceed" at bounding box center [765, 440] width 175 height 55
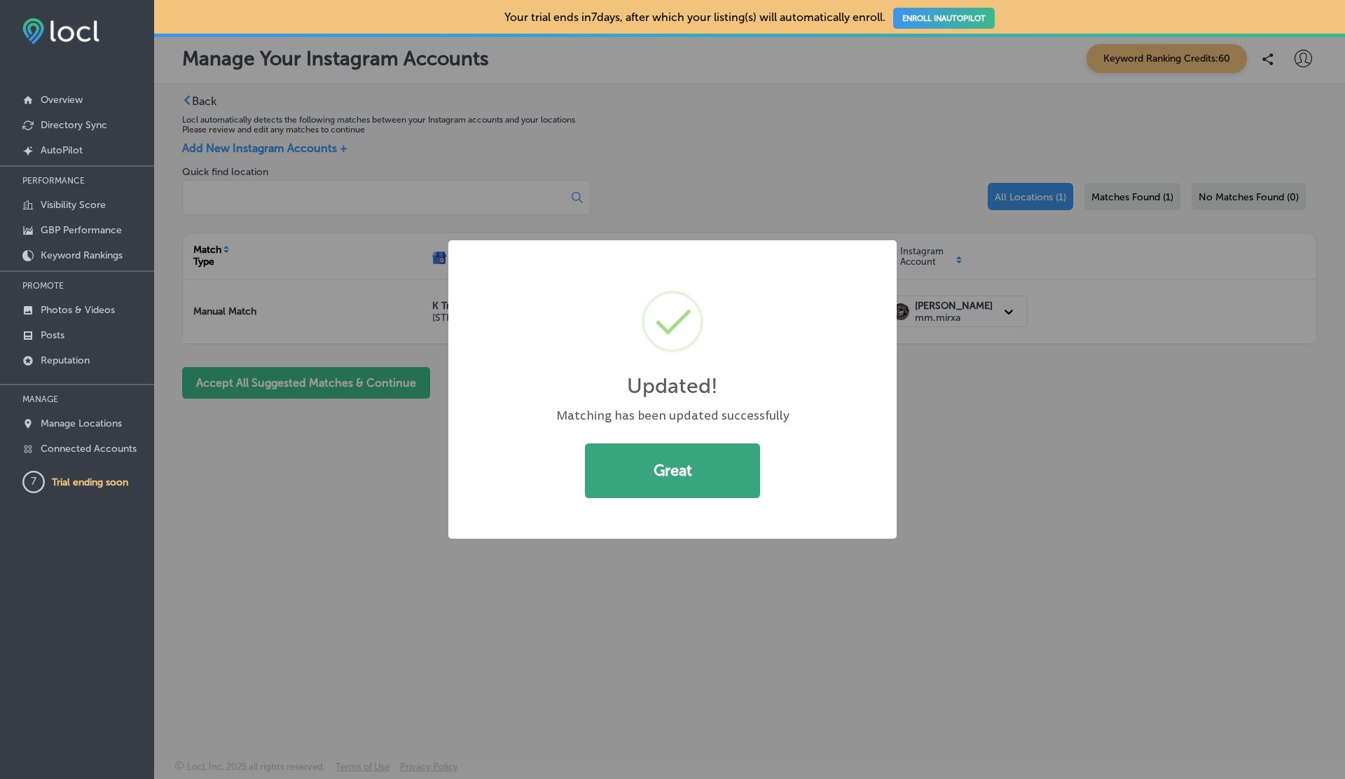
click at [725, 460] on button "Great" at bounding box center [672, 471] width 175 height 55
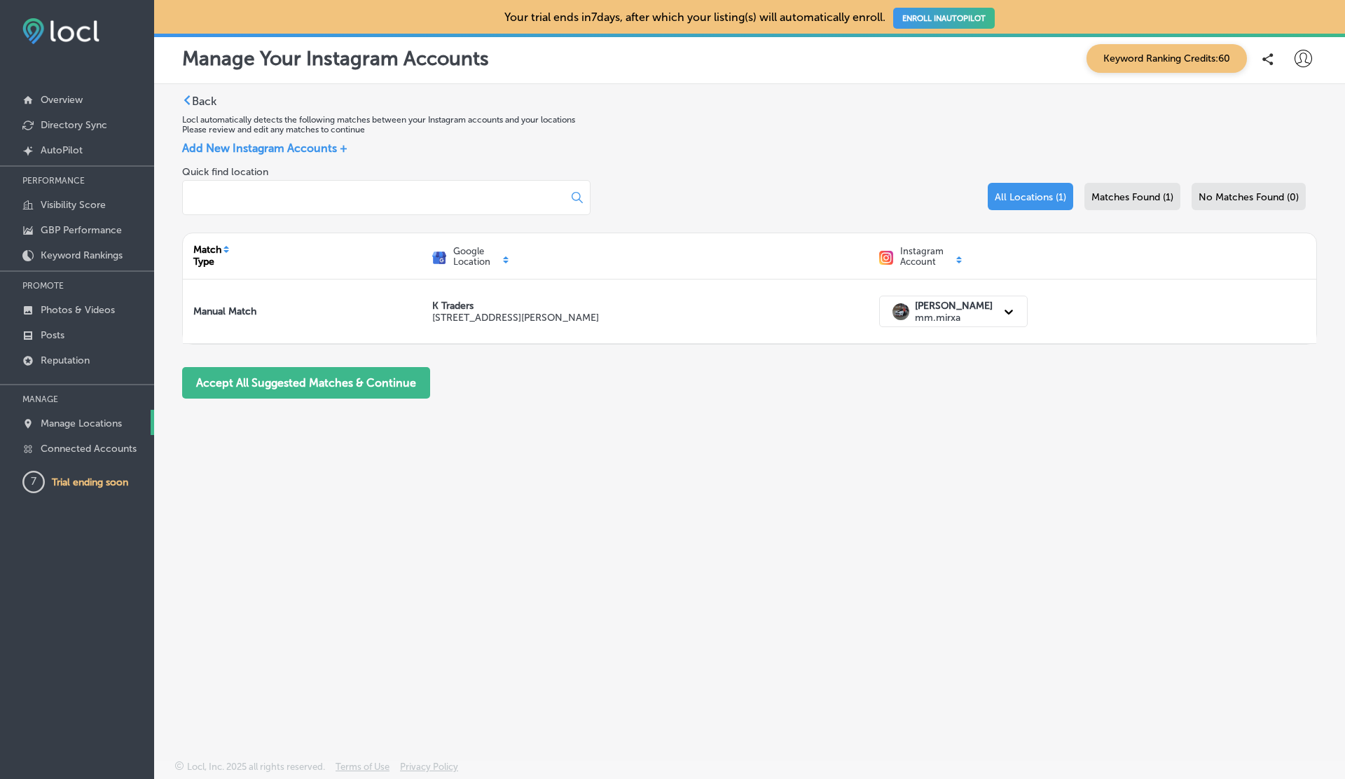
click at [103, 418] on p "Manage Locations" at bounding box center [81, 424] width 81 height 12
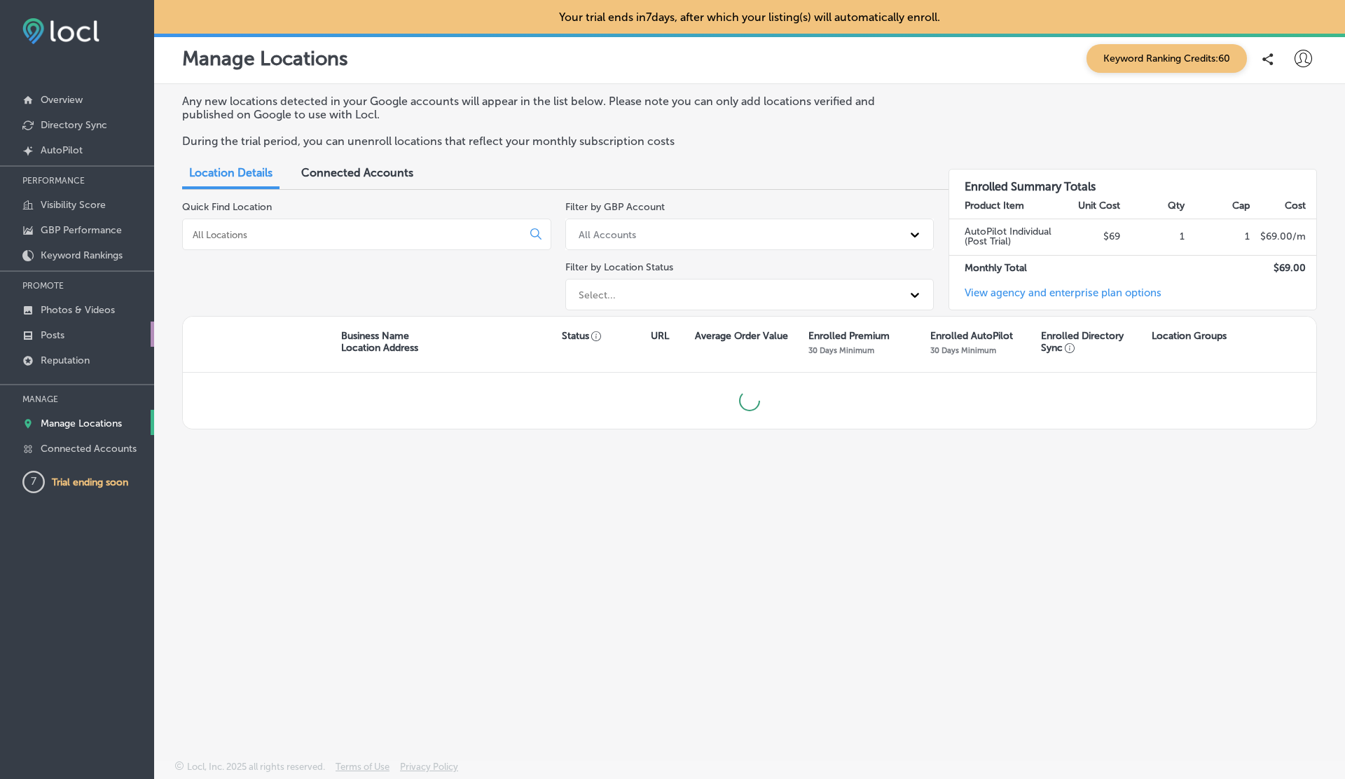
click at [91, 322] on link "Posts" at bounding box center [77, 334] width 154 height 25
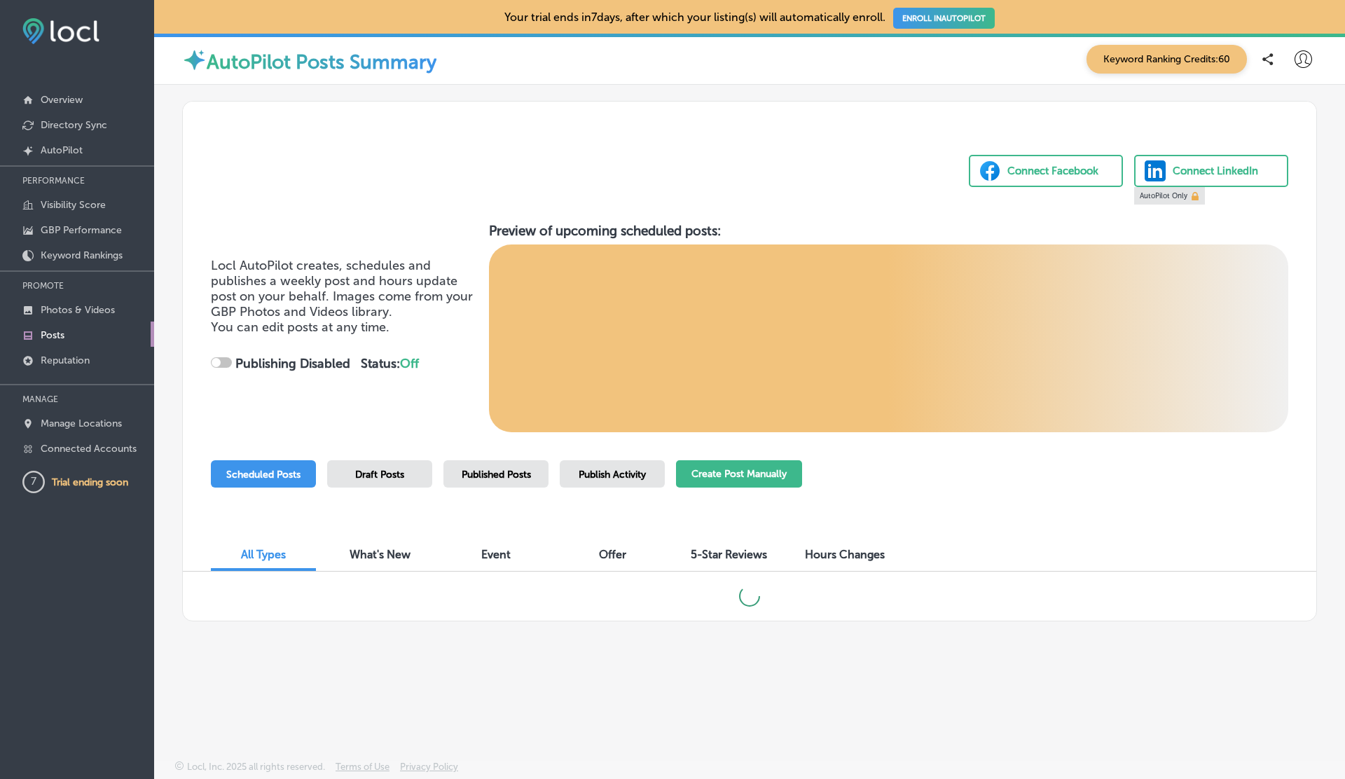
click at [746, 470] on button "Create Post Manually" at bounding box center [739, 473] width 126 height 27
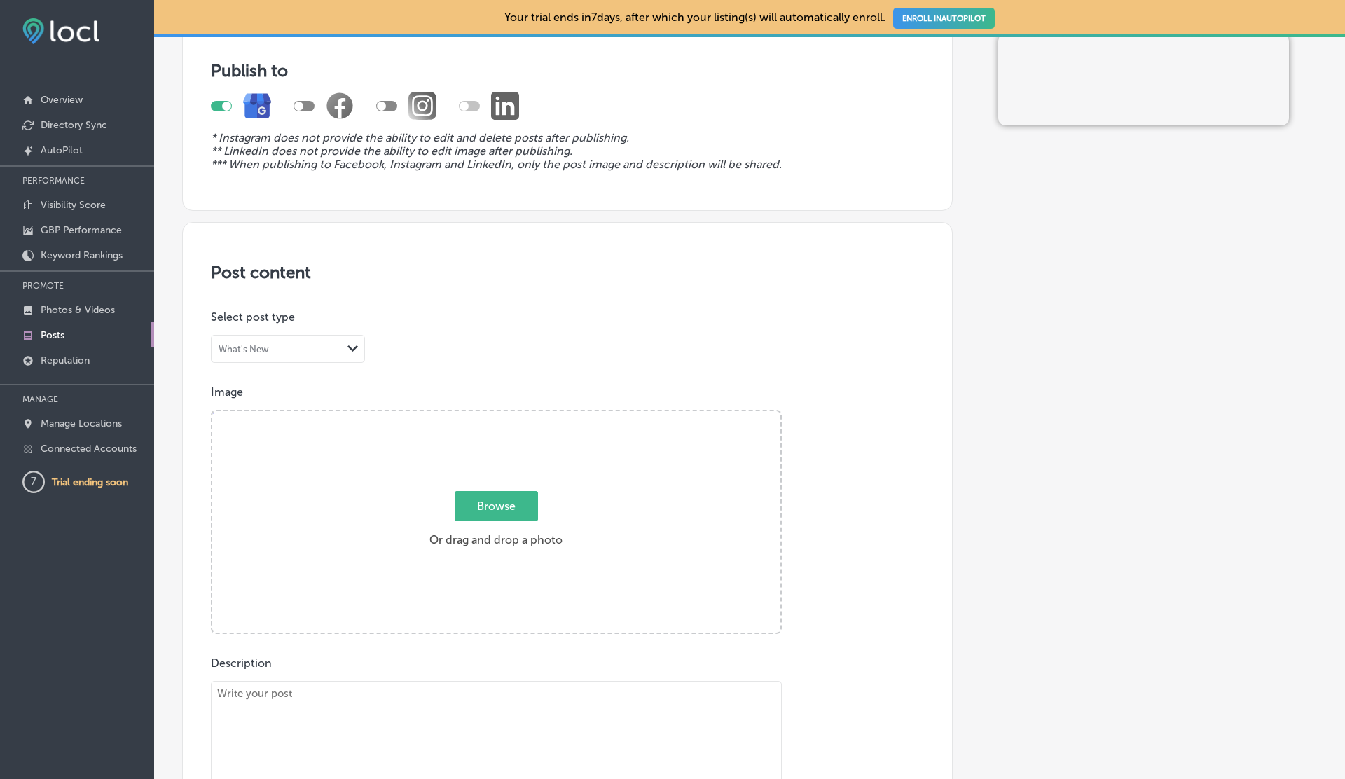
scroll to position [123, 0]
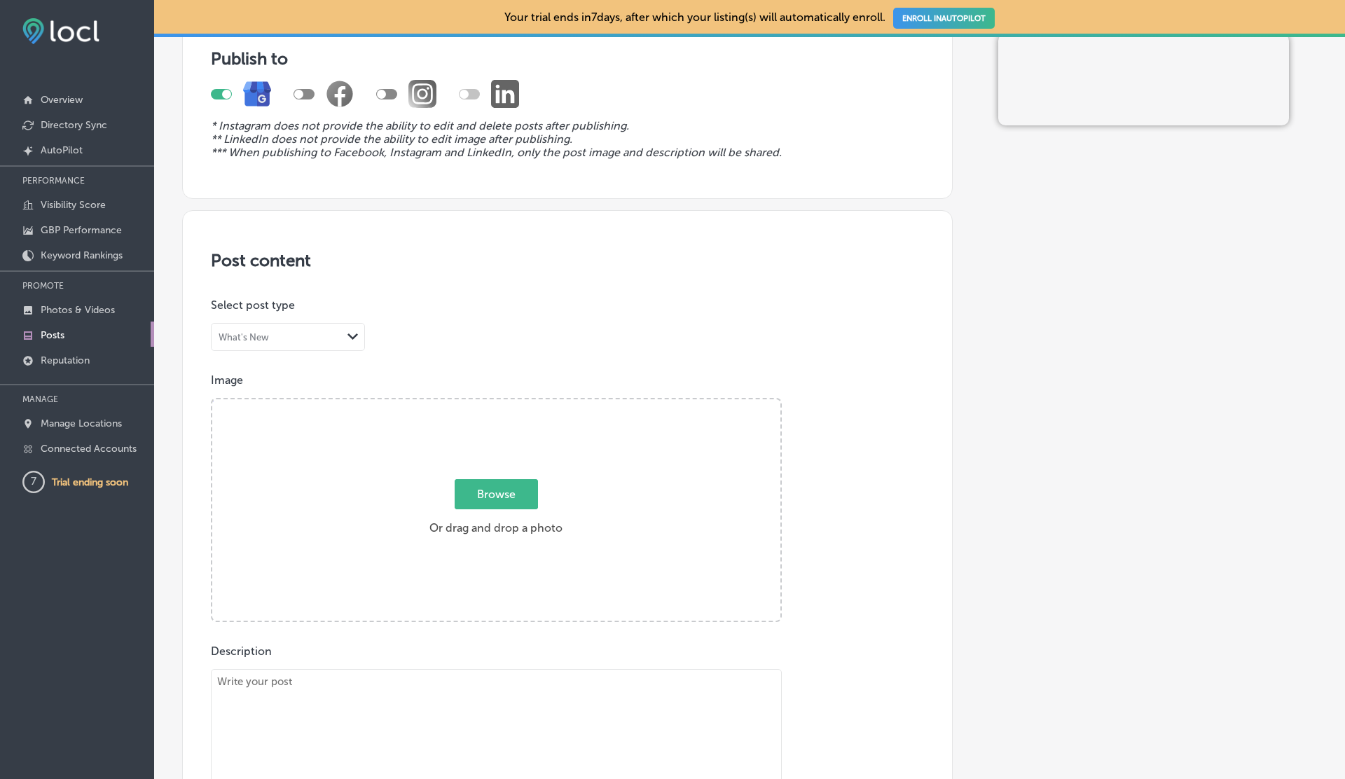
click at [388, 95] on div at bounding box center [386, 94] width 21 height 11
checkbox input "true"
click at [224, 90] on div at bounding box center [226, 94] width 9 height 9
checkbox input "false"
click at [491, 495] on span "Browse" at bounding box center [496, 494] width 83 height 30
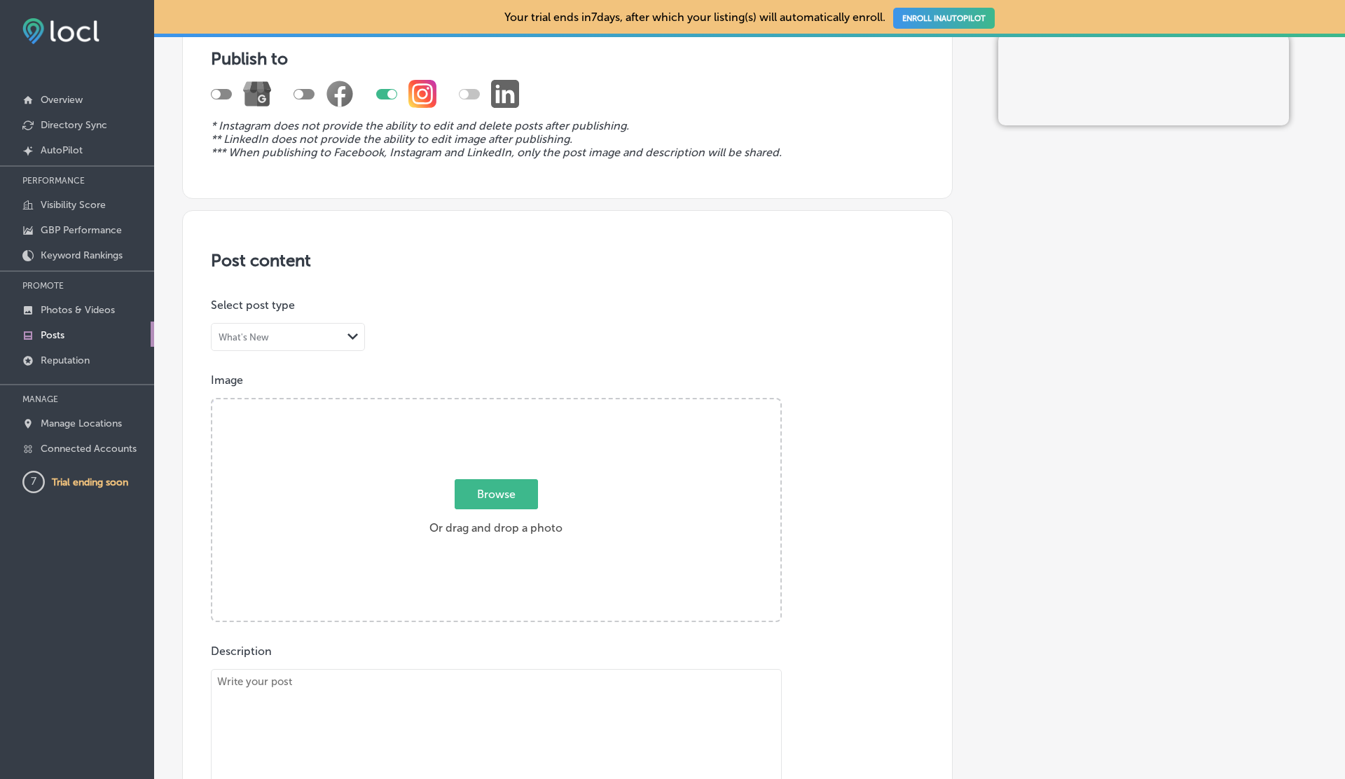
click at [491, 404] on input "Browse Or drag and drop a photo" at bounding box center [496, 401] width 568 height 4
type input "C:\fakepath\sign.png"
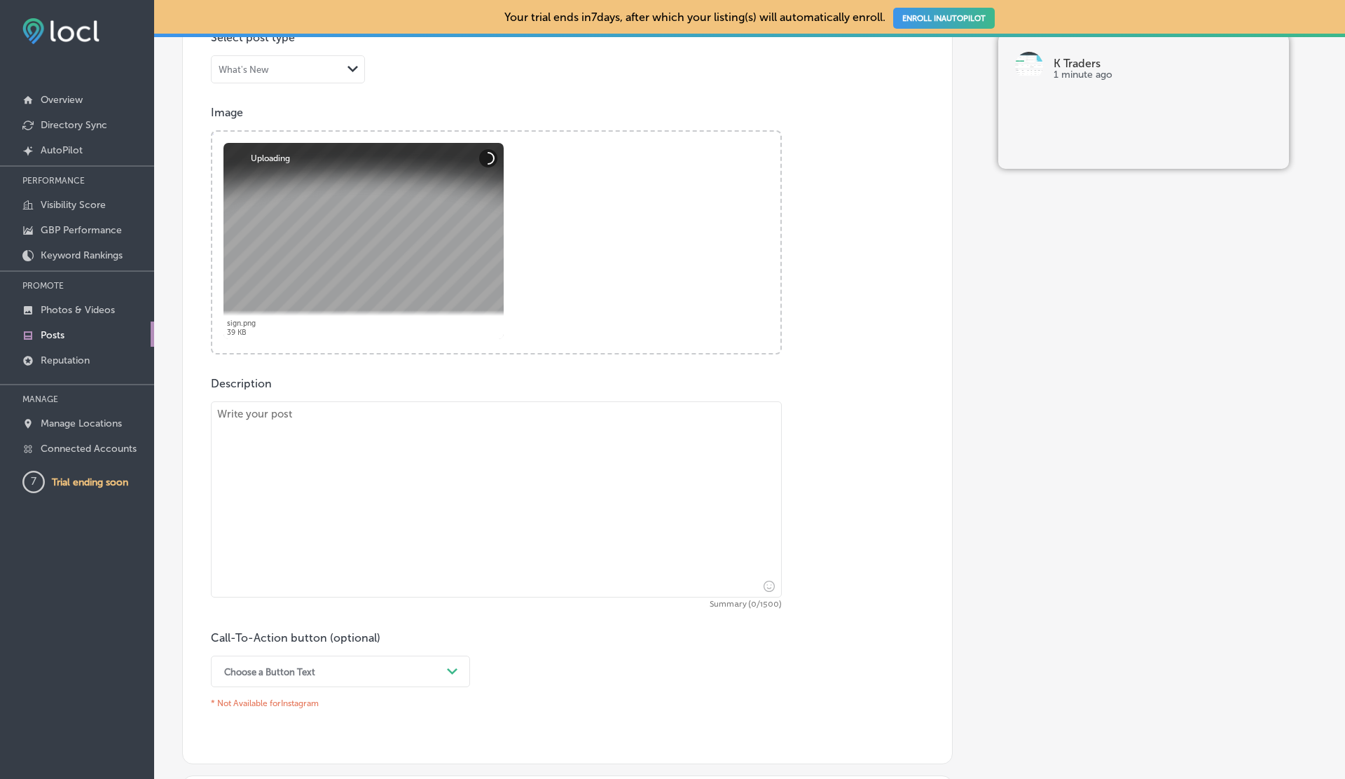
scroll to position [498, 0]
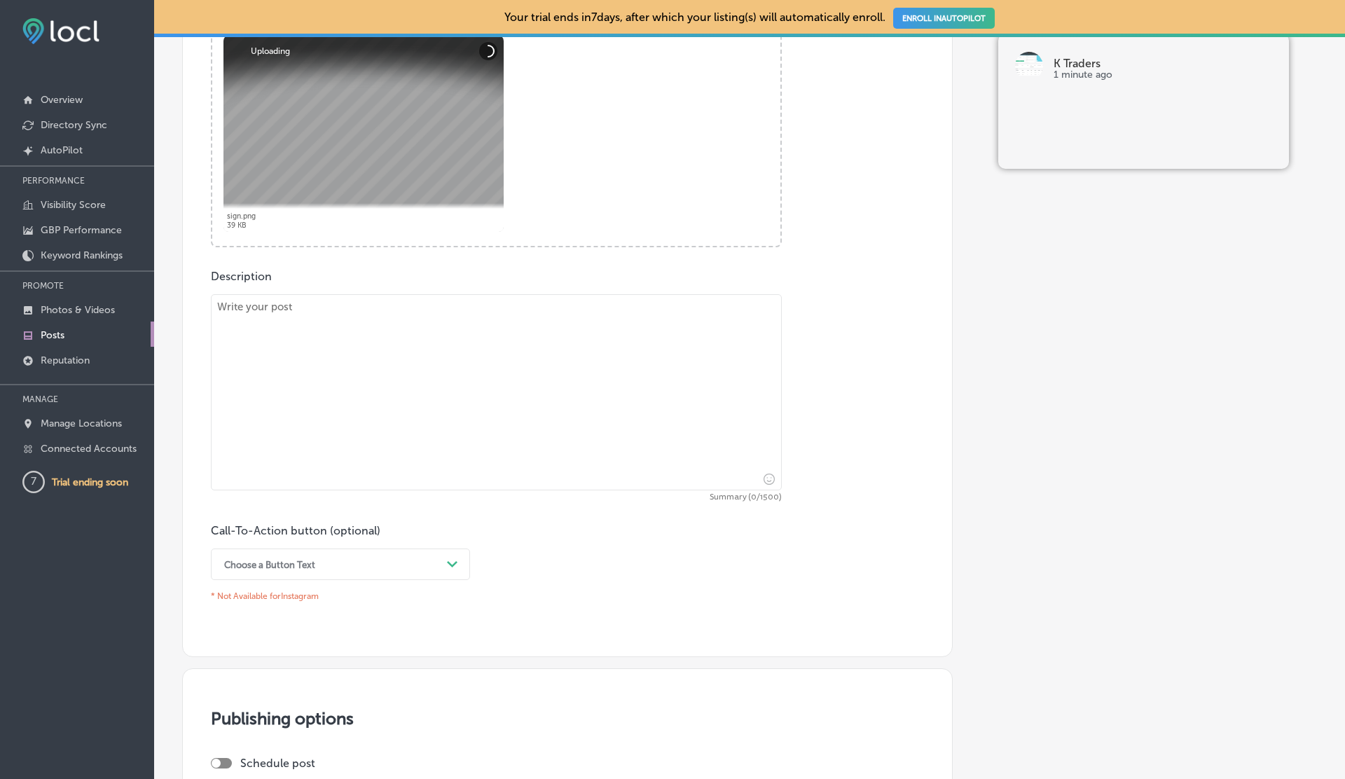
click at [336, 348] on textarea at bounding box center [496, 392] width 571 height 196
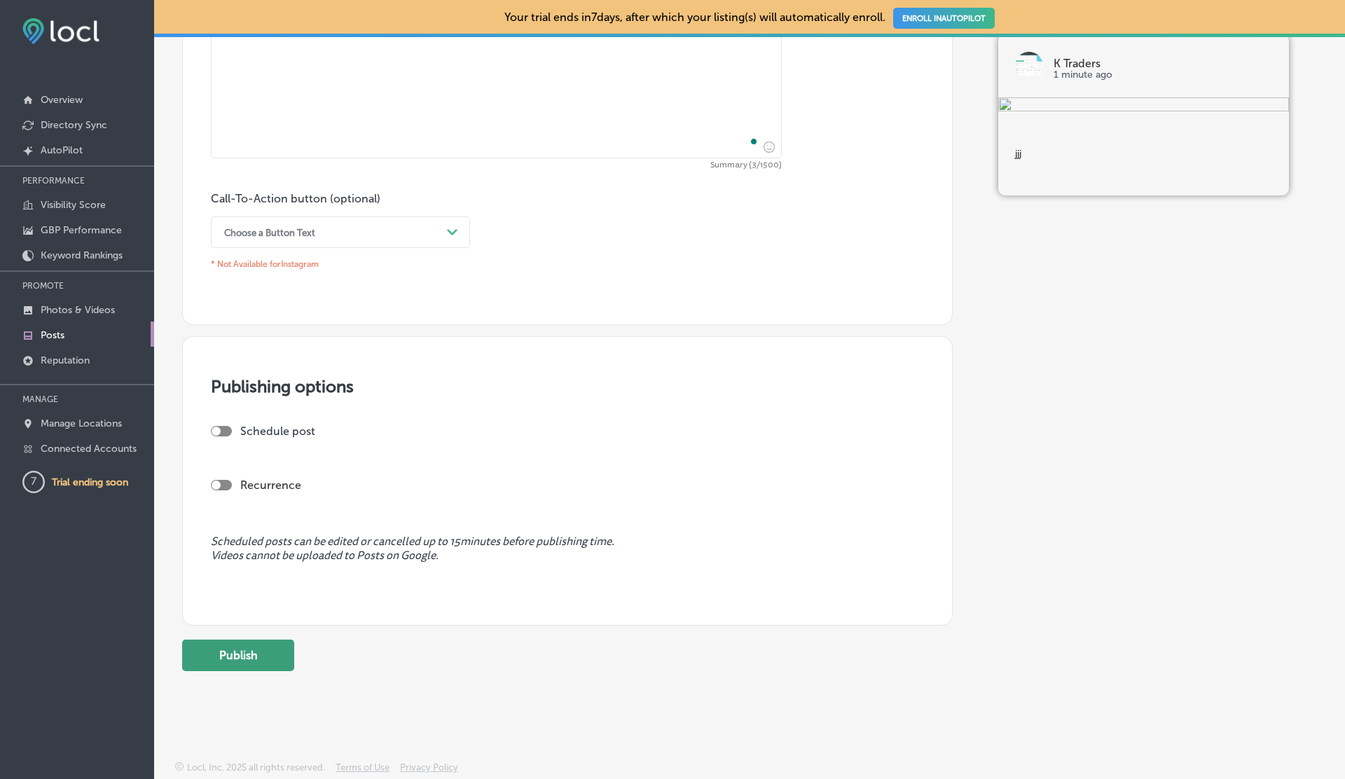
type textarea "jjj"
click at [247, 650] on button "Publish" at bounding box center [238, 656] width 112 height 32
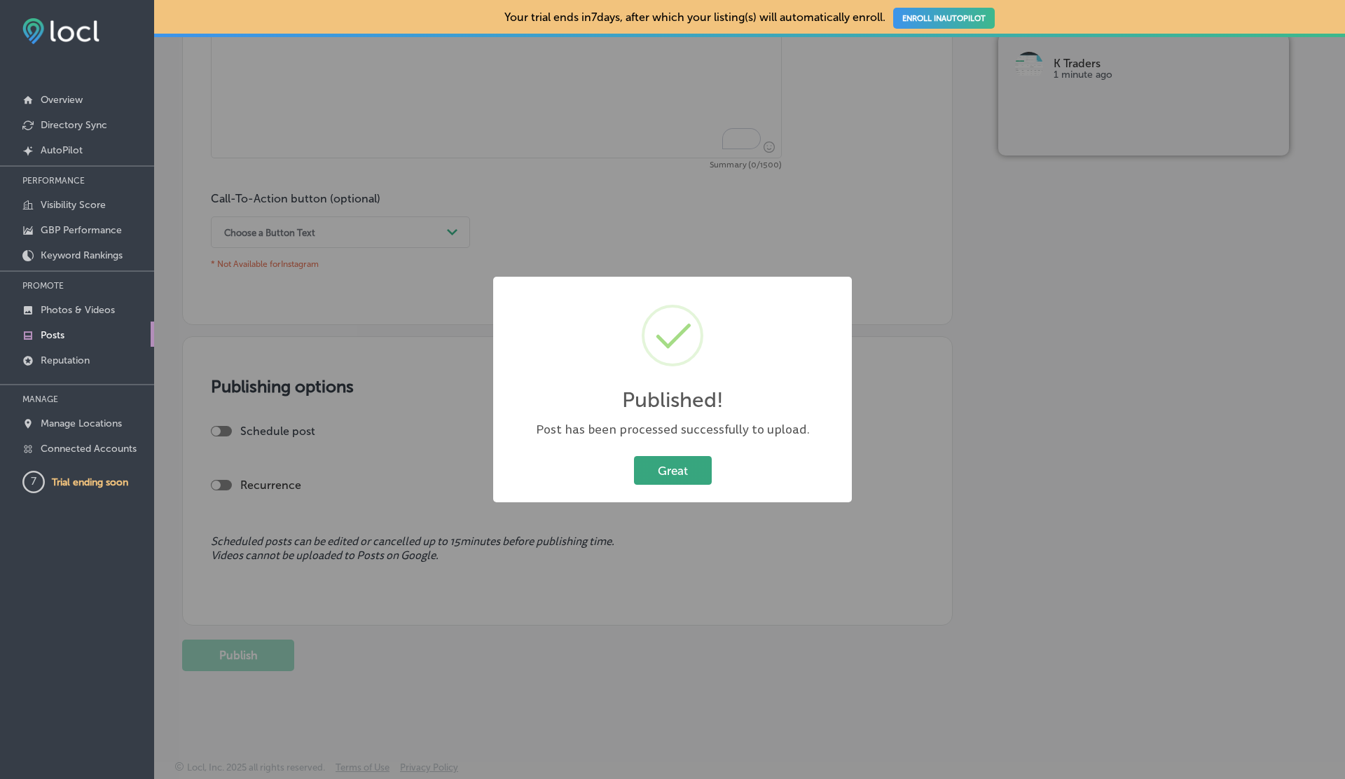
click at [667, 476] on button "Great" at bounding box center [673, 470] width 78 height 29
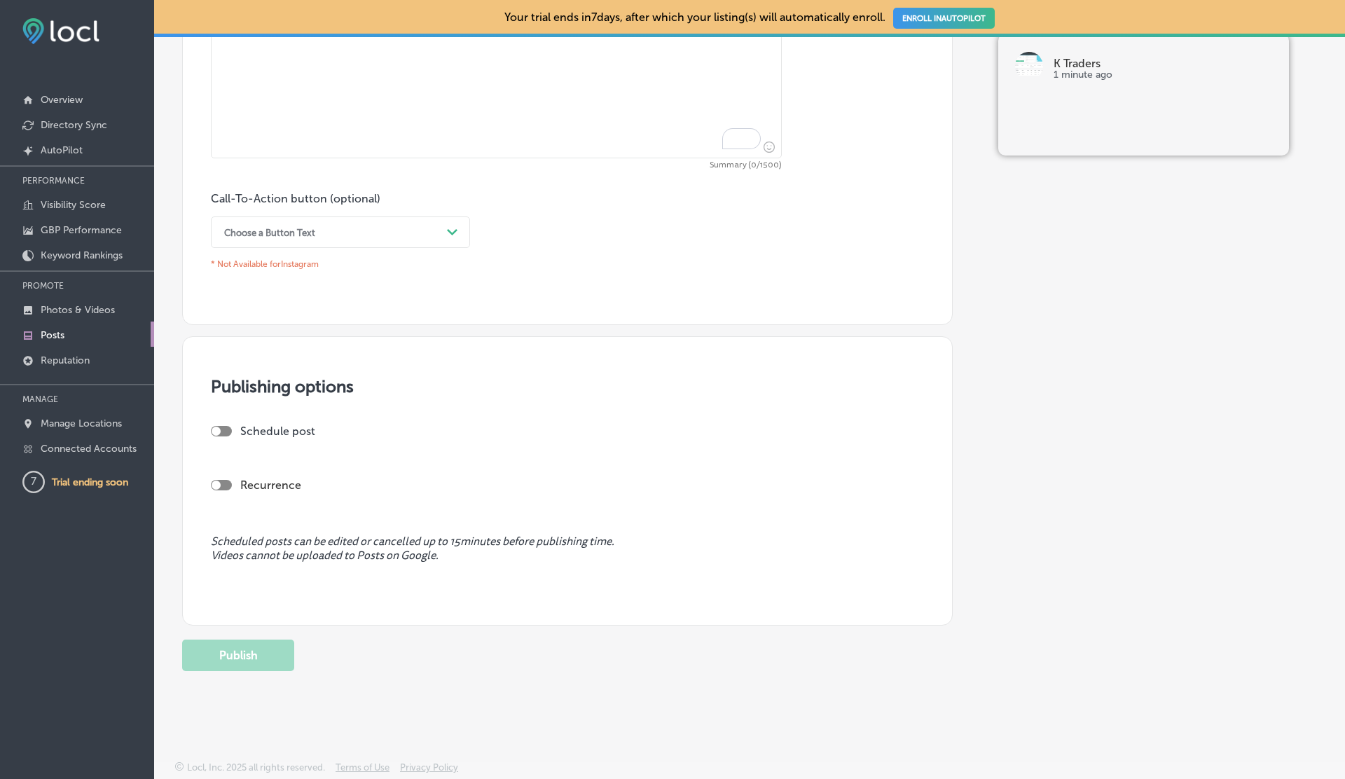
click at [74, 330] on link "Posts" at bounding box center [77, 334] width 154 height 25
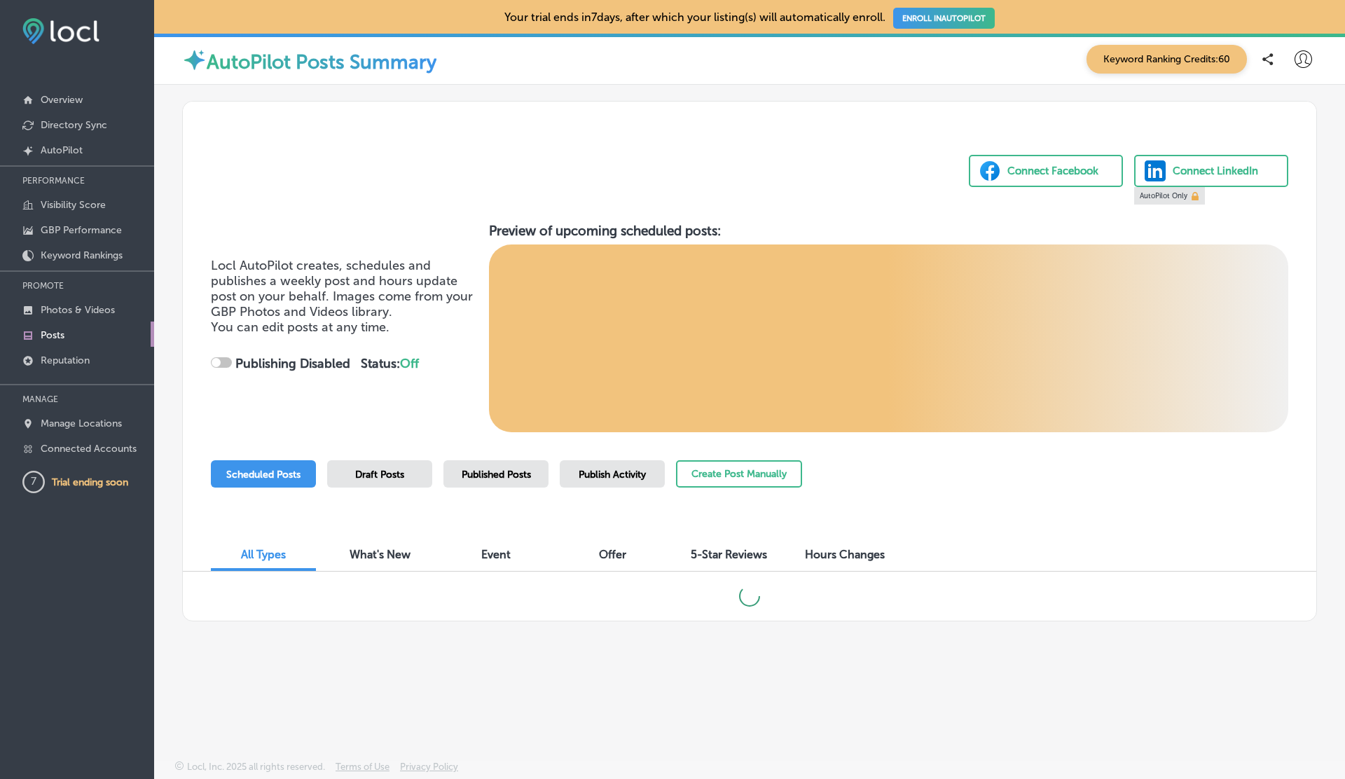
checkbox input "true"
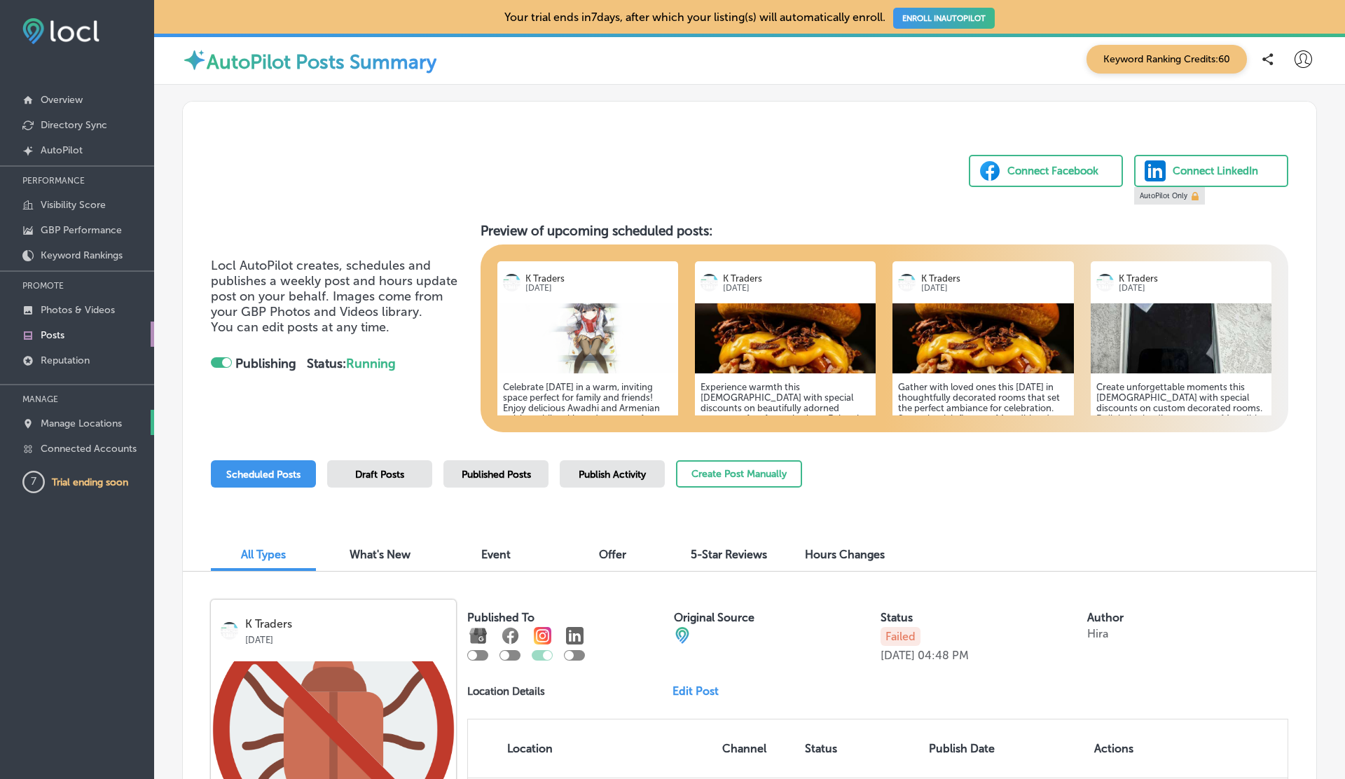
click at [92, 418] on p "Manage Locations" at bounding box center [81, 424] width 81 height 12
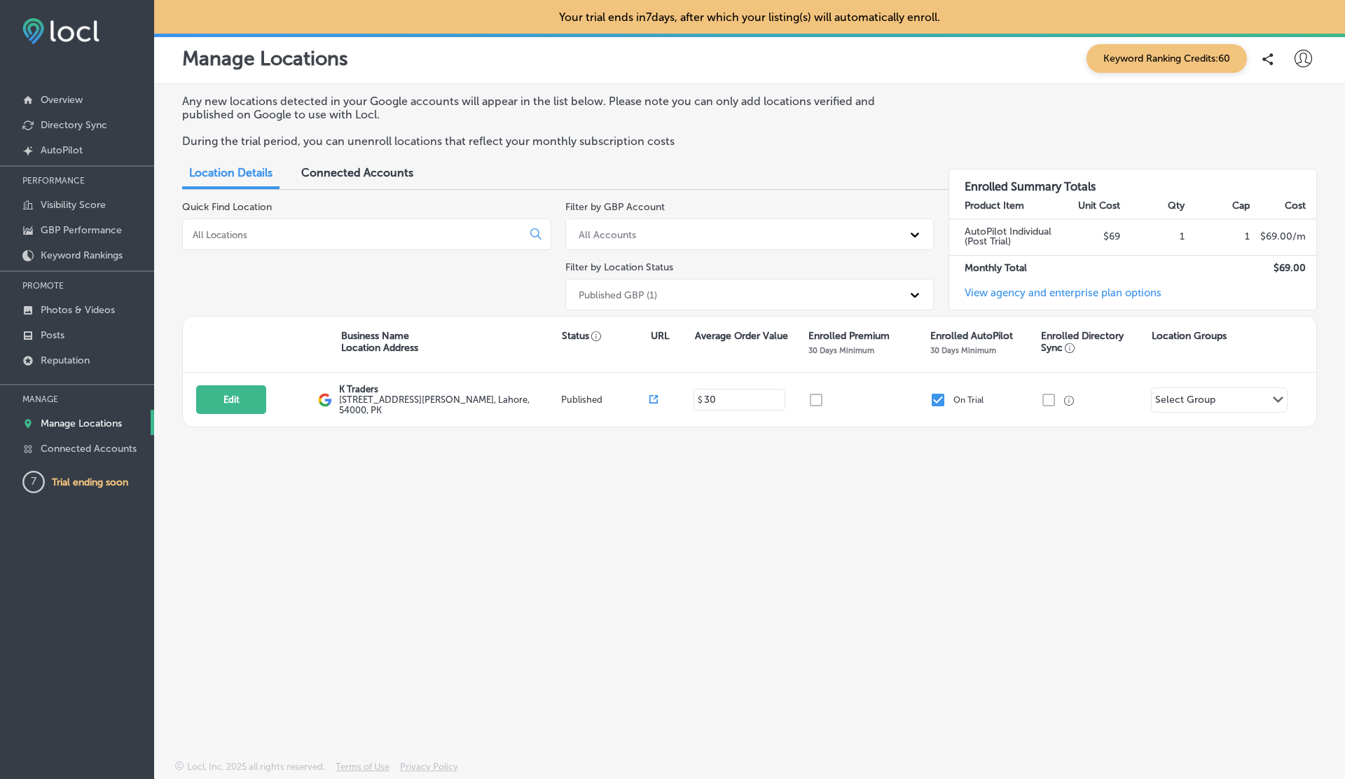
click at [270, 407] on div "Edit This location is not published yet." at bounding box center [257, 399] width 122 height 29
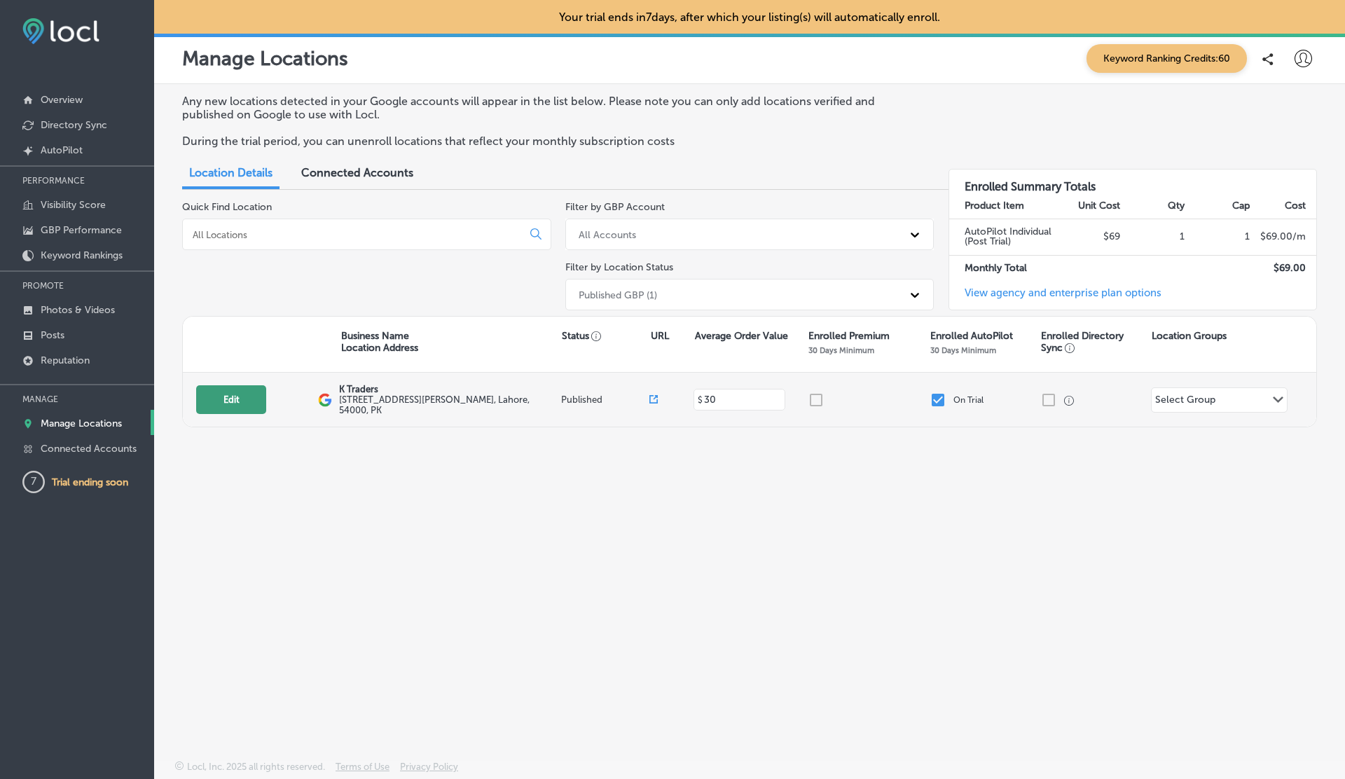
click at [259, 407] on button "Edit" at bounding box center [231, 399] width 70 height 29
select select "US"
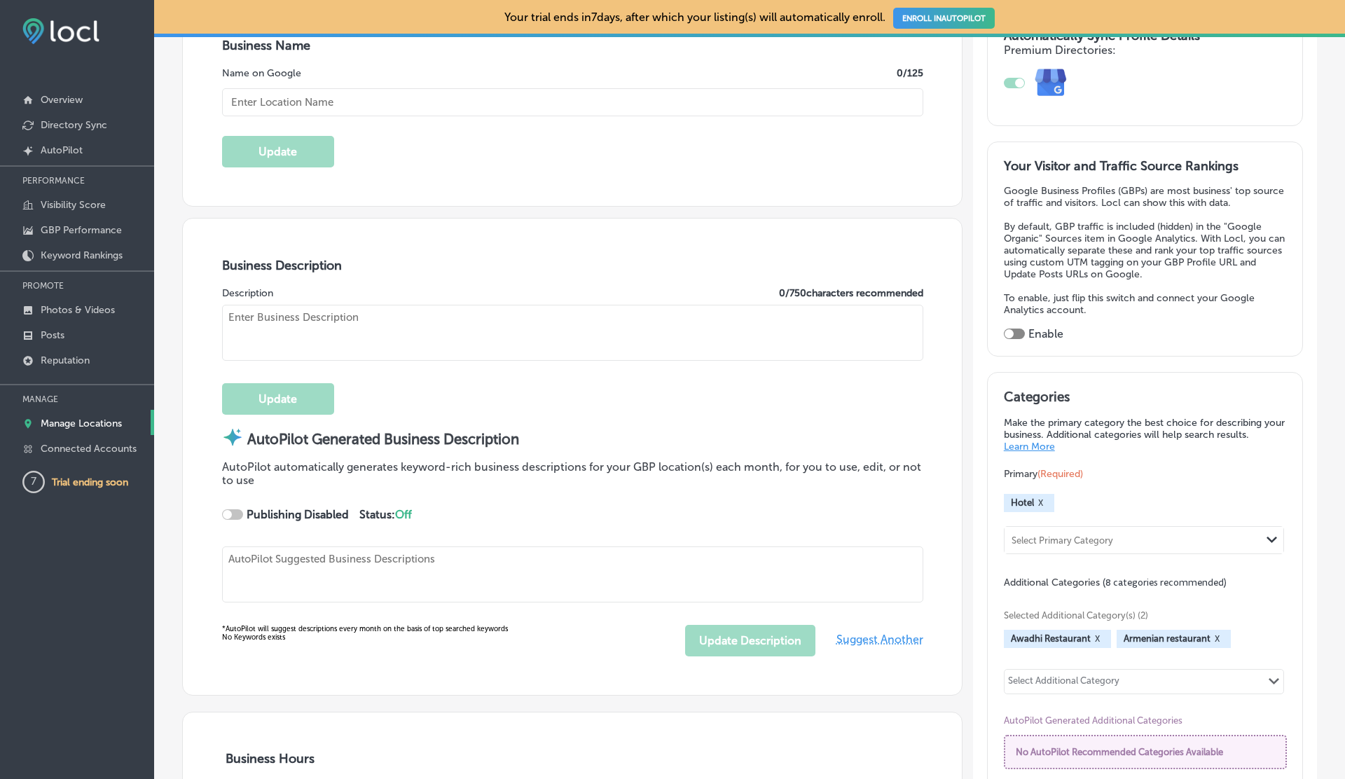
checkbox input "true"
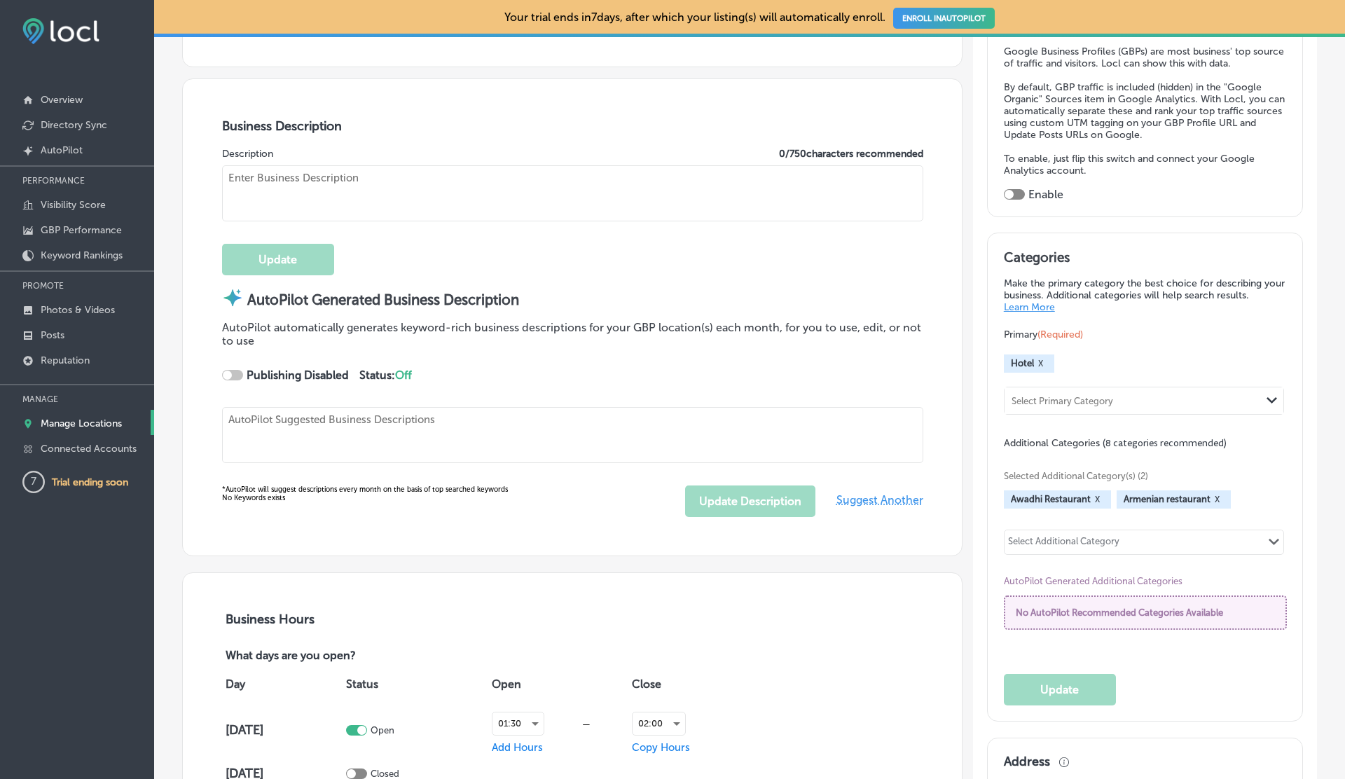
type input "K Traders"
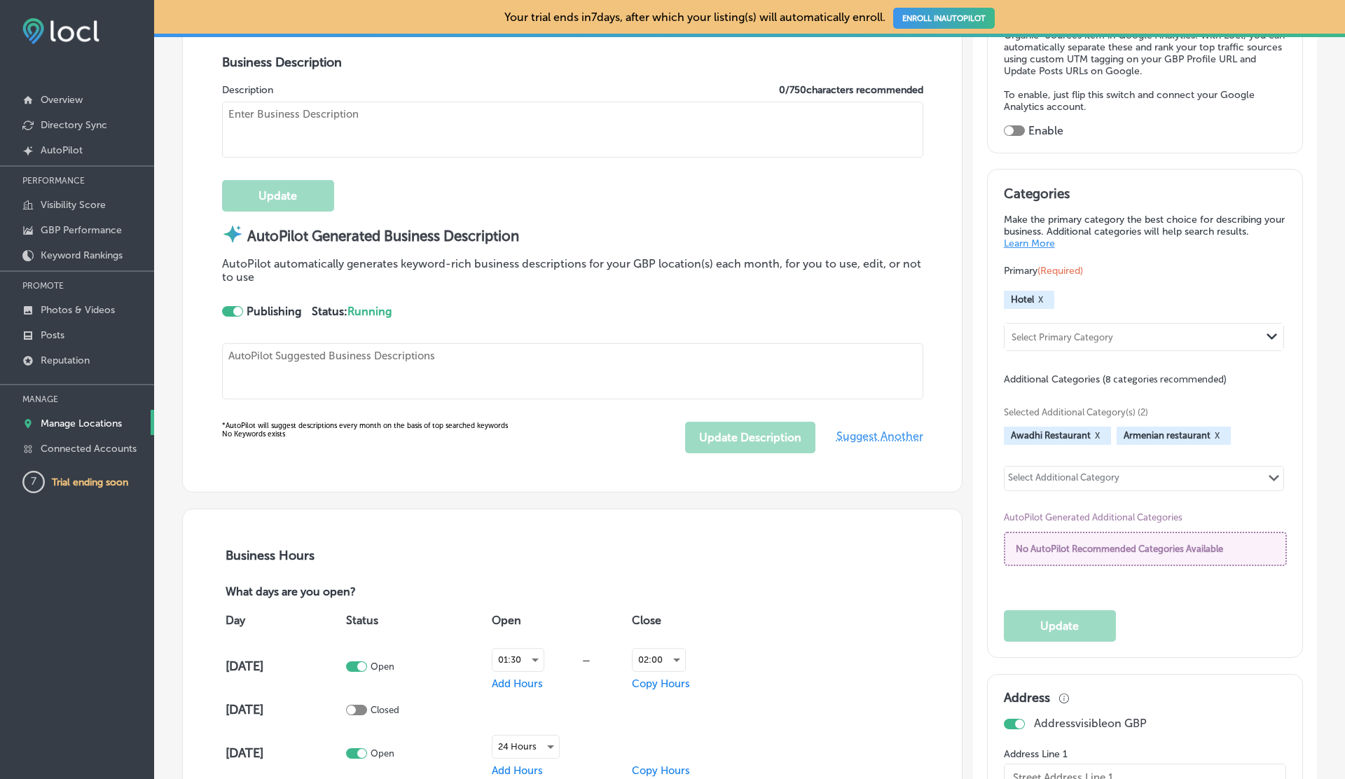
scroll to position [524, 0]
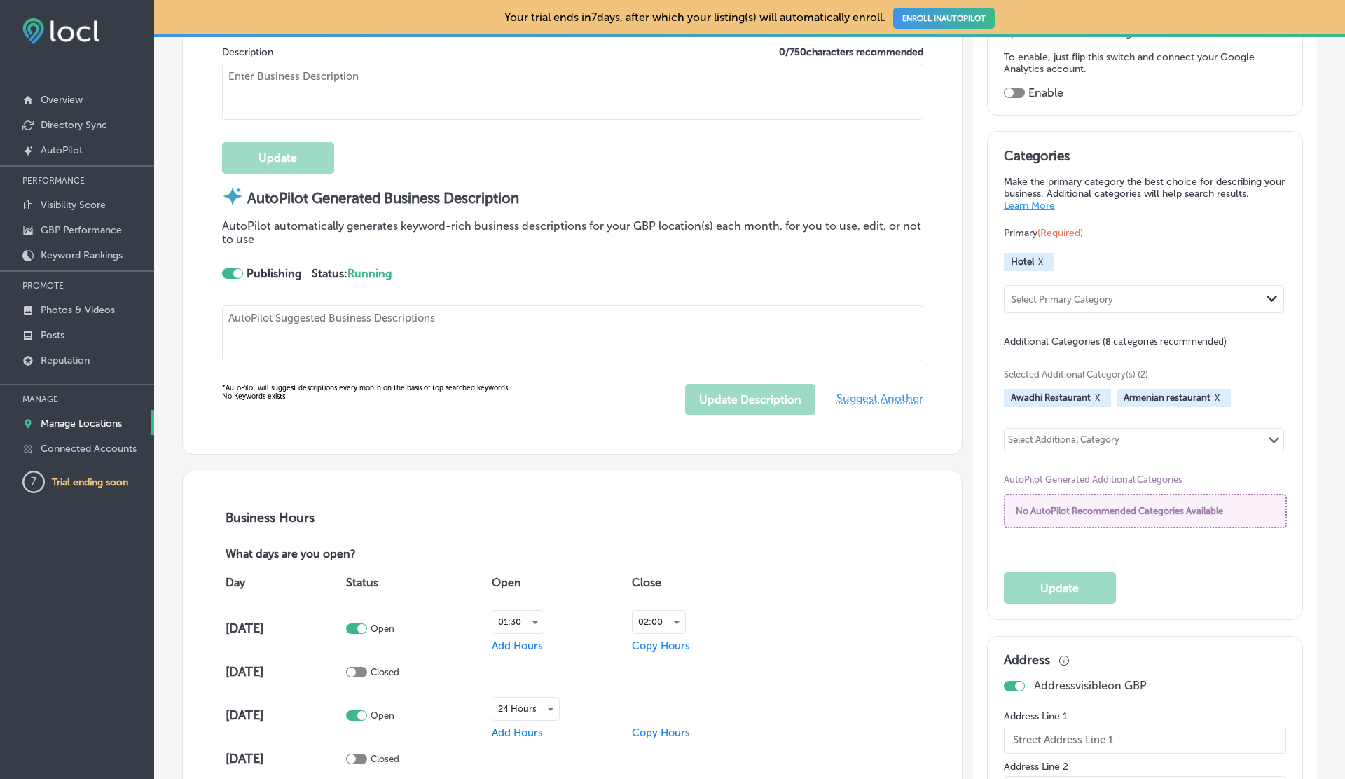
type input "[STREET_ADDRESS][PERSON_NAME]"
type input "[GEOGRAPHIC_DATA]"
type input "54000"
type input "PK"
type input "[URL][DOMAIN_NAME][DOMAIN_NAME]"
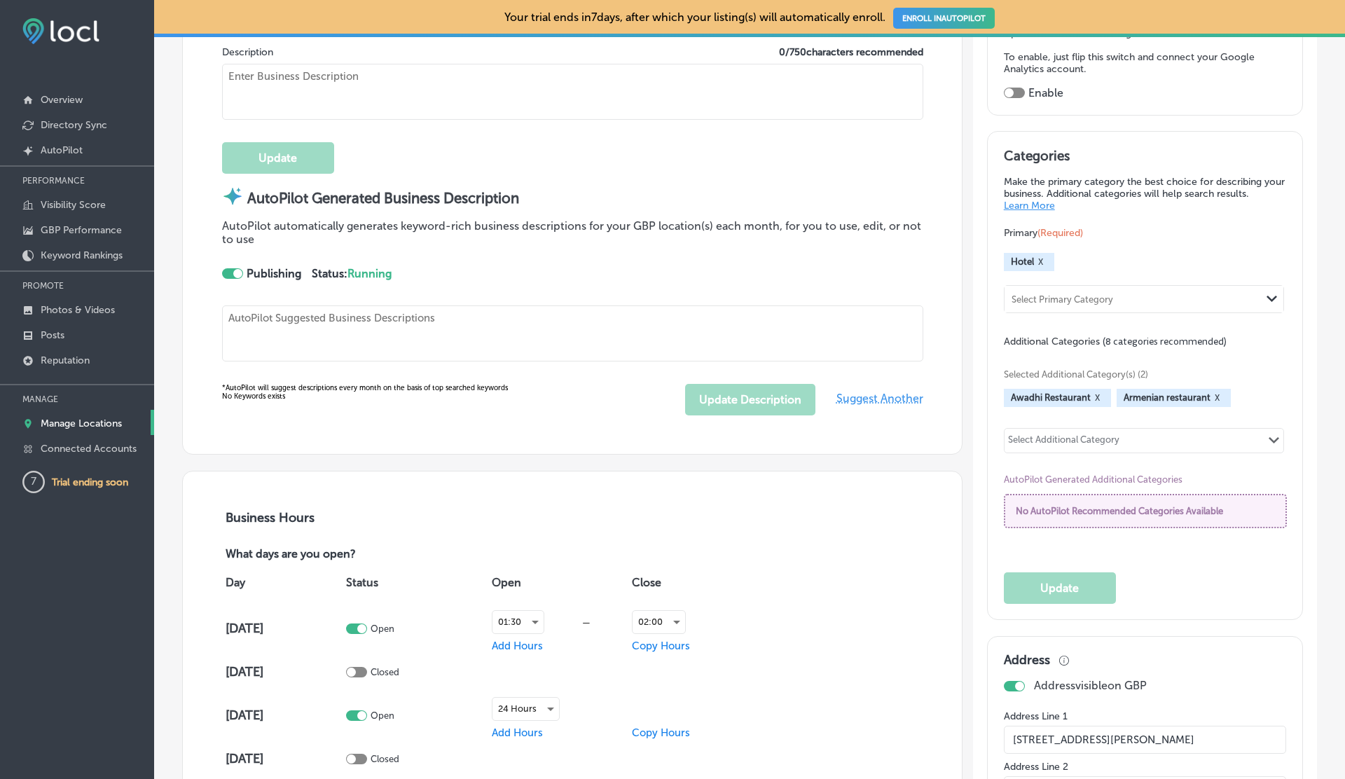
type input "30"
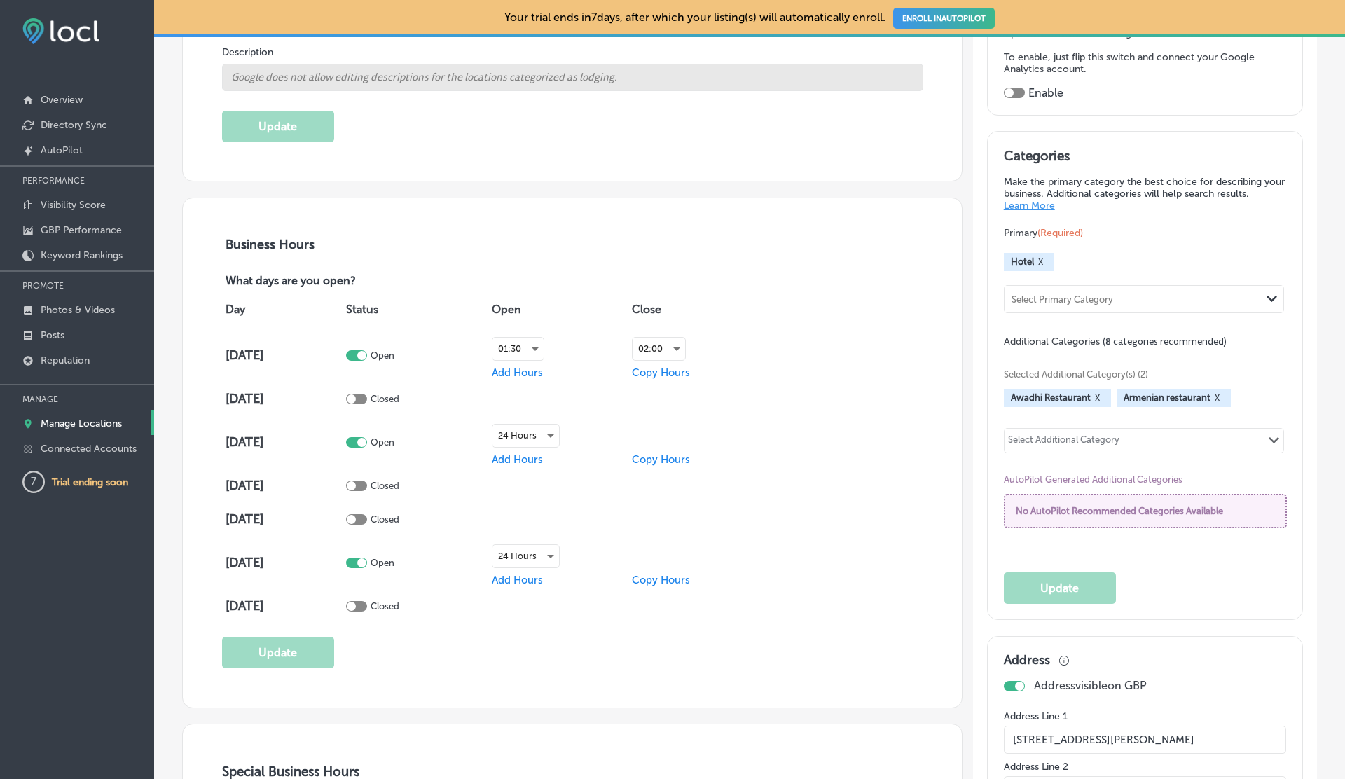
select select "PK"
type input "[PHONE_NUMBER]"
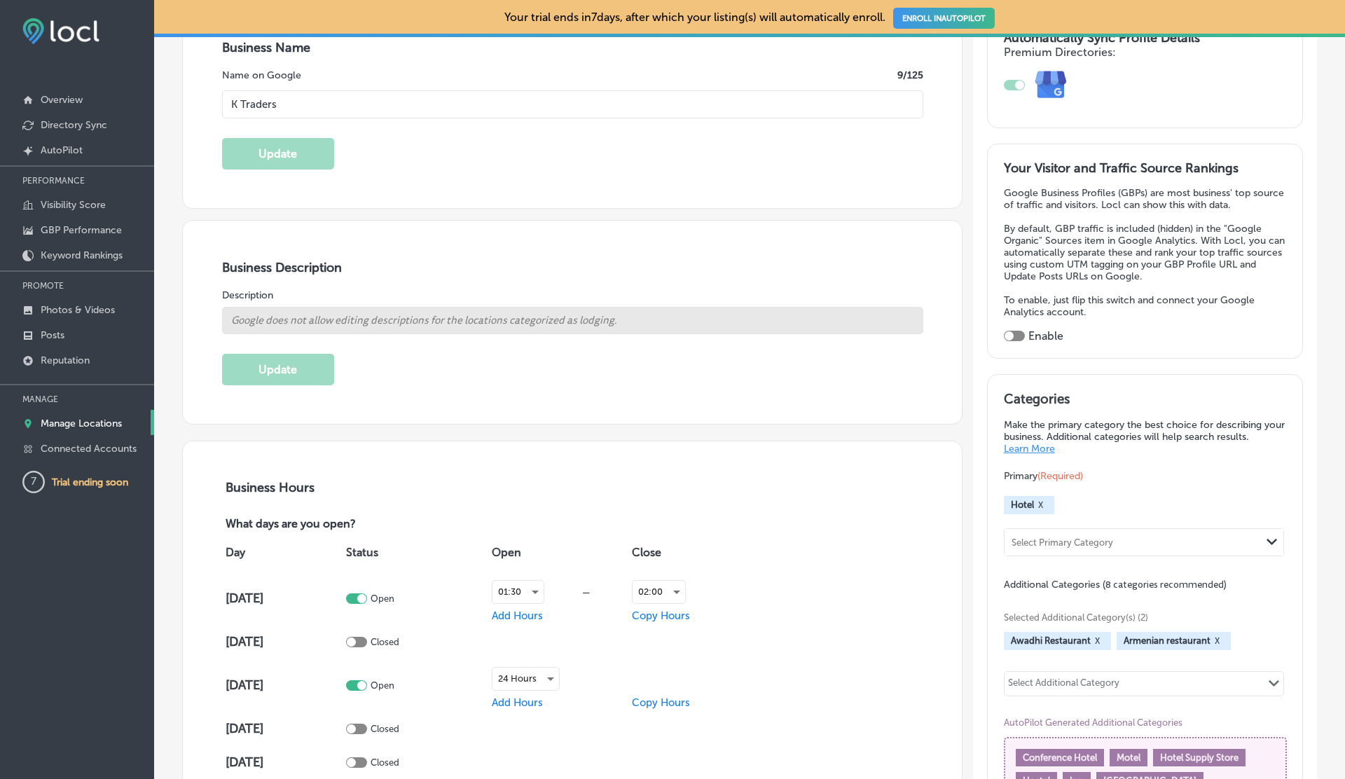
scroll to position [0, 0]
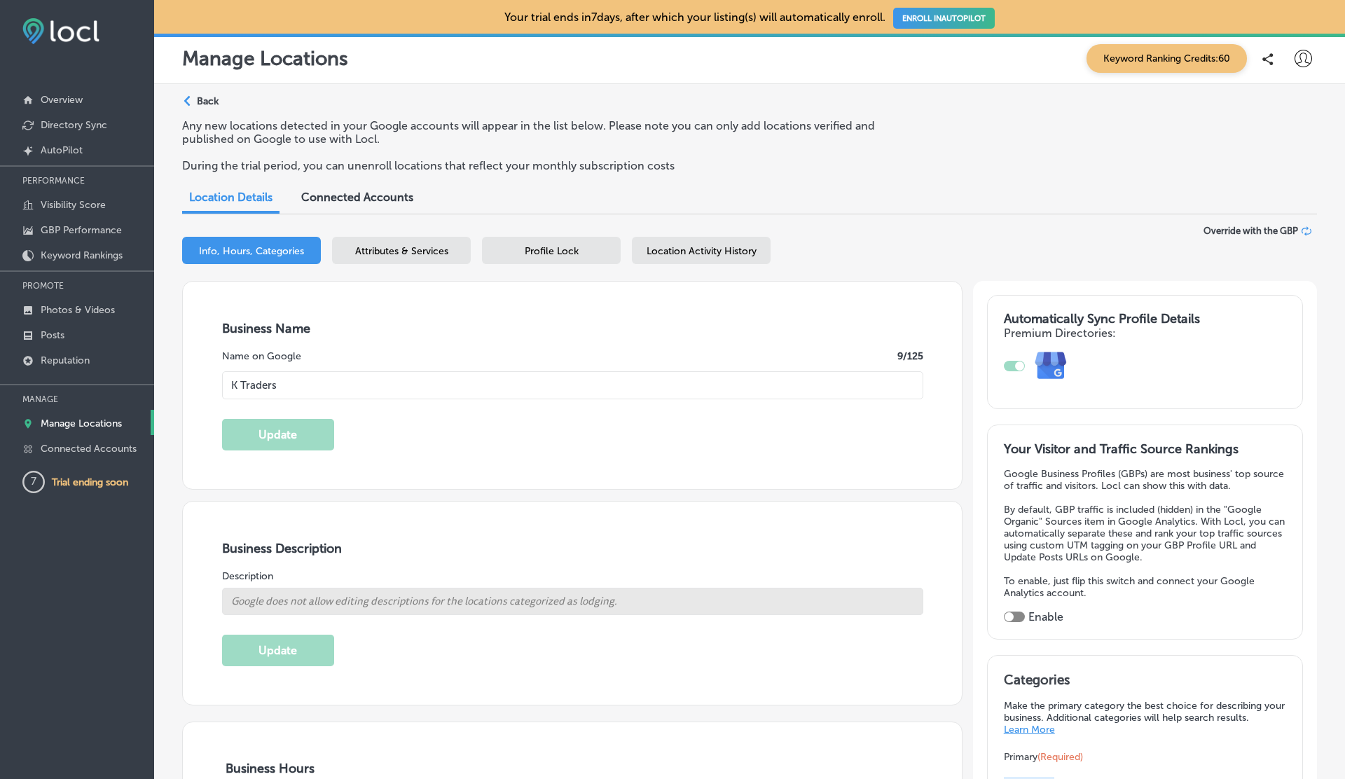
click at [1305, 60] on icon at bounding box center [1304, 59] width 18 height 18
click at [96, 451] on p "Connected Accounts" at bounding box center [89, 449] width 96 height 12
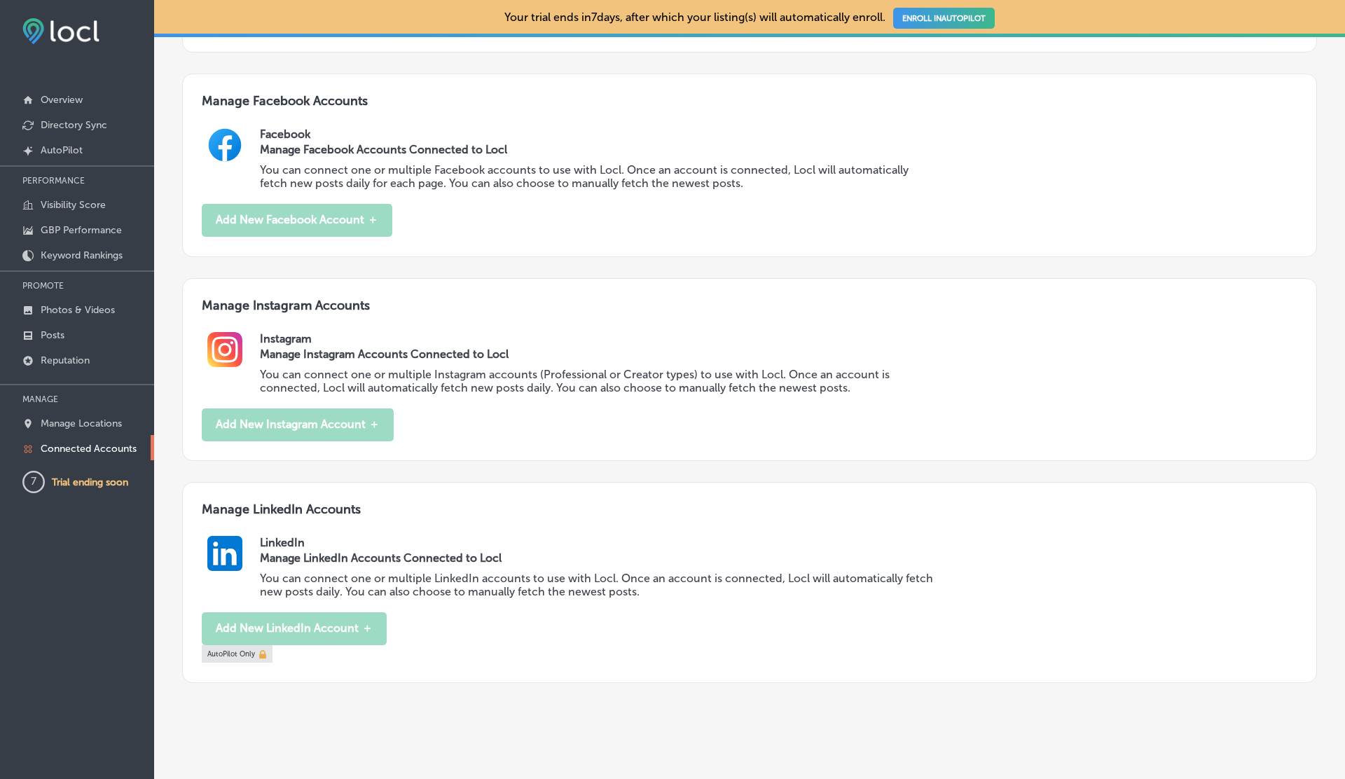
scroll to position [556, 0]
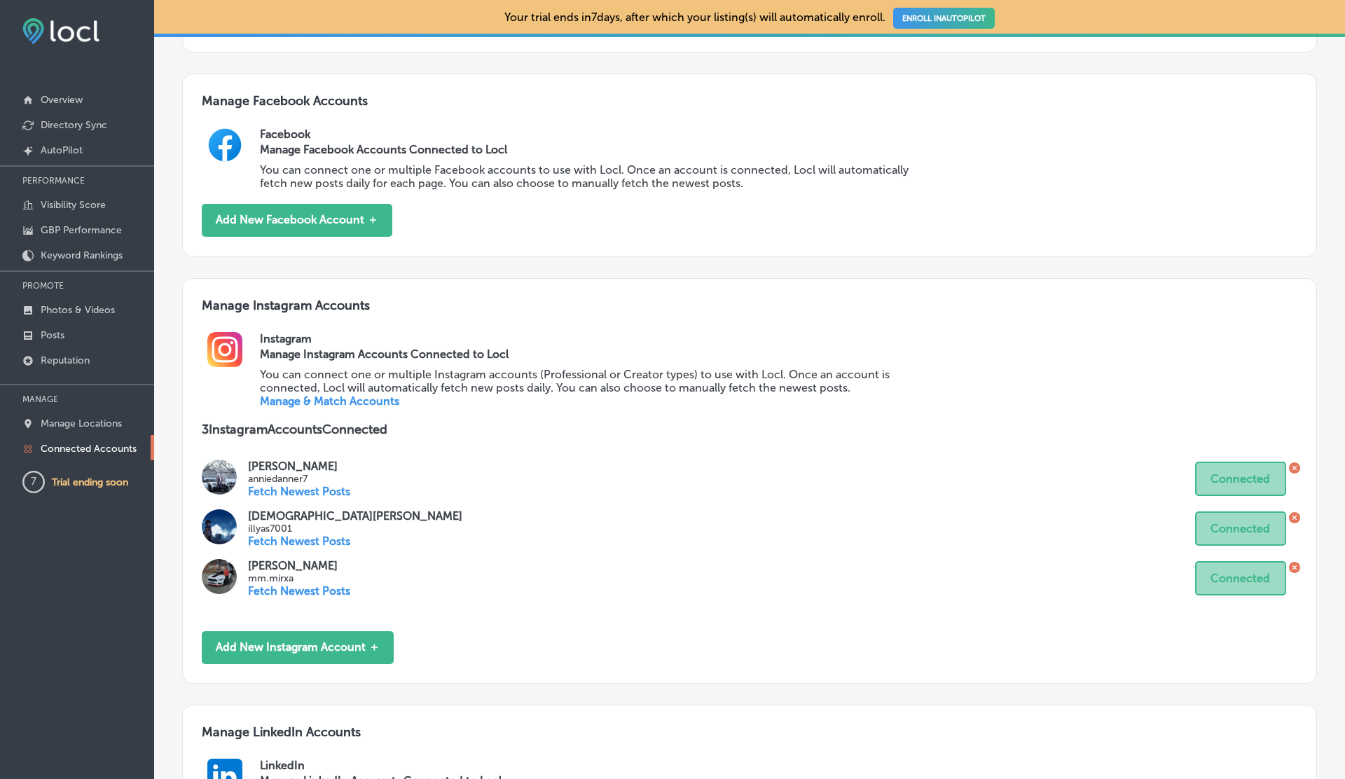
click at [329, 401] on link "Manage & Match Accounts" at bounding box center [329, 401] width 139 height 13
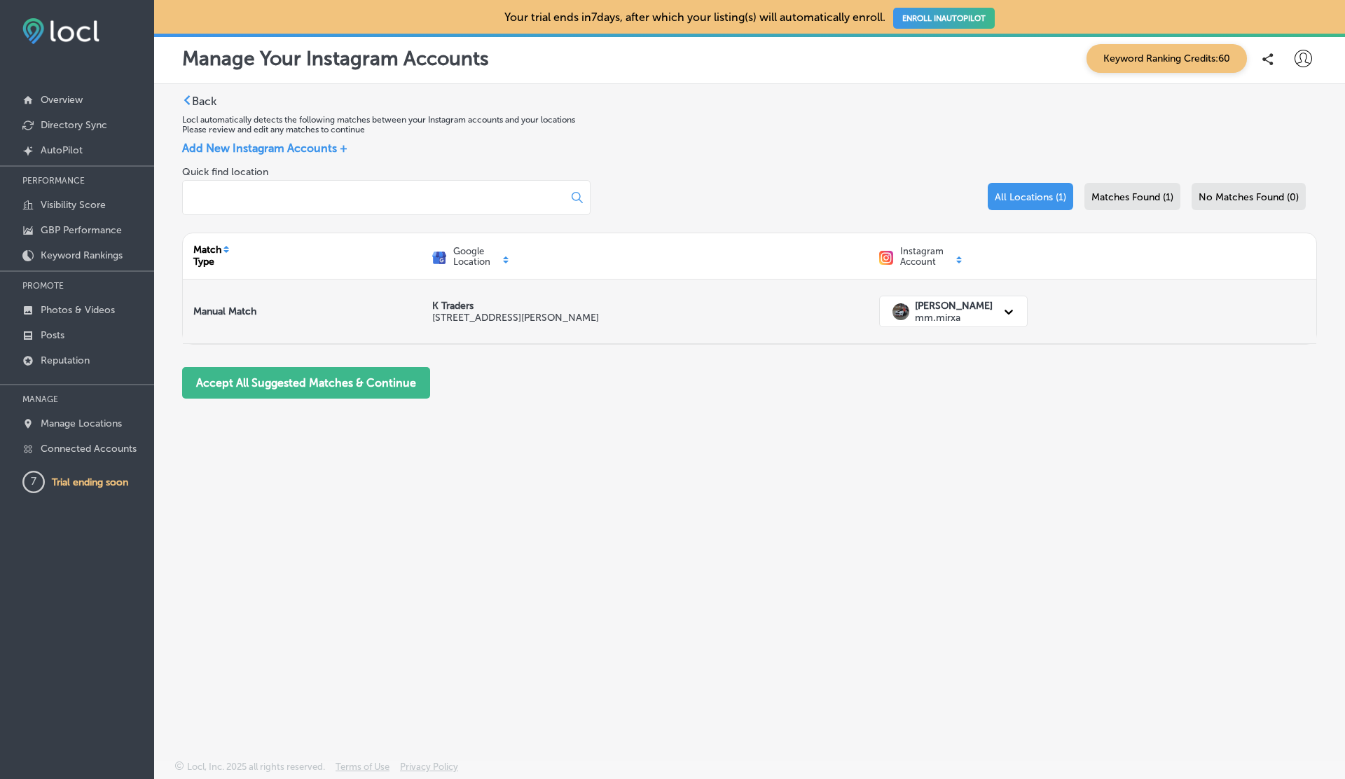
click at [923, 303] on strong "[PERSON_NAME]" at bounding box center [954, 306] width 78 height 12
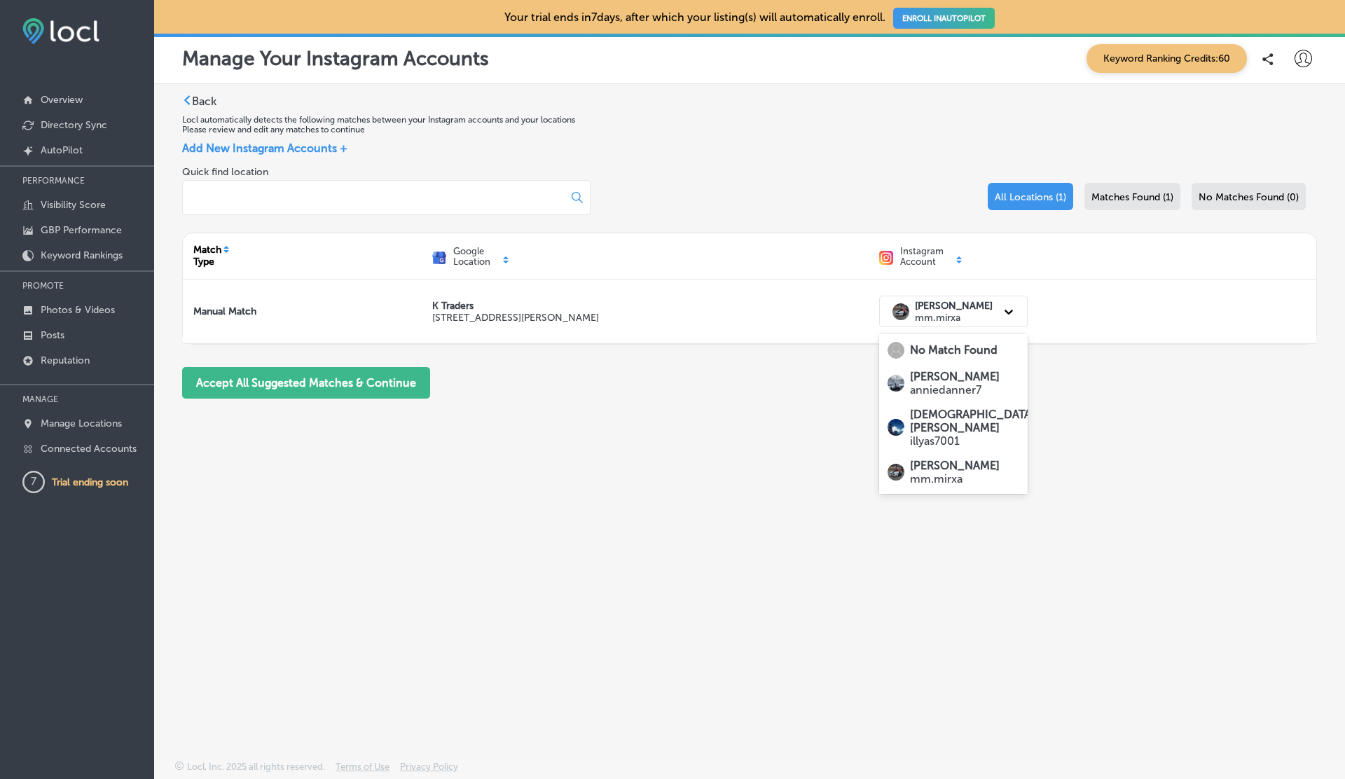
click at [941, 388] on p "anniedanner7" at bounding box center [955, 389] width 90 height 13
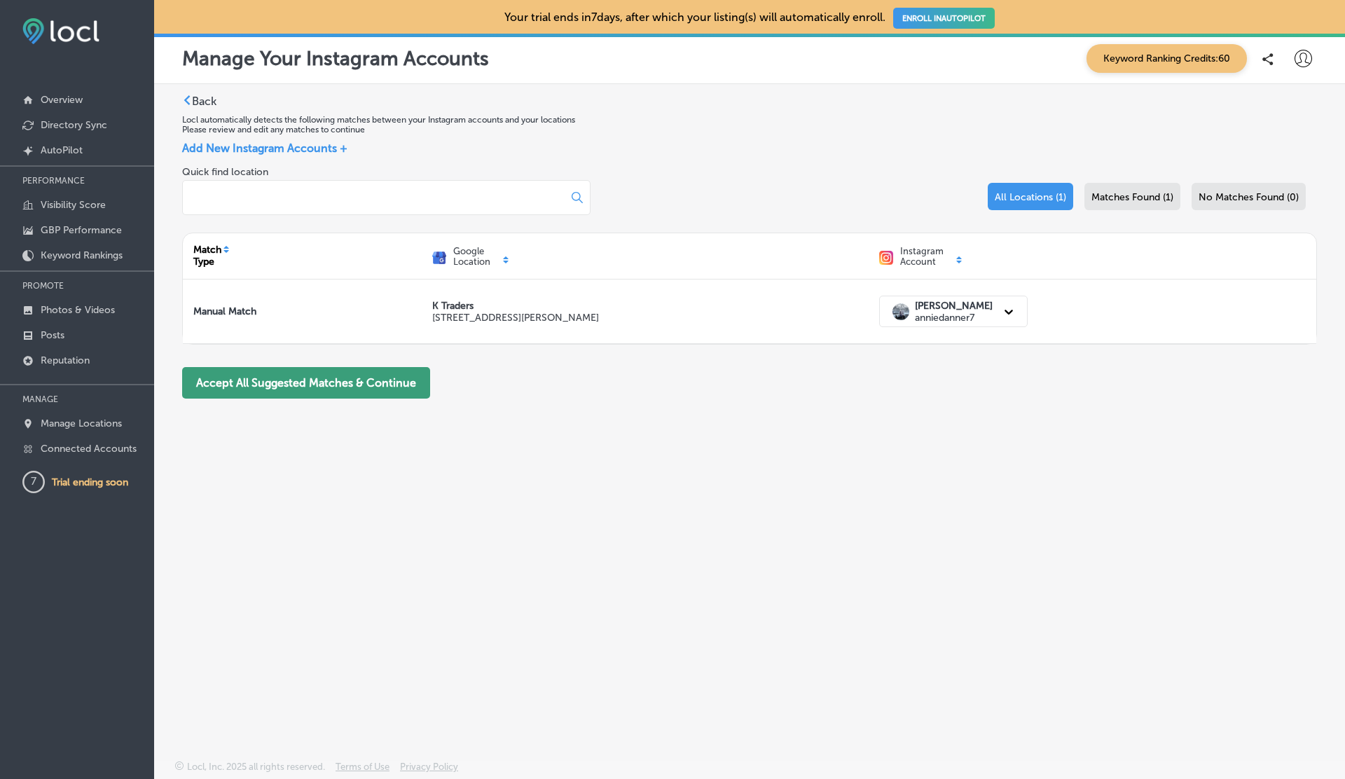
click at [274, 385] on button "Accept All Suggested Matches & Continue" at bounding box center [306, 383] width 248 height 32
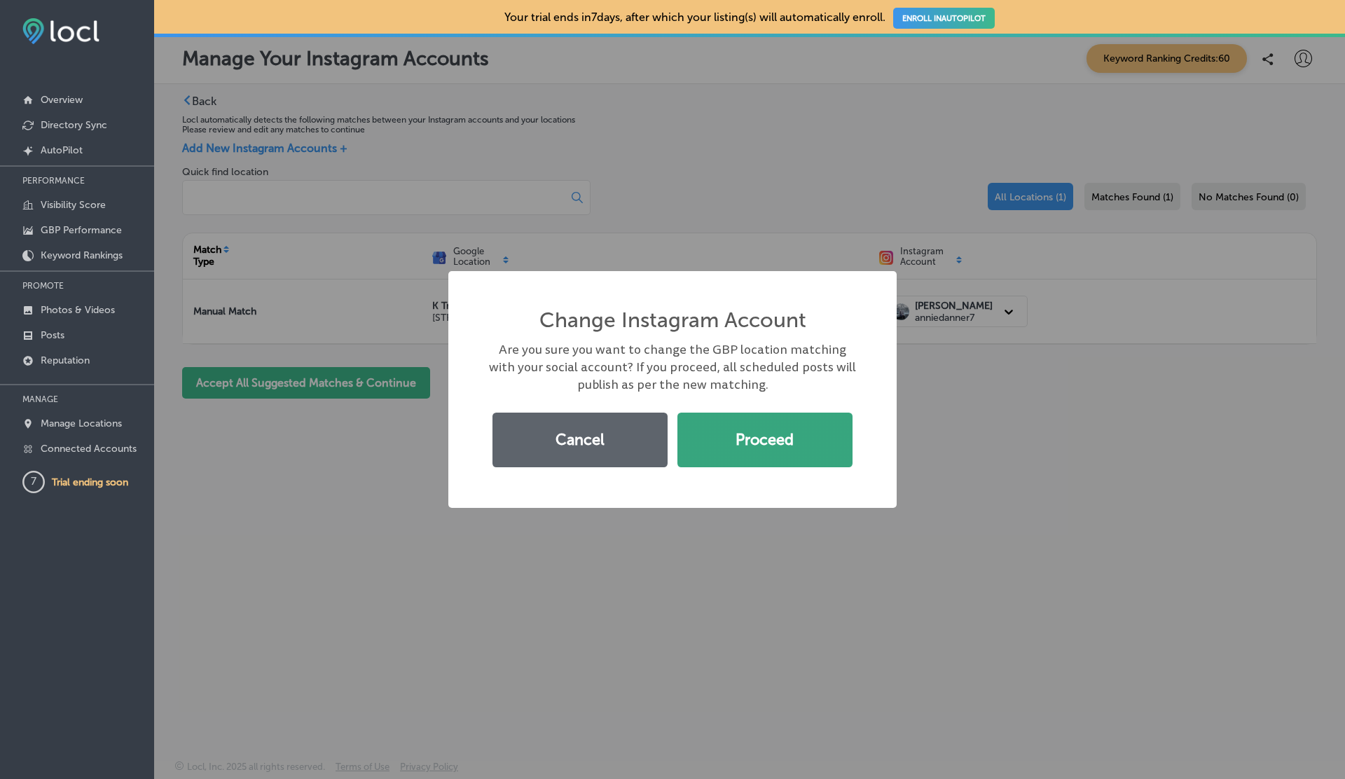
click at [746, 437] on button "Proceed" at bounding box center [765, 440] width 175 height 55
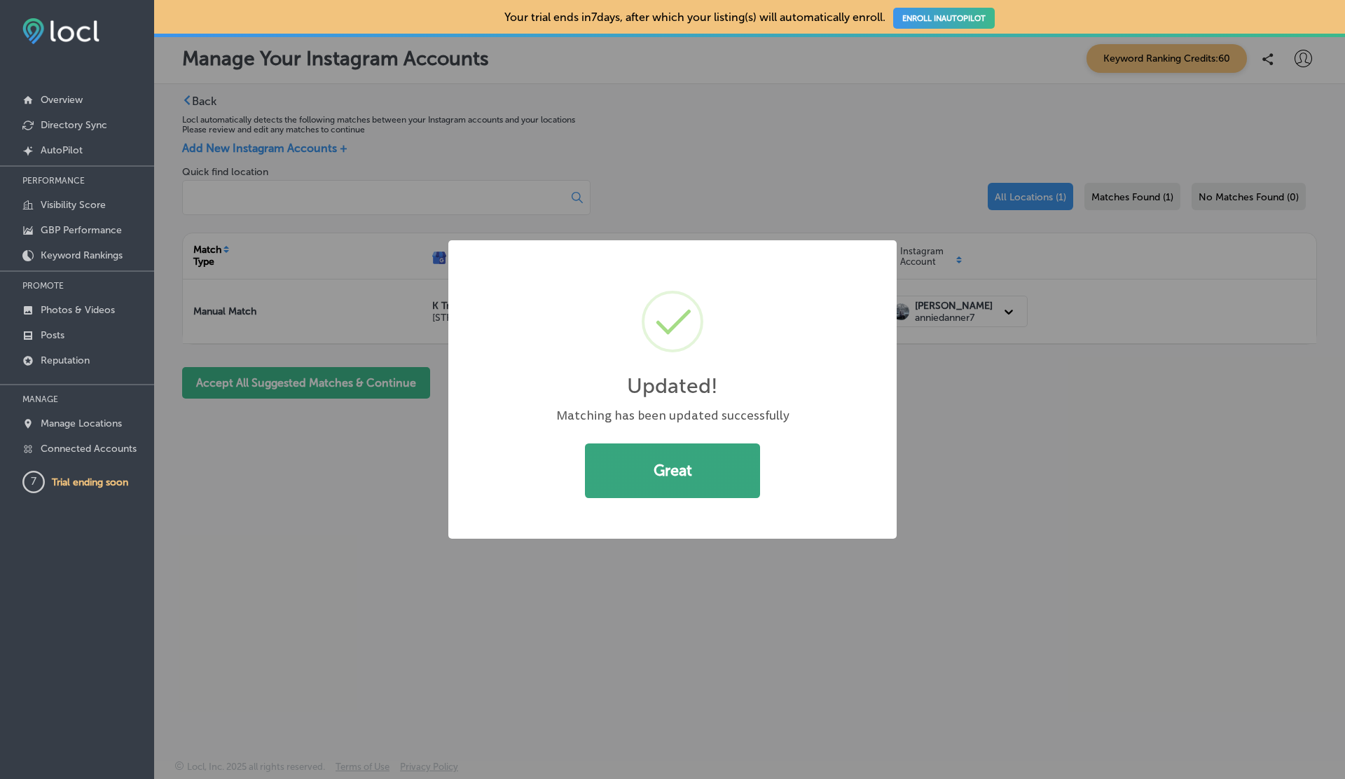
click at [710, 451] on button "Great" at bounding box center [672, 471] width 175 height 55
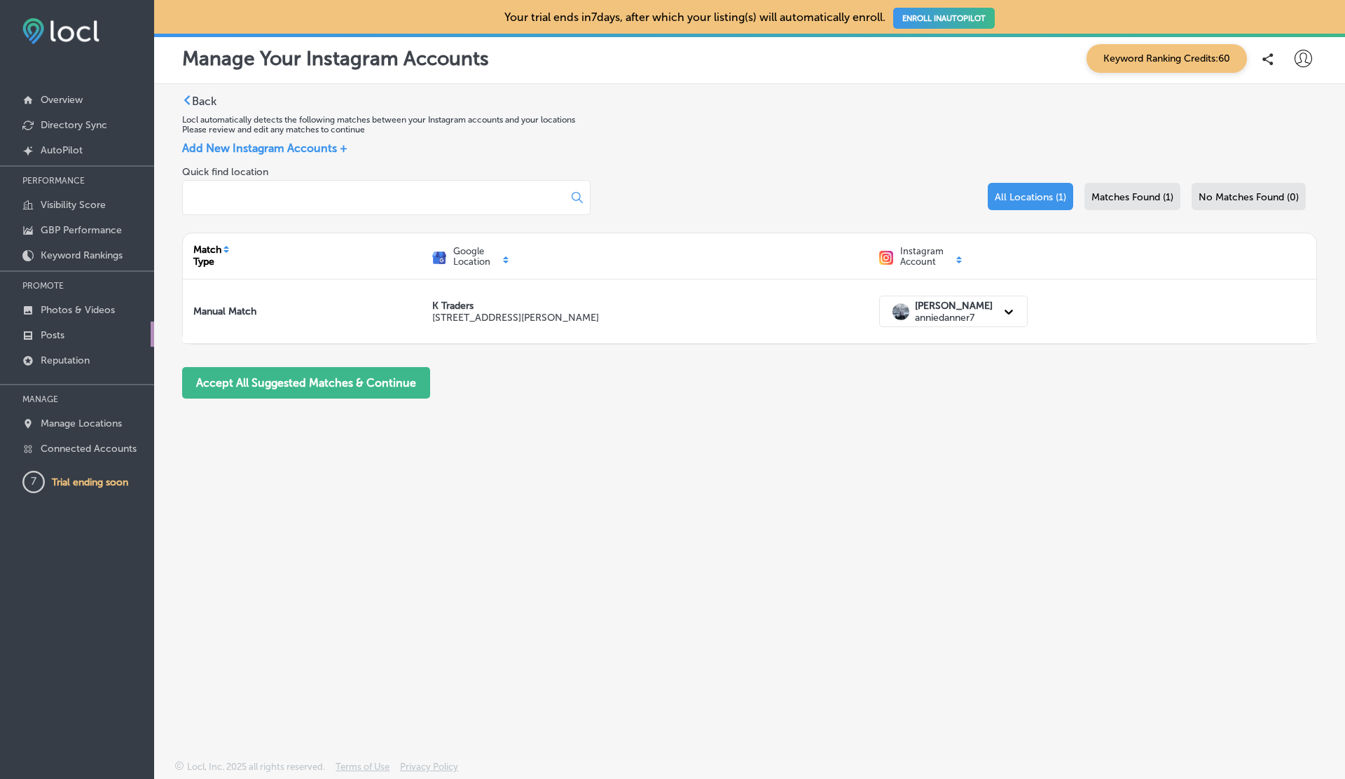
click at [53, 337] on p "Posts" at bounding box center [53, 335] width 24 height 12
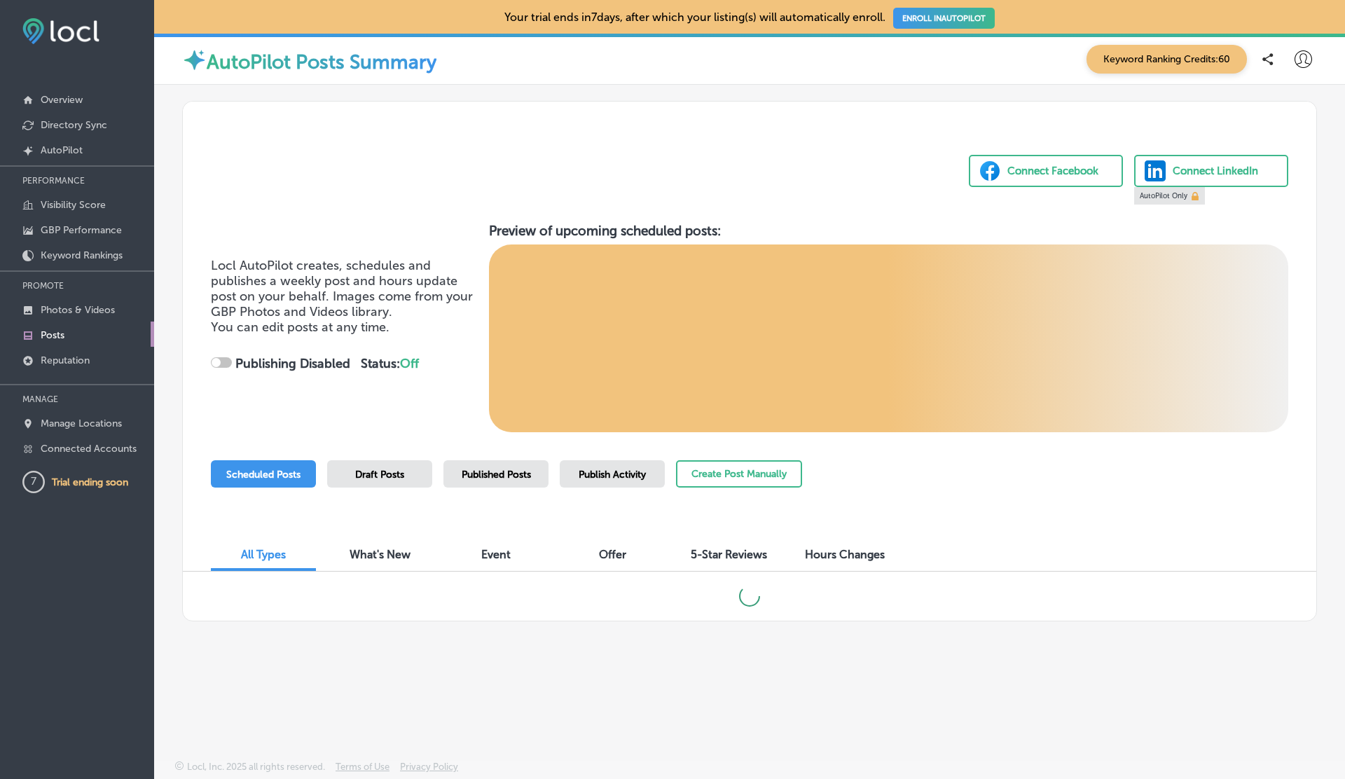
checkbox input "true"
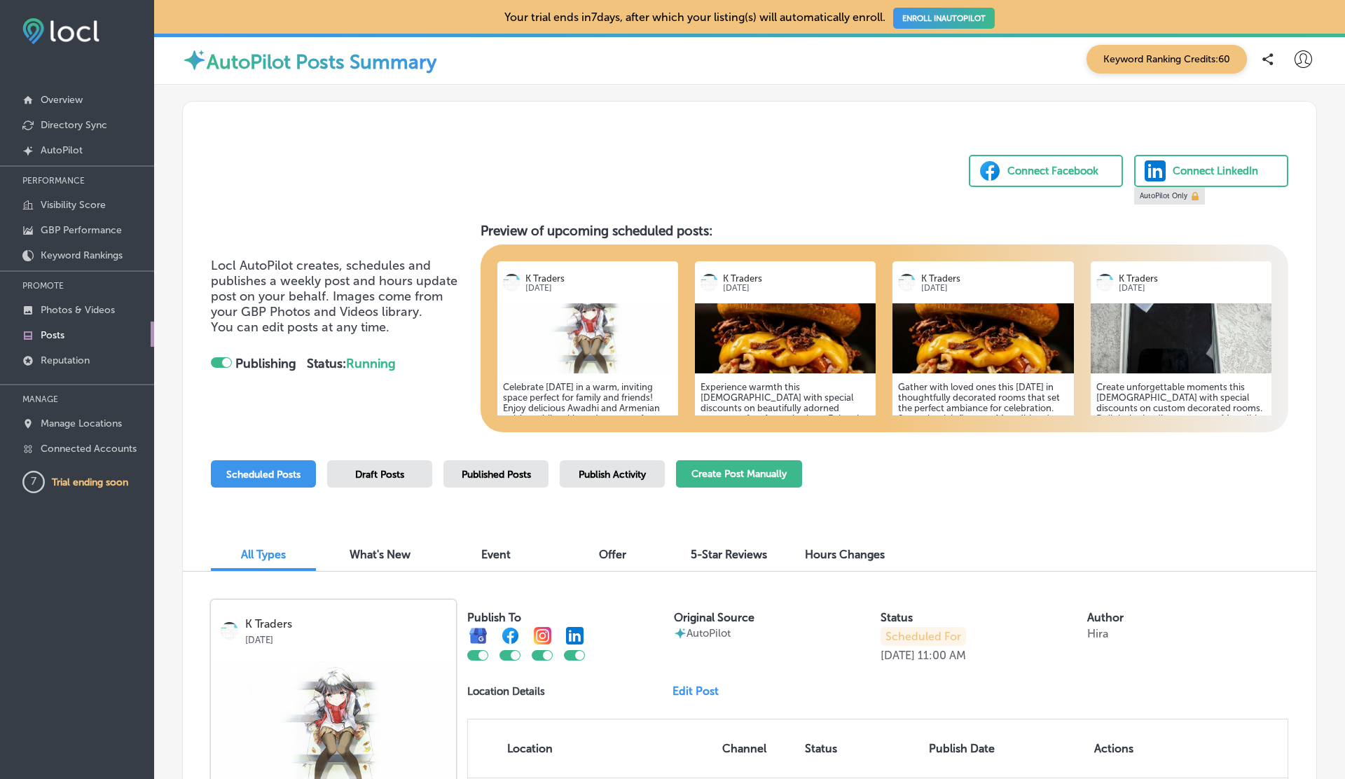
click at [737, 467] on button "Create Post Manually" at bounding box center [739, 473] width 126 height 27
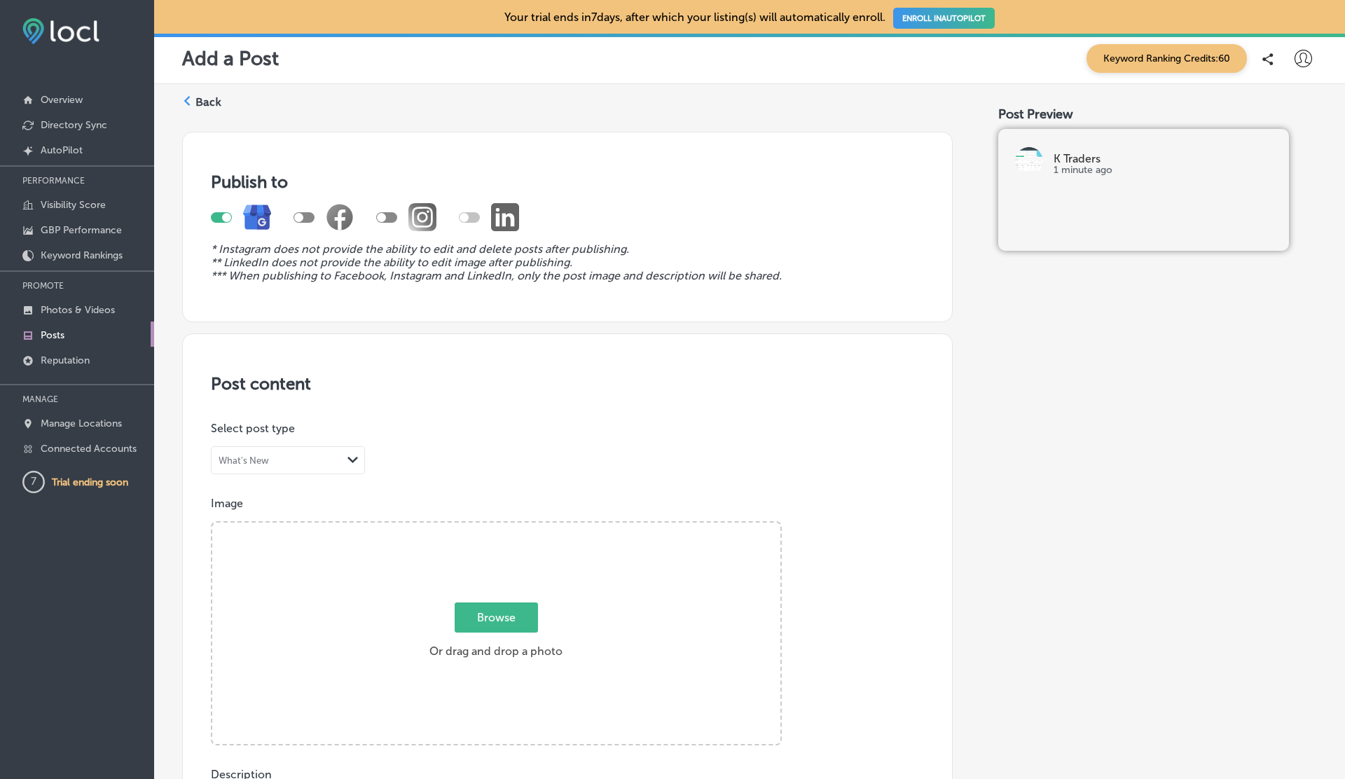
click at [225, 222] on div at bounding box center [241, 217] width 60 height 28
click at [222, 216] on div at bounding box center [226, 217] width 9 height 9
checkbox input "false"
click at [388, 215] on div at bounding box center [386, 217] width 21 height 11
checkbox input "true"
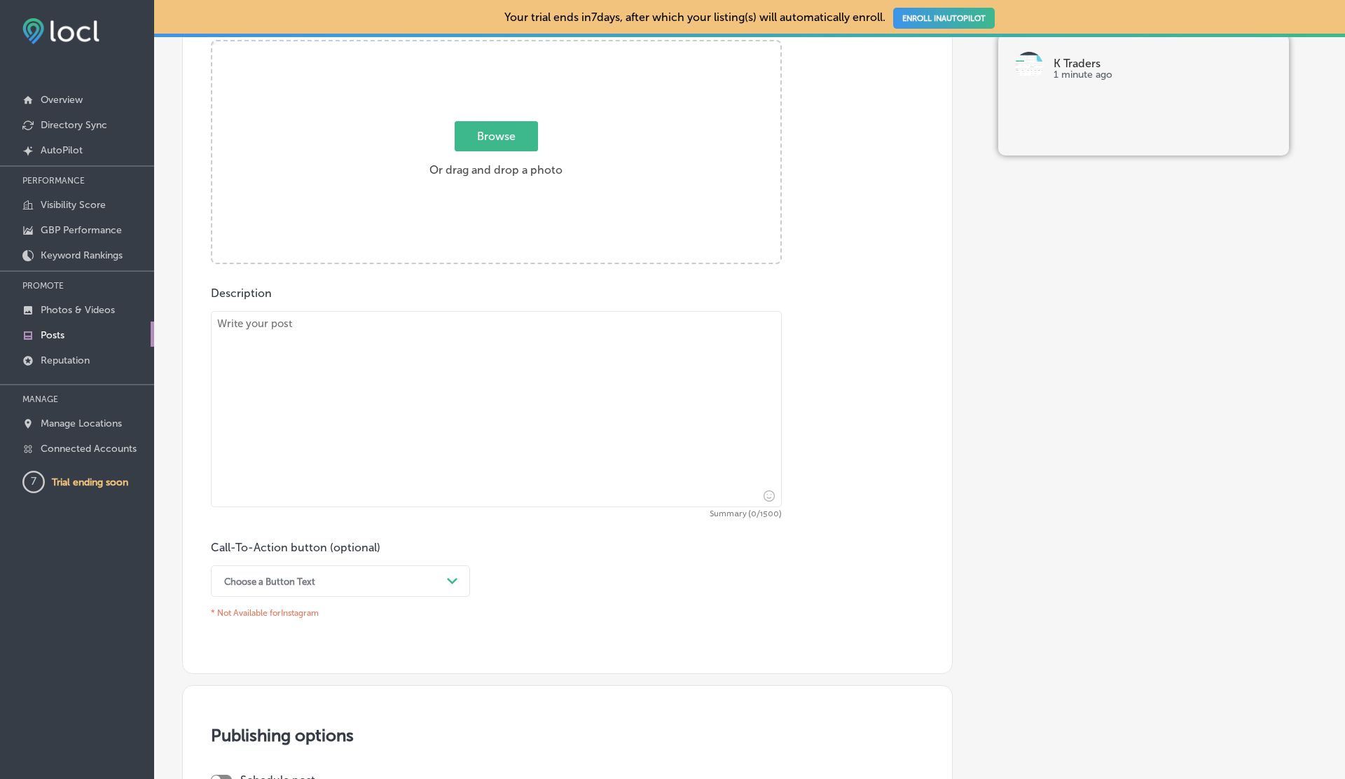
scroll to position [425, 0]
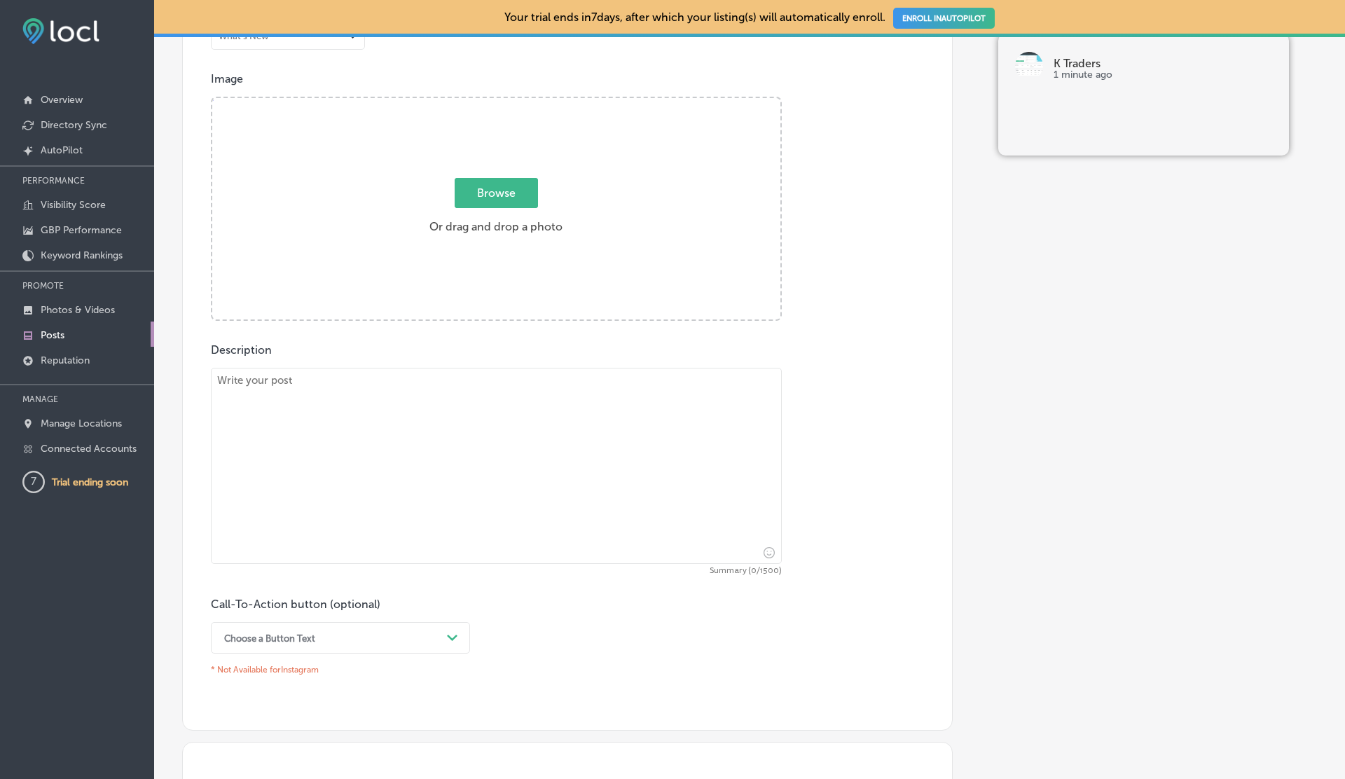
click at [479, 196] on span "Browse" at bounding box center [496, 193] width 83 height 30
click at [479, 102] on input "Browse Or drag and drop a photo" at bounding box center [496, 100] width 568 height 4
type input "C:\fakepath\Locl Icon.png"
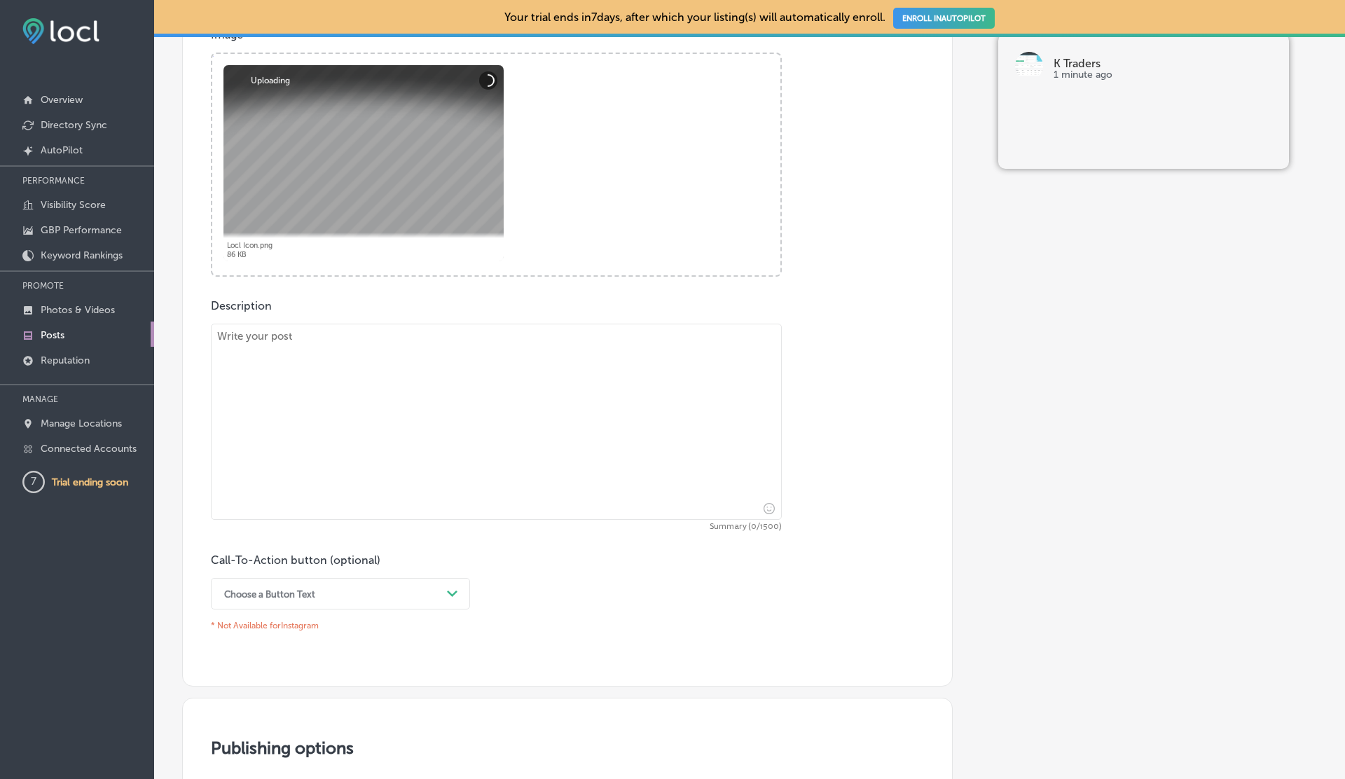
scroll to position [486, 0]
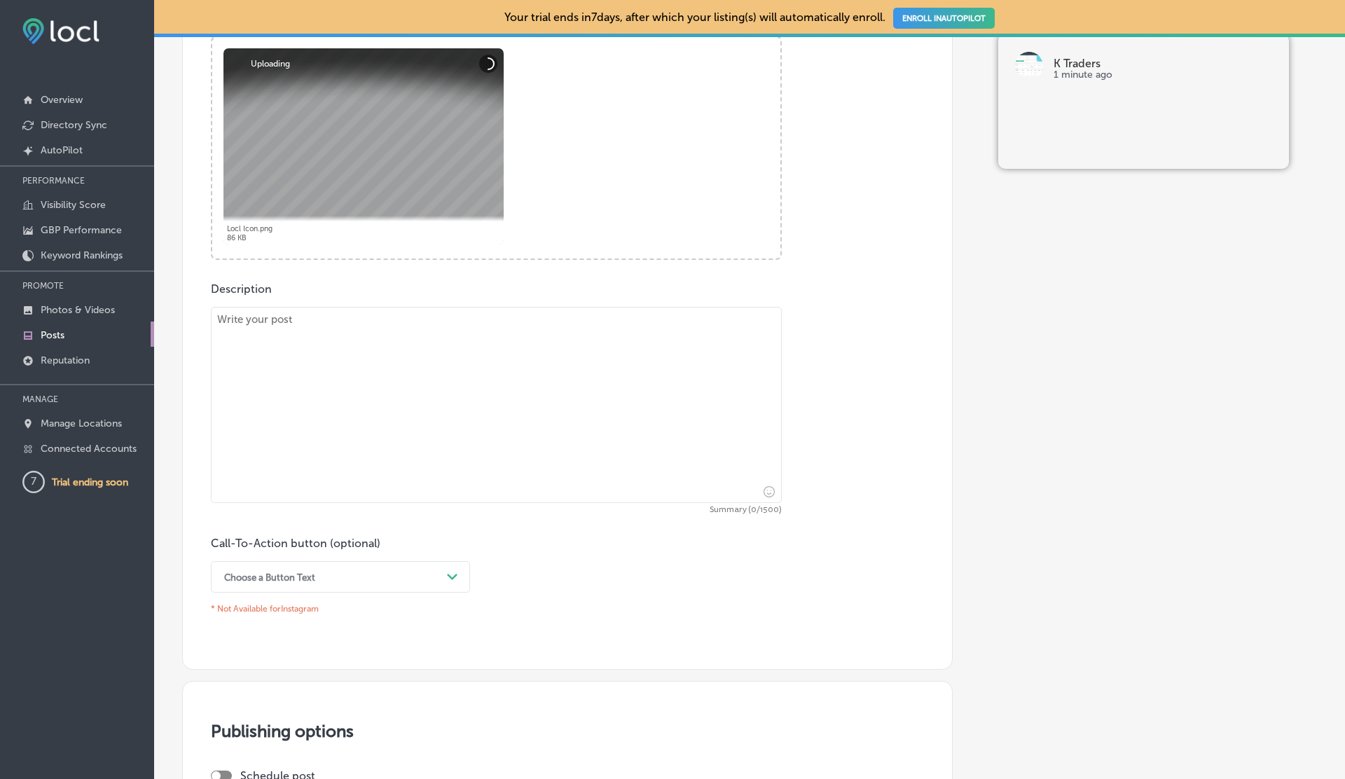
click at [362, 419] on textarea at bounding box center [496, 405] width 571 height 196
type textarea "jjjj"
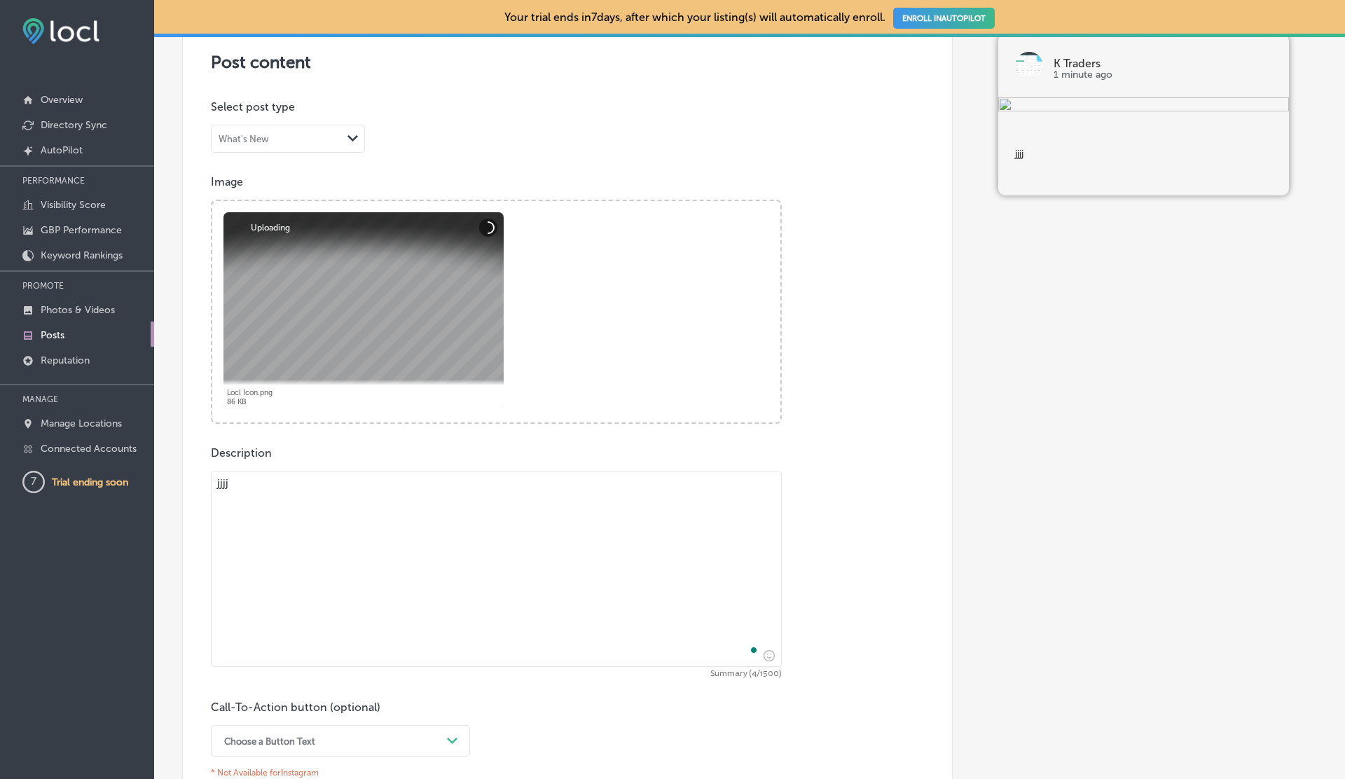
scroll to position [308, 0]
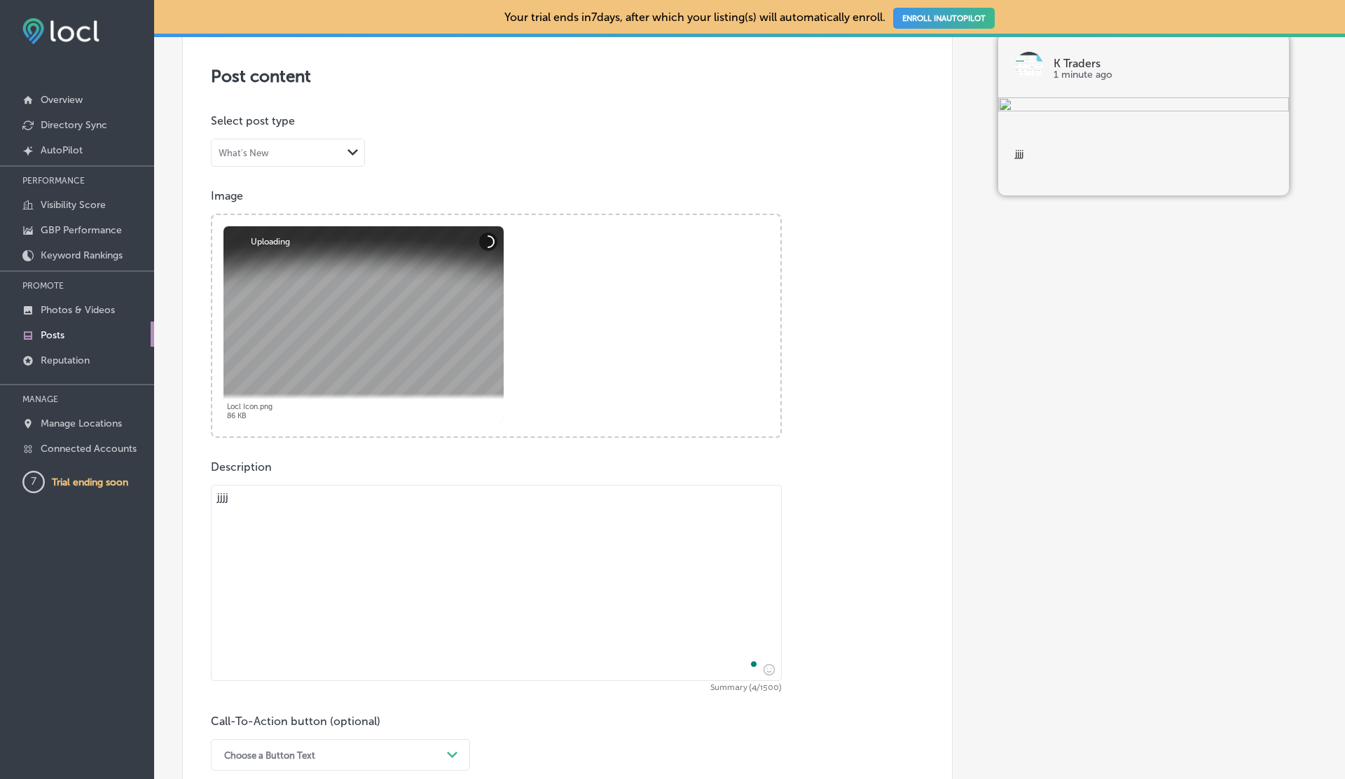
click at [334, 508] on textarea "jjjj" at bounding box center [496, 583] width 571 height 196
click at [494, 245] on button "Cancel" at bounding box center [488, 242] width 18 height 18
click at [493, 245] on button "Cancel" at bounding box center [488, 242] width 18 height 18
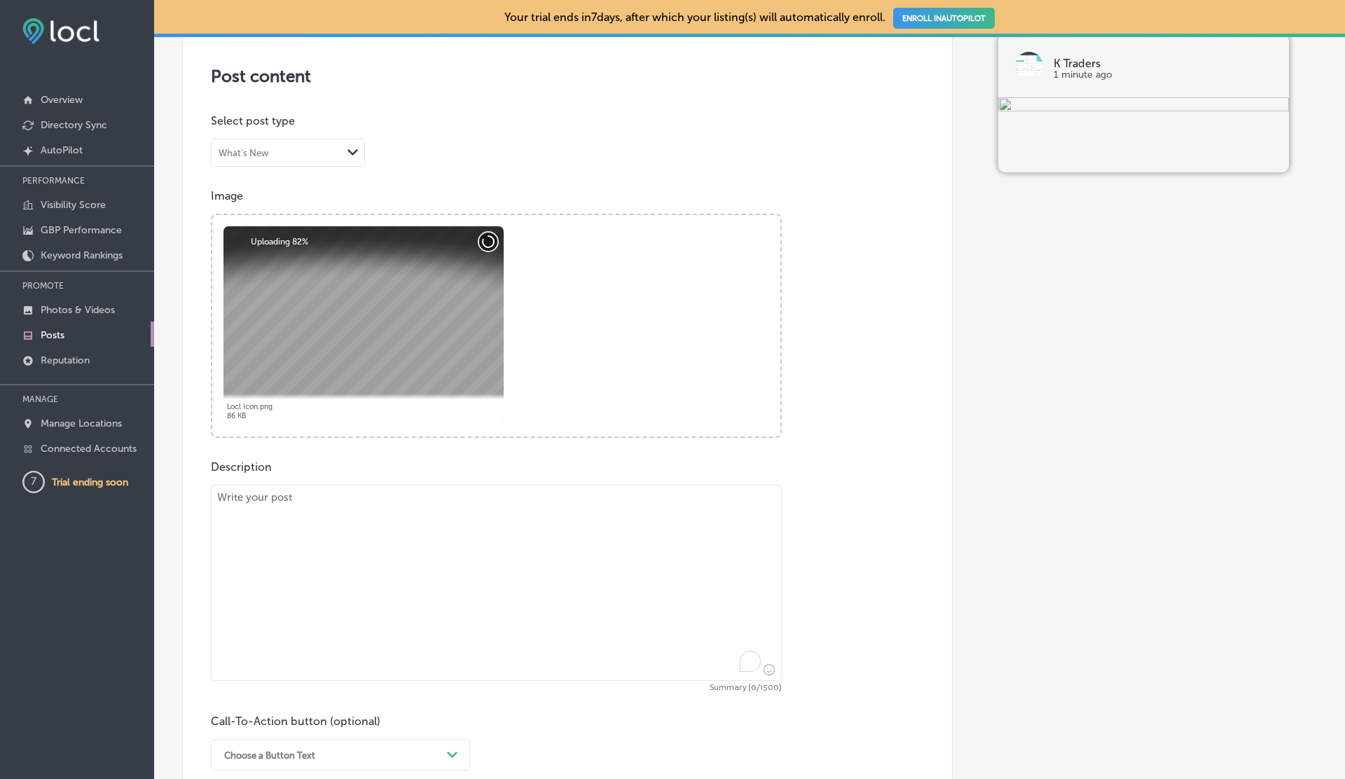
click at [493, 245] on button "Cancel" at bounding box center [488, 242] width 18 height 18
click at [486, 245] on div "Abort Retry Remove Upload Cancel Retry Remove Locl Icon.png 86 KB Ready tap to …" at bounding box center [364, 324] width 280 height 196
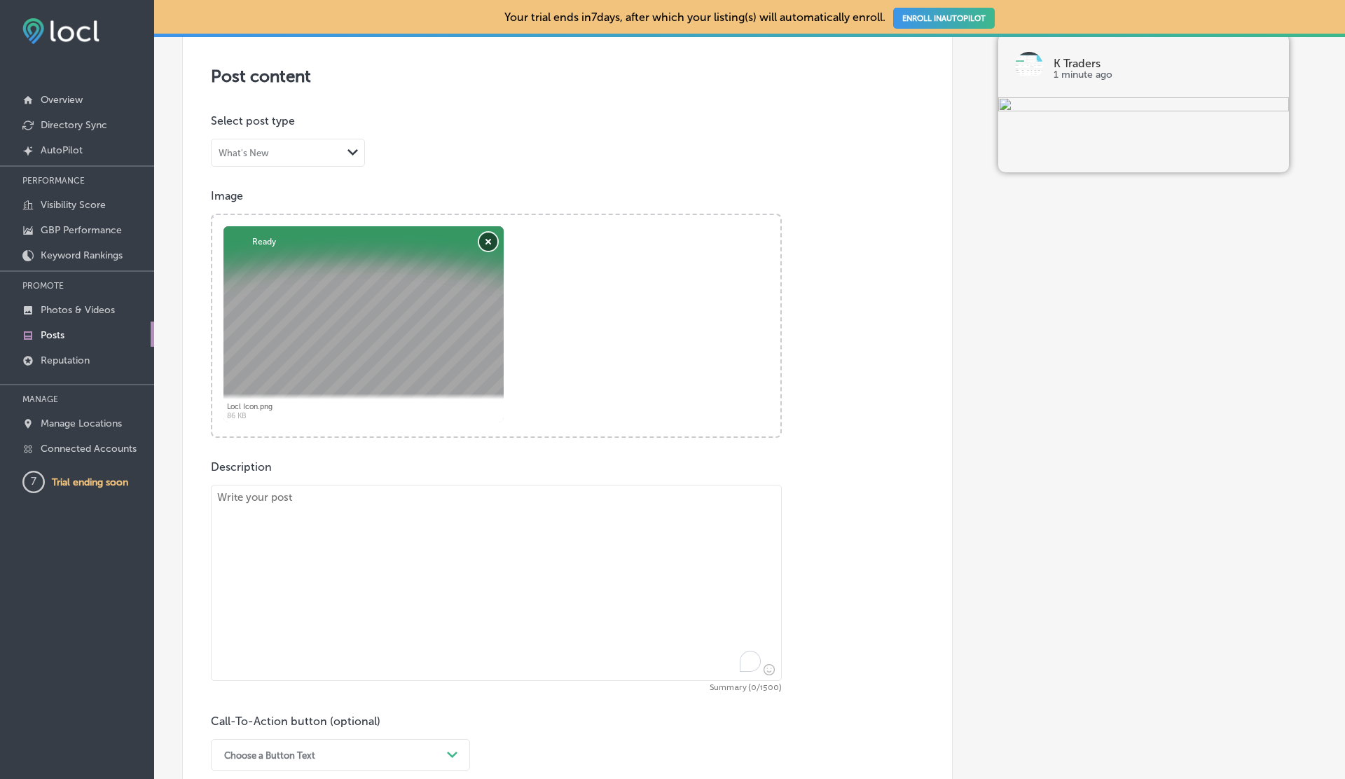
click at [490, 235] on button "Remove" at bounding box center [488, 242] width 18 height 18
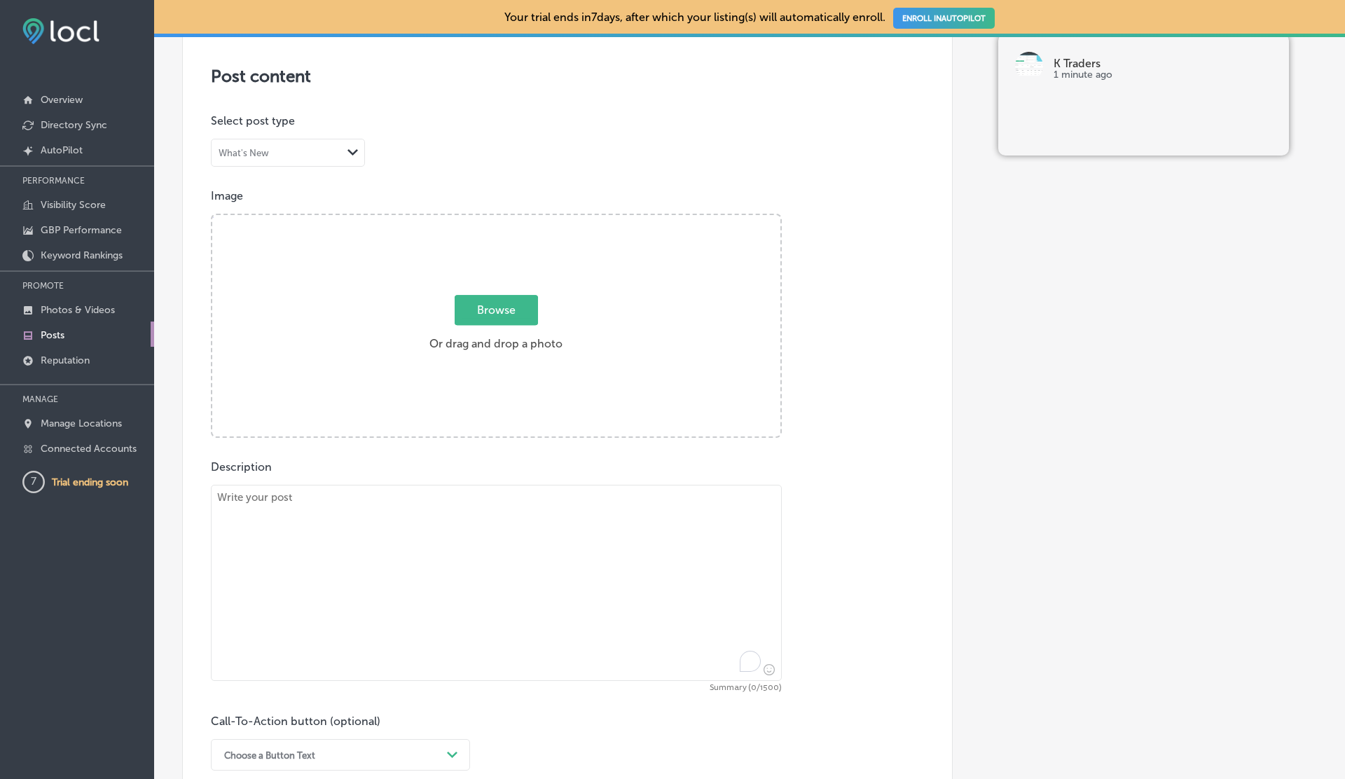
click at [506, 305] on span "Browse" at bounding box center [496, 310] width 83 height 30
click at [506, 219] on input "Browse Or drag and drop a photo" at bounding box center [496, 217] width 568 height 4
type input "C:\fakepath\Wallpaper - 020.png"
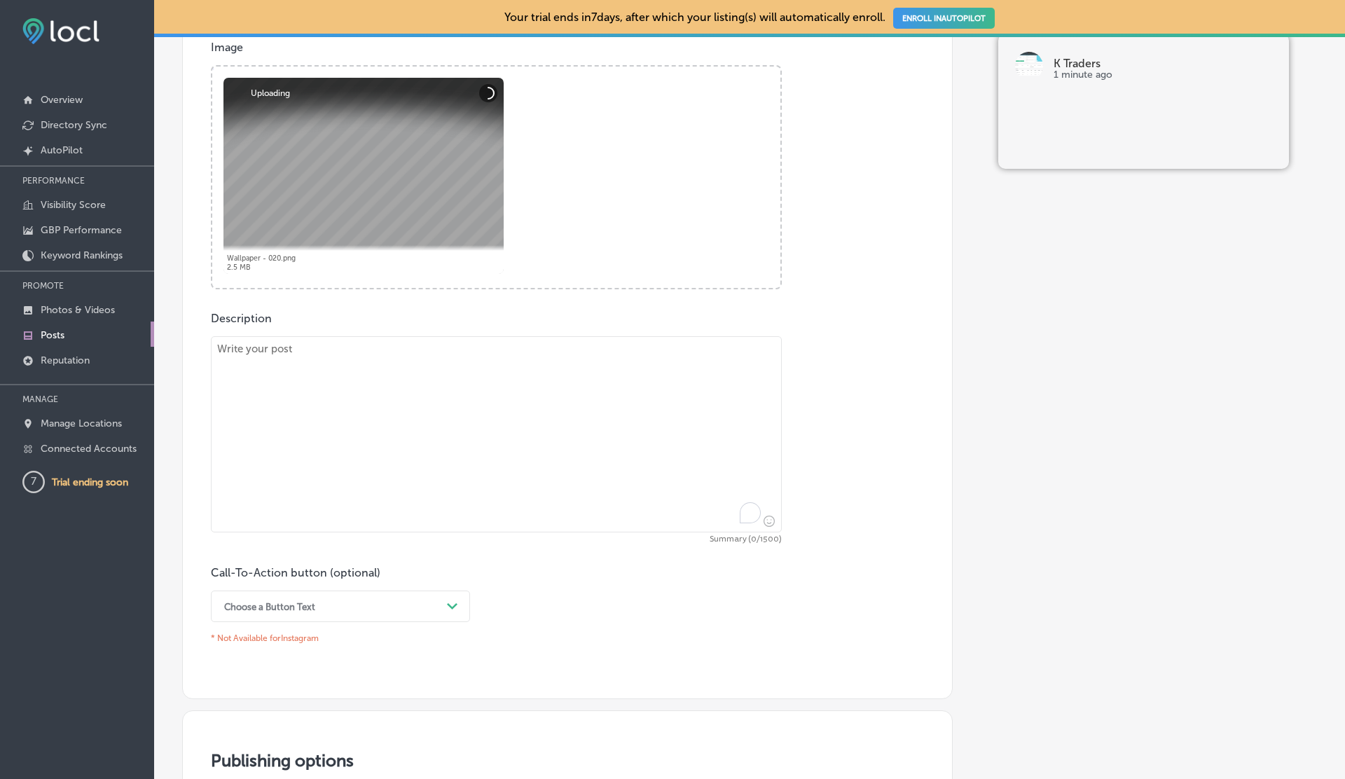
scroll to position [458, 0]
click at [334, 426] on textarea "To enrich screen reader interactions, please activate Accessibility in Grammarl…" at bounding box center [496, 432] width 571 height 196
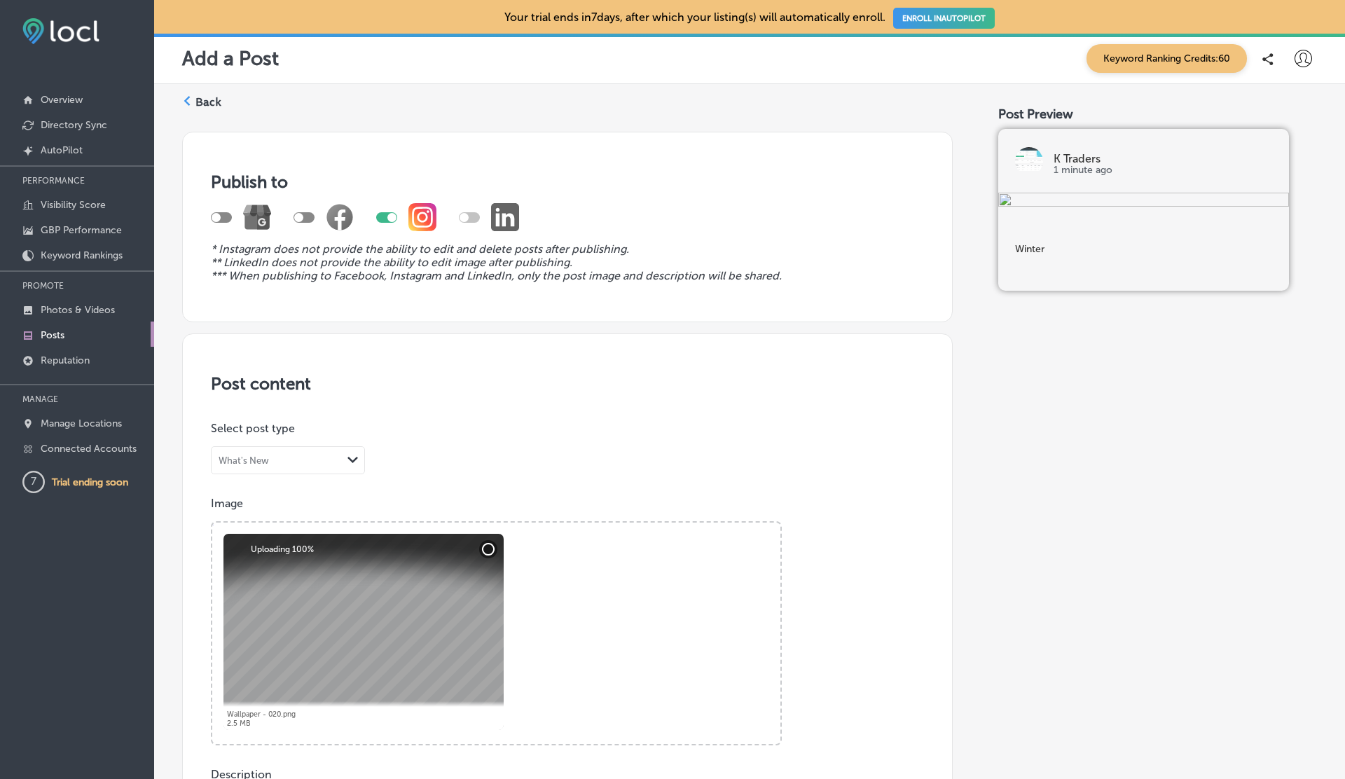
scroll to position [830, 0]
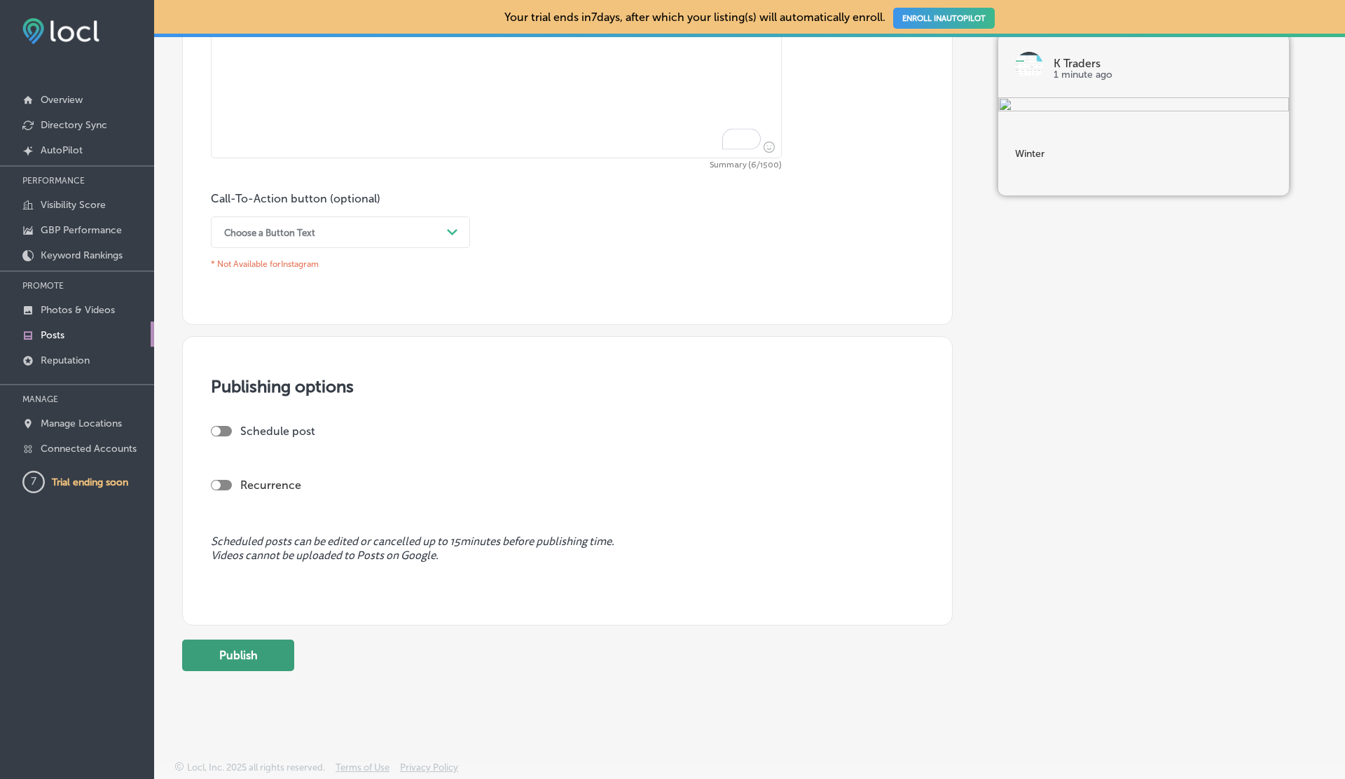
type textarea "Winter"
click at [266, 661] on button "Publish" at bounding box center [238, 656] width 112 height 32
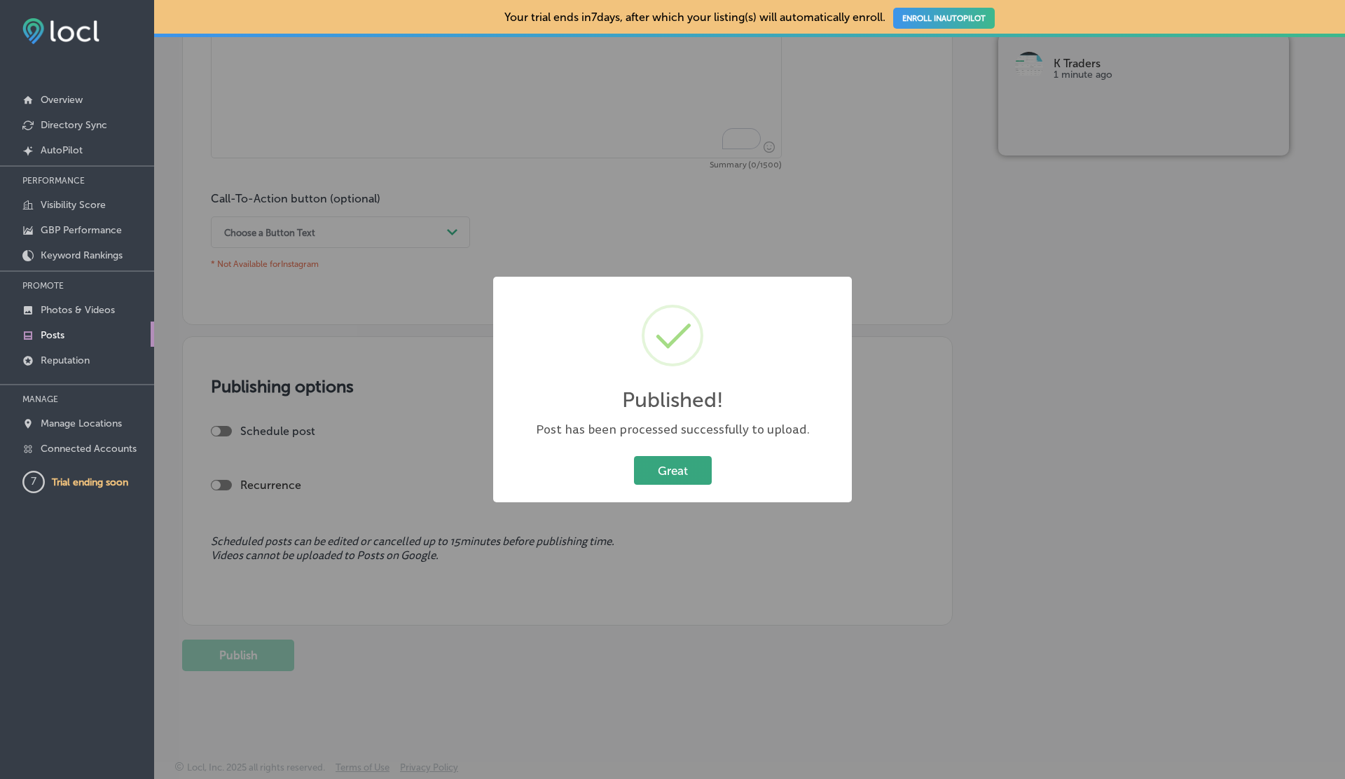
click at [683, 483] on button "Great" at bounding box center [673, 470] width 78 height 29
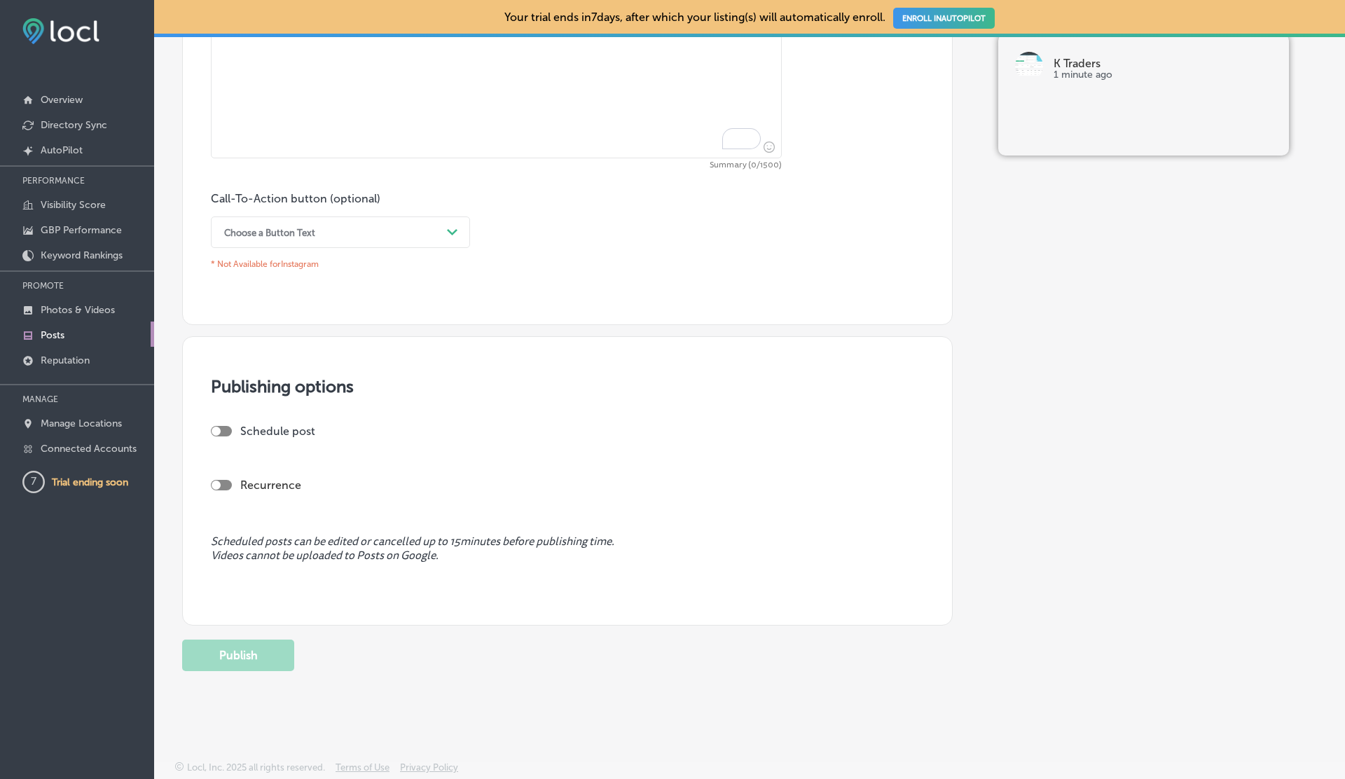
click at [57, 333] on p "Posts" at bounding box center [53, 335] width 24 height 12
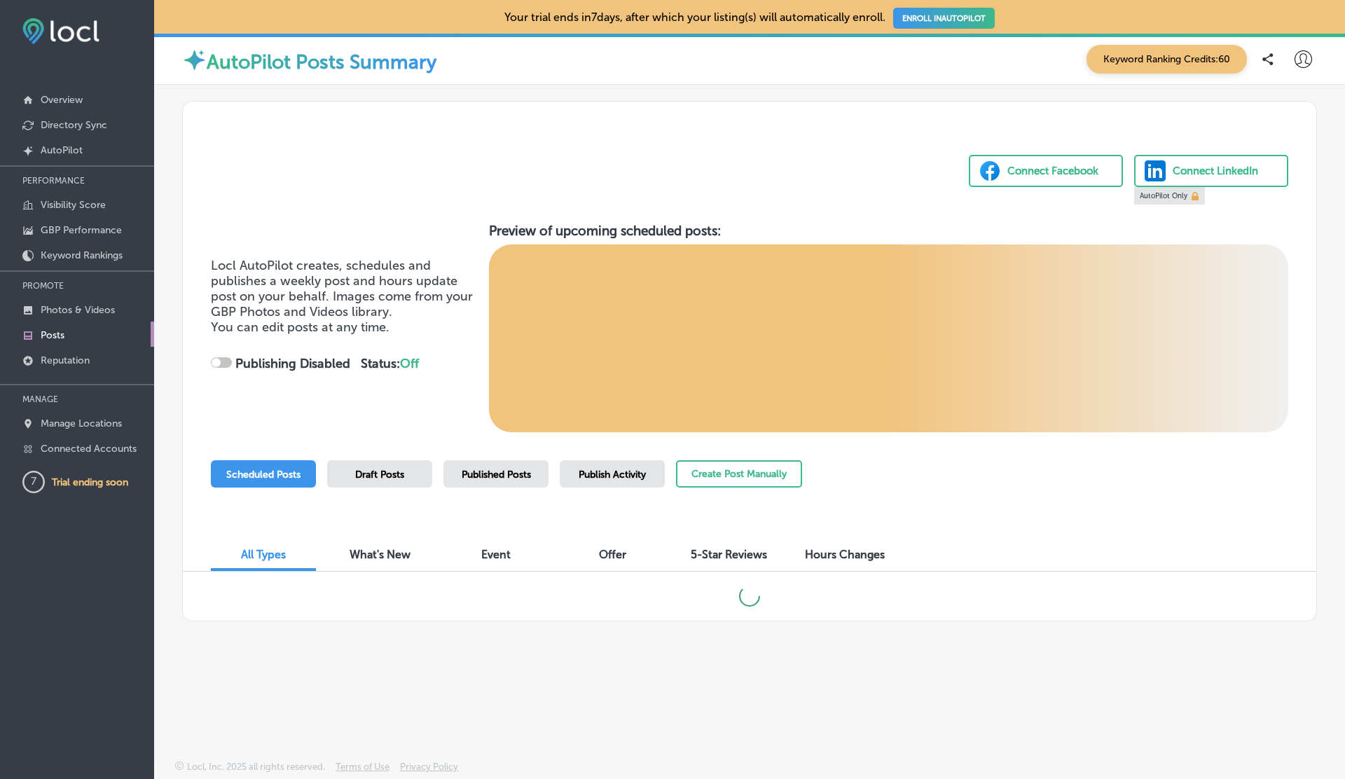
checkbox input "true"
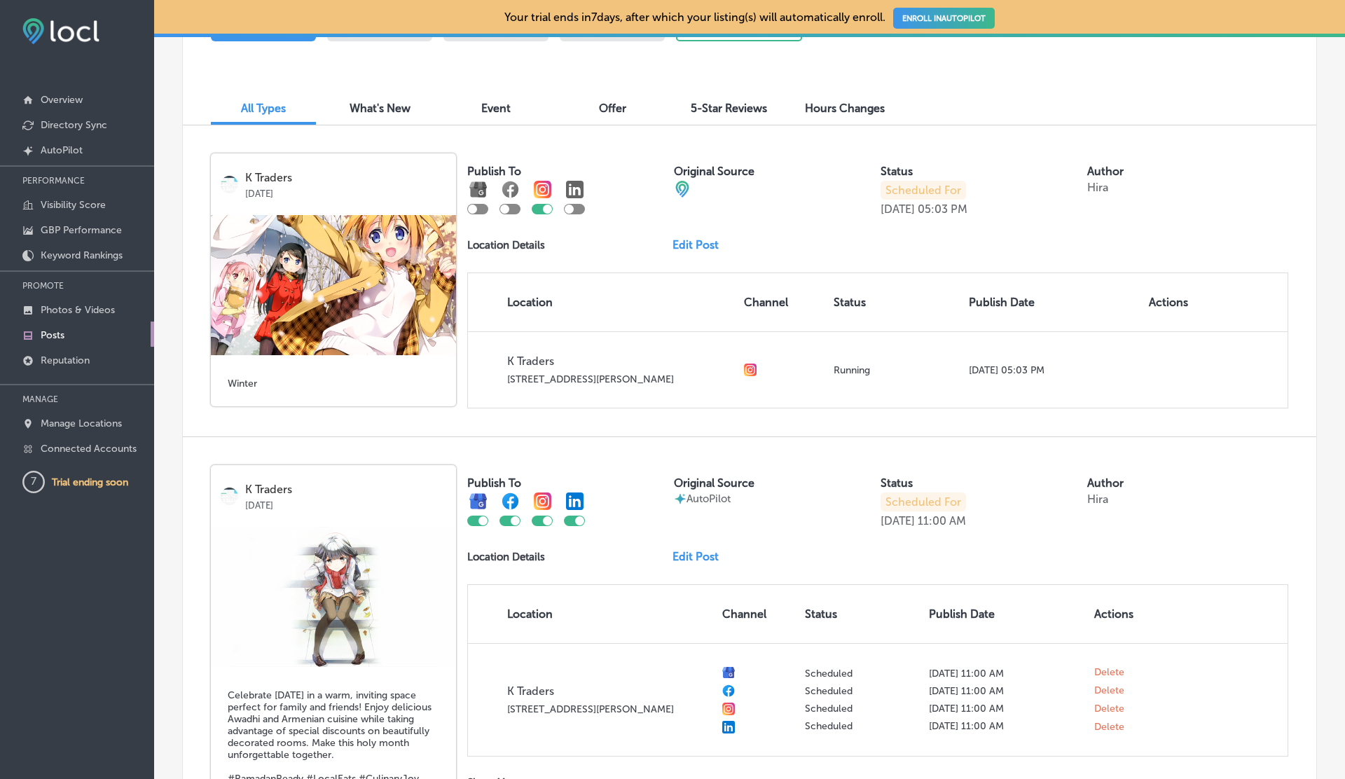
scroll to position [444, 0]
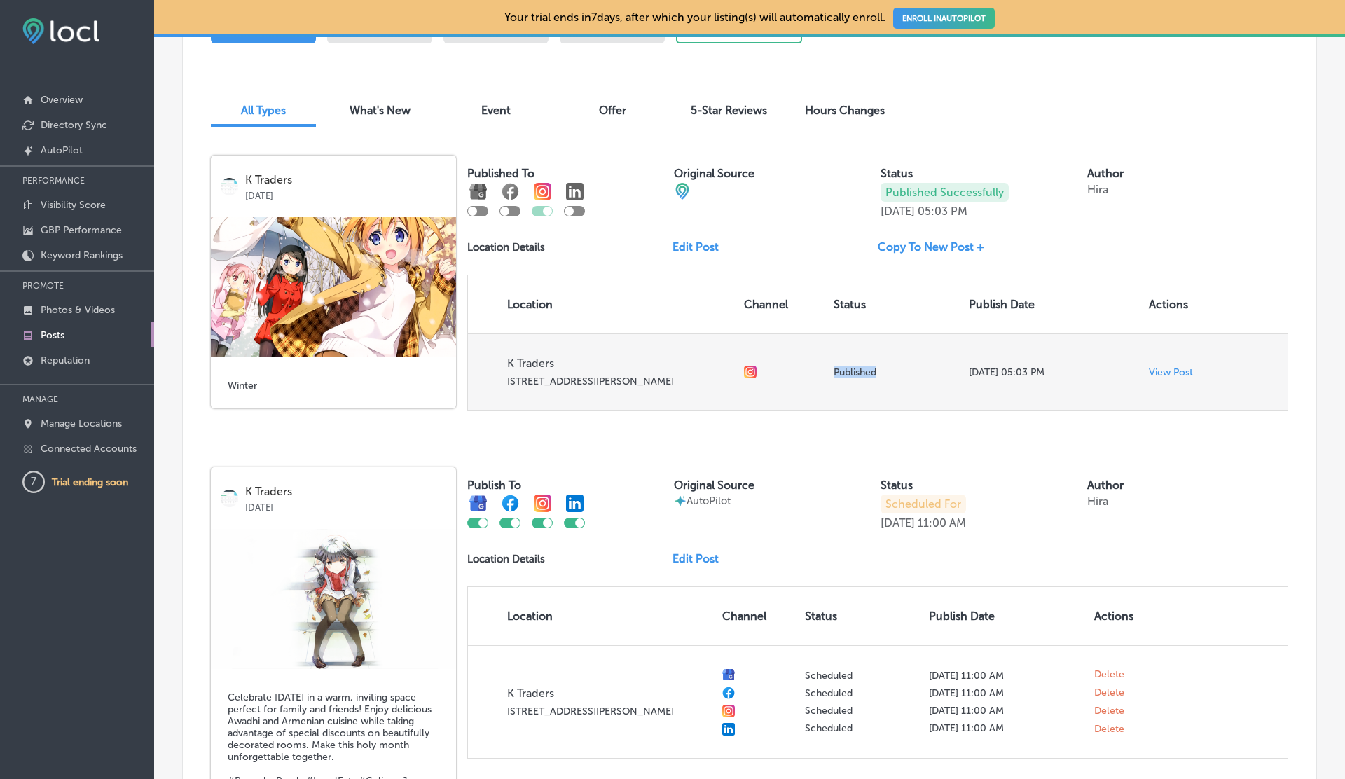
drag, startPoint x: 833, startPoint y: 374, endPoint x: 904, endPoint y: 374, distance: 71.5
click at [904, 374] on td "Published" at bounding box center [895, 372] width 135 height 76
